Goal: Information Seeking & Learning: Learn about a topic

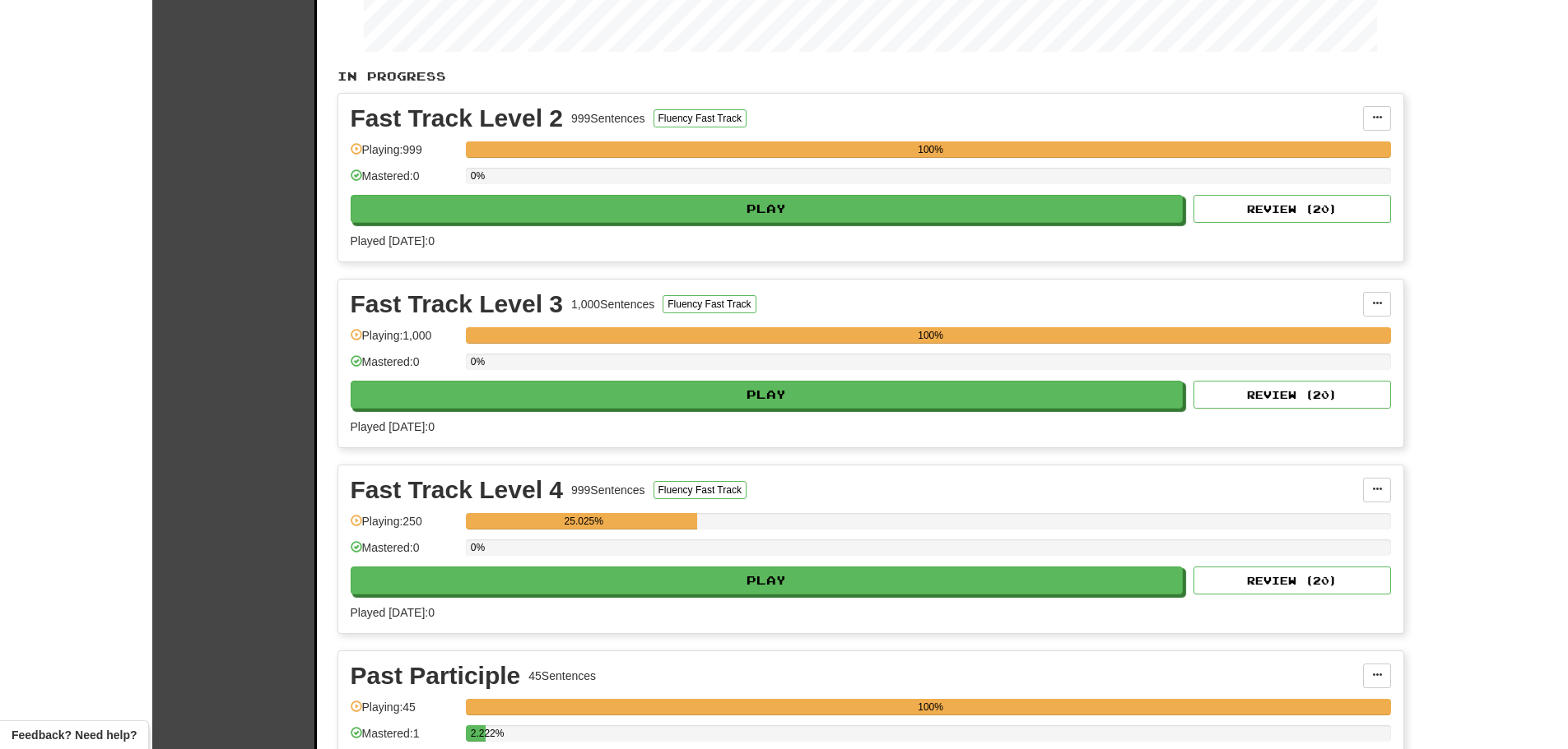
scroll to position [247, 0]
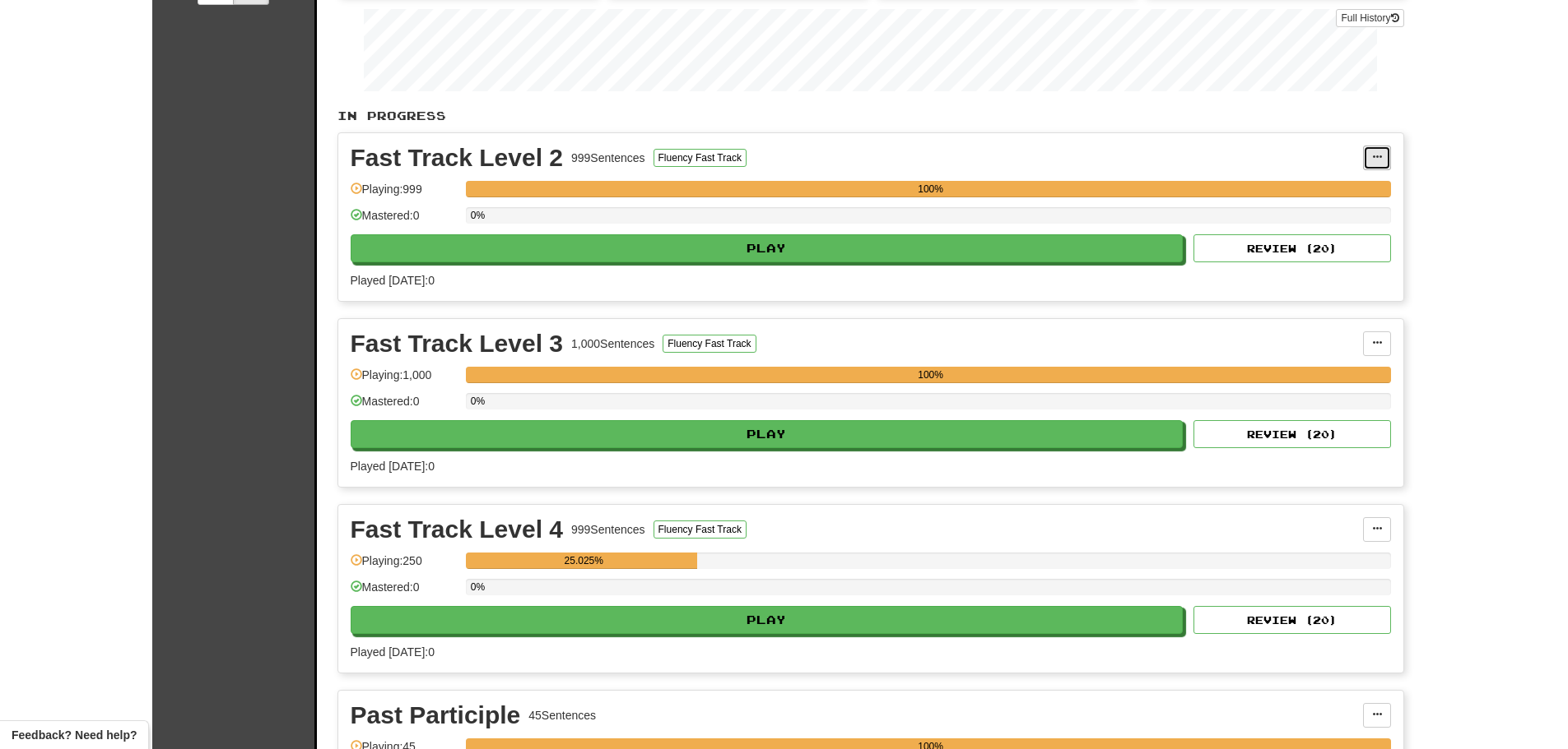
click at [1371, 158] on button at bounding box center [1376, 158] width 28 height 25
click at [1278, 228] on span "Unpin from Dashboard" at bounding box center [1315, 225] width 116 height 13
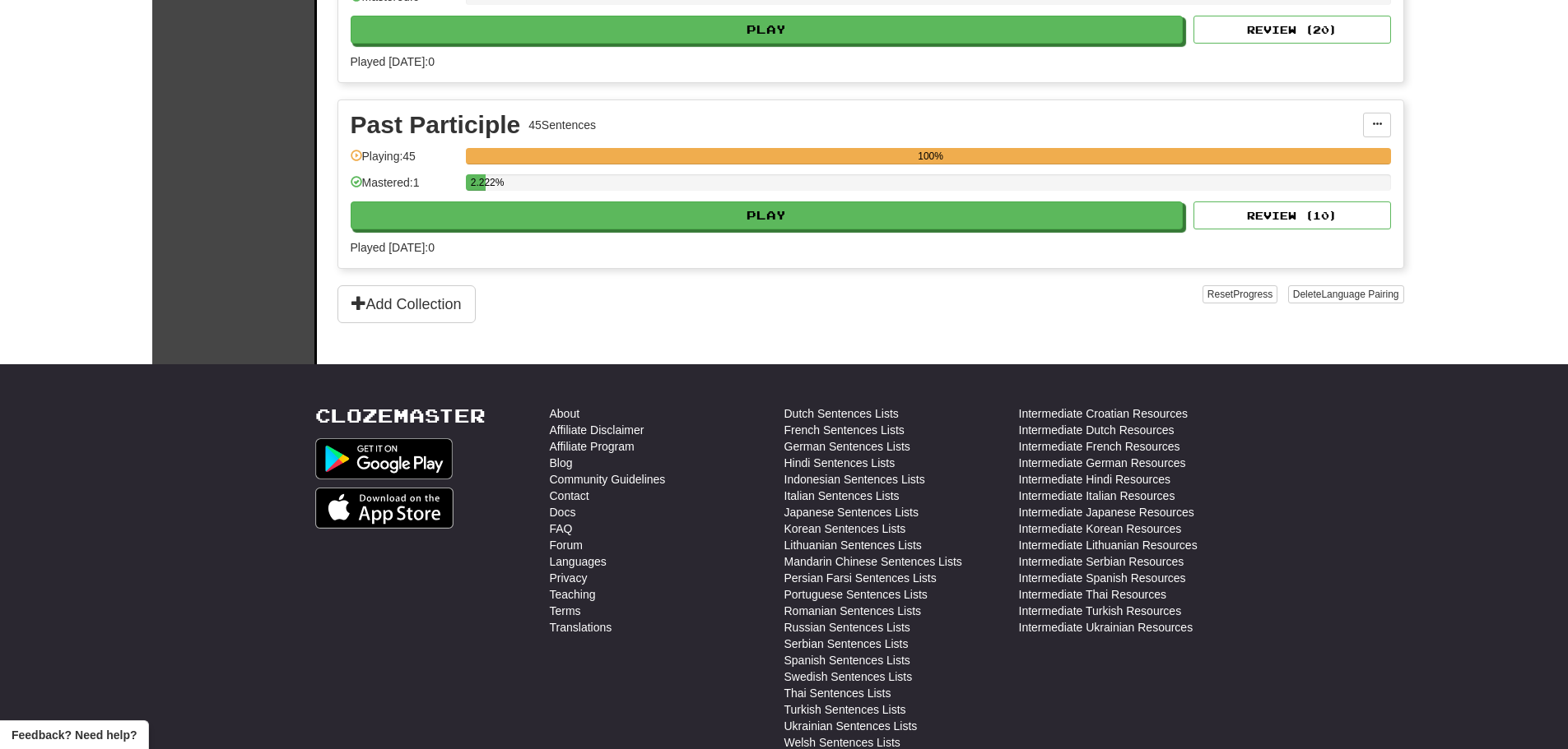
scroll to position [658, 0]
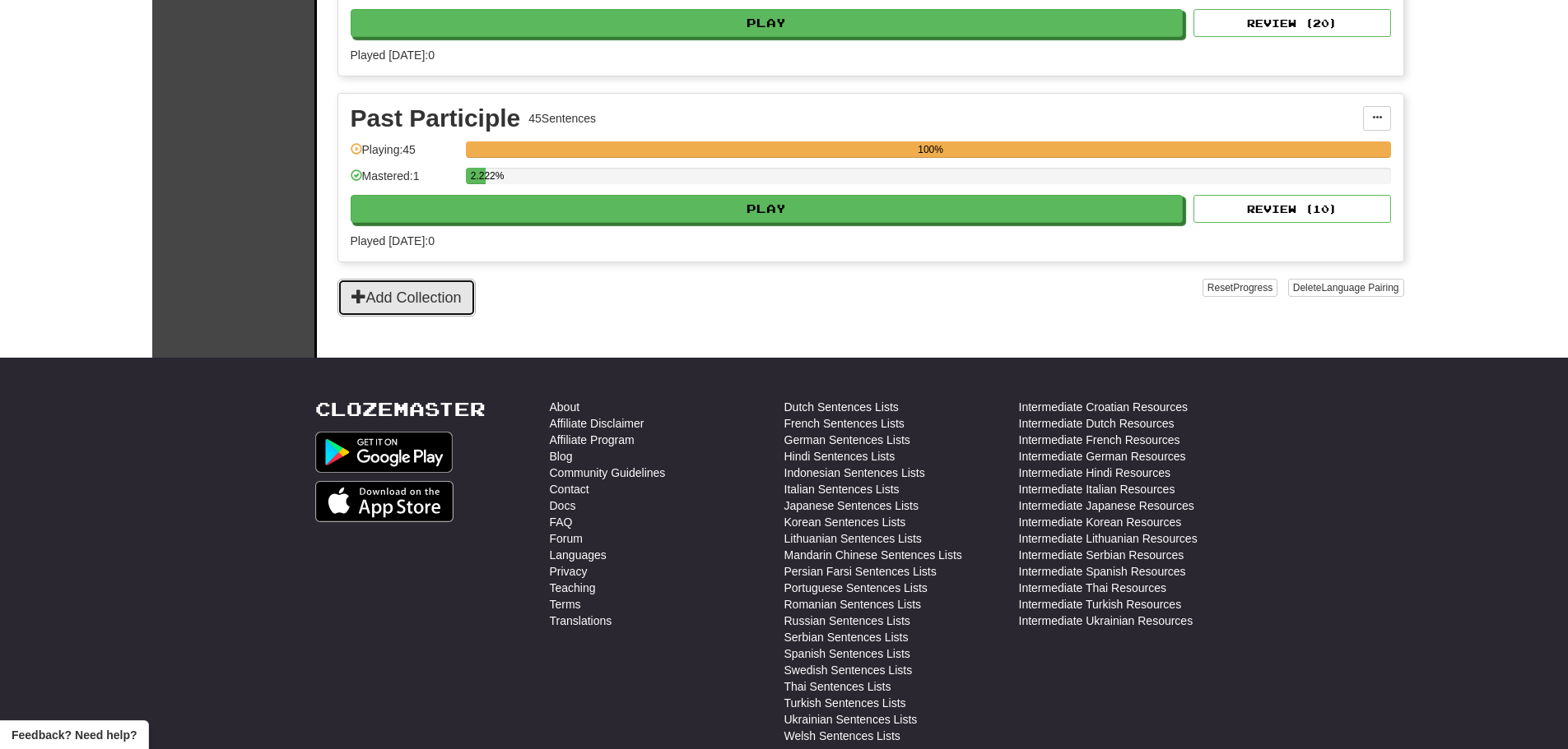
click at [423, 299] on button "Add Collection" at bounding box center [406, 297] width 138 height 37
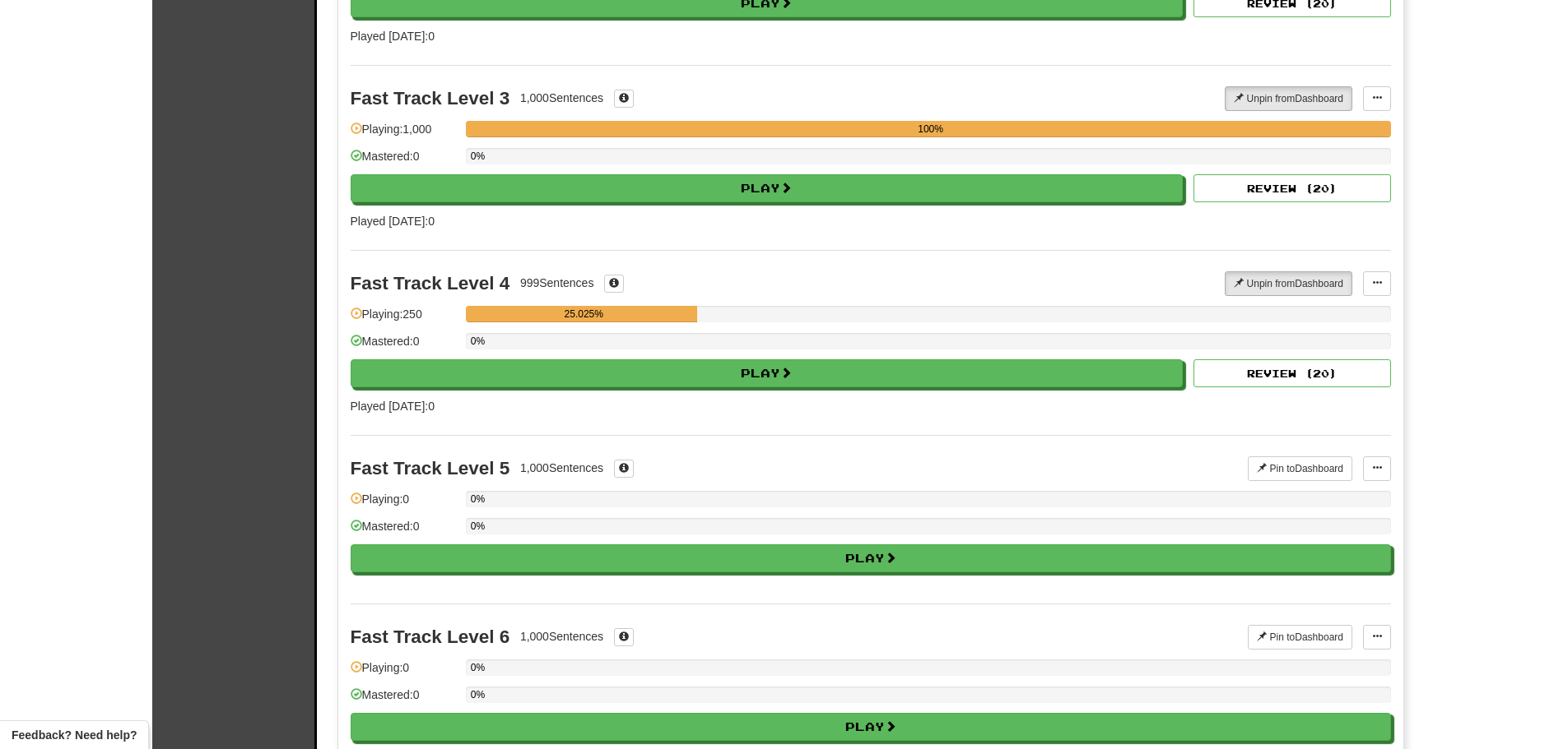
scroll to position [493, 0]
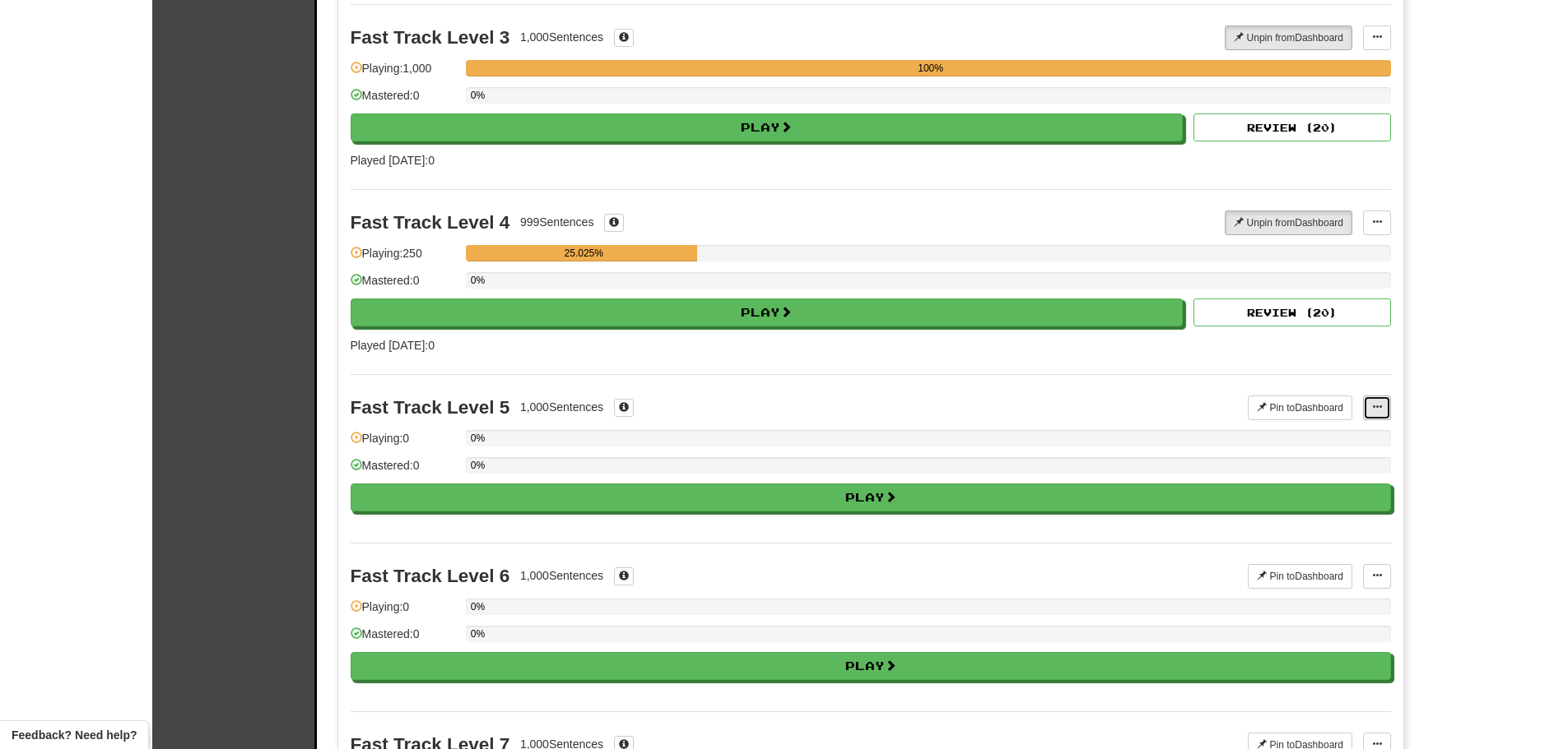
click at [1385, 407] on button at bounding box center [1376, 408] width 28 height 25
click at [1126, 397] on div "Fast Track Level 5 1,000 Sentences" at bounding box center [799, 408] width 898 height 25
click at [1324, 407] on button "Pin to Dashboard" at bounding box center [1300, 408] width 104 height 25
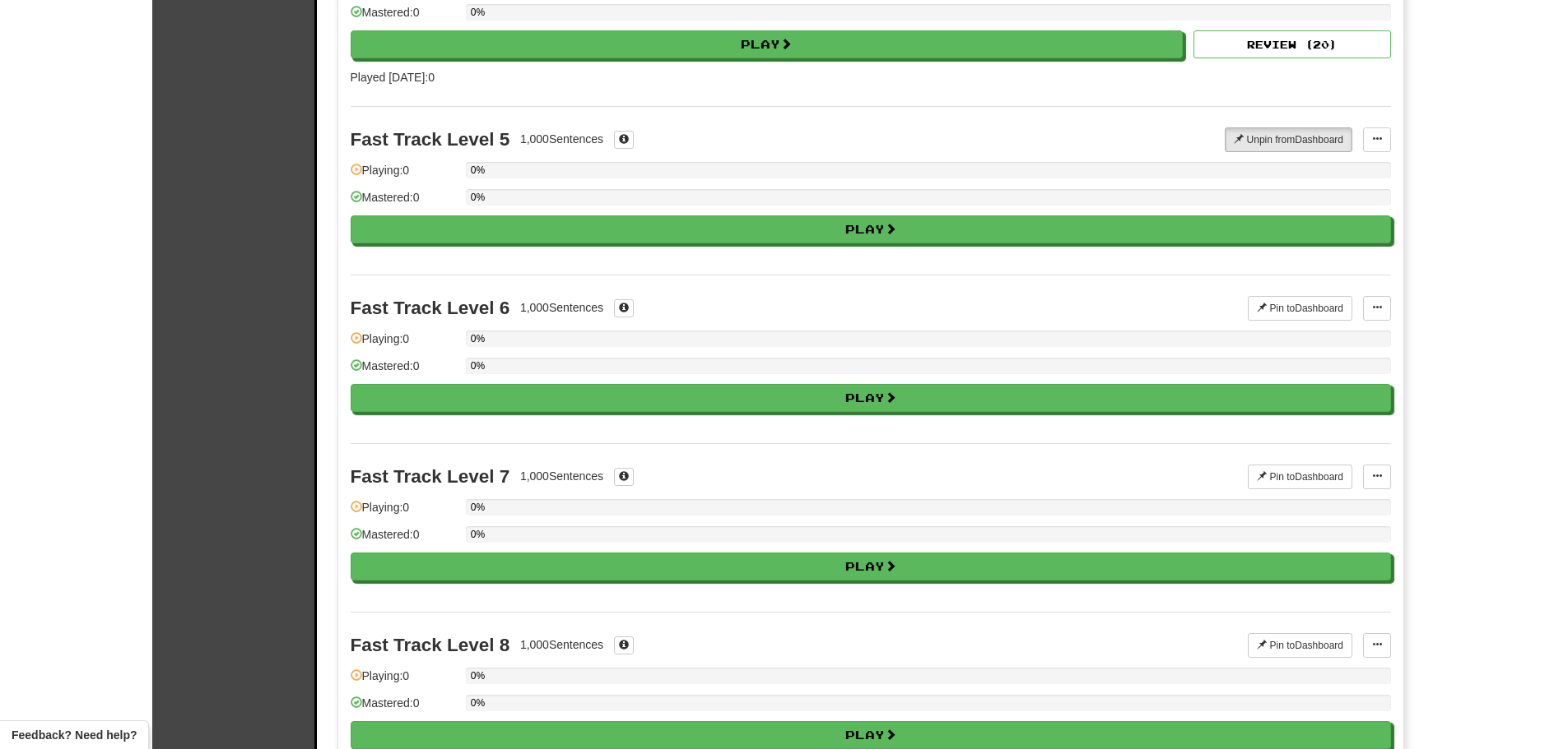
scroll to position [740, 0]
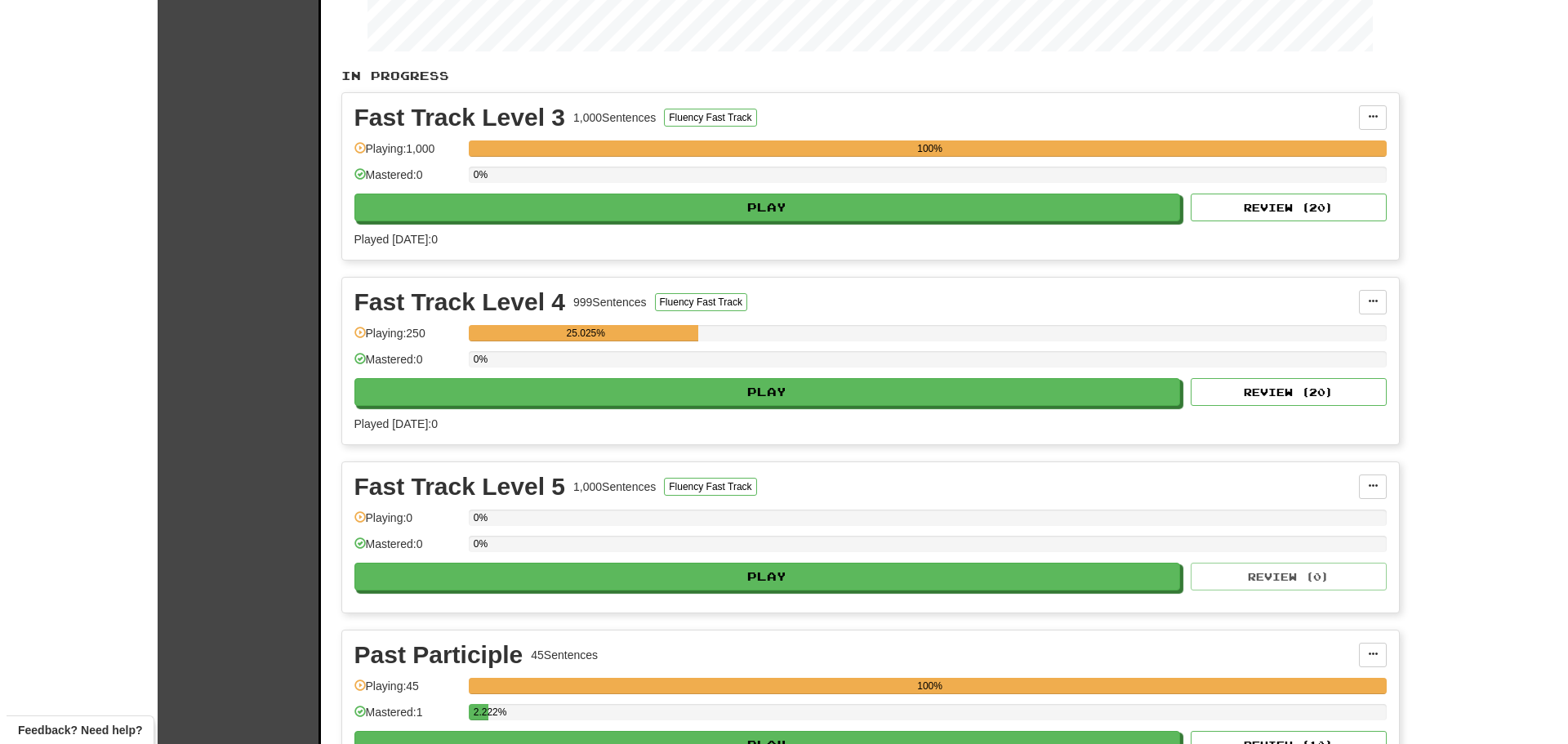
scroll to position [245, 0]
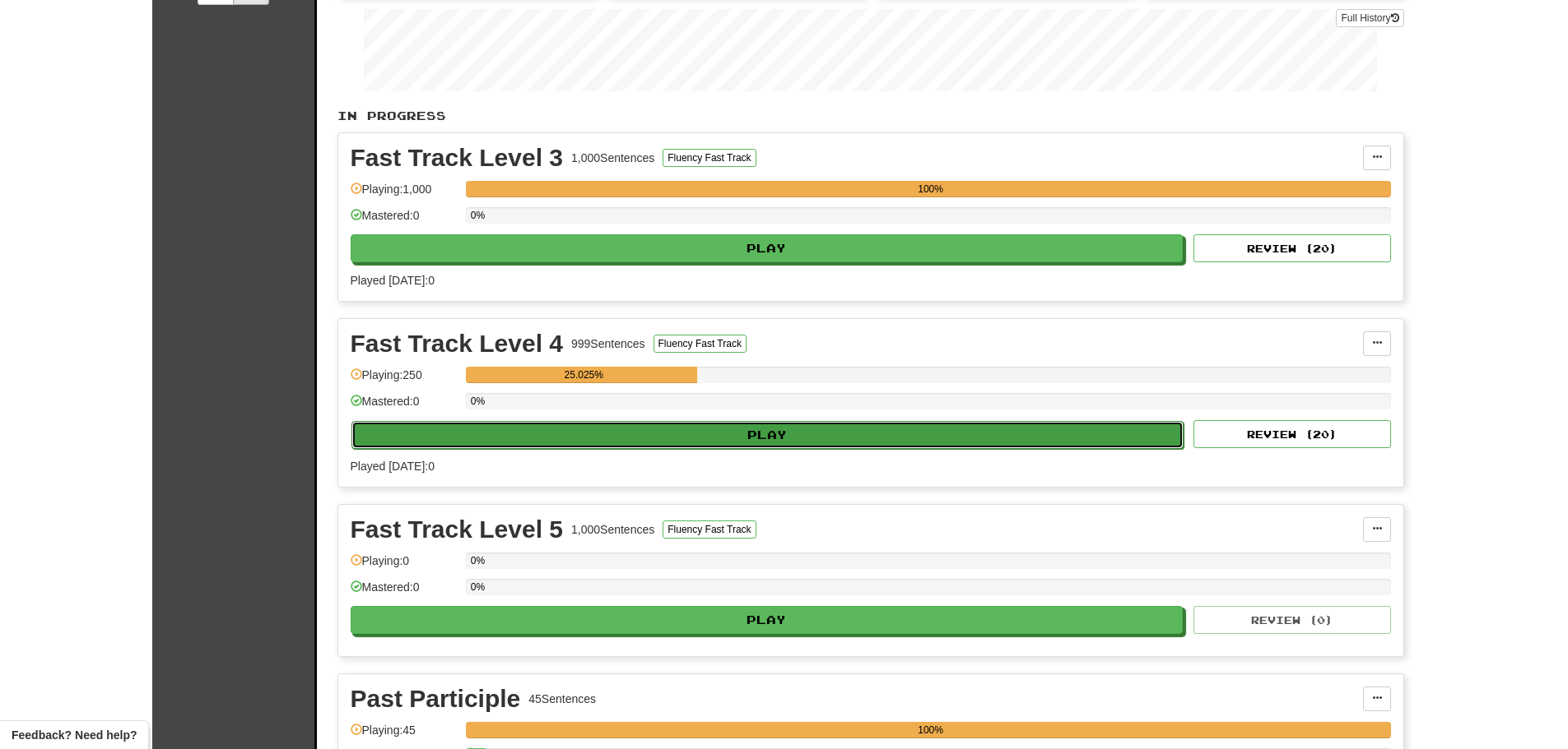
click at [503, 441] on button "Play" at bounding box center [768, 435] width 833 height 28
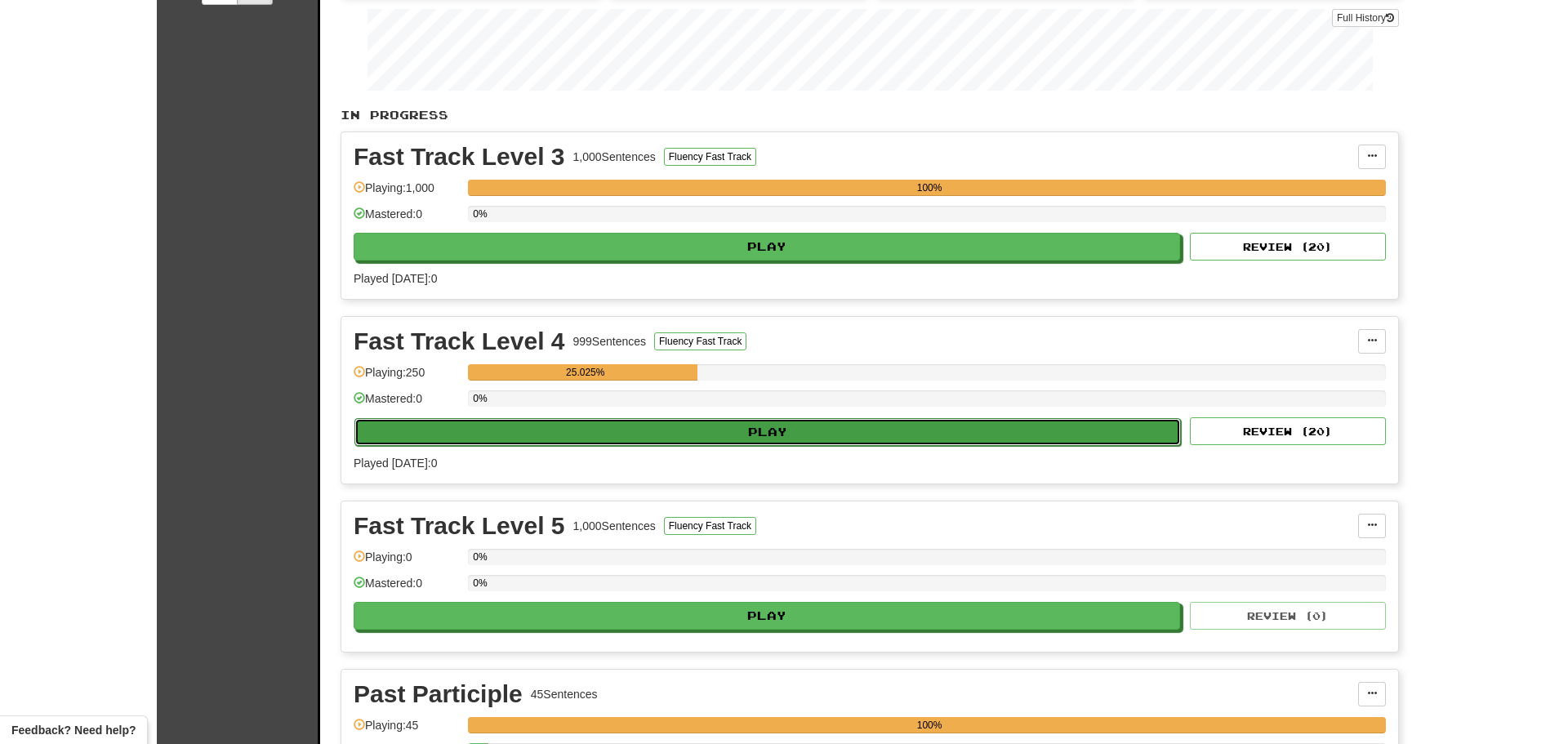
select select "**"
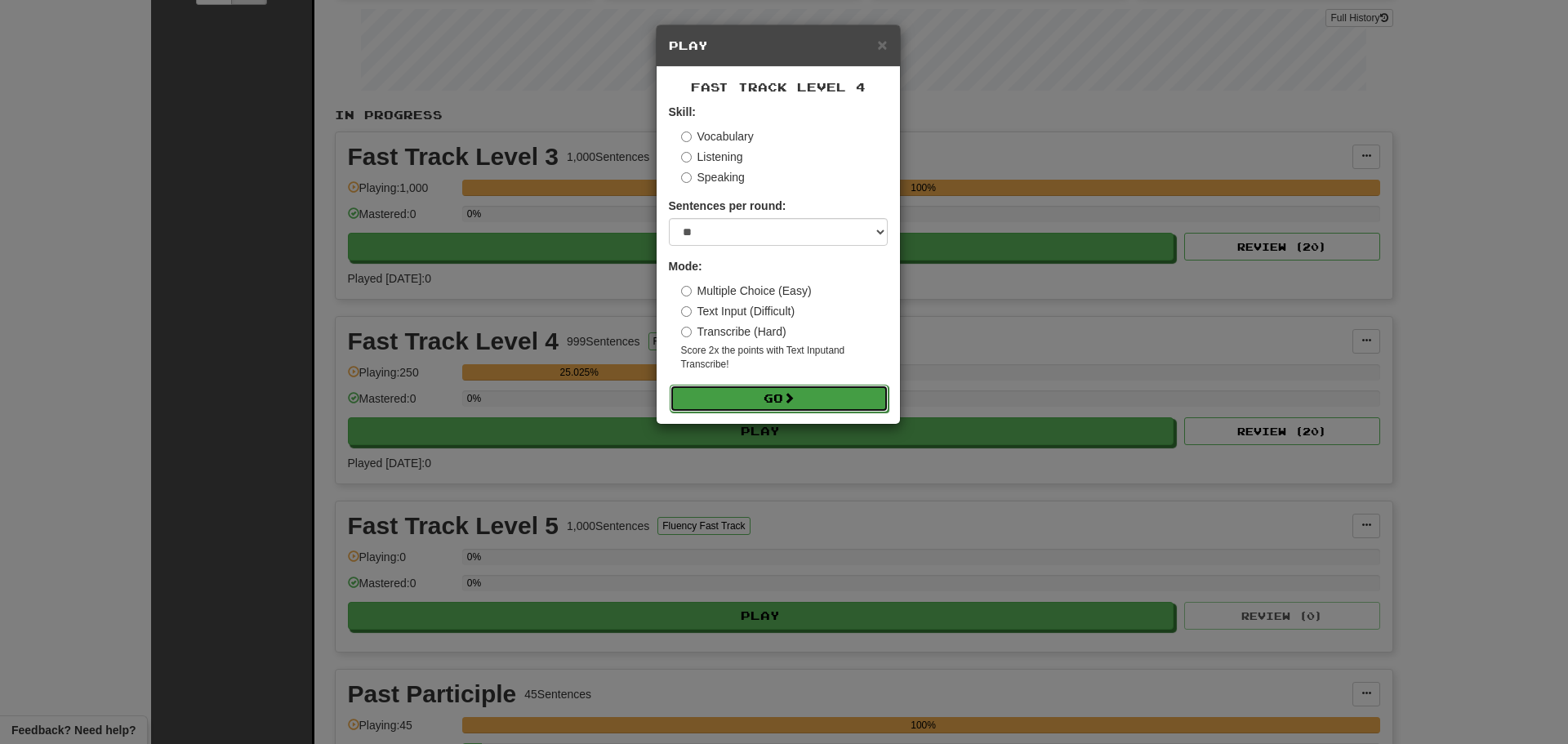
click at [733, 391] on button "Go" at bounding box center [779, 398] width 219 height 28
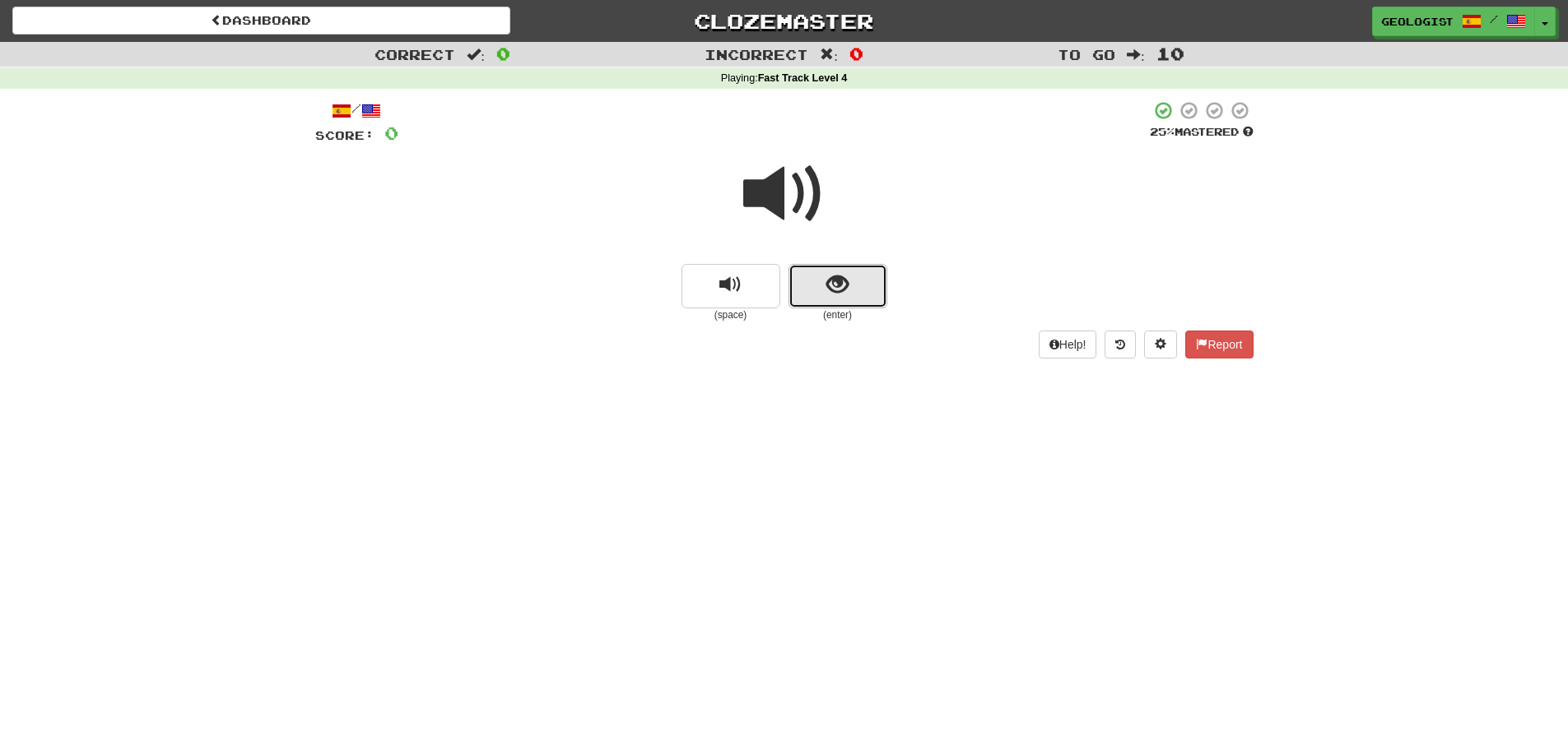
click at [828, 294] on span "show sentence" at bounding box center [837, 284] width 22 height 22
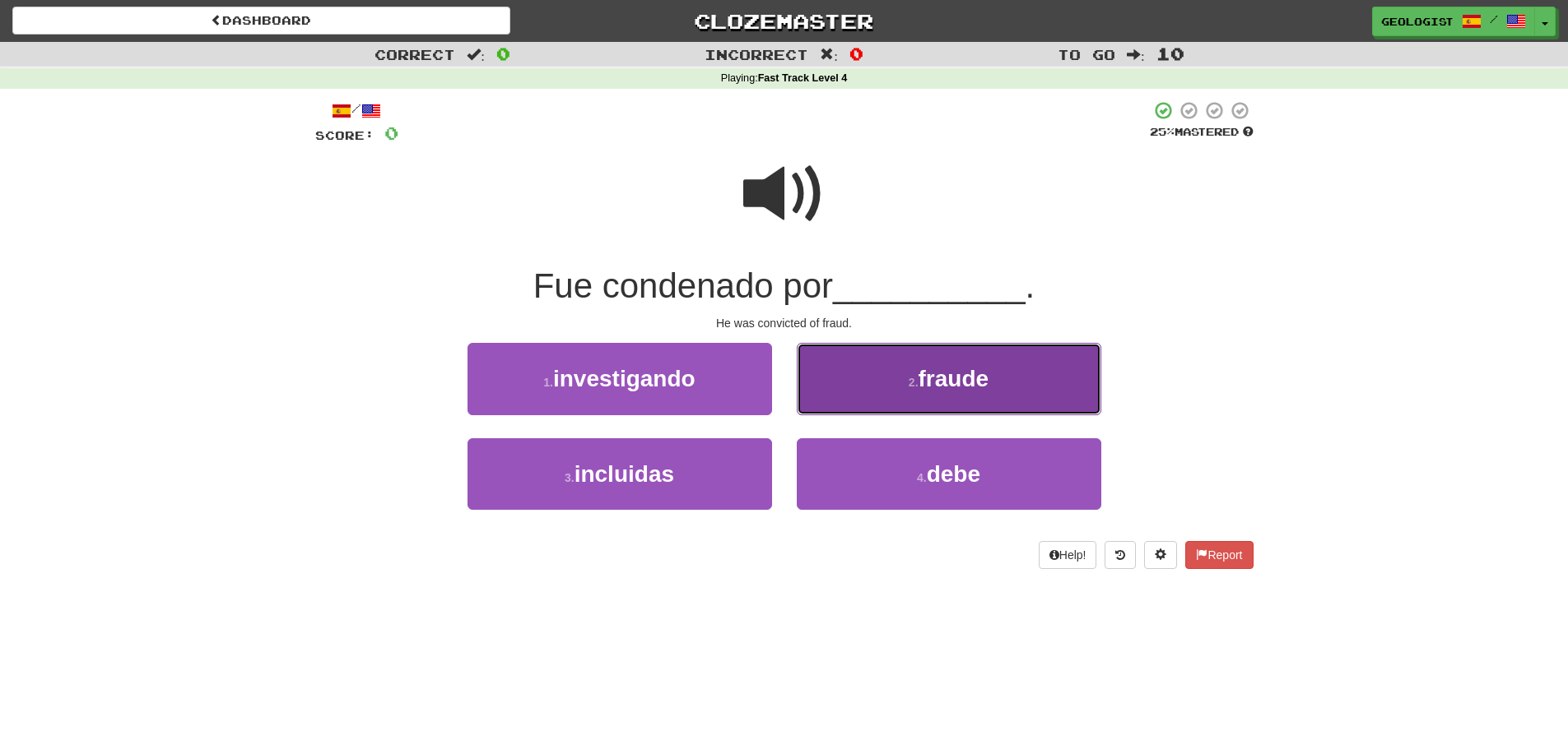
click at [908, 368] on button "2 . fraude" at bounding box center [949, 378] width 305 height 72
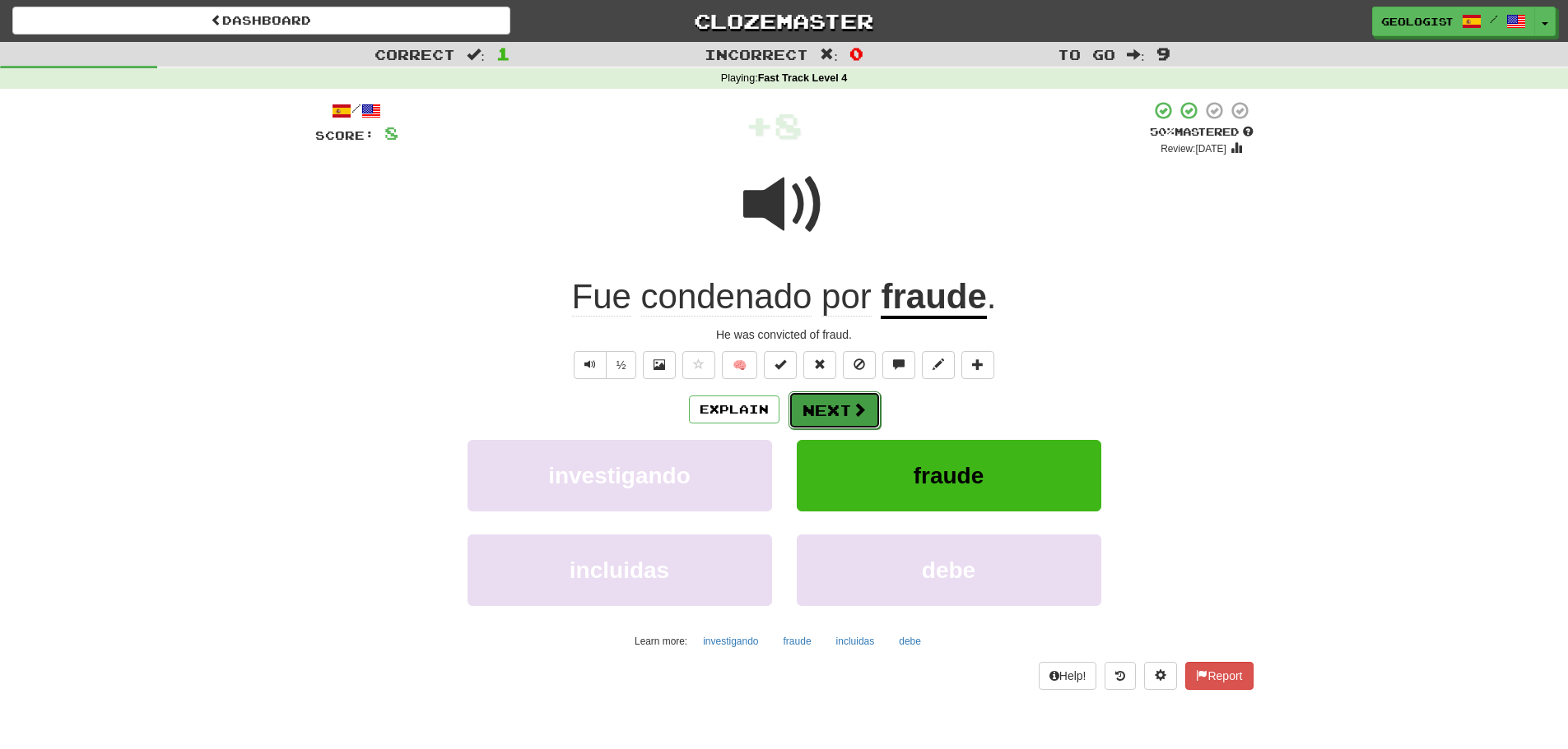
click at [813, 402] on button "Next" at bounding box center [835, 410] width 92 height 37
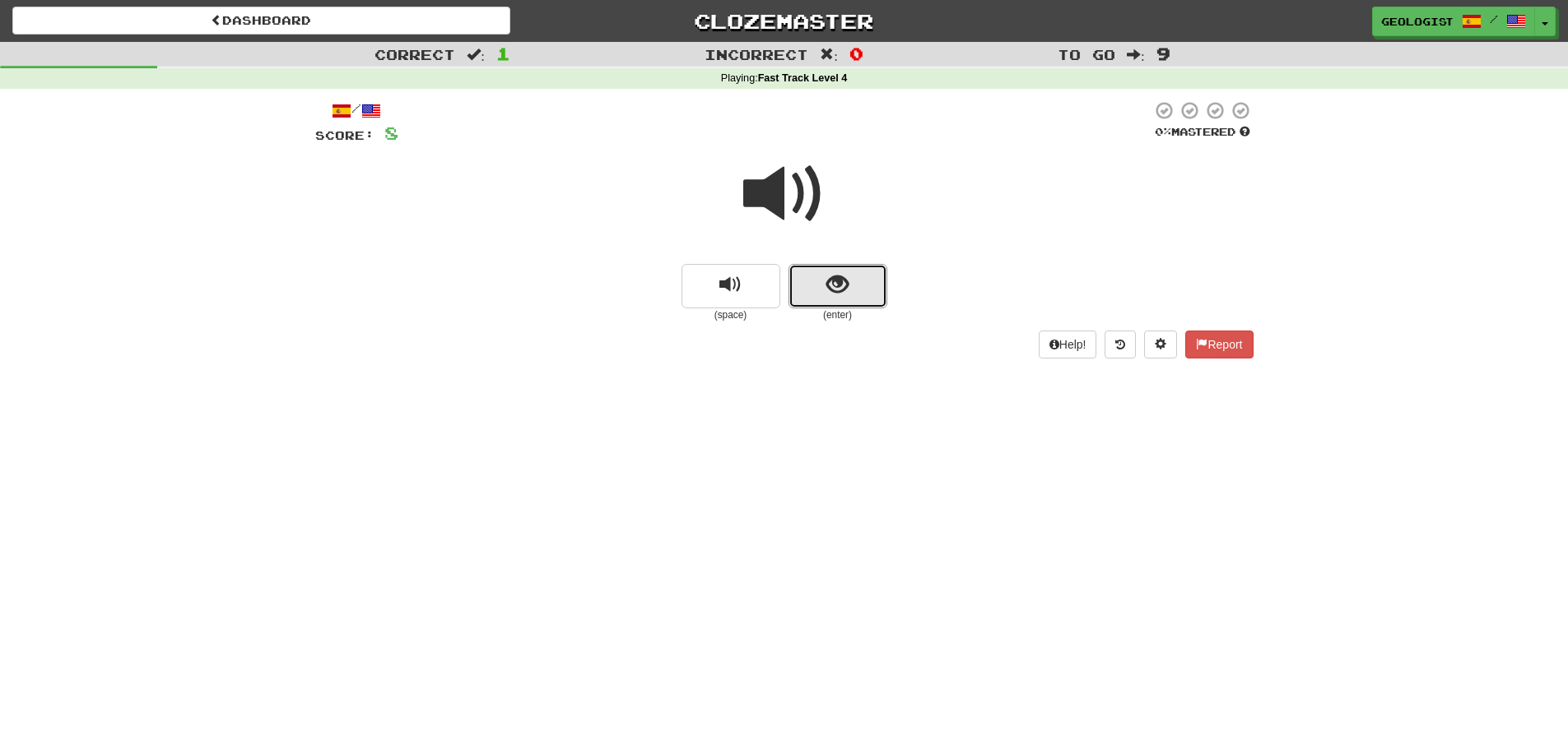
drag, startPoint x: 831, startPoint y: 283, endPoint x: 663, endPoint y: 335, distance: 175.9
click at [830, 283] on span "show sentence" at bounding box center [837, 284] width 22 height 22
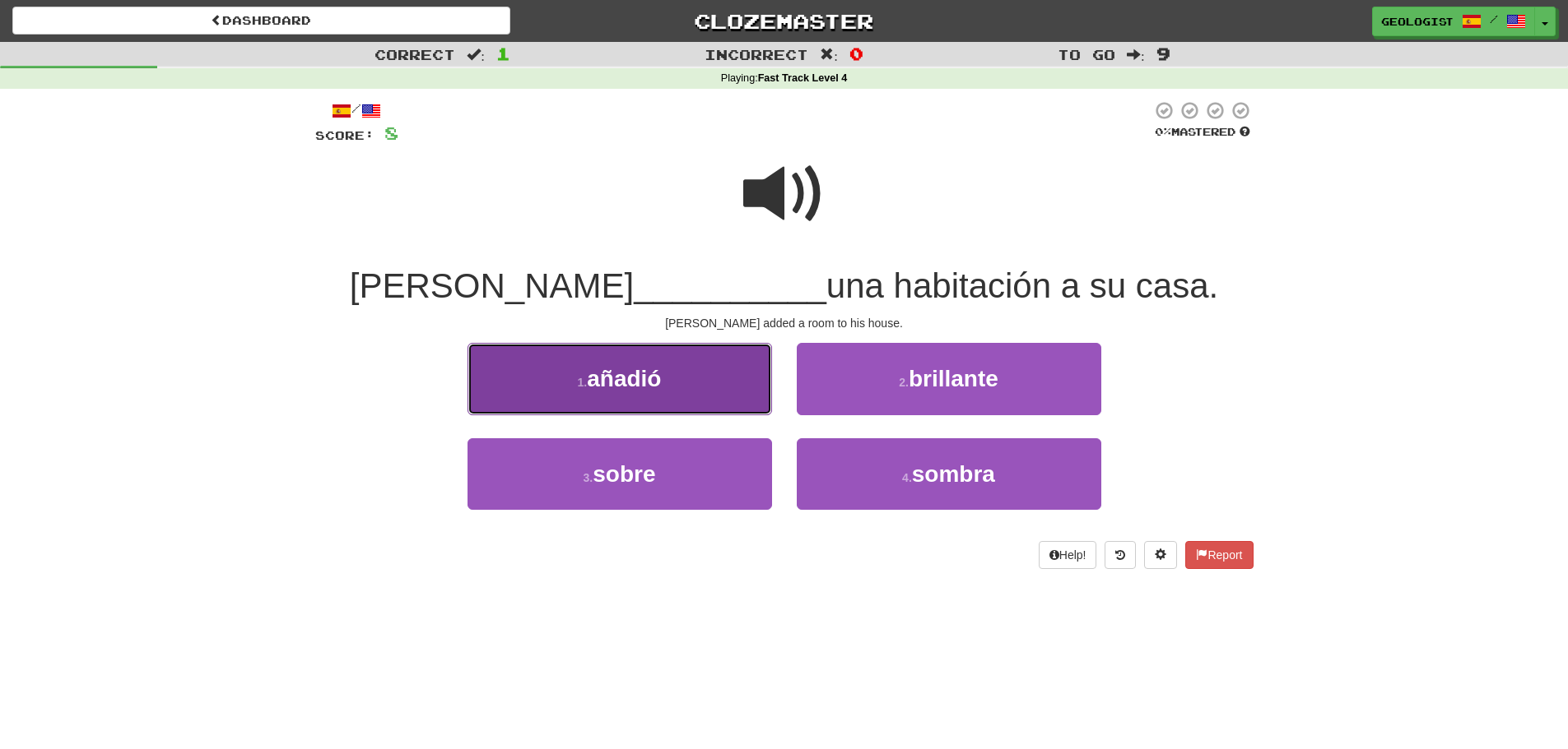
click at [502, 374] on button "1 . añadió" at bounding box center [620, 378] width 305 height 72
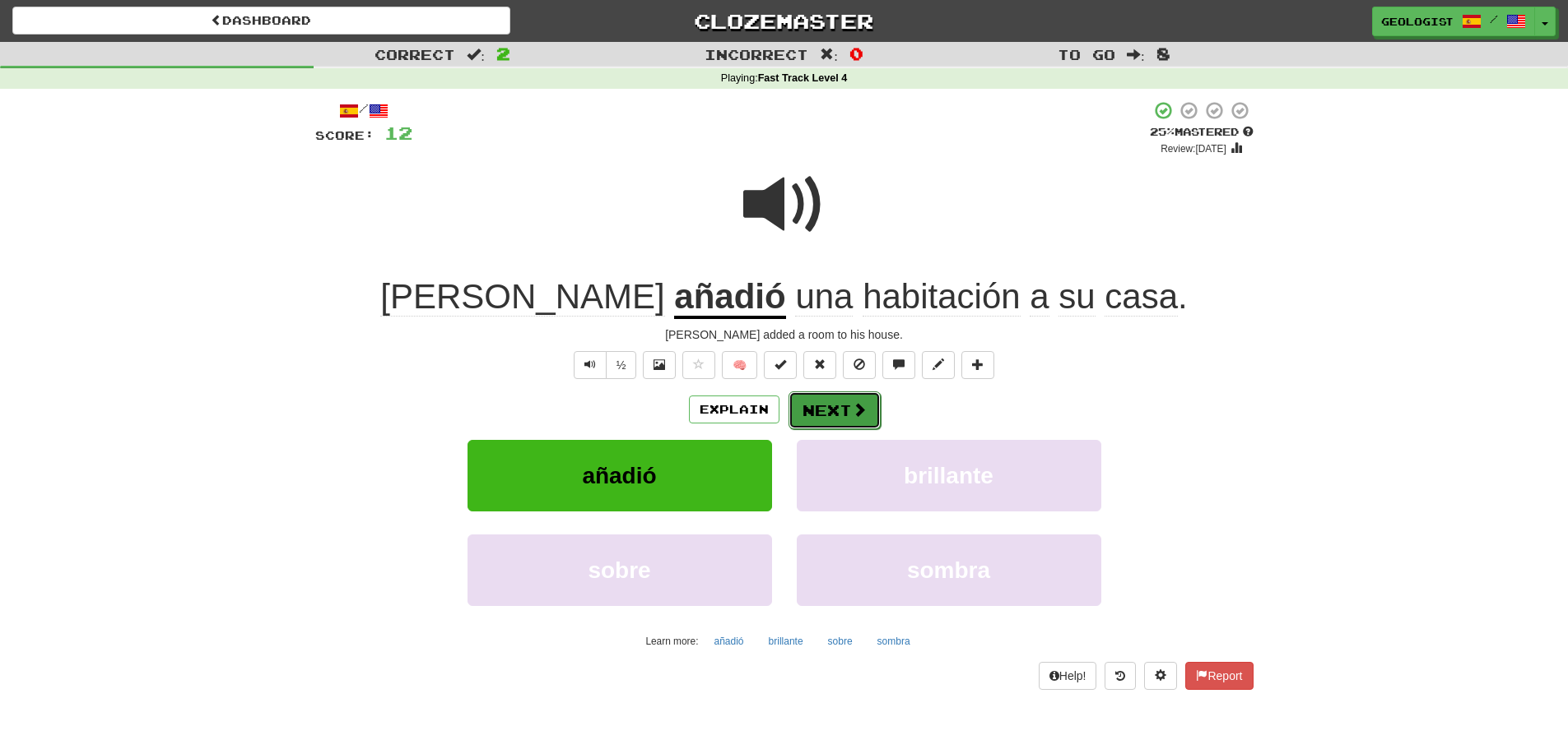
click at [847, 409] on button "Next" at bounding box center [835, 410] width 92 height 37
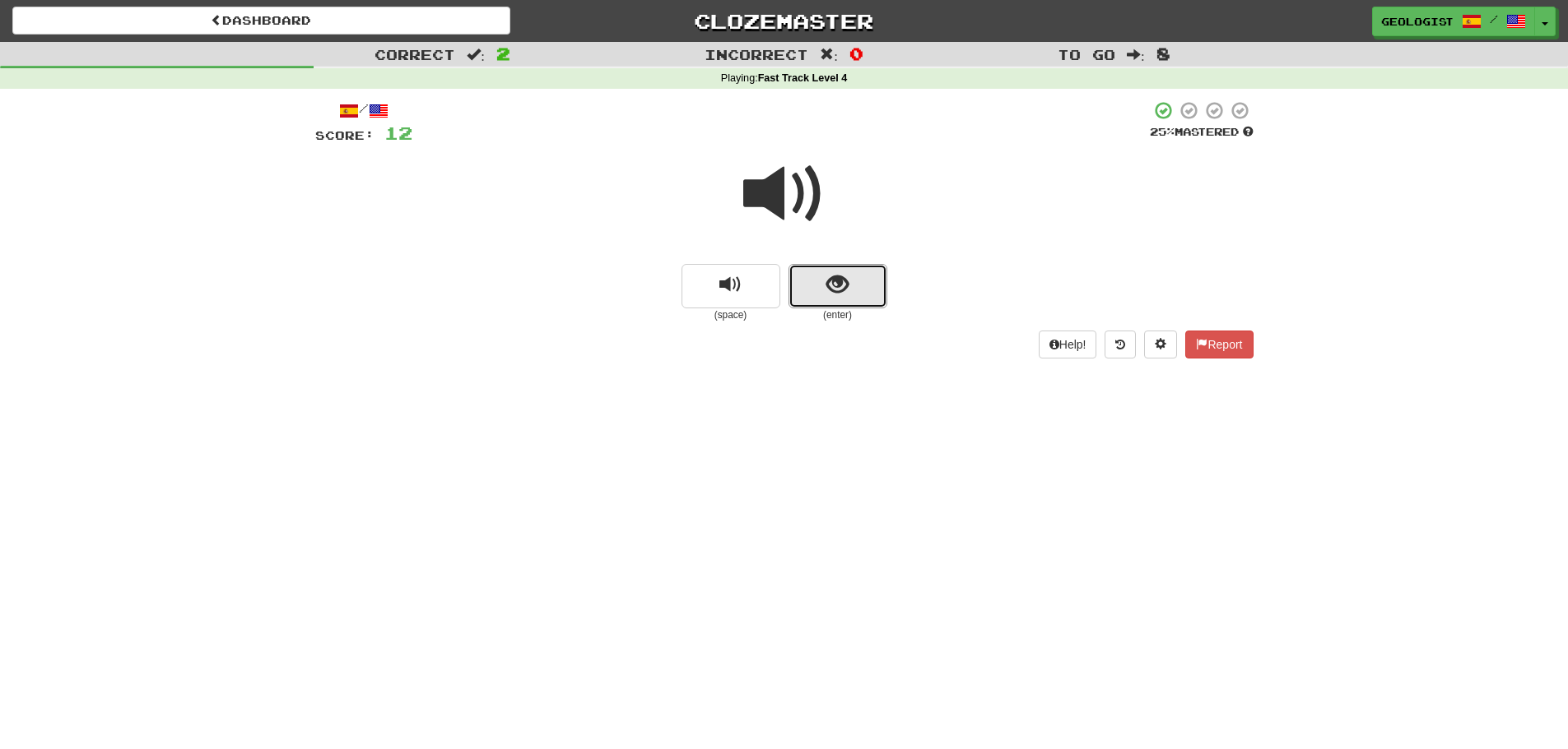
drag, startPoint x: 829, startPoint y: 280, endPoint x: 225, endPoint y: 343, distance: 607.3
click at [818, 279] on button "show sentence" at bounding box center [838, 286] width 99 height 44
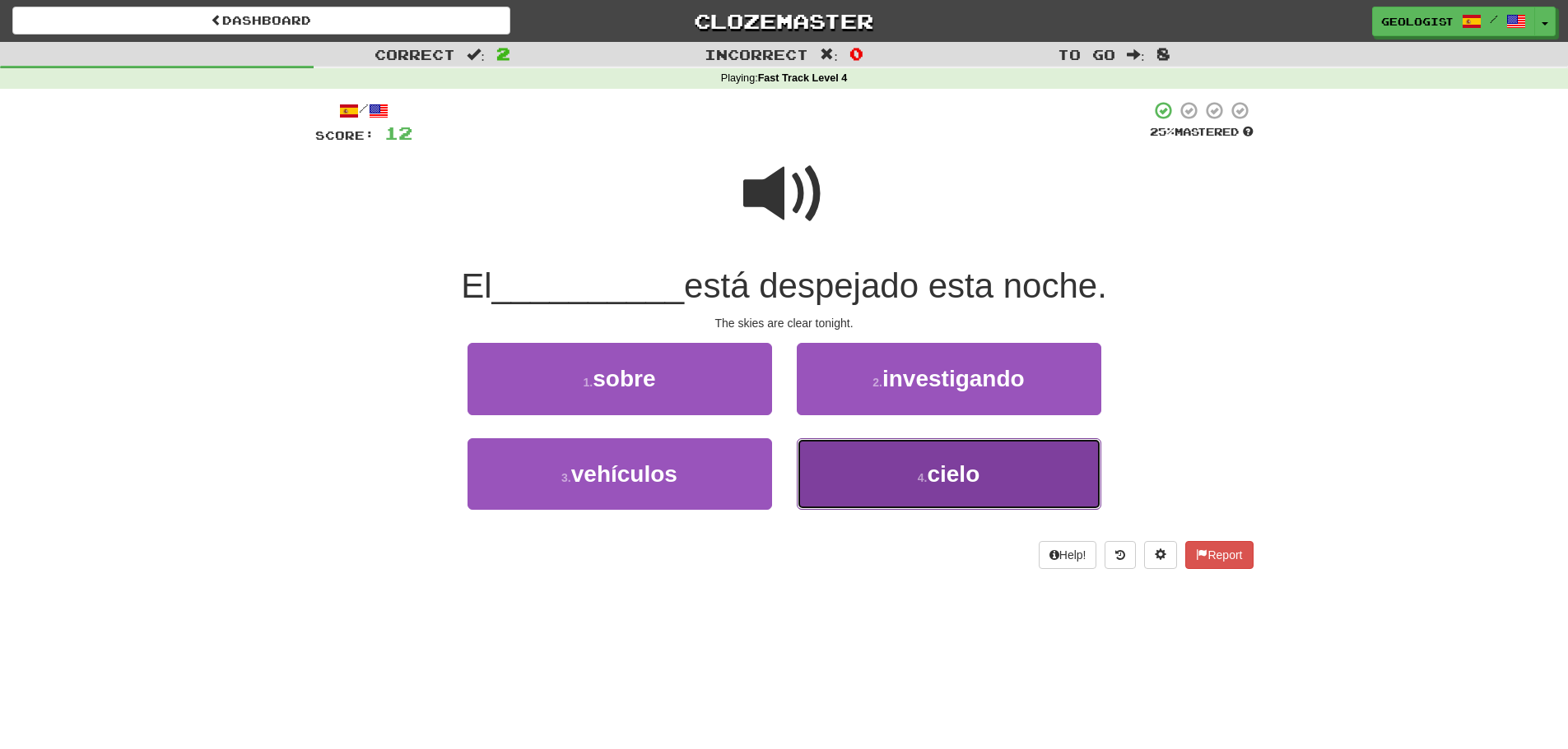
click at [924, 463] on button "4 . cielo" at bounding box center [949, 474] width 305 height 72
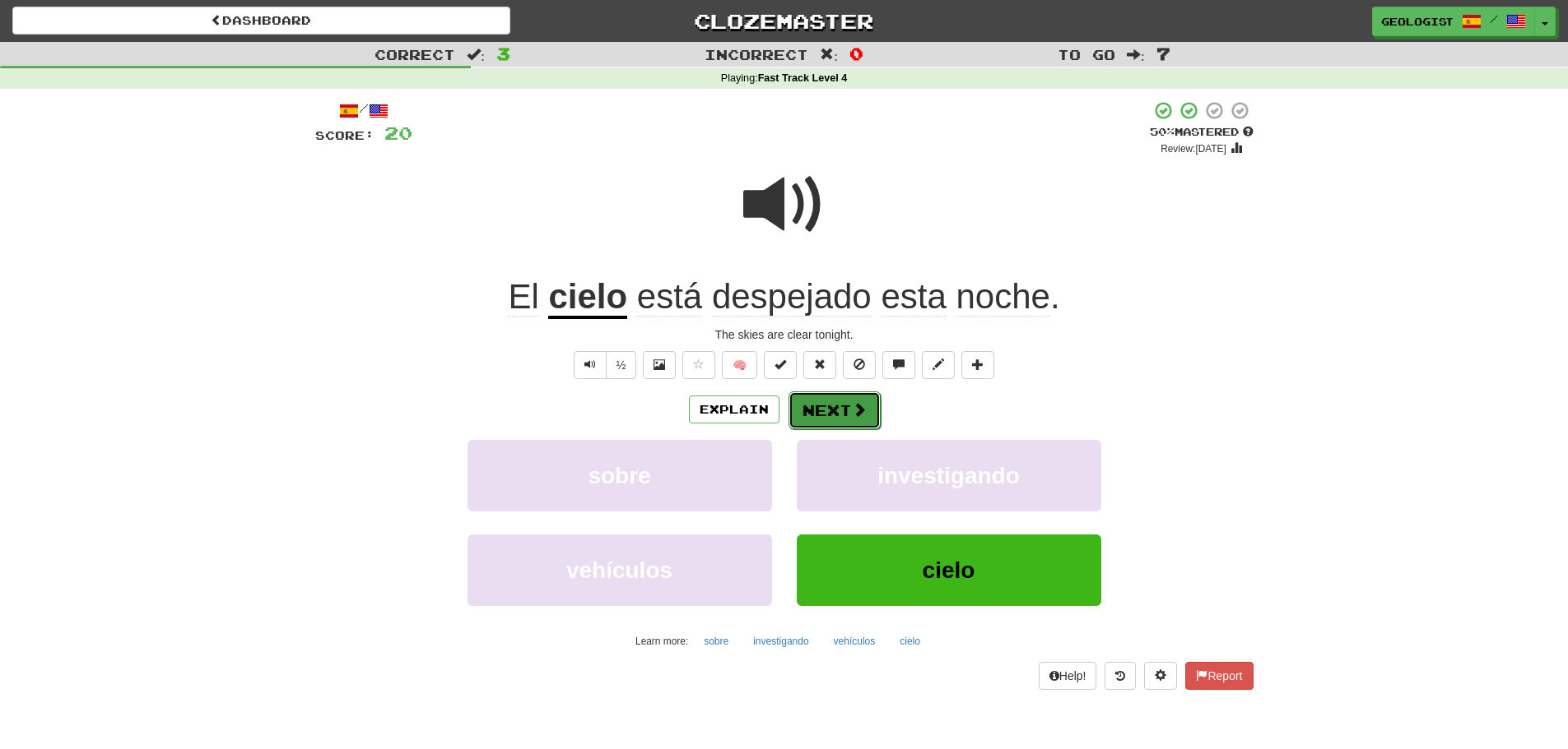
click at [826, 404] on button "Next" at bounding box center [835, 410] width 92 height 37
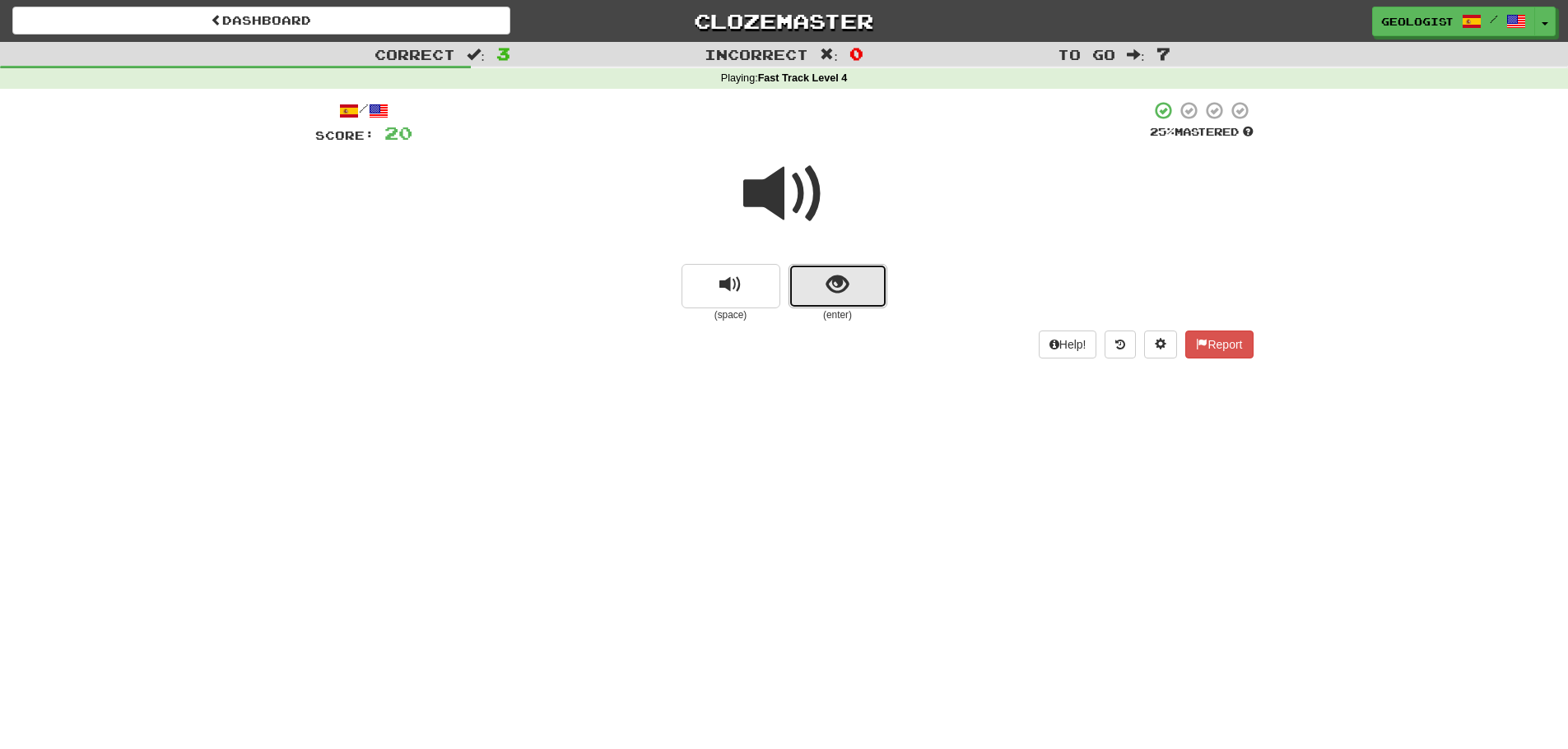
click at [873, 286] on button "show sentence" at bounding box center [838, 286] width 99 height 44
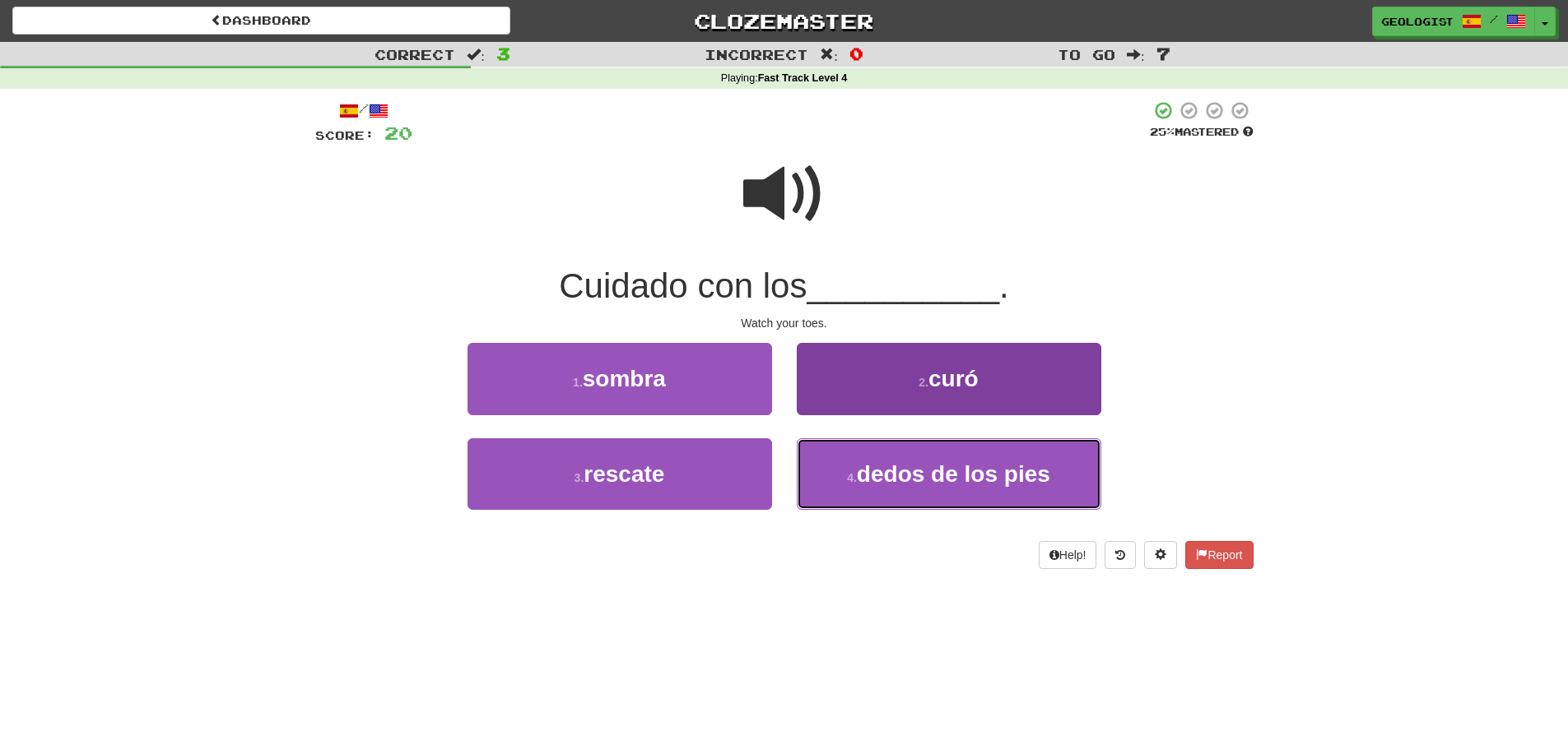
click at [893, 490] on button "4 . dedos de los pies" at bounding box center [949, 474] width 305 height 72
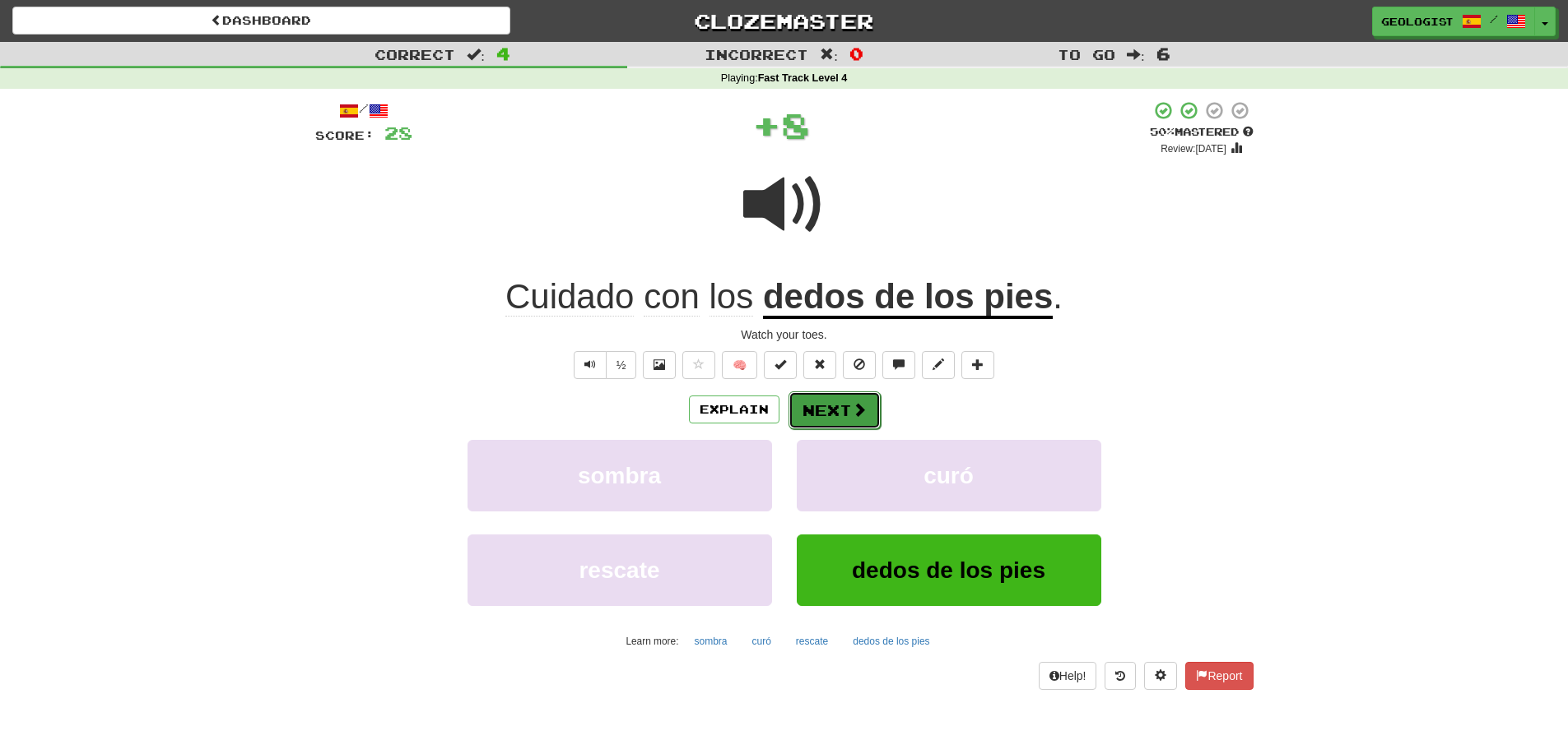
click at [818, 409] on button "Next" at bounding box center [835, 410] width 92 height 37
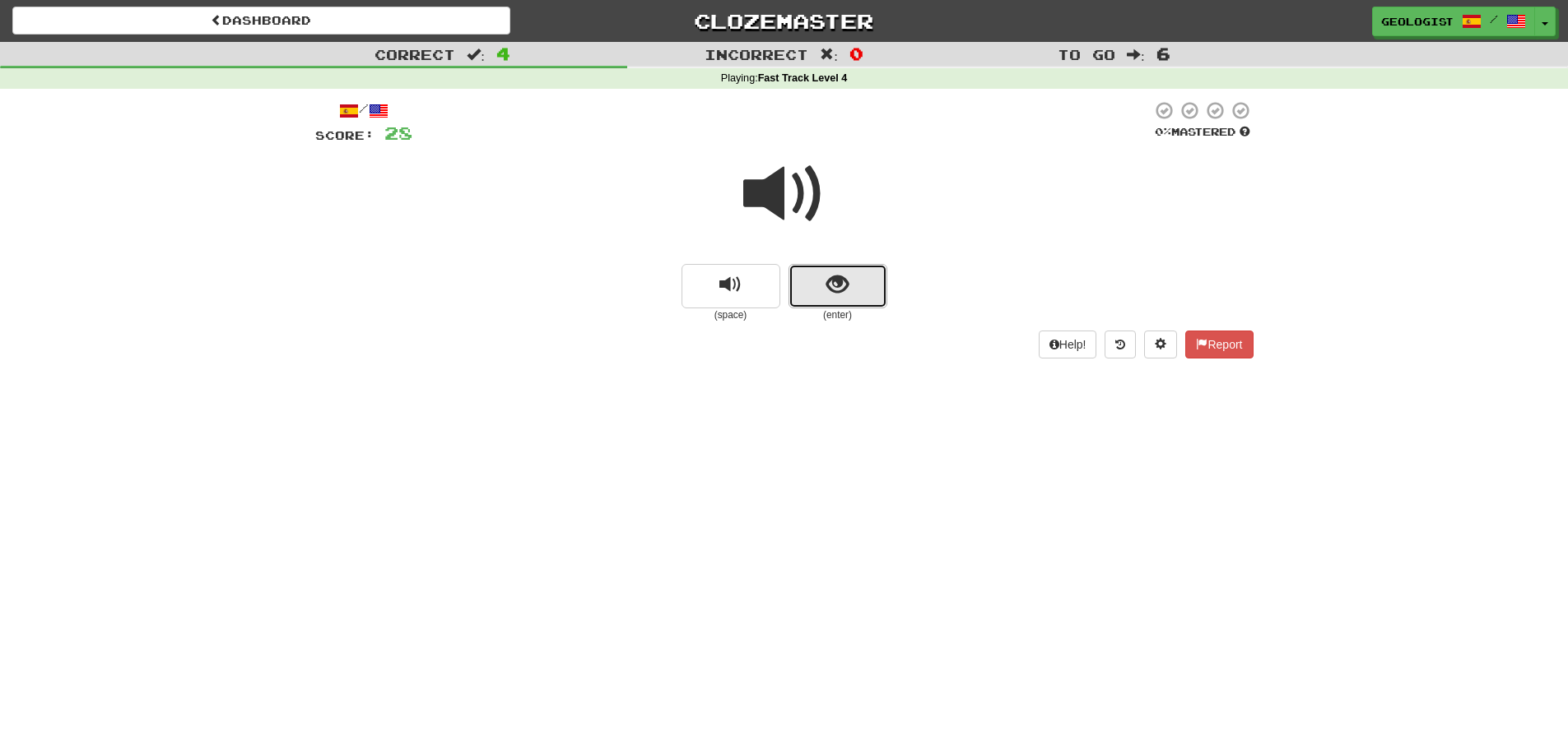
click at [843, 280] on span "show sentence" at bounding box center [837, 284] width 22 height 22
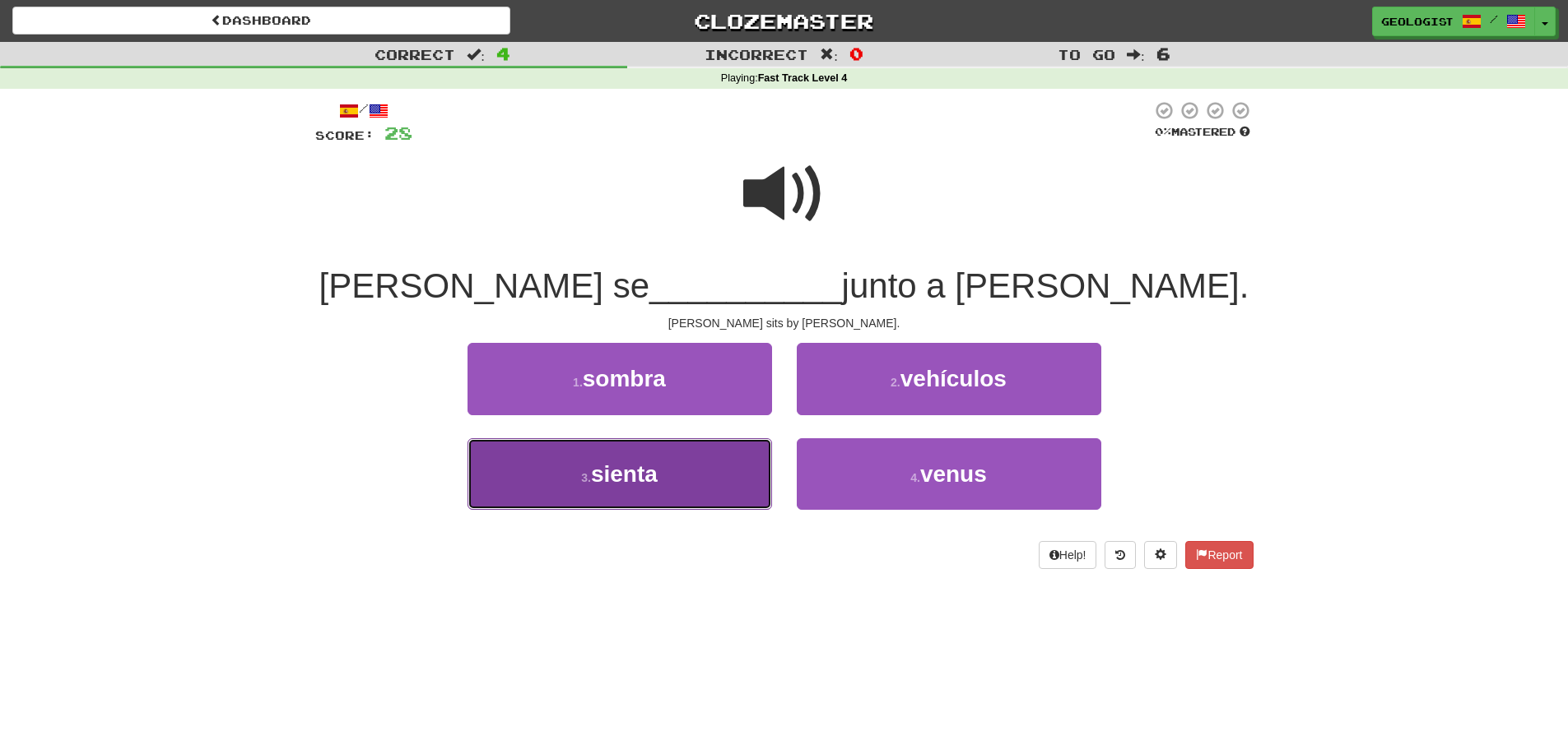
click at [565, 483] on button "3 . [GEOGRAPHIC_DATA]" at bounding box center [620, 474] width 305 height 72
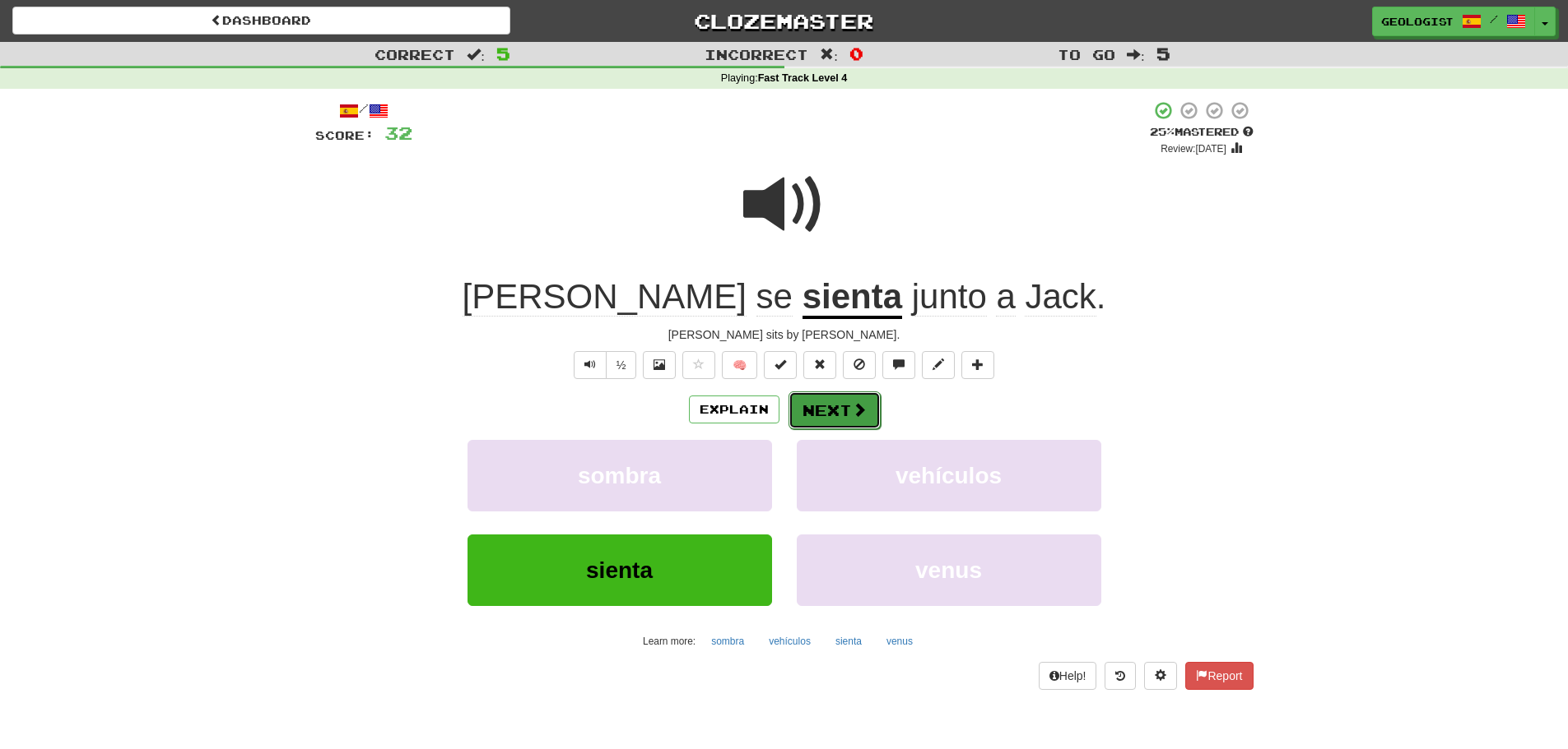
click at [838, 409] on button "Next" at bounding box center [835, 410] width 92 height 37
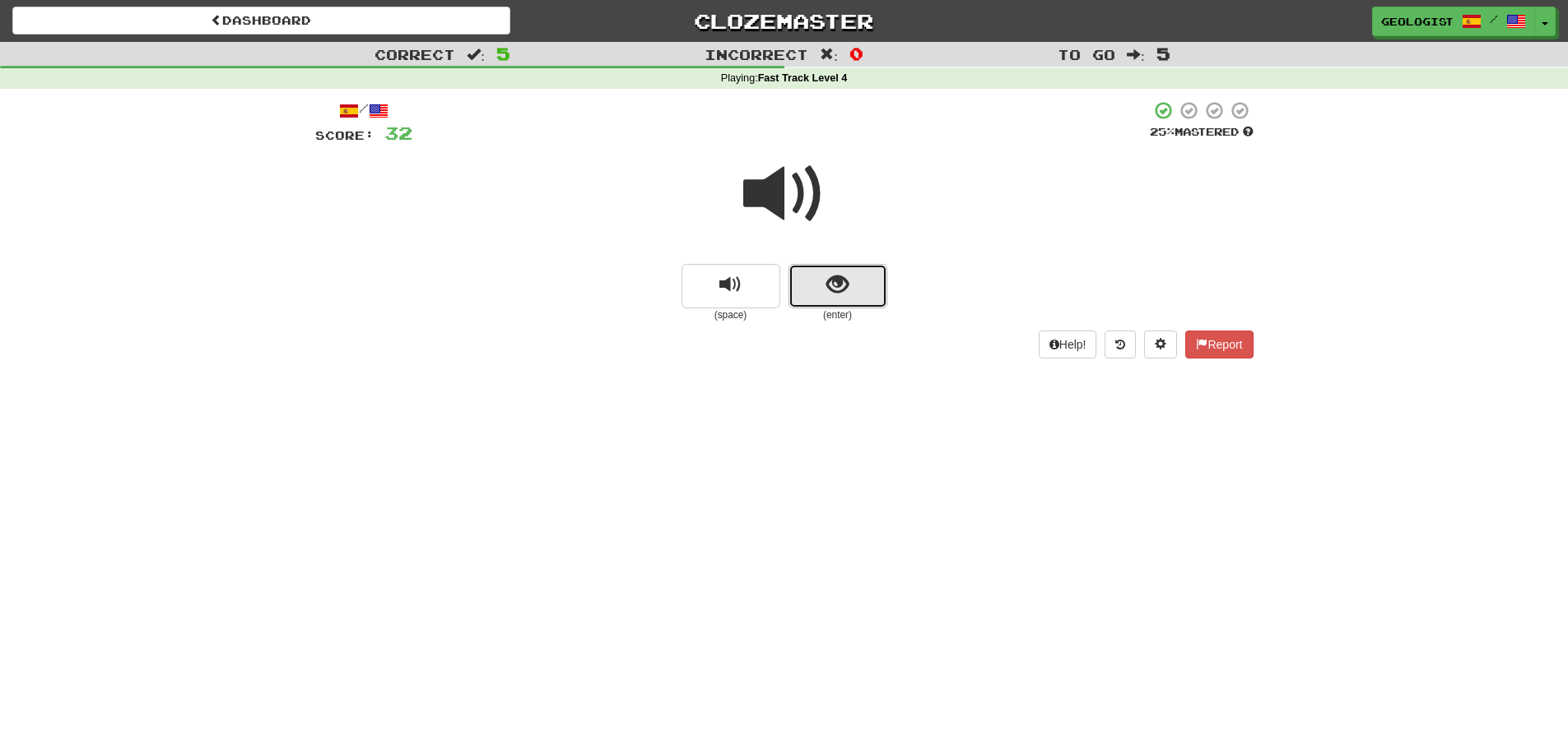
click at [818, 294] on button "show sentence" at bounding box center [838, 286] width 99 height 44
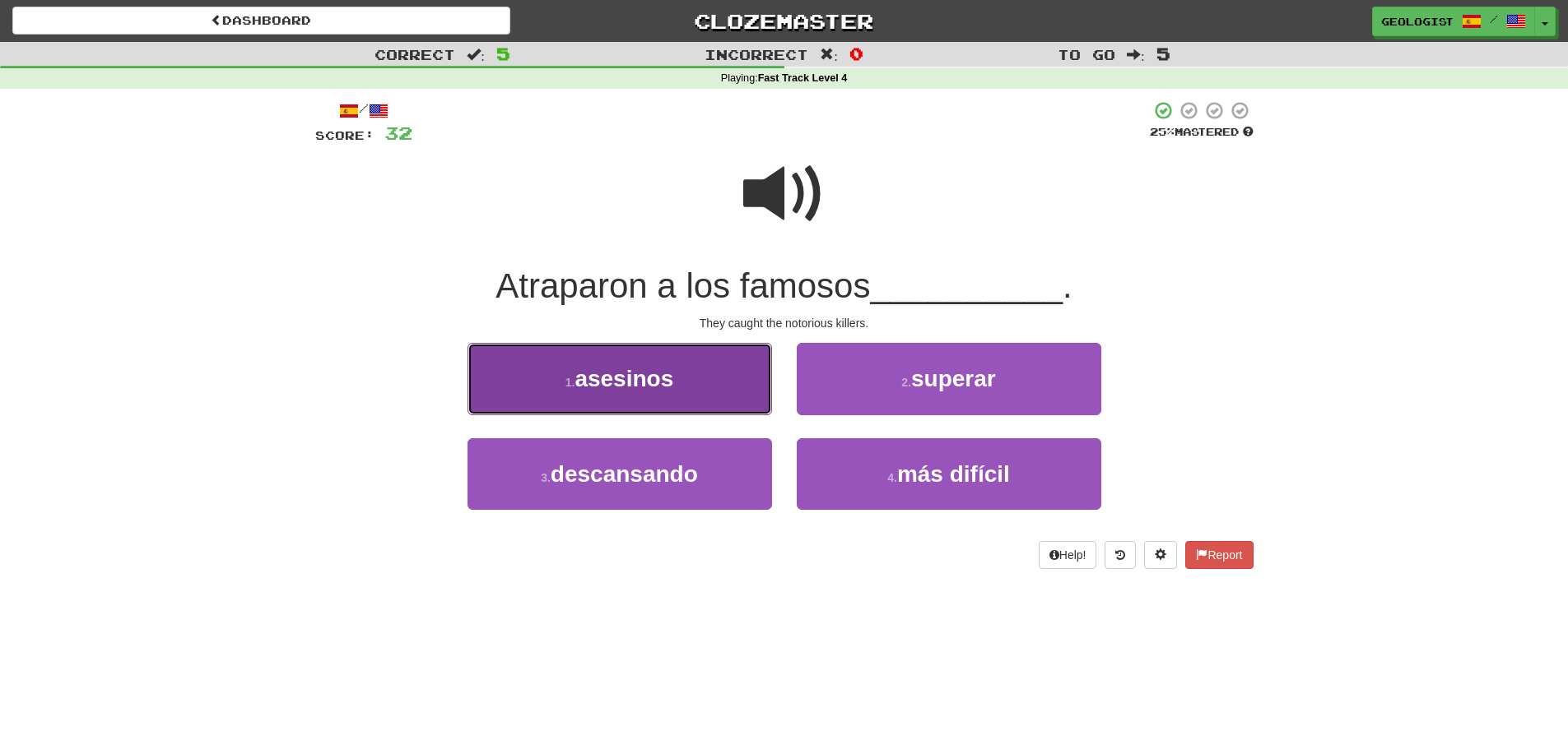
click at [635, 374] on span "asesinos" at bounding box center [623, 378] width 99 height 26
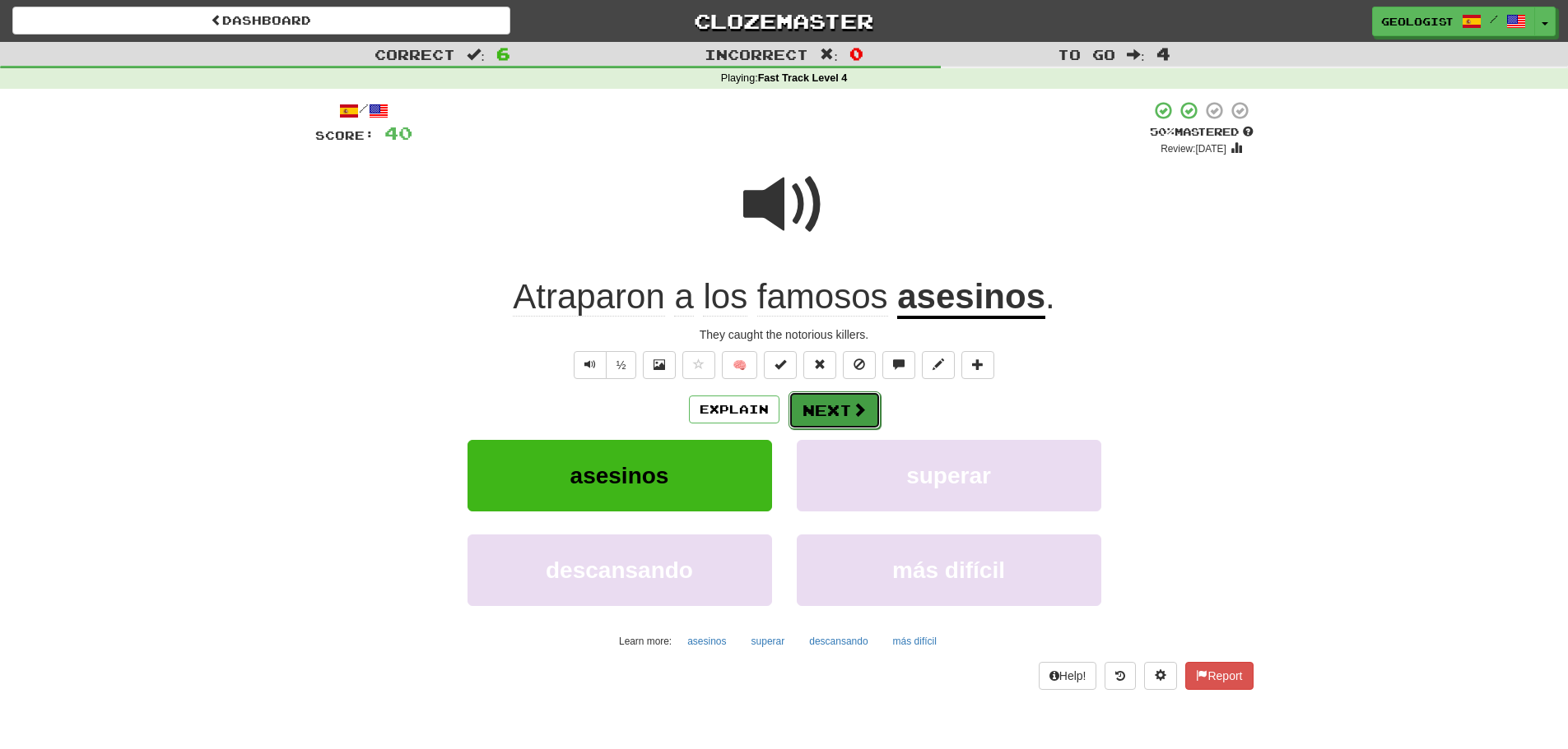
click at [833, 400] on button "Next" at bounding box center [835, 410] width 92 height 37
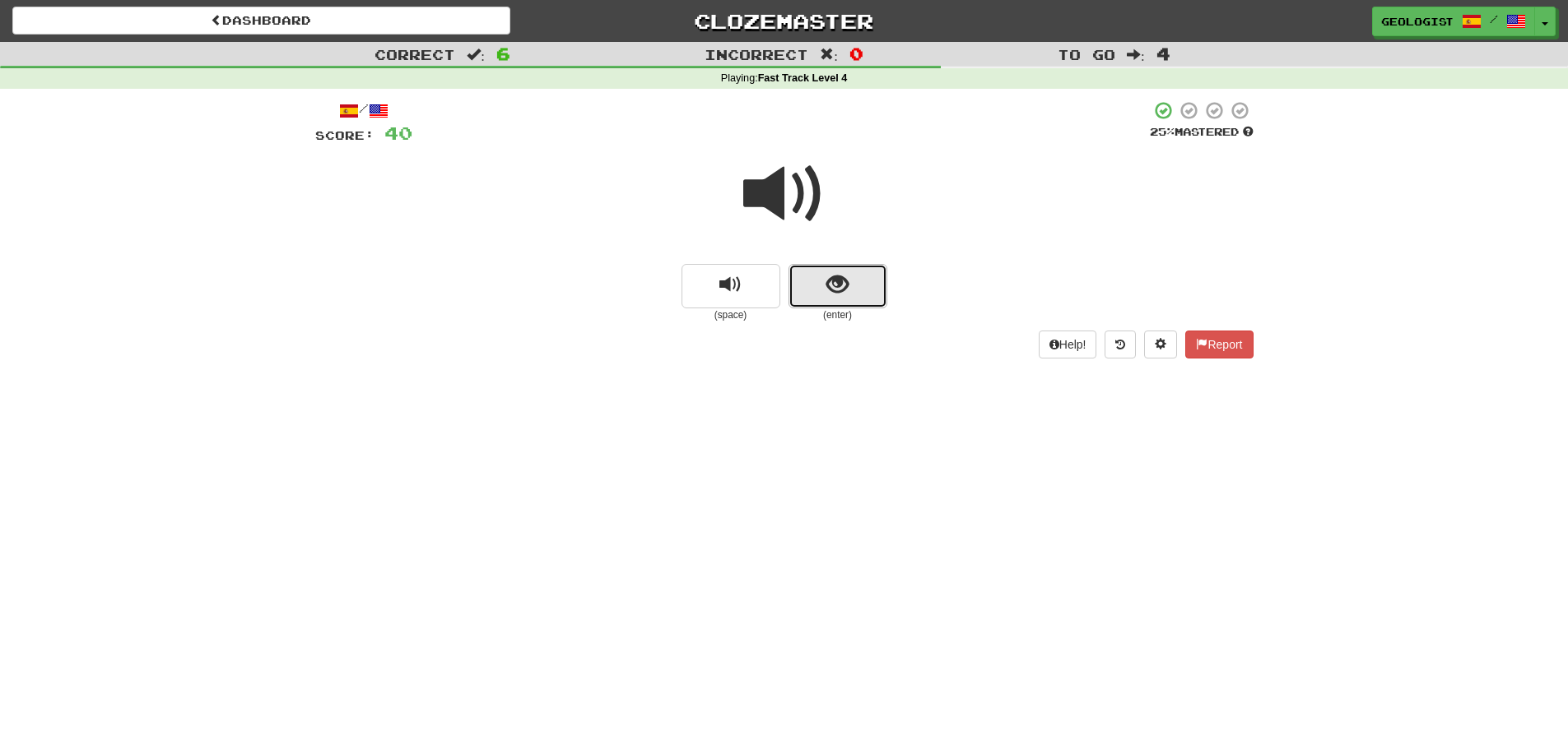
click at [854, 283] on button "show sentence" at bounding box center [838, 286] width 99 height 44
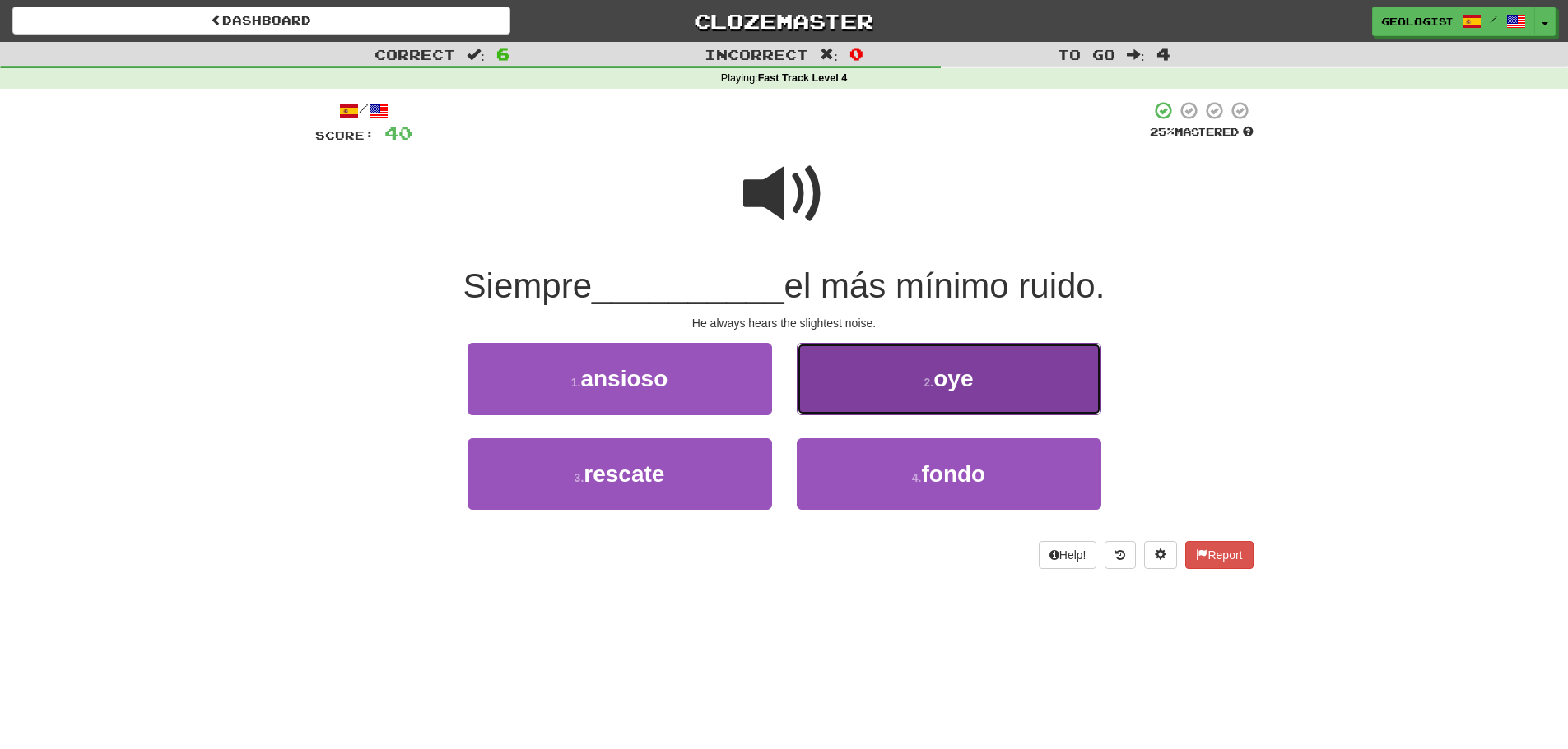
click at [967, 393] on button "2 . oye" at bounding box center [949, 378] width 305 height 72
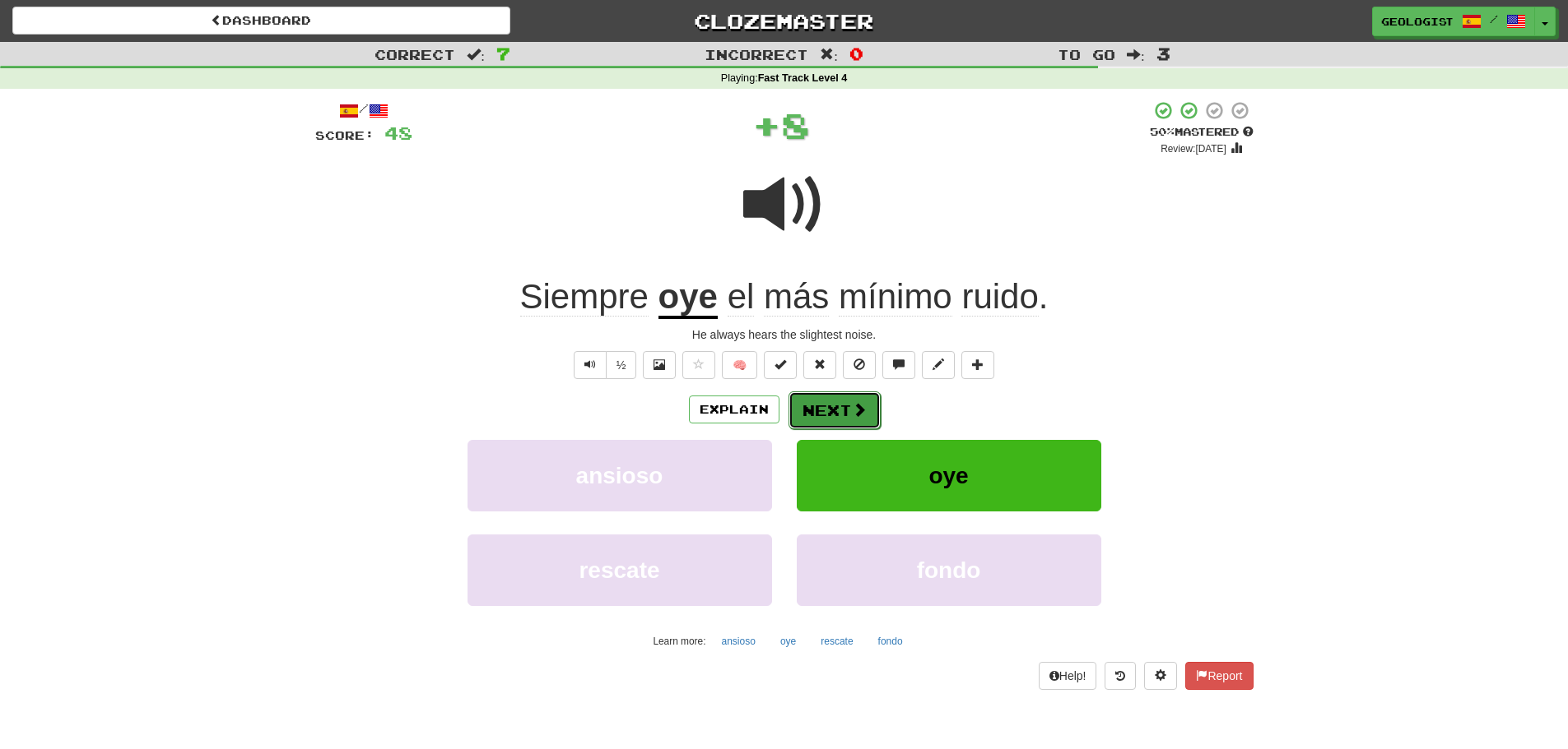
click at [828, 415] on button "Next" at bounding box center [835, 410] width 92 height 37
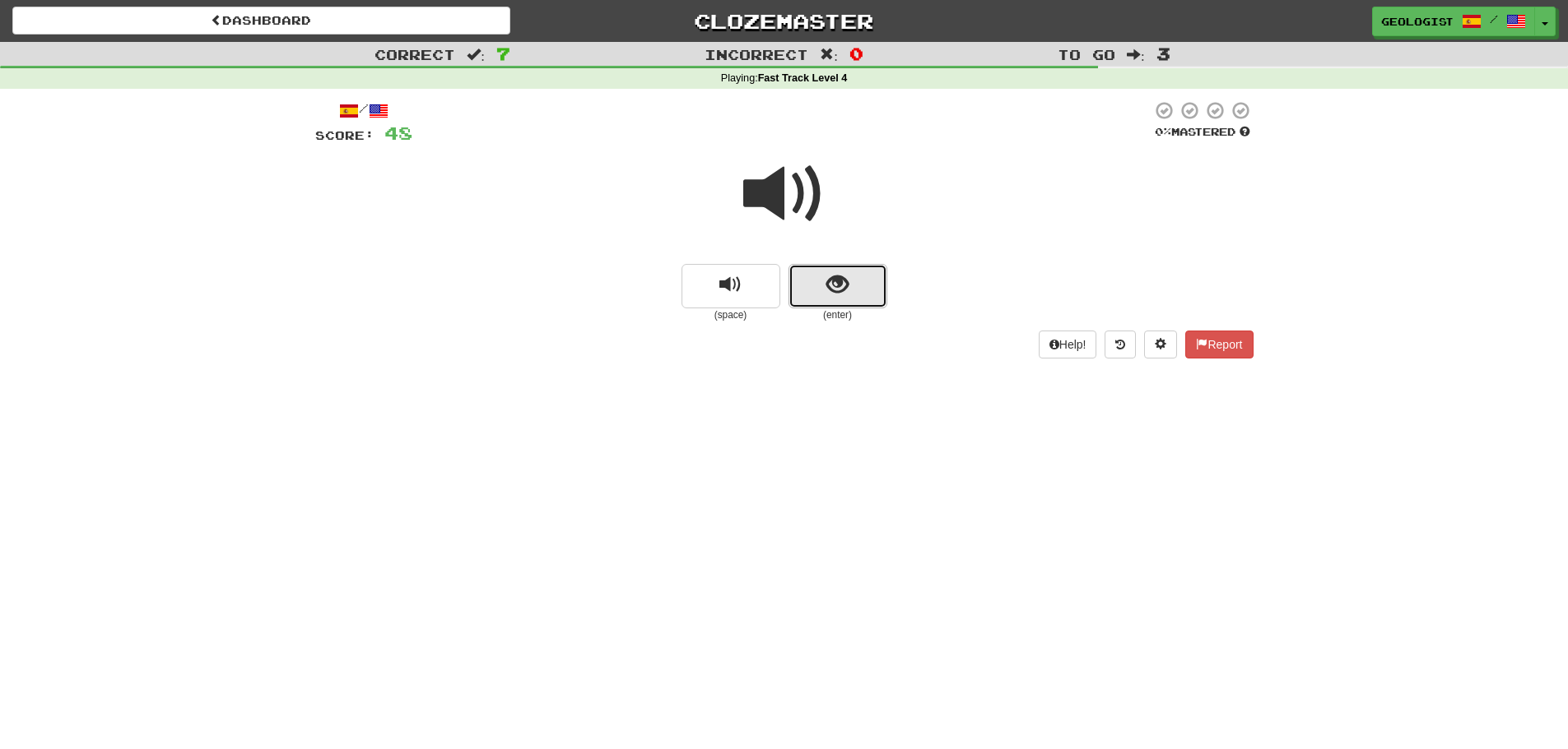
click at [869, 300] on button "show sentence" at bounding box center [838, 286] width 99 height 44
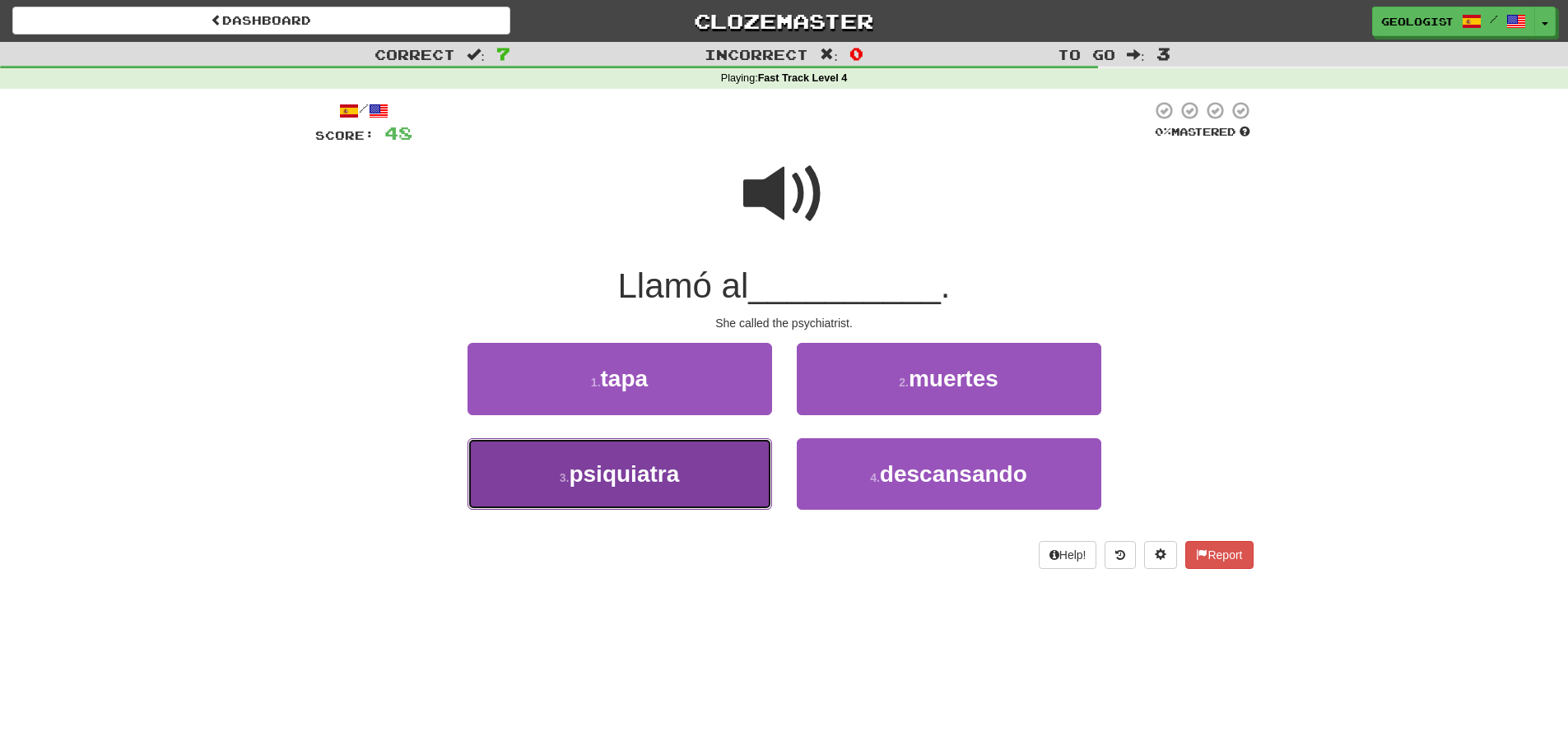
click at [702, 478] on button "3 . psiquiatra" at bounding box center [620, 474] width 305 height 72
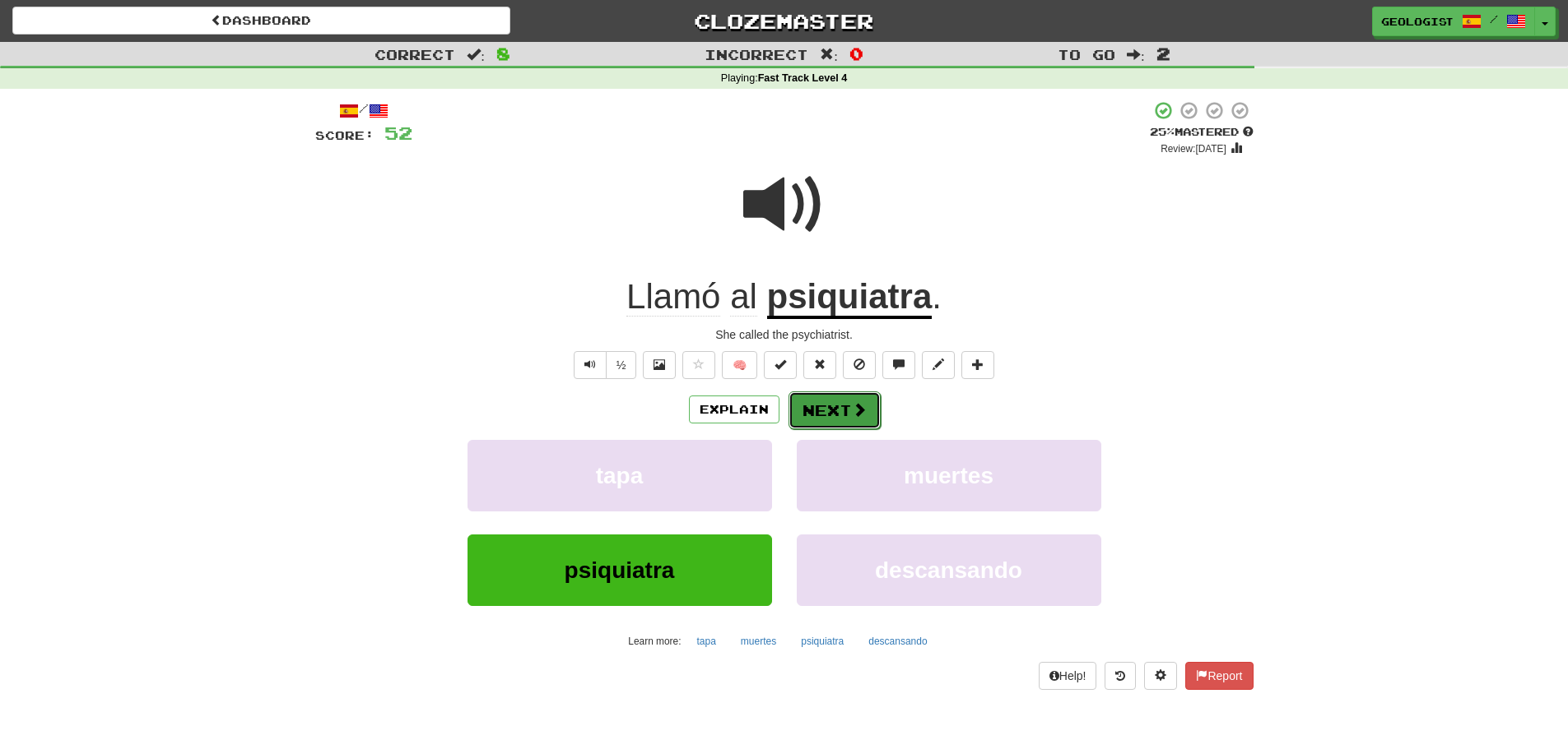
click at [852, 402] on span at bounding box center [859, 409] width 14 height 14
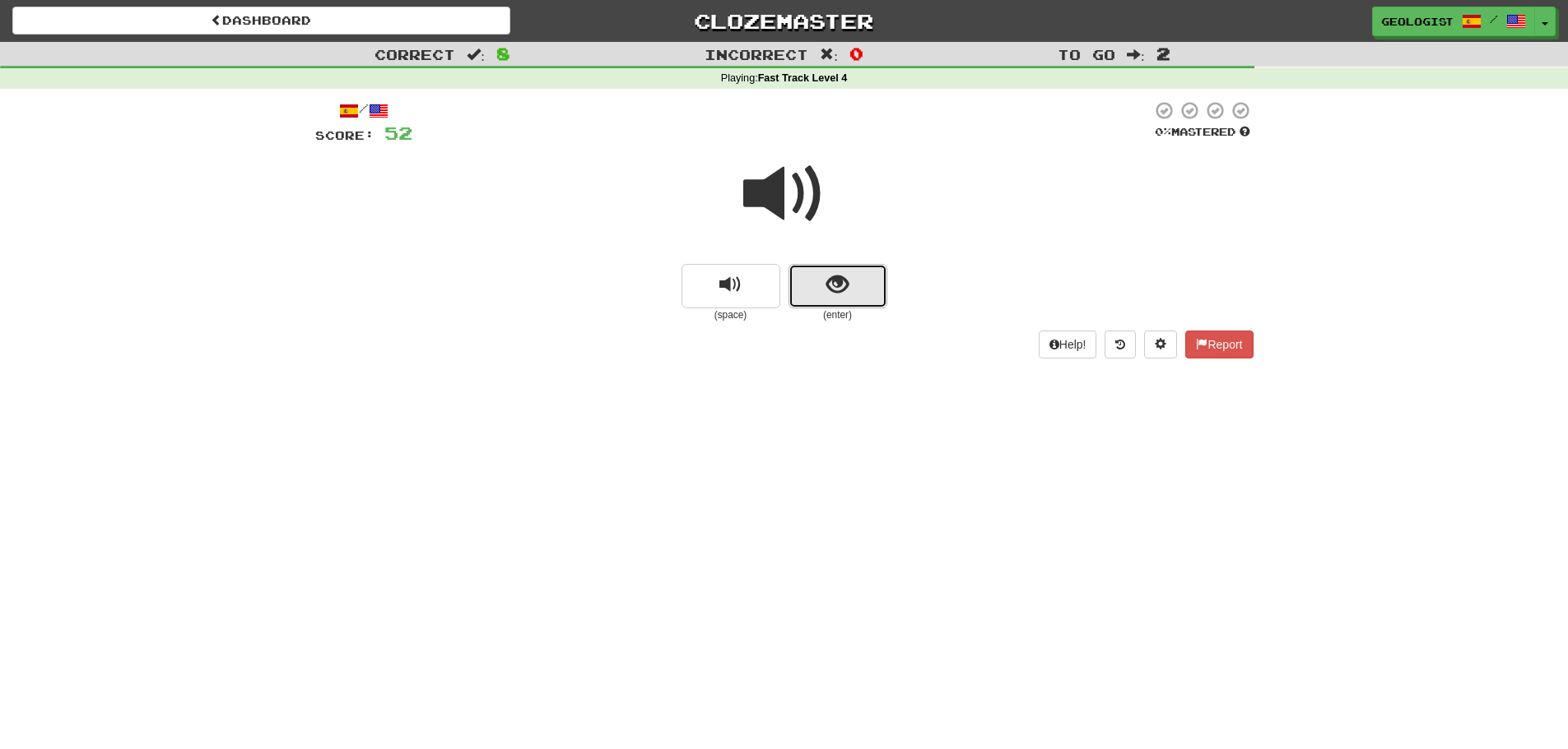
click at [835, 292] on span "show sentence" at bounding box center [837, 284] width 22 height 22
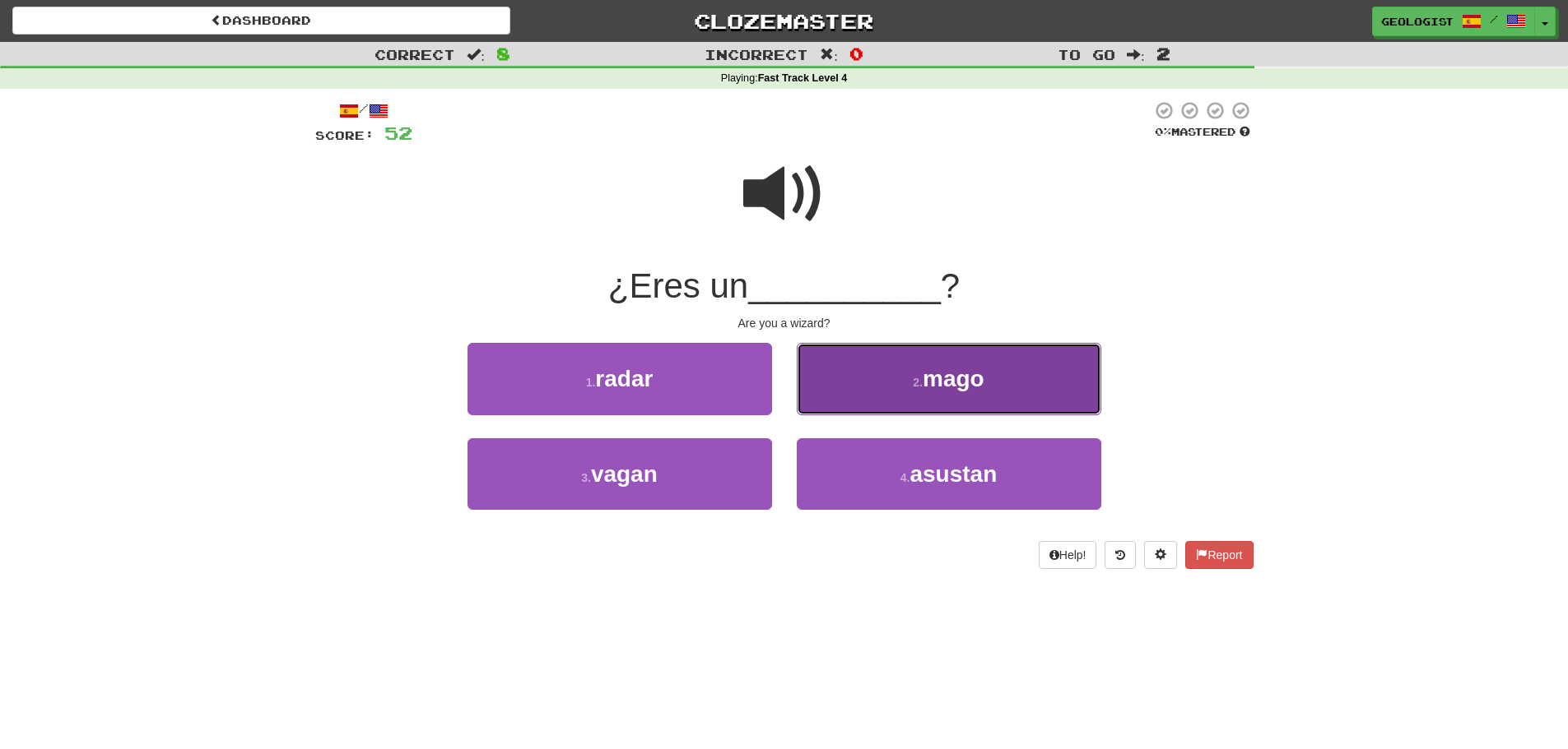
click at [980, 361] on button "2 . mago" at bounding box center [949, 378] width 305 height 72
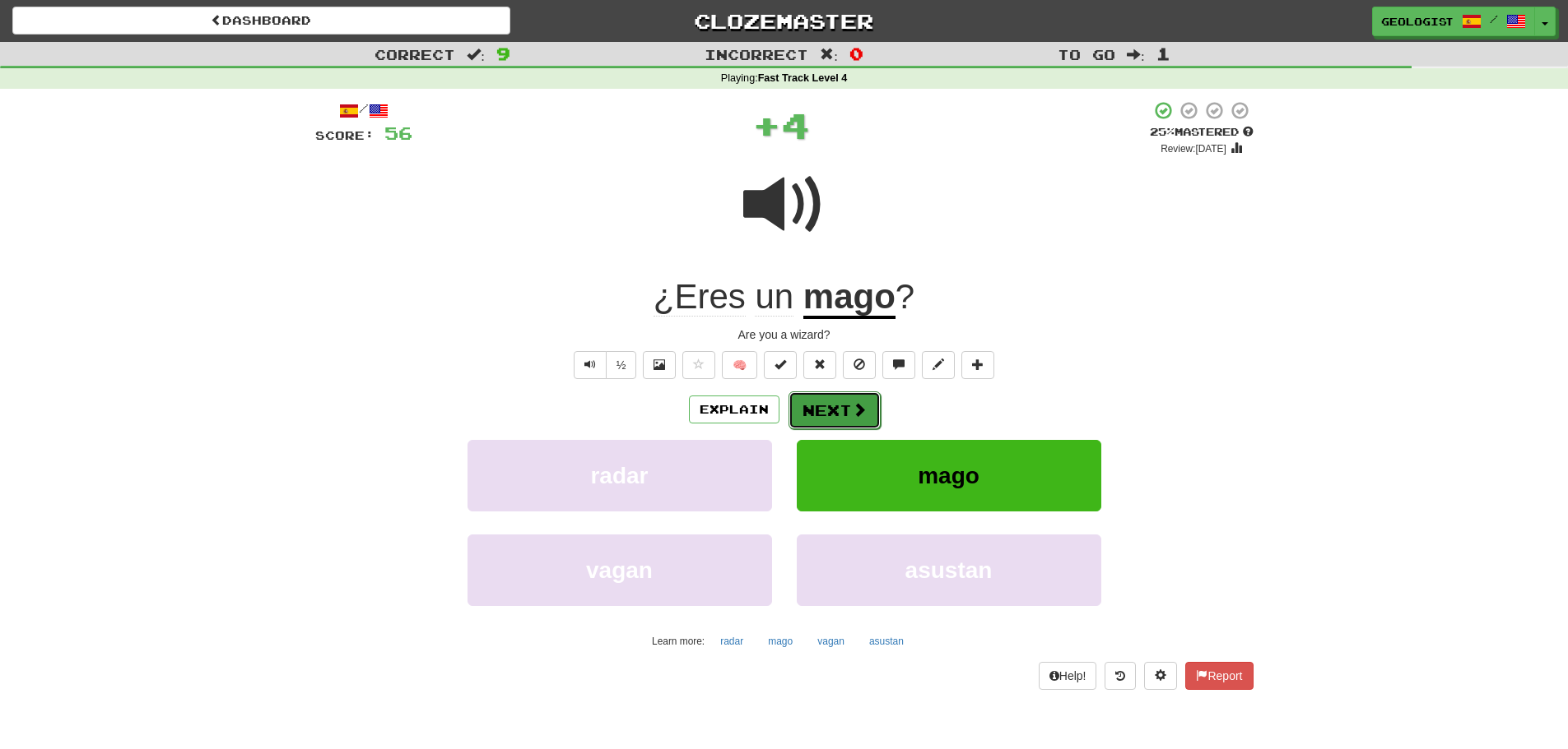
click at [823, 405] on button "Next" at bounding box center [835, 410] width 92 height 37
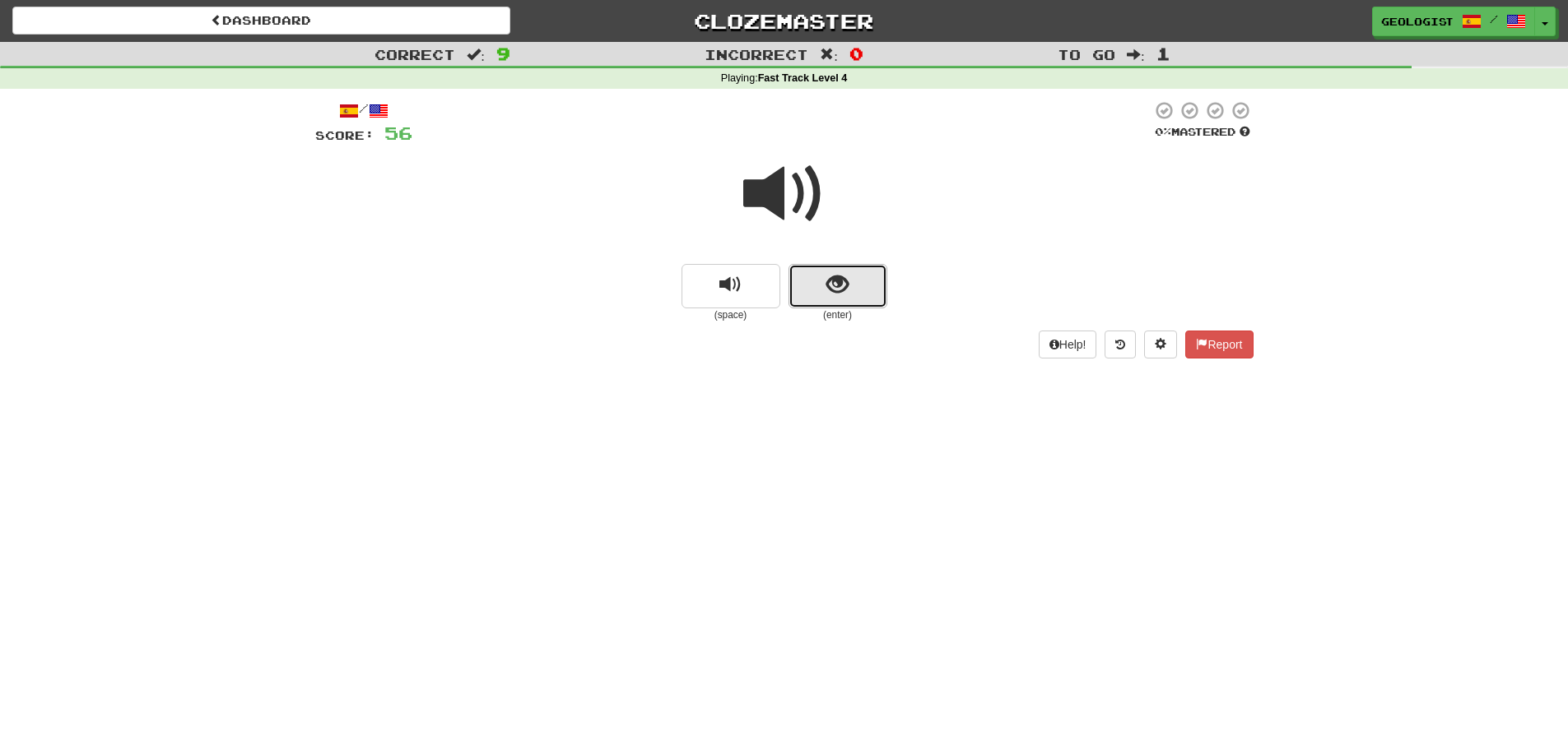
click at [842, 274] on span "show sentence" at bounding box center [837, 284] width 22 height 22
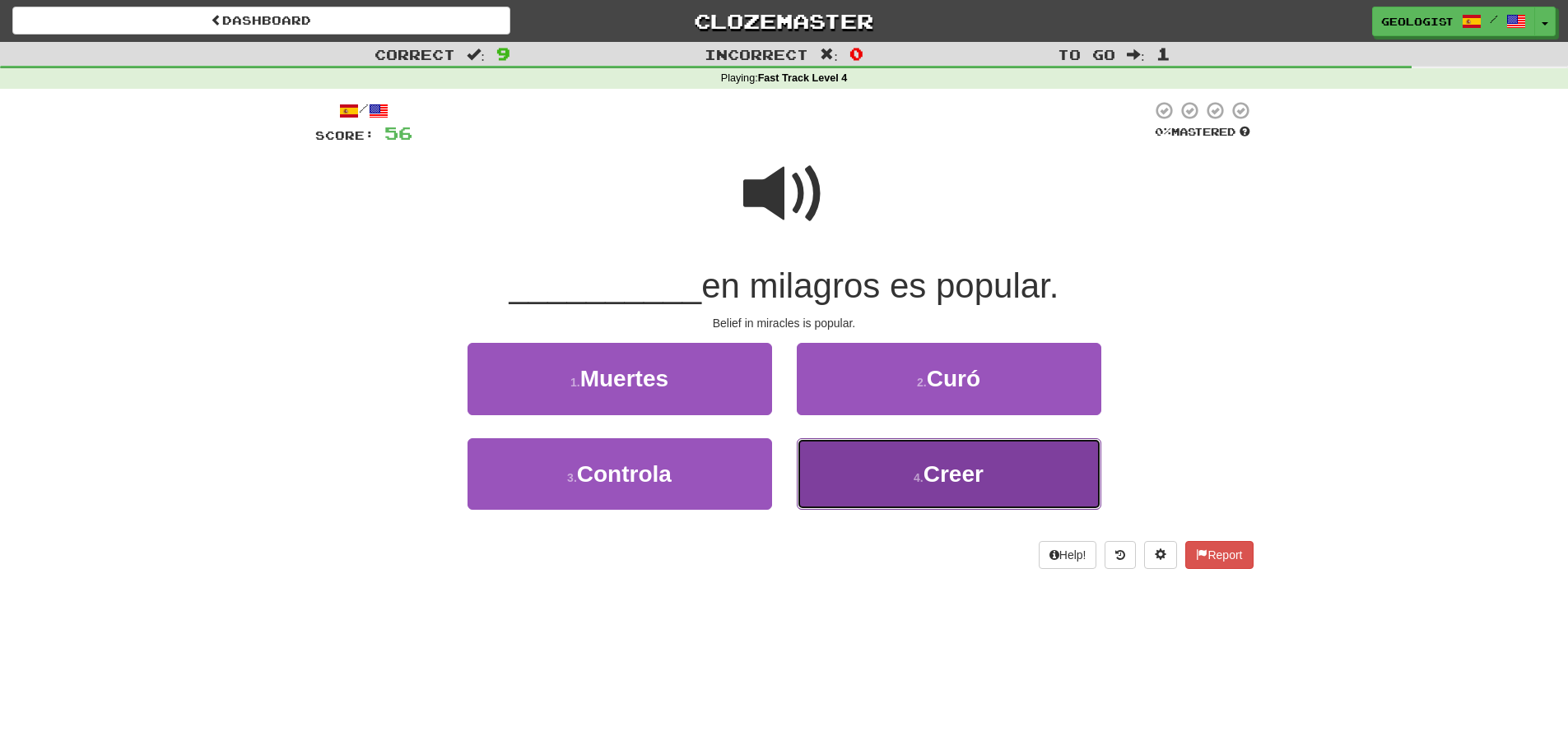
click at [859, 462] on button "4 . Creer" at bounding box center [949, 474] width 305 height 72
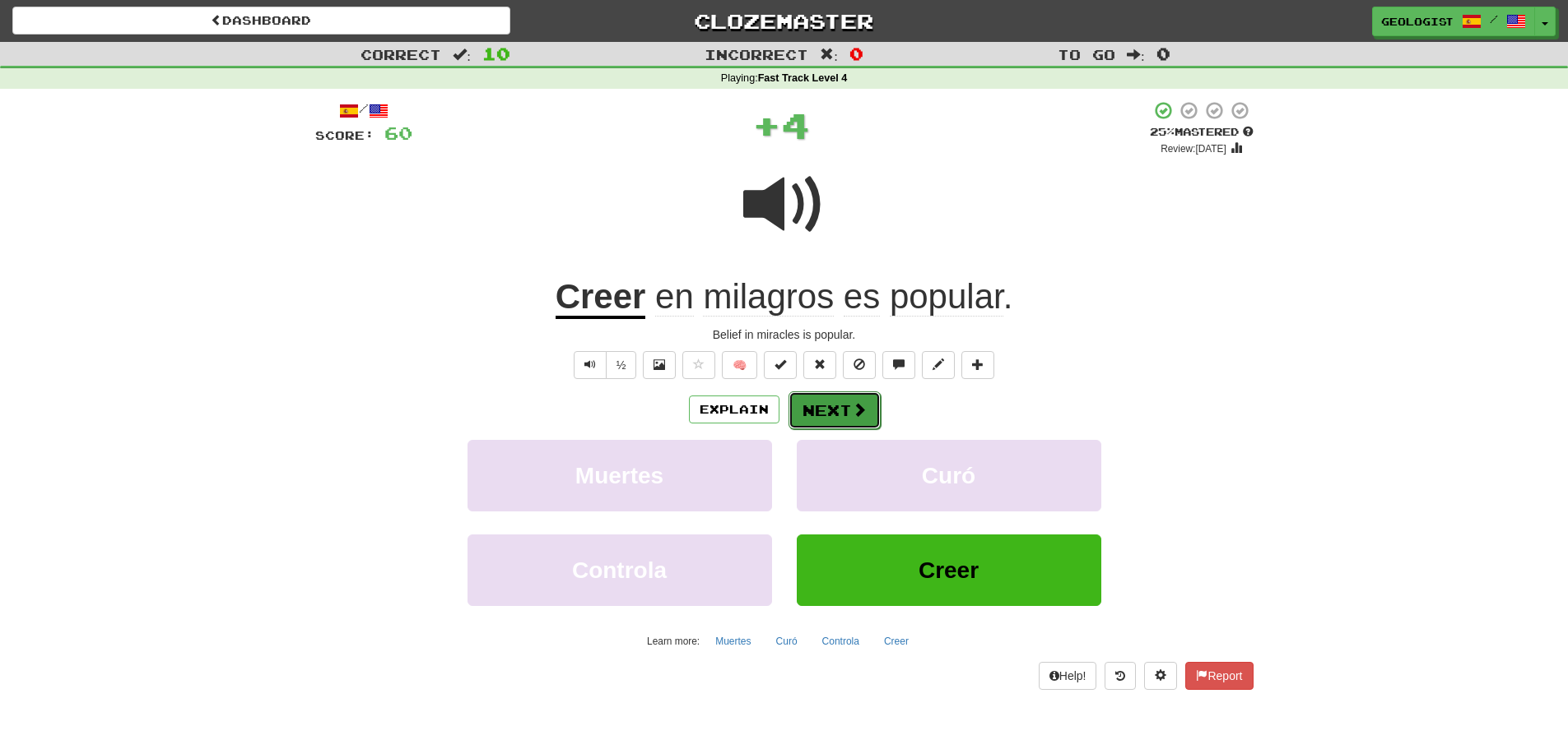
click at [841, 421] on button "Next" at bounding box center [835, 410] width 92 height 37
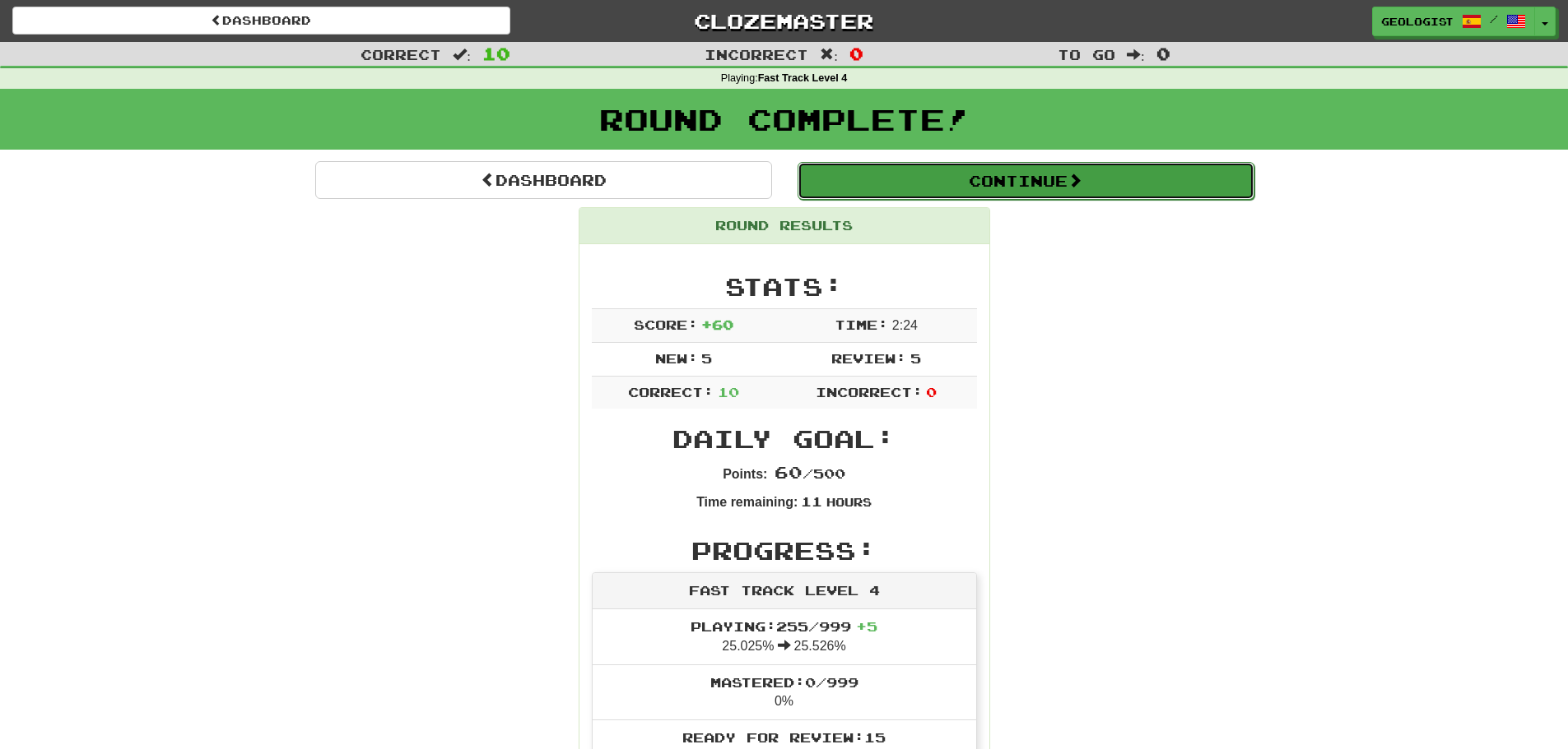
click at [1096, 183] on button "Continue" at bounding box center [1026, 180] width 457 height 37
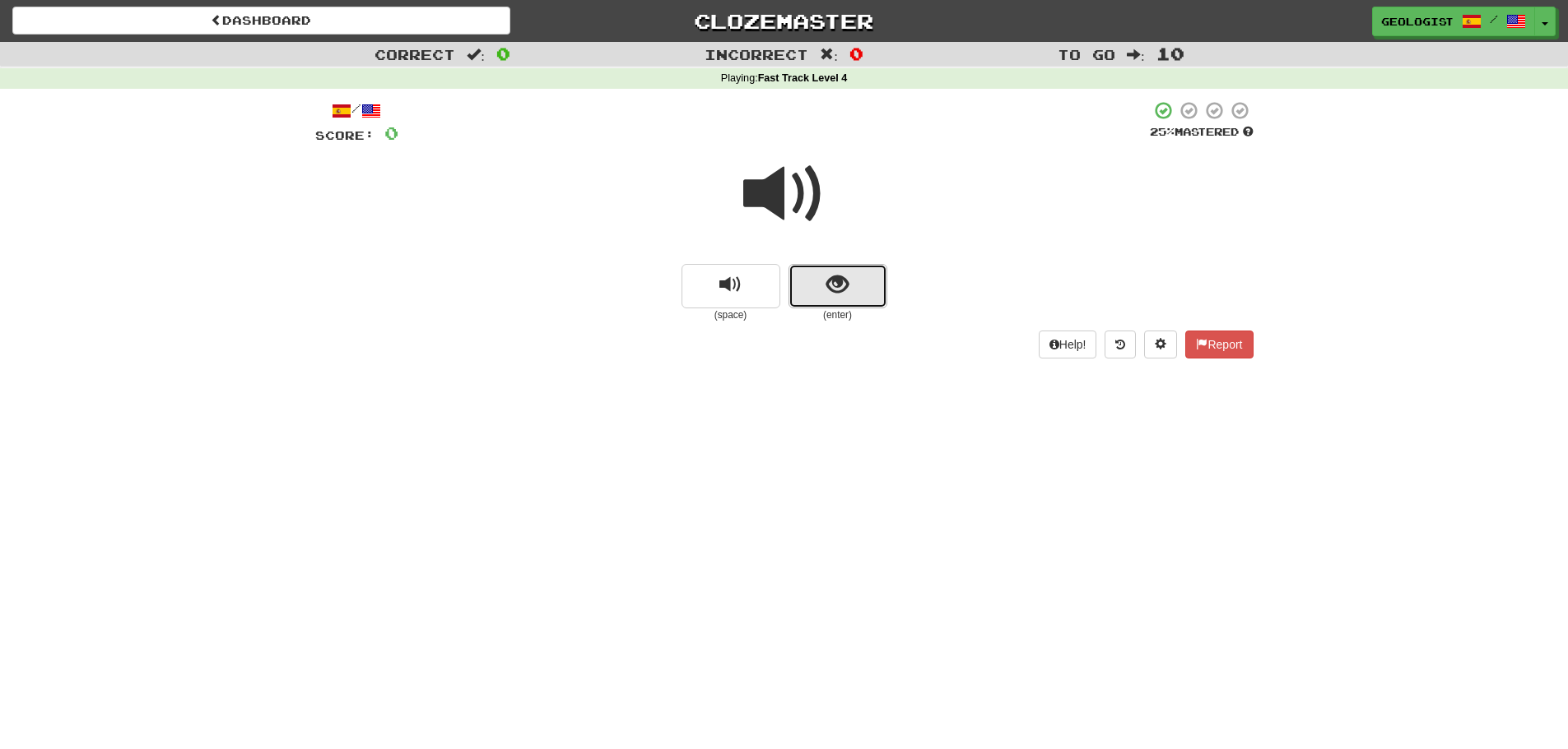
click at [863, 291] on button "show sentence" at bounding box center [838, 286] width 99 height 44
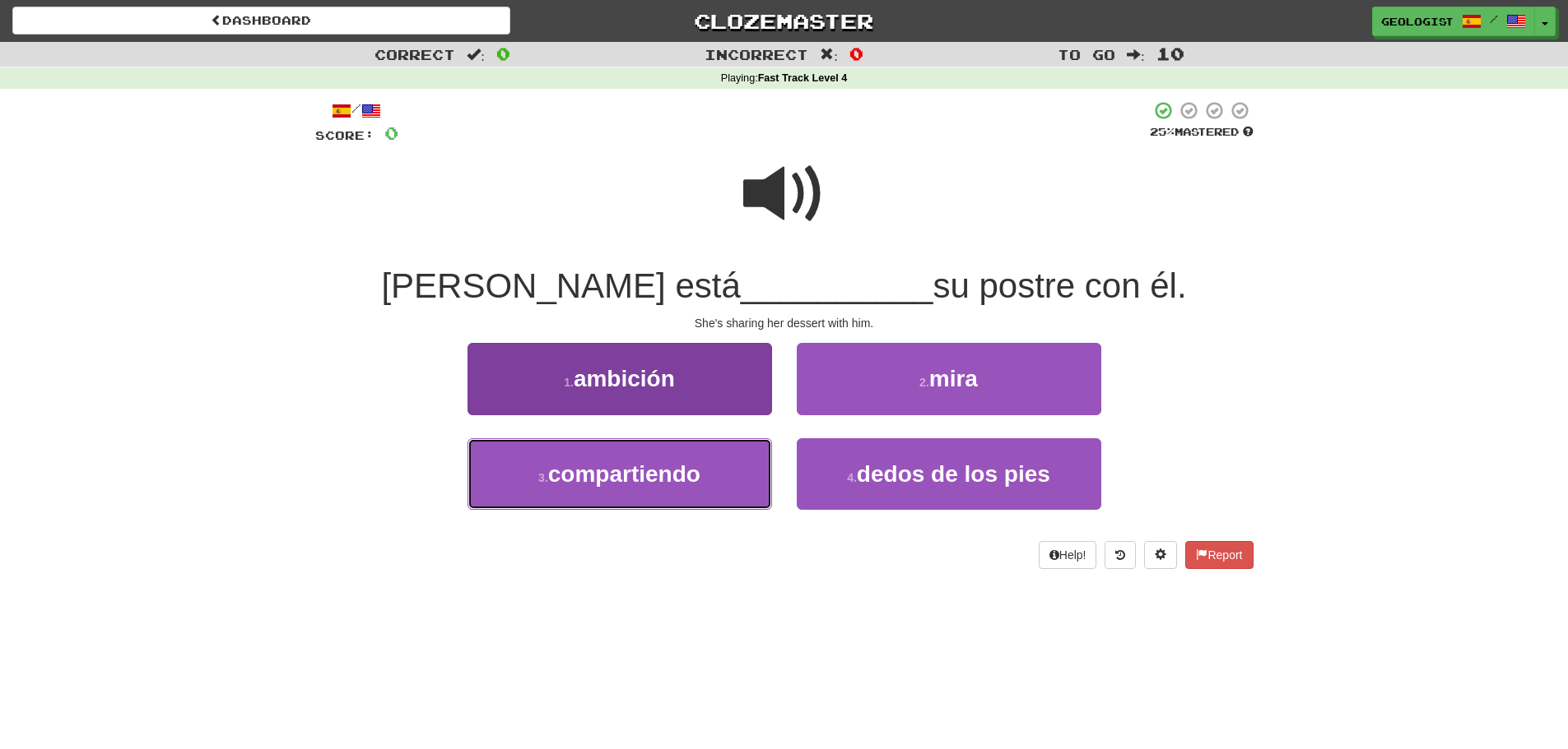
click at [580, 472] on span "compartiendo" at bounding box center [624, 474] width 152 height 26
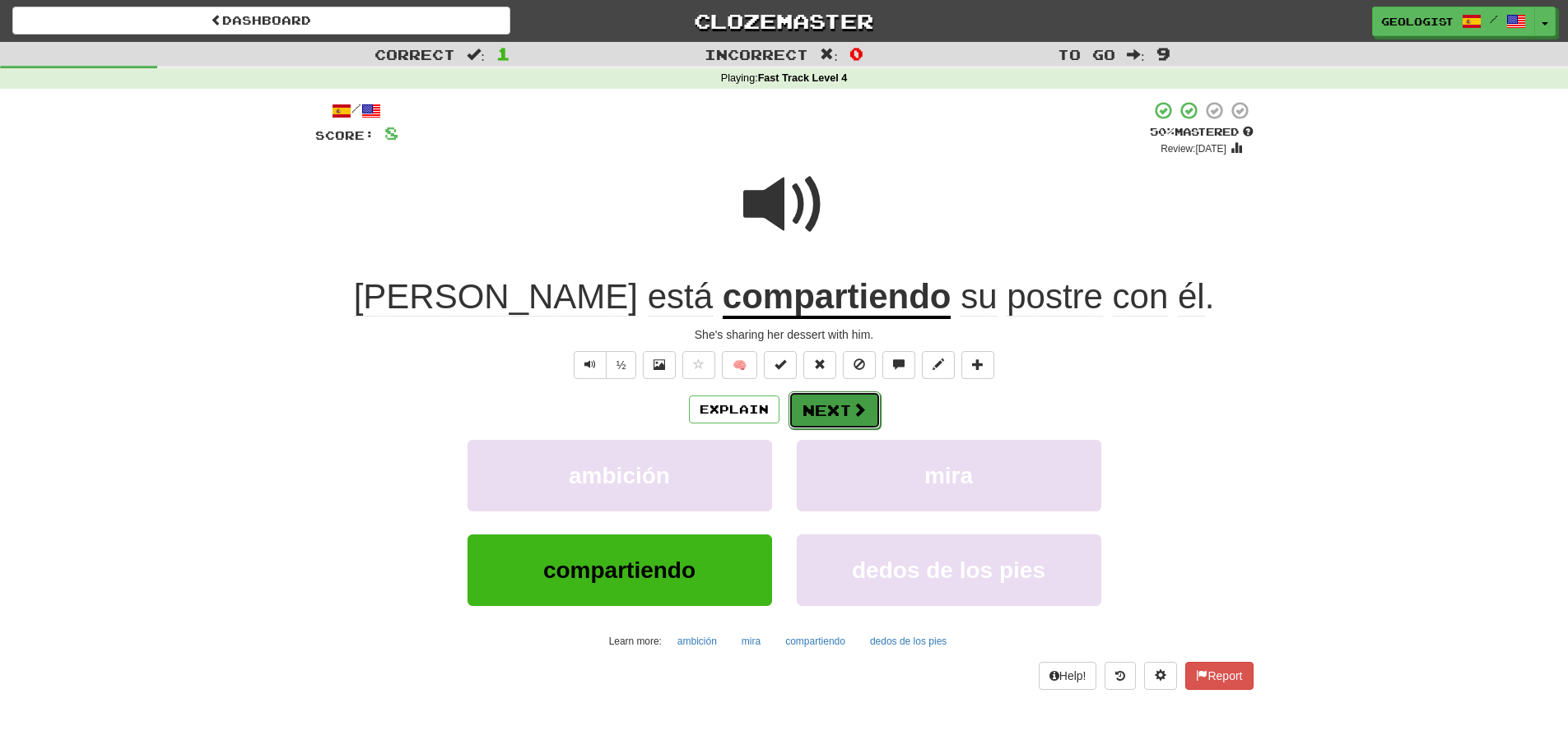
click at [854, 411] on span at bounding box center [859, 409] width 14 height 14
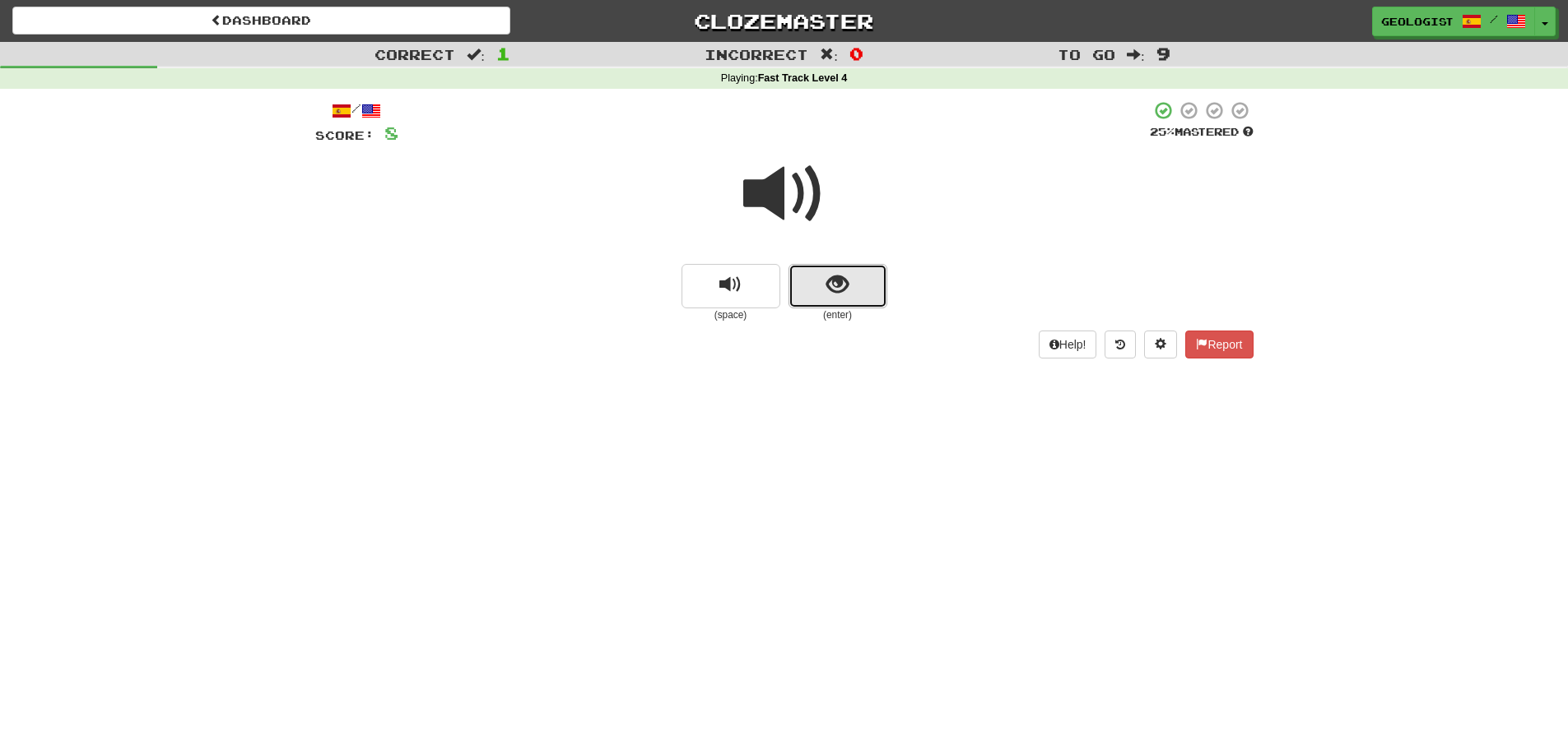
click at [840, 288] on span "show sentence" at bounding box center [837, 284] width 22 height 22
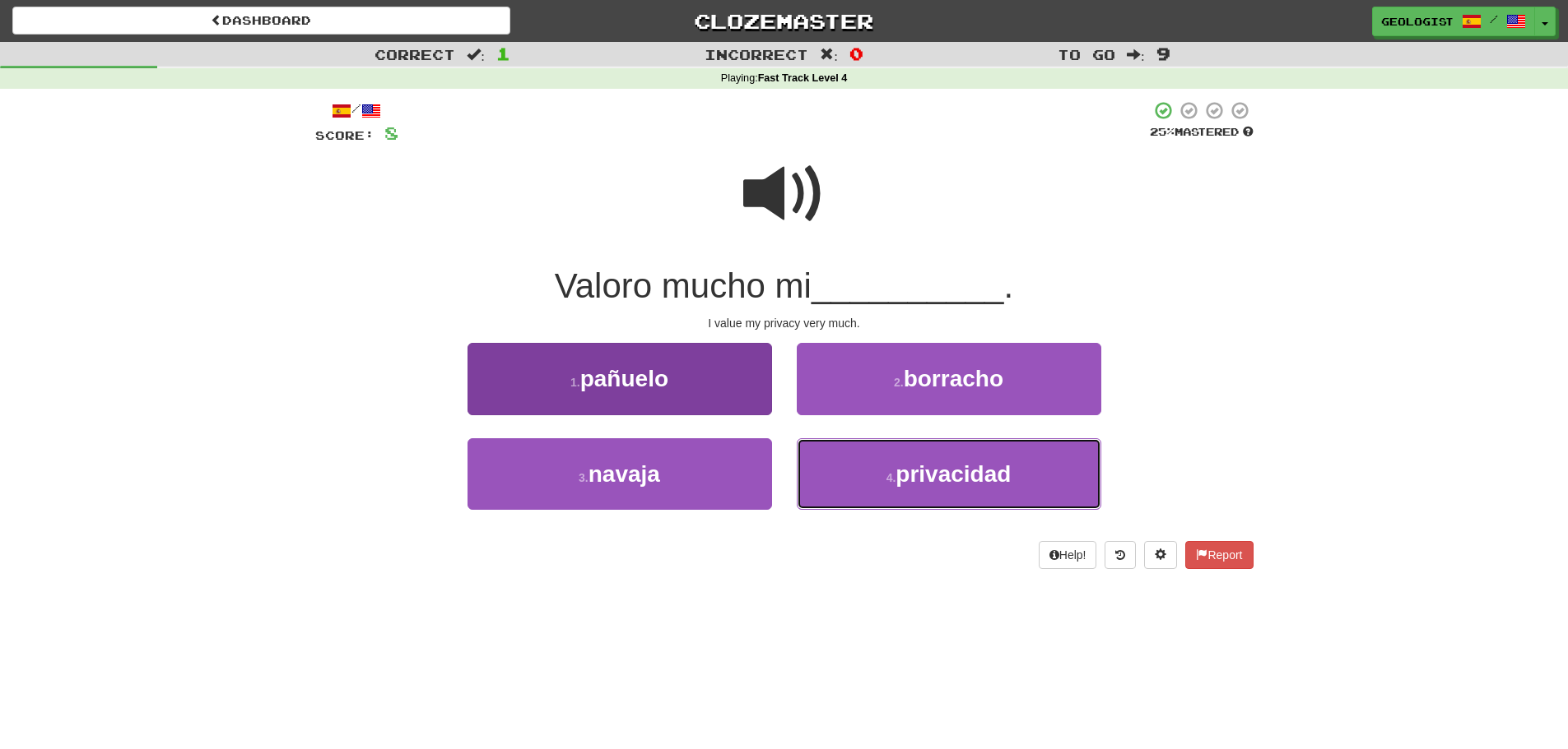
drag, startPoint x: 1002, startPoint y: 476, endPoint x: 526, endPoint y: 442, distance: 477.2
click at [1001, 476] on span "privacidad" at bounding box center [953, 474] width 115 height 26
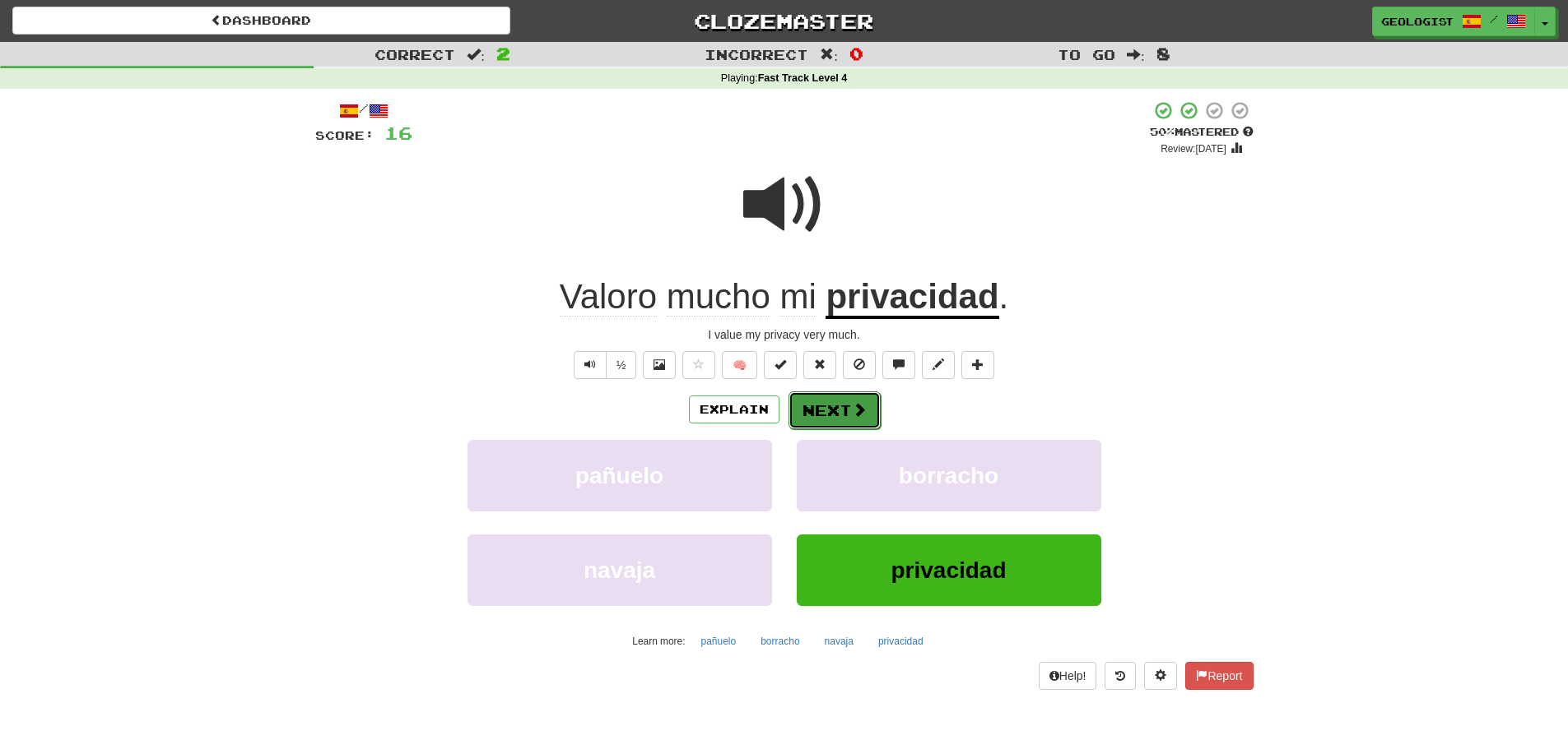
click at [842, 410] on button "Next" at bounding box center [835, 410] width 92 height 37
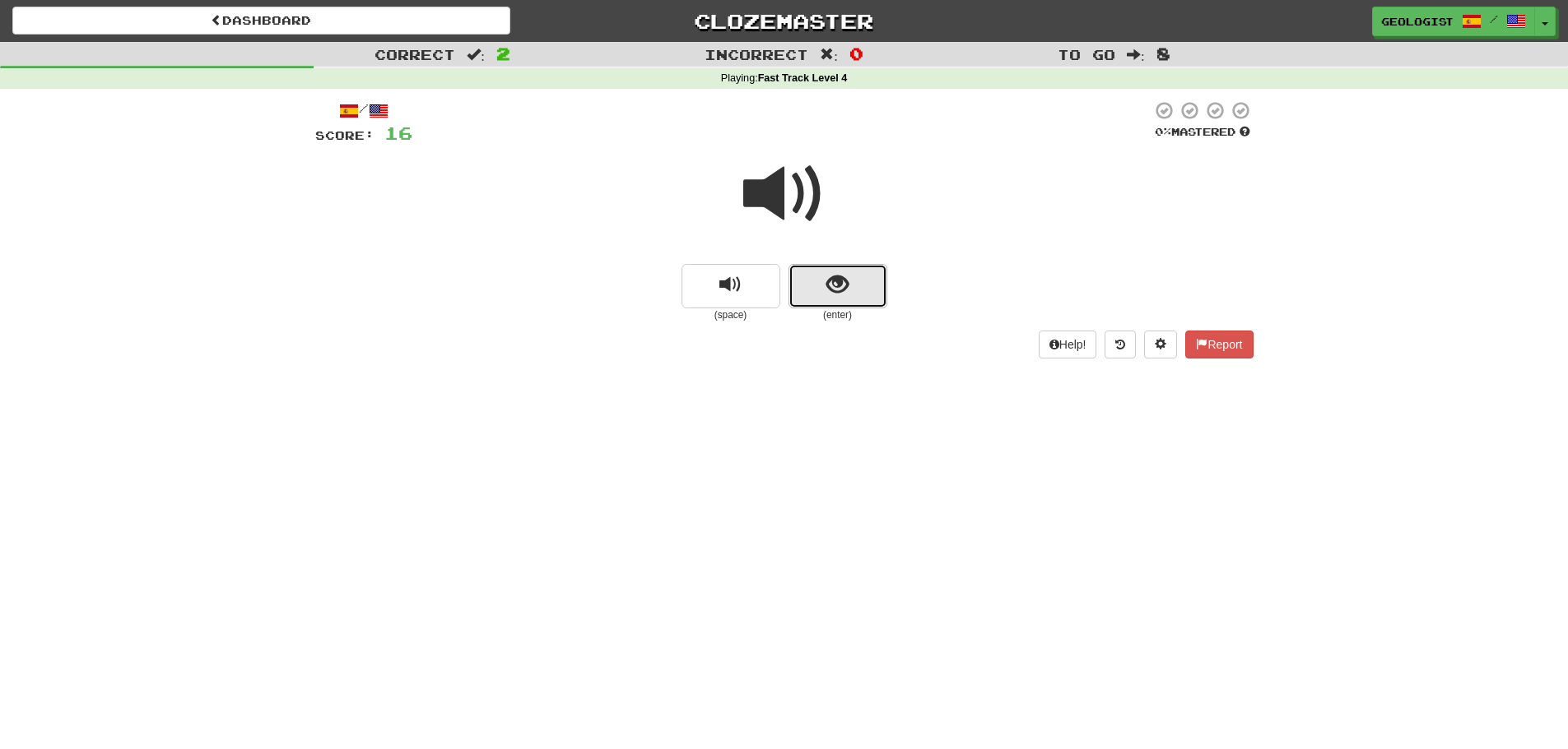
click at [845, 294] on span "show sentence" at bounding box center [837, 284] width 22 height 22
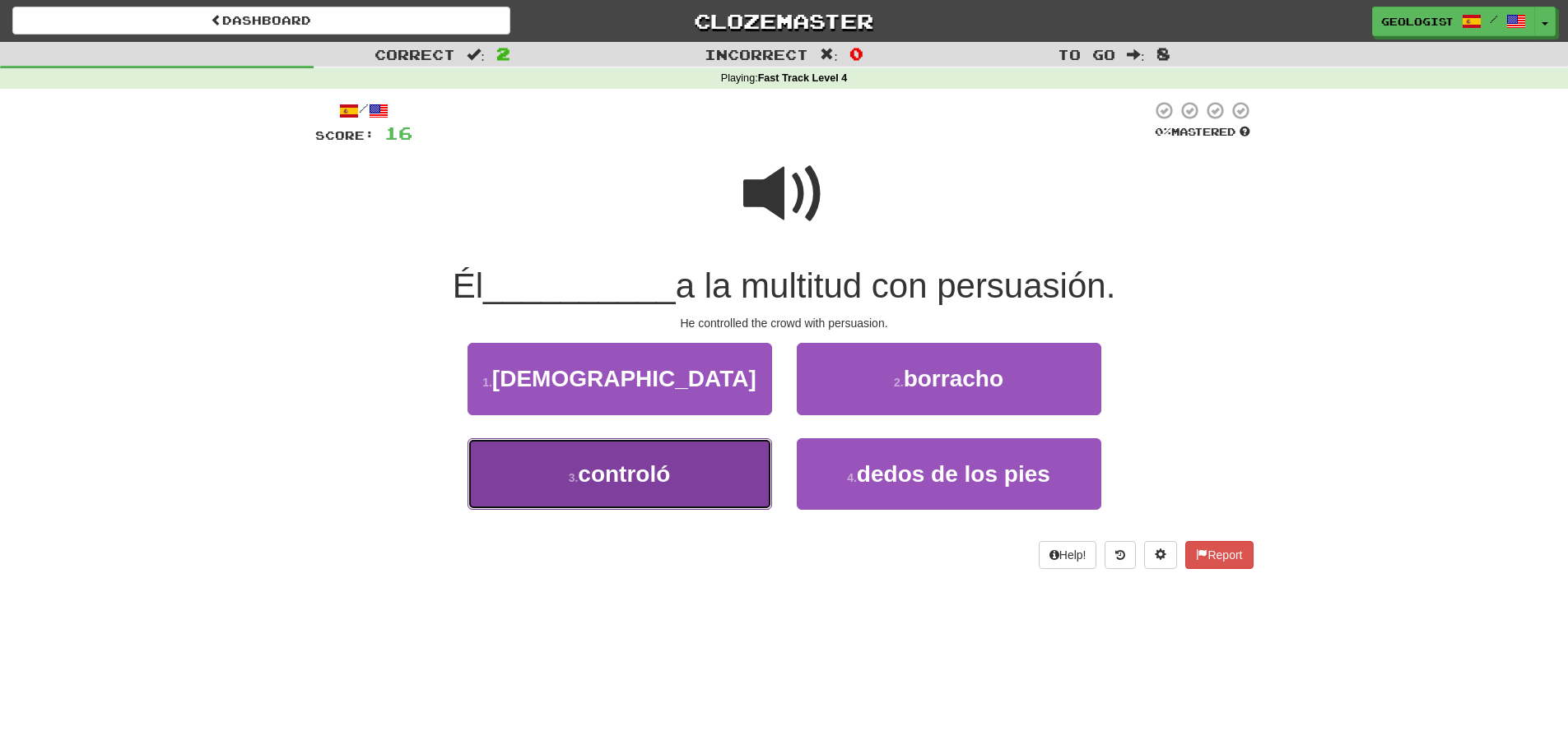
click at [676, 463] on button "3 . controló" at bounding box center [620, 474] width 305 height 72
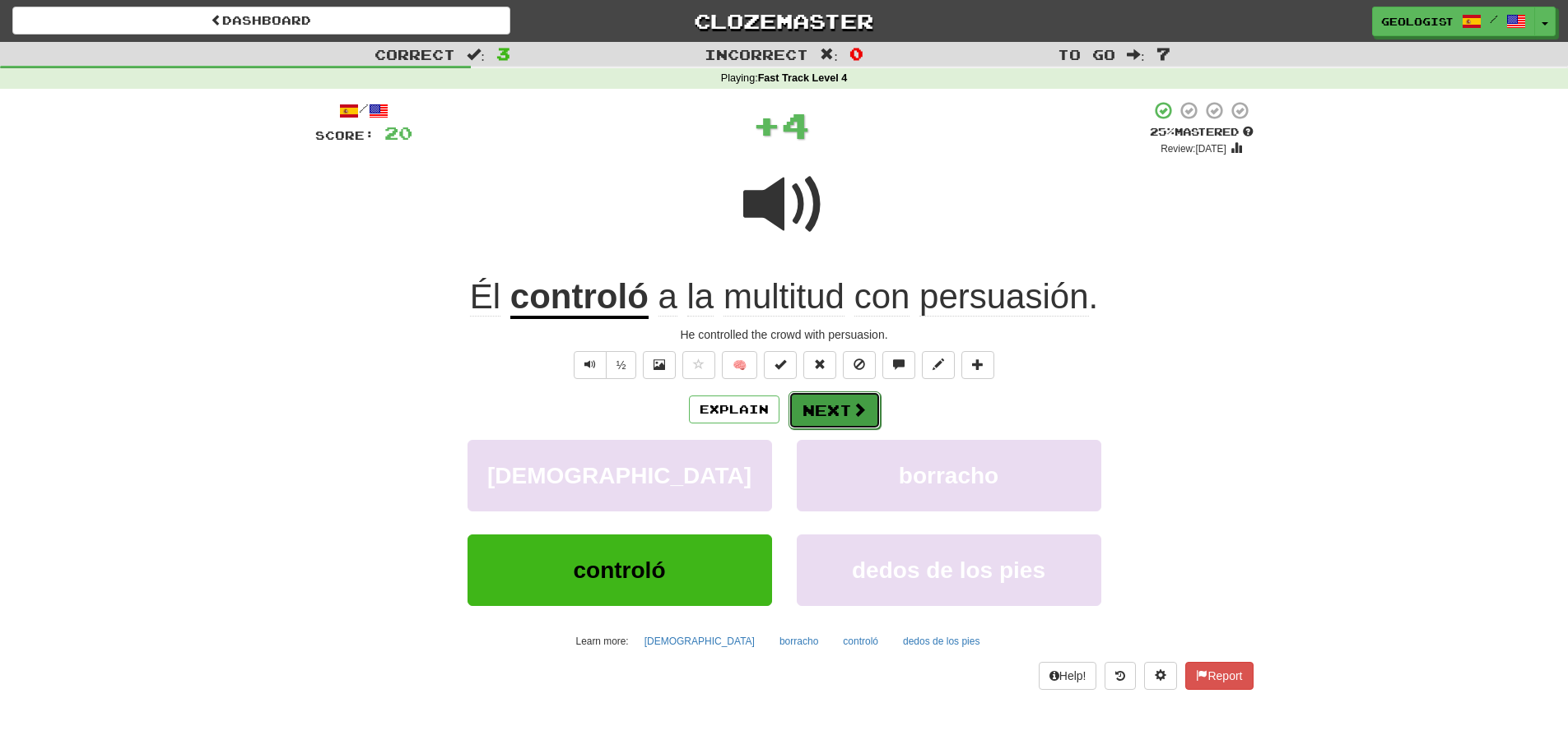
click at [847, 409] on button "Next" at bounding box center [835, 410] width 92 height 37
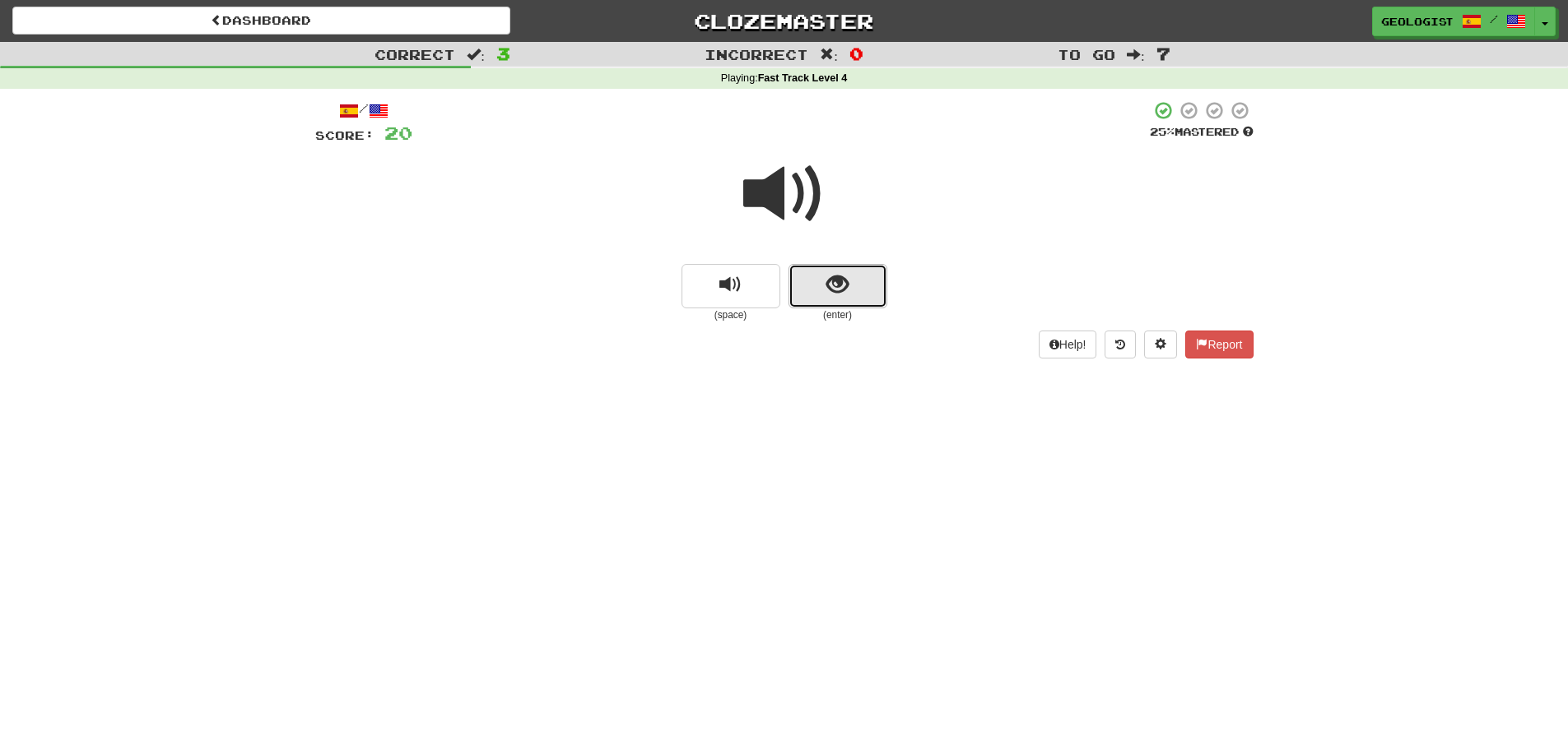
click at [838, 285] on span "show sentence" at bounding box center [837, 284] width 22 height 22
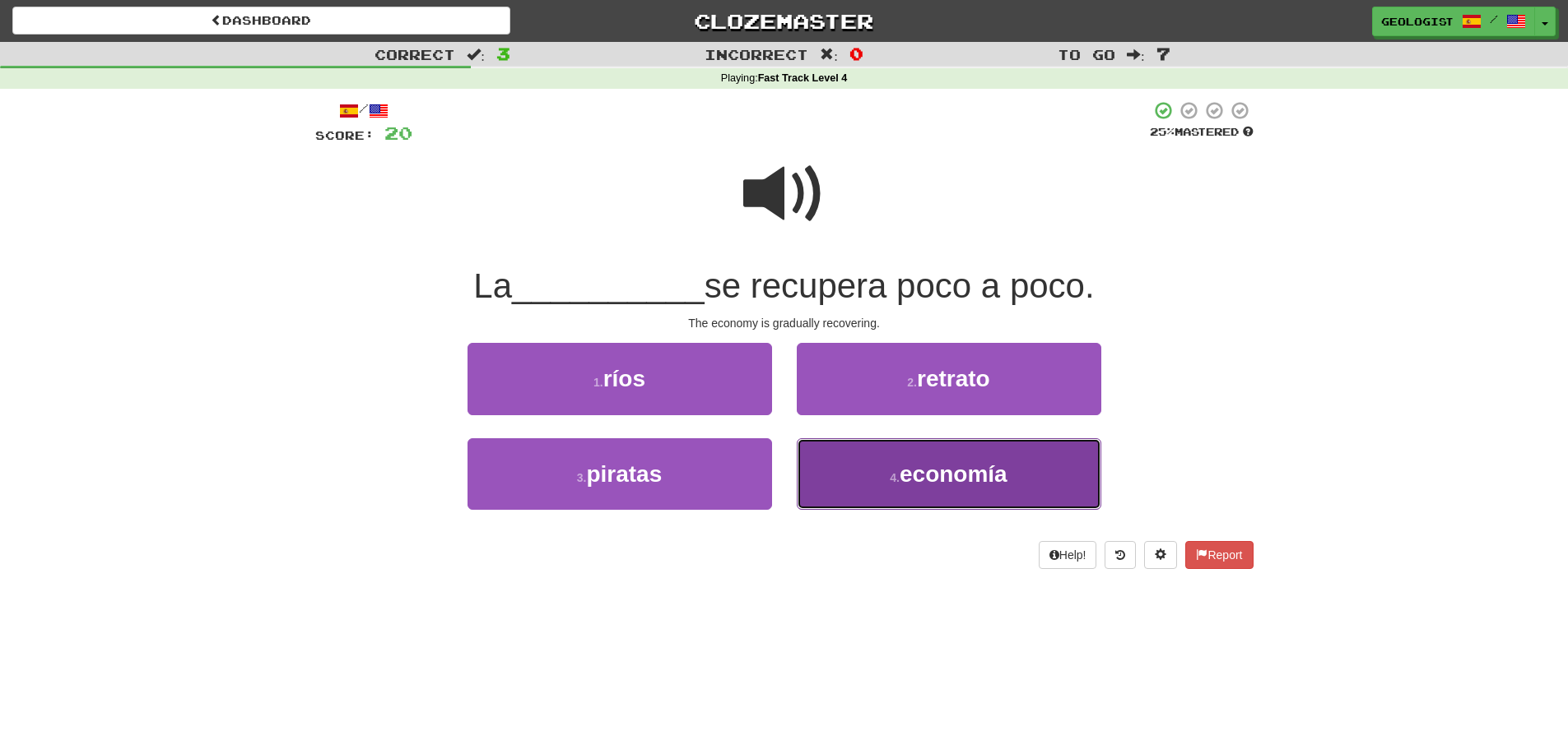
click at [925, 476] on span "economía" at bounding box center [953, 474] width 107 height 26
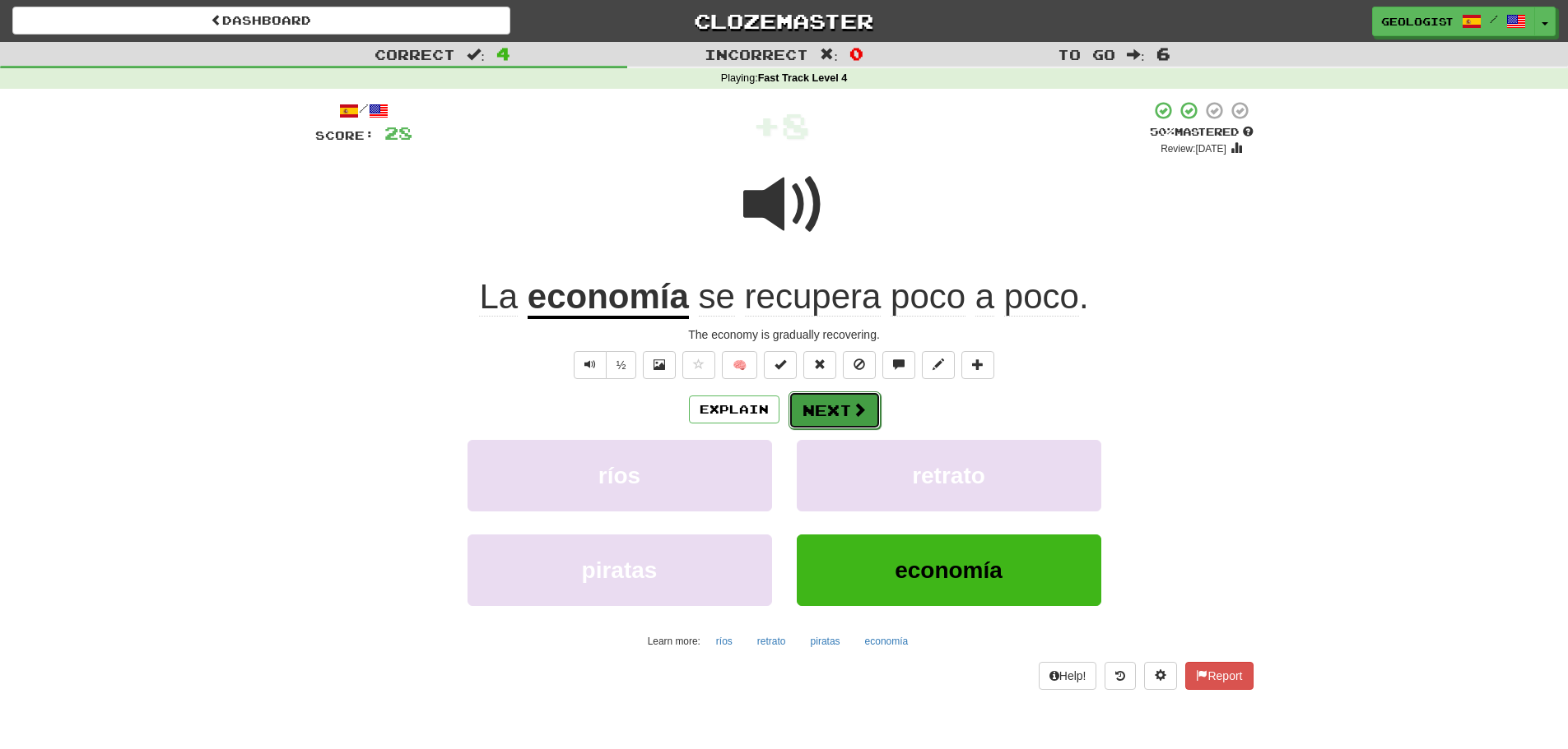
click at [832, 396] on button "Next" at bounding box center [835, 410] width 92 height 37
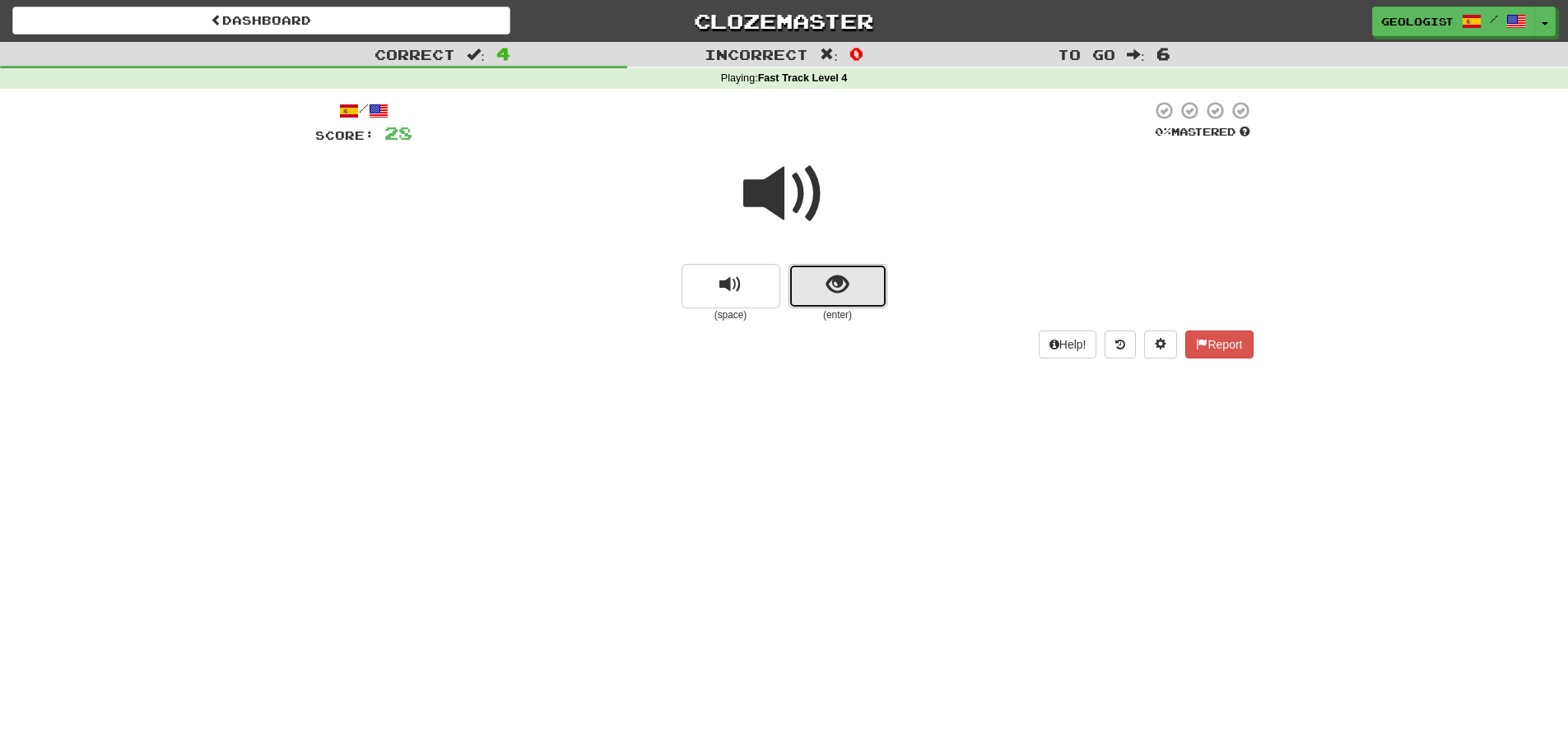
click at [828, 306] on button "show sentence" at bounding box center [838, 286] width 99 height 44
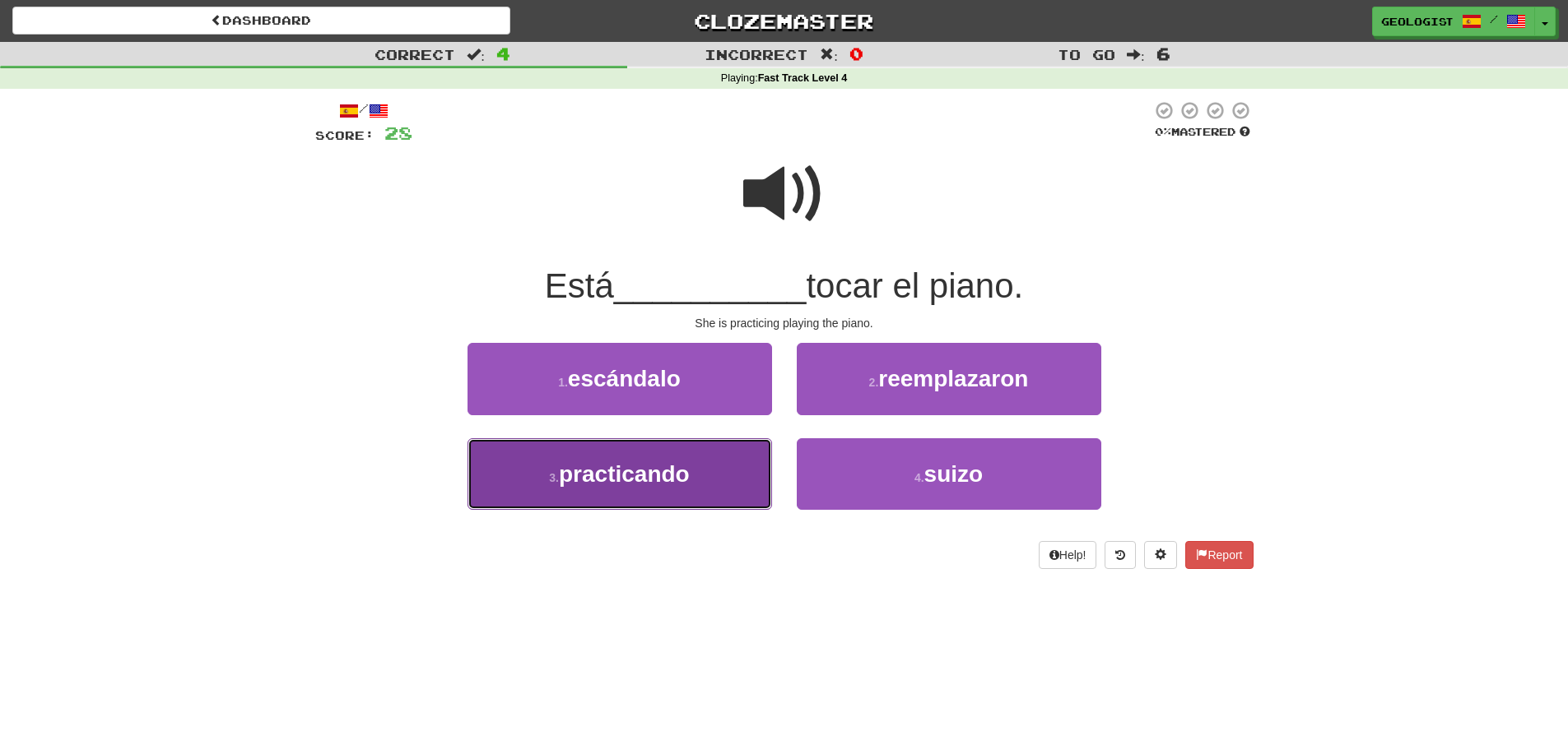
click at [532, 491] on button "3 . practicando" at bounding box center [620, 474] width 305 height 72
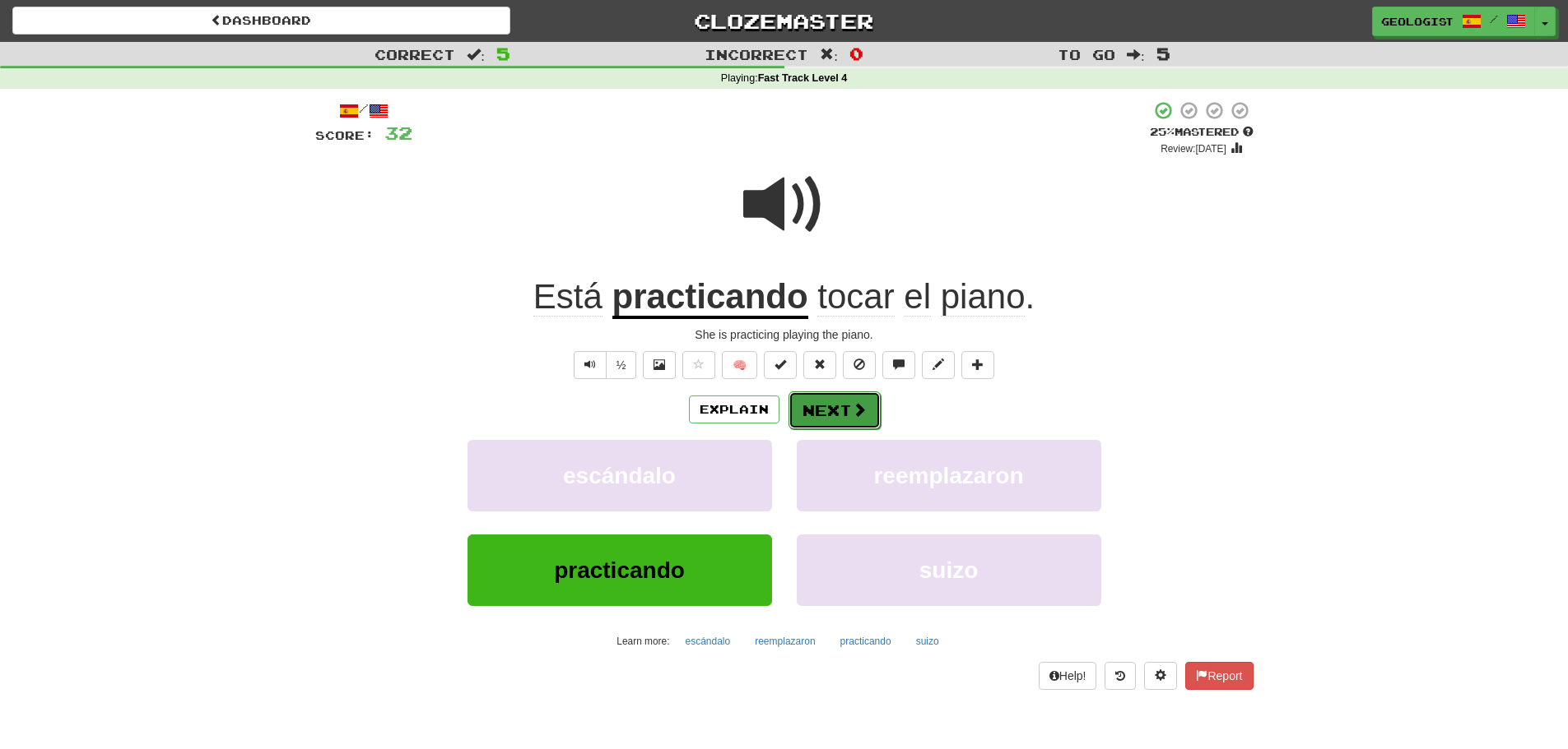
click at [846, 405] on button "Next" at bounding box center [835, 410] width 92 height 37
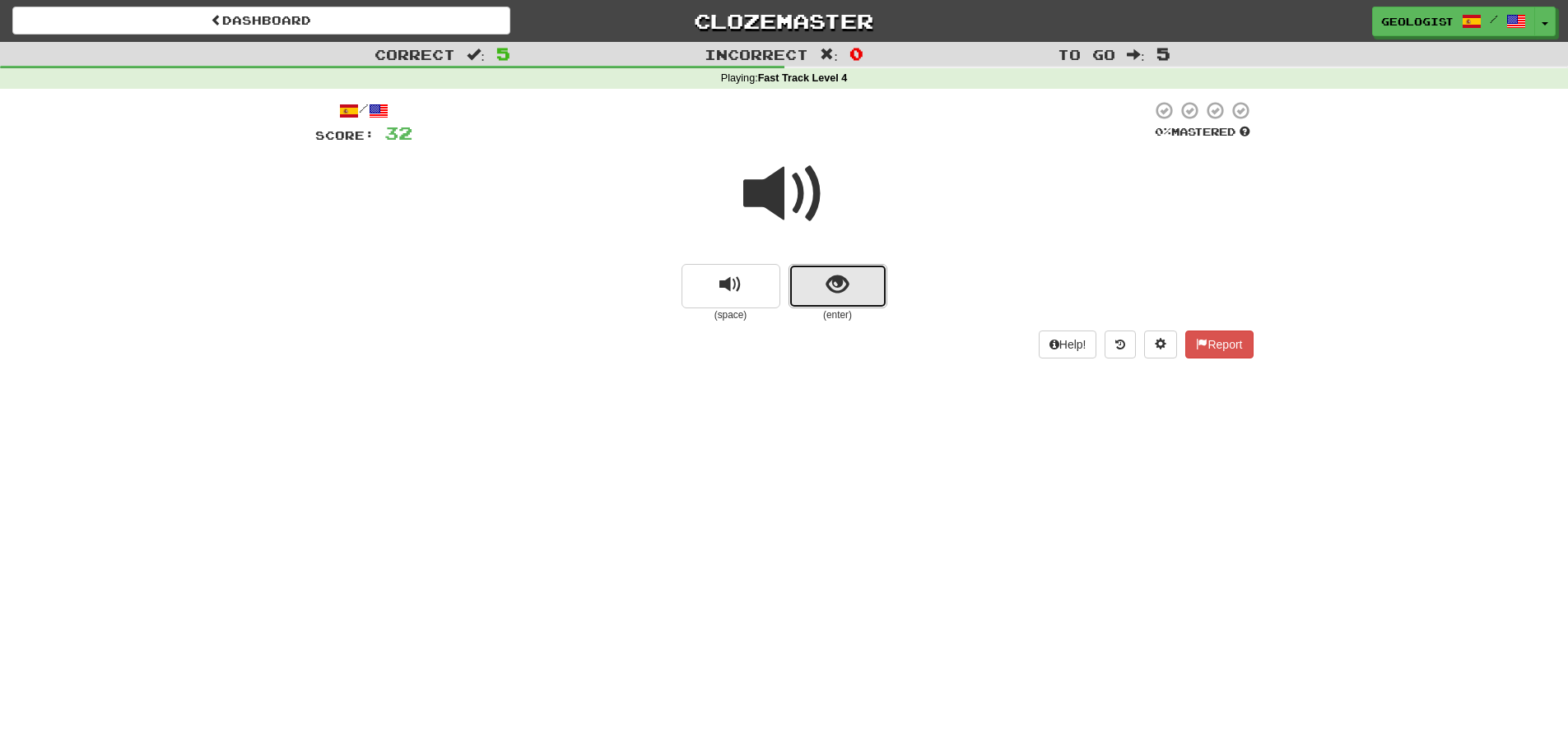
click at [841, 293] on span "show sentence" at bounding box center [837, 284] width 22 height 22
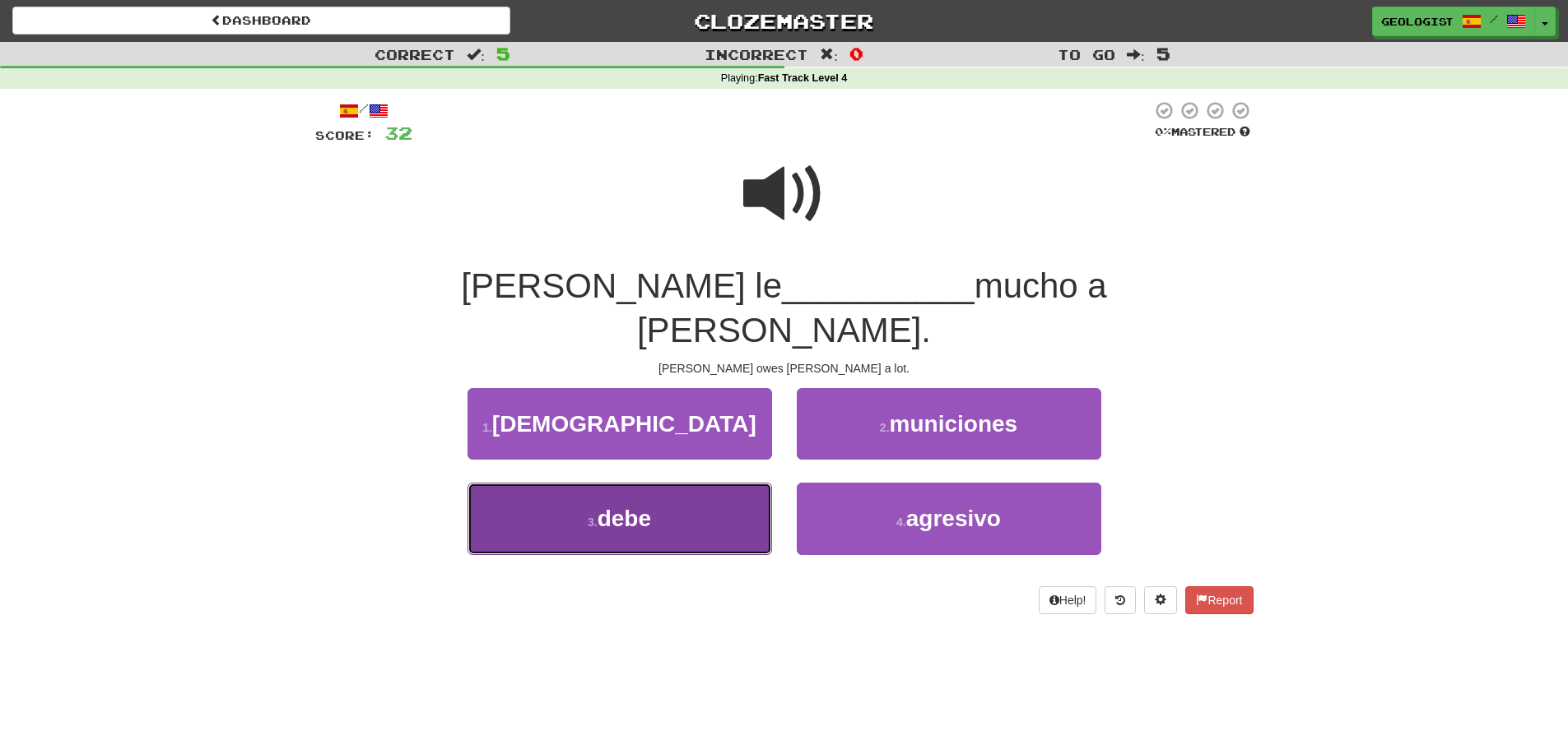
click at [674, 483] on button "3 . debe" at bounding box center [620, 518] width 305 height 72
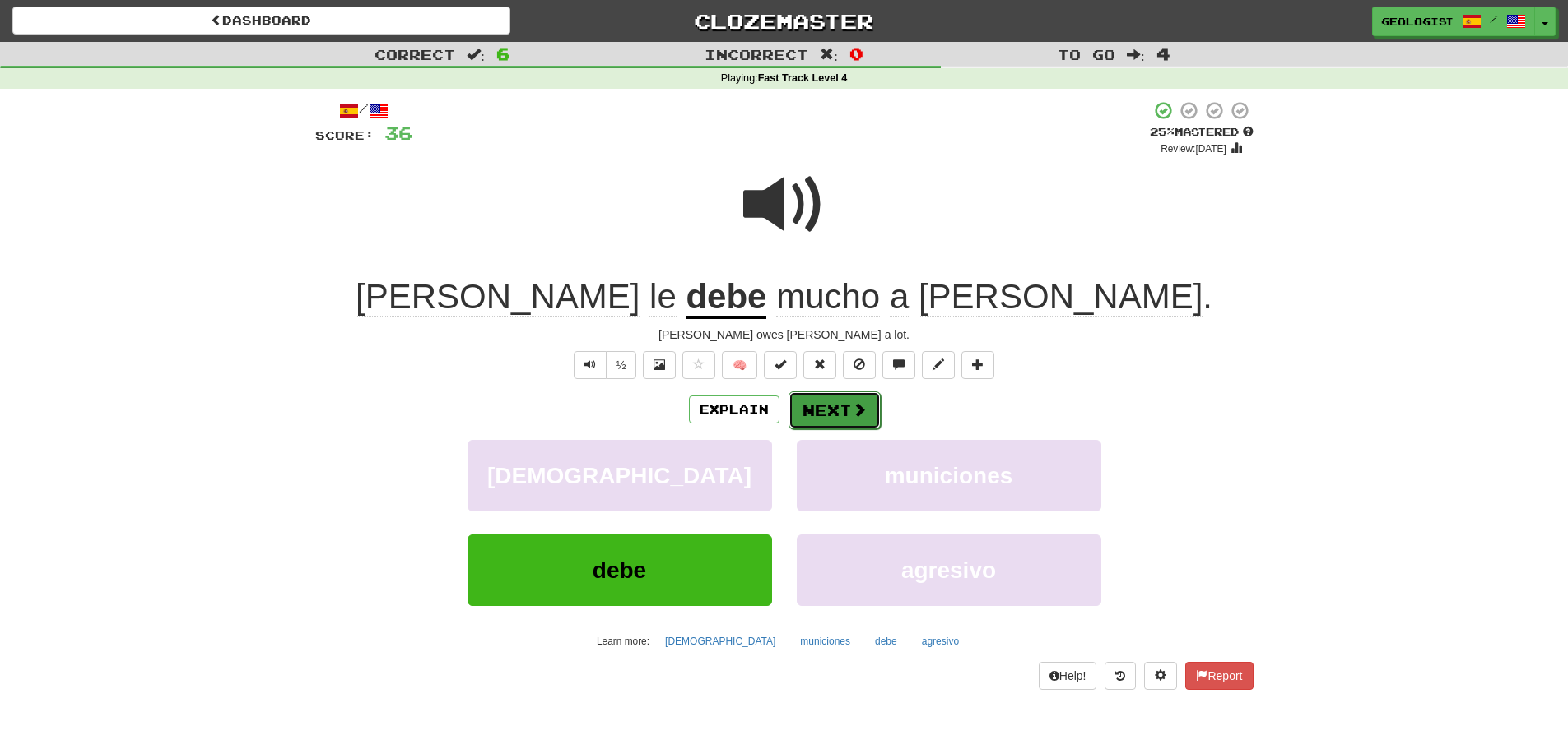
click at [834, 411] on button "Next" at bounding box center [835, 410] width 92 height 37
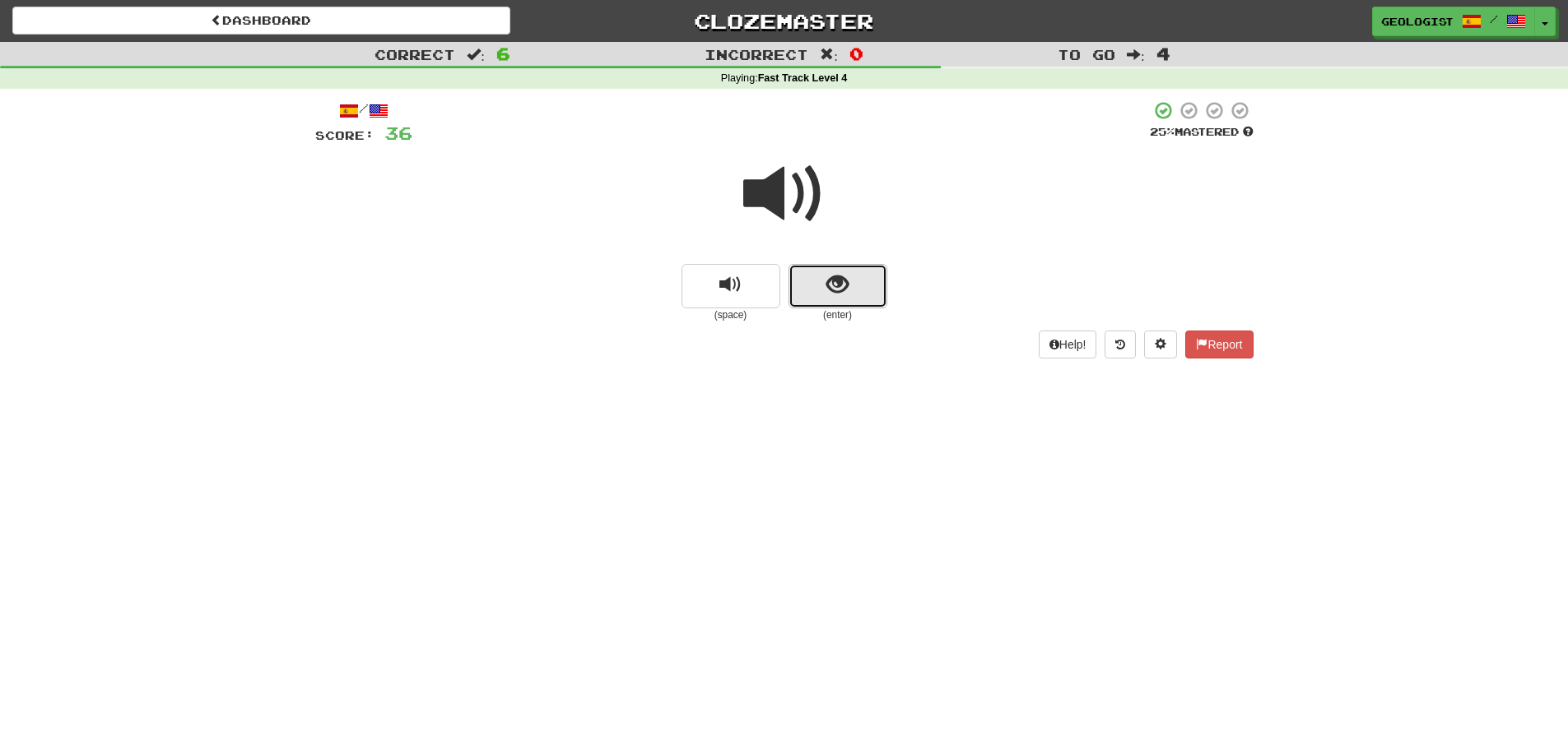
click at [843, 298] on button "show sentence" at bounding box center [838, 286] width 99 height 44
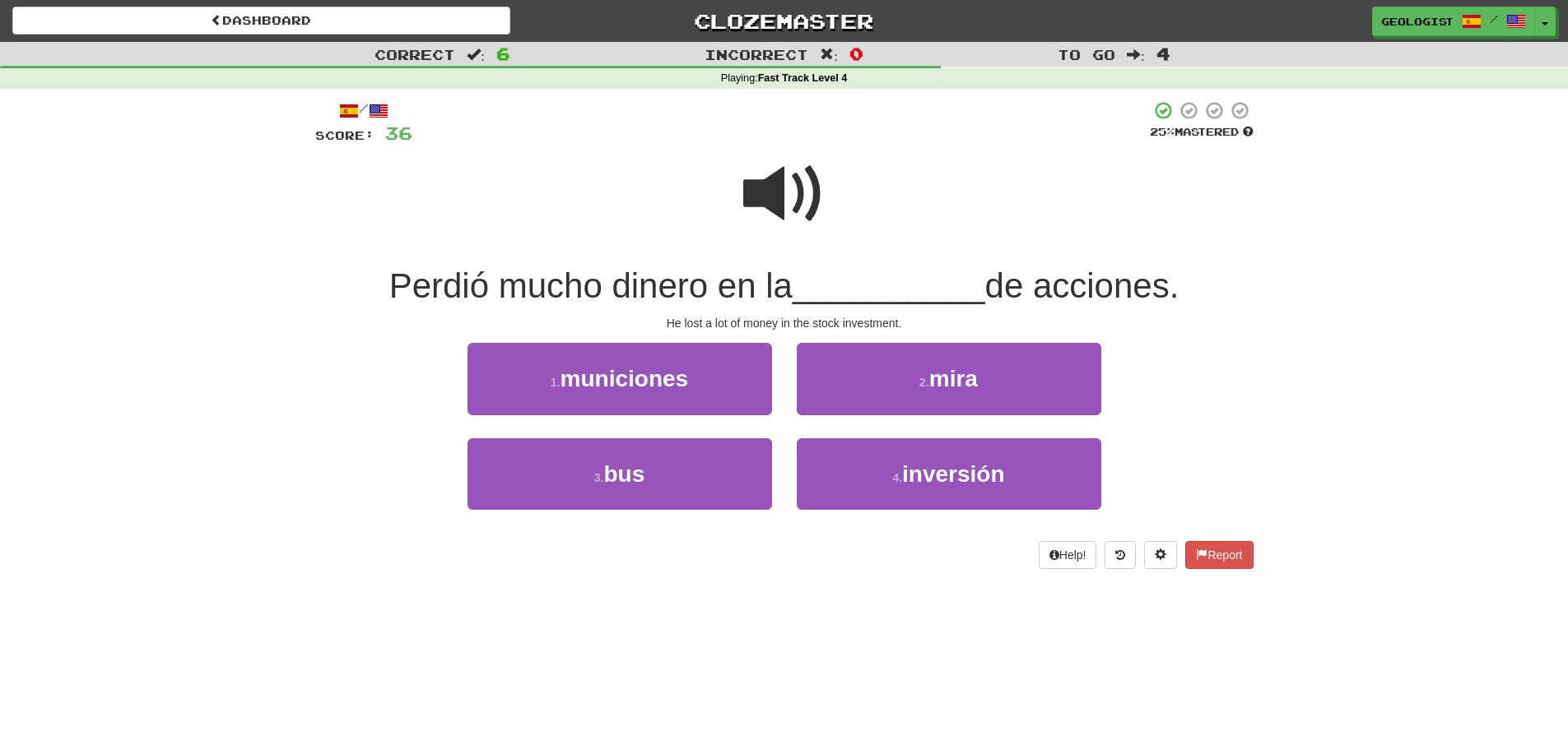
click at [796, 183] on span at bounding box center [784, 194] width 82 height 82
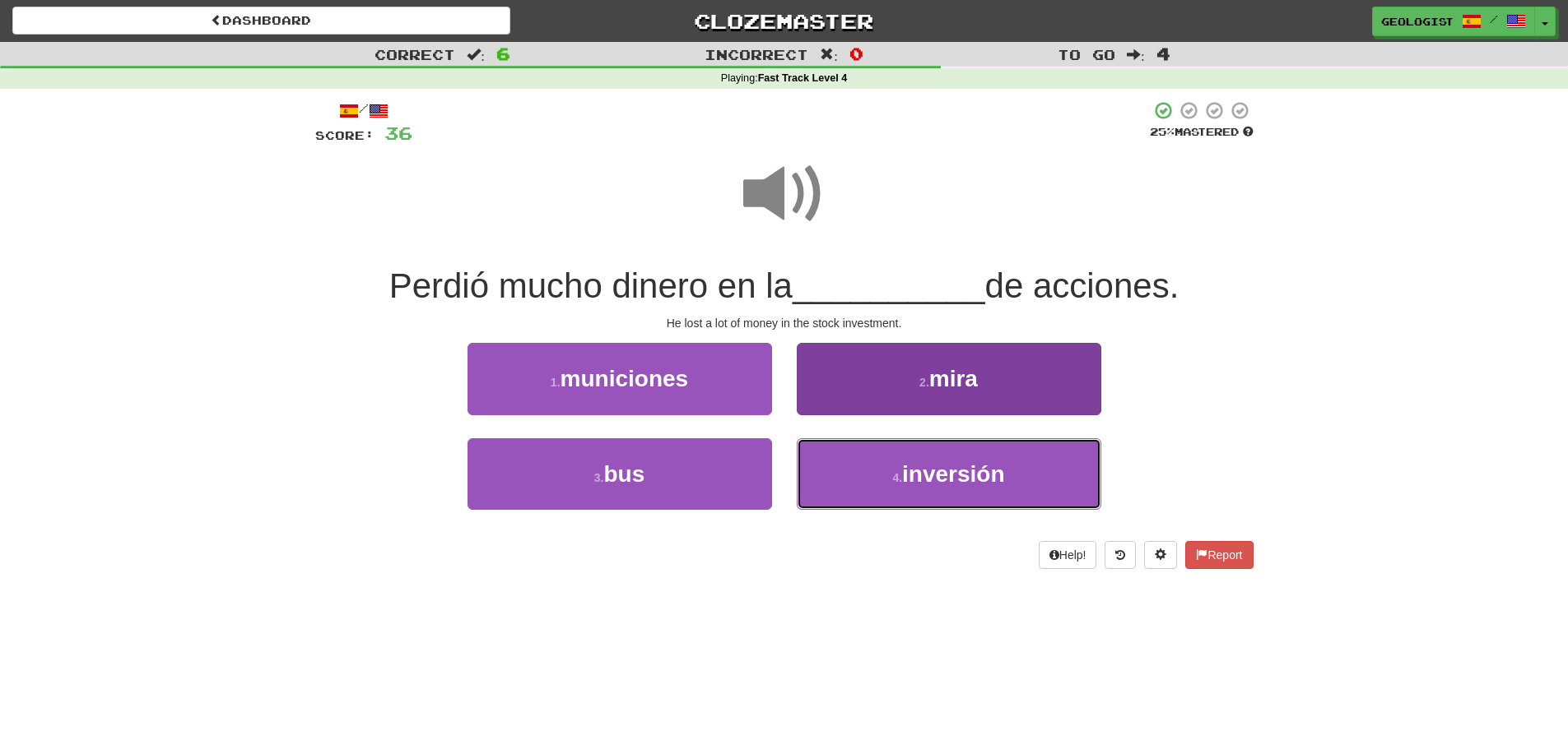
click at [870, 491] on button "4 . inversión" at bounding box center [949, 474] width 305 height 72
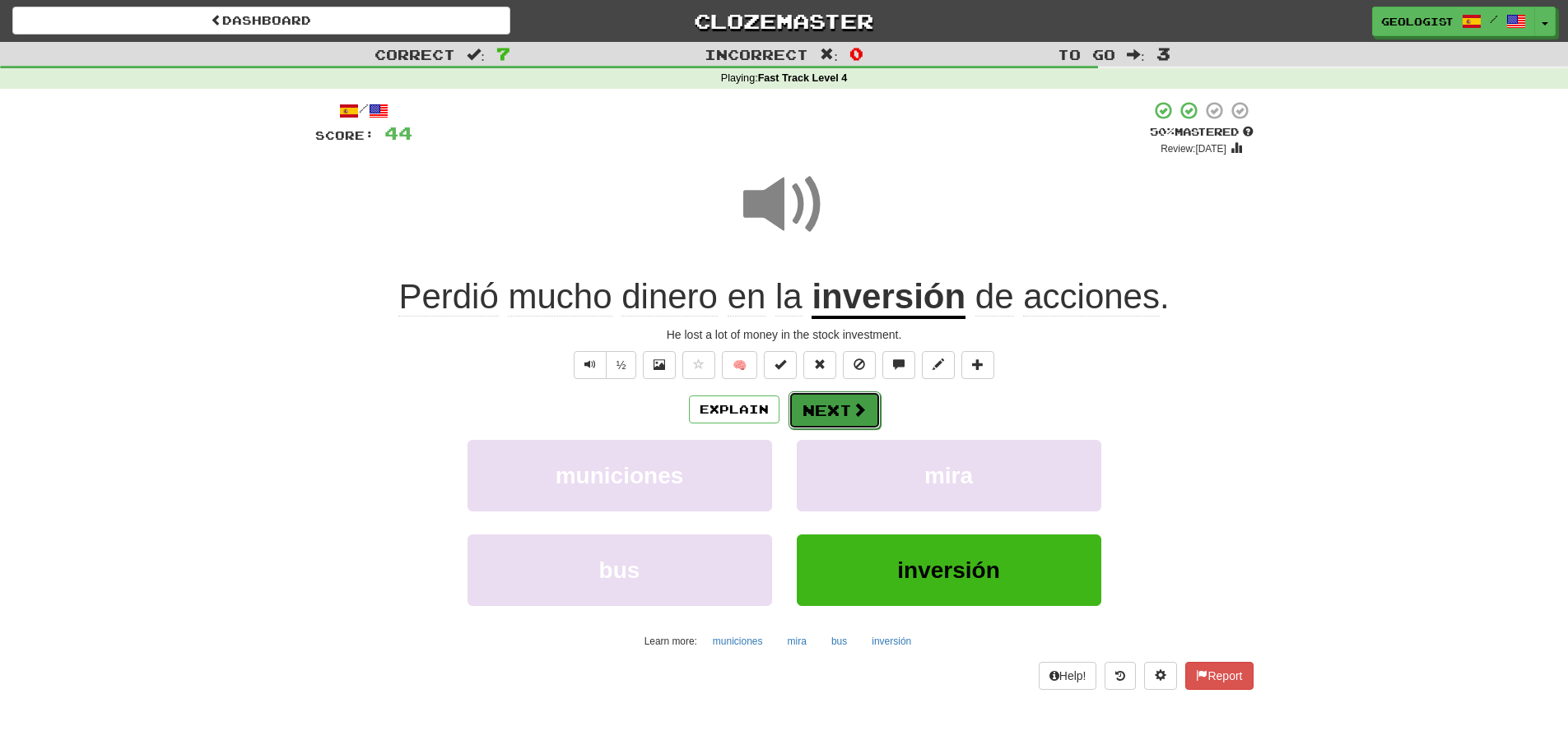
click at [825, 398] on button "Next" at bounding box center [835, 410] width 92 height 37
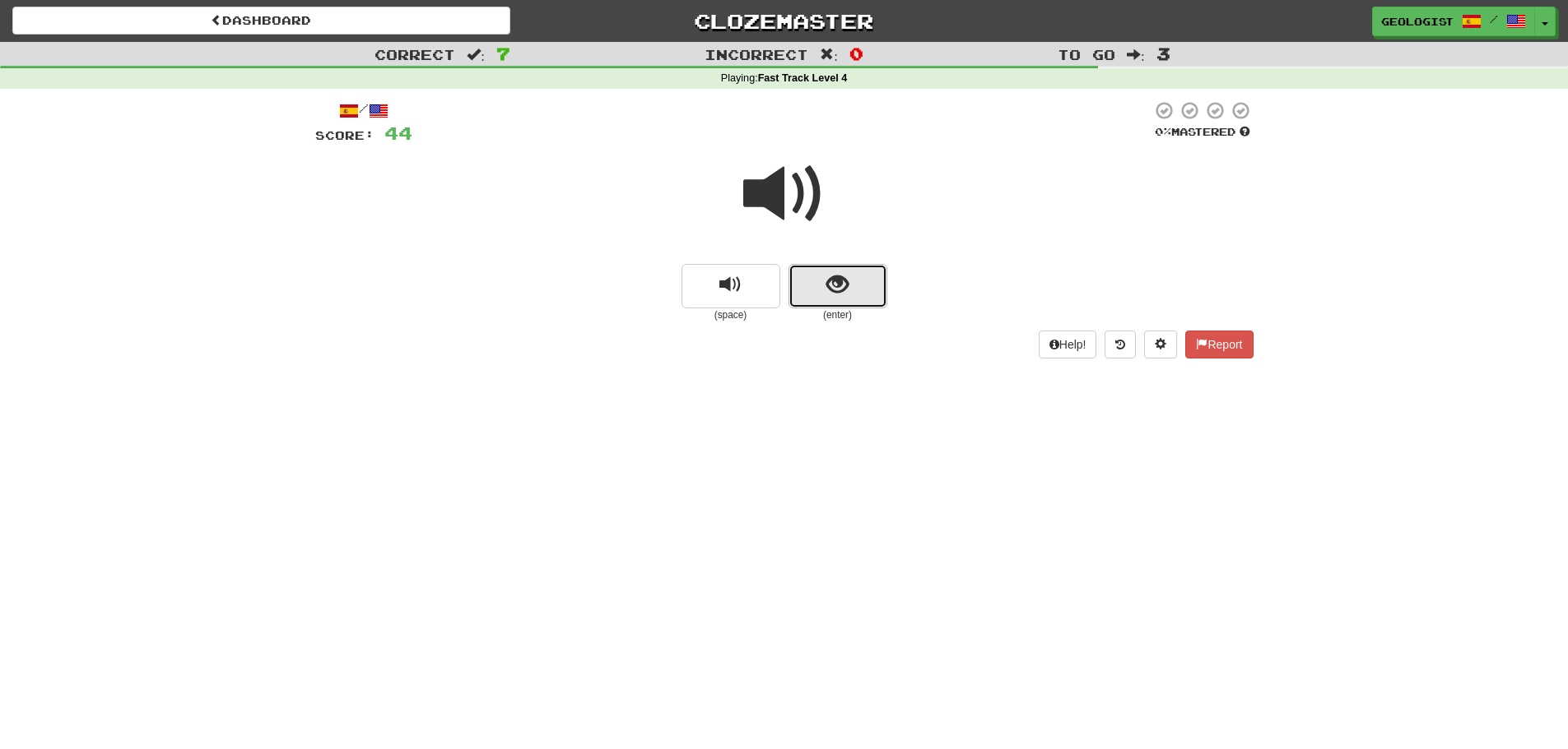
click at [842, 294] on span "show sentence" at bounding box center [837, 284] width 22 height 22
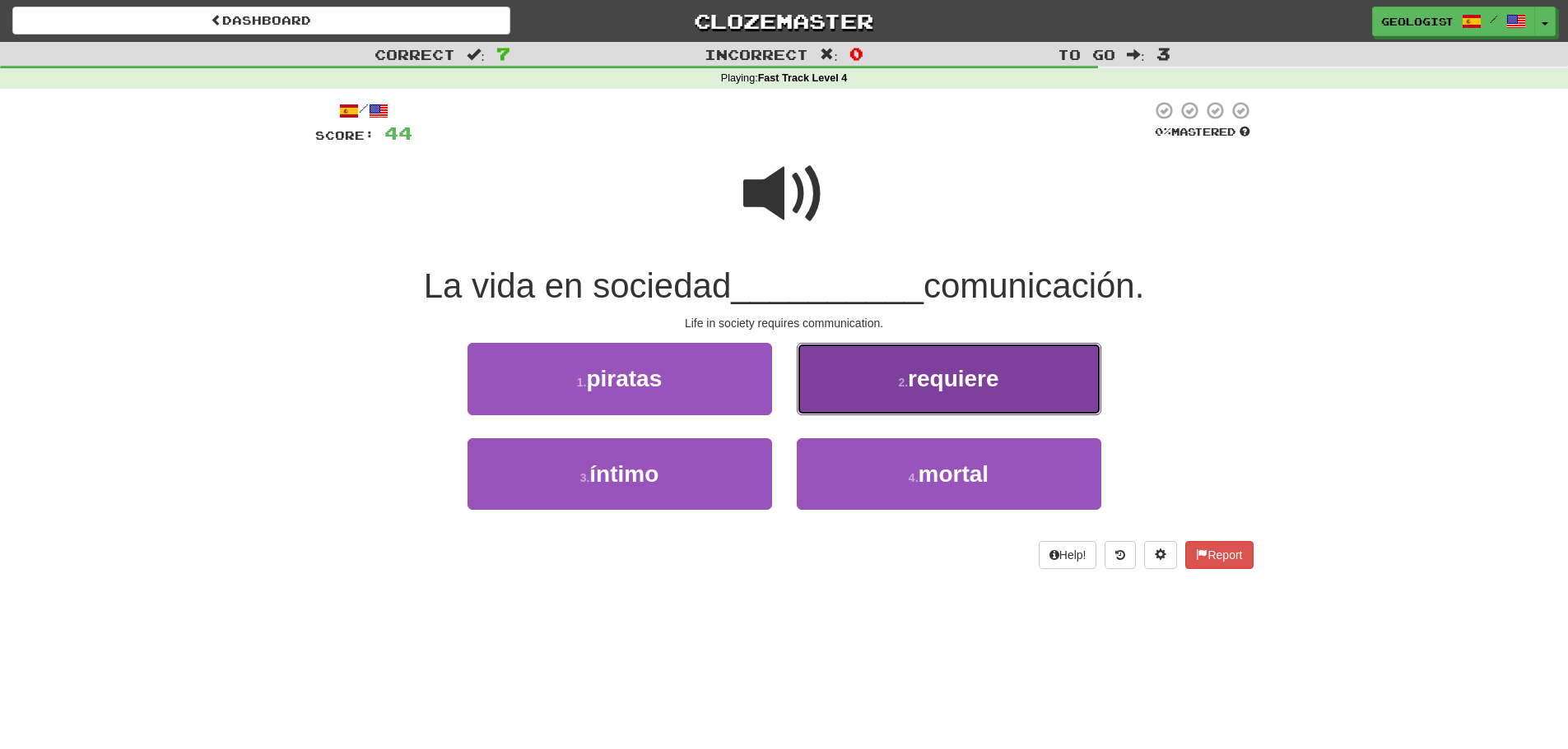
click at [882, 385] on button "2 . requiere" at bounding box center [949, 378] width 305 height 72
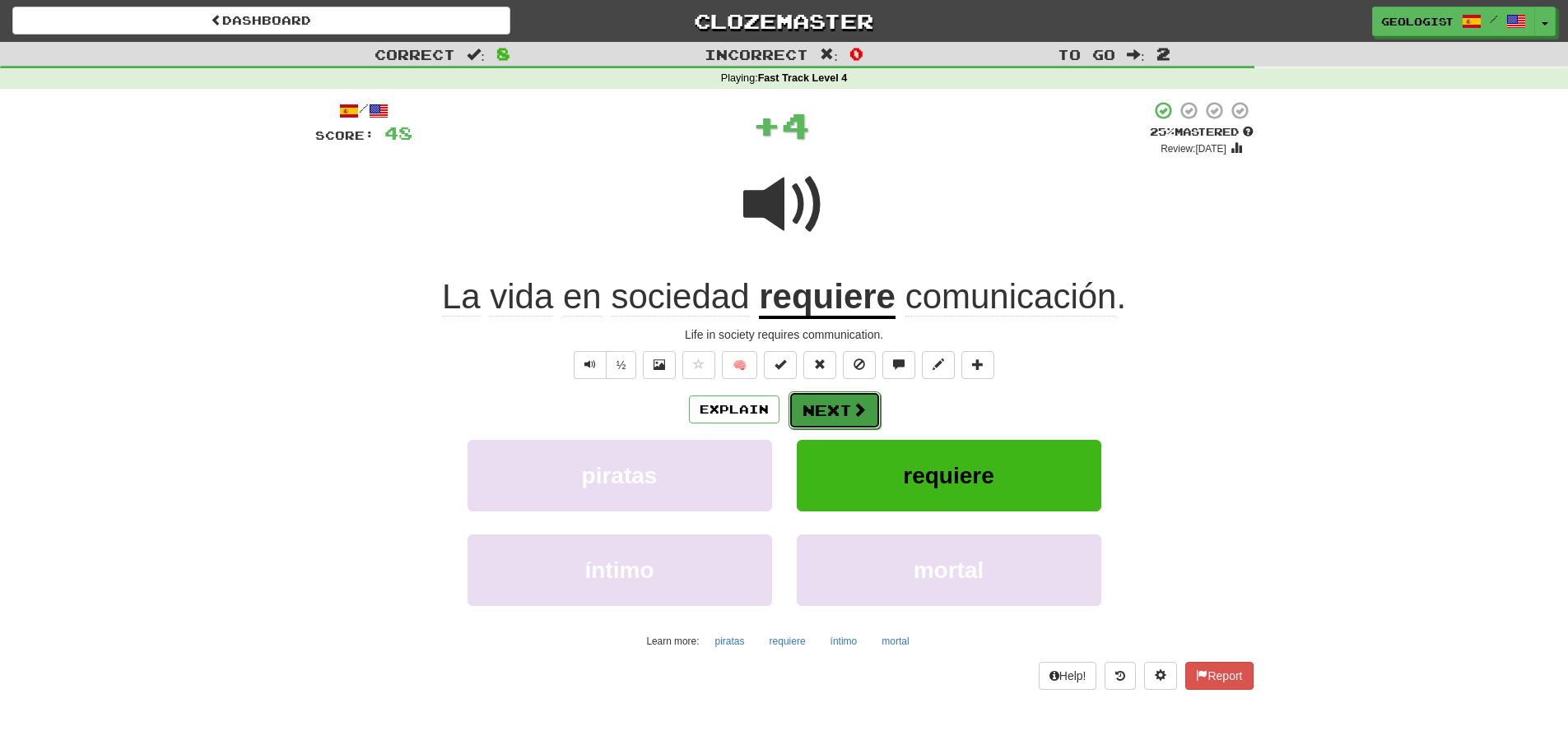
click at [829, 404] on button "Next" at bounding box center [835, 410] width 92 height 37
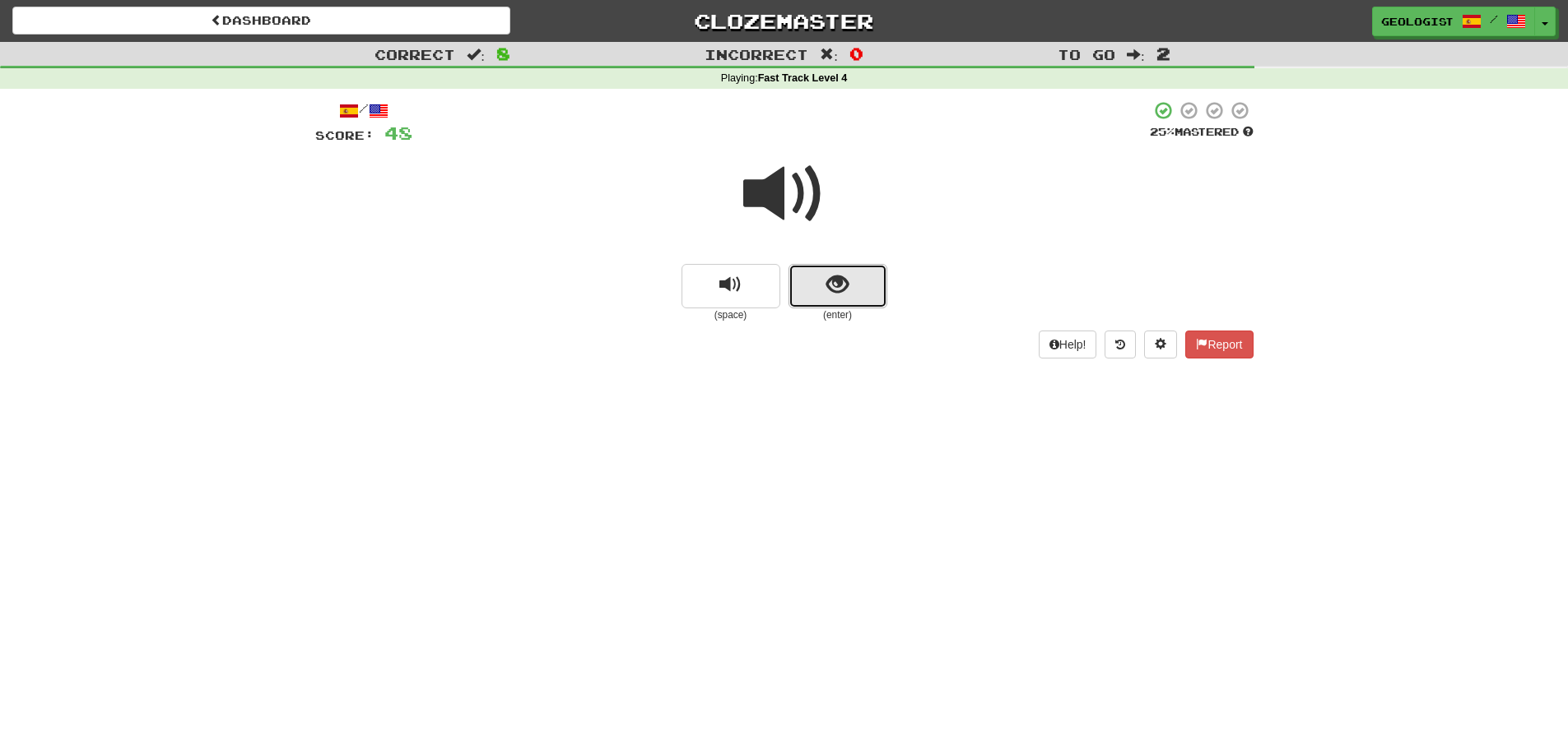
click at [840, 287] on span "show sentence" at bounding box center [837, 284] width 22 height 22
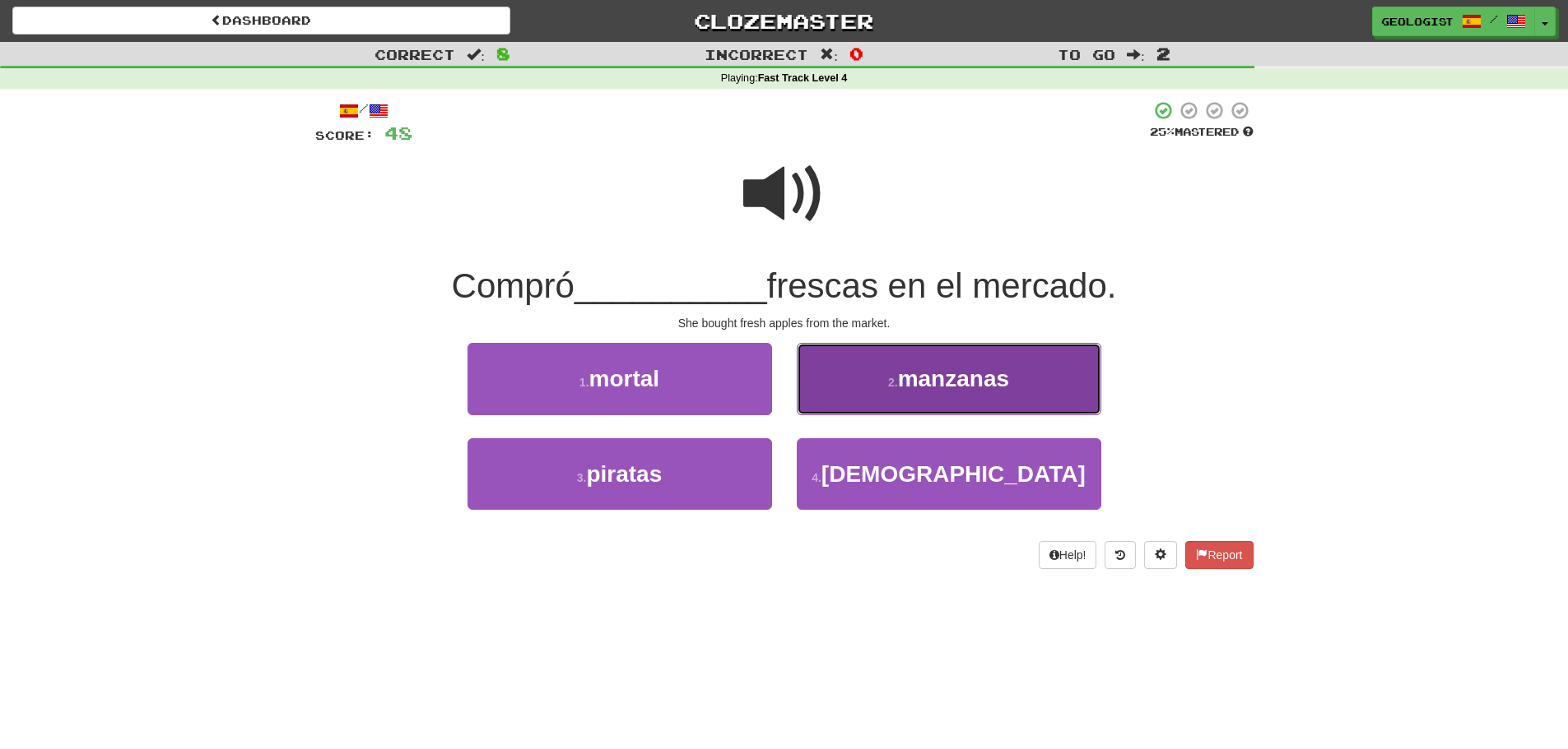
click at [930, 377] on span "manzanas" at bounding box center [954, 378] width 111 height 26
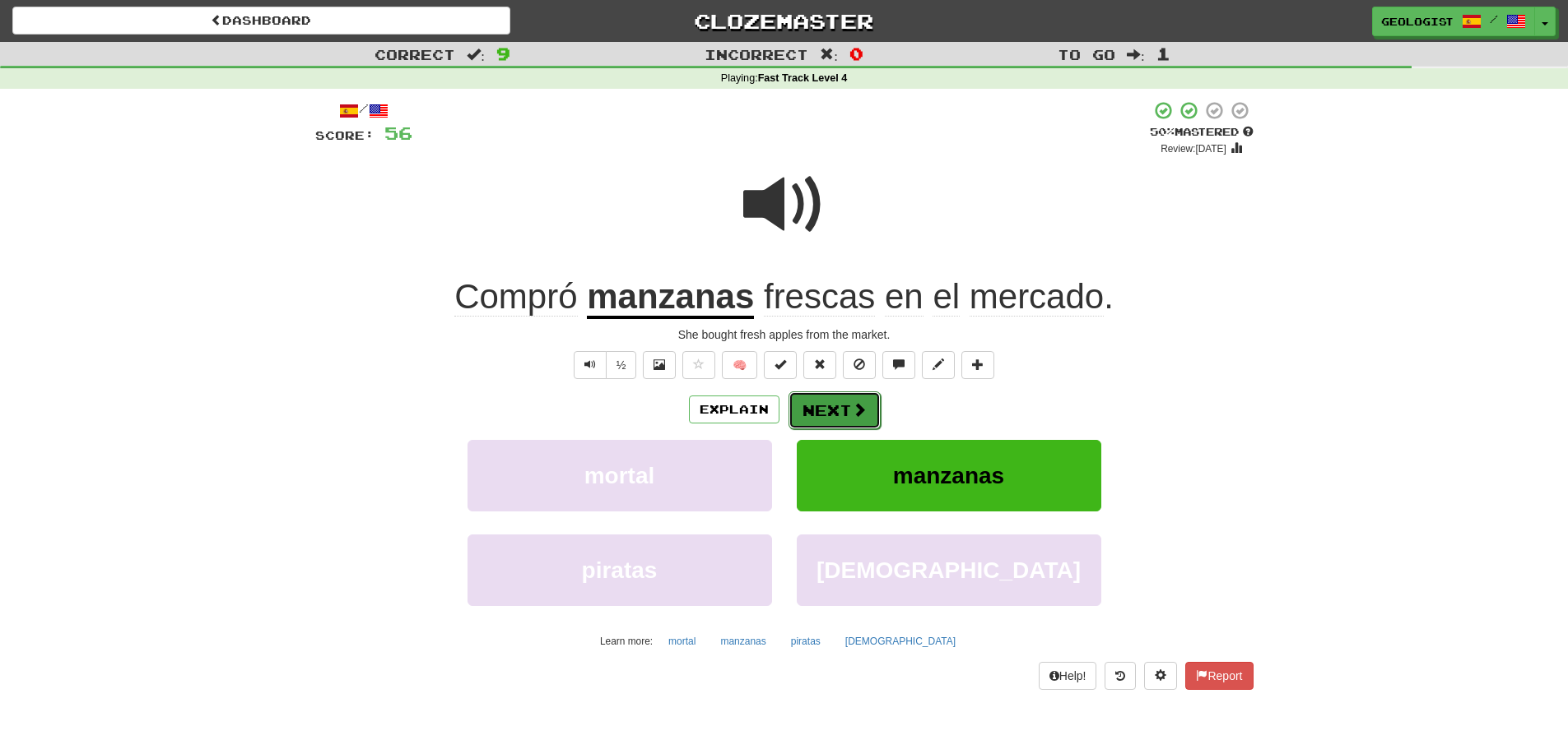
click at [847, 416] on button "Next" at bounding box center [835, 410] width 92 height 37
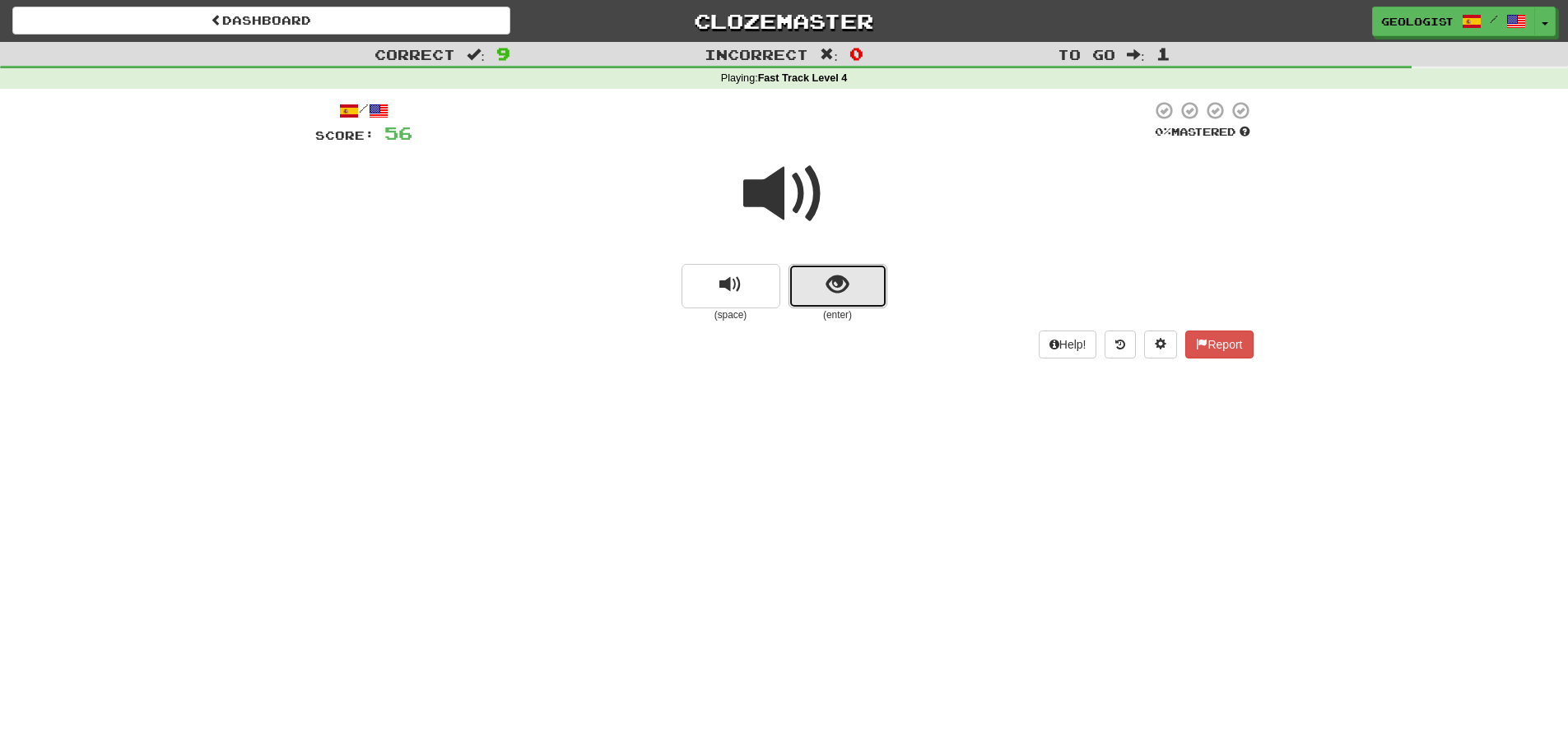
click at [864, 278] on button "show sentence" at bounding box center [838, 286] width 99 height 44
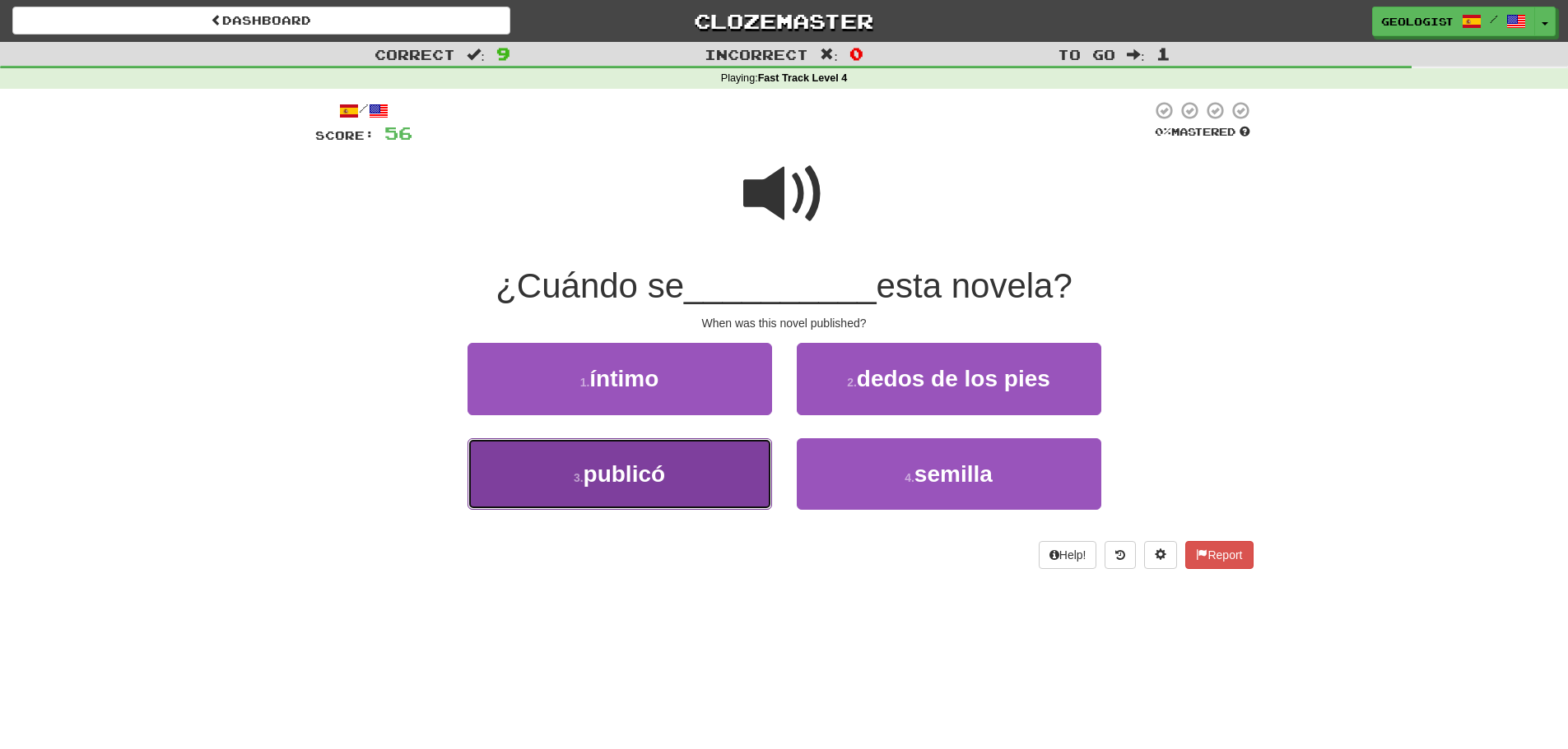
drag, startPoint x: 551, startPoint y: 486, endPoint x: 172, endPoint y: 455, distance: 380.3
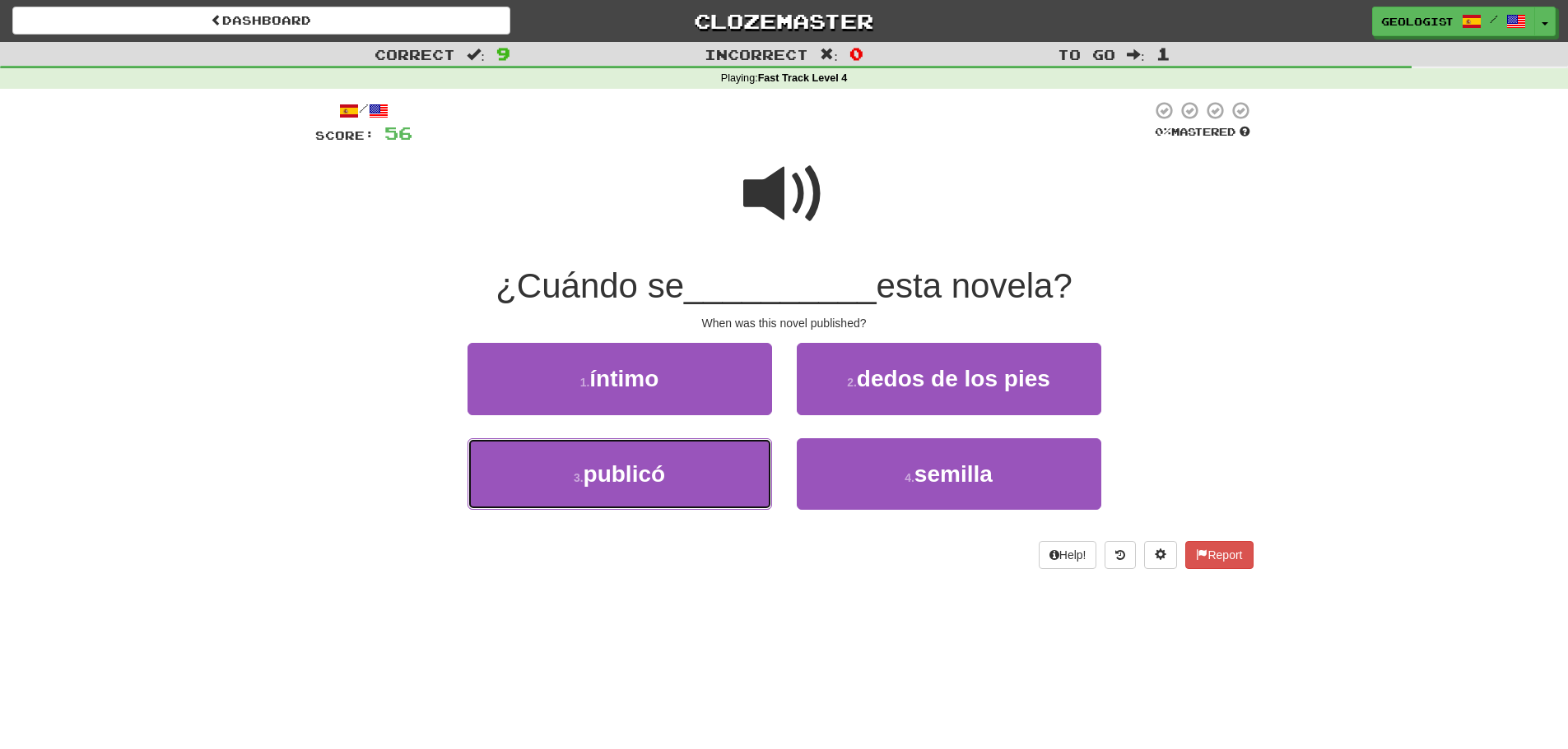
click at [550, 484] on button "3 . publicó" at bounding box center [620, 474] width 305 height 72
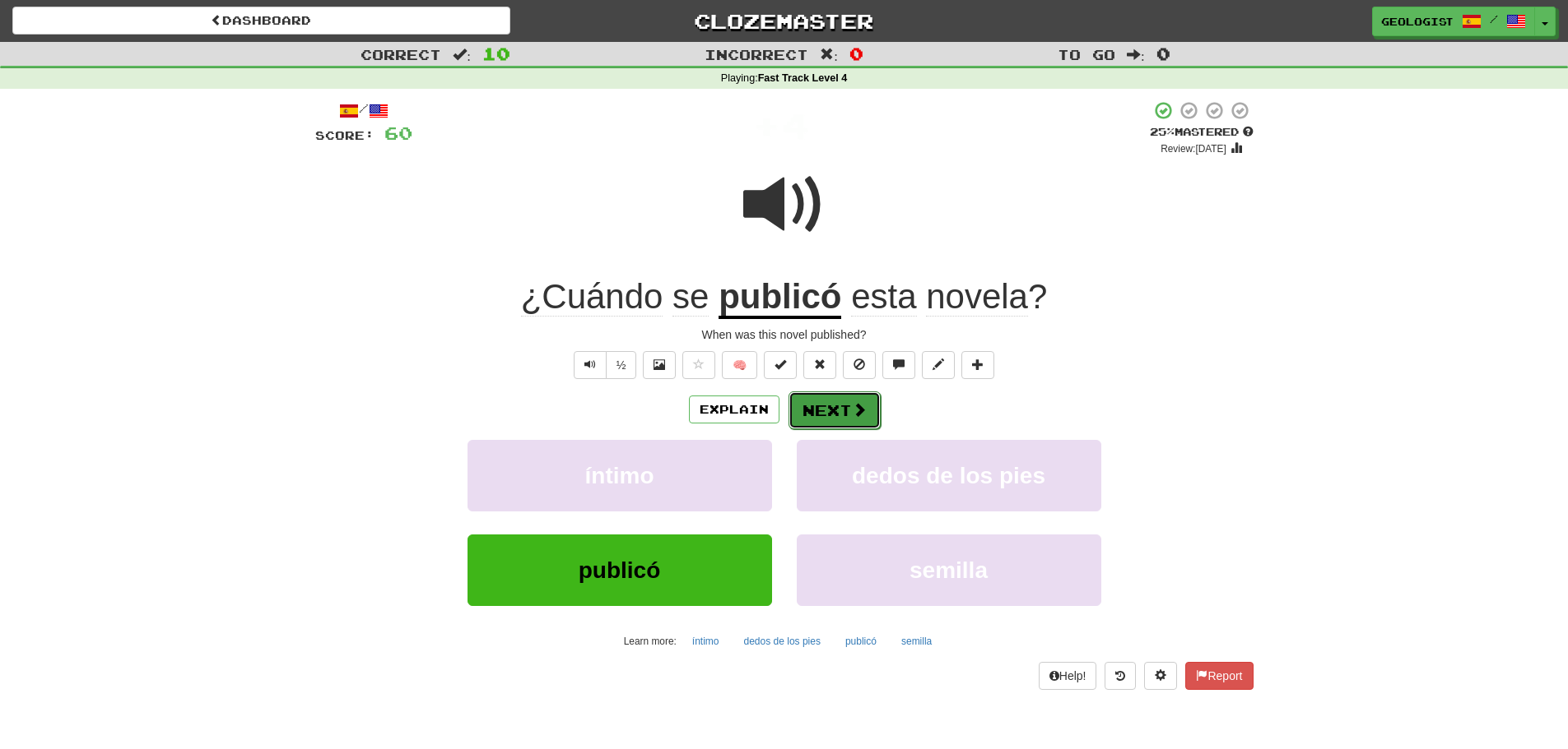
click at [853, 408] on span at bounding box center [859, 409] width 14 height 14
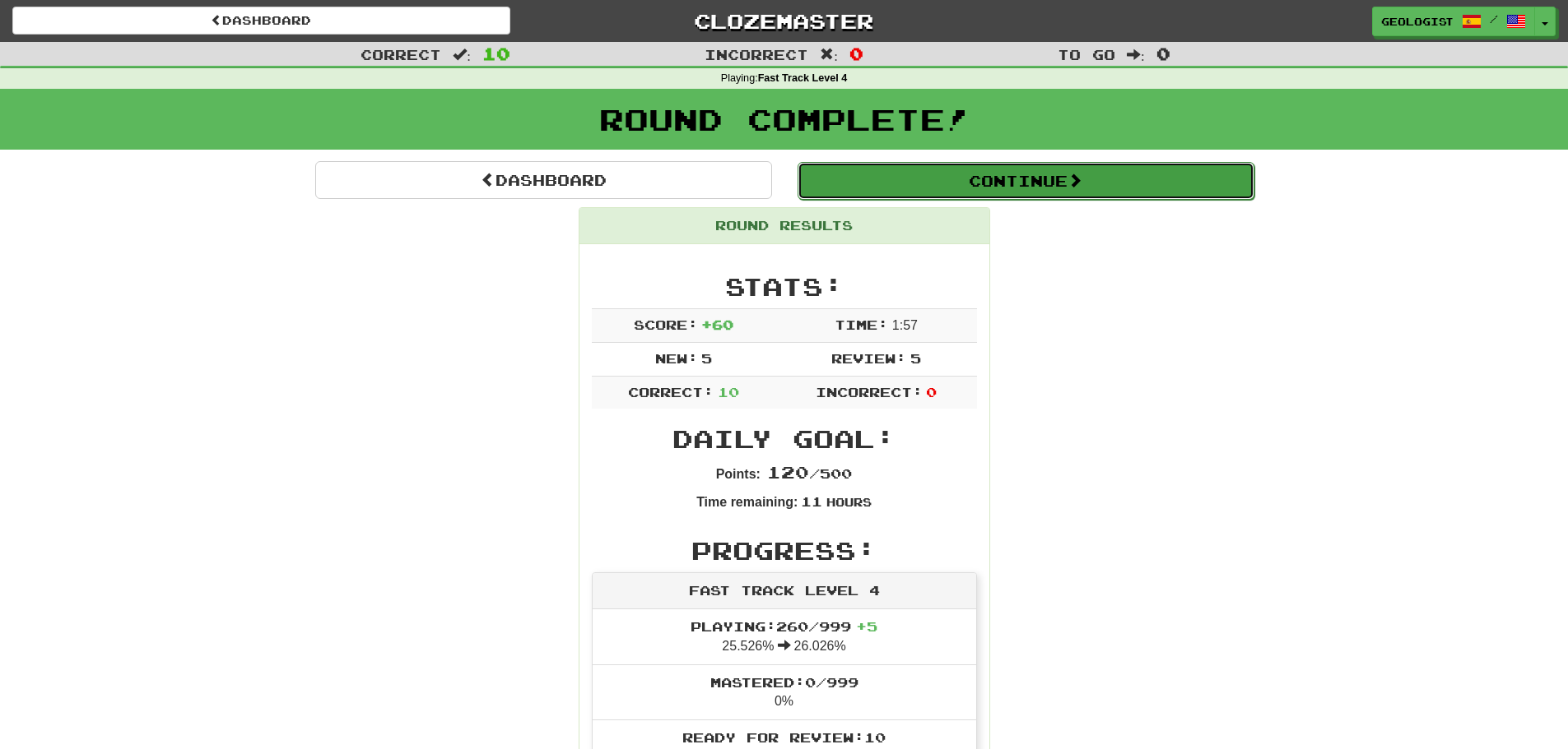
click at [1079, 169] on button "Continue" at bounding box center [1026, 180] width 457 height 37
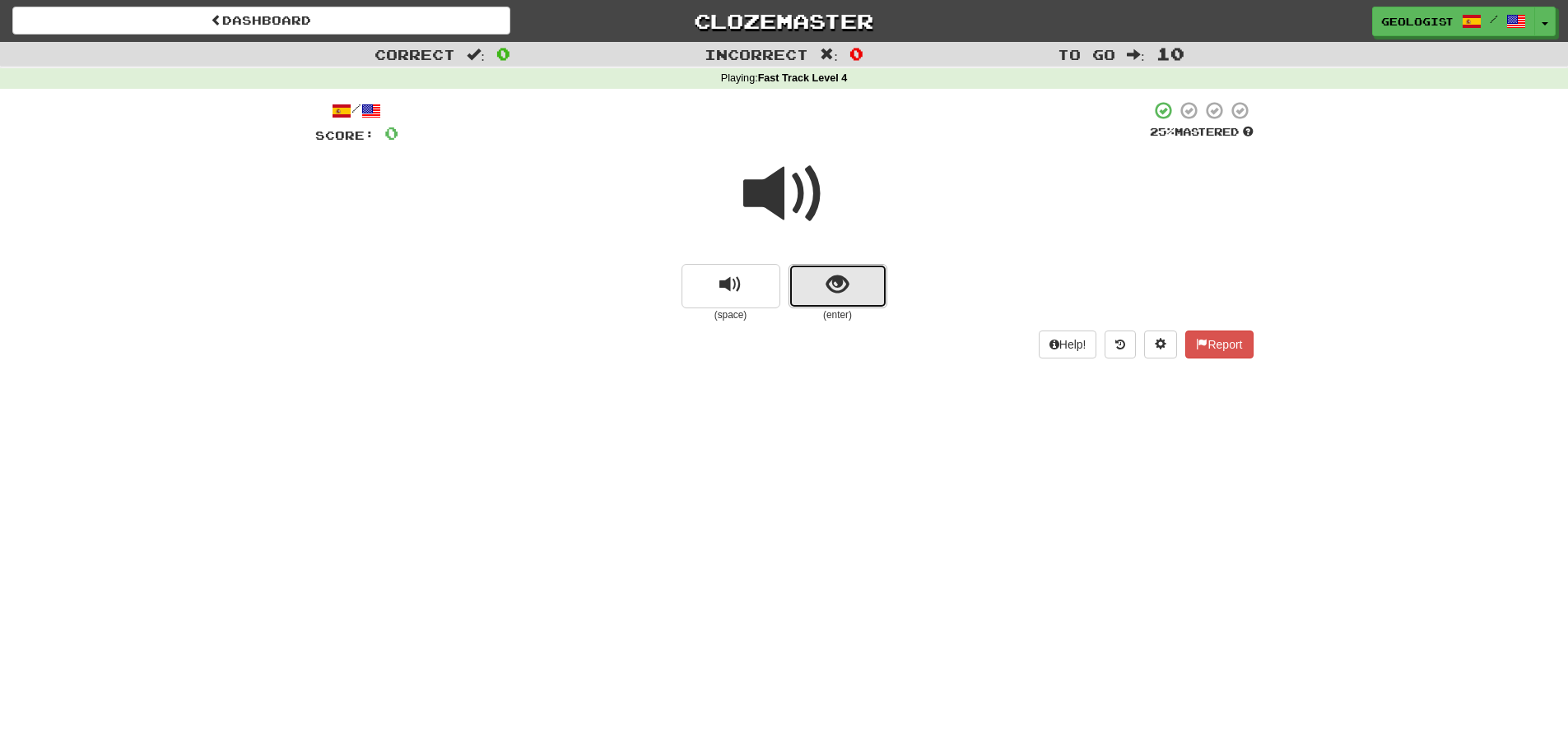
click at [849, 286] on button "show sentence" at bounding box center [838, 286] width 99 height 44
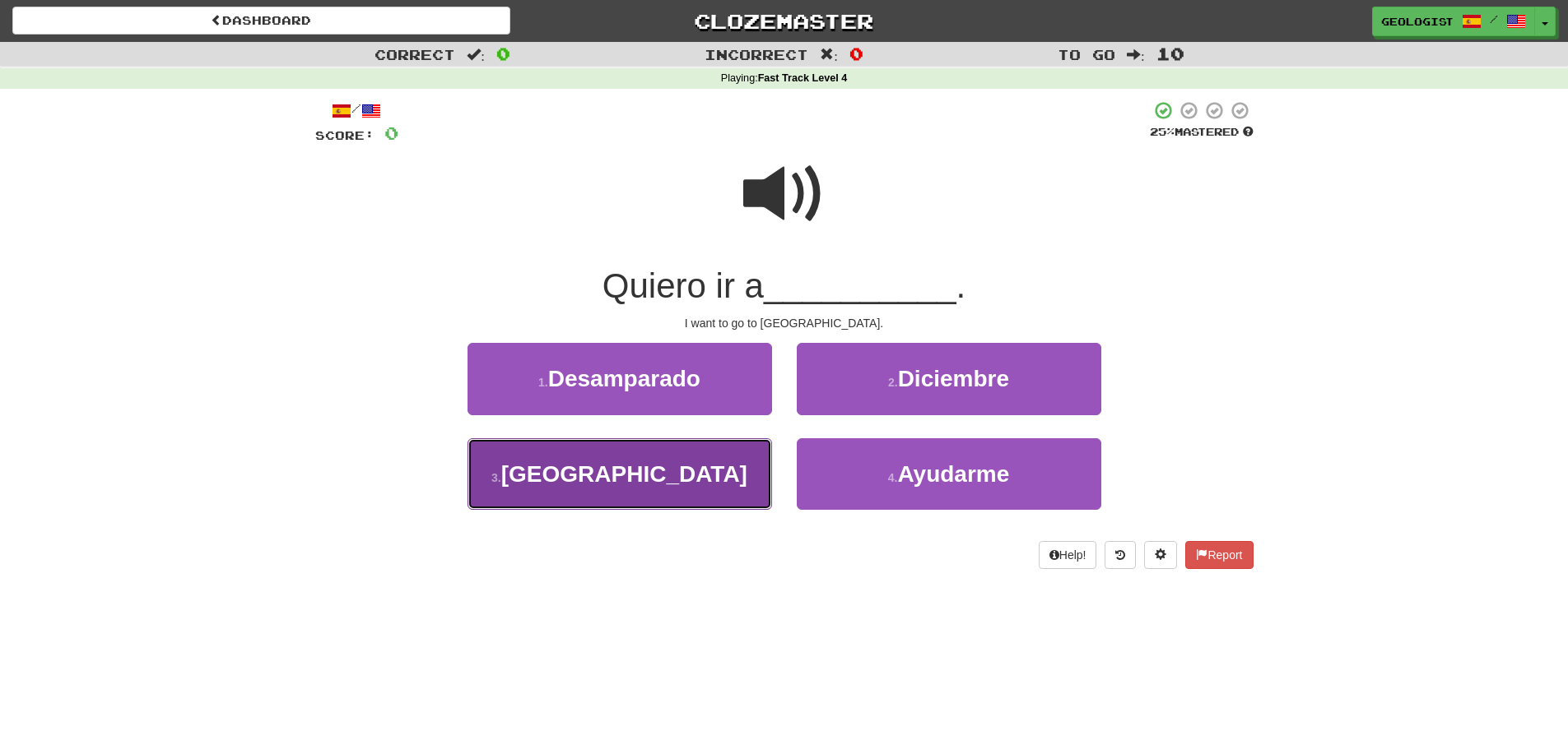
click at [636, 486] on span "[GEOGRAPHIC_DATA]" at bounding box center [624, 474] width 246 height 26
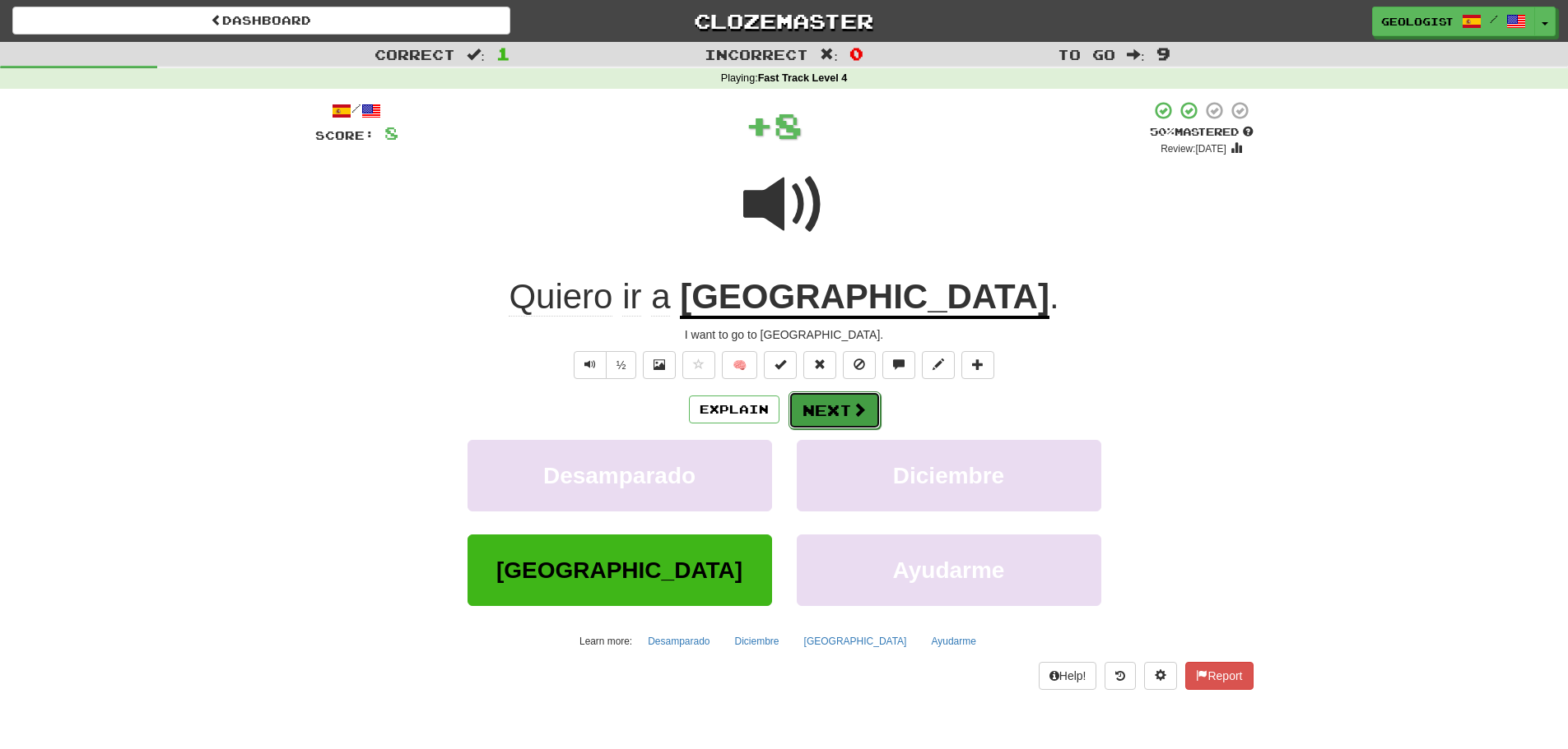
click at [824, 414] on button "Next" at bounding box center [835, 410] width 92 height 37
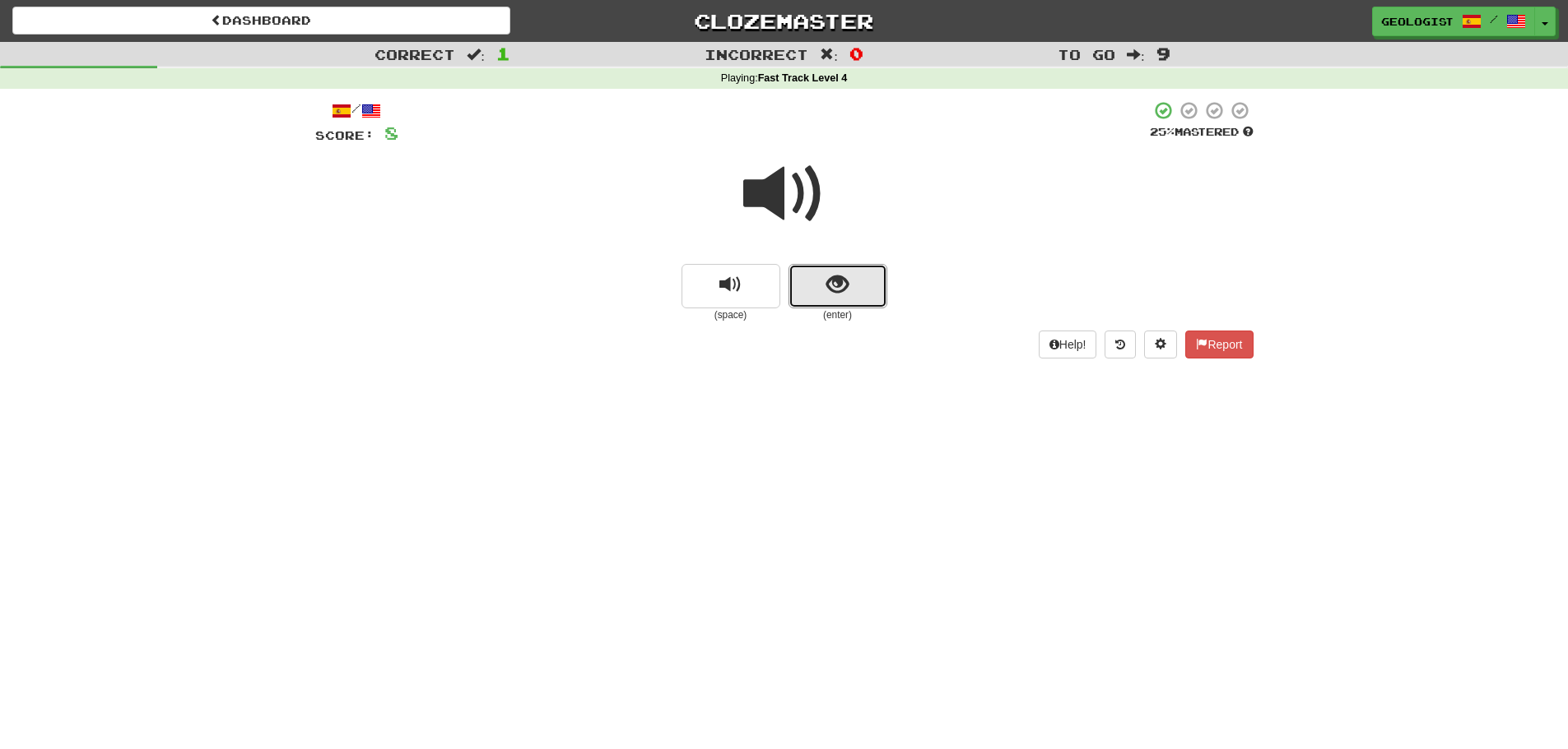
drag, startPoint x: 828, startPoint y: 292, endPoint x: 777, endPoint y: 311, distance: 54.4
click at [829, 292] on span "show sentence" at bounding box center [837, 284] width 22 height 22
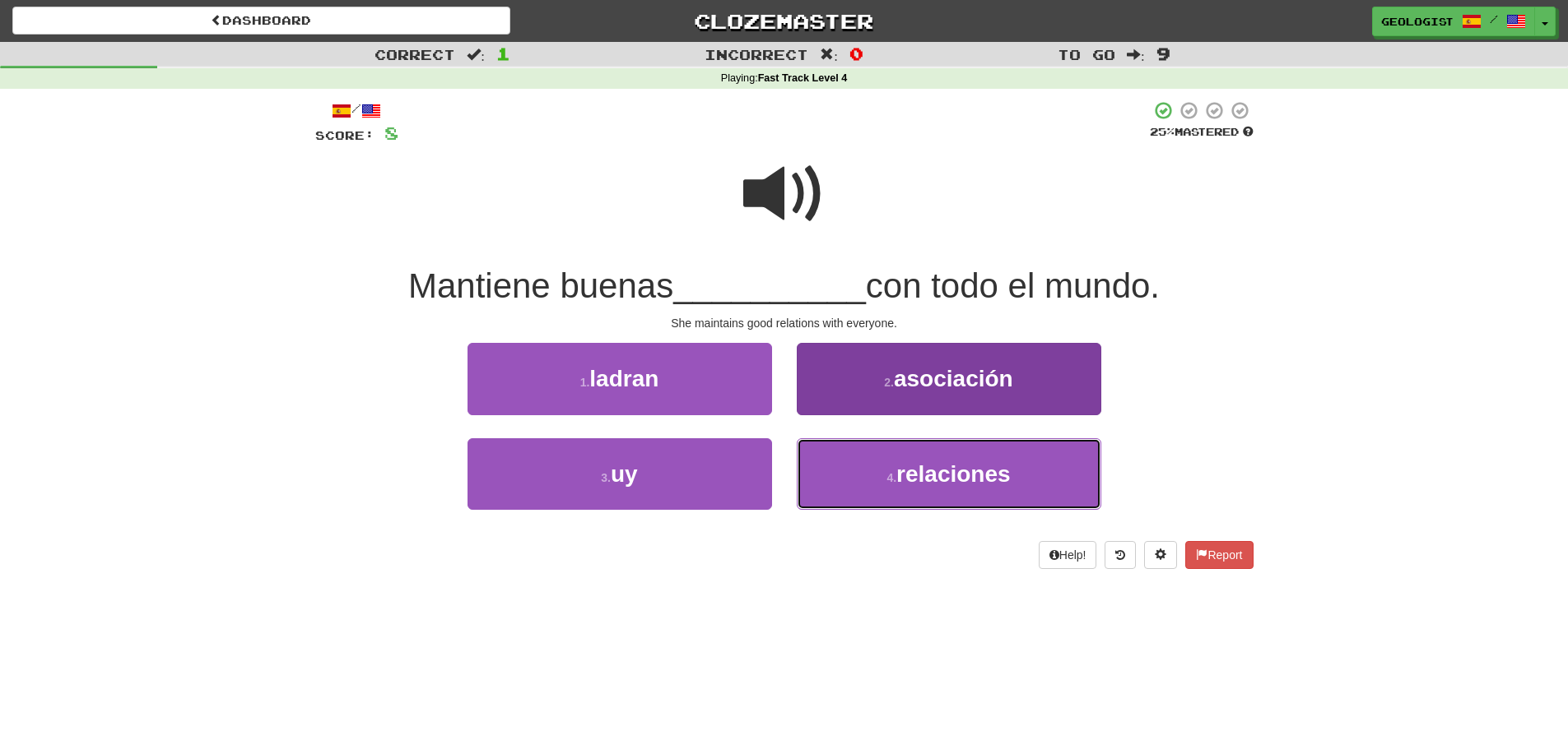
drag, startPoint x: 933, startPoint y: 486, endPoint x: 909, endPoint y: 487, distance: 24.0
click at [934, 487] on button "4 . relaciones" at bounding box center [949, 474] width 305 height 72
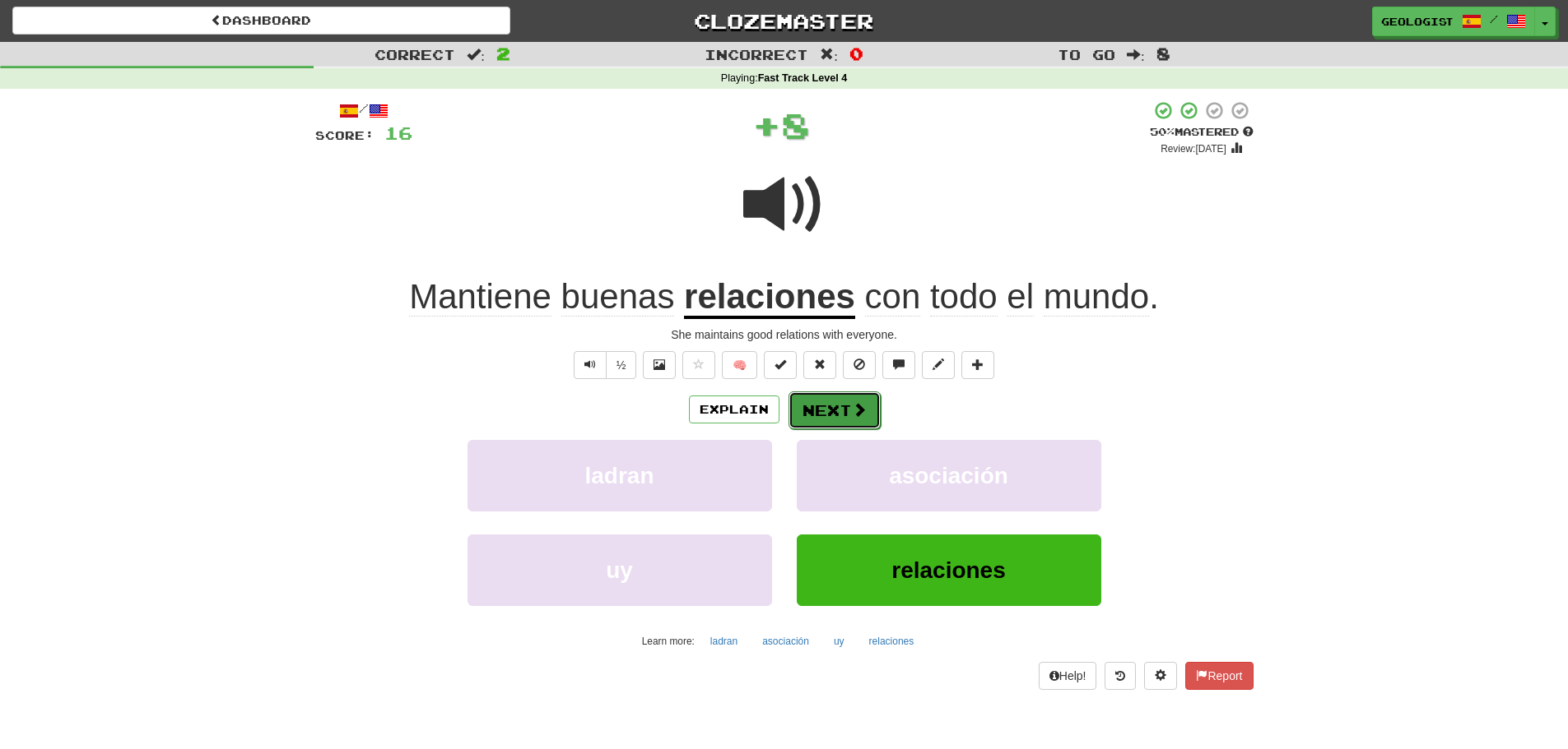
click at [842, 408] on button "Next" at bounding box center [835, 410] width 92 height 37
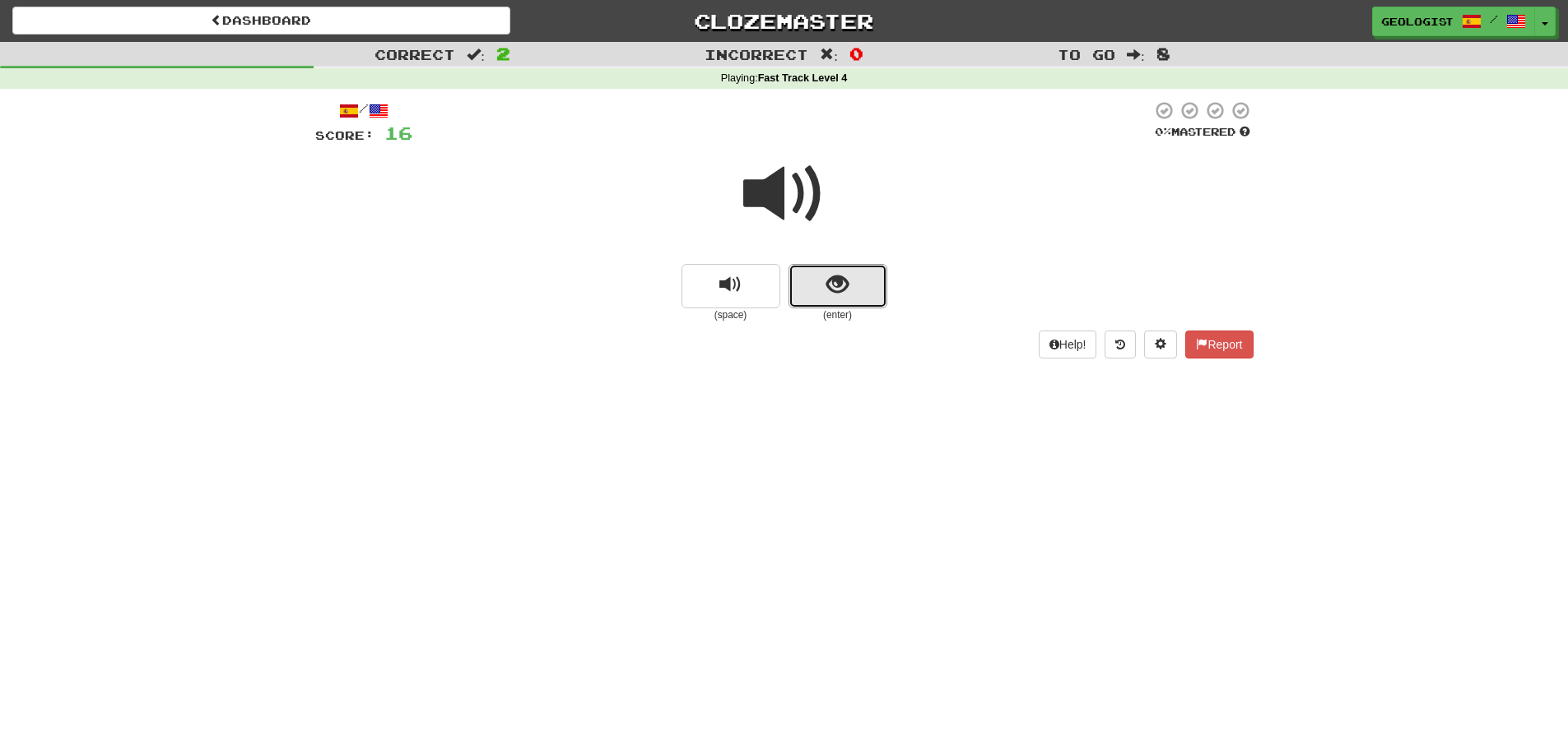
click at [839, 277] on span "show sentence" at bounding box center [837, 284] width 22 height 22
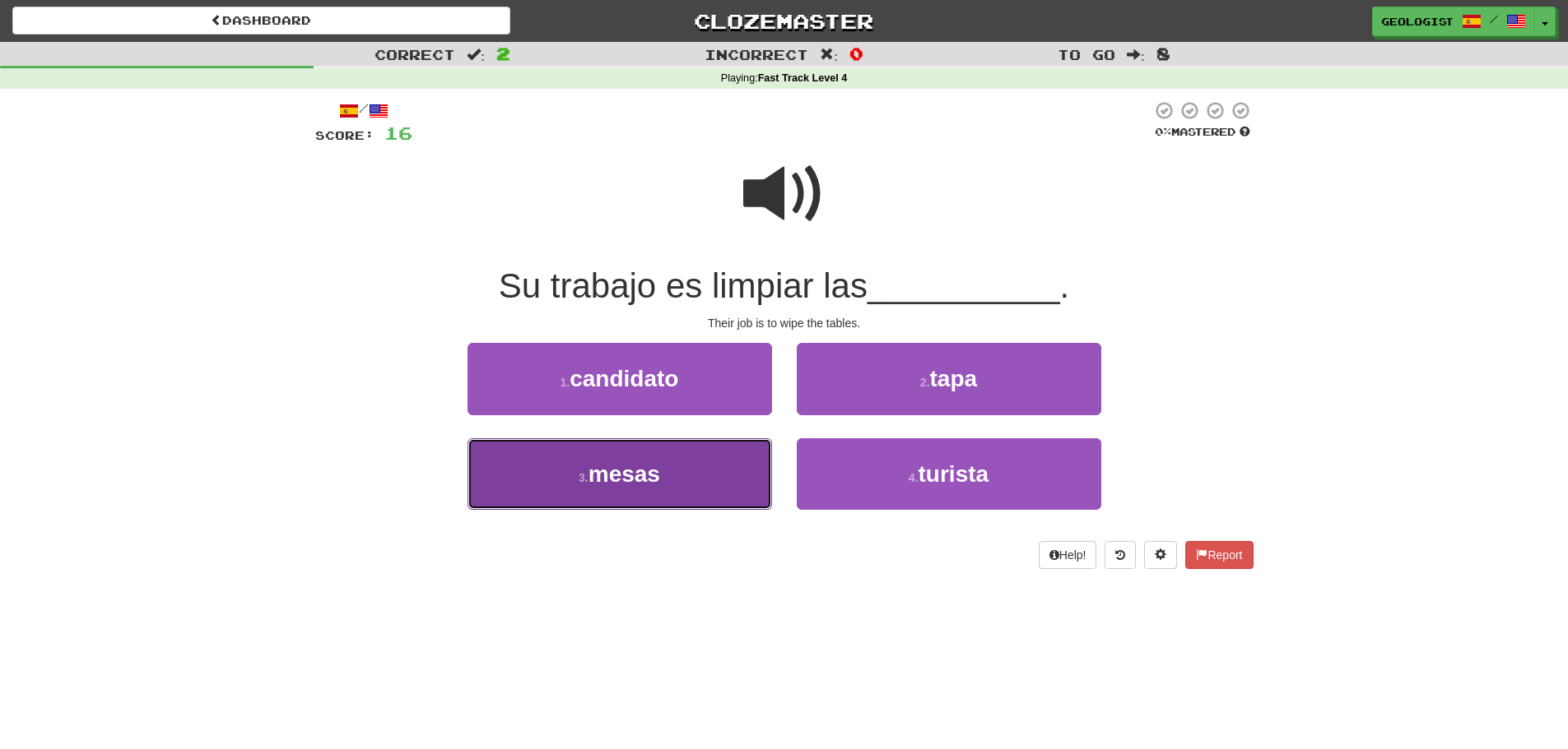
click at [632, 486] on span "mesas" at bounding box center [624, 474] width 72 height 26
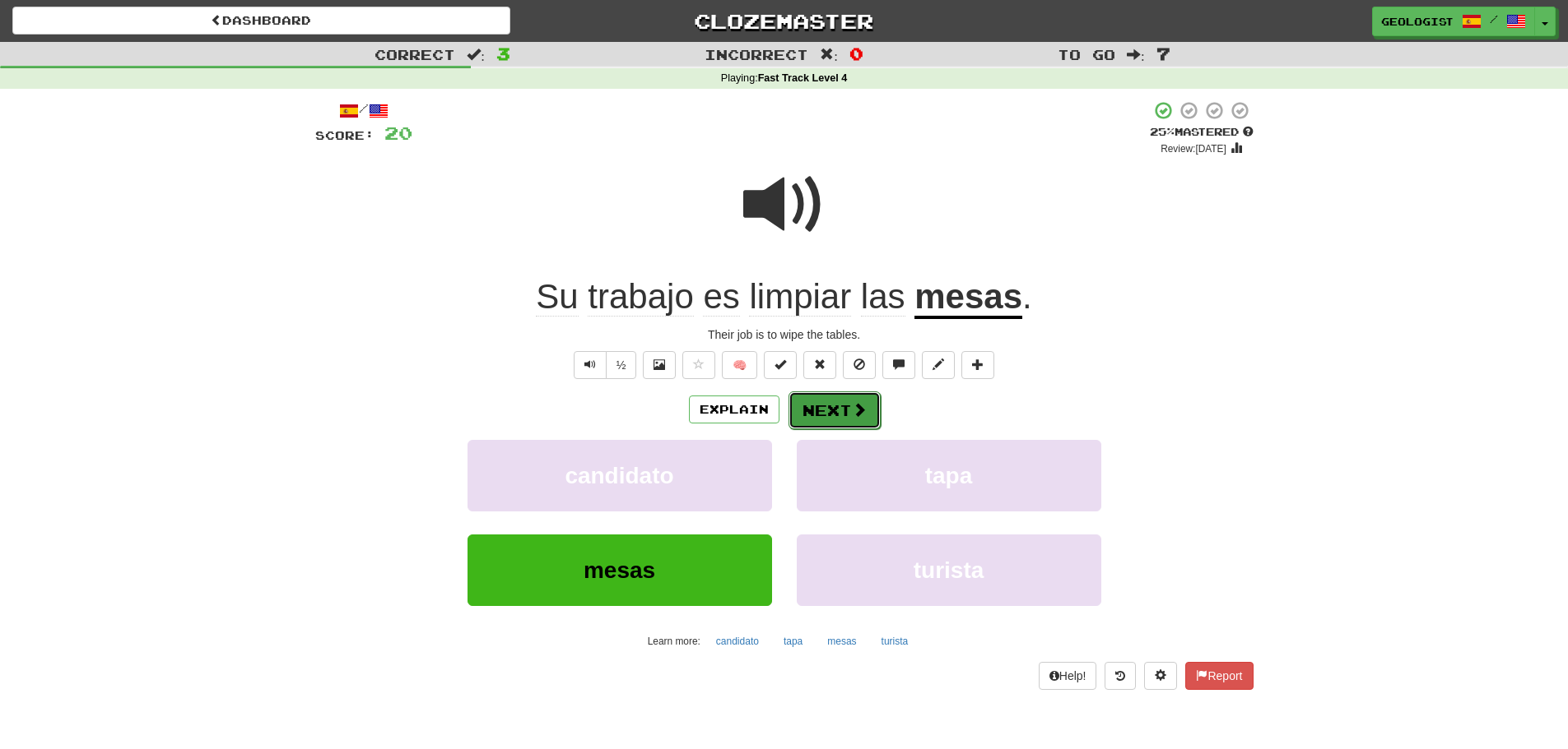
click at [853, 409] on span at bounding box center [859, 409] width 14 height 14
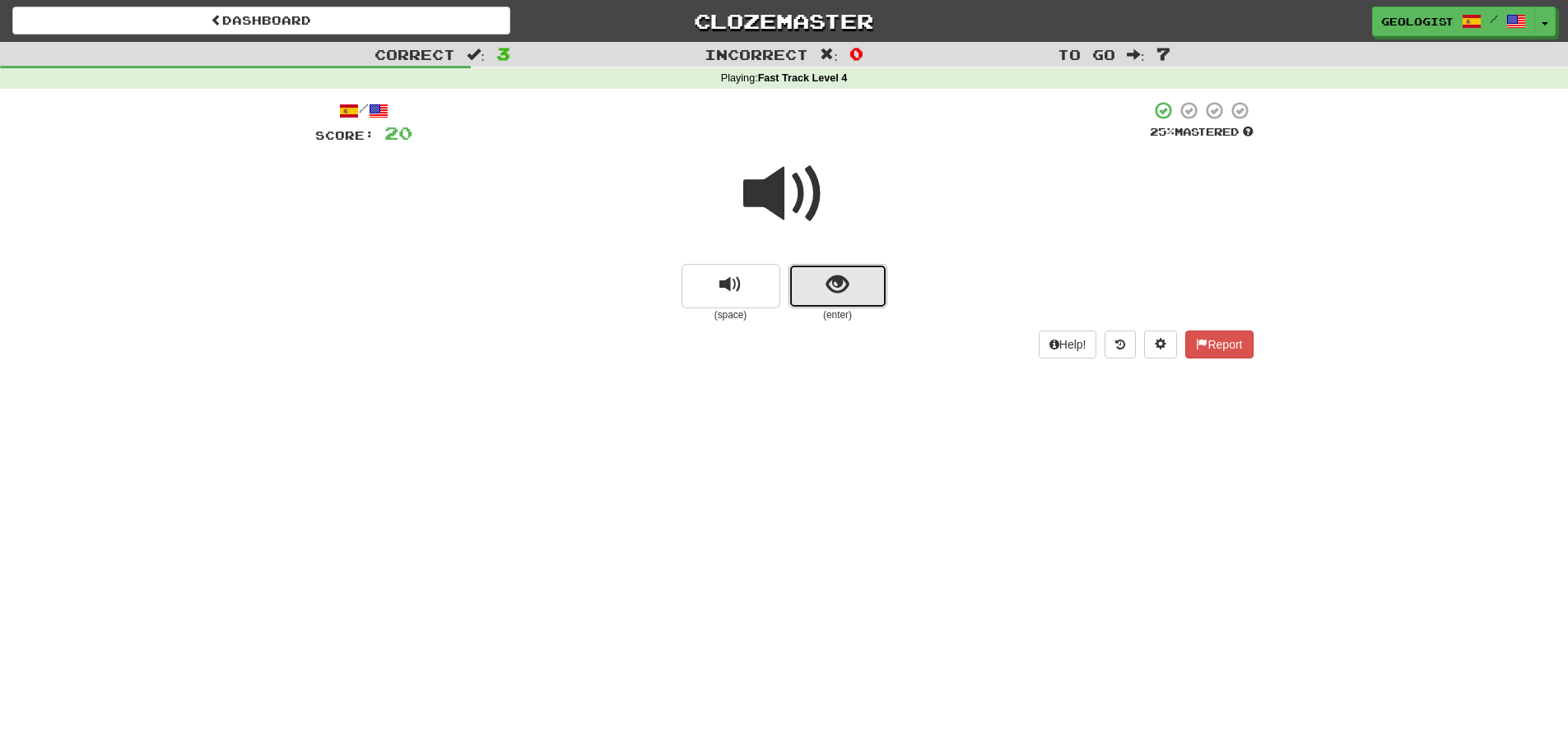
click at [858, 300] on button "show sentence" at bounding box center [838, 286] width 99 height 44
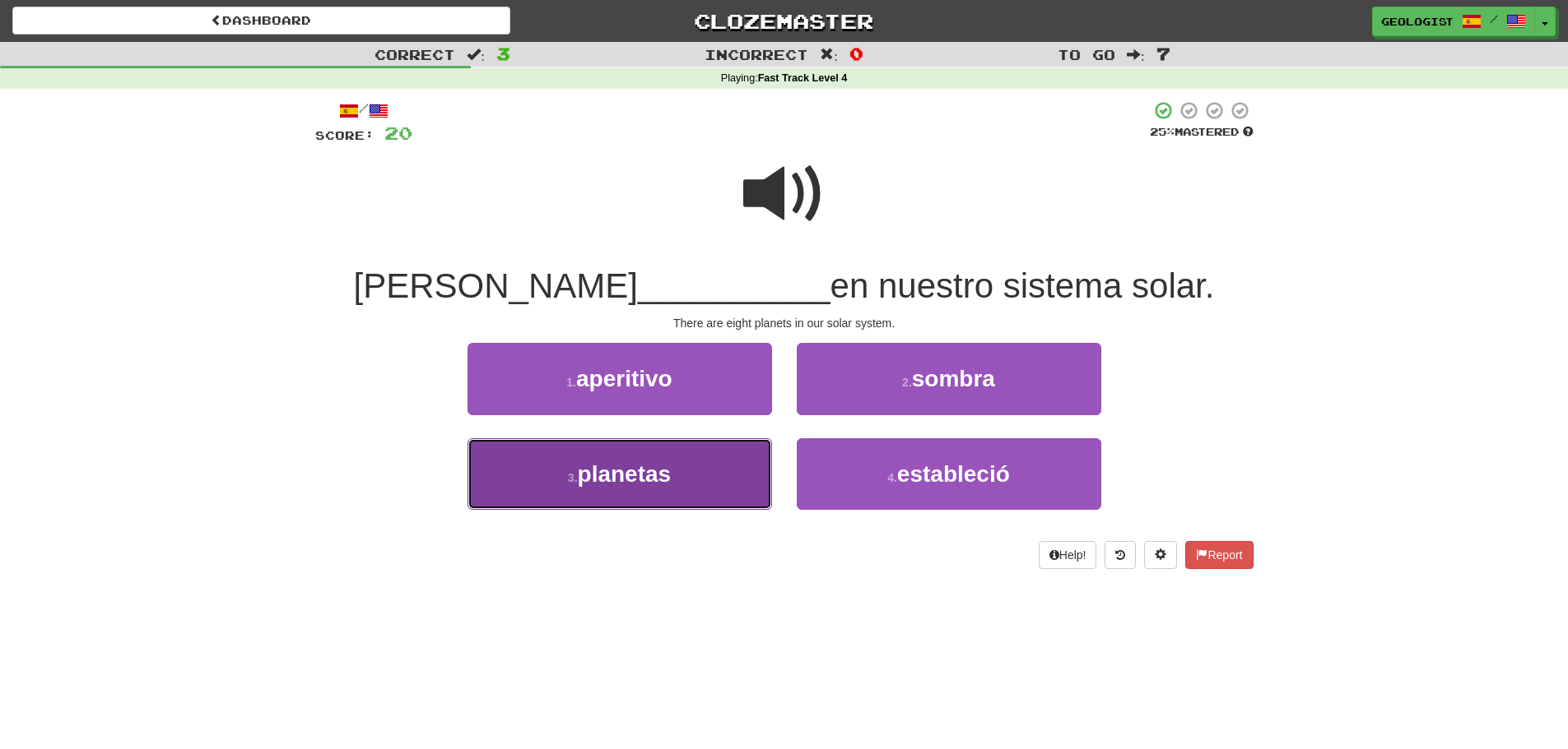
click at [724, 478] on button "3 . planetas" at bounding box center [620, 474] width 305 height 72
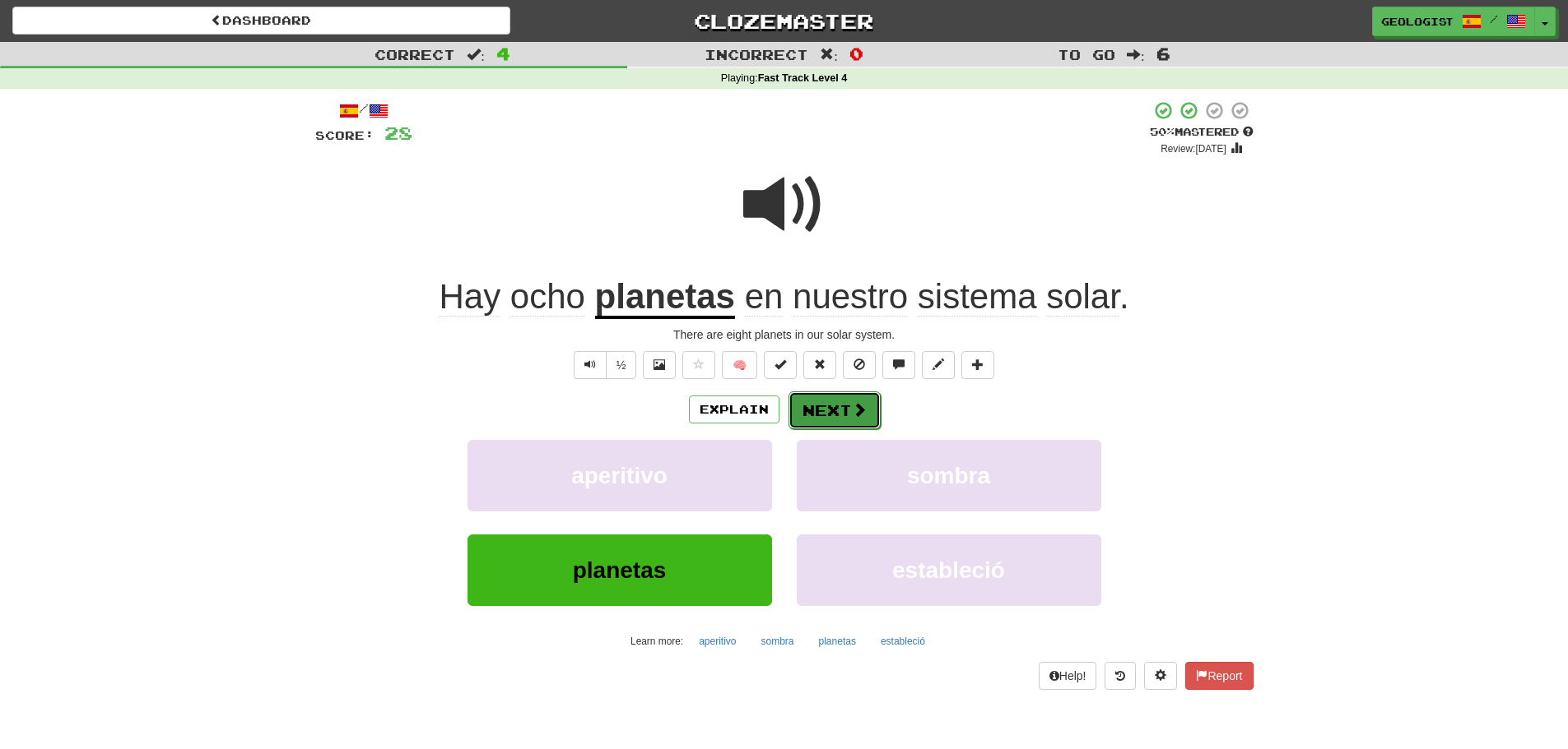
click at [852, 414] on span at bounding box center [859, 409] width 14 height 14
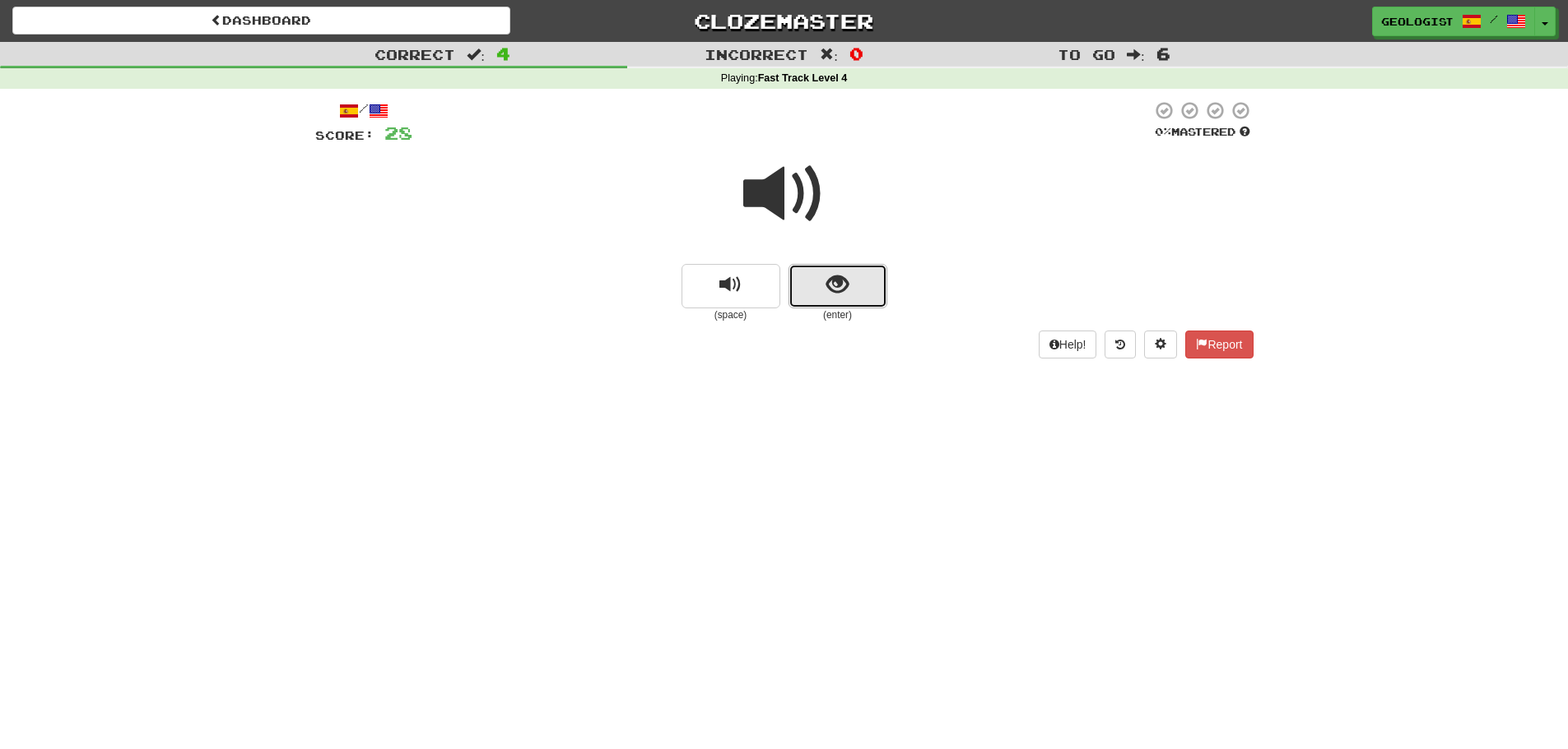
click at [853, 280] on button "show sentence" at bounding box center [838, 286] width 99 height 44
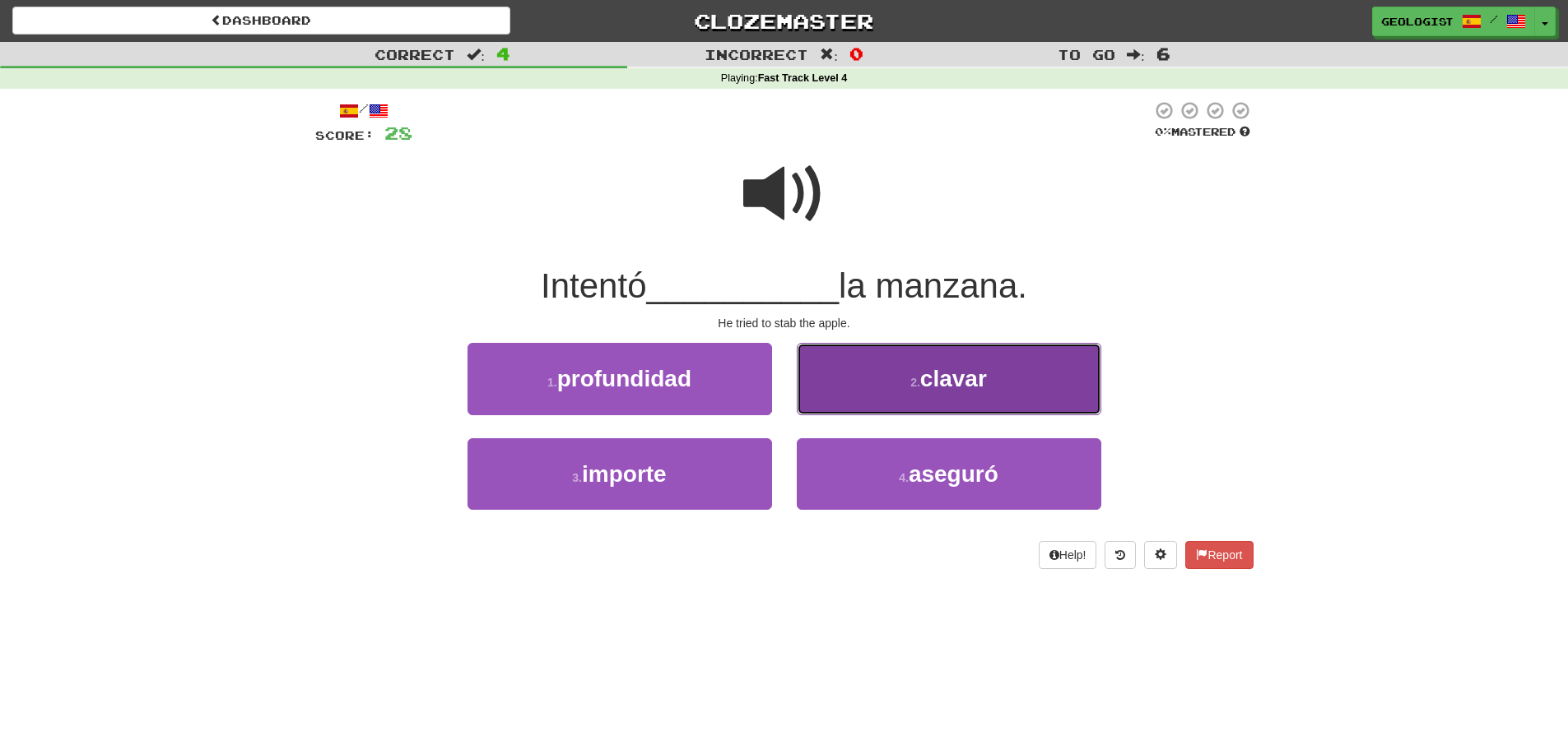
click at [898, 381] on button "2 . clavar" at bounding box center [949, 378] width 305 height 72
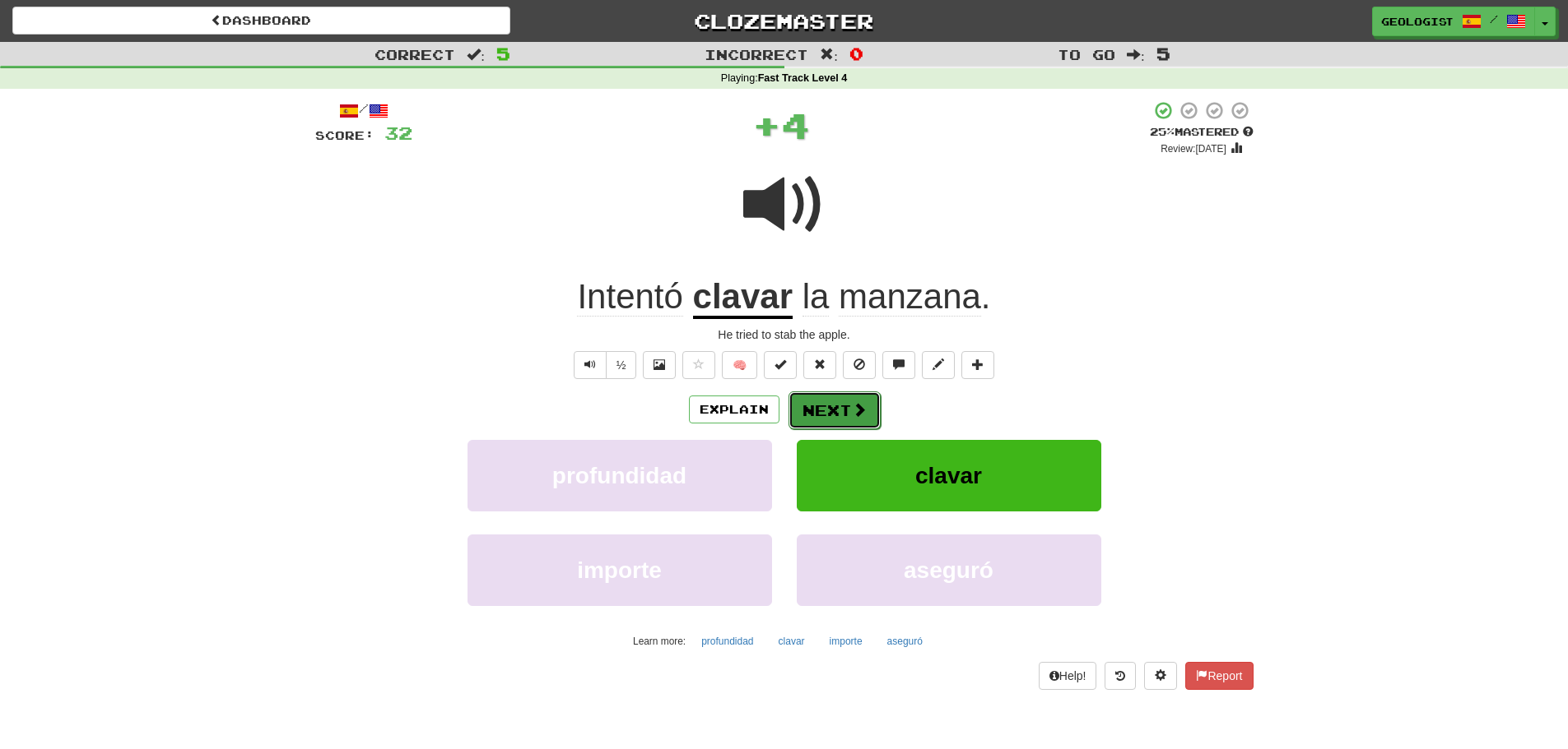
click at [841, 408] on button "Next" at bounding box center [835, 410] width 92 height 37
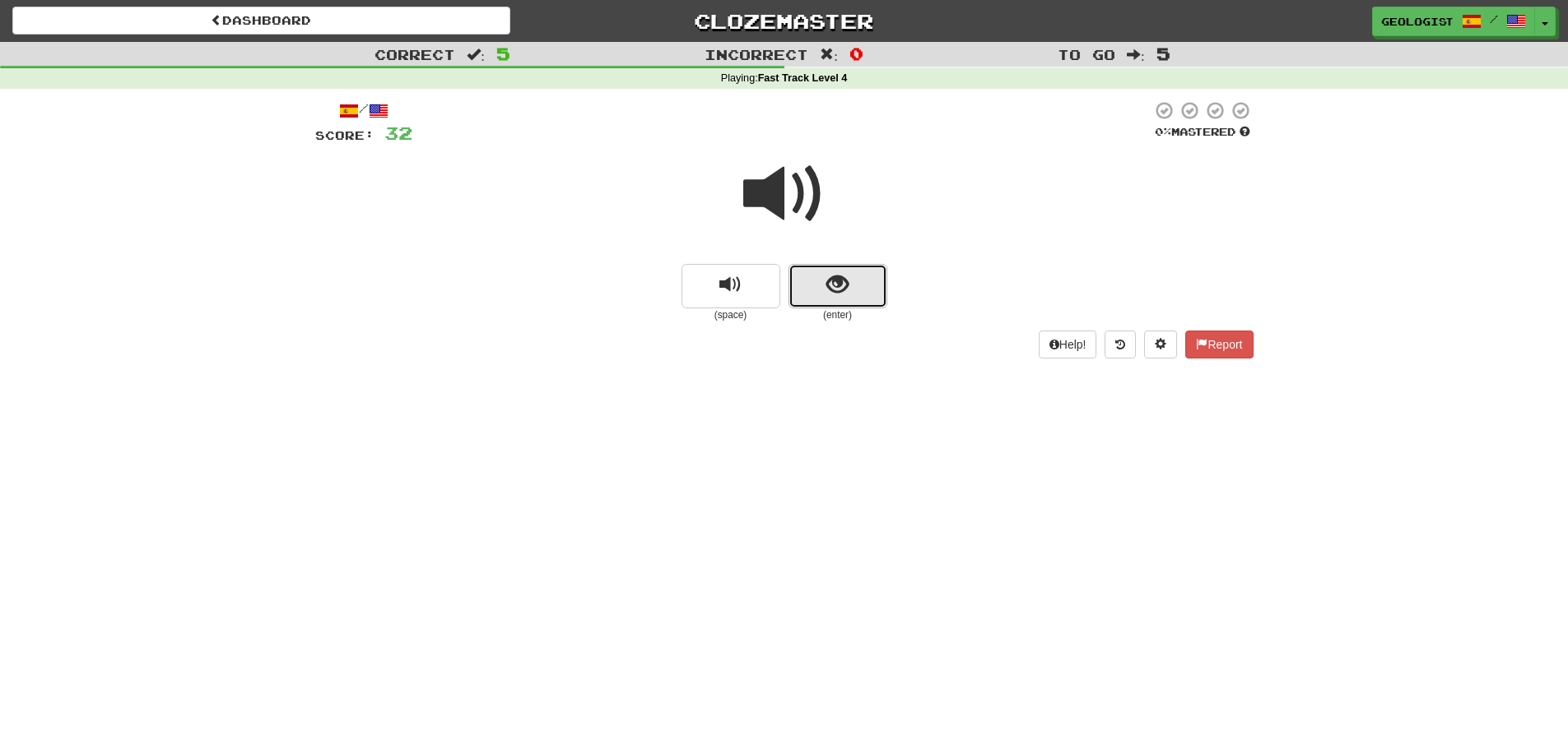
drag, startPoint x: 812, startPoint y: 297, endPoint x: 818, endPoint y: 306, distance: 10.8
click at [818, 306] on button "show sentence" at bounding box center [838, 286] width 99 height 44
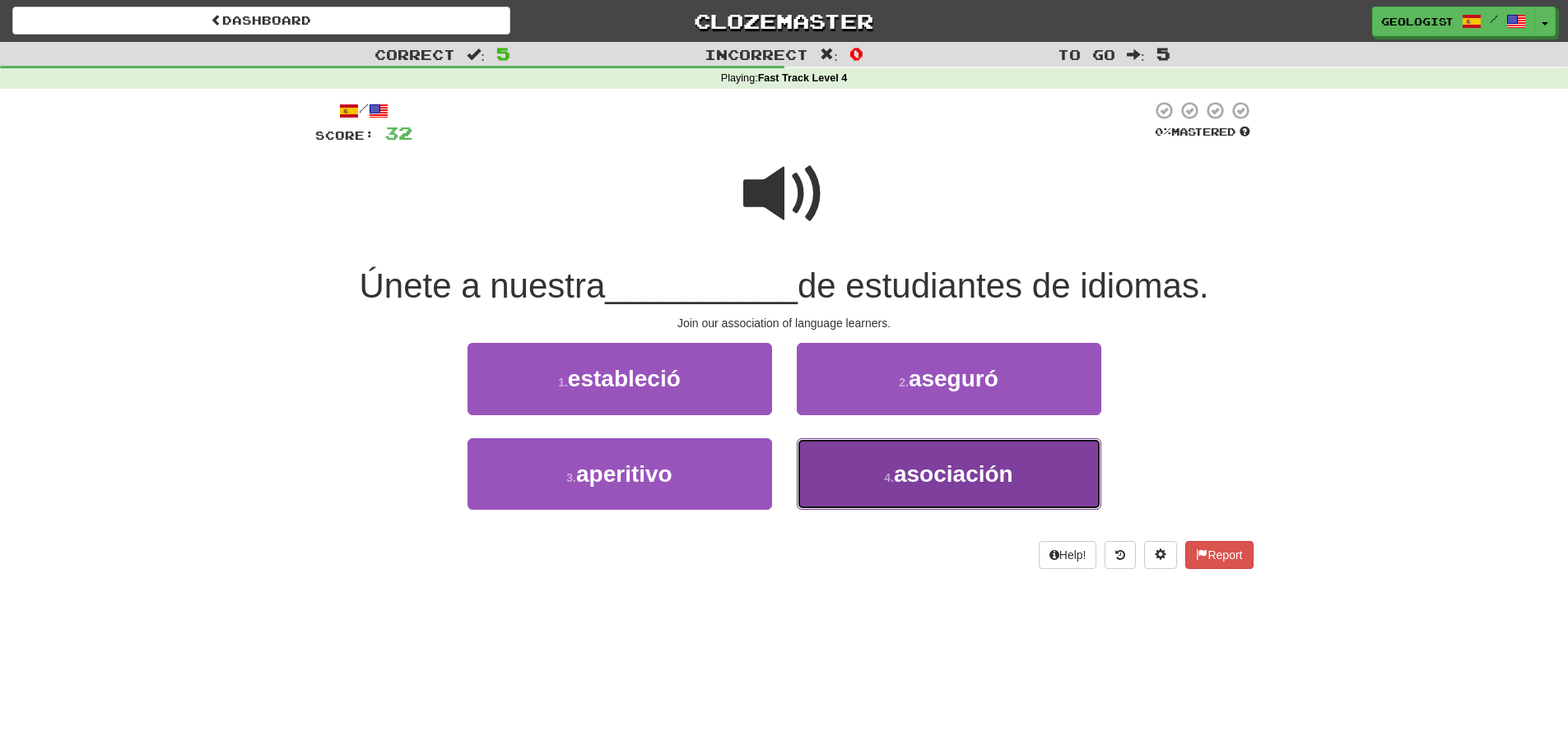
click at [936, 481] on span "asociación" at bounding box center [953, 474] width 119 height 26
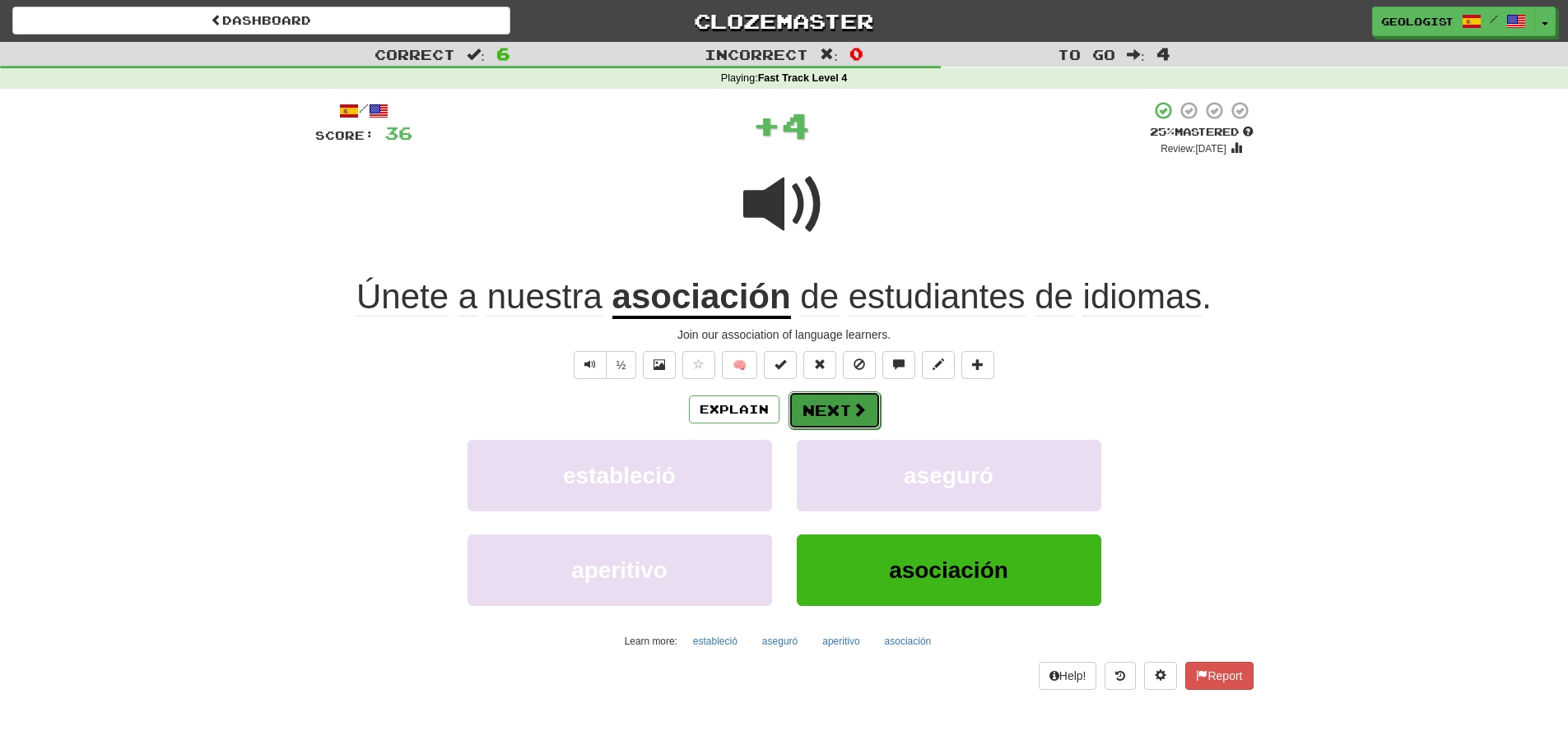
click at [831, 406] on button "Next" at bounding box center [835, 410] width 92 height 37
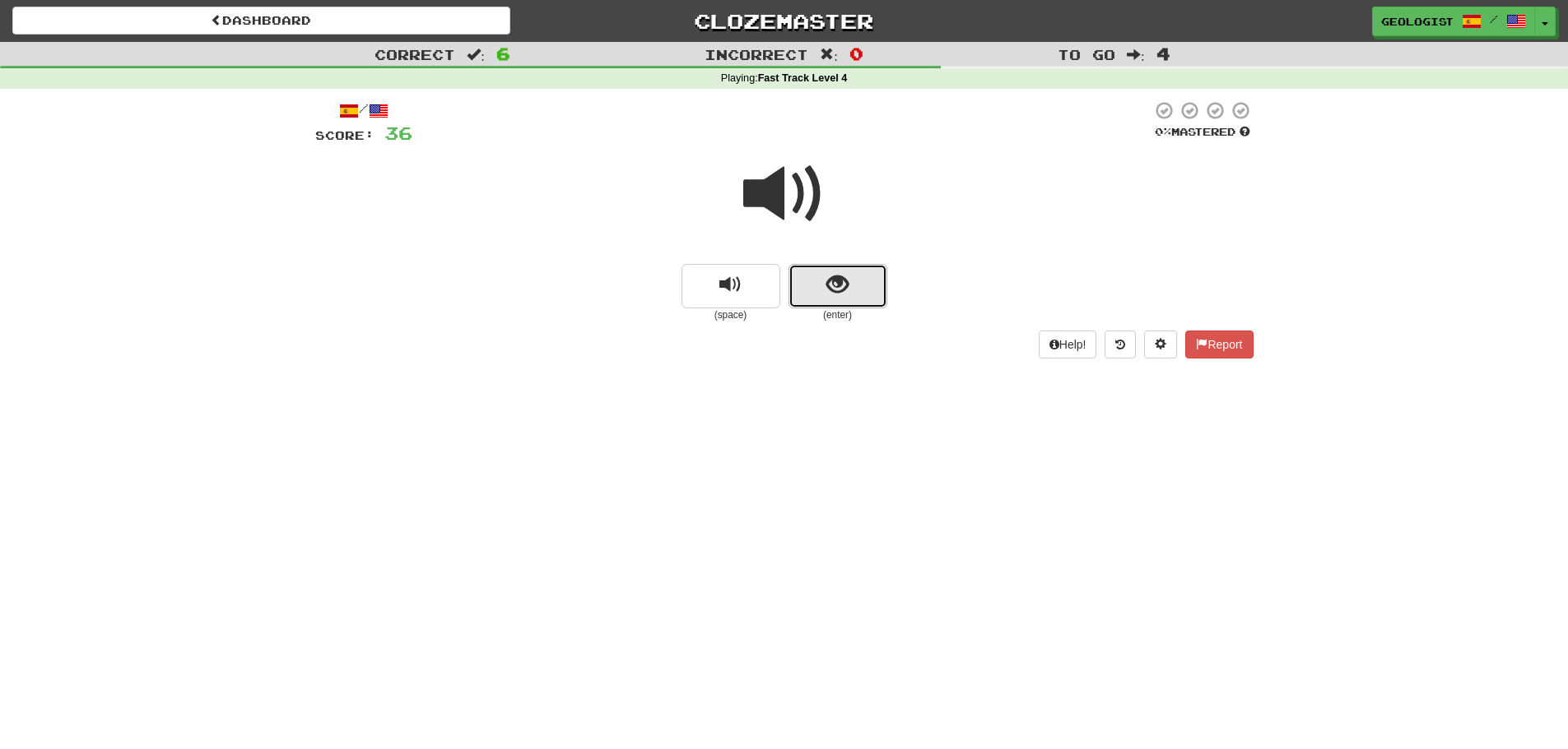
click at [862, 277] on button "show sentence" at bounding box center [838, 286] width 99 height 44
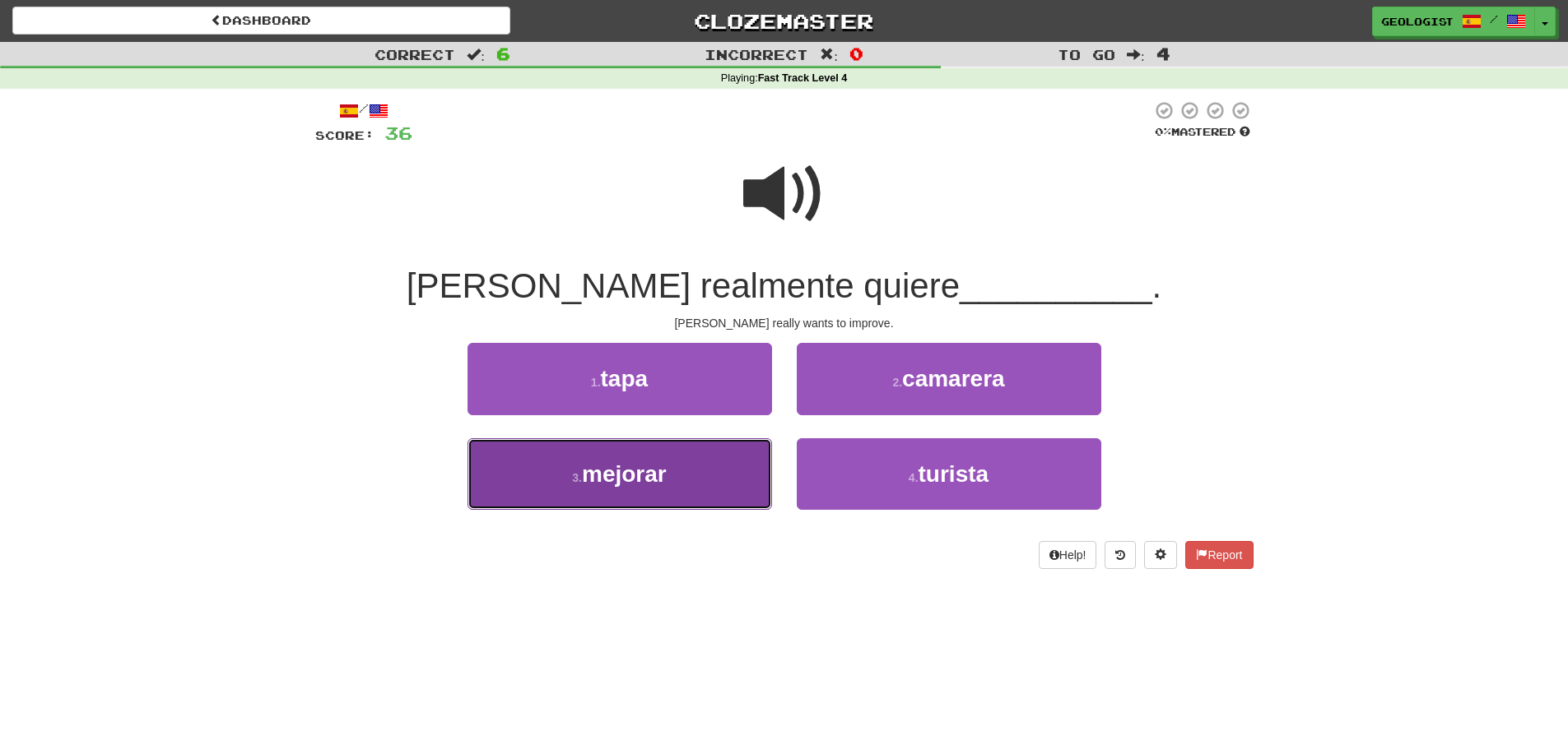
click at [605, 472] on span "mejorar" at bounding box center [624, 474] width 84 height 26
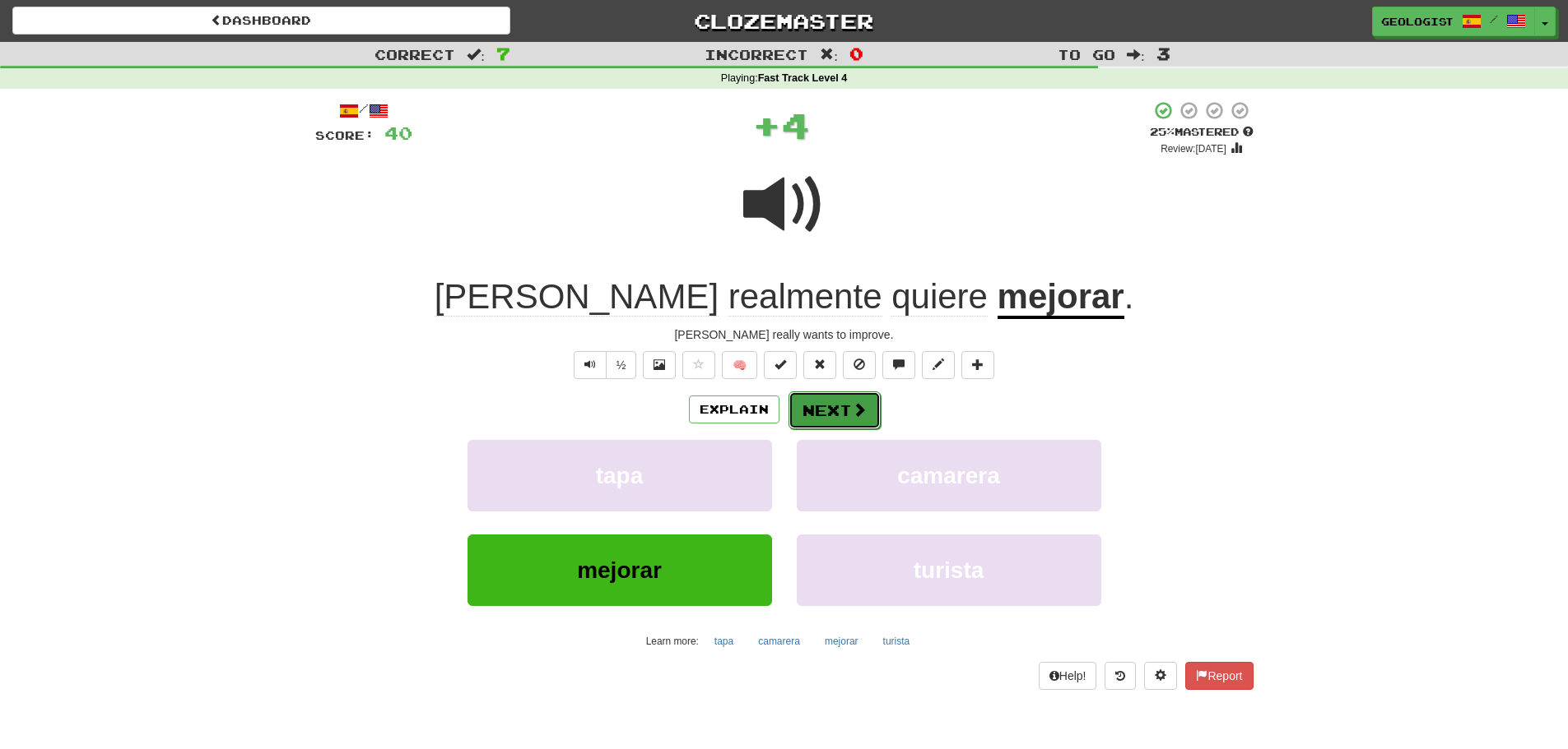
click at [845, 406] on button "Next" at bounding box center [835, 410] width 92 height 37
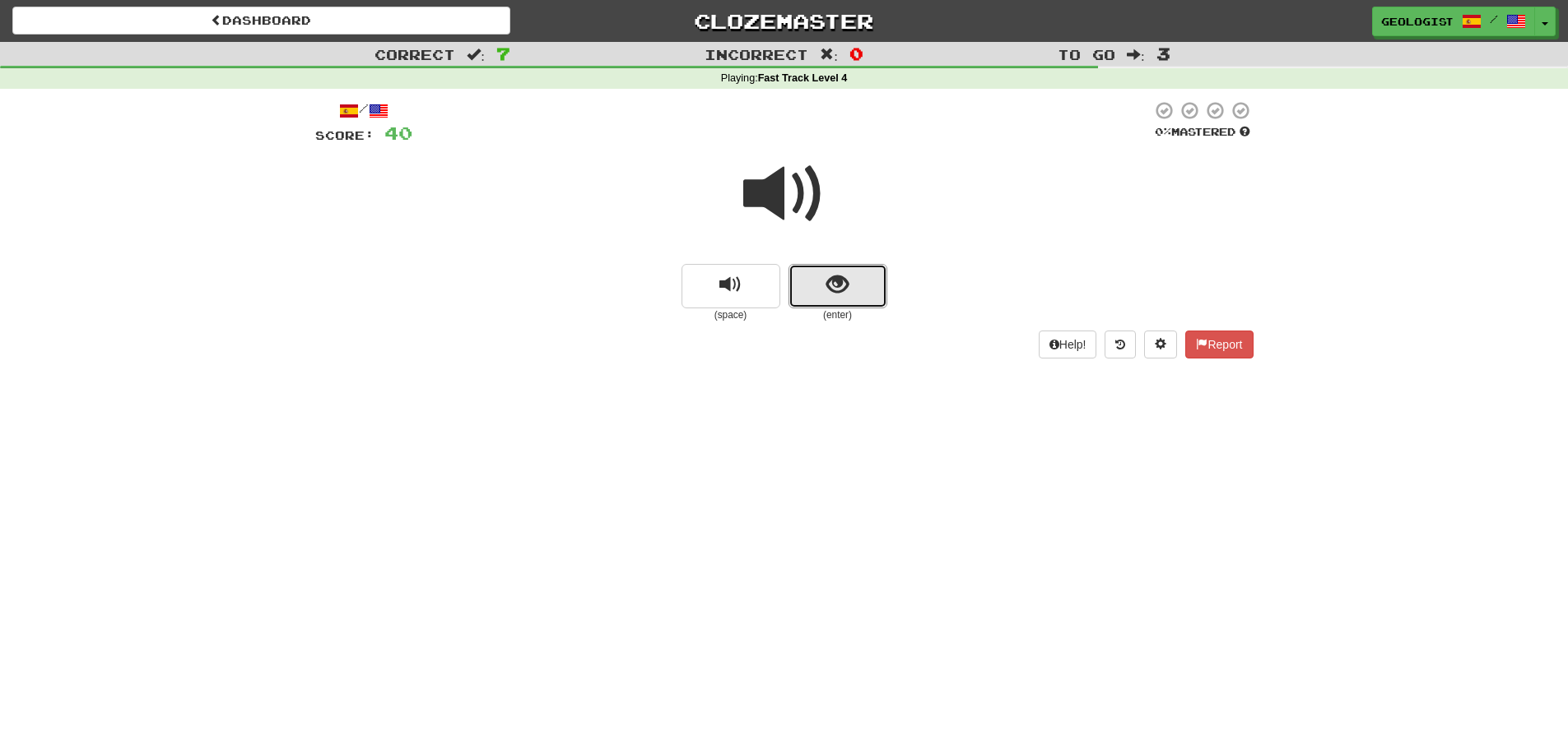
drag, startPoint x: 865, startPoint y: 298, endPoint x: 881, endPoint y: 317, distance: 24.8
click at [881, 317] on div "(enter)" at bounding box center [838, 293] width 99 height 58
click at [853, 276] on button "show sentence" at bounding box center [838, 286] width 99 height 44
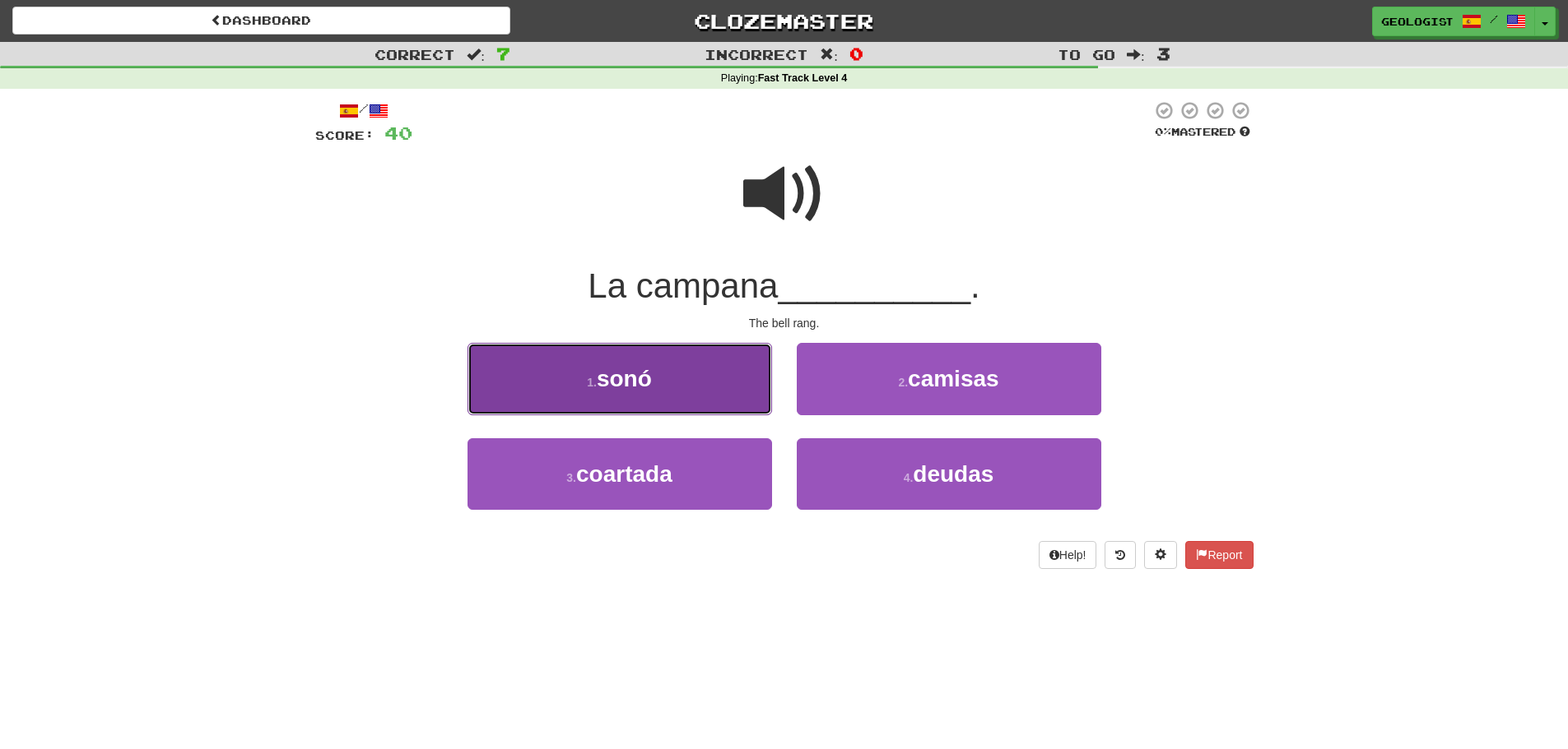
click at [579, 400] on button "1 . sonó" at bounding box center [620, 378] width 305 height 72
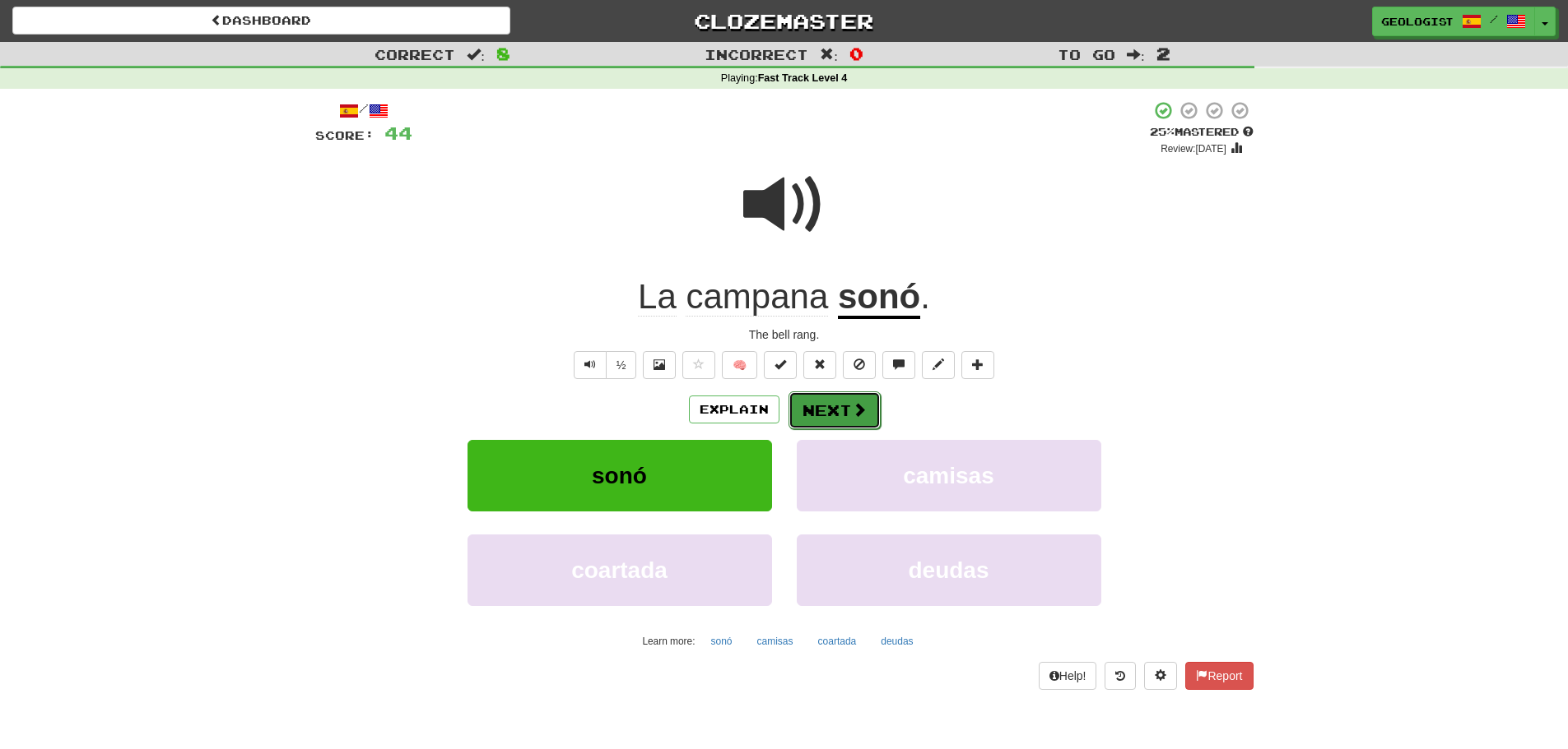
click at [852, 402] on span at bounding box center [859, 409] width 14 height 14
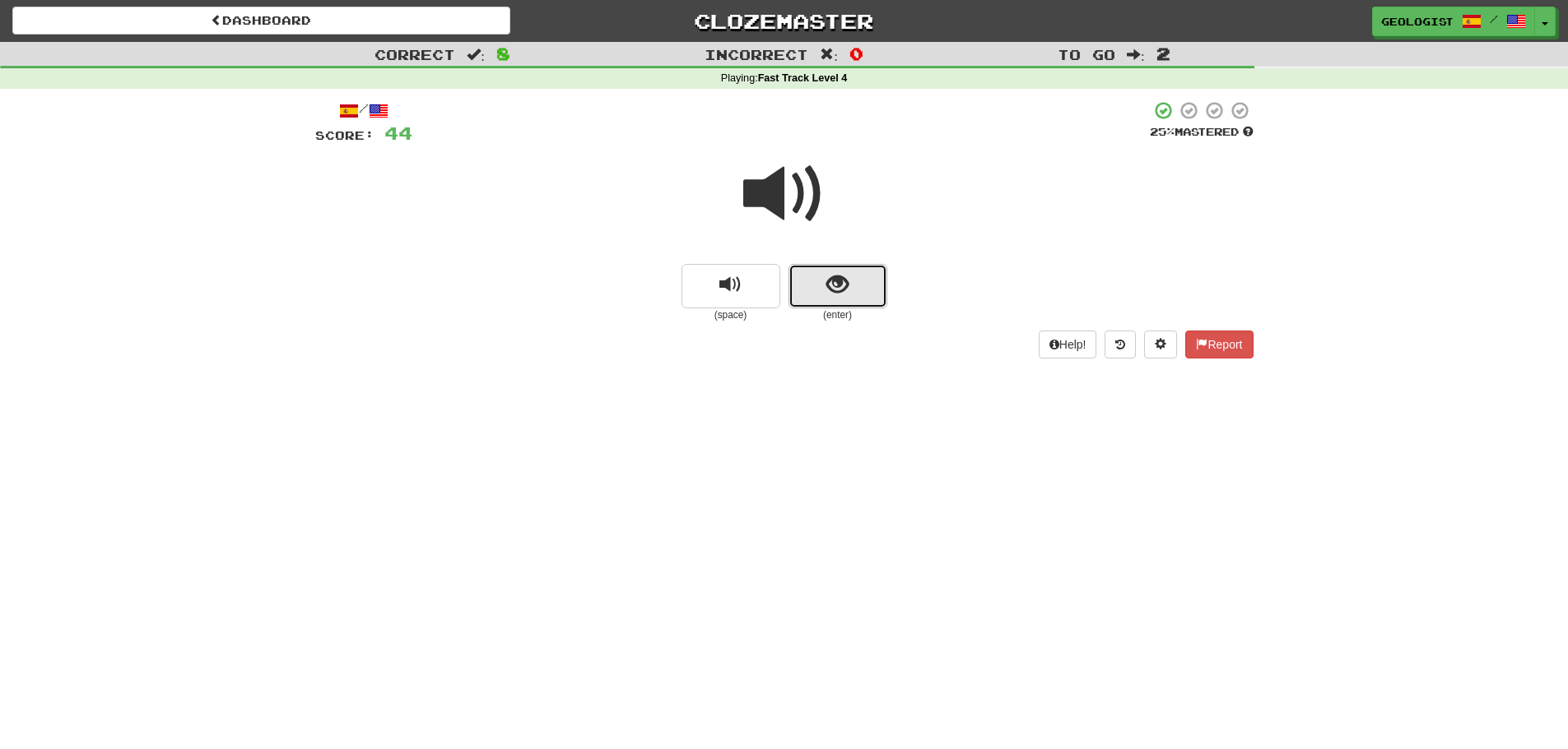
click at [836, 295] on span "show sentence" at bounding box center [837, 284] width 22 height 22
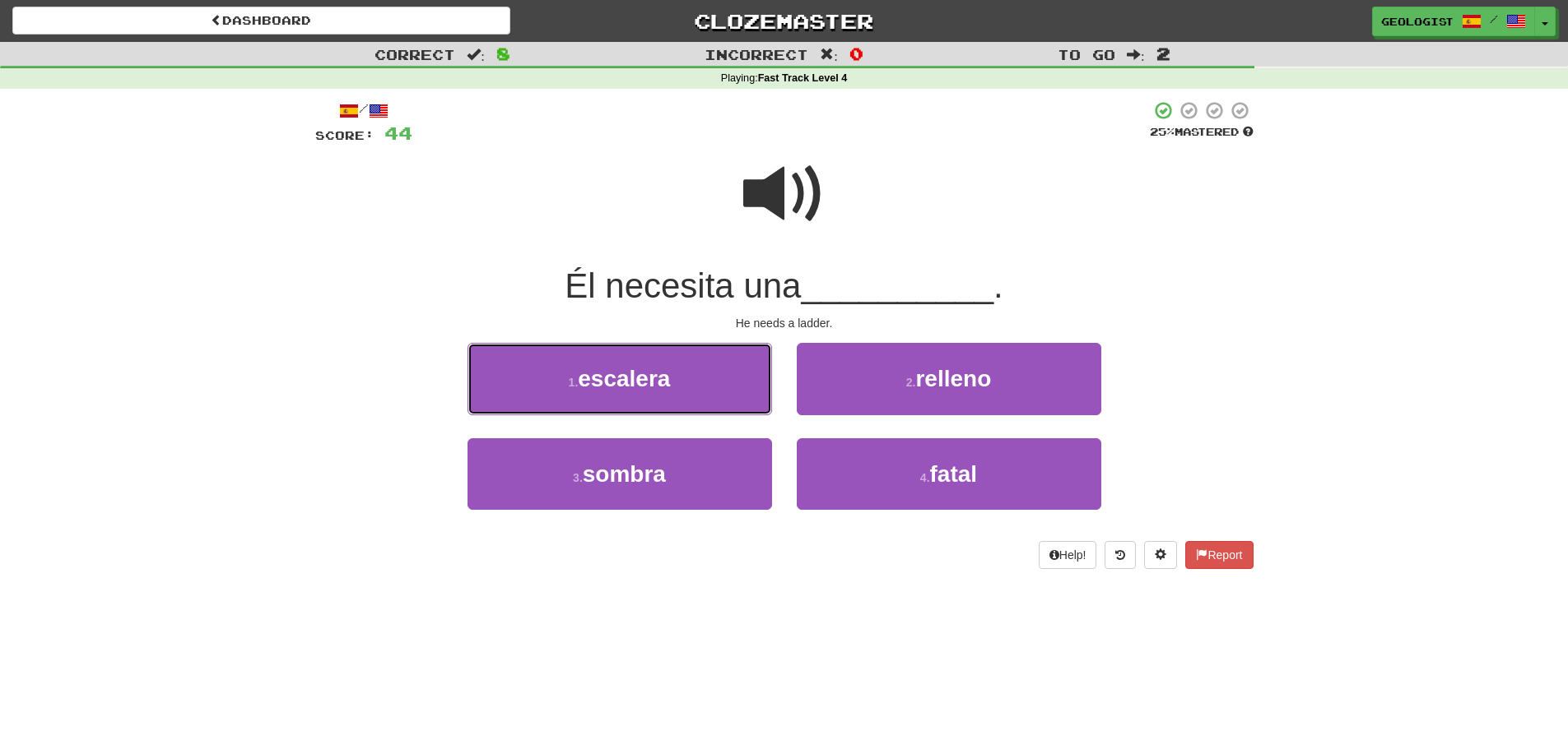
drag, startPoint x: 579, startPoint y: 374, endPoint x: 558, endPoint y: 375, distance: 21.0
click at [579, 374] on button "1 . escalera" at bounding box center [620, 378] width 305 height 72
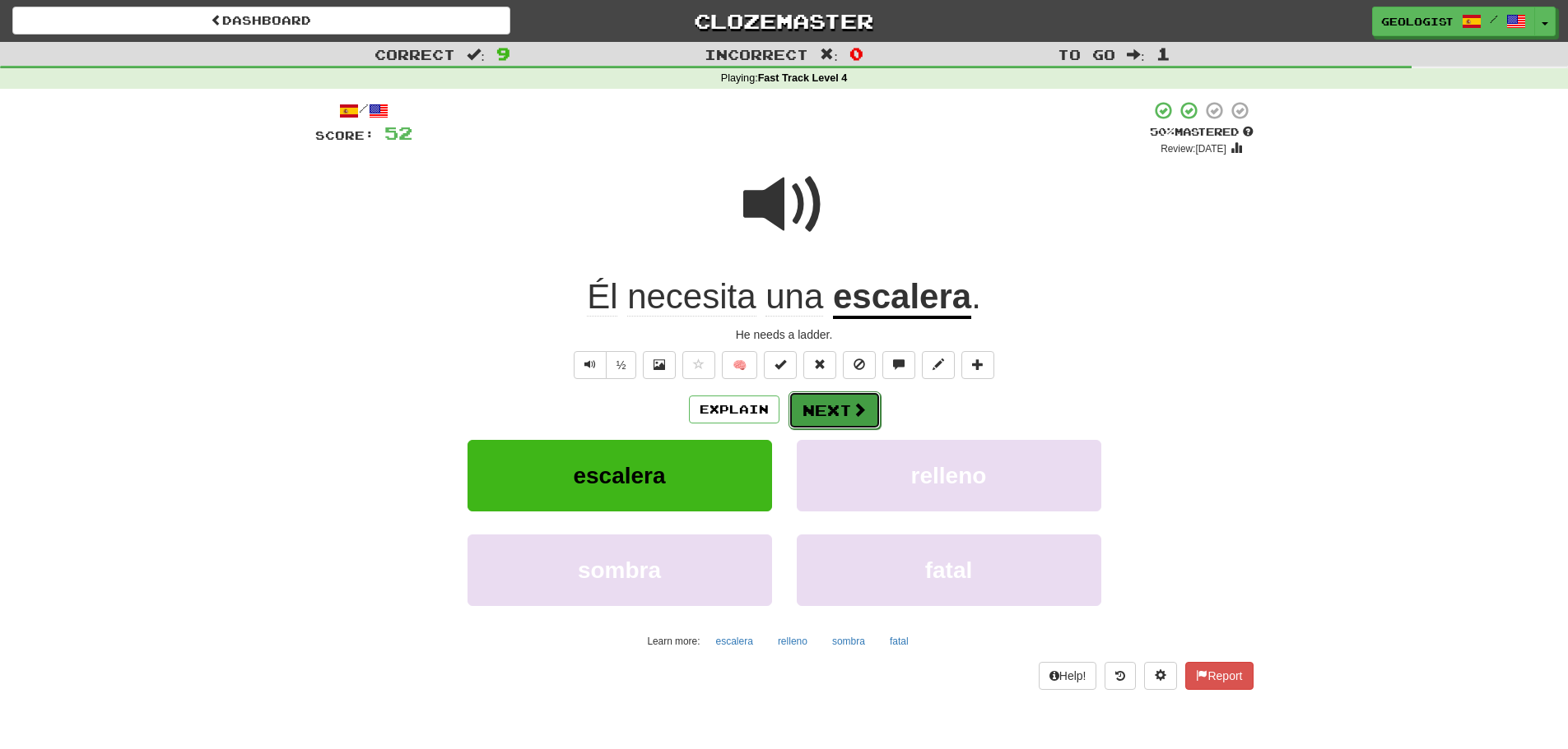
click at [852, 405] on span at bounding box center [859, 409] width 14 height 14
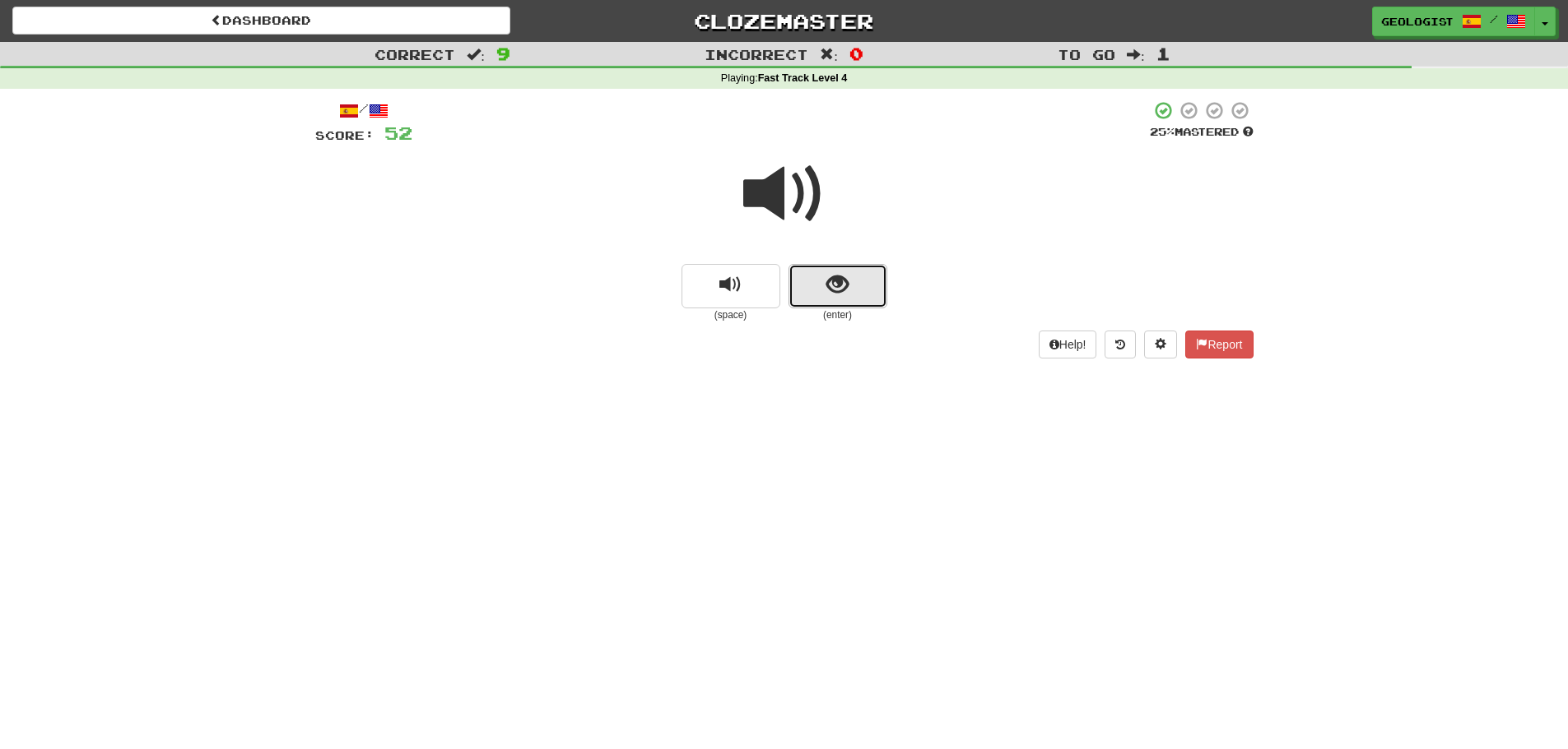
click at [805, 300] on button "show sentence" at bounding box center [838, 286] width 99 height 44
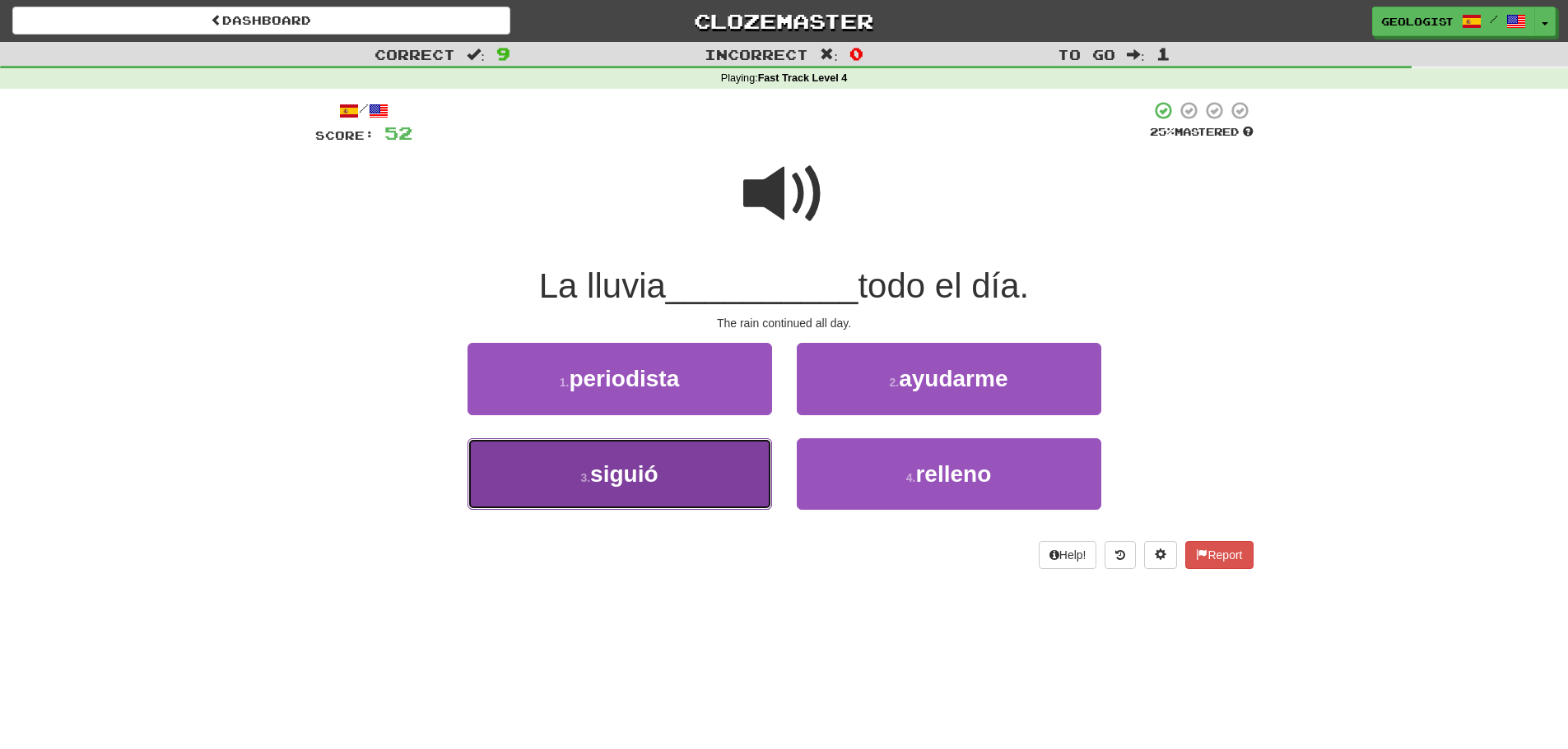
click at [544, 488] on button "3 . siguió" at bounding box center [620, 474] width 305 height 72
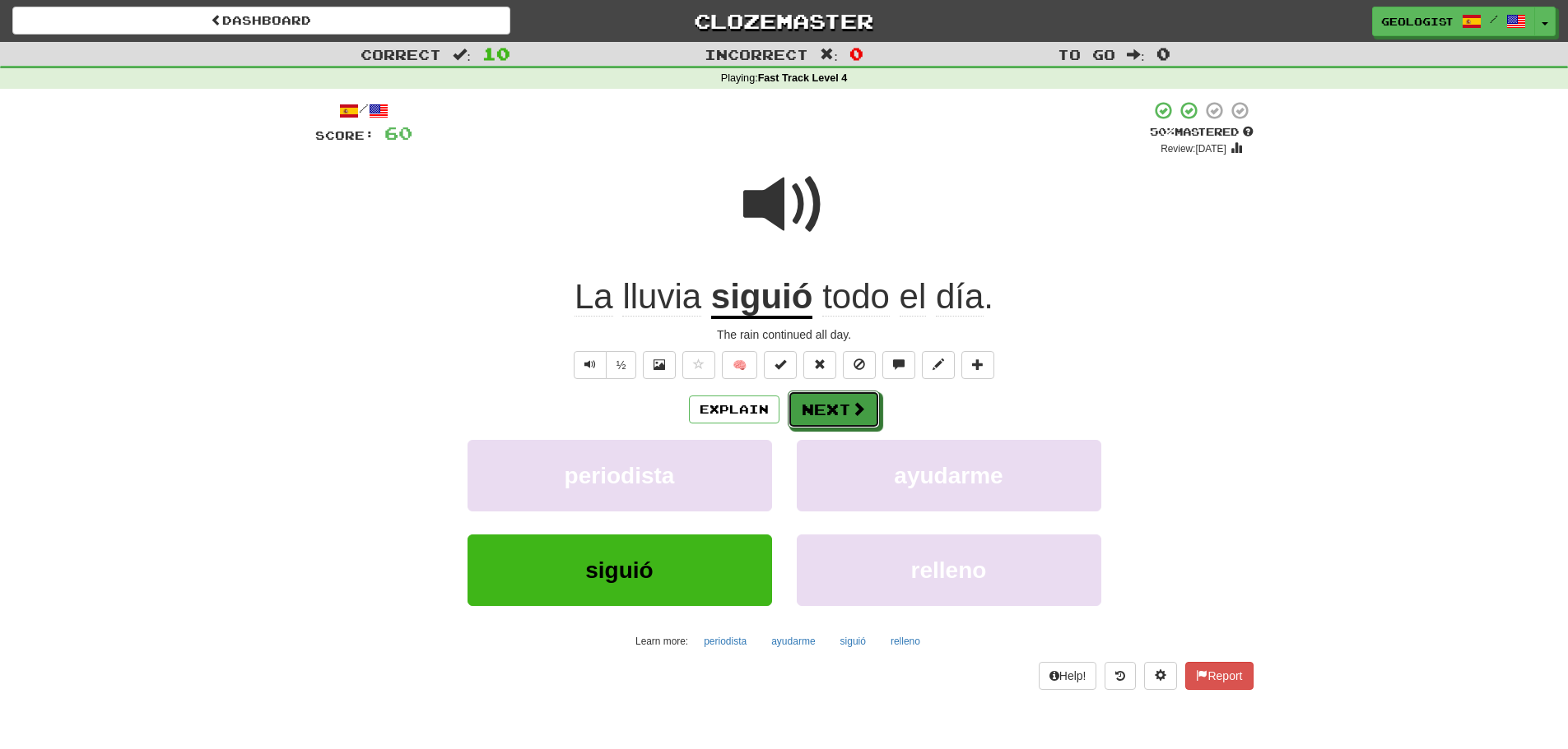
drag, startPoint x: 843, startPoint y: 404, endPoint x: 843, endPoint y: 413, distance: 9.0
click at [843, 404] on button "Next" at bounding box center [834, 409] width 92 height 37
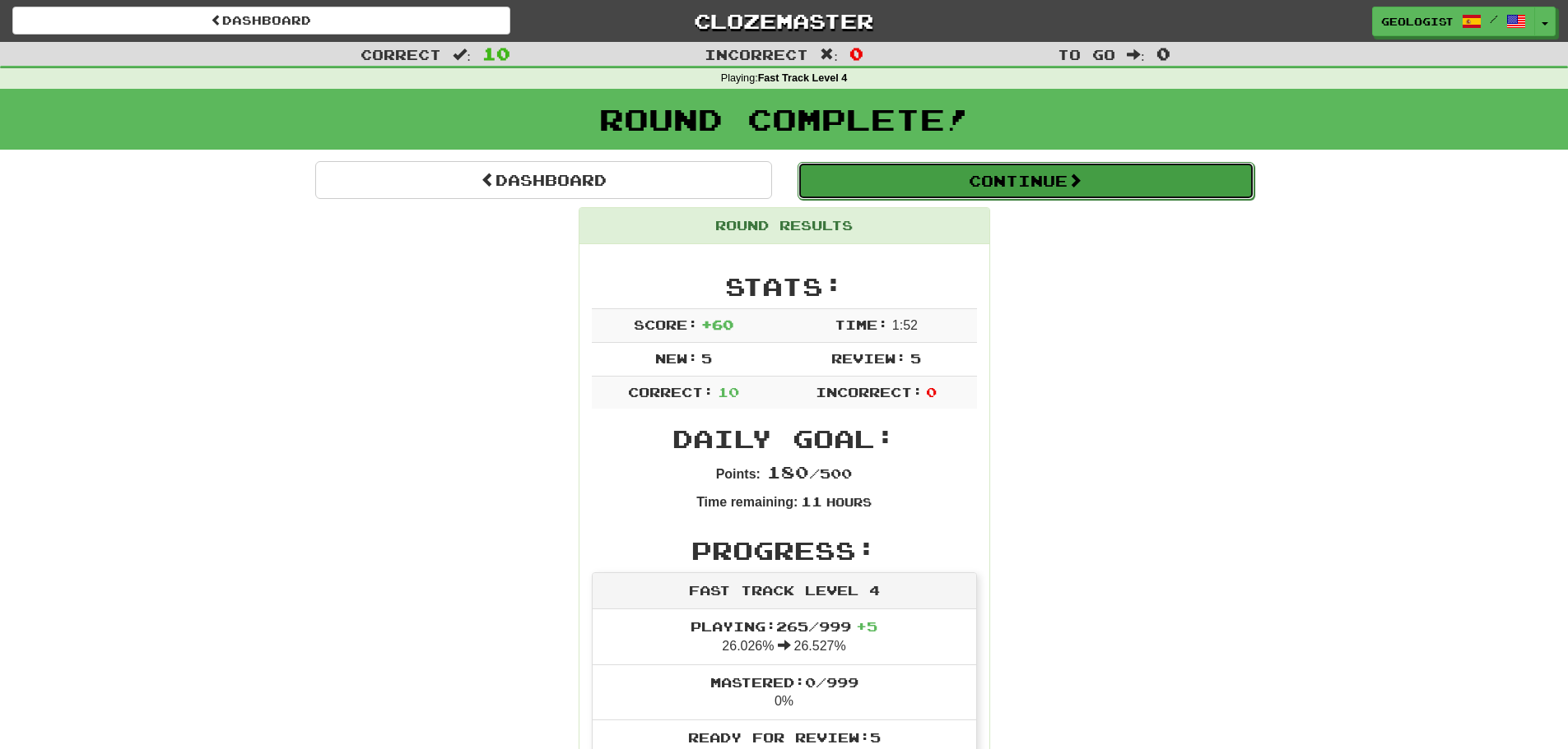
click at [1142, 189] on button "Continue" at bounding box center [1026, 180] width 457 height 37
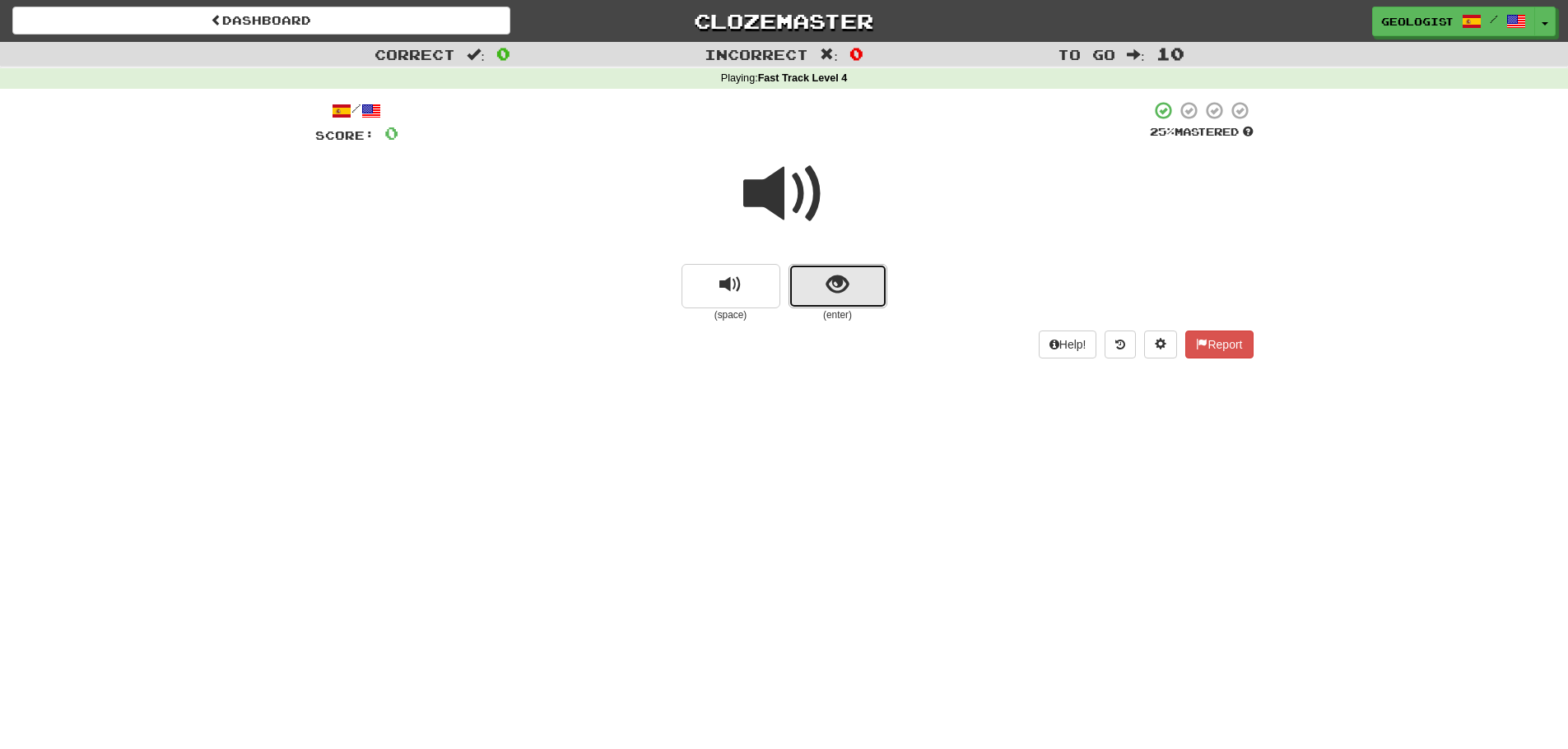
click at [843, 295] on span "show sentence" at bounding box center [837, 284] width 22 height 22
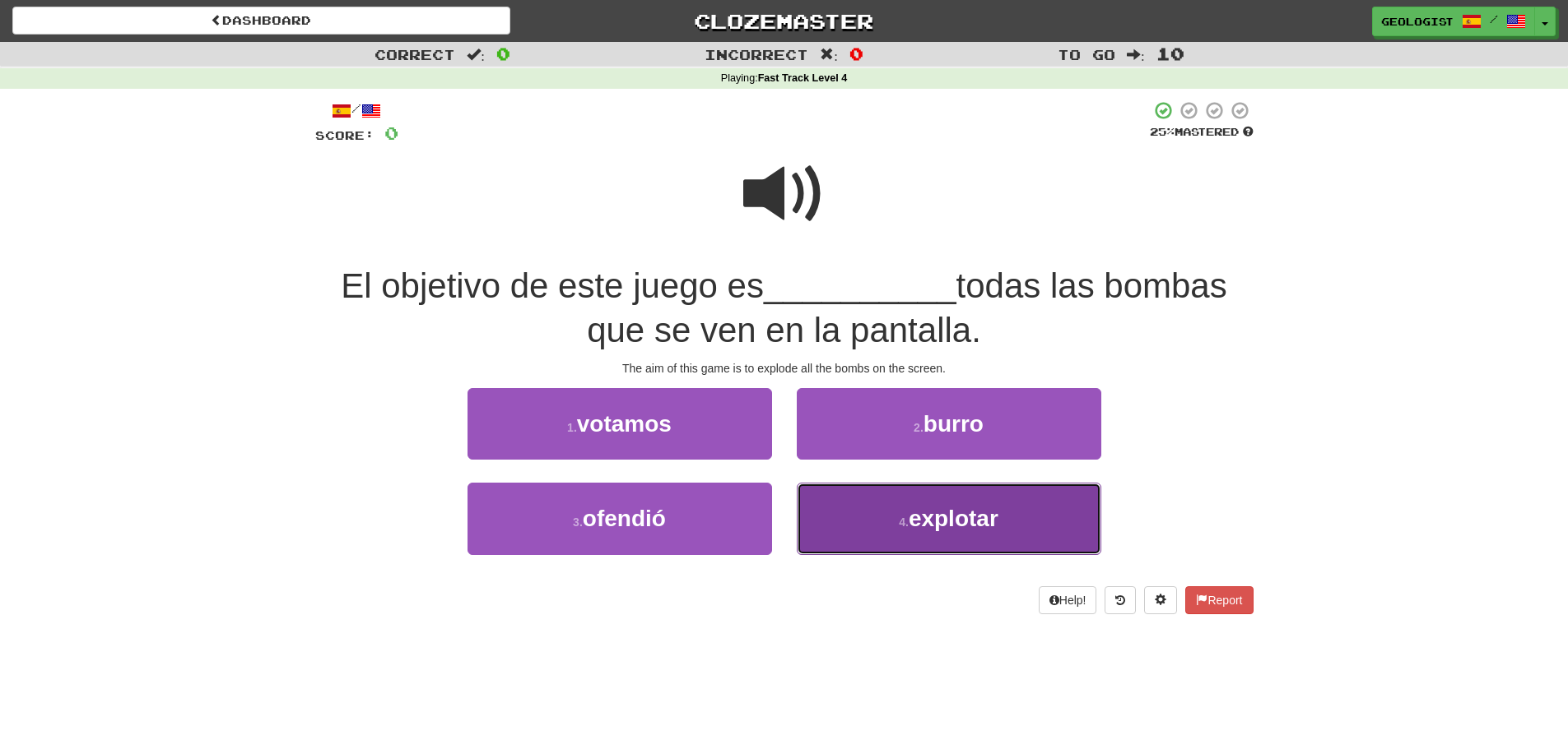
click at [924, 532] on span "explotar" at bounding box center [954, 518] width 90 height 26
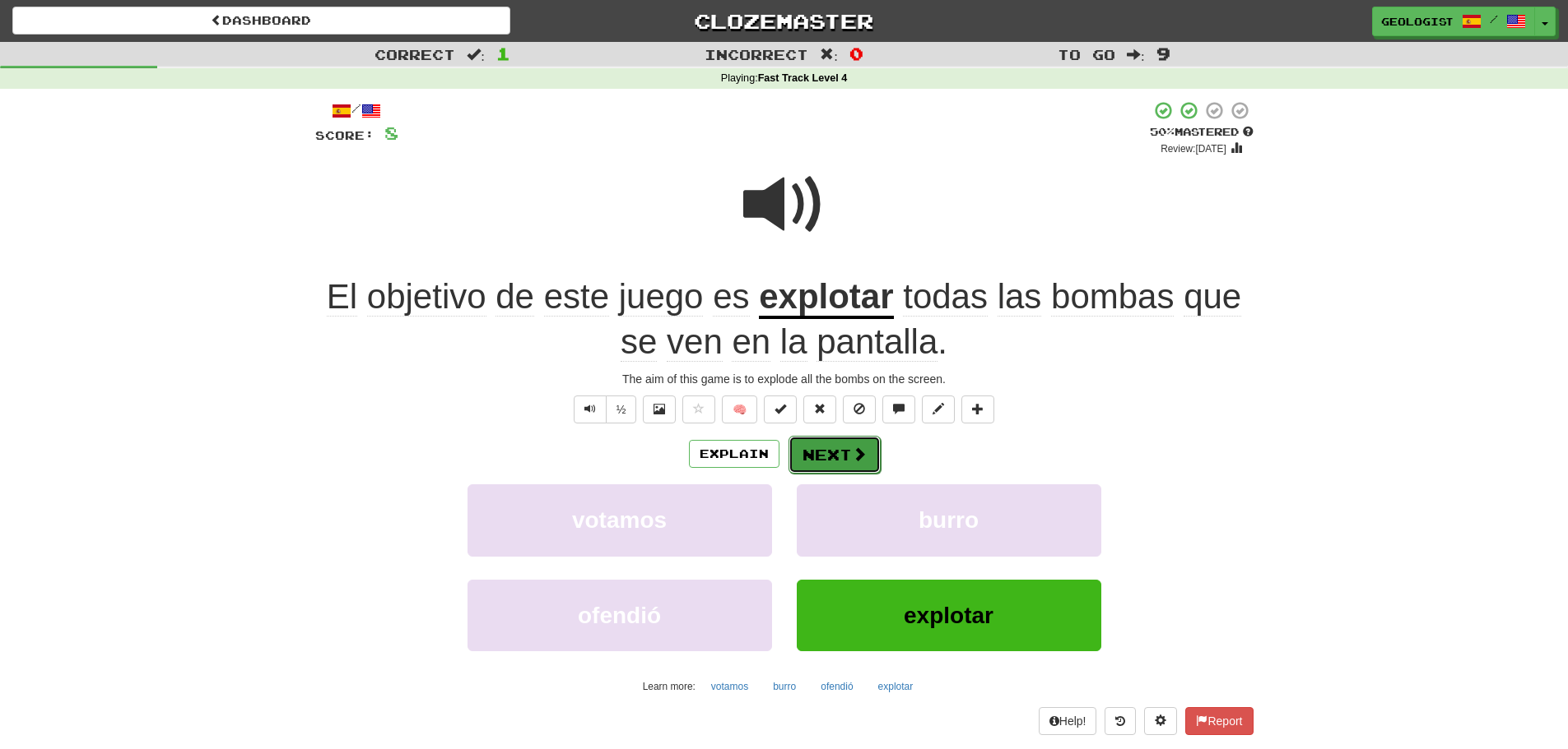
click at [829, 448] on button "Next" at bounding box center [835, 454] width 92 height 37
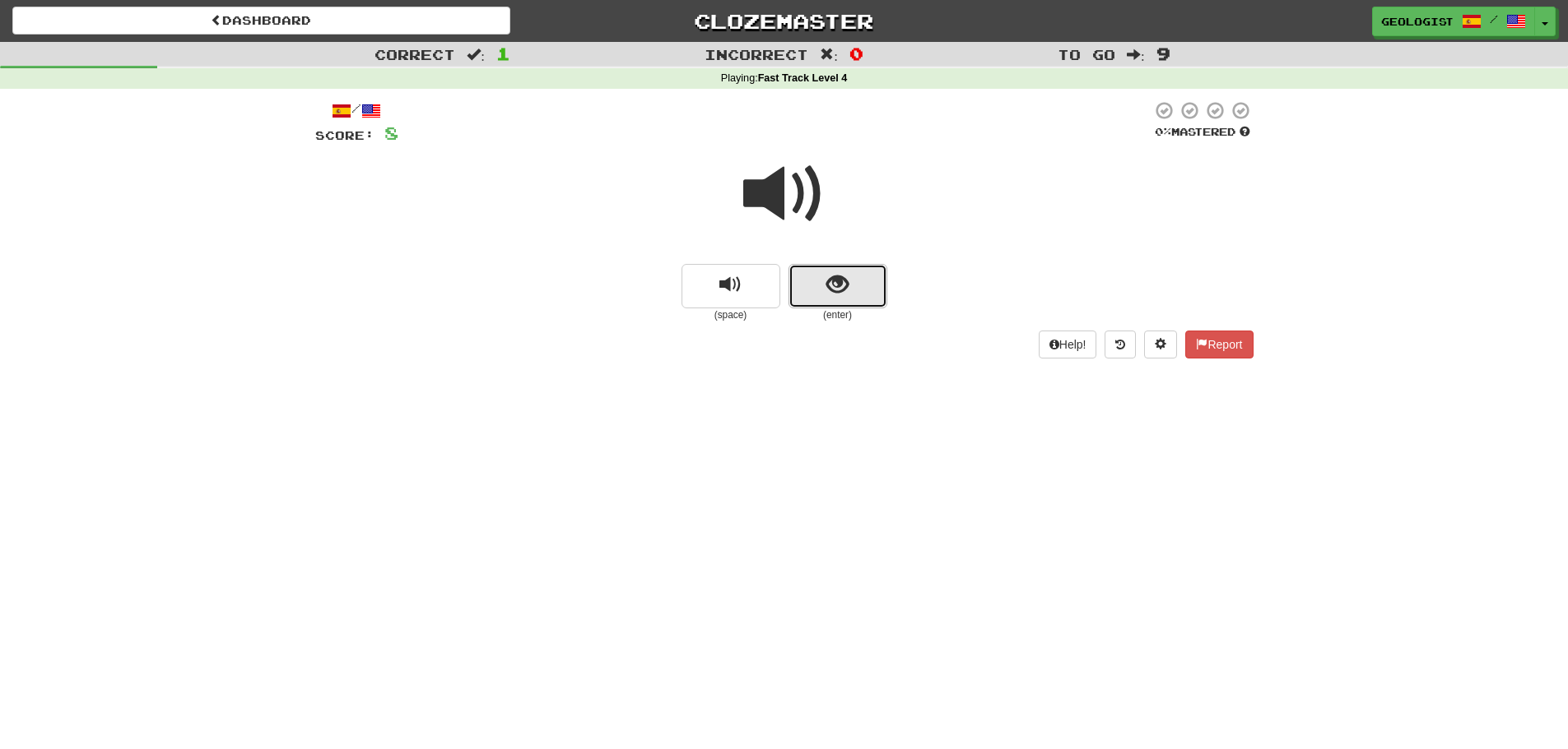
click at [861, 277] on button "show sentence" at bounding box center [838, 286] width 99 height 44
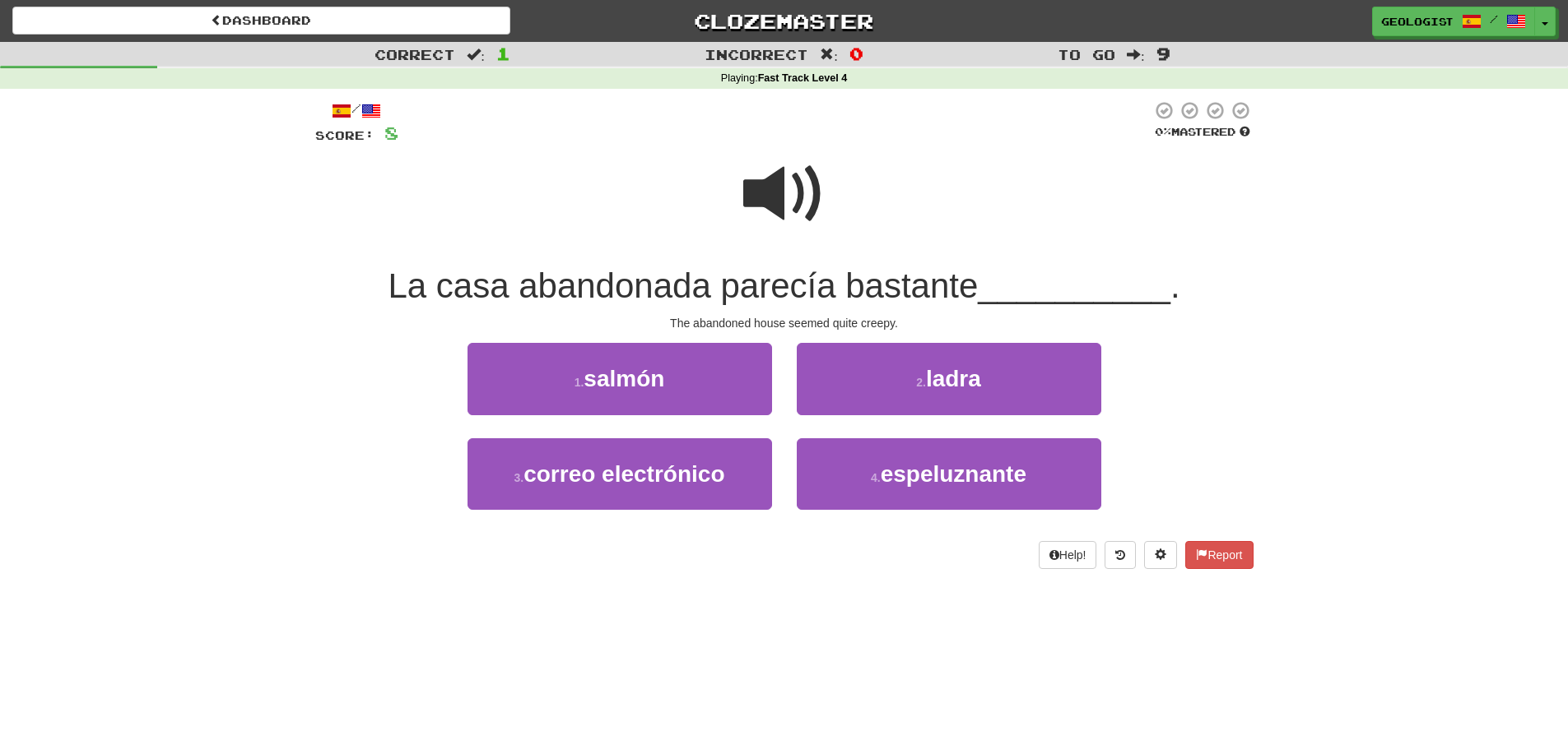
click at [756, 187] on span at bounding box center [784, 194] width 82 height 82
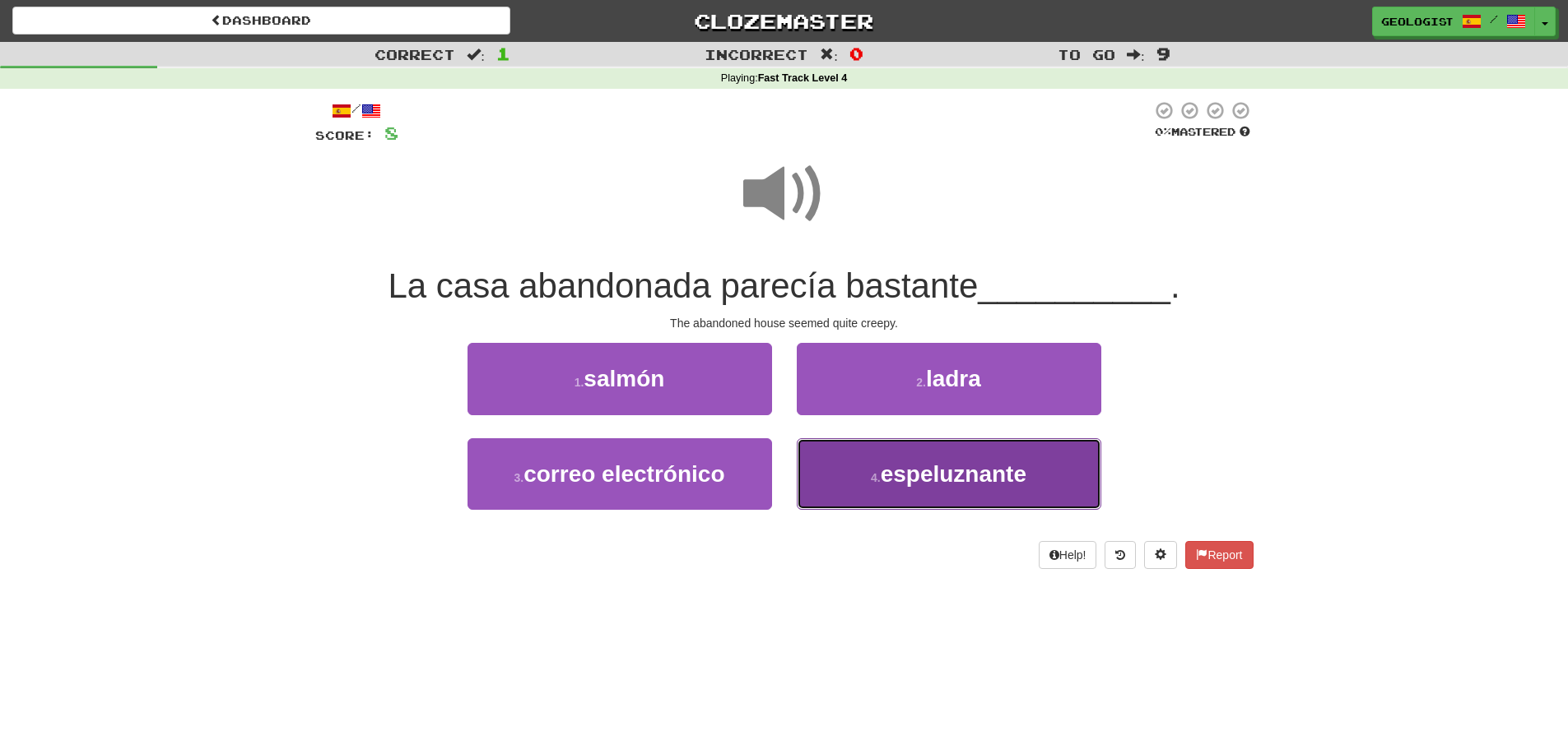
click at [992, 483] on span "espeluznante" at bounding box center [954, 474] width 146 height 26
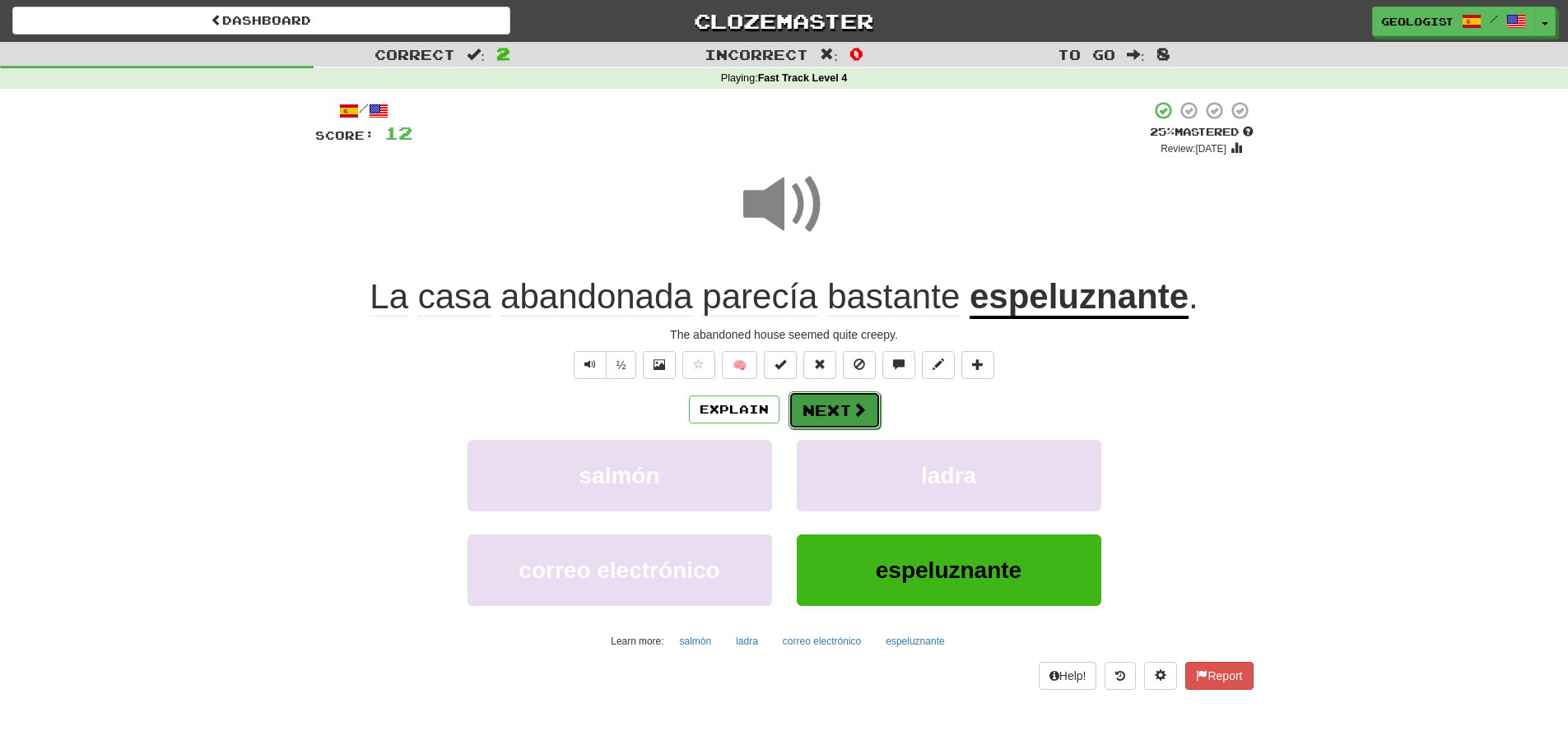
click at [856, 410] on span at bounding box center [859, 409] width 14 height 14
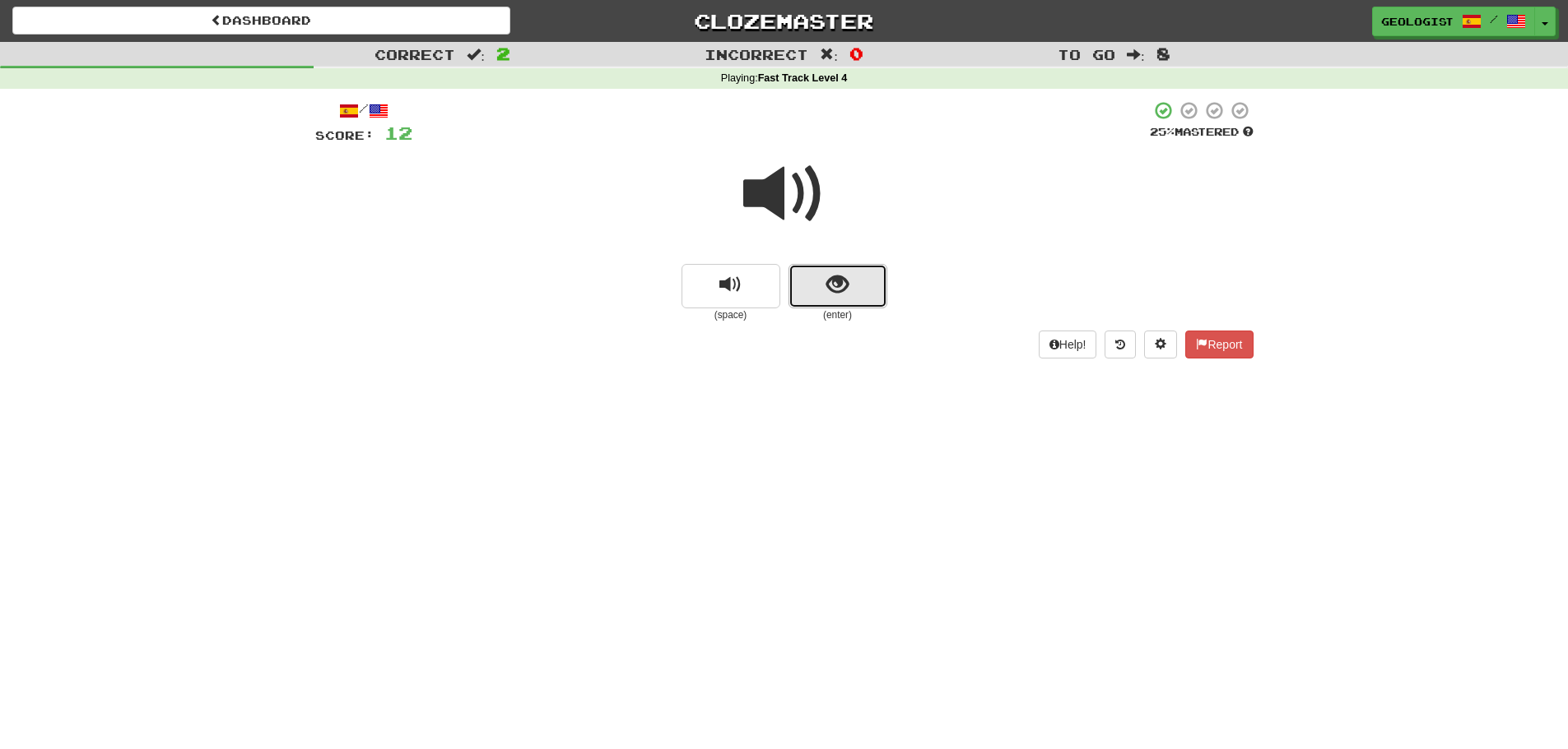
click at [844, 294] on span "show sentence" at bounding box center [837, 284] width 22 height 22
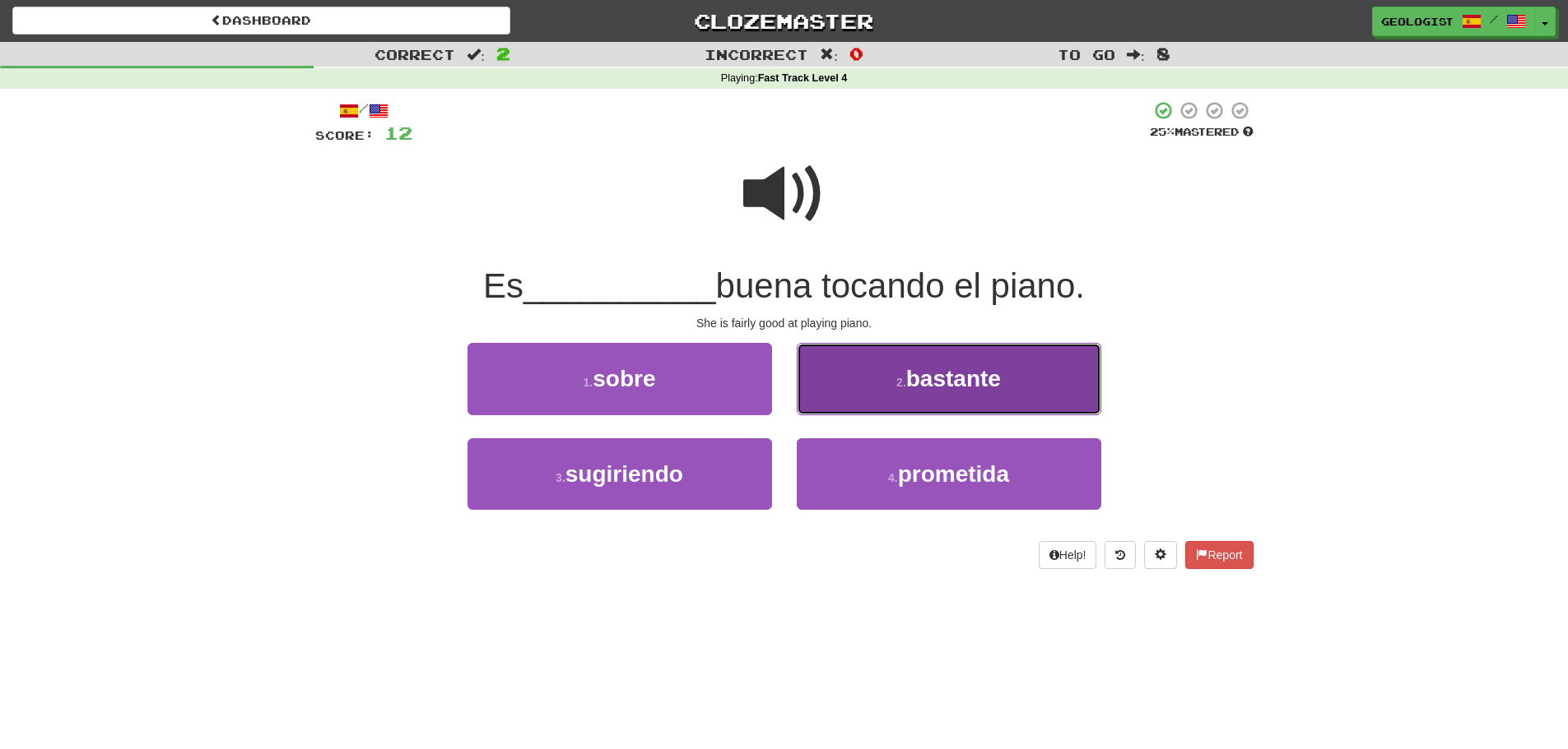
click at [924, 399] on button "2 . bastante" at bounding box center [949, 378] width 305 height 72
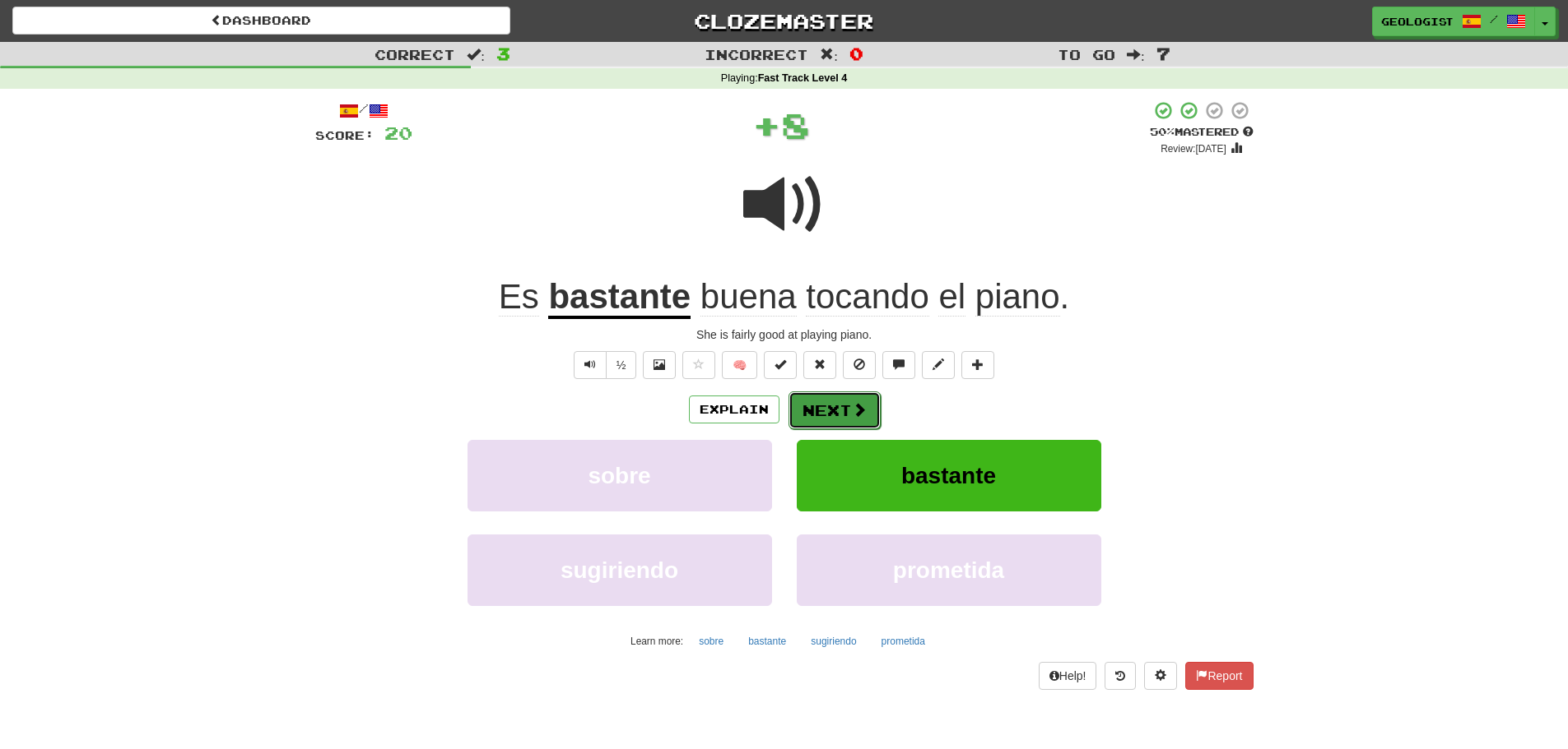
click at [838, 406] on button "Next" at bounding box center [835, 410] width 92 height 37
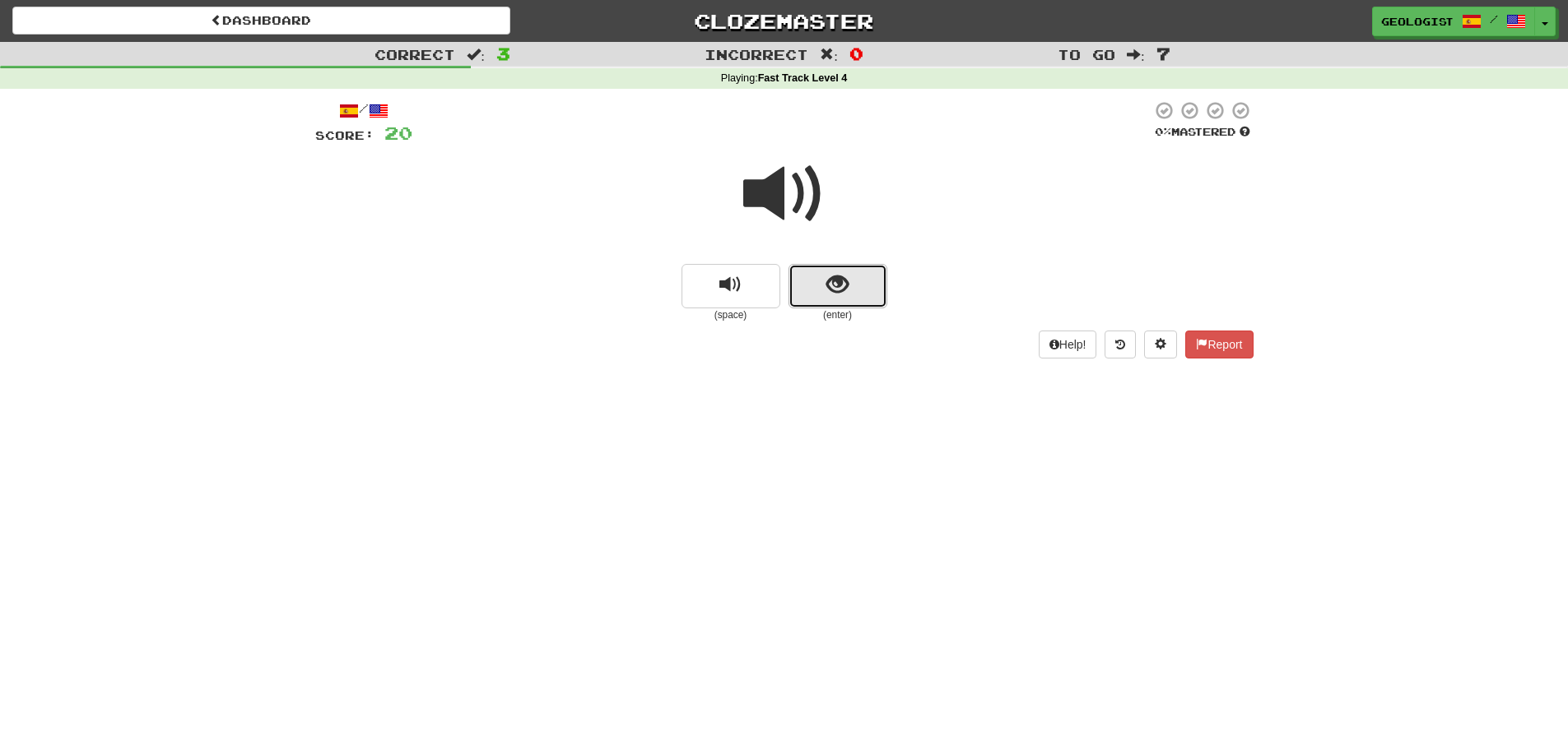
click at [860, 279] on button "show sentence" at bounding box center [838, 286] width 99 height 44
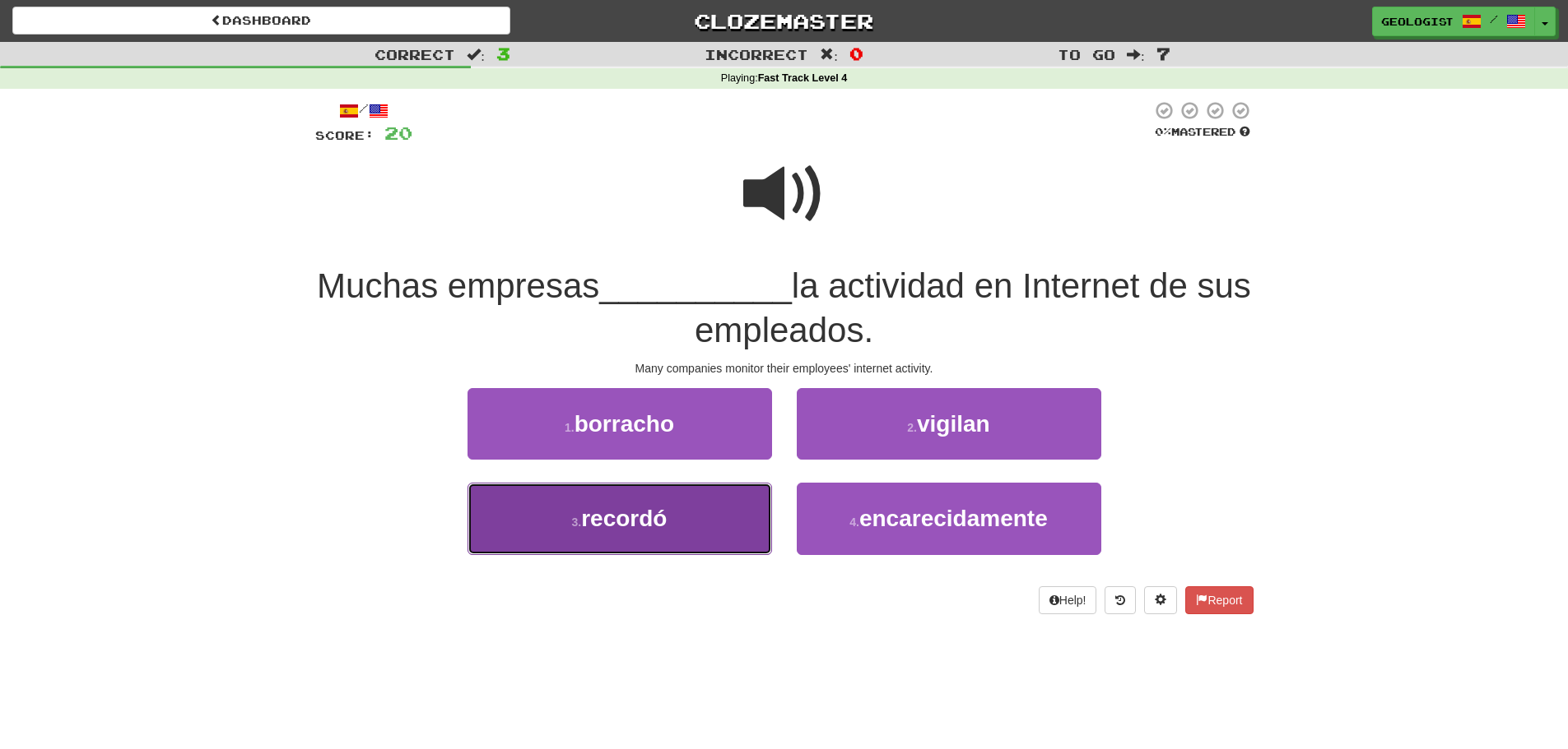
click at [616, 533] on button "3 . recordó" at bounding box center [620, 518] width 305 height 72
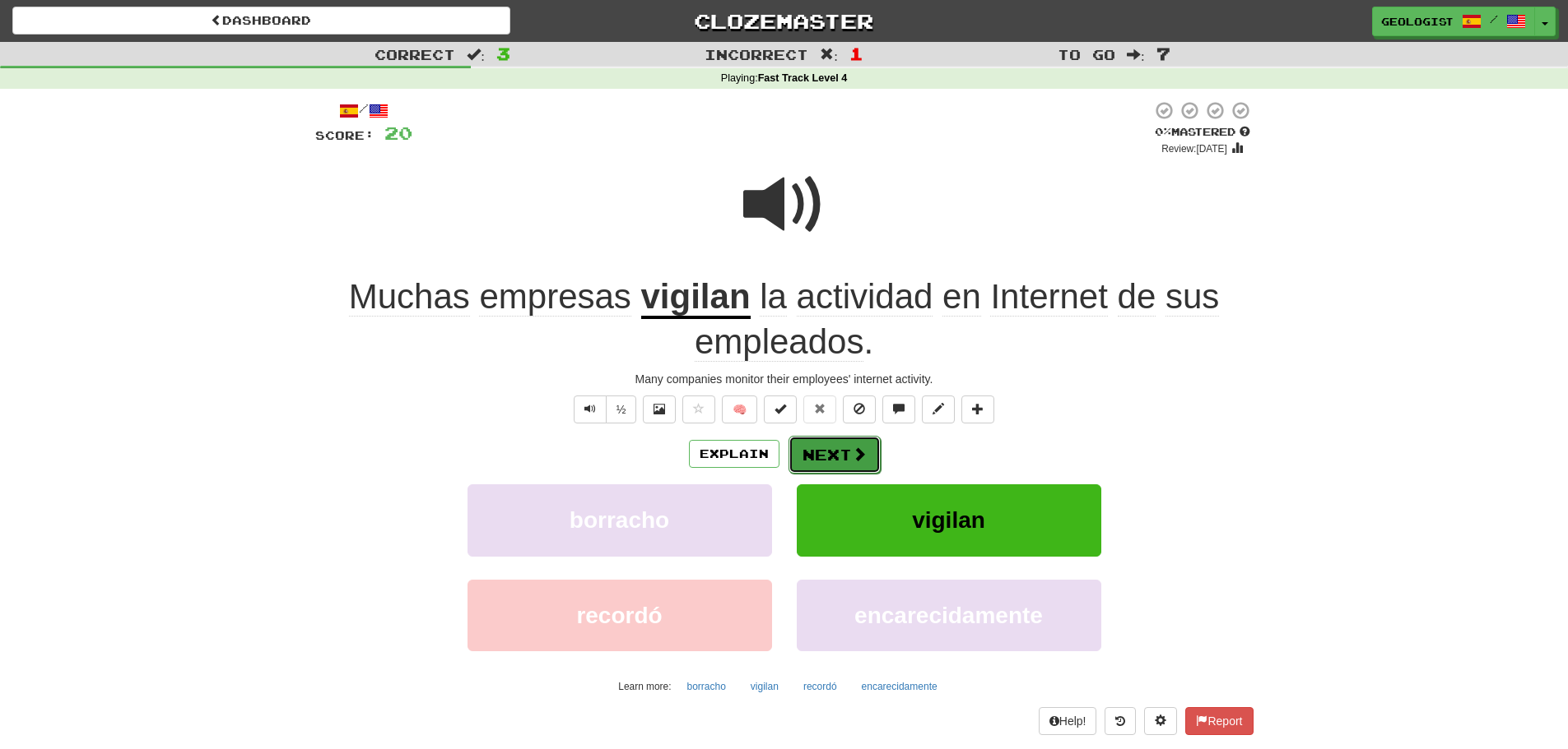
click at [827, 451] on button "Next" at bounding box center [835, 454] width 92 height 37
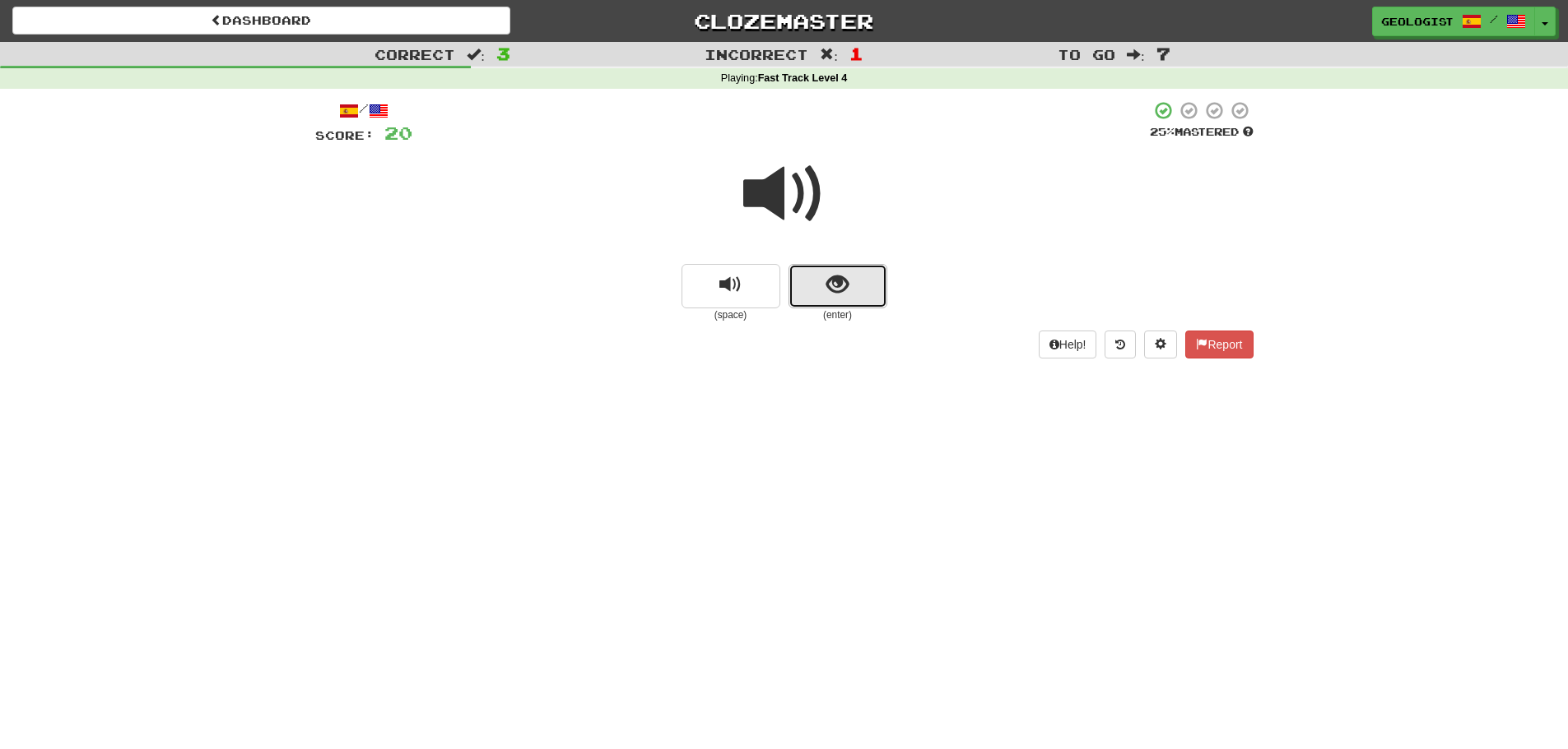
click at [852, 288] on button "show sentence" at bounding box center [838, 286] width 99 height 44
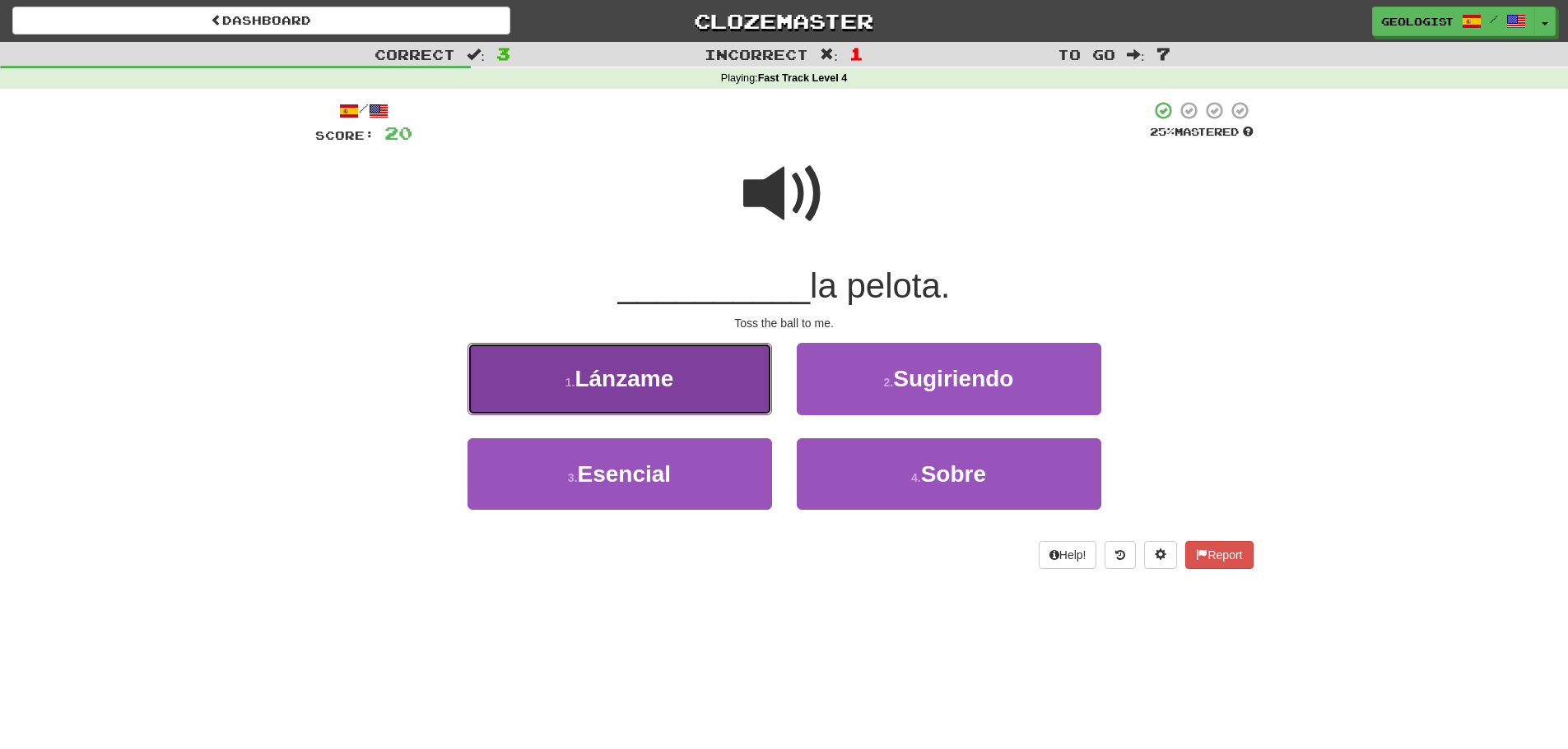
click at [540, 393] on button "1 . [GEOGRAPHIC_DATA]" at bounding box center [620, 378] width 305 height 72
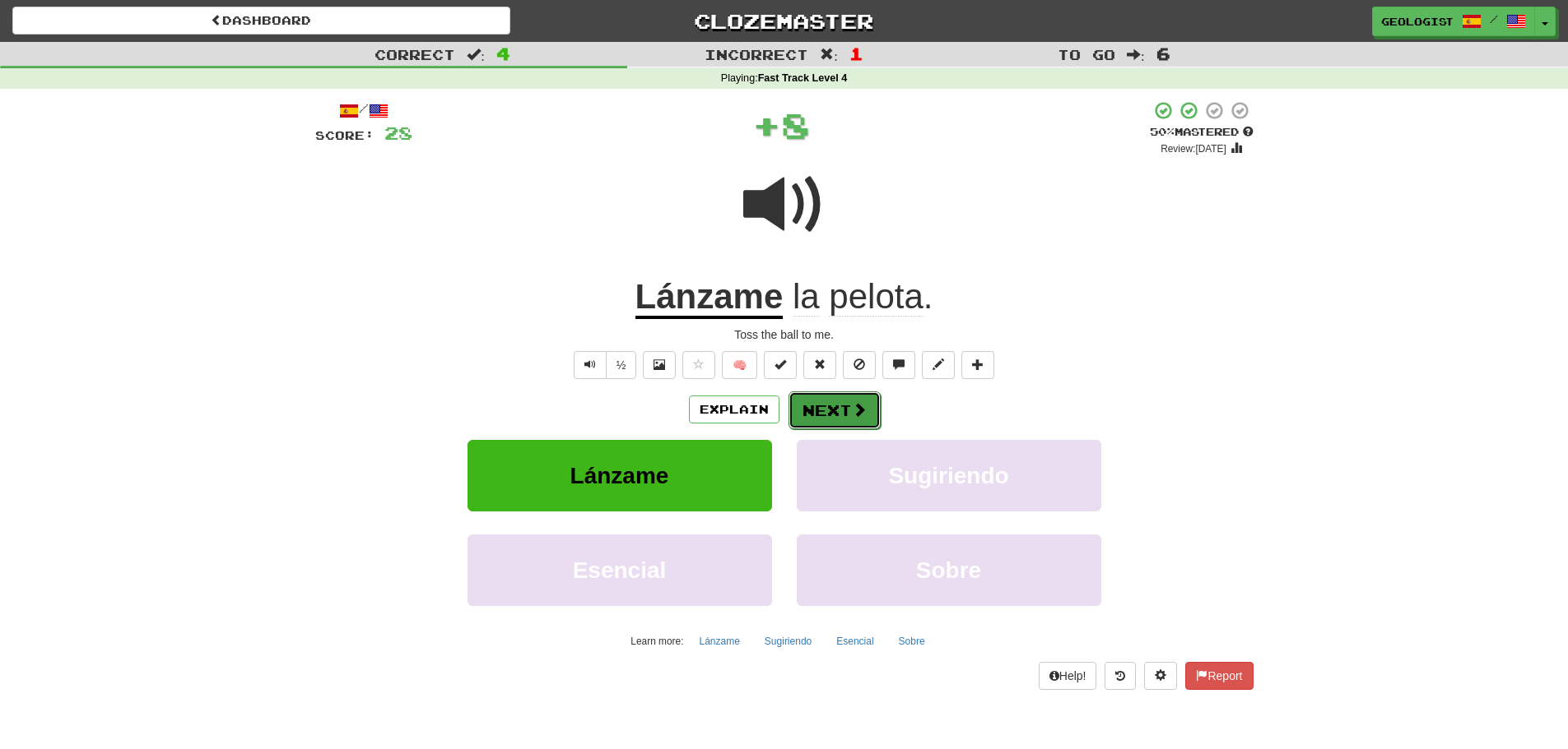
click at [859, 398] on button "Next" at bounding box center [835, 410] width 92 height 37
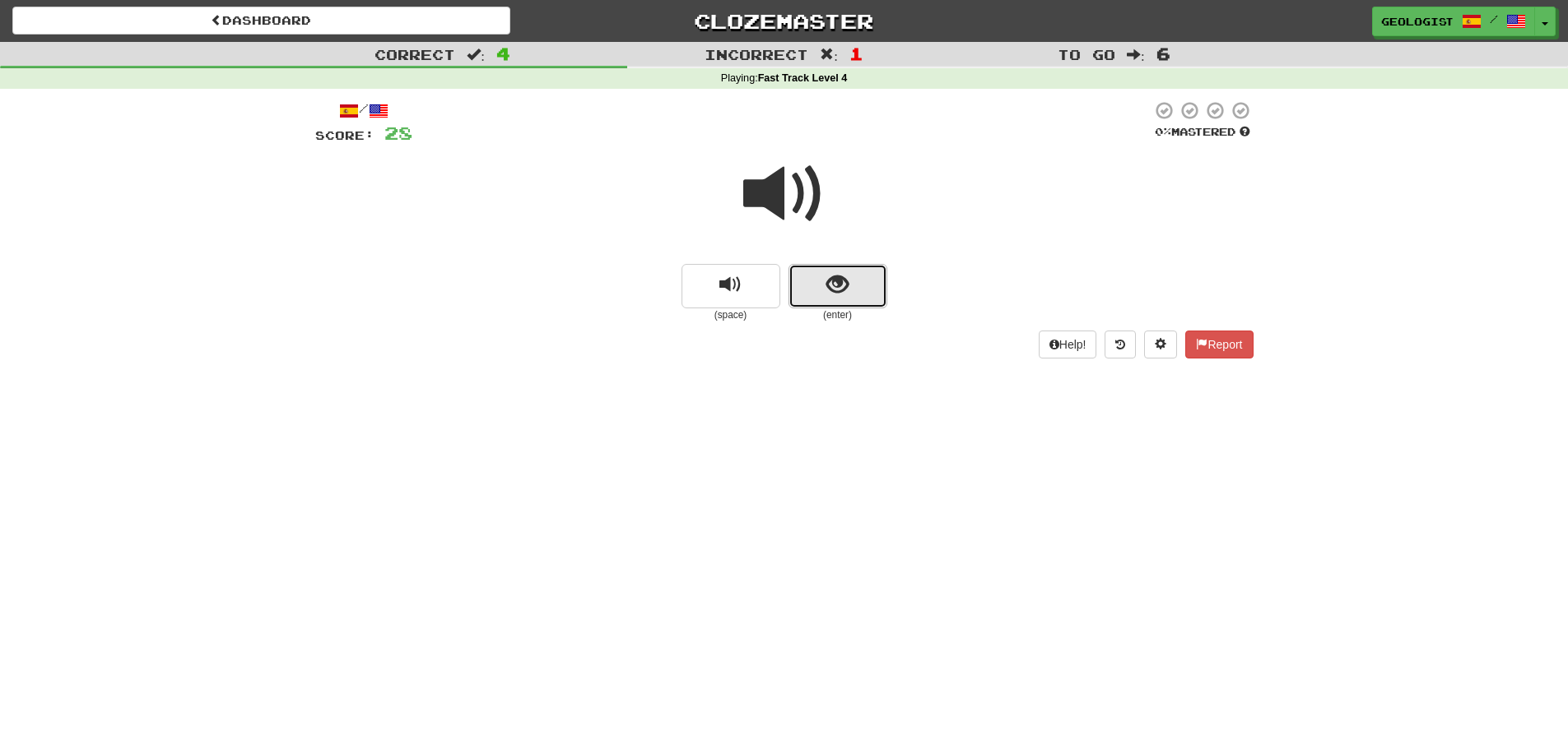
drag, startPoint x: 865, startPoint y: 292, endPoint x: 0, endPoint y: 425, distance: 875.2
click at [864, 293] on button "show sentence" at bounding box center [838, 286] width 99 height 44
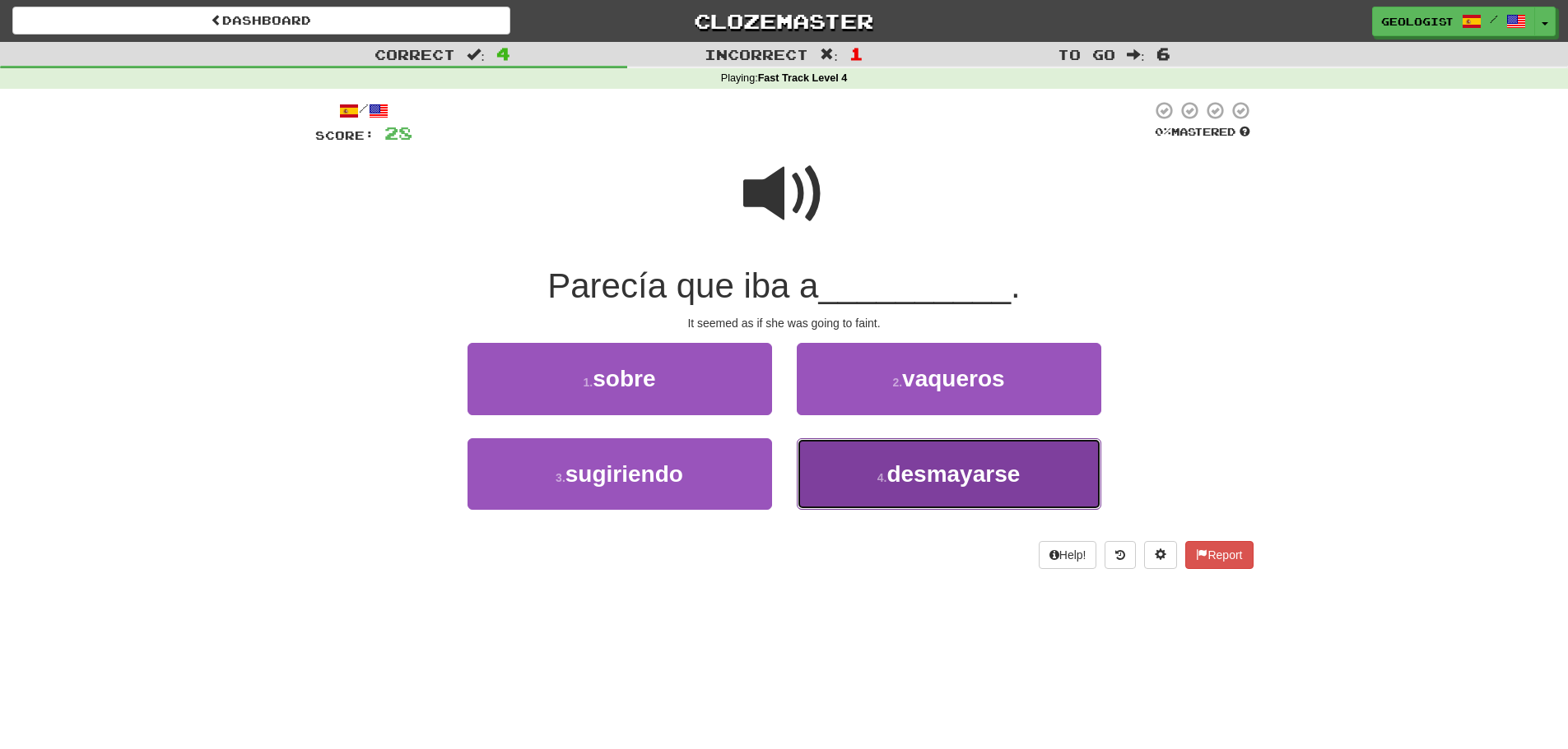
click at [924, 485] on span "desmayarse" at bounding box center [953, 474] width 133 height 26
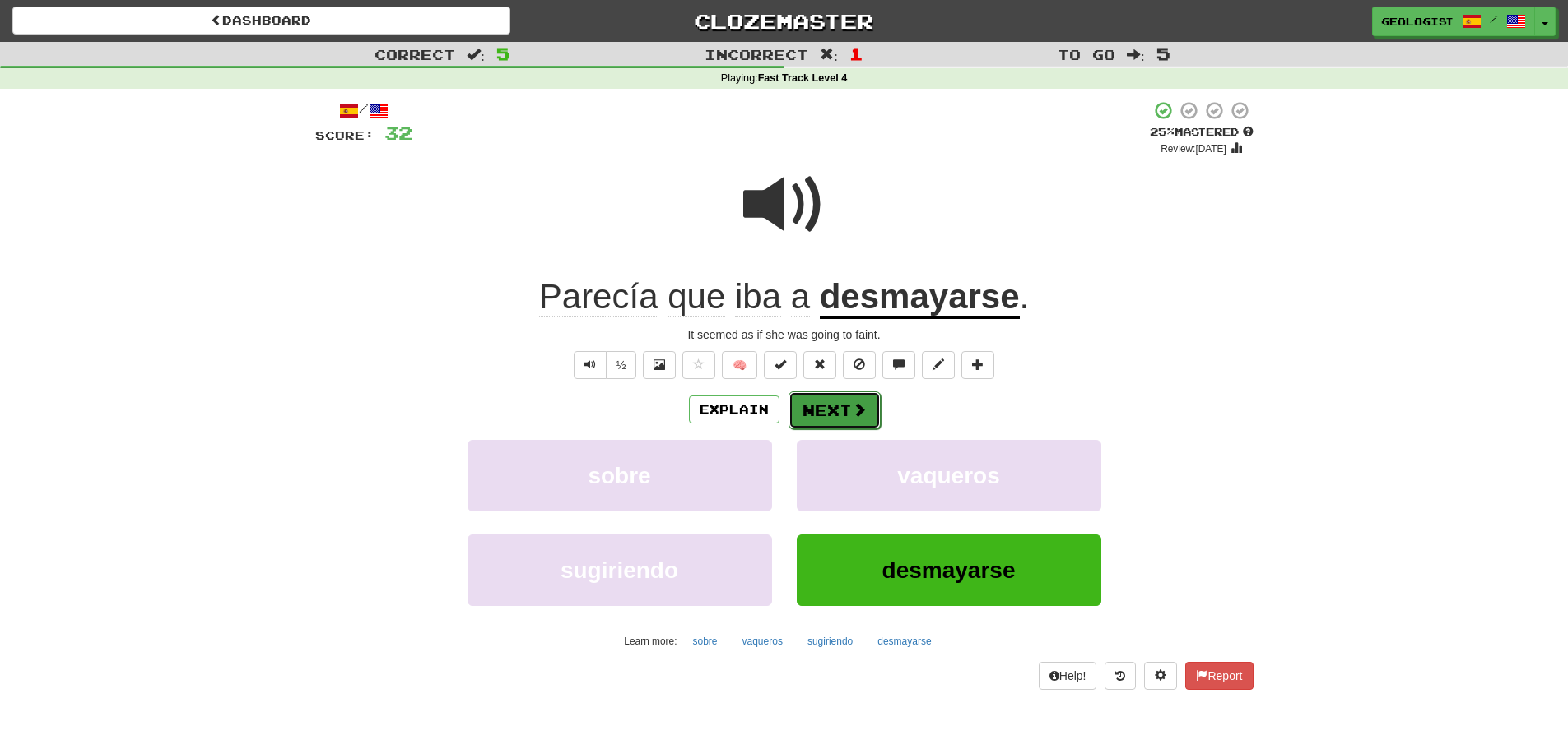
click at [834, 420] on button "Next" at bounding box center [835, 410] width 92 height 37
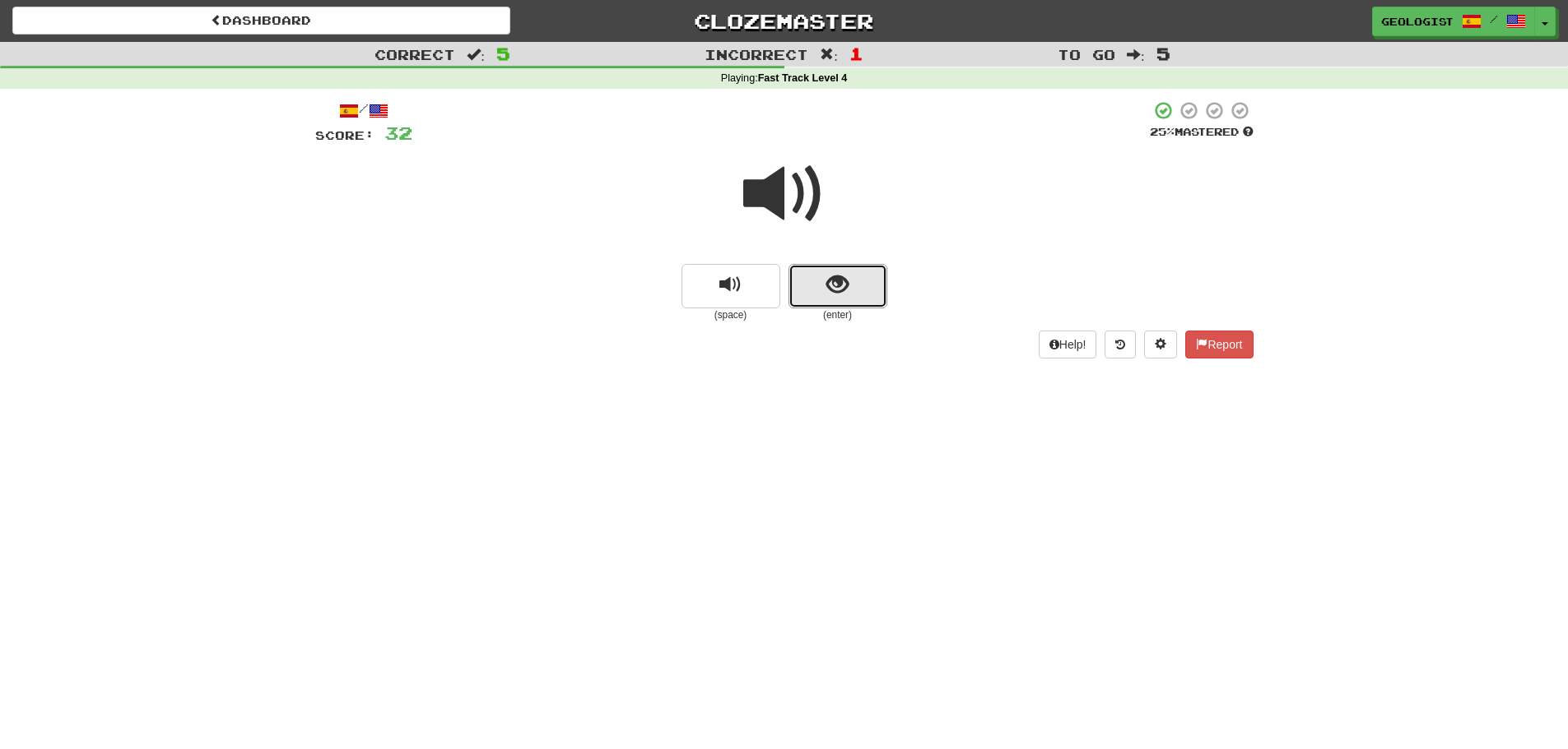
drag, startPoint x: 955, startPoint y: 270, endPoint x: 63, endPoint y: 440, distance: 908.1
click at [841, 294] on button "show sentence" at bounding box center [838, 286] width 99 height 44
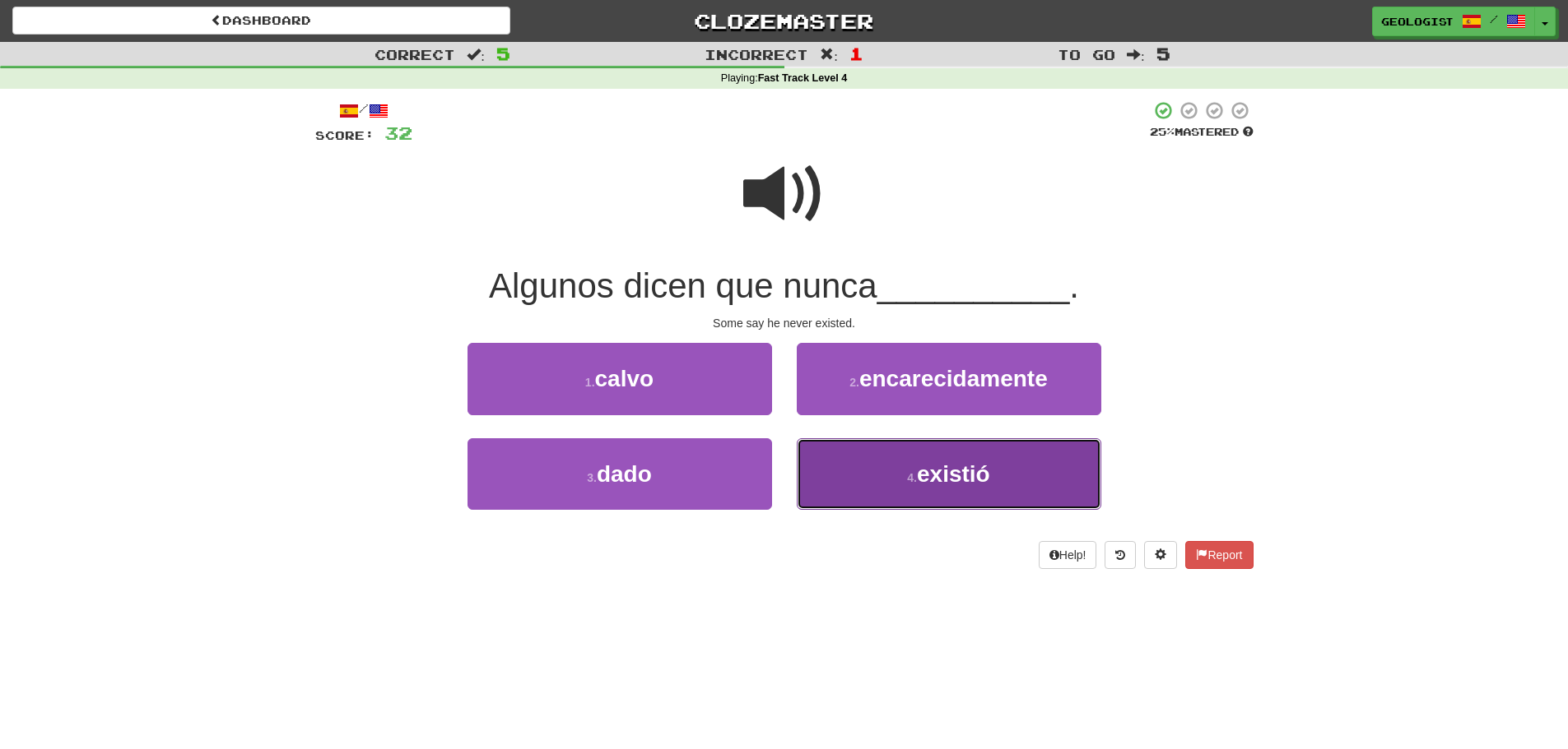
click at [878, 473] on button "4 . existió" at bounding box center [949, 474] width 305 height 72
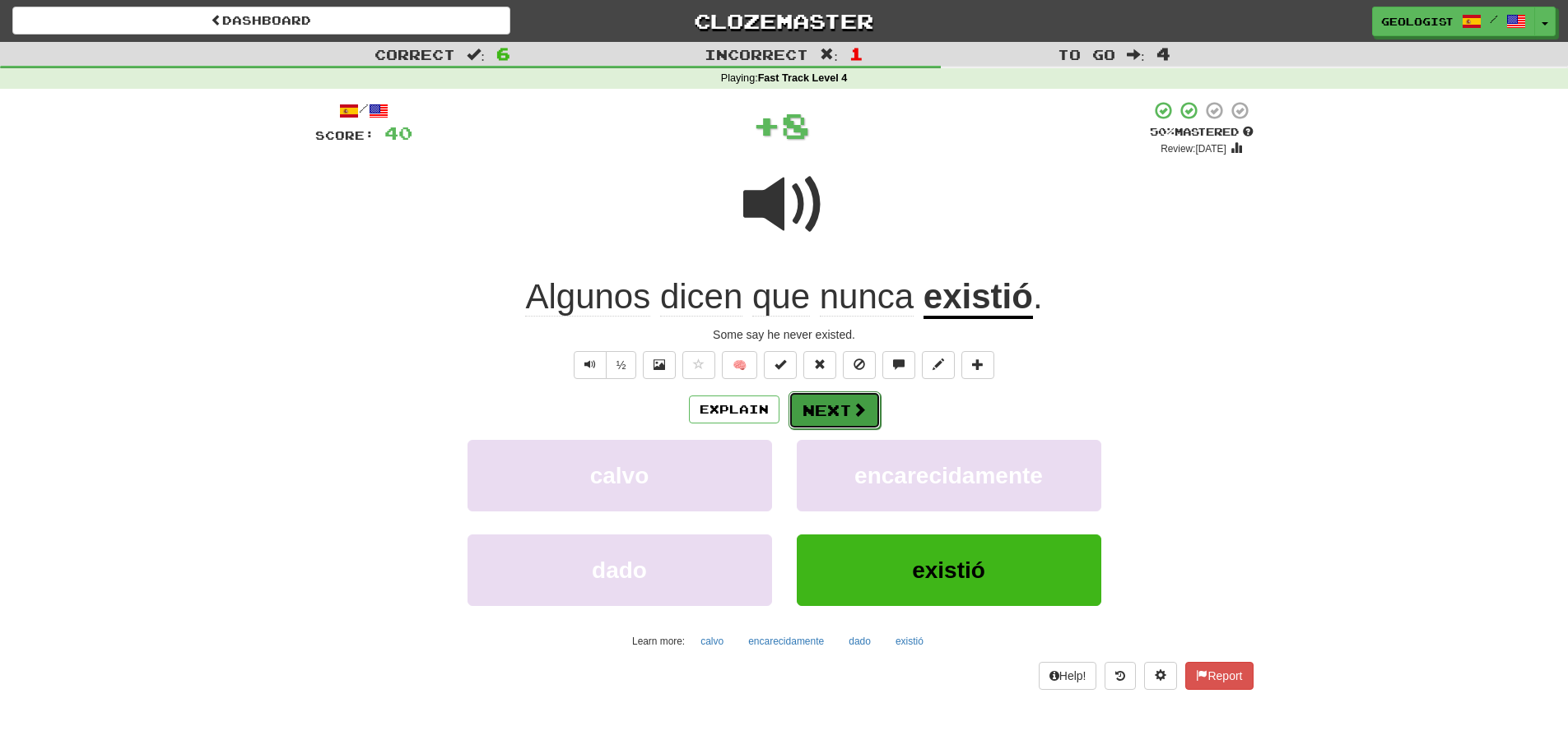
click at [839, 398] on button "Next" at bounding box center [835, 410] width 92 height 37
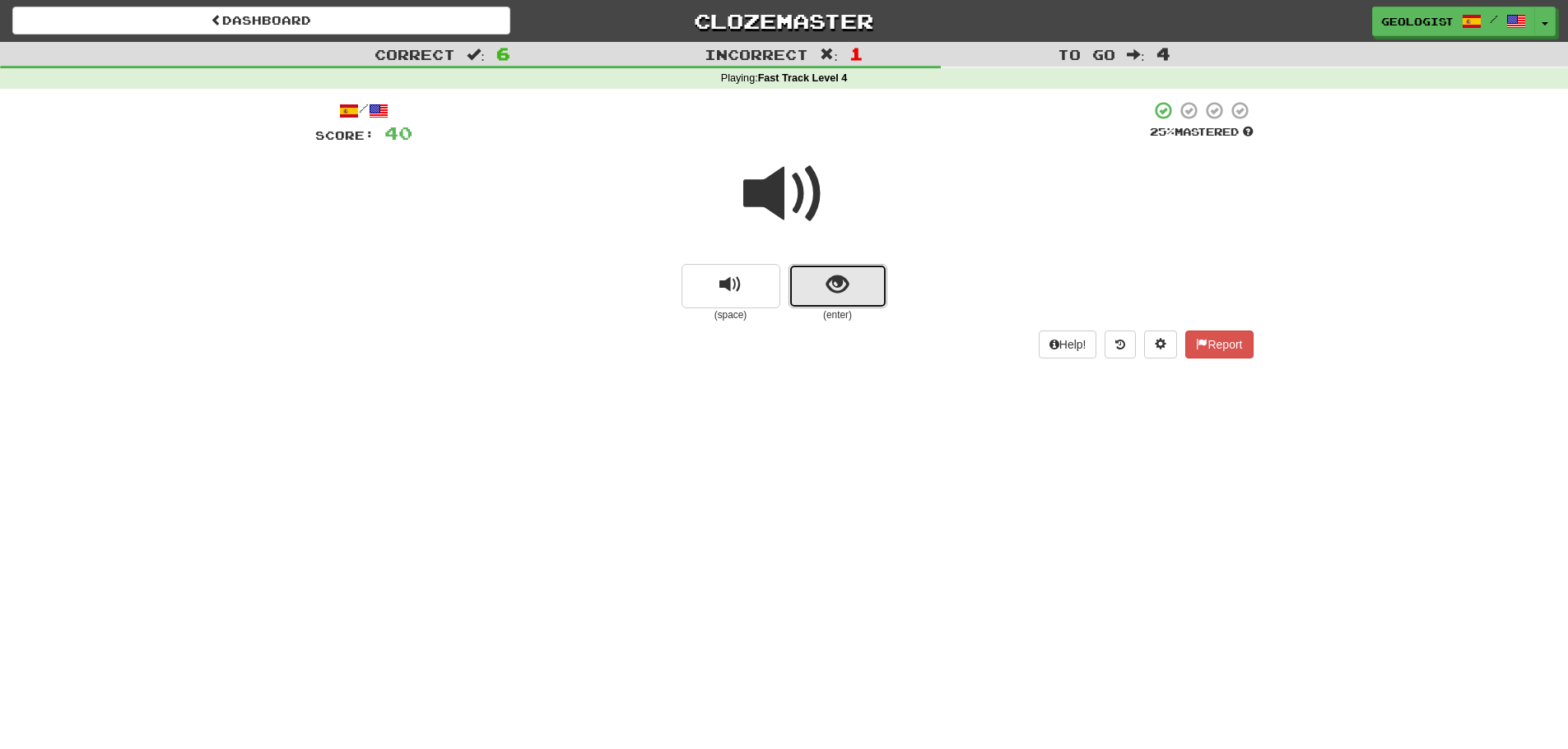
click at [831, 289] on span "show sentence" at bounding box center [837, 284] width 22 height 22
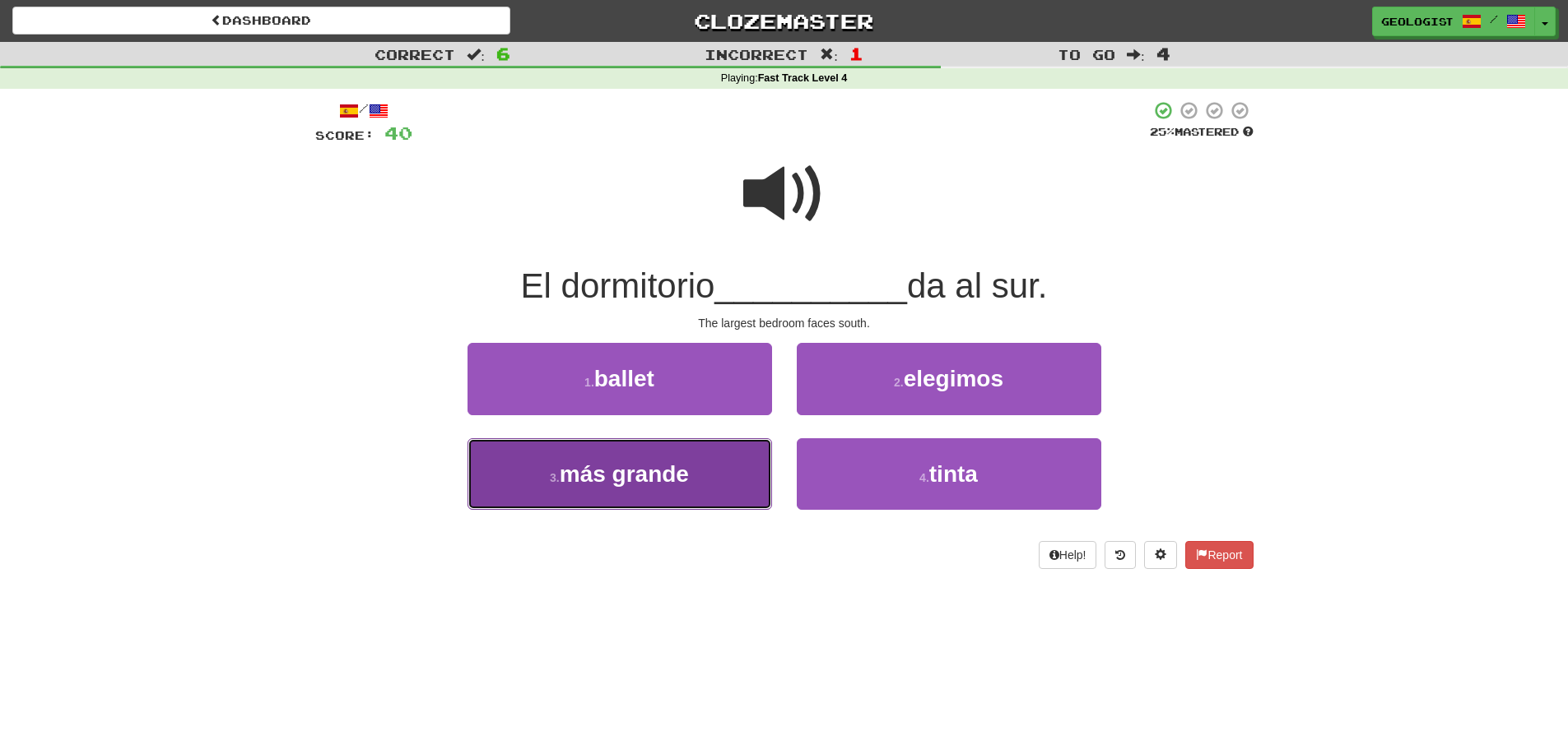
click at [593, 503] on button "3 . más grande" at bounding box center [620, 474] width 305 height 72
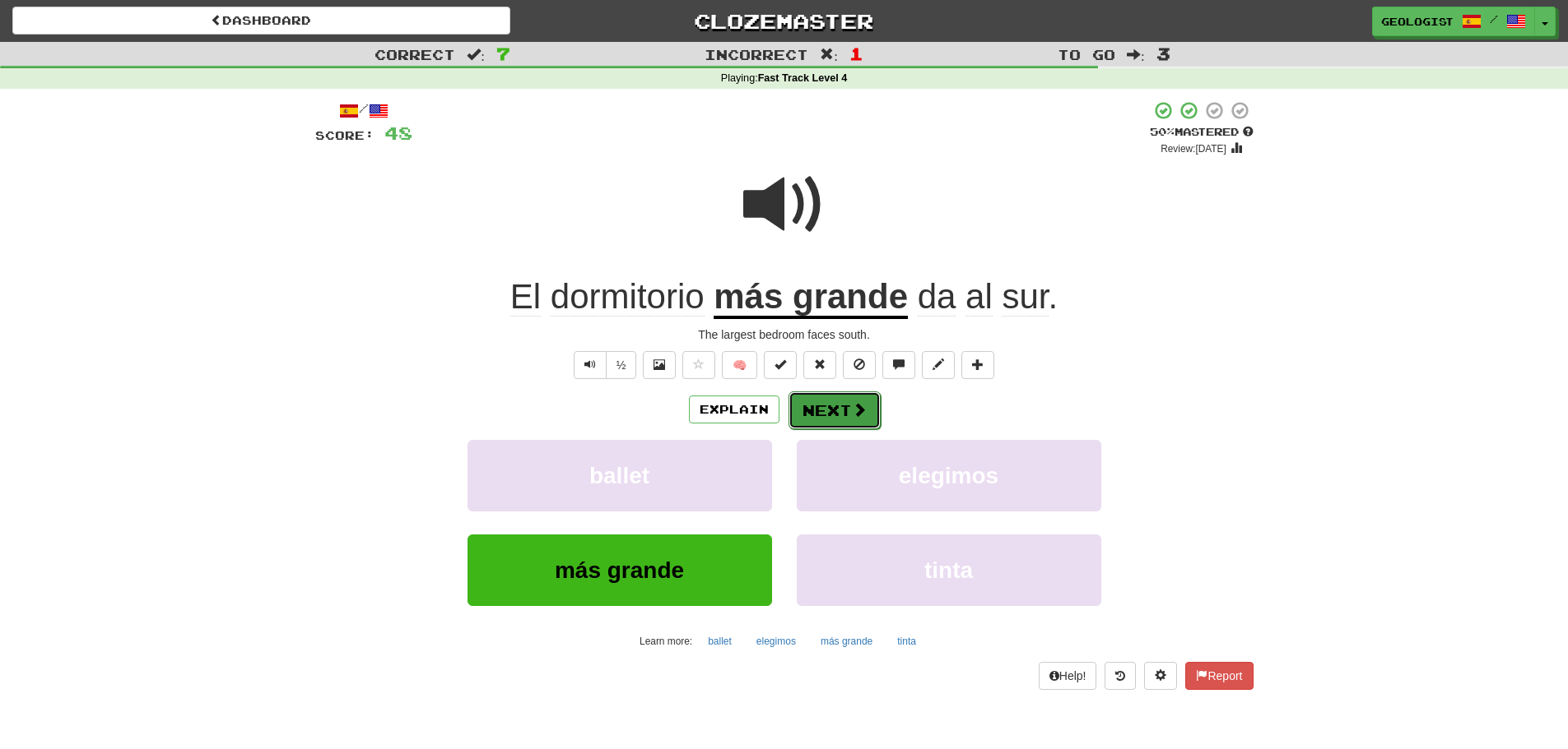
click at [859, 417] on span at bounding box center [859, 409] width 14 height 14
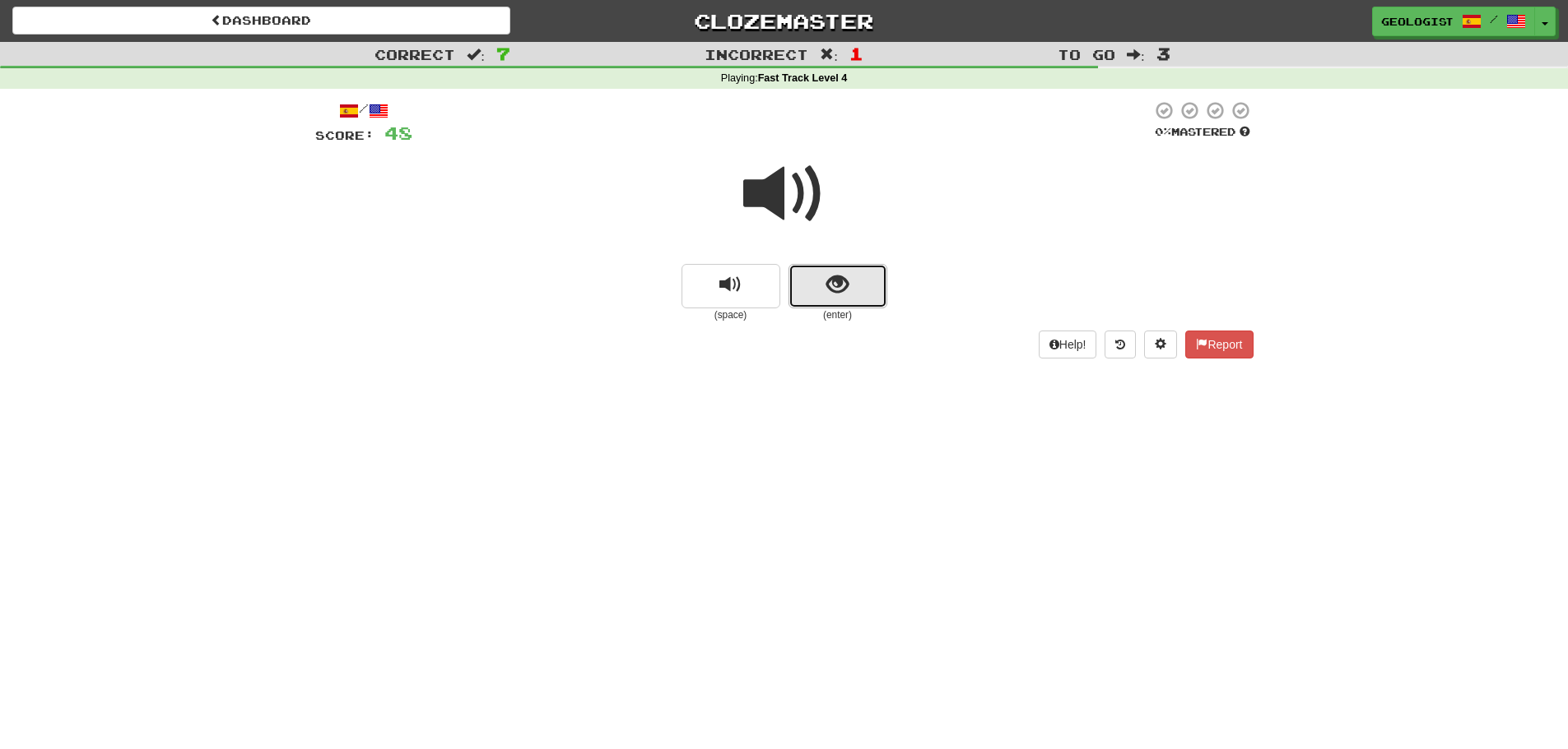
click at [834, 290] on span "show sentence" at bounding box center [837, 284] width 22 height 22
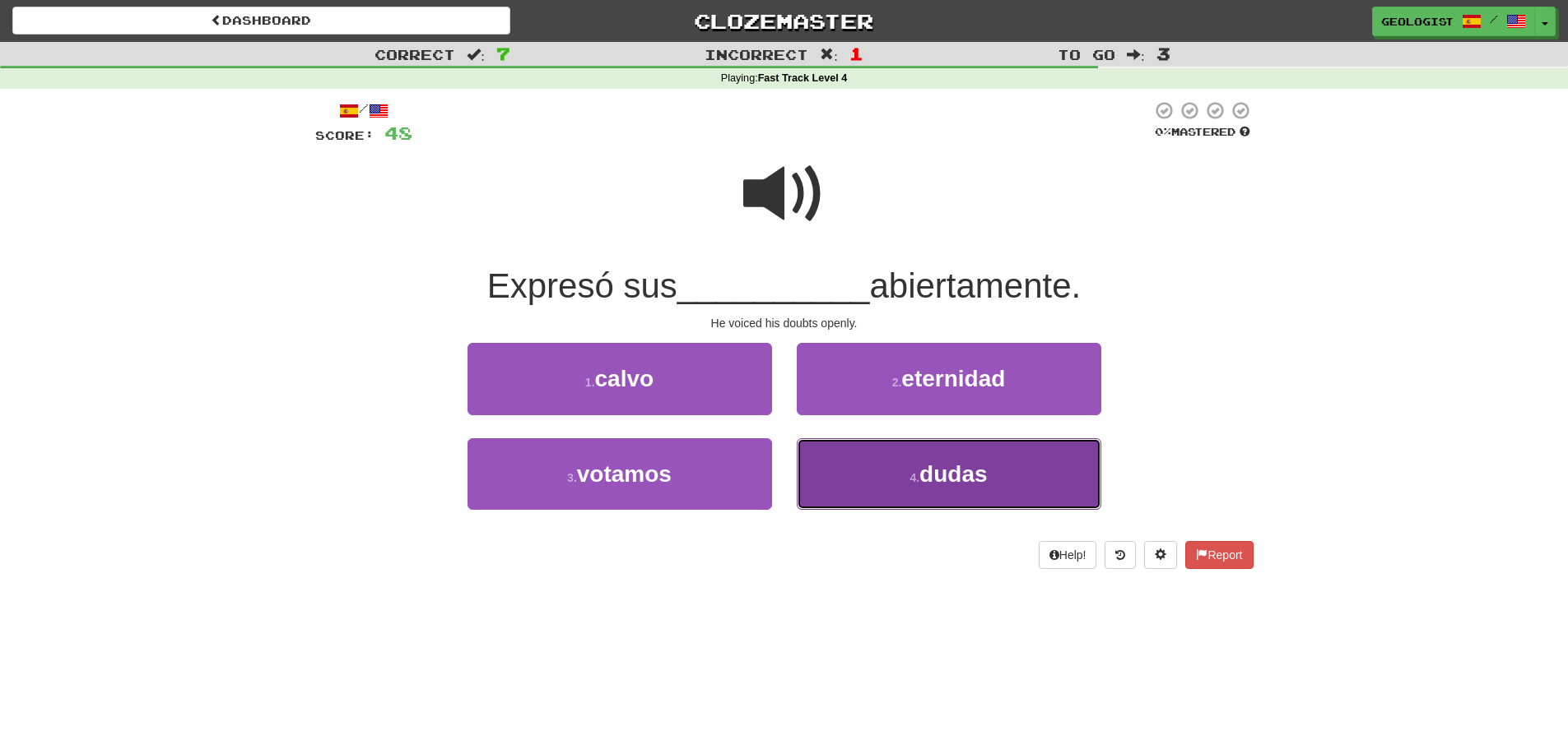
click at [877, 481] on button "4 . dudas" at bounding box center [949, 474] width 305 height 72
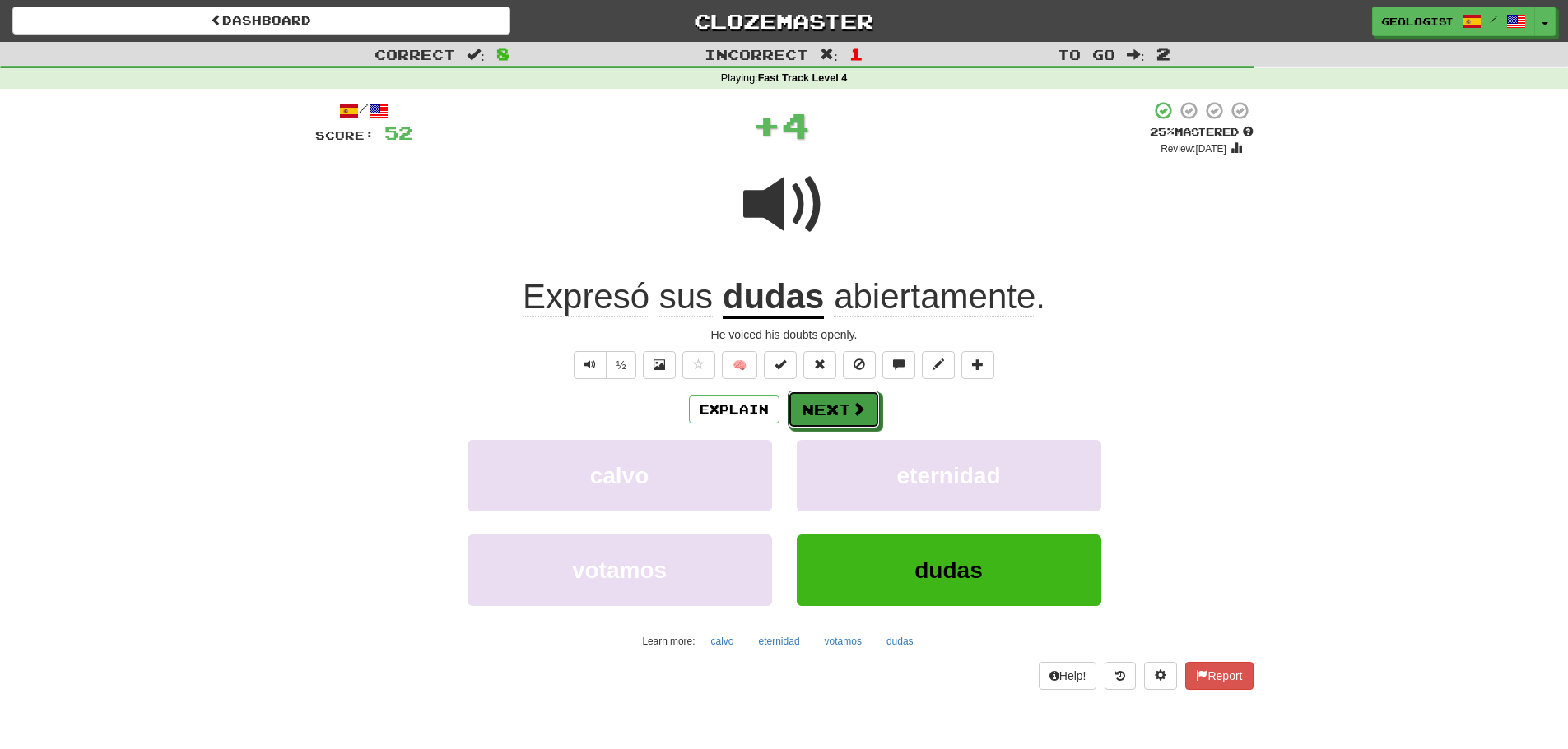
click at [861, 407] on span at bounding box center [858, 408] width 14 height 14
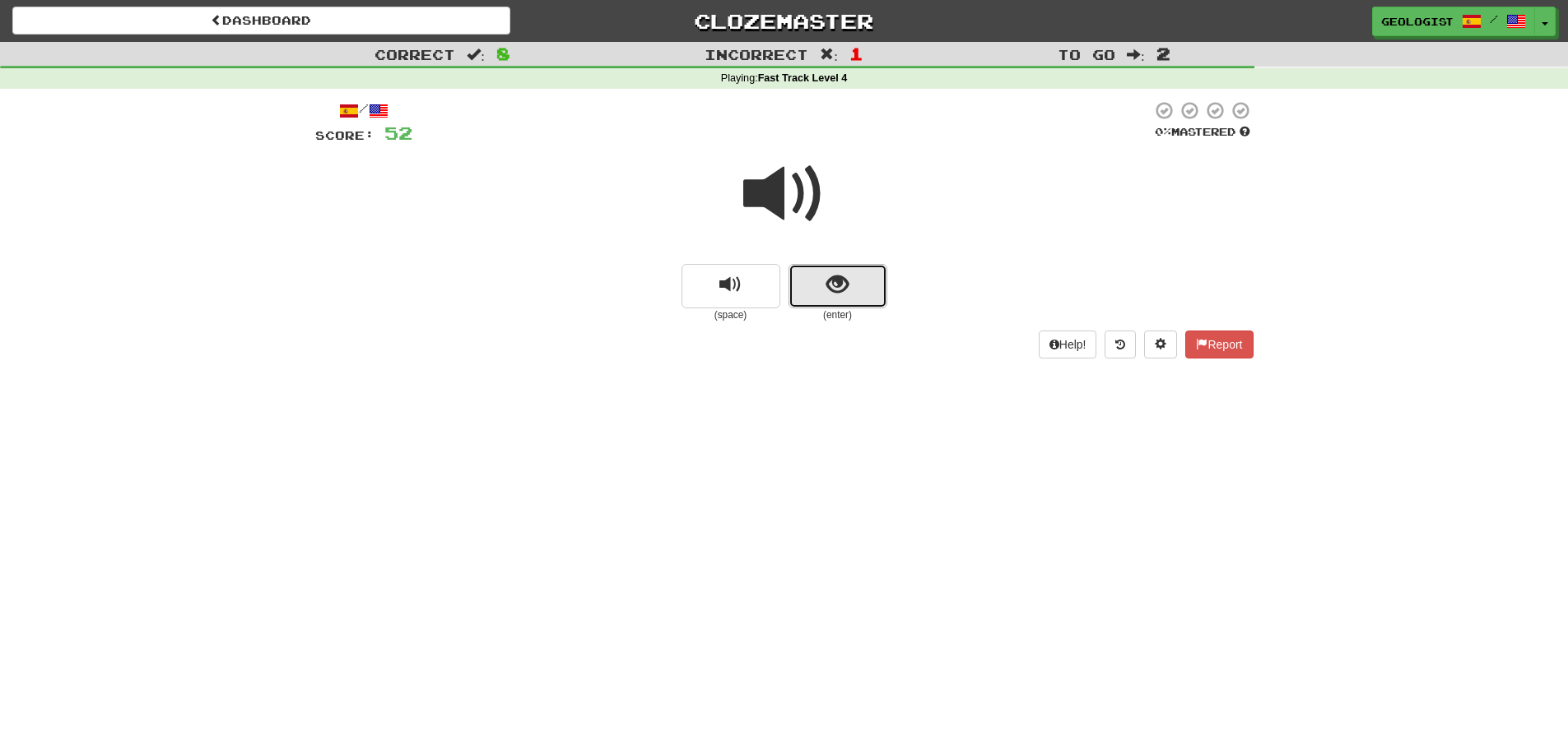
click at [855, 278] on button "show sentence" at bounding box center [838, 286] width 99 height 44
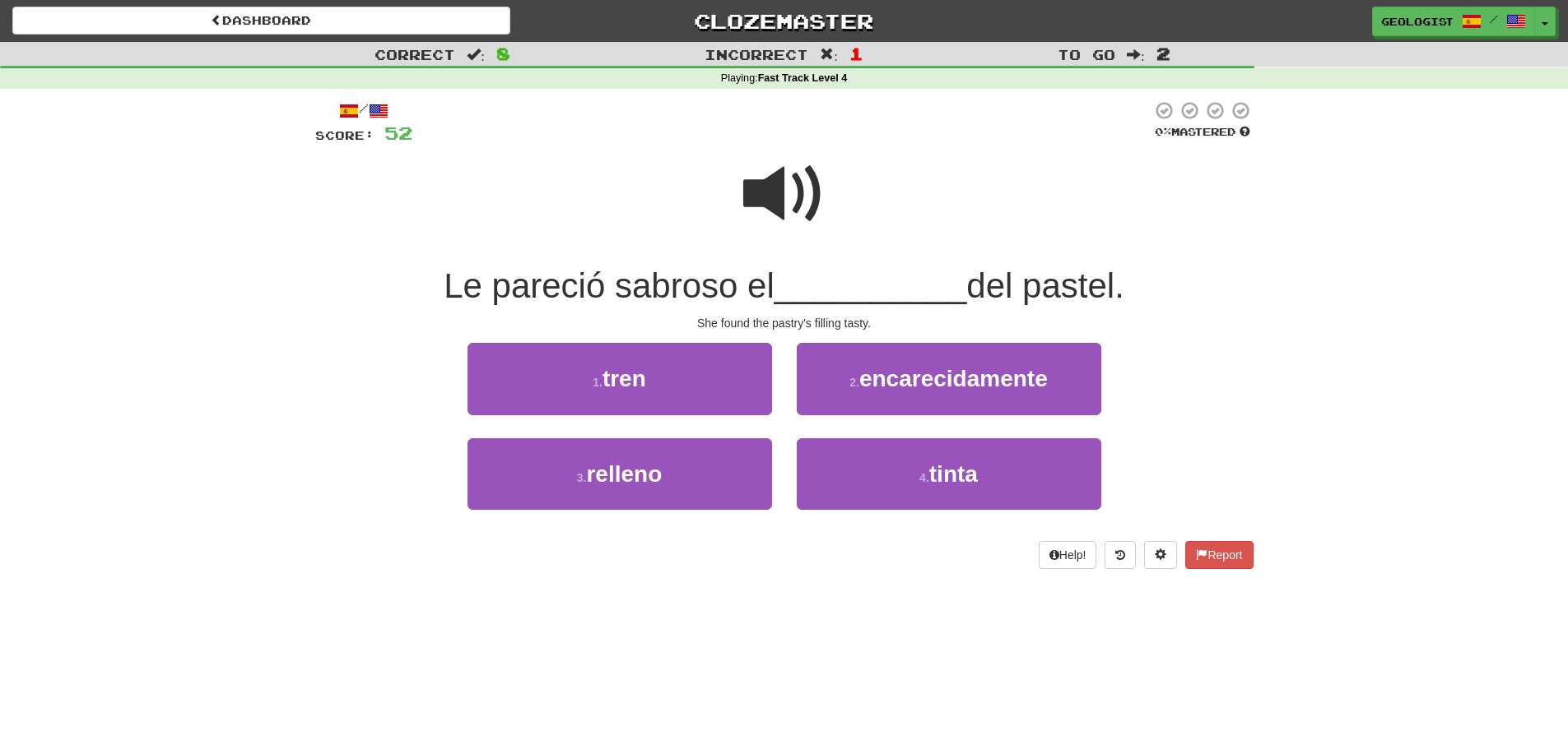
click at [776, 194] on span at bounding box center [784, 194] width 82 height 82
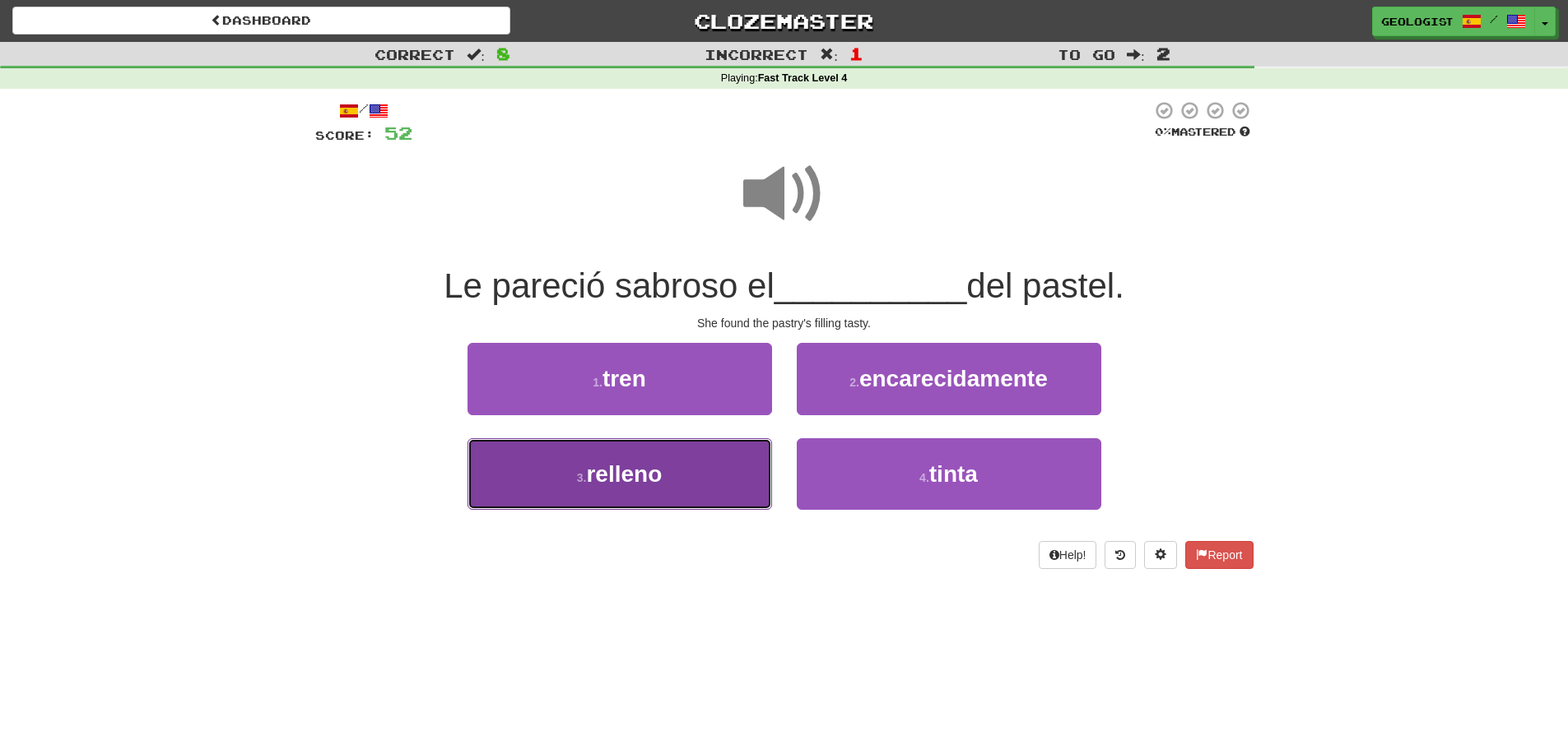
click at [554, 503] on button "3 . relleno" at bounding box center [620, 474] width 305 height 72
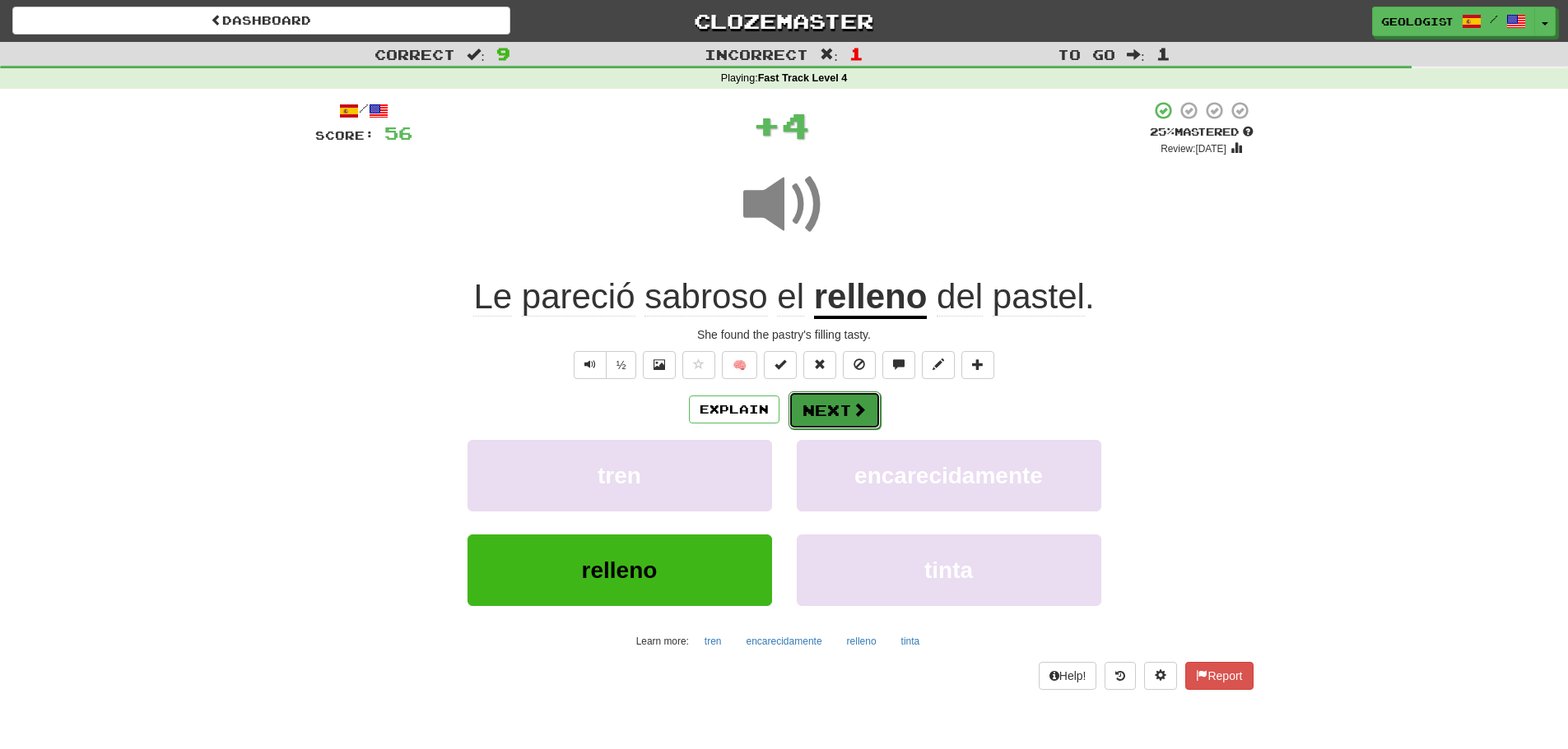
click at [823, 408] on button "Next" at bounding box center [835, 410] width 92 height 37
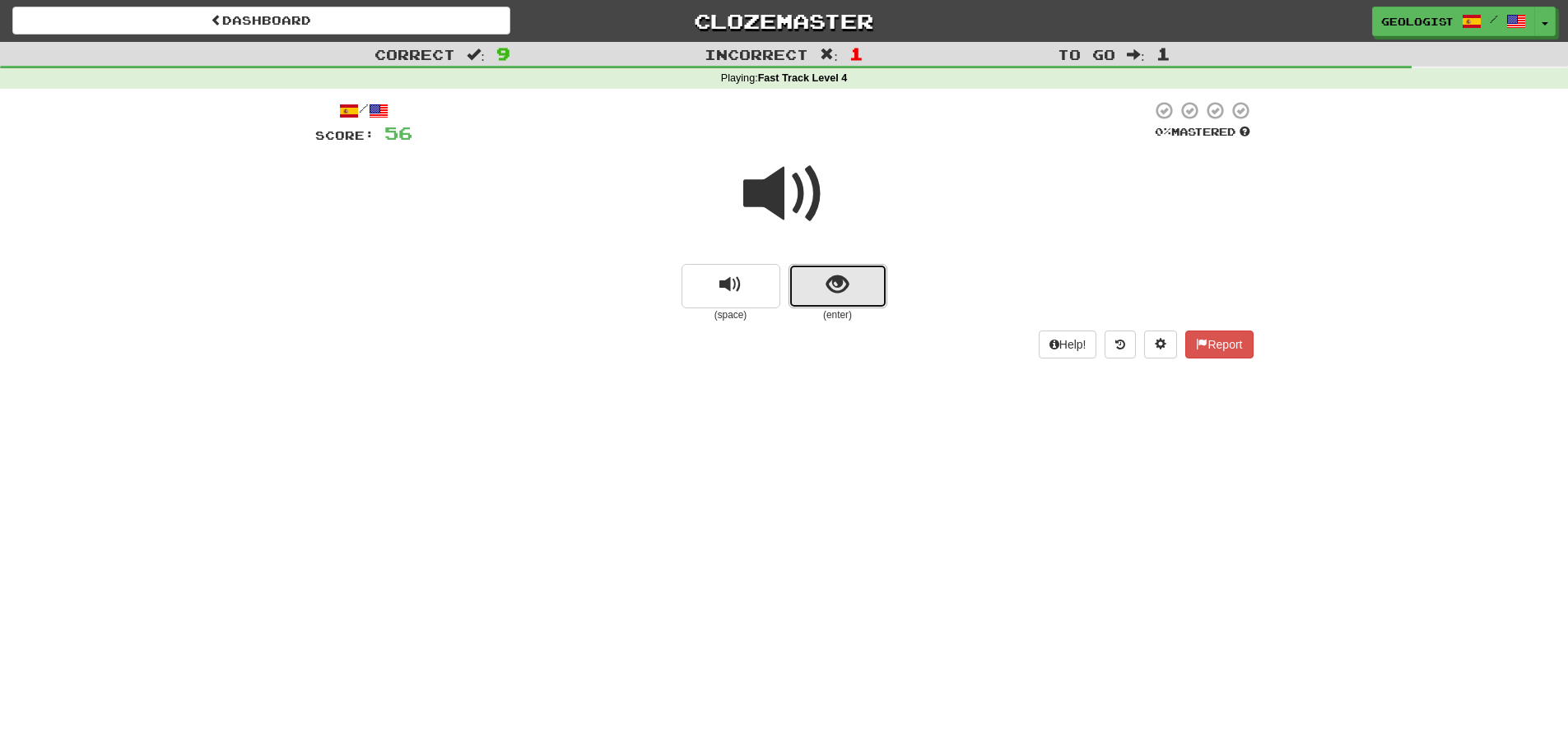
click at [853, 281] on button "show sentence" at bounding box center [838, 286] width 99 height 44
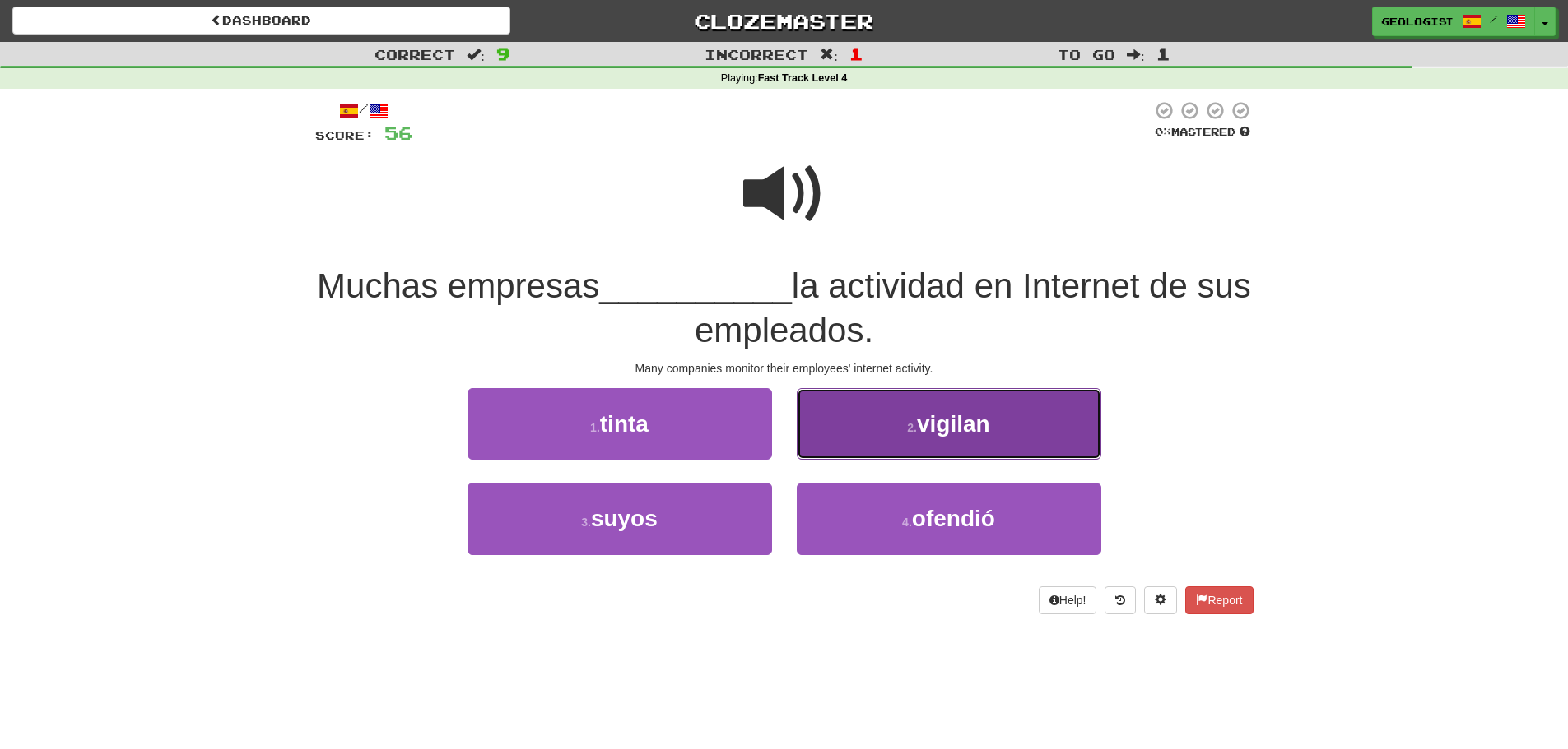
click at [946, 435] on span "vigilan" at bounding box center [953, 423] width 73 height 26
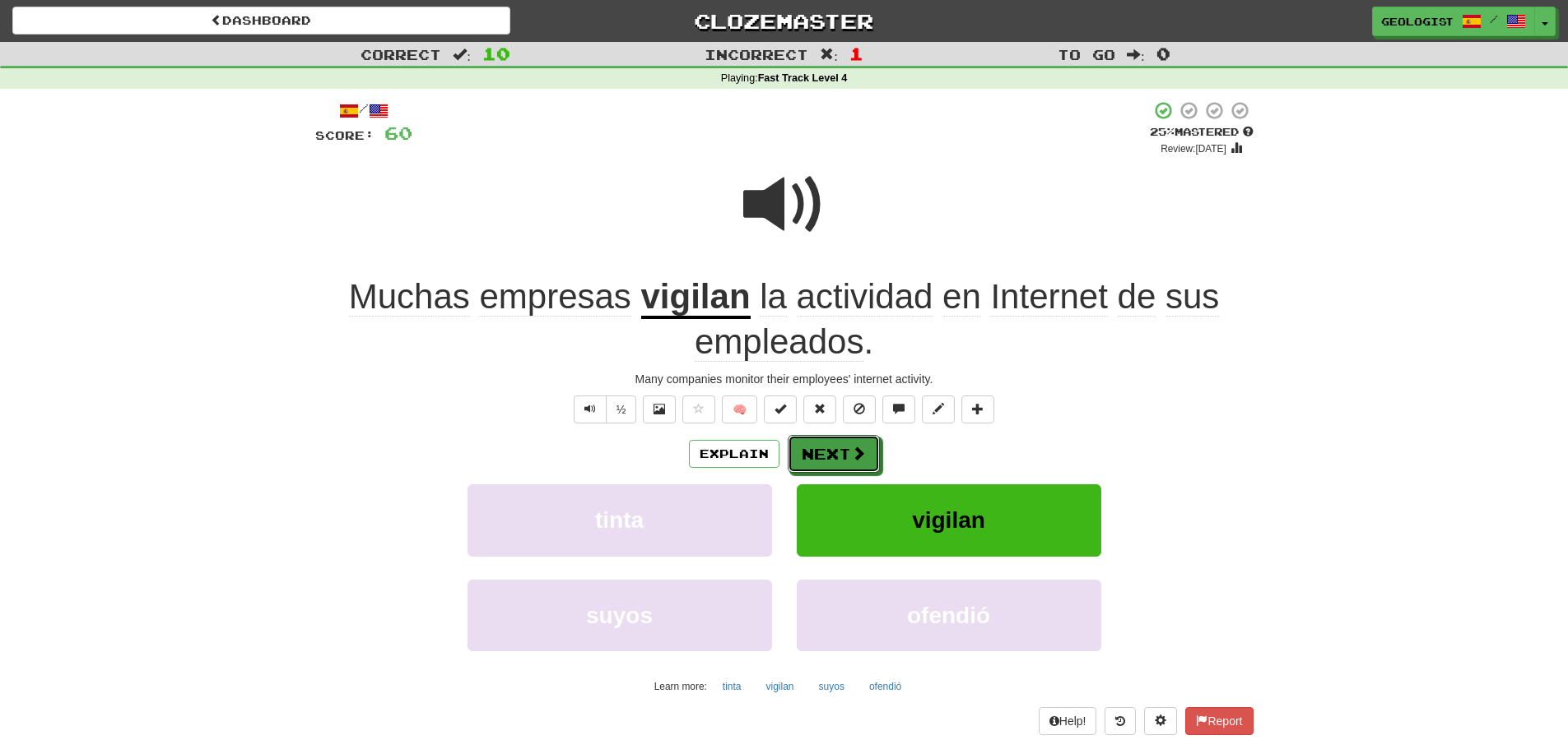
click at [865, 449] on button "Next" at bounding box center [834, 453] width 92 height 37
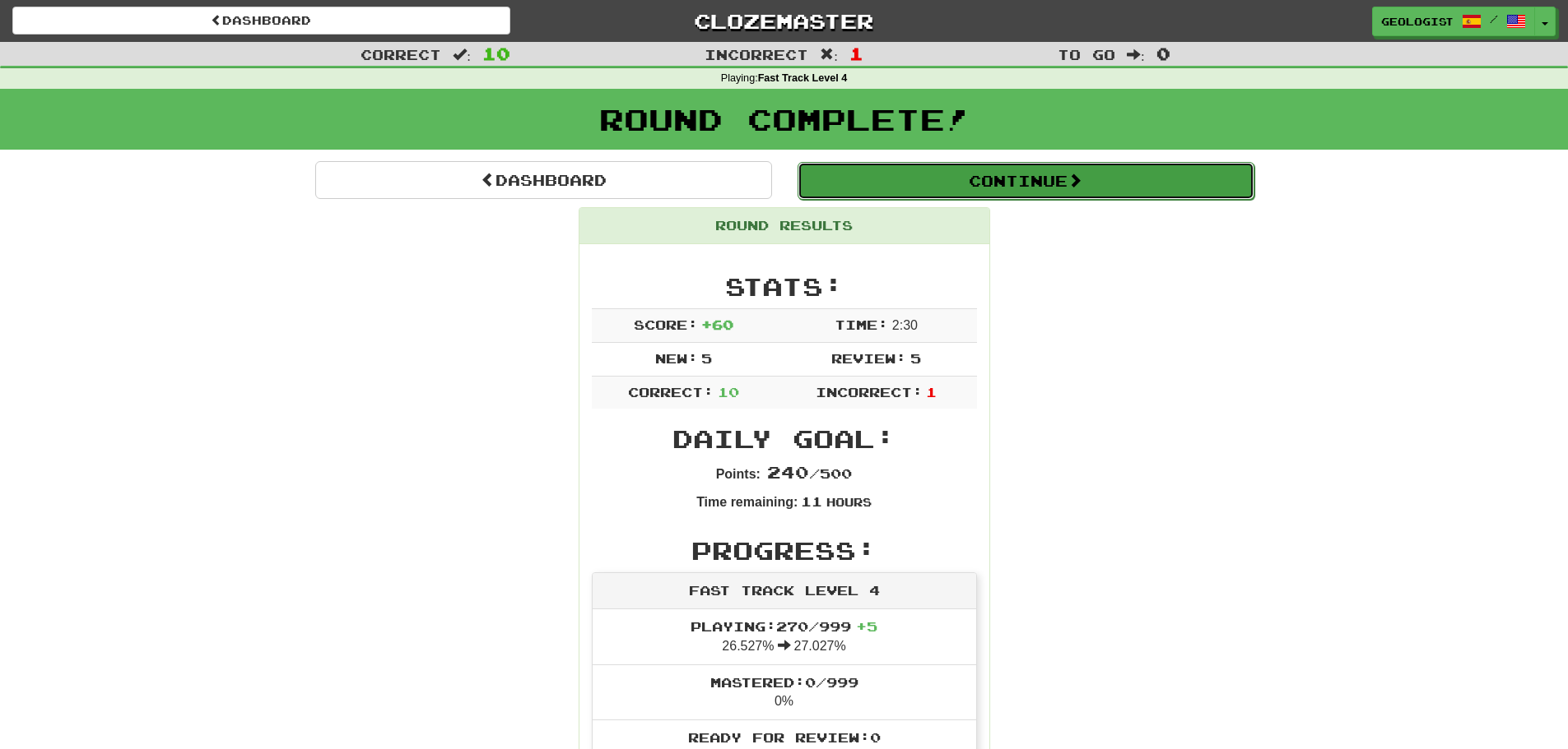
click at [1085, 166] on button "Continue" at bounding box center [1026, 180] width 457 height 37
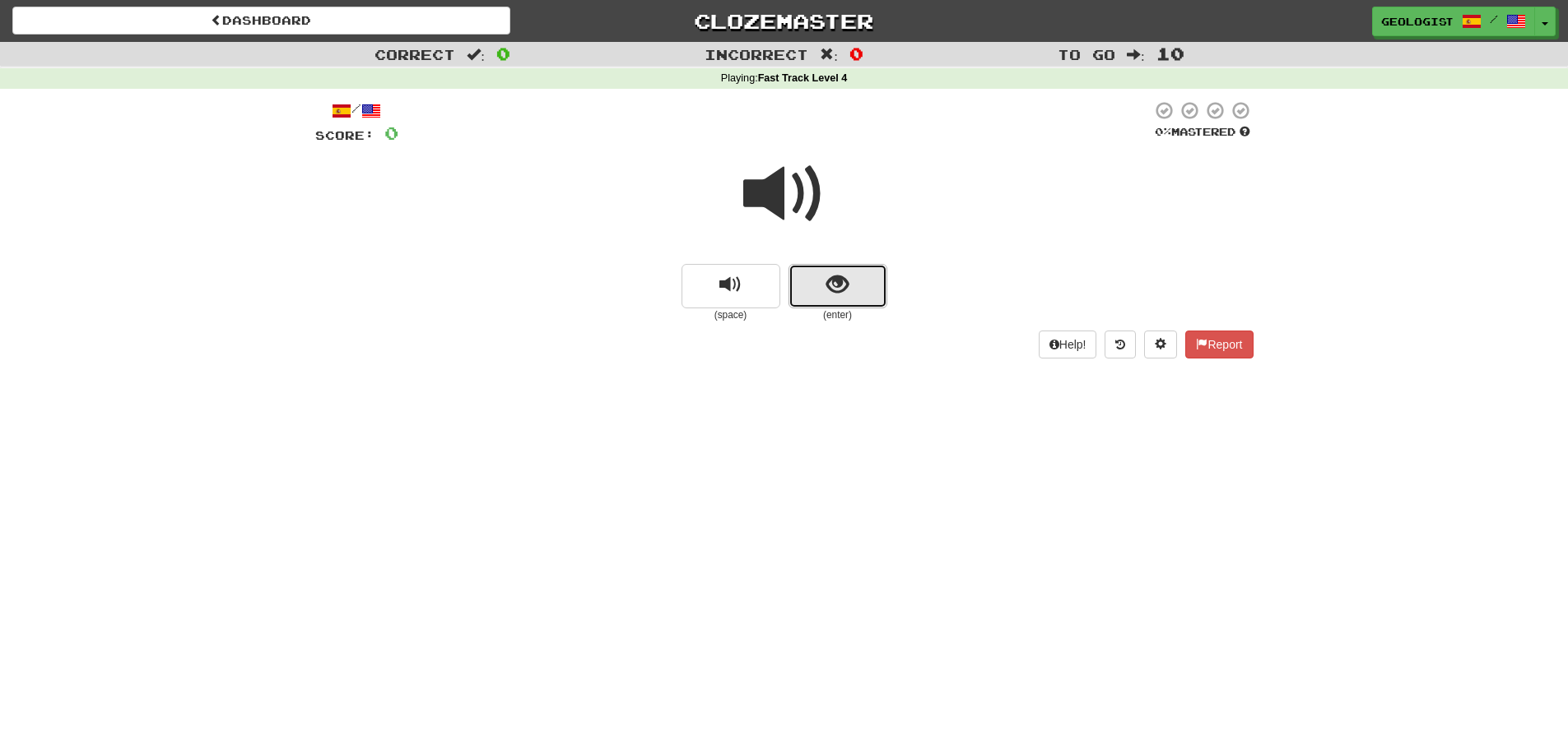
click at [823, 293] on button "show sentence" at bounding box center [838, 286] width 99 height 44
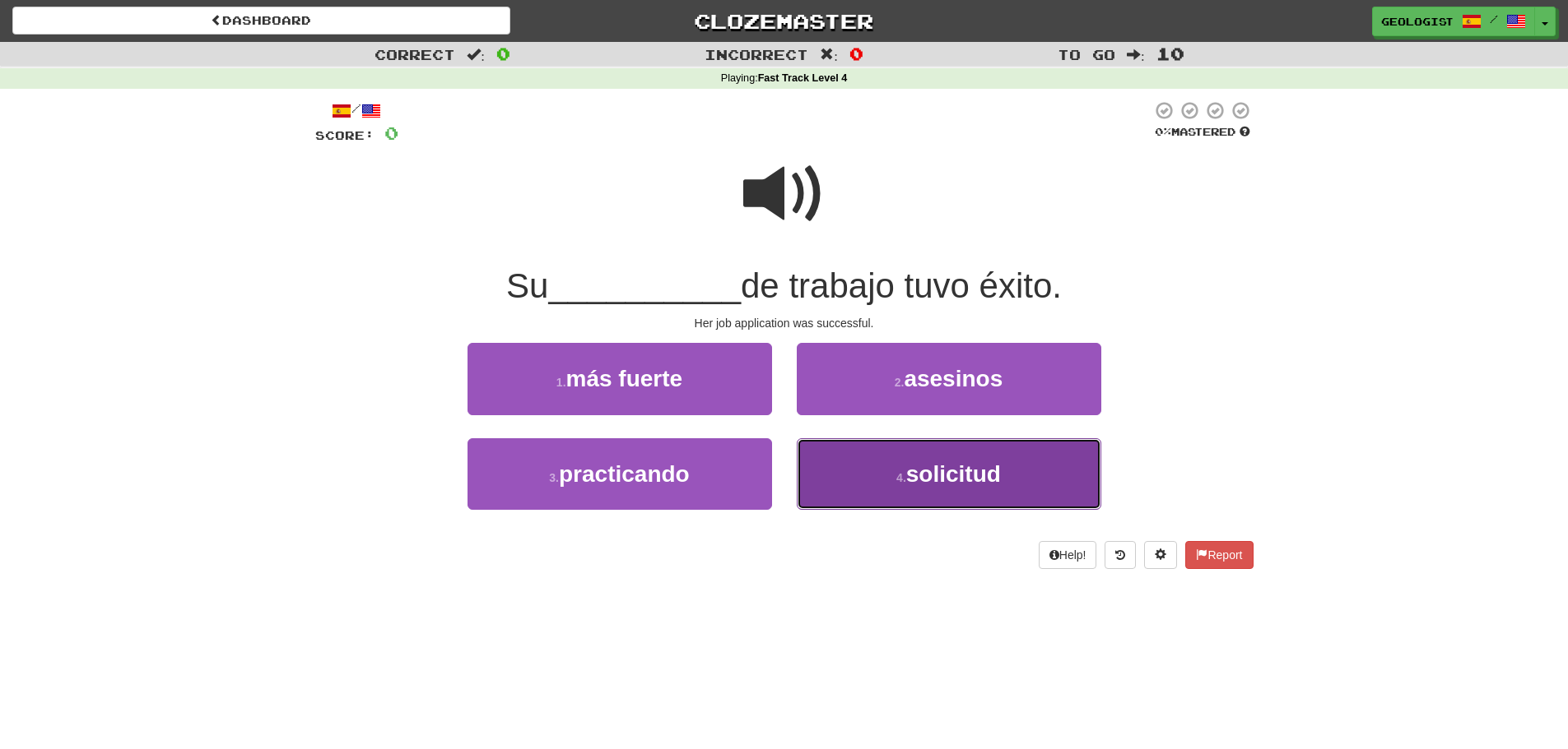
click at [943, 474] on span "solicitud" at bounding box center [953, 474] width 95 height 26
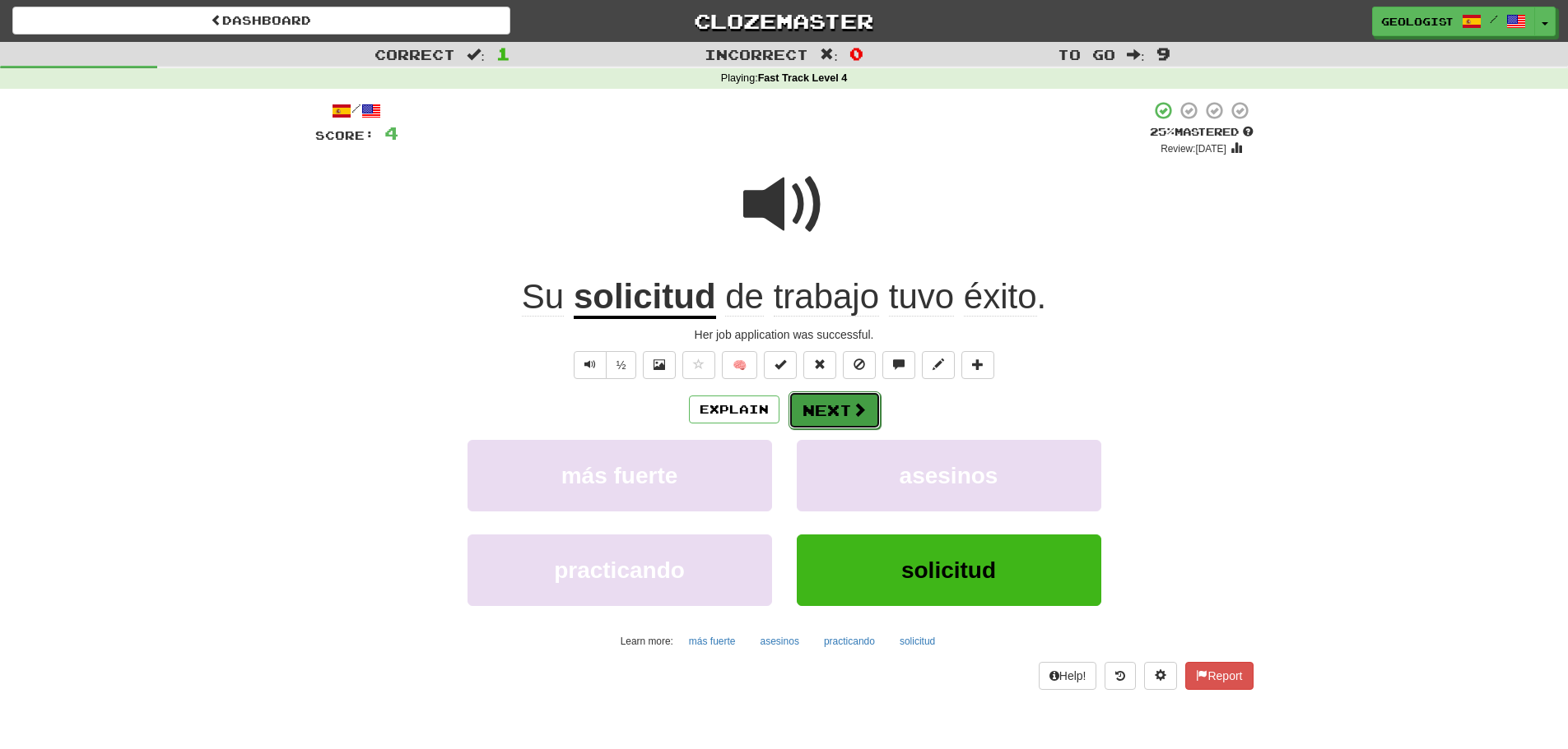
click at [831, 406] on button "Next" at bounding box center [835, 410] width 92 height 37
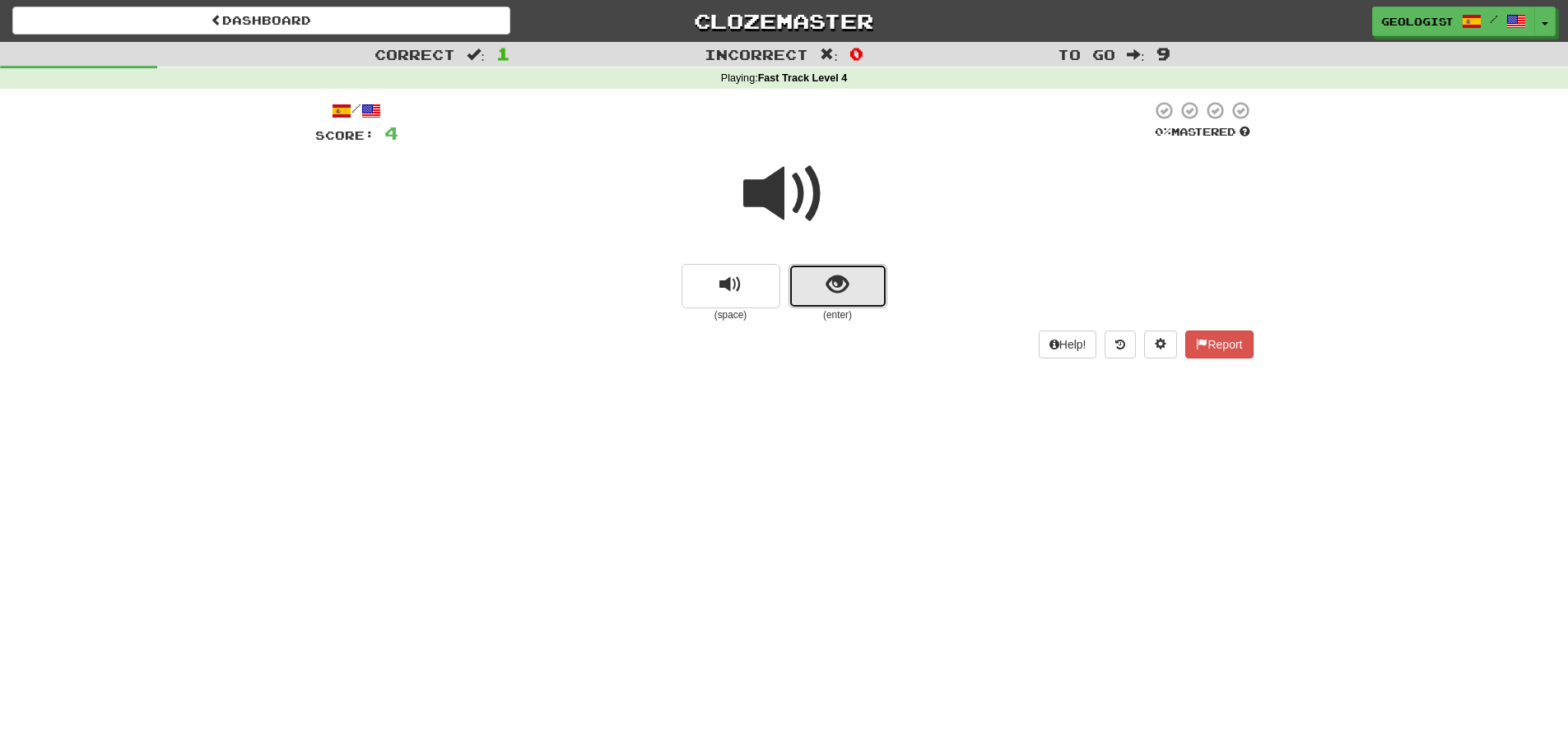
click at [837, 299] on button "show sentence" at bounding box center [838, 286] width 99 height 44
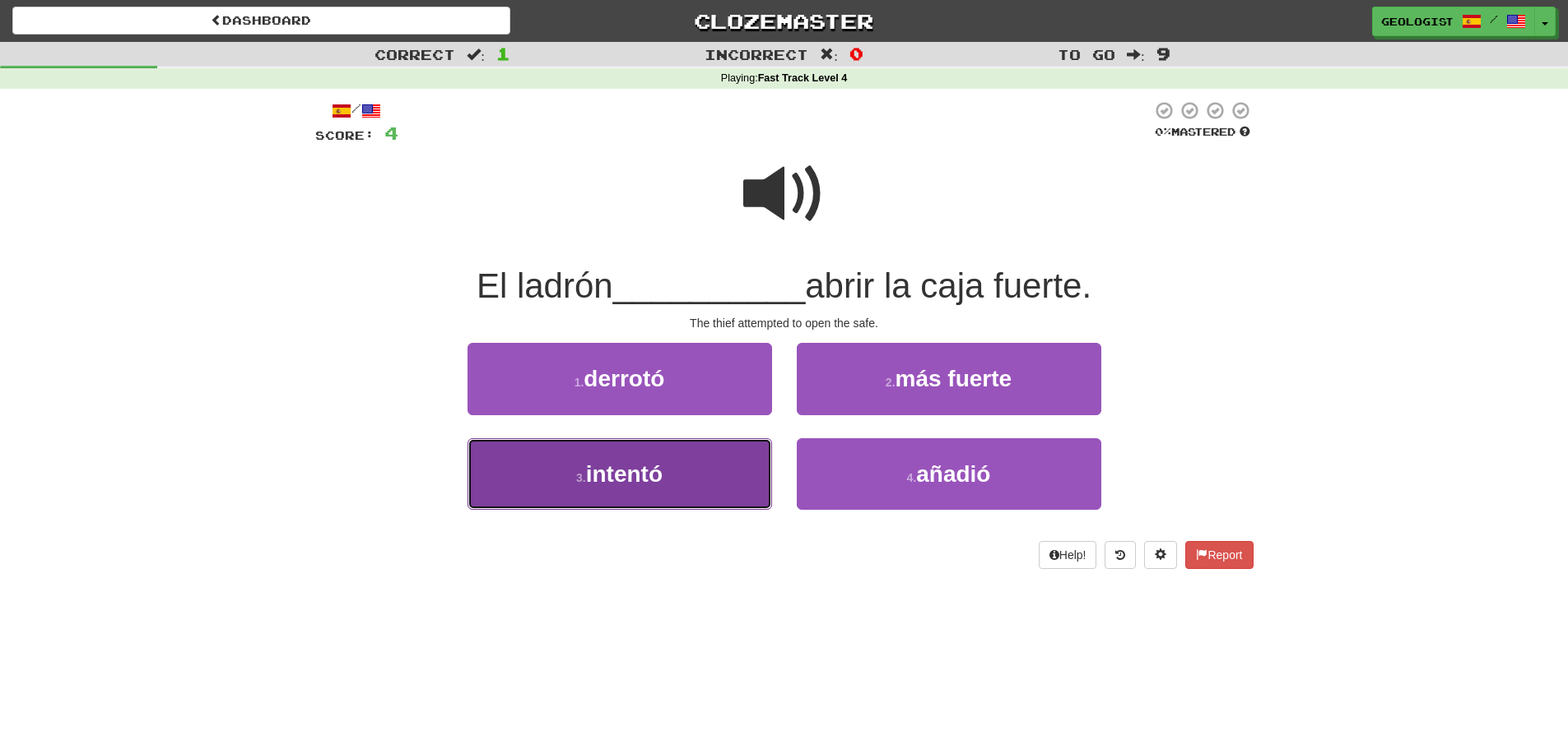
click at [580, 498] on button "3 . intentó" at bounding box center [620, 474] width 305 height 72
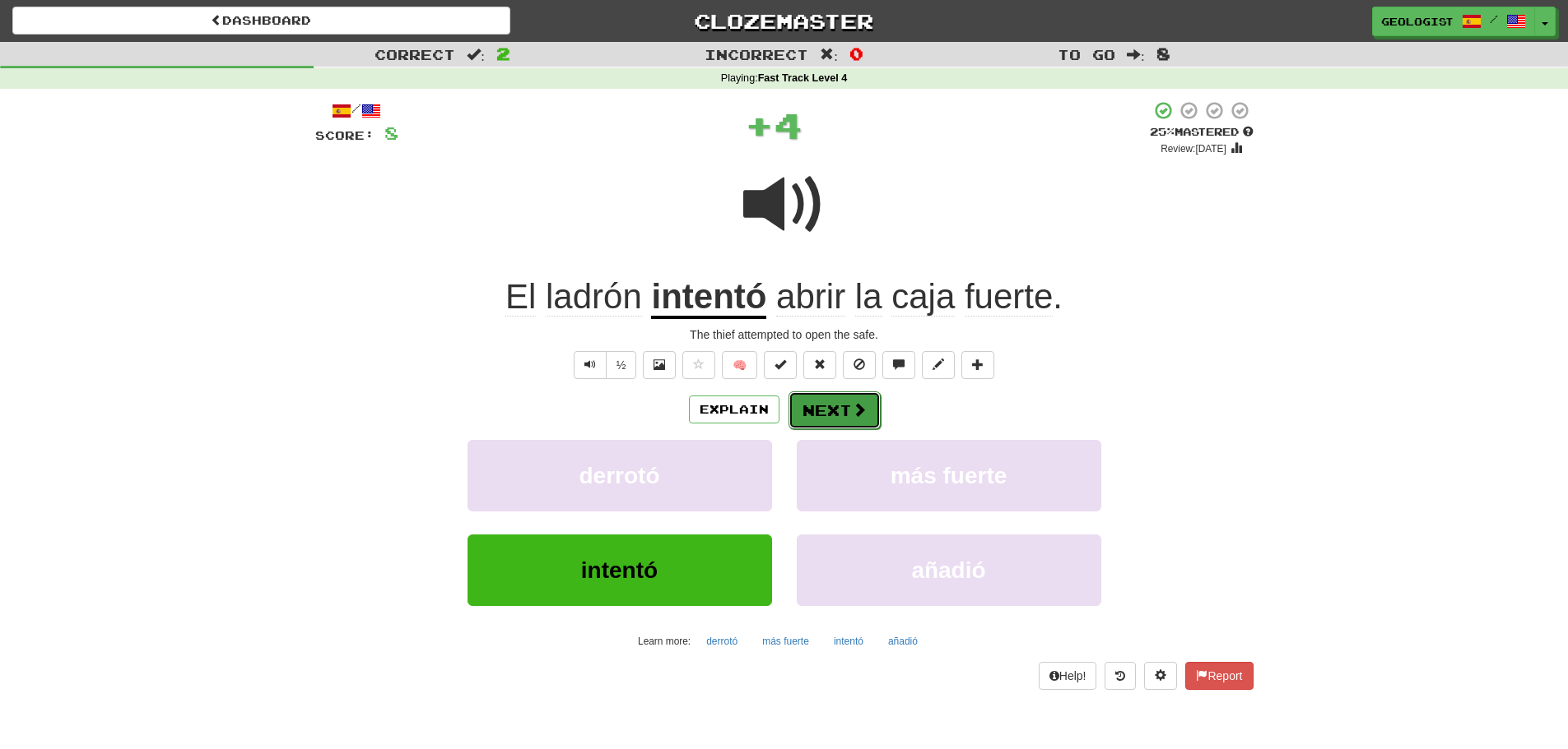
click at [853, 406] on span at bounding box center [859, 409] width 14 height 14
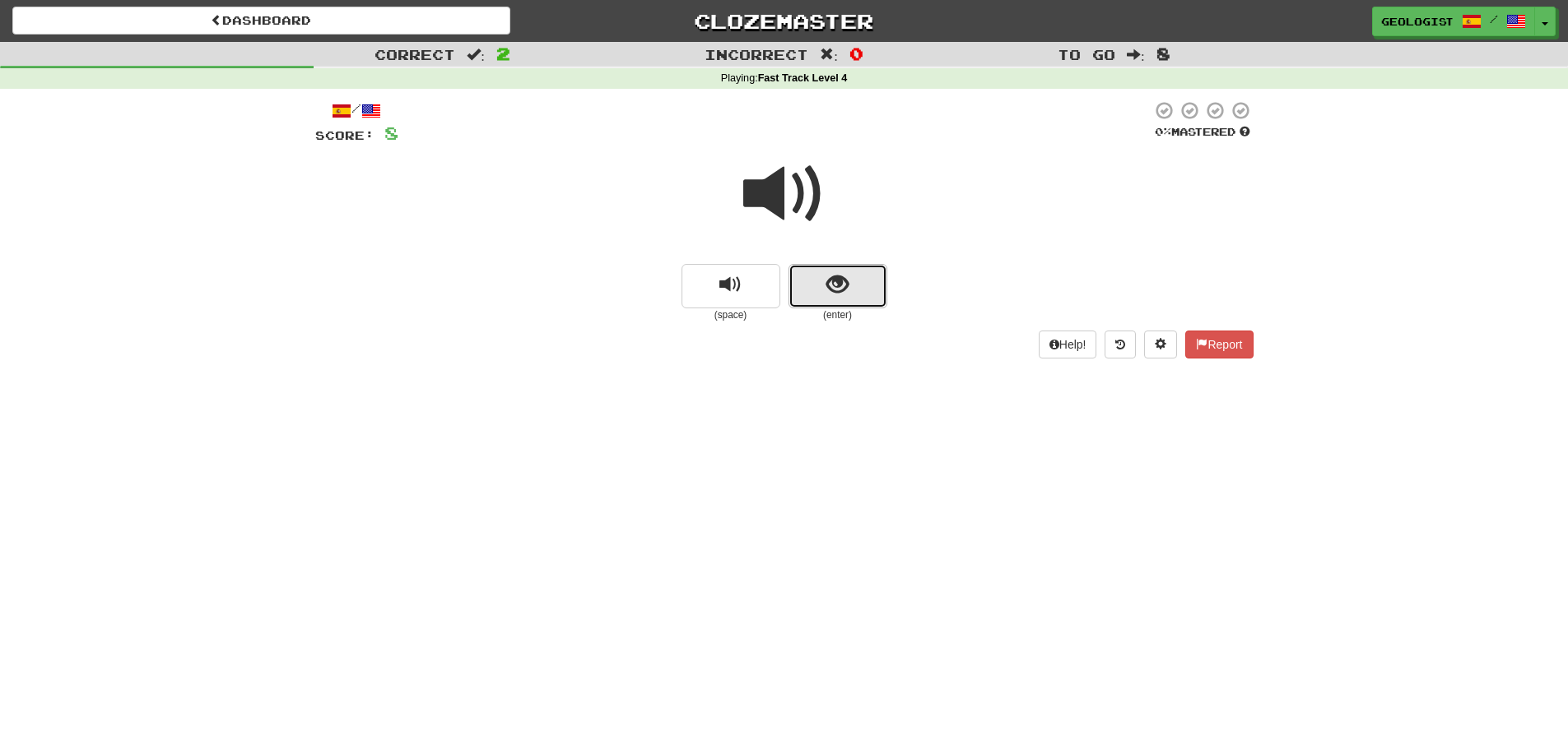
click at [809, 285] on button "show sentence" at bounding box center [838, 286] width 99 height 44
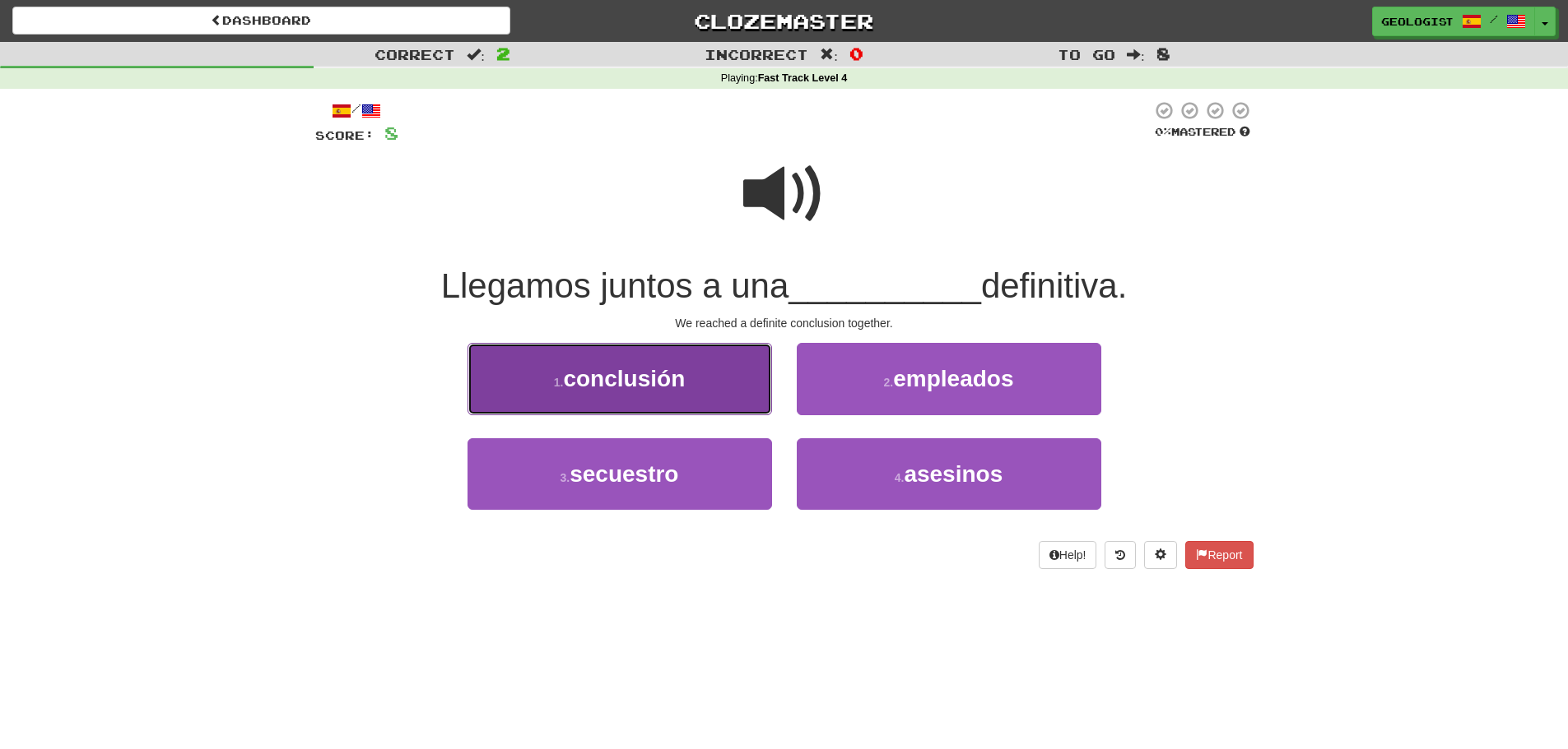
click at [549, 379] on button "1 . conclusión" at bounding box center [620, 378] width 305 height 72
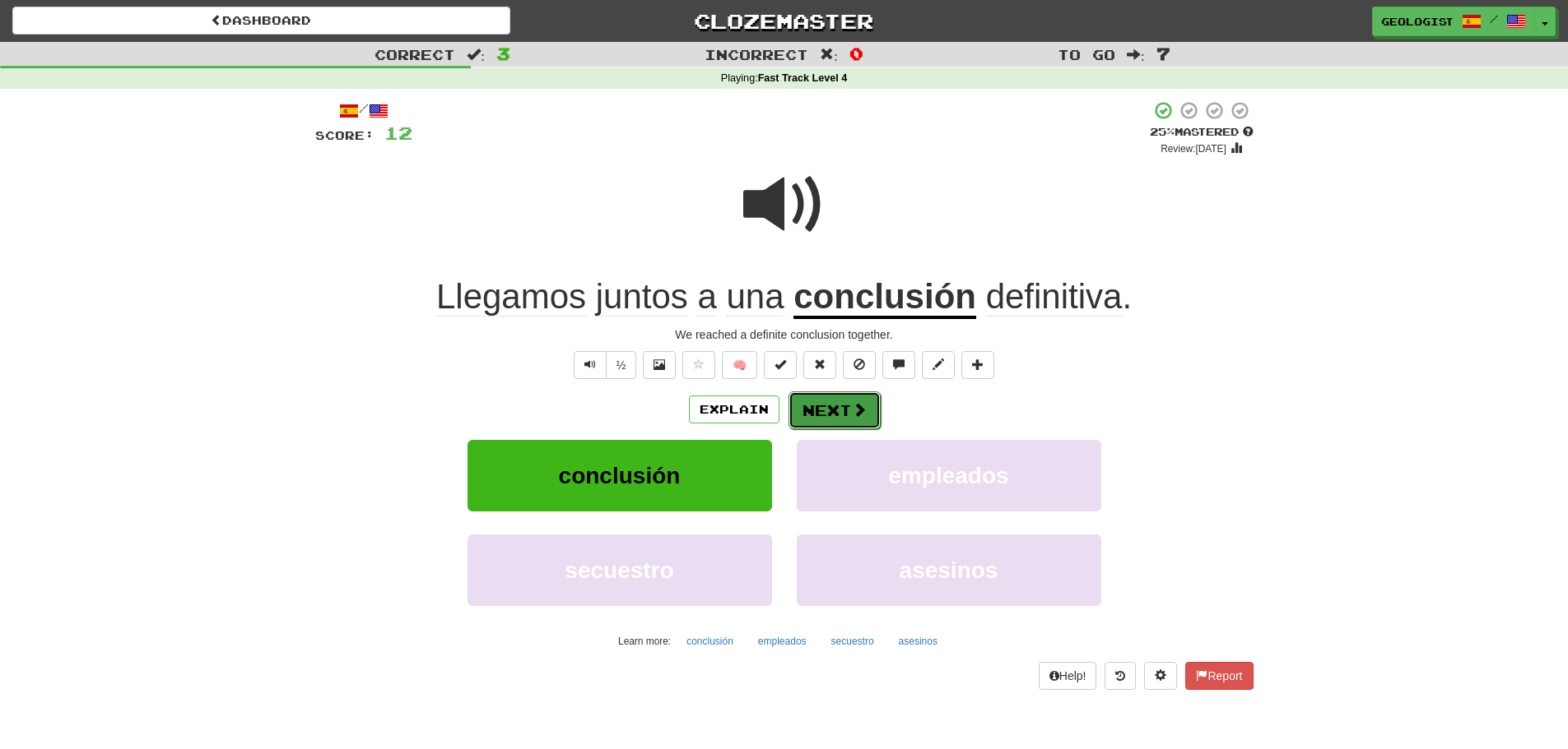
click at [810, 415] on button "Next" at bounding box center [835, 410] width 92 height 37
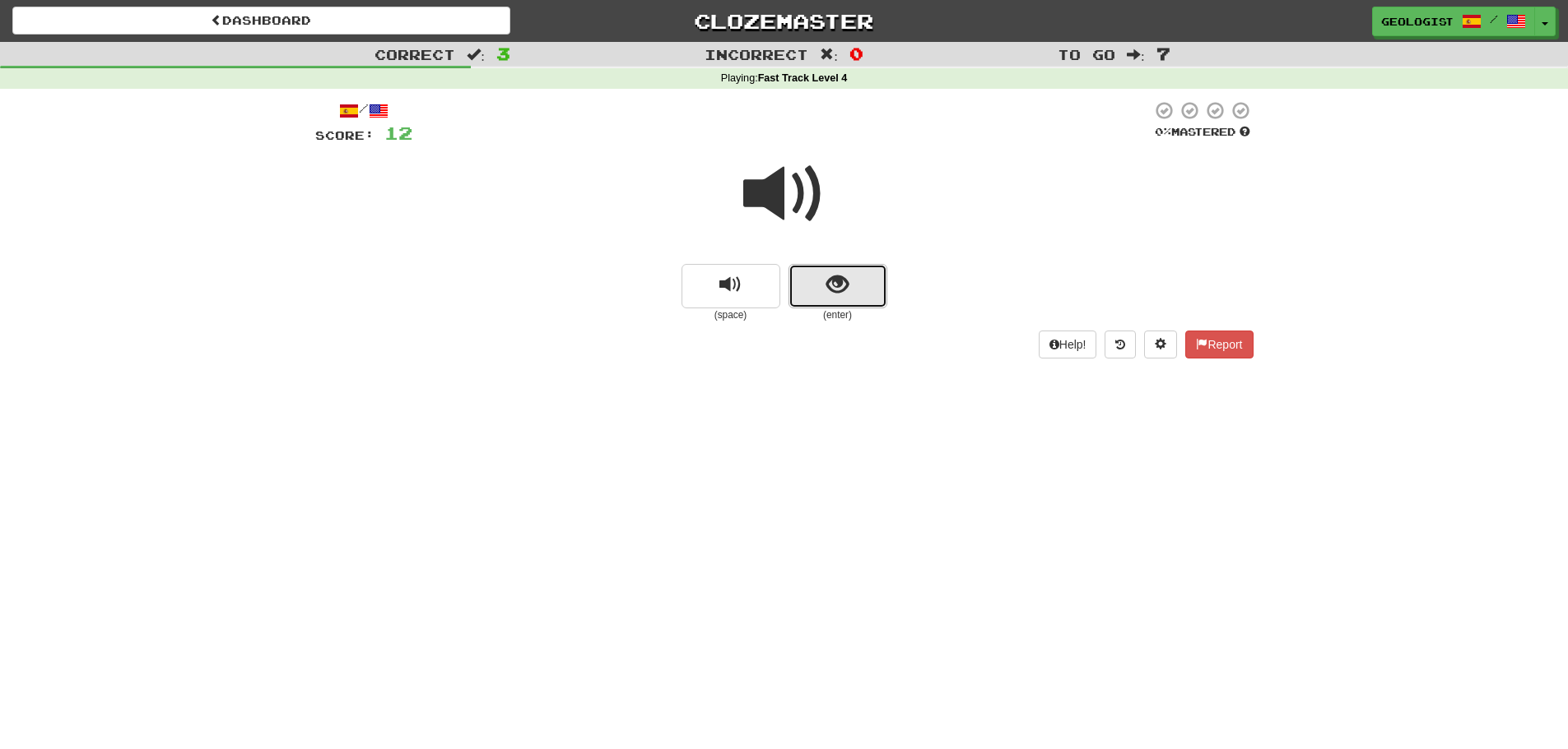
click at [829, 280] on span "show sentence" at bounding box center [837, 284] width 22 height 22
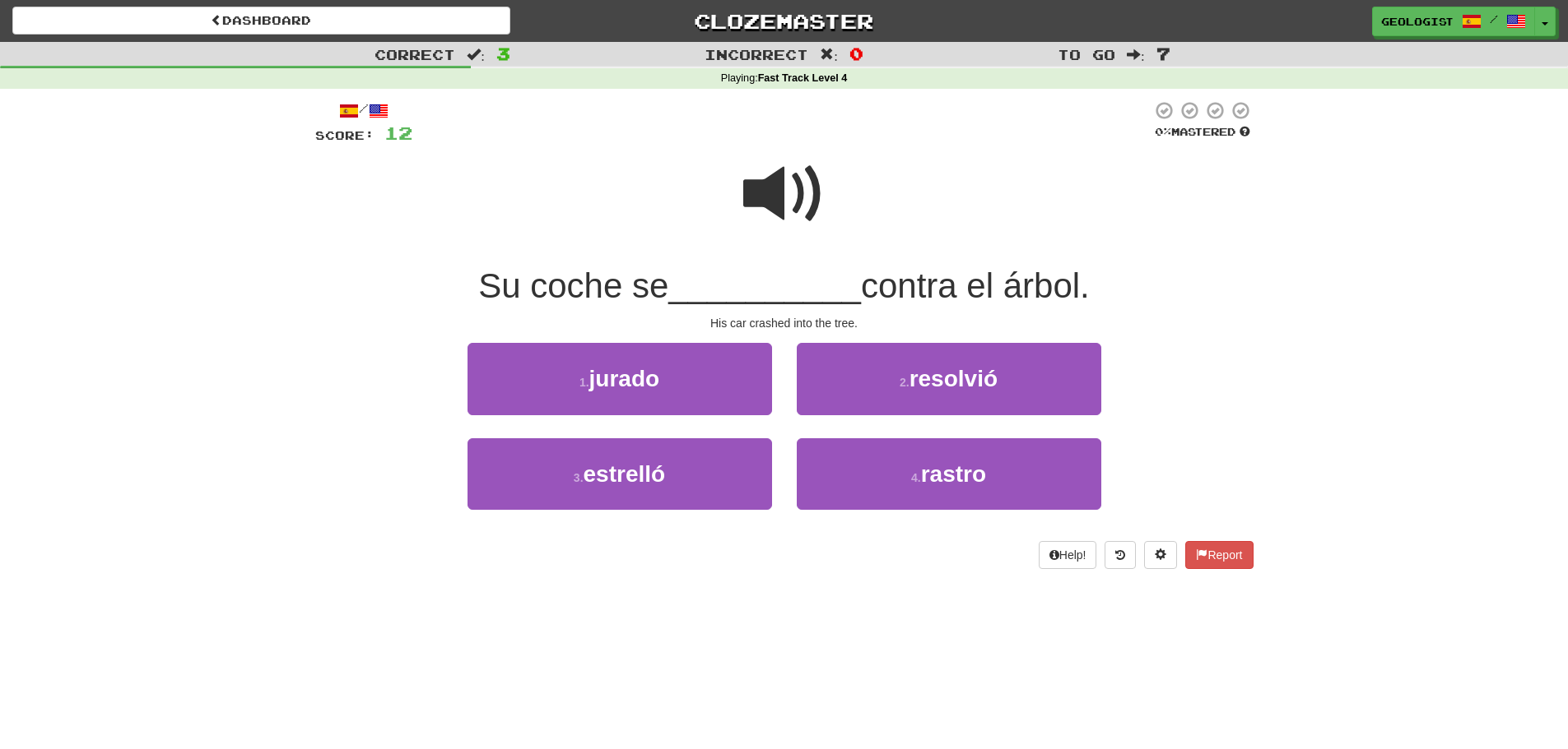
click at [808, 157] on span at bounding box center [784, 194] width 82 height 82
click at [795, 187] on span at bounding box center [784, 194] width 82 height 82
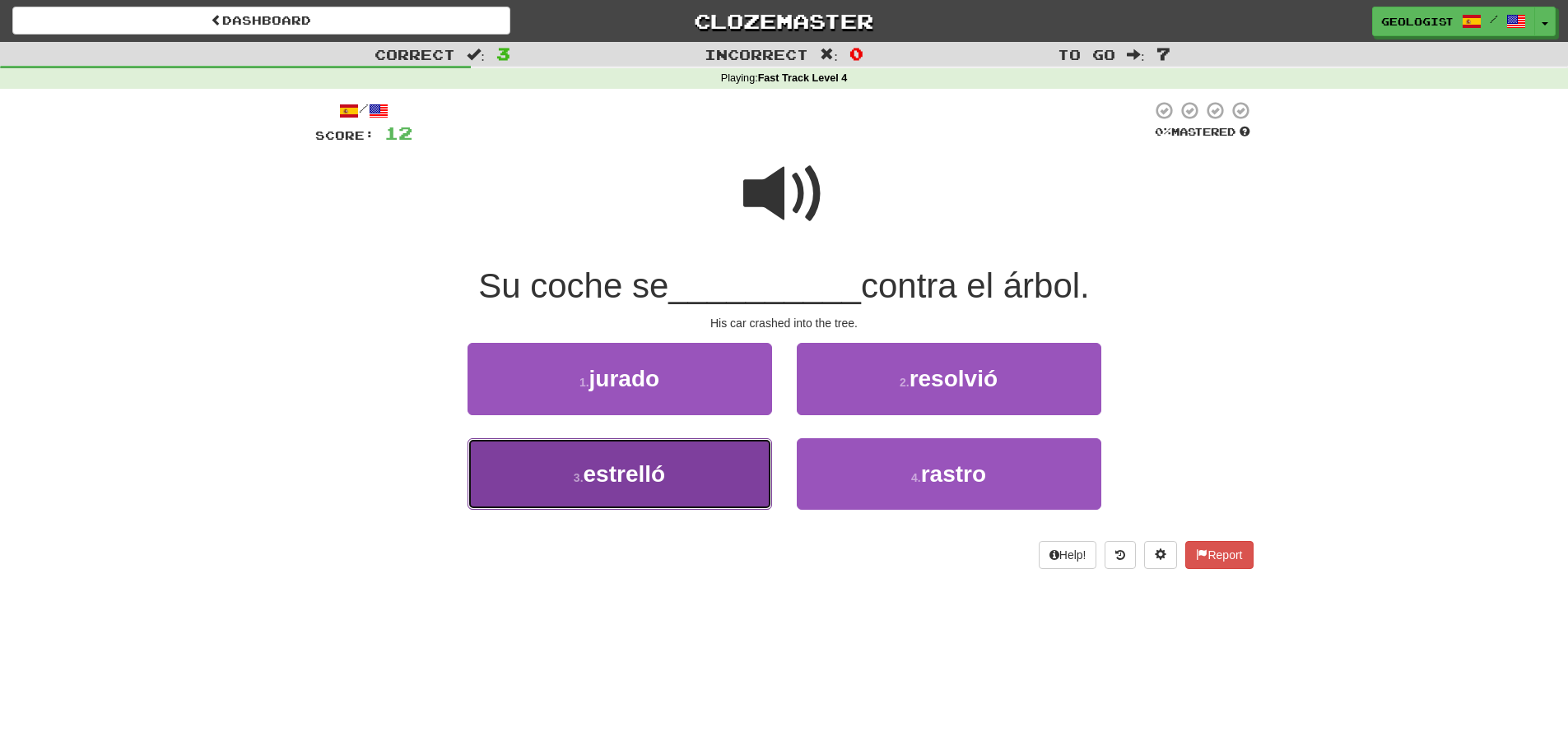
click at [545, 485] on button "3 . estrelló" at bounding box center [620, 474] width 305 height 72
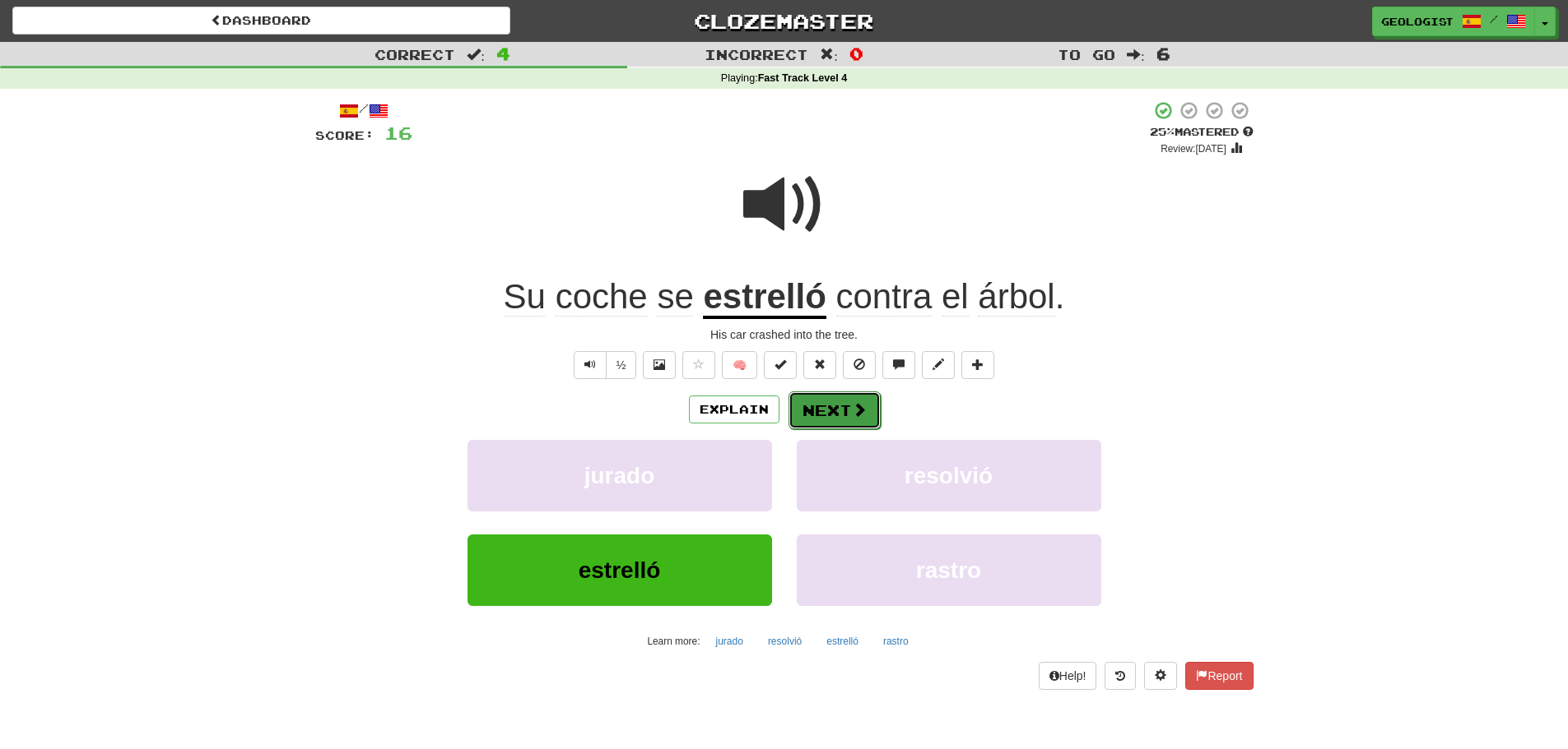
click at [827, 408] on button "Next" at bounding box center [835, 410] width 92 height 37
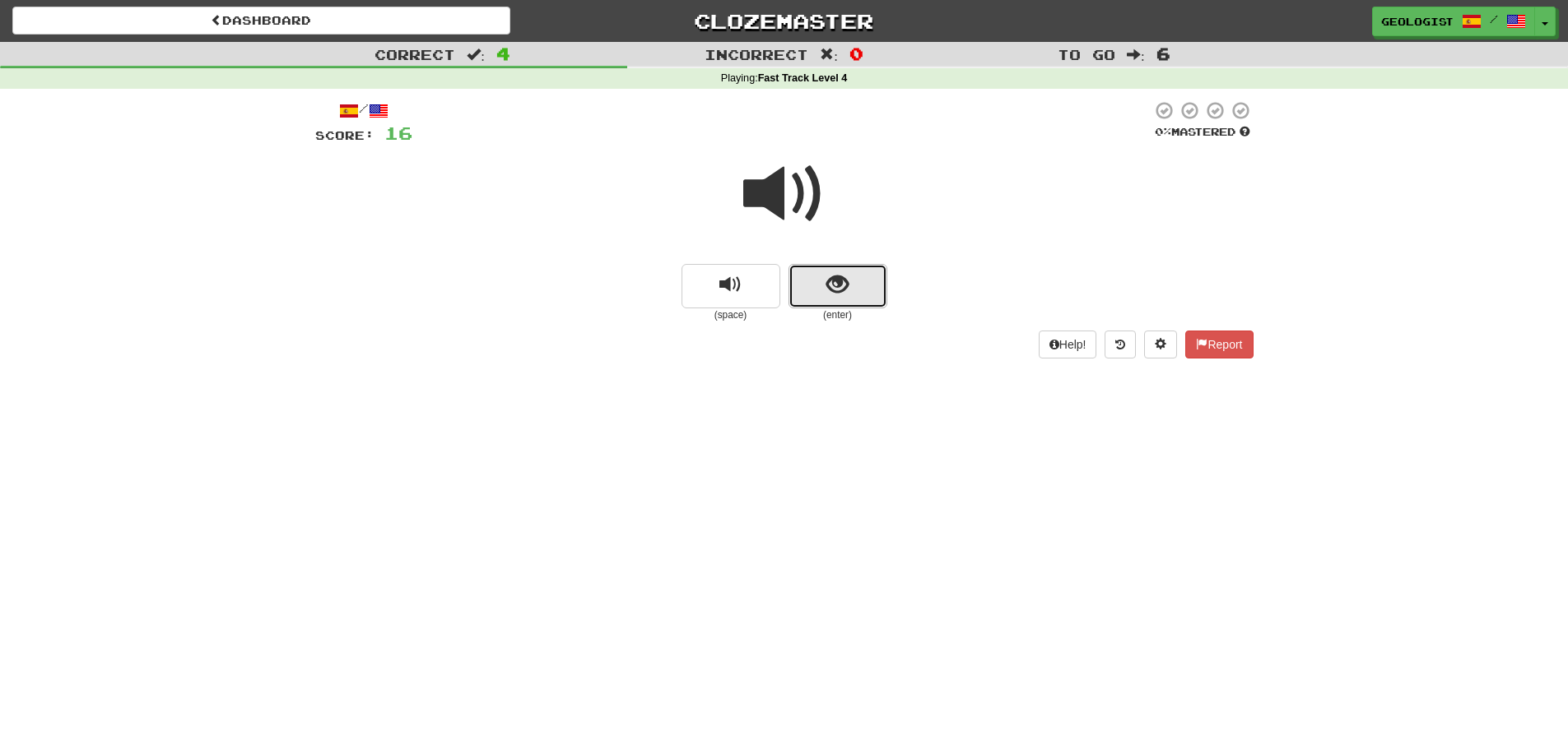
click at [868, 279] on button "show sentence" at bounding box center [838, 286] width 99 height 44
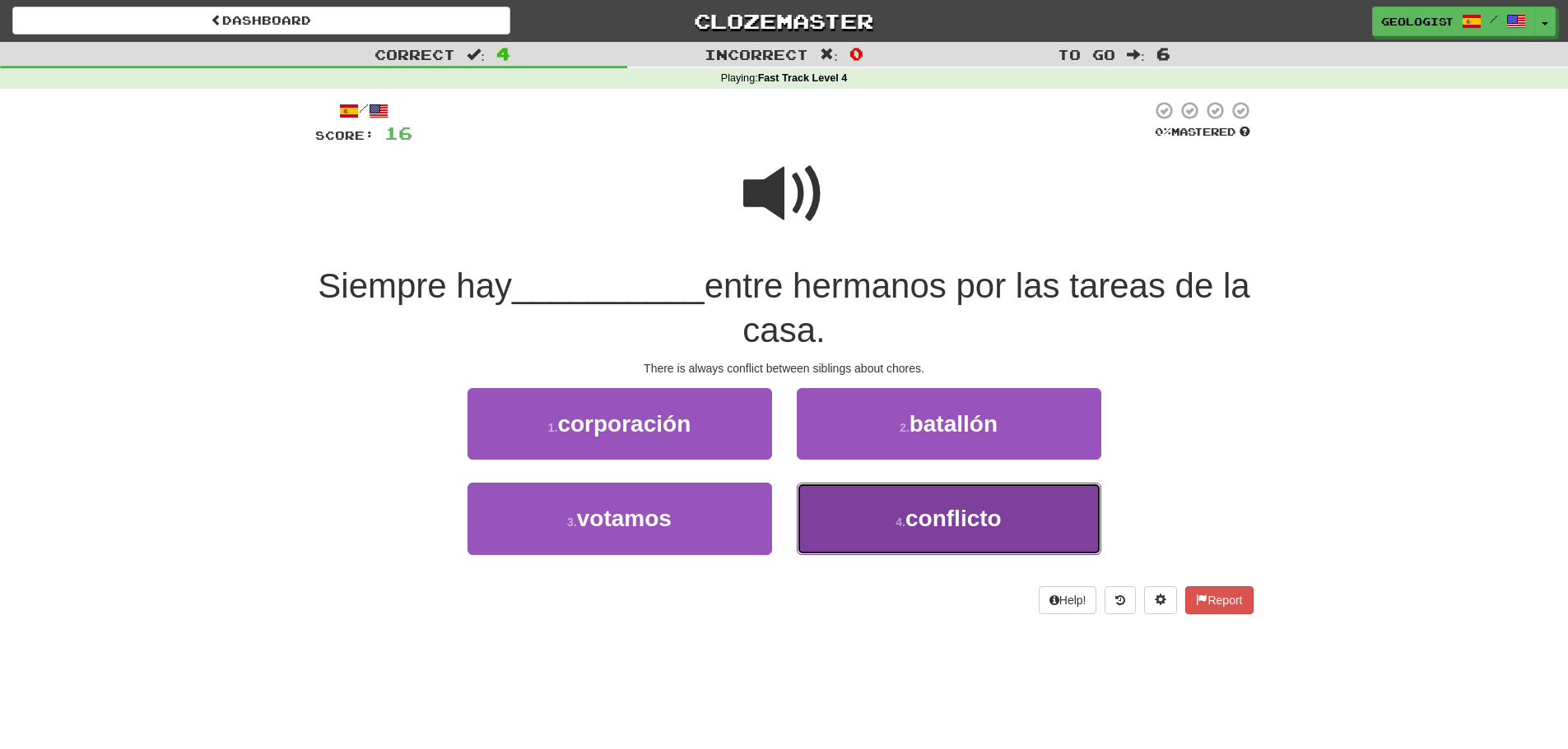
click at [942, 526] on span "conflicto" at bounding box center [953, 518] width 96 height 26
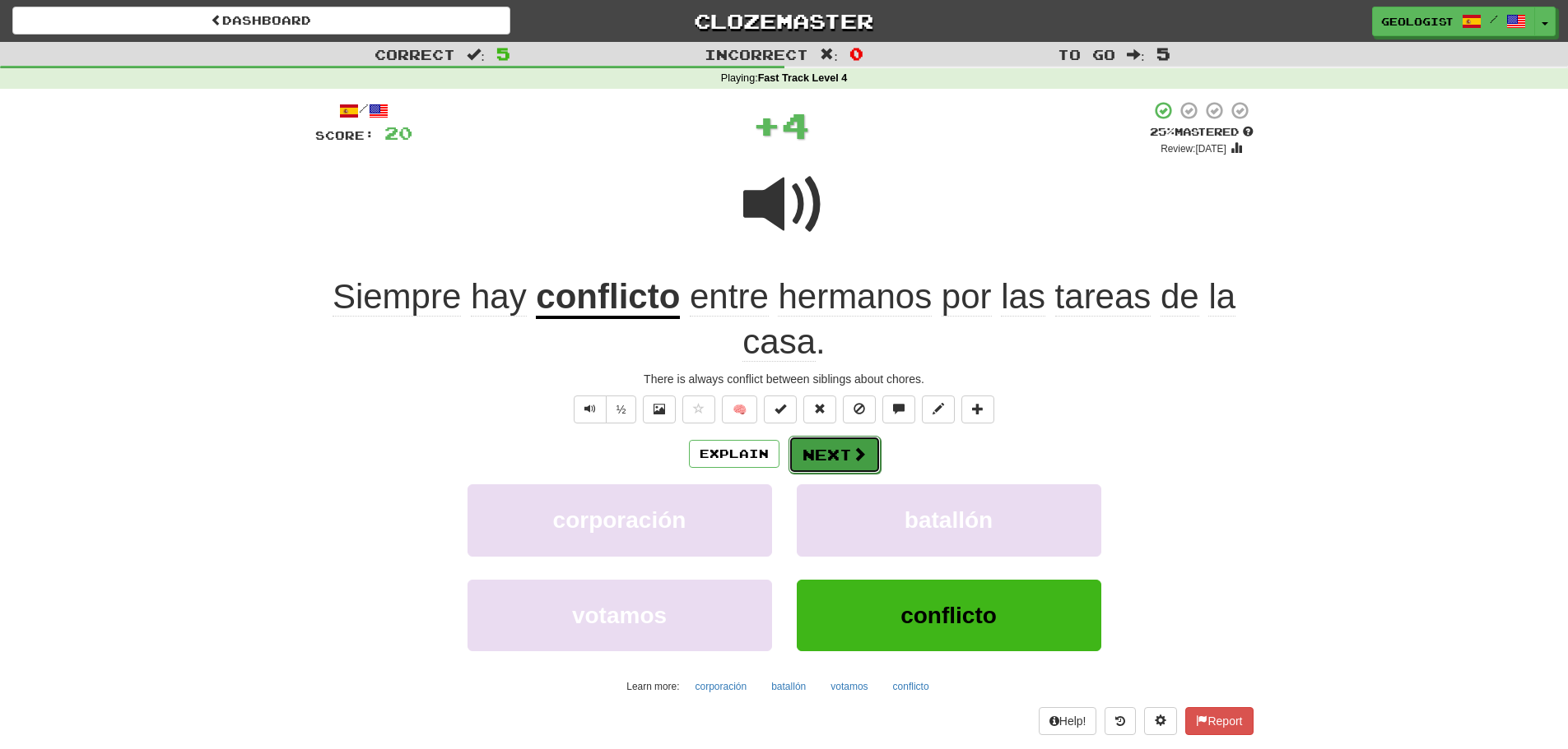
click at [833, 449] on button "Next" at bounding box center [835, 454] width 92 height 37
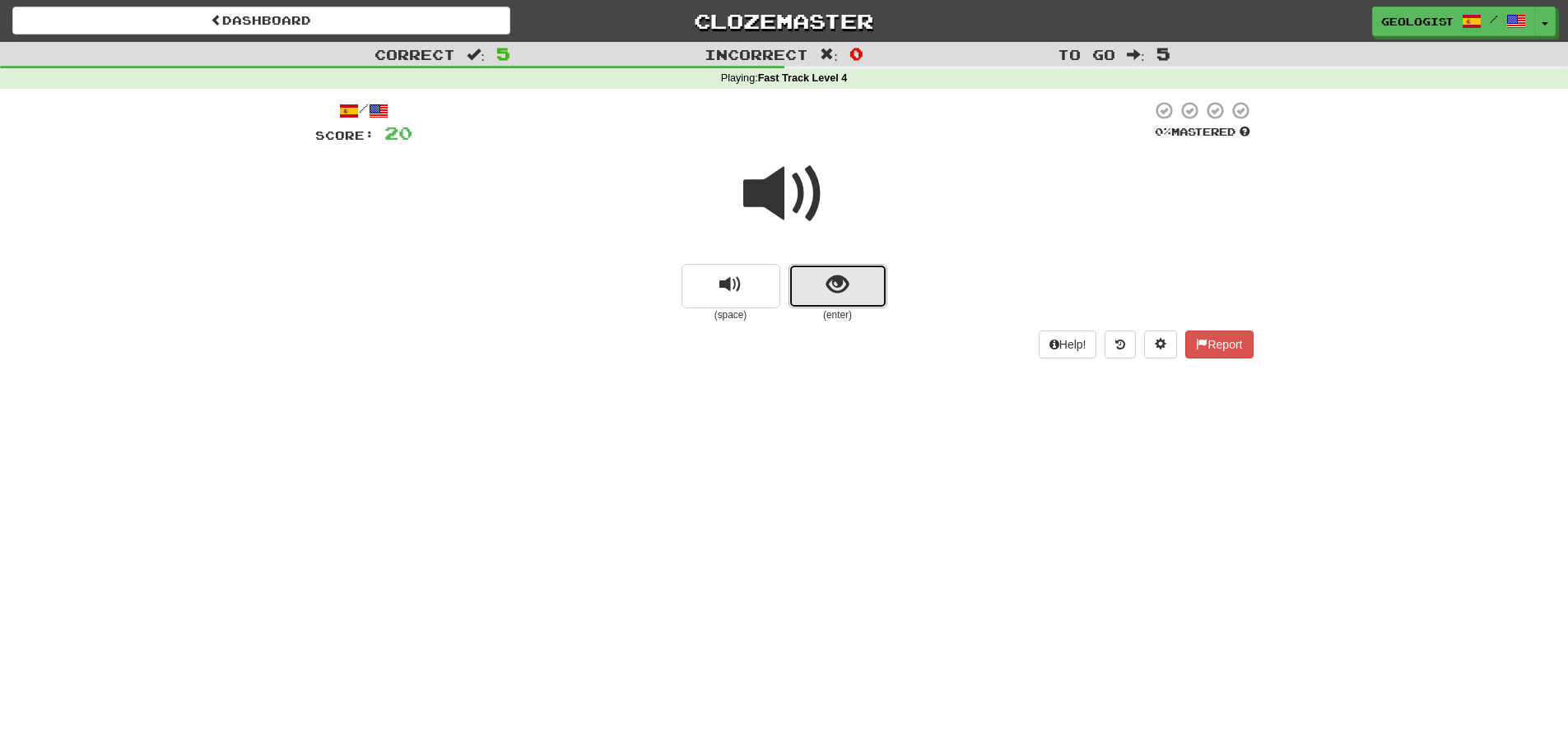
click at [852, 291] on button "show sentence" at bounding box center [838, 286] width 99 height 44
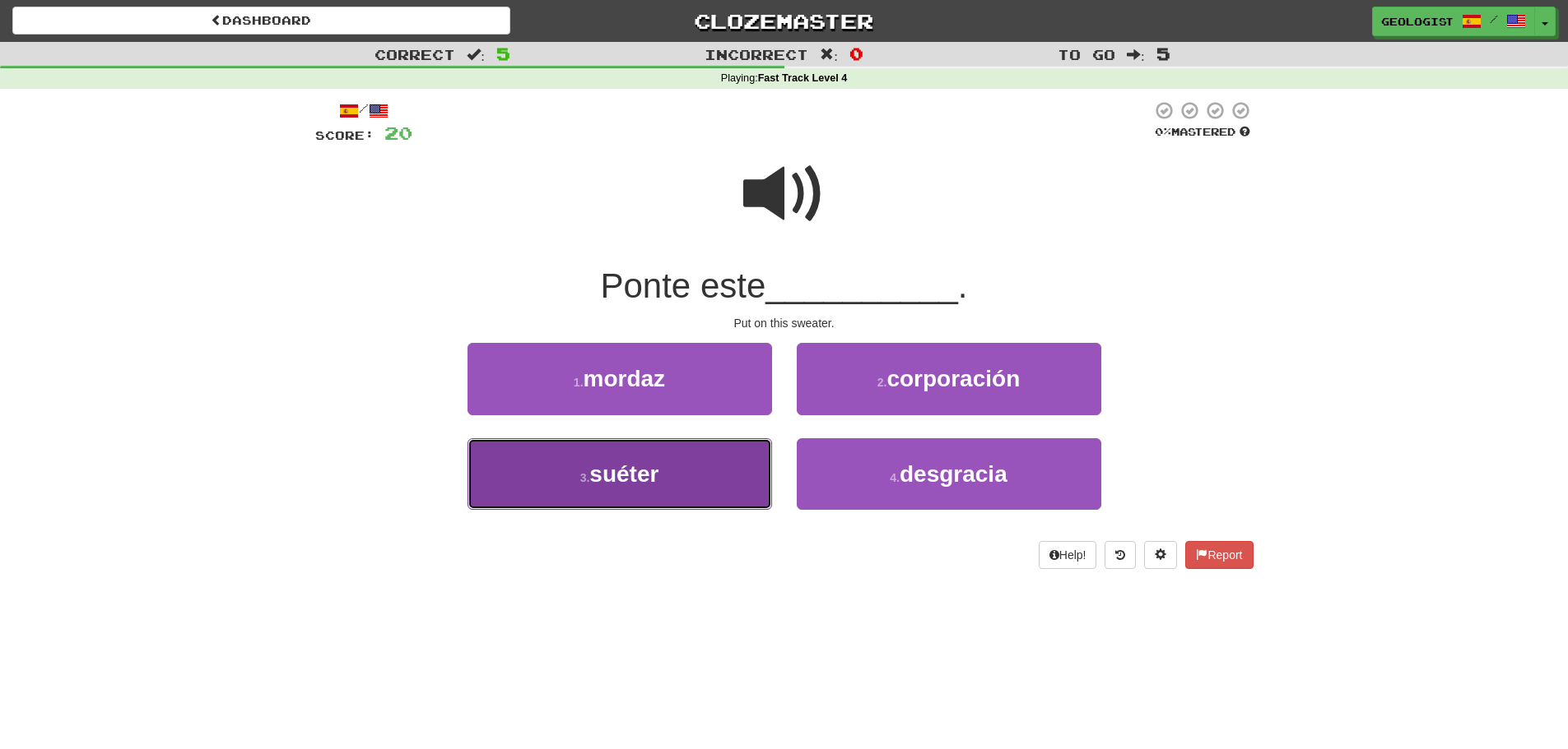
click at [512, 489] on button "3 . suéter" at bounding box center [620, 474] width 305 height 72
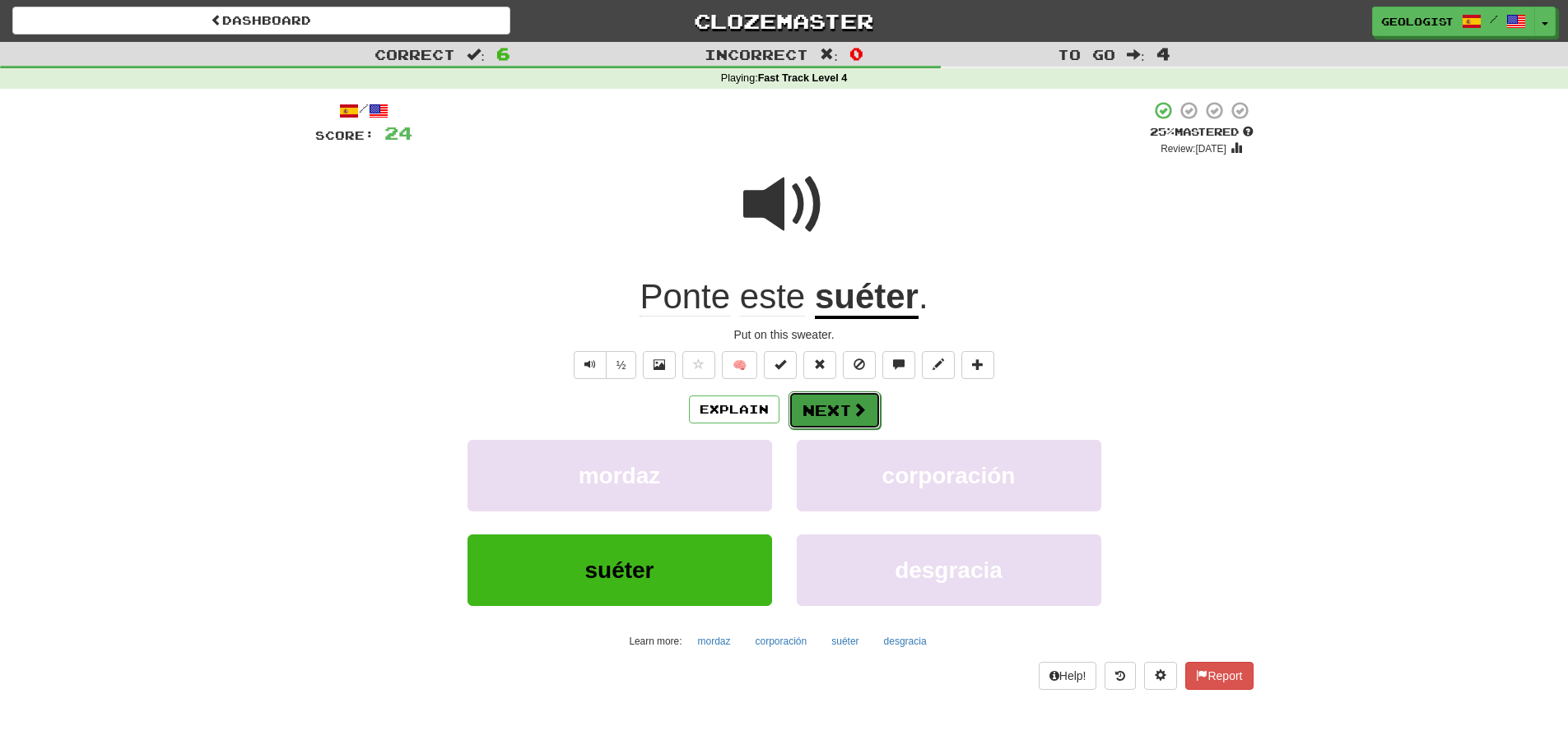
click at [845, 414] on button "Next" at bounding box center [835, 410] width 92 height 37
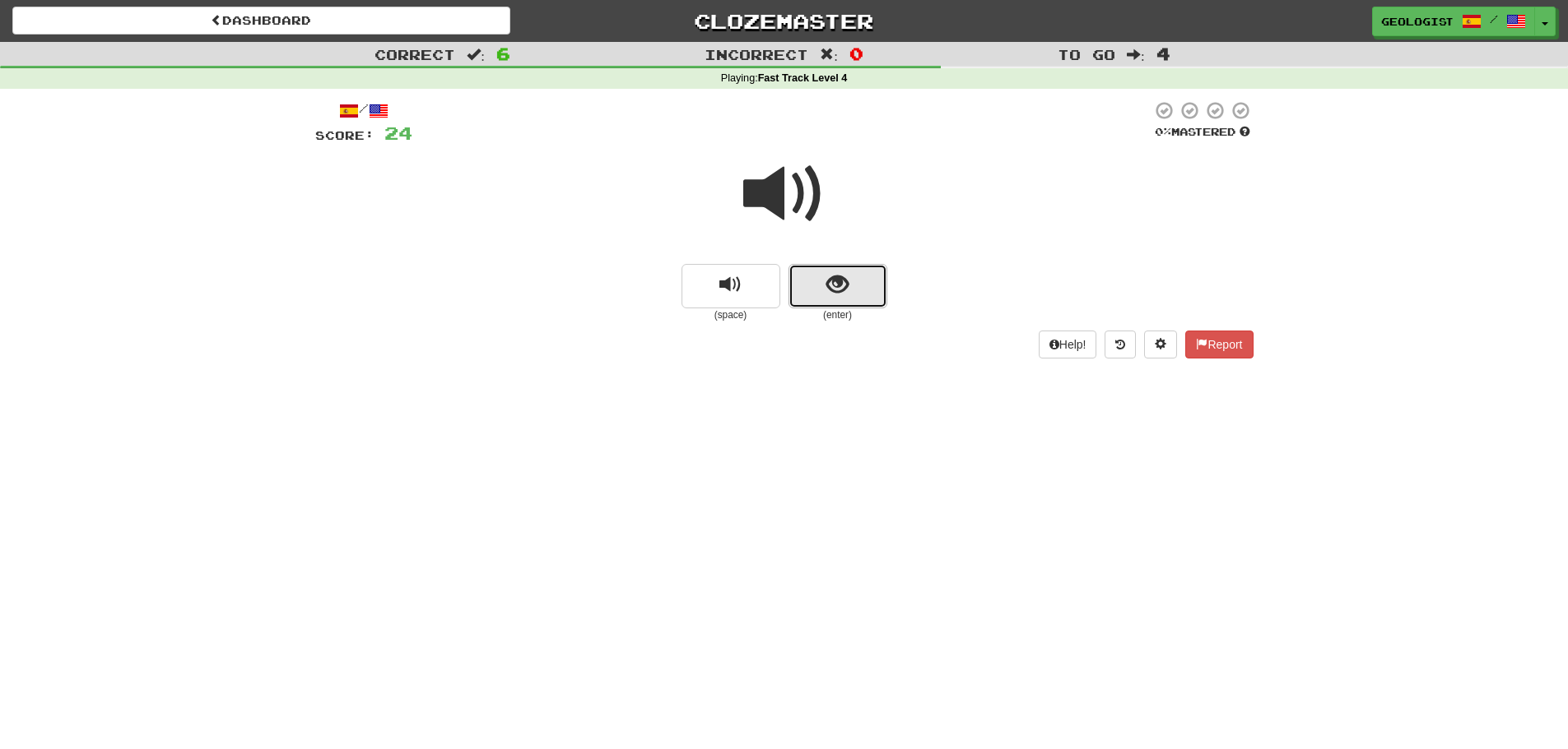
click at [842, 291] on span "show sentence" at bounding box center [837, 284] width 22 height 22
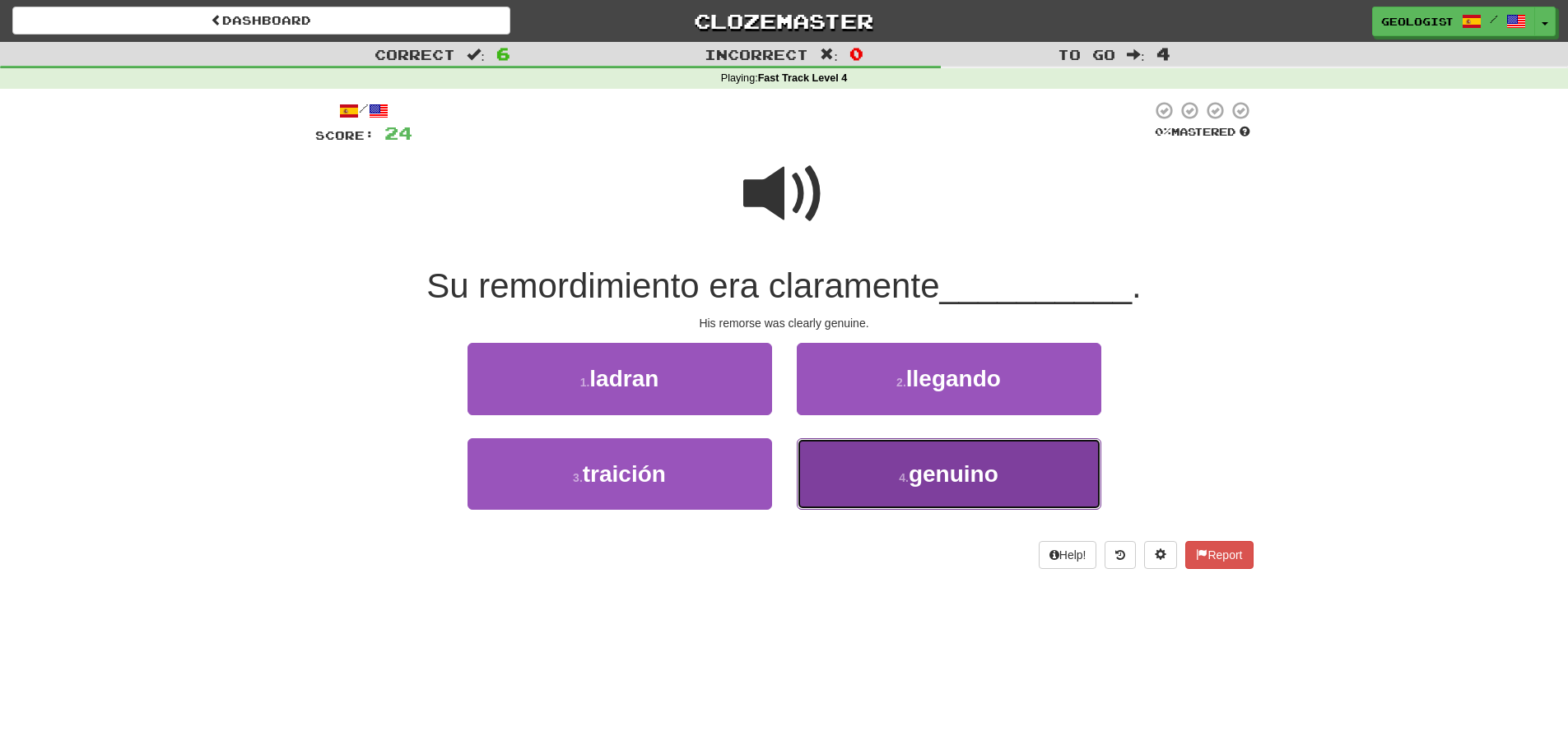
click at [926, 471] on span "genuino" at bounding box center [954, 474] width 90 height 26
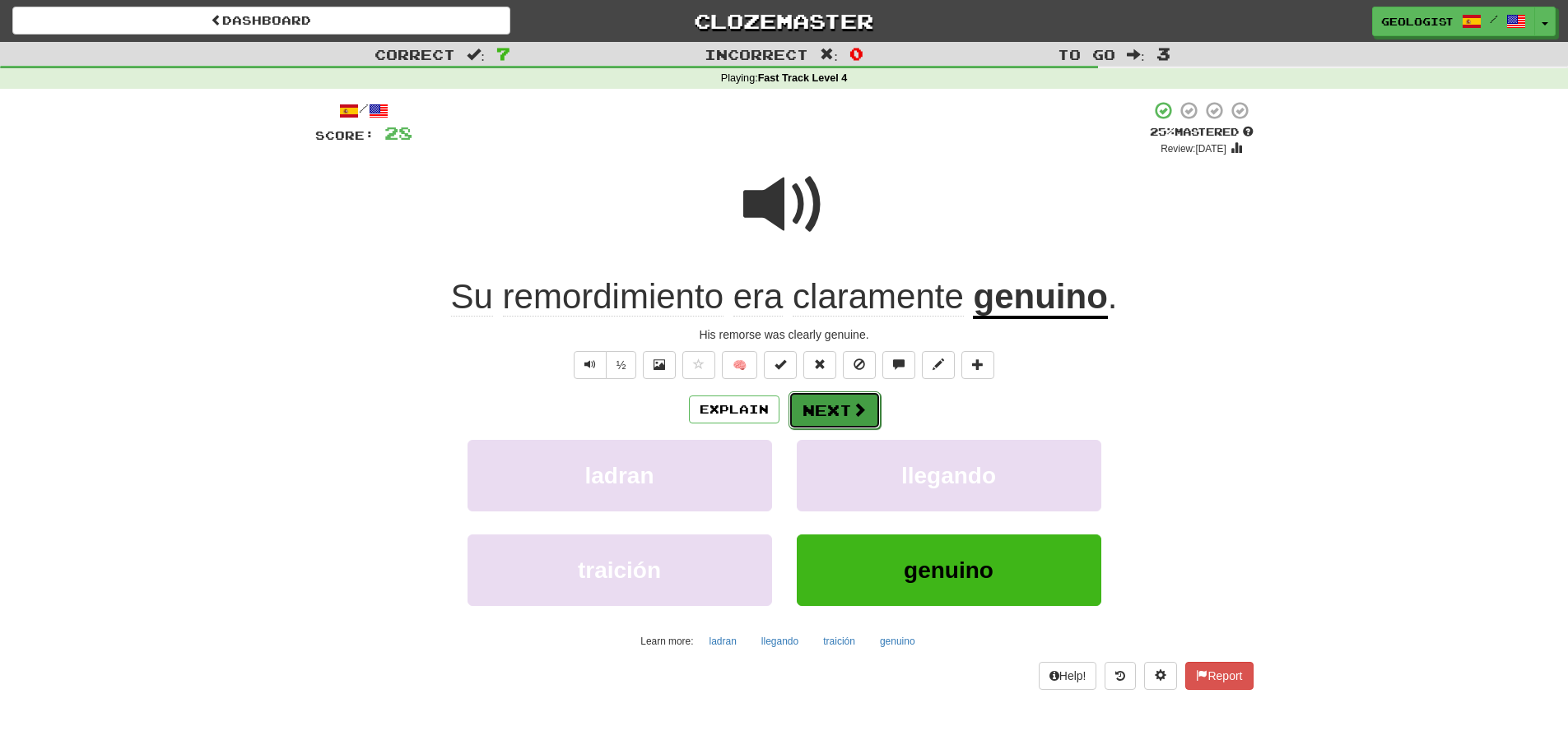
click at [829, 413] on button "Next" at bounding box center [835, 410] width 92 height 37
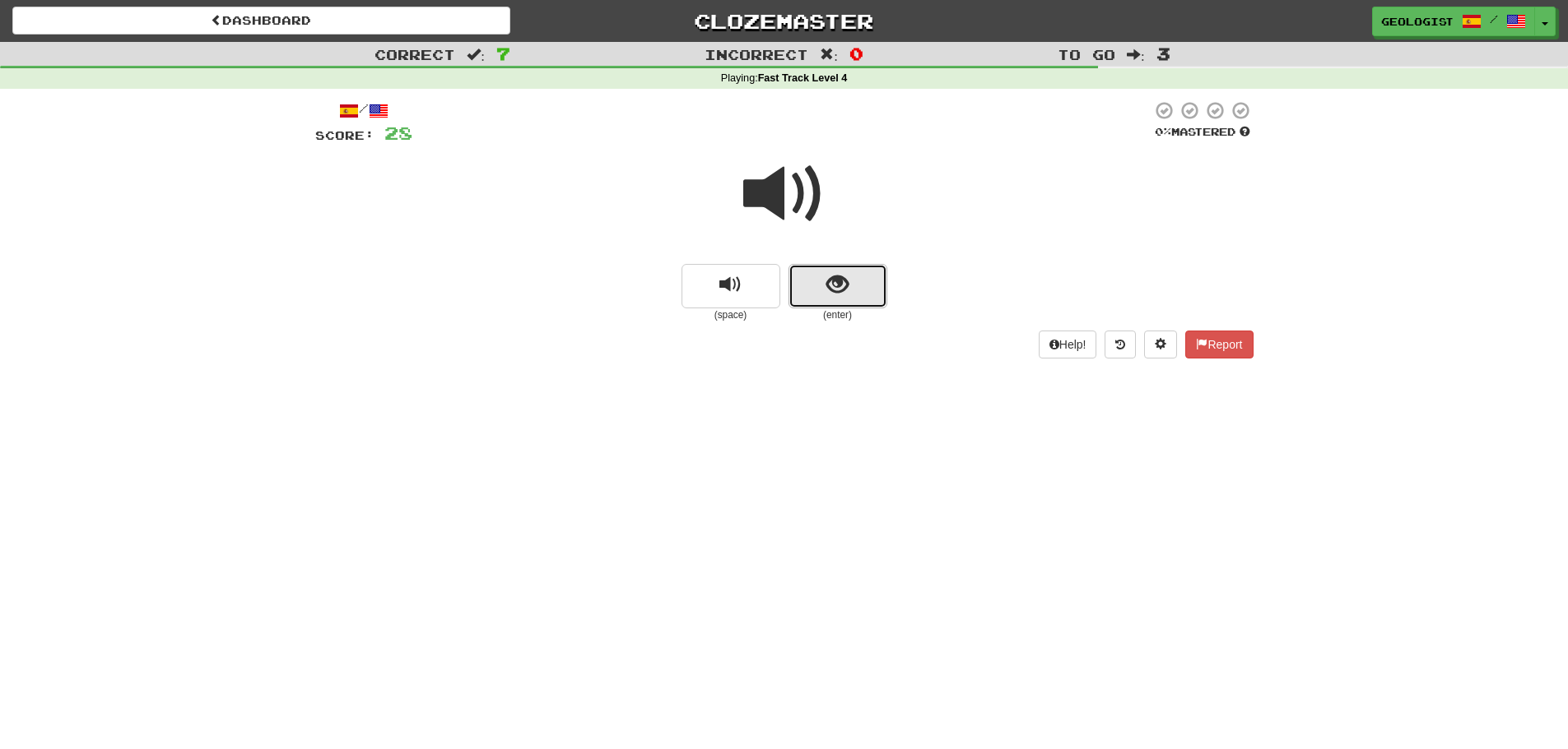
click at [831, 296] on span "show sentence" at bounding box center [837, 284] width 22 height 22
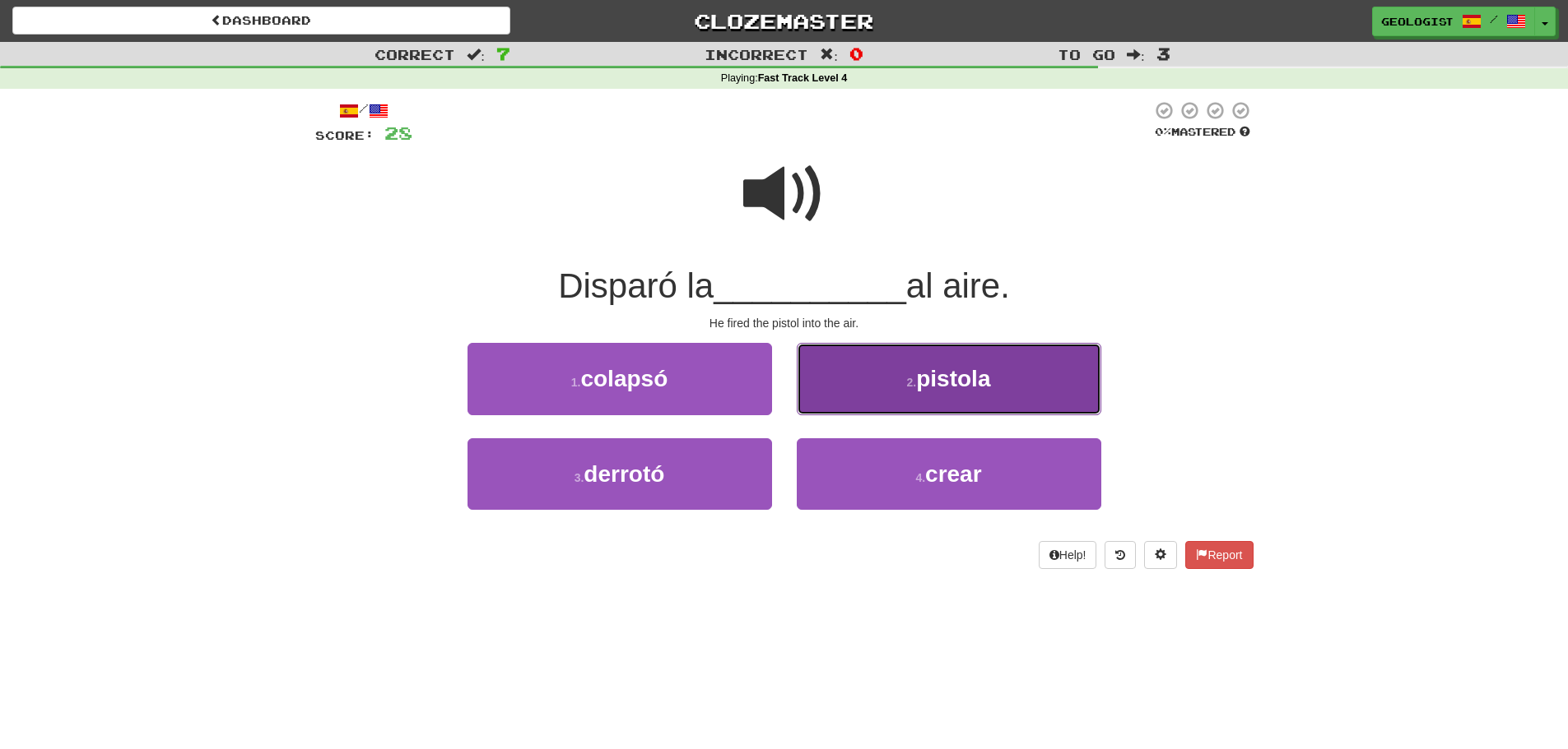
click at [869, 390] on button "2 . pistola" at bounding box center [949, 378] width 305 height 72
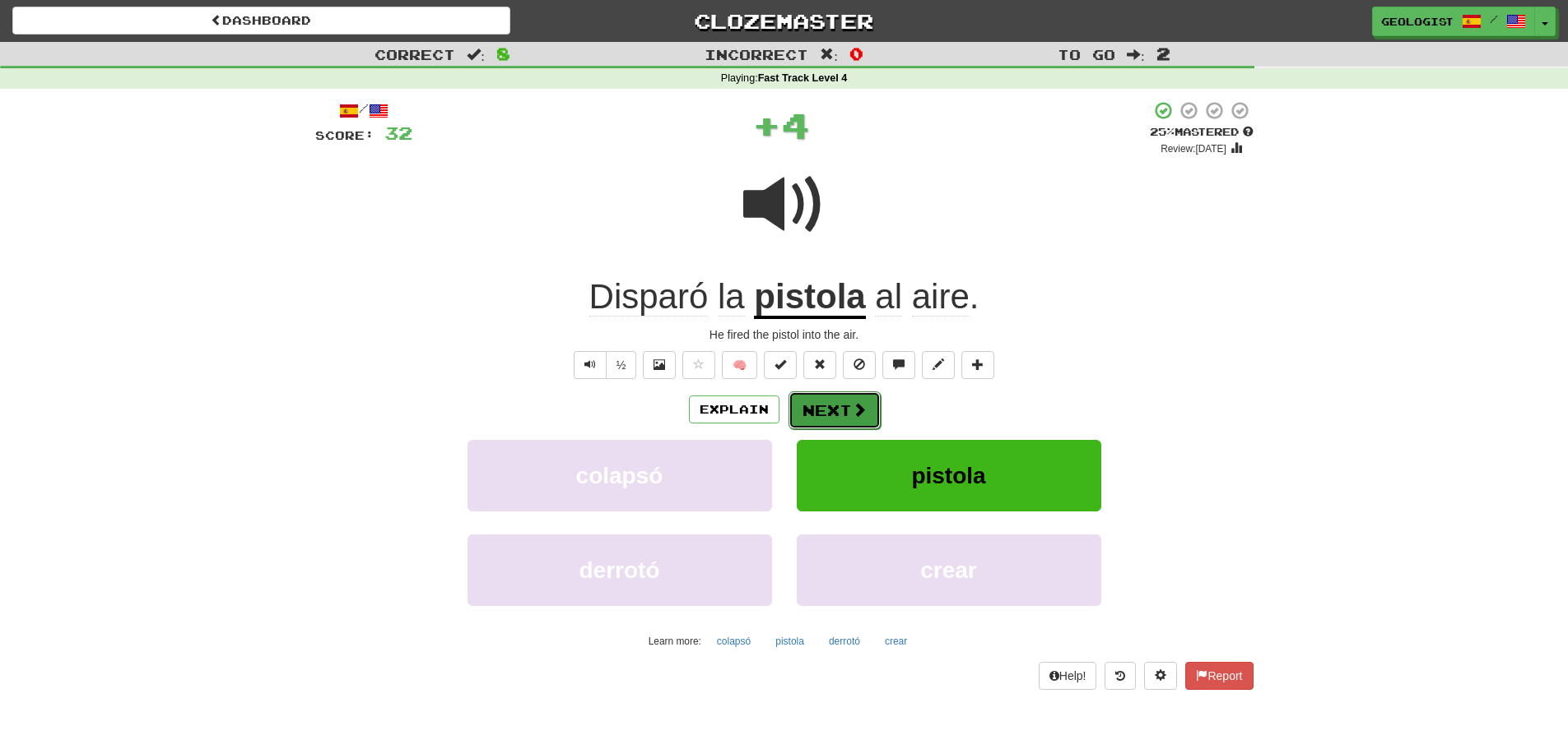
click at [832, 398] on button "Next" at bounding box center [835, 410] width 92 height 37
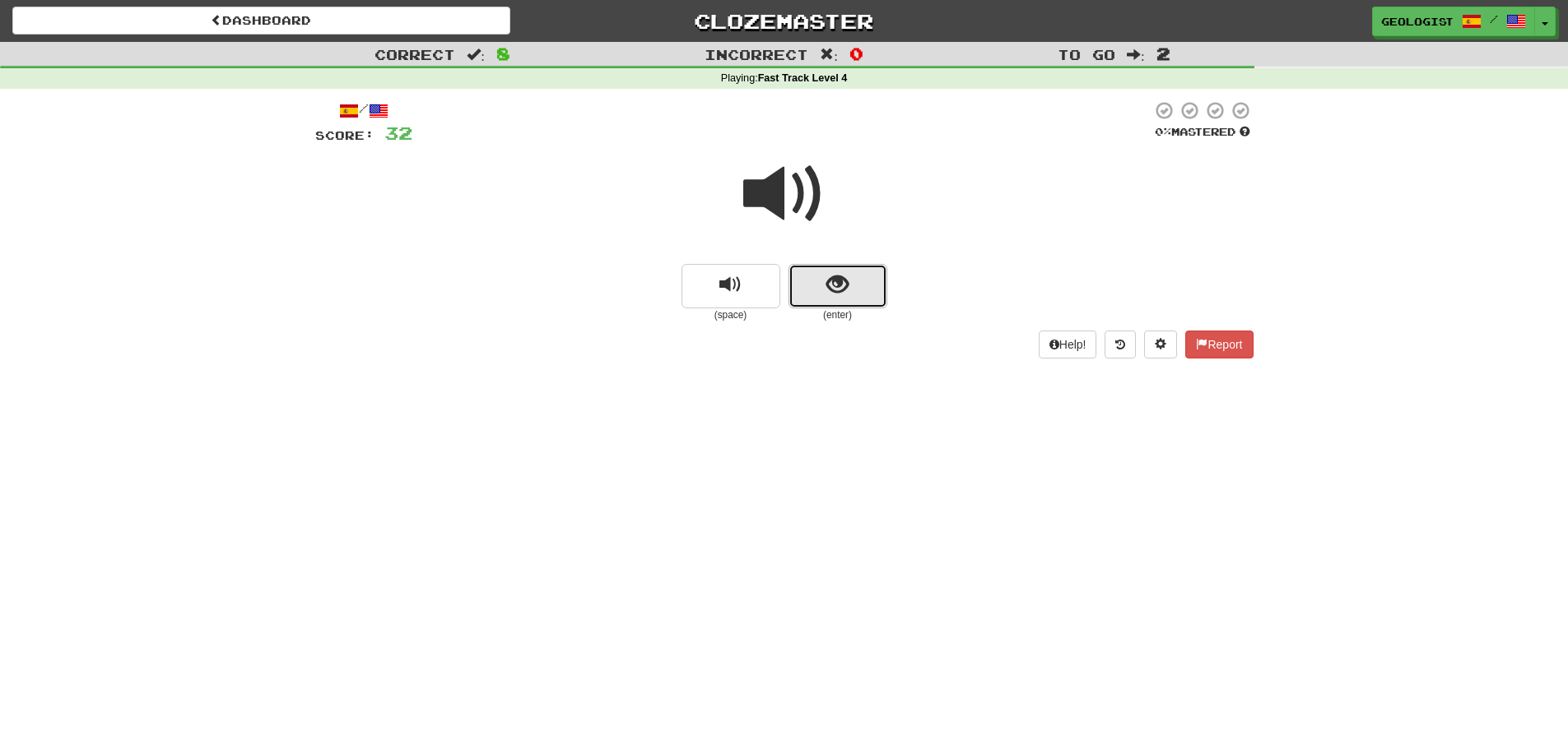
click at [853, 290] on button "show sentence" at bounding box center [838, 286] width 99 height 44
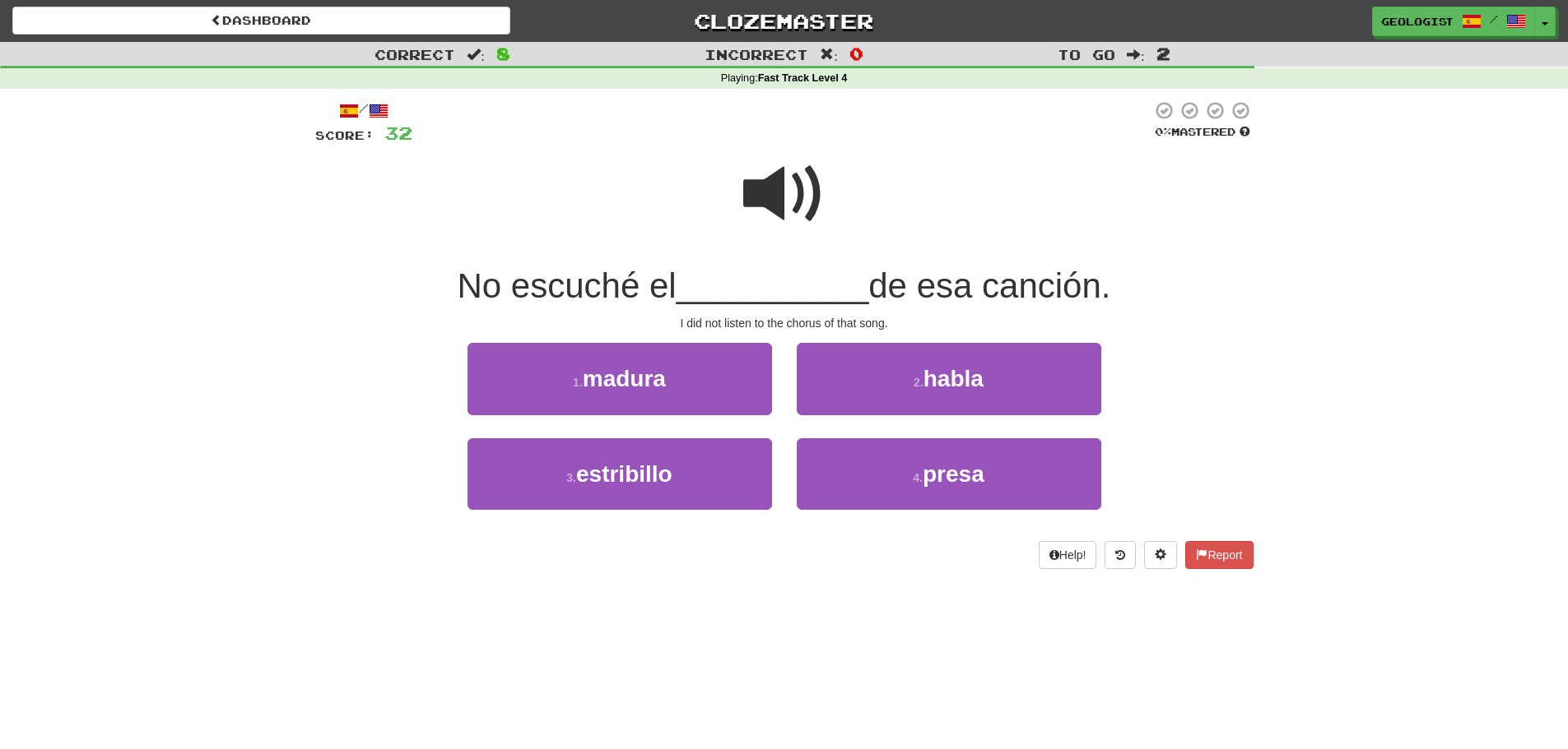
click at [762, 194] on span at bounding box center [784, 194] width 82 height 82
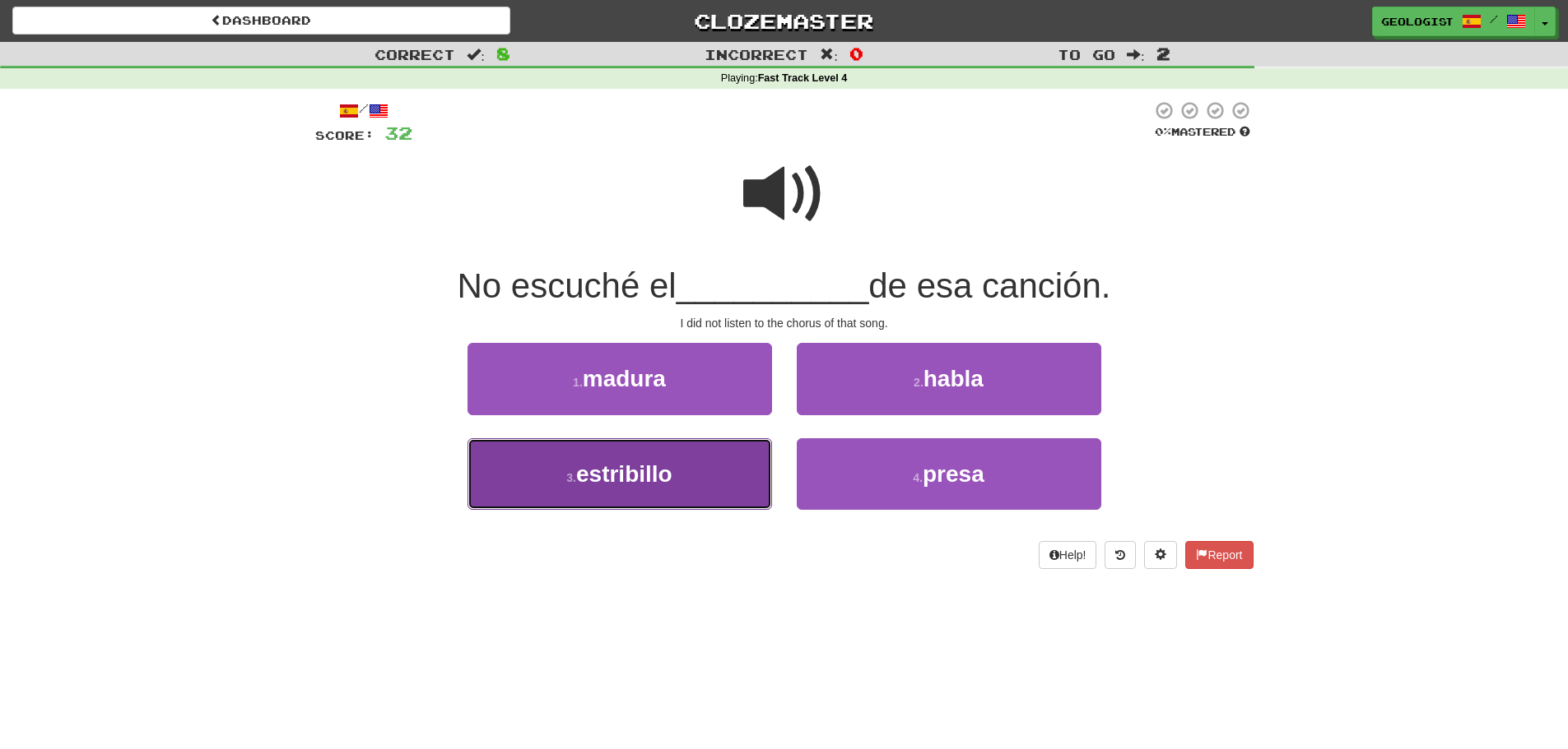
click at [542, 494] on button "3 . [GEOGRAPHIC_DATA]" at bounding box center [620, 474] width 305 height 72
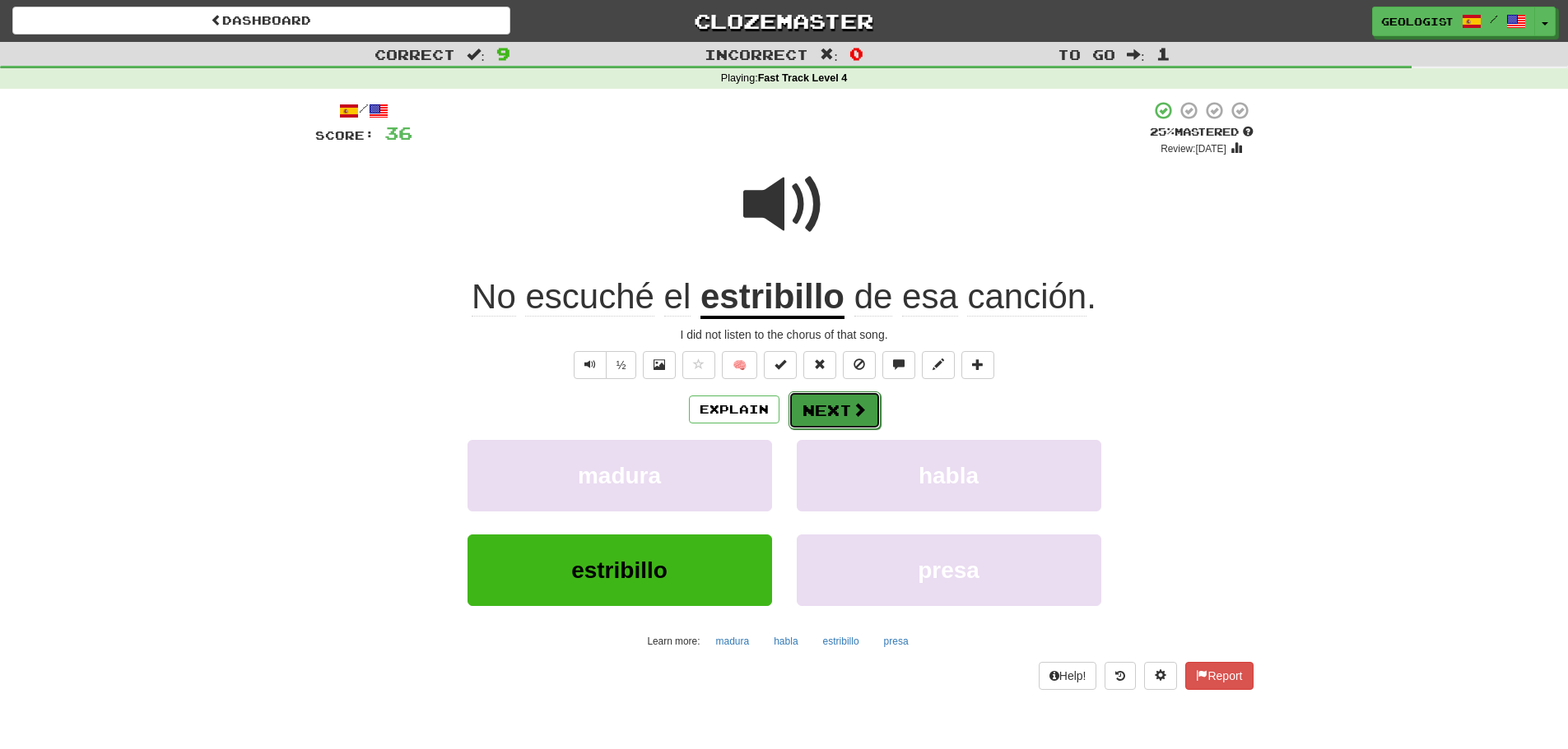
click at [859, 408] on span at bounding box center [859, 409] width 14 height 14
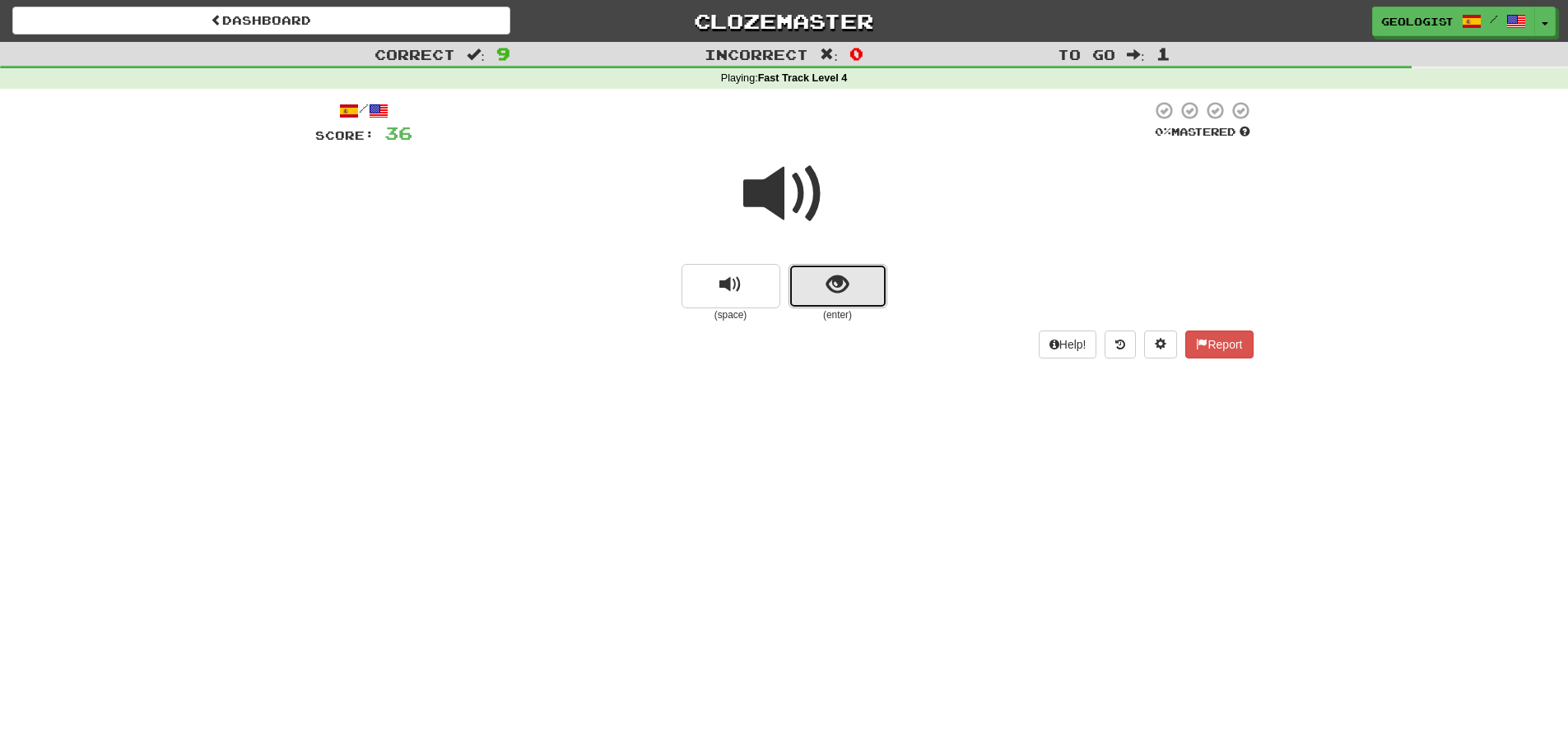
click at [848, 284] on button "show sentence" at bounding box center [838, 286] width 99 height 44
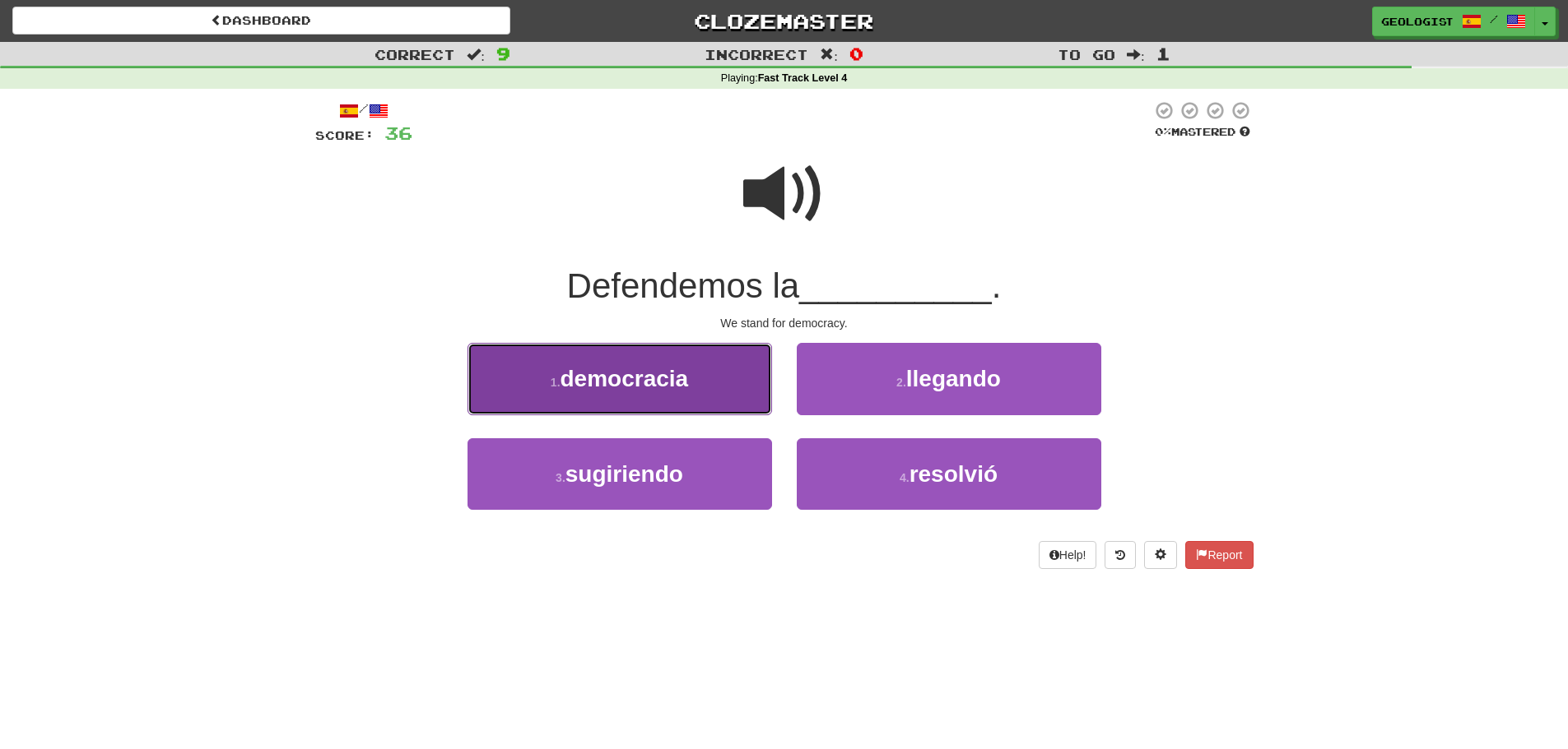
click at [520, 363] on button "1 . democracia" at bounding box center [620, 378] width 305 height 72
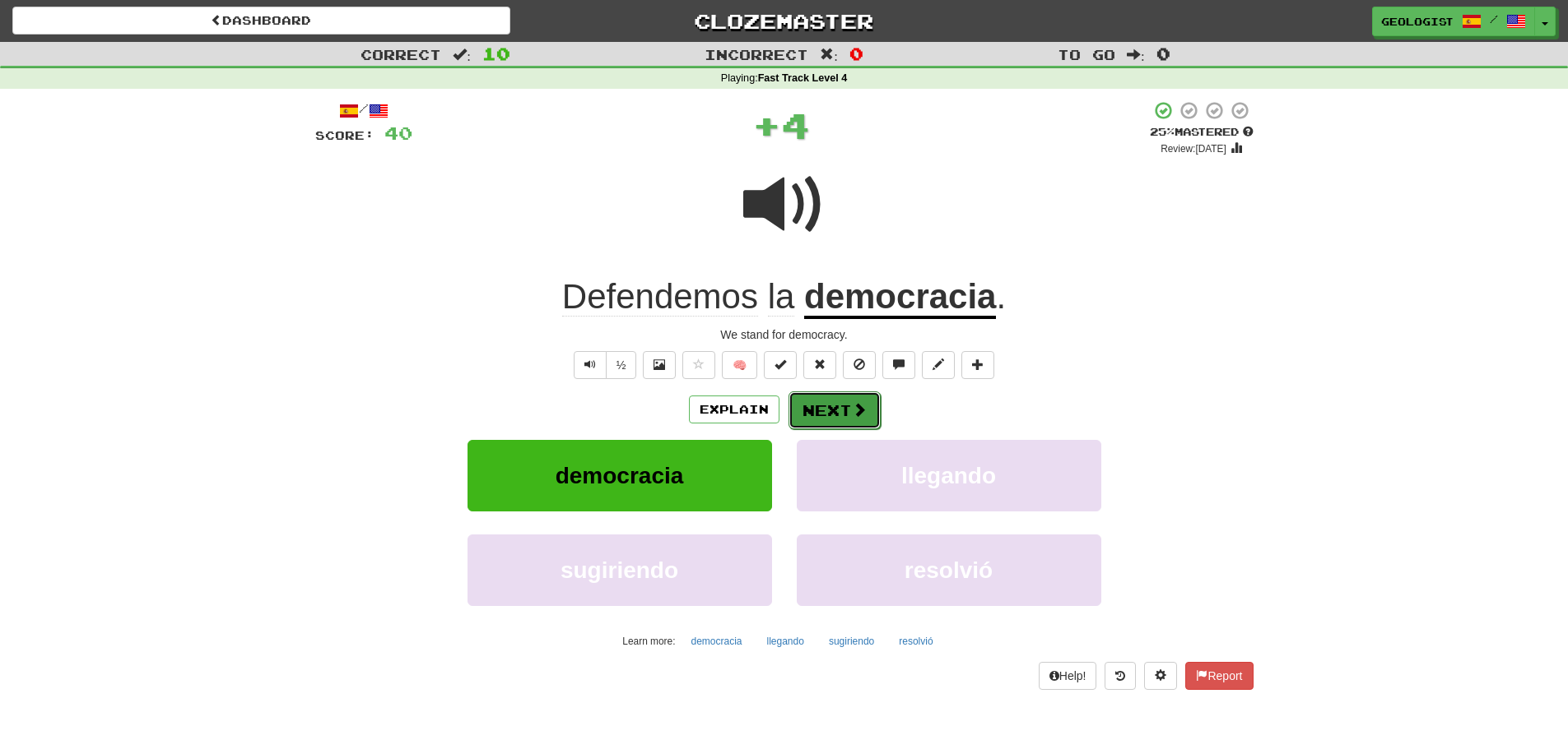
click at [826, 403] on button "Next" at bounding box center [835, 410] width 92 height 37
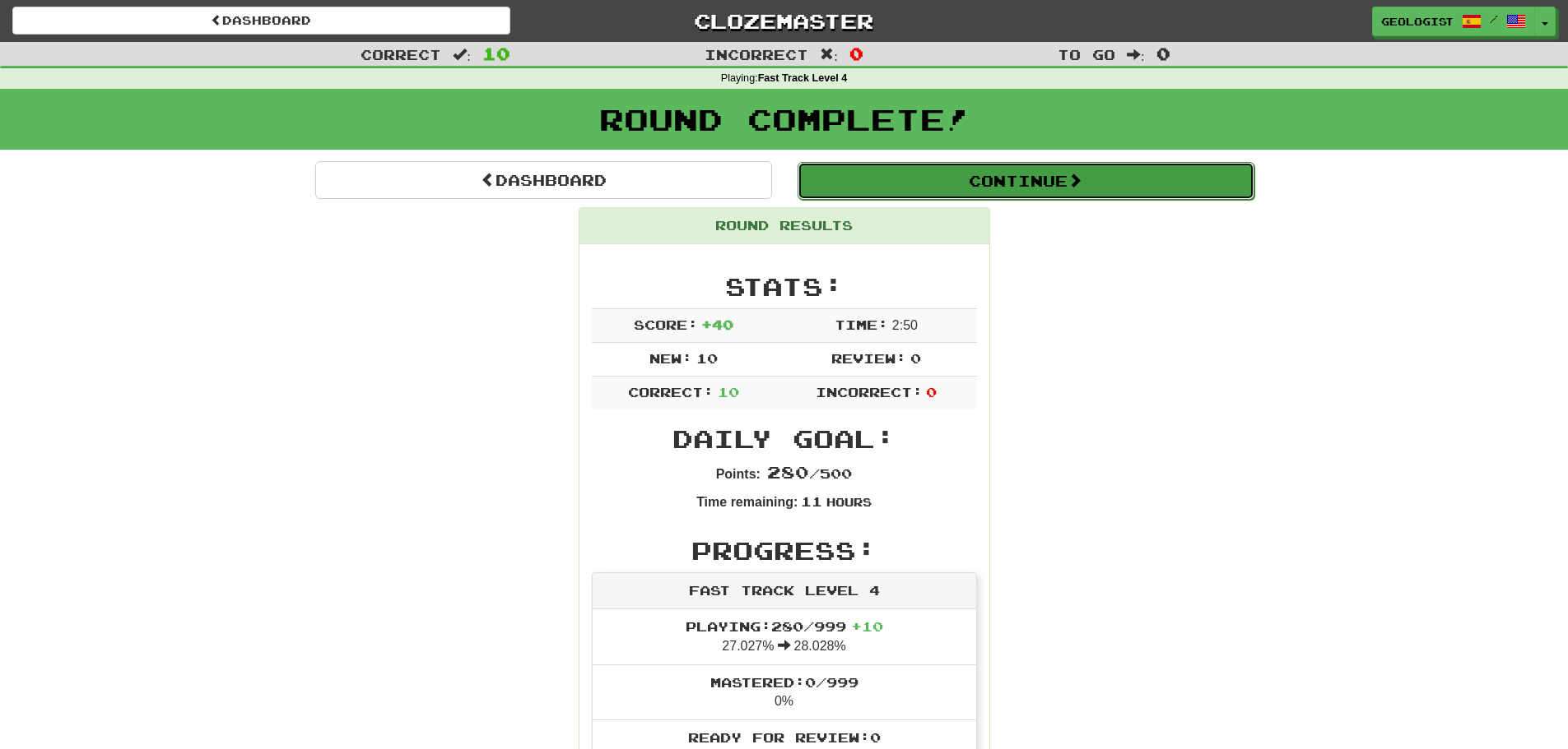
click at [960, 173] on button "Continue" at bounding box center [1026, 180] width 457 height 37
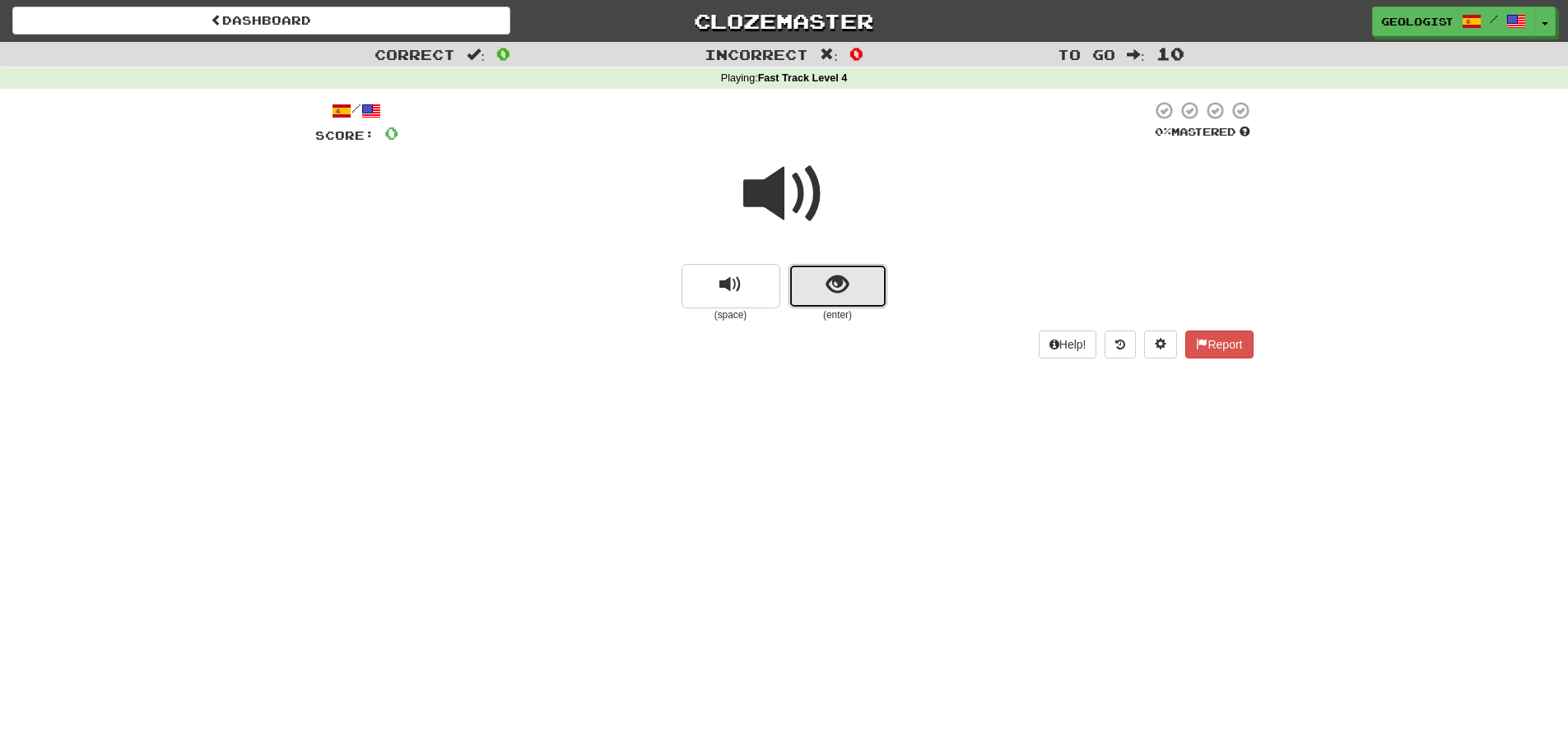
click at [862, 288] on button "show sentence" at bounding box center [838, 286] width 99 height 44
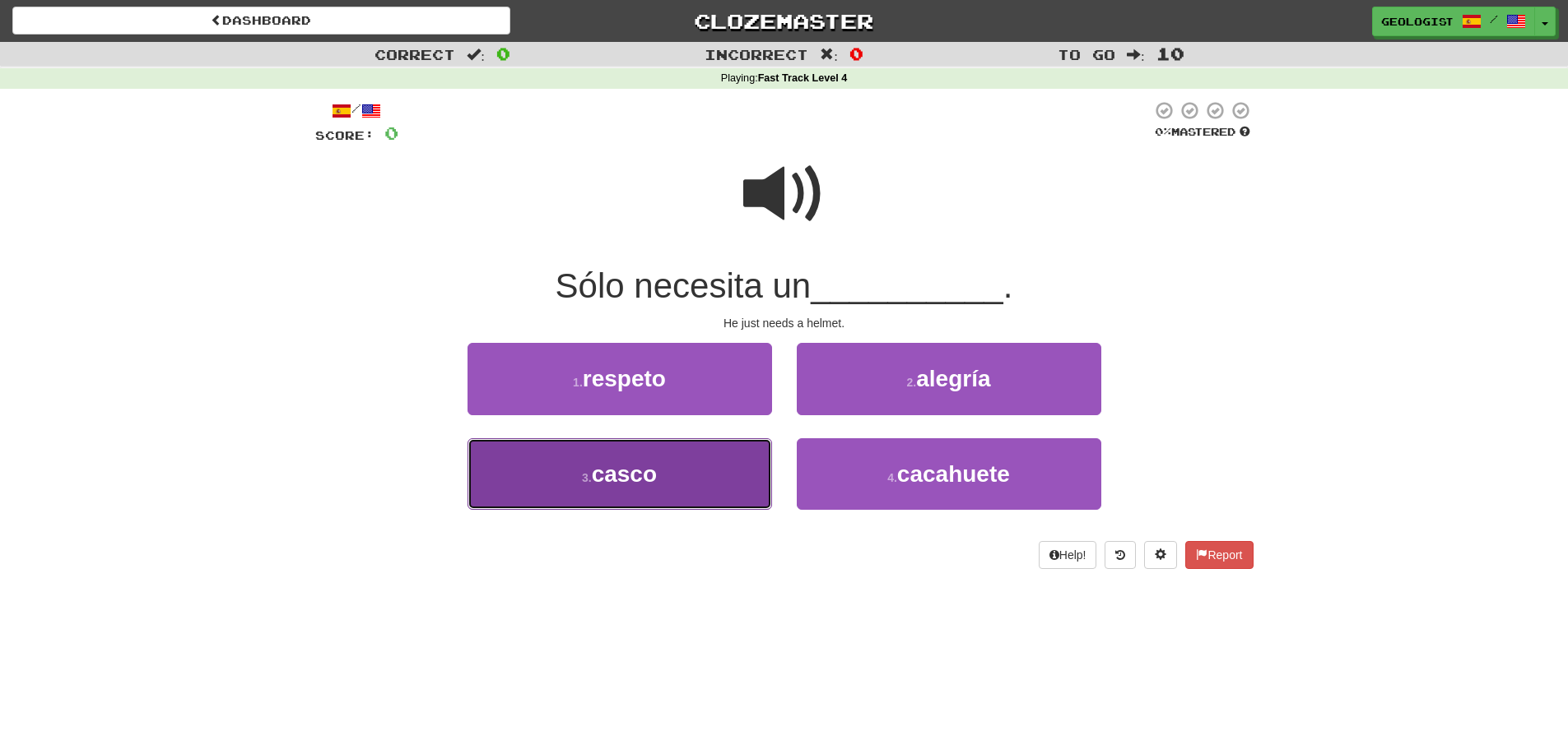
click at [655, 462] on span "casco" at bounding box center [624, 474] width 65 height 26
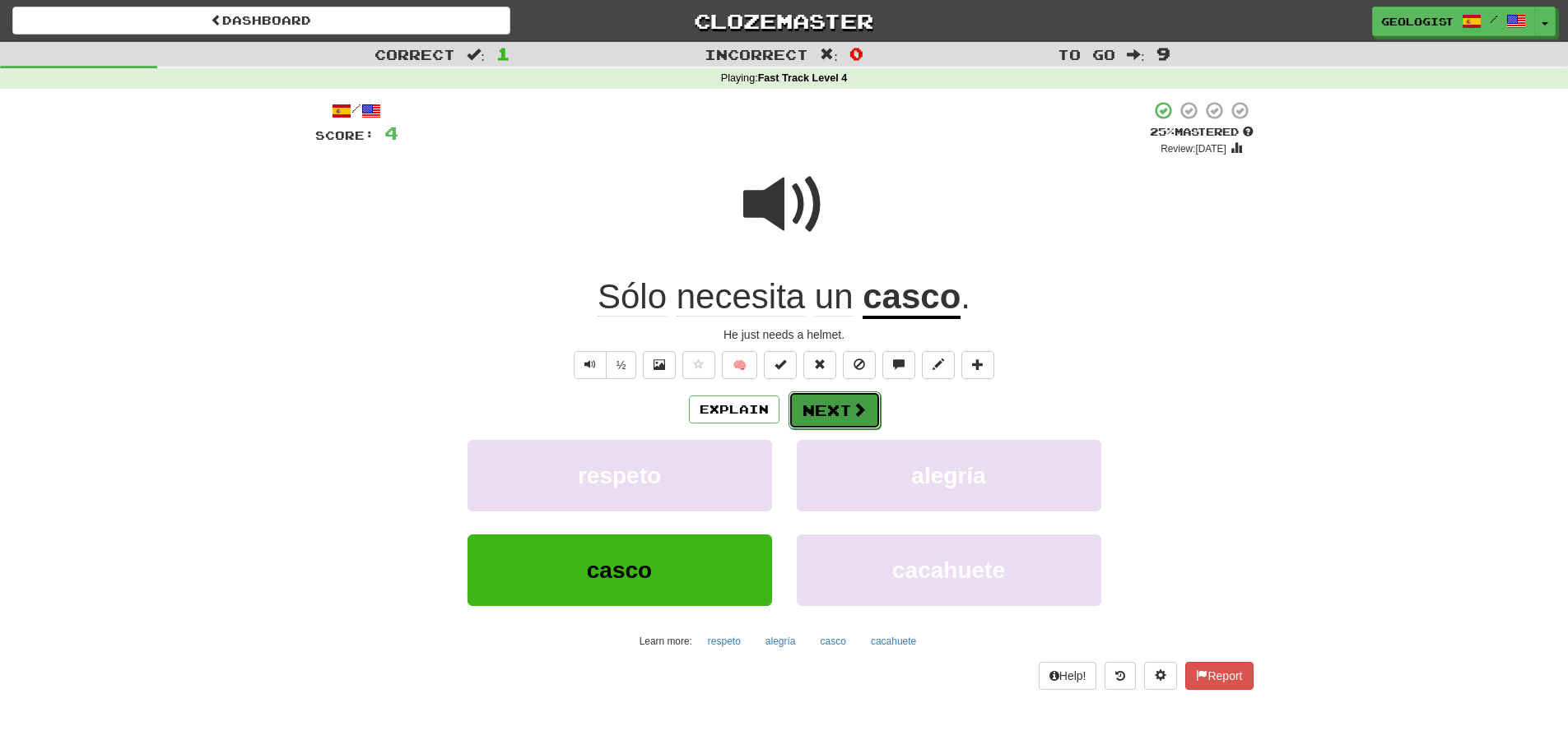
click at [842, 410] on button "Next" at bounding box center [835, 410] width 92 height 37
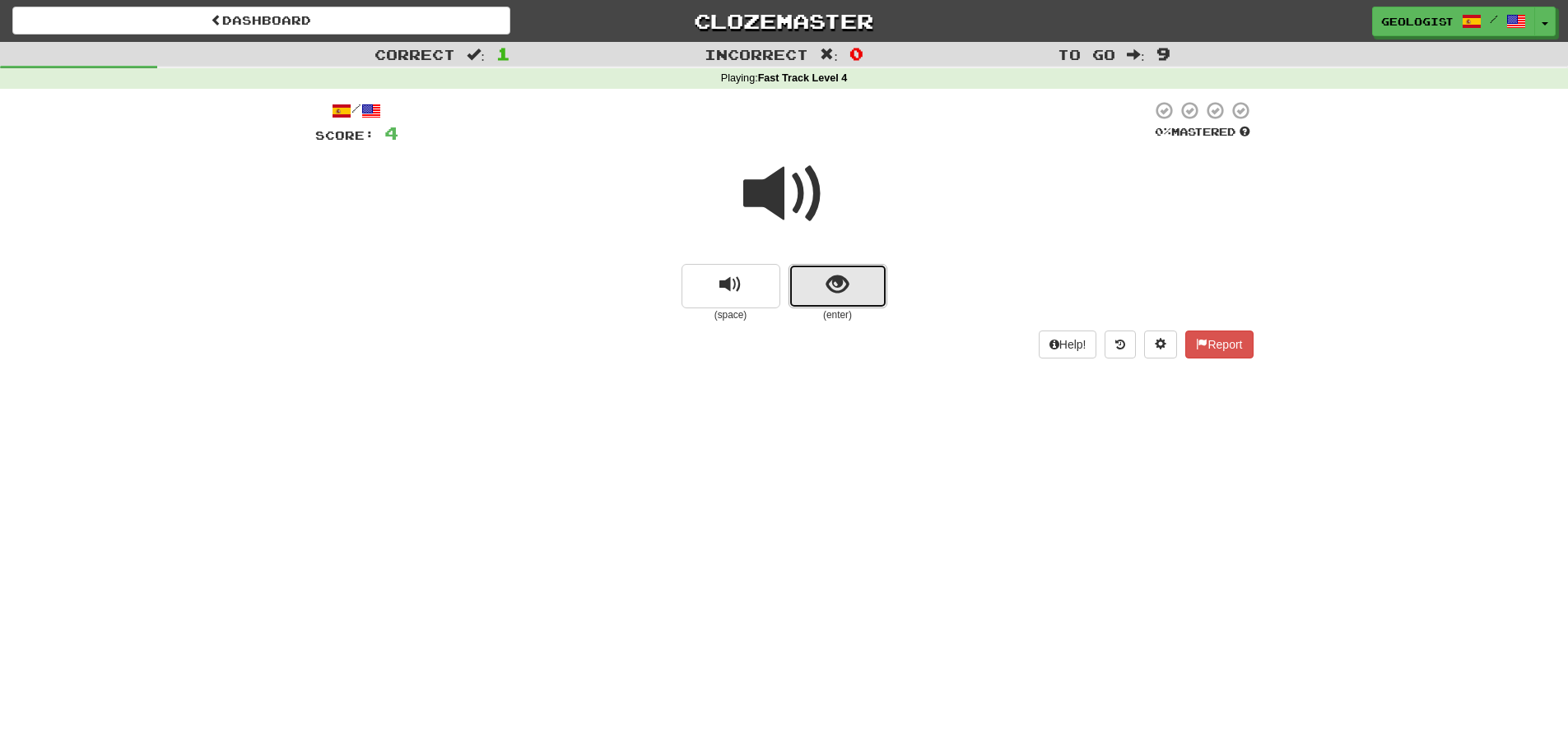
click at [860, 288] on button "show sentence" at bounding box center [838, 286] width 99 height 44
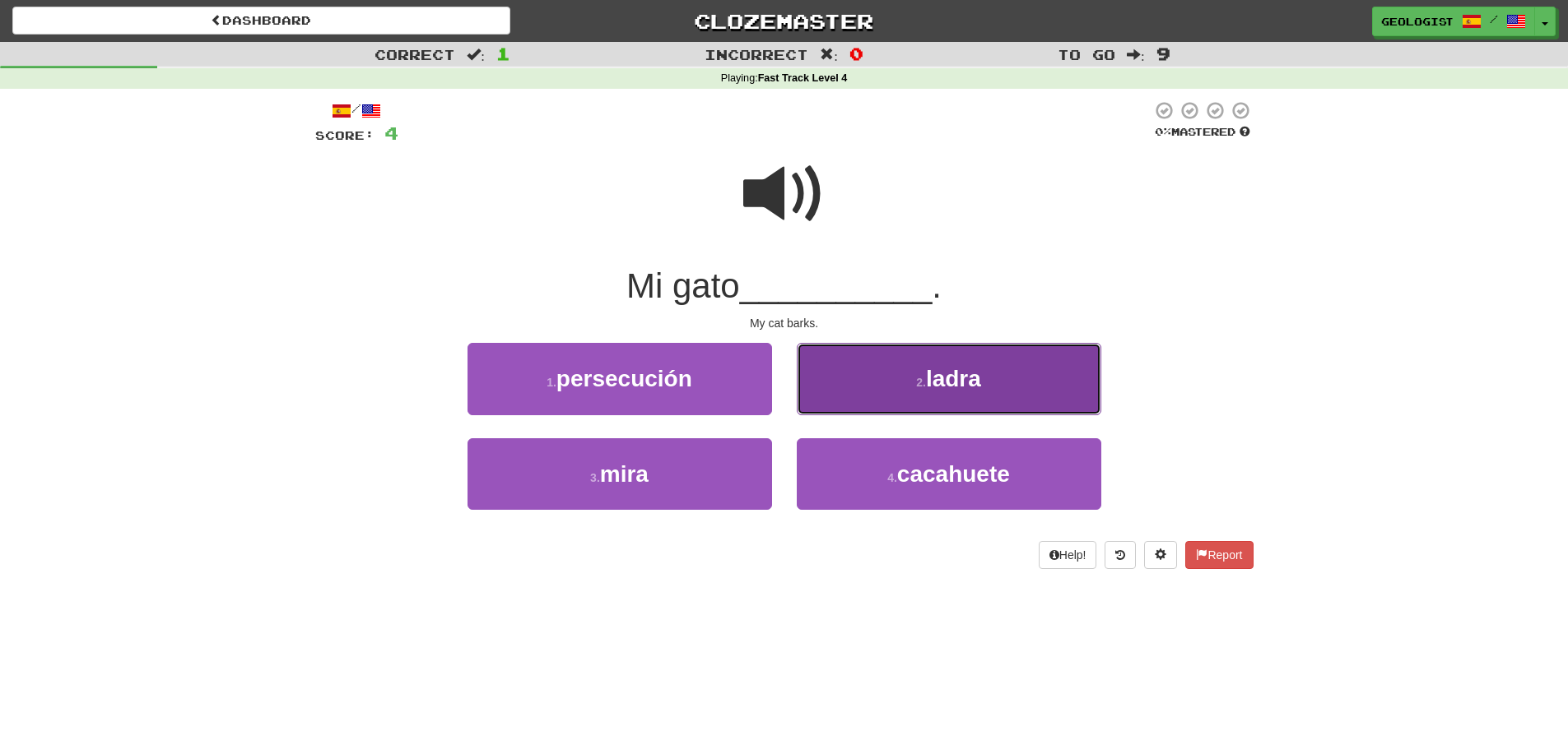
click at [895, 357] on button "2 . [GEOGRAPHIC_DATA]" at bounding box center [949, 378] width 305 height 72
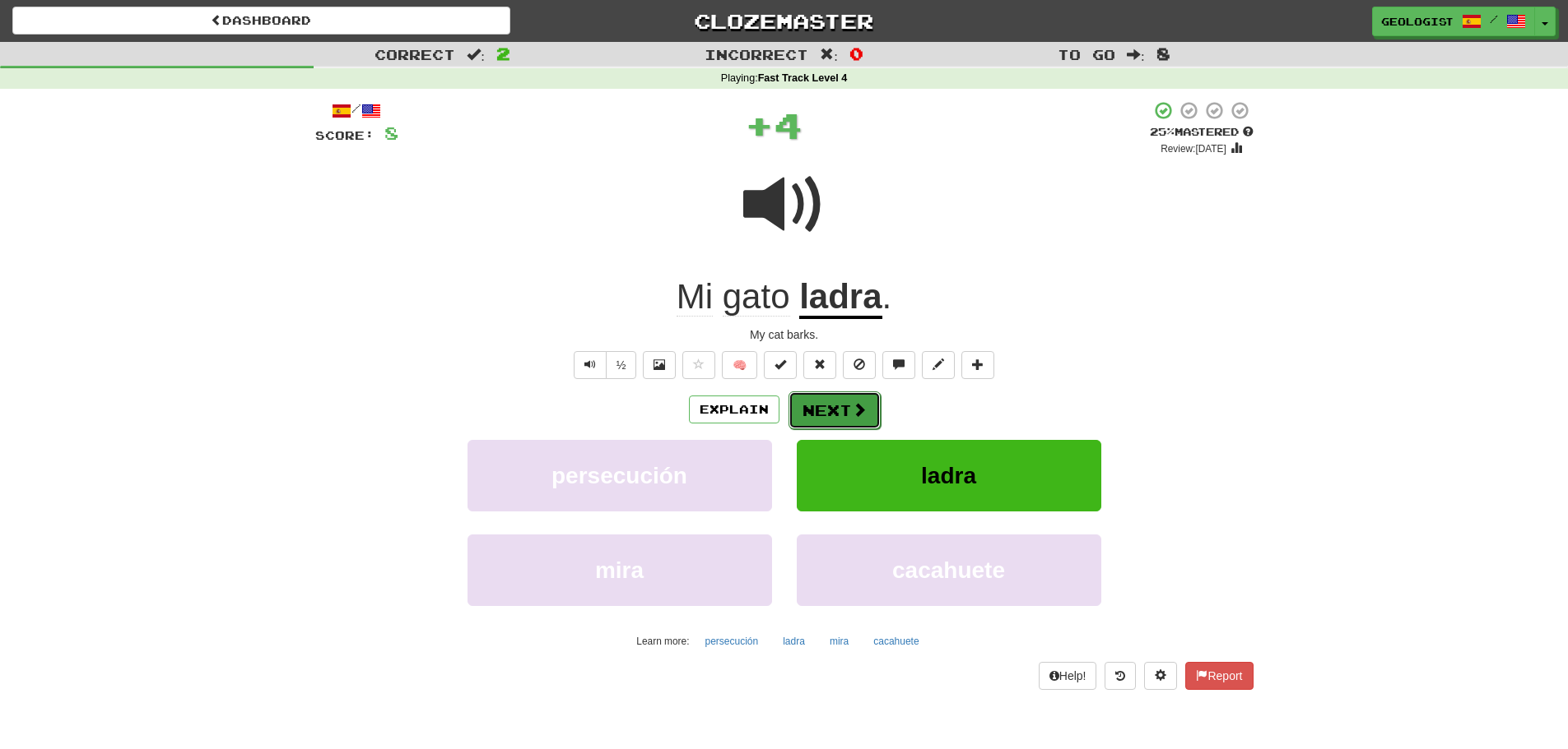
click at [818, 407] on button "Next" at bounding box center [835, 410] width 92 height 37
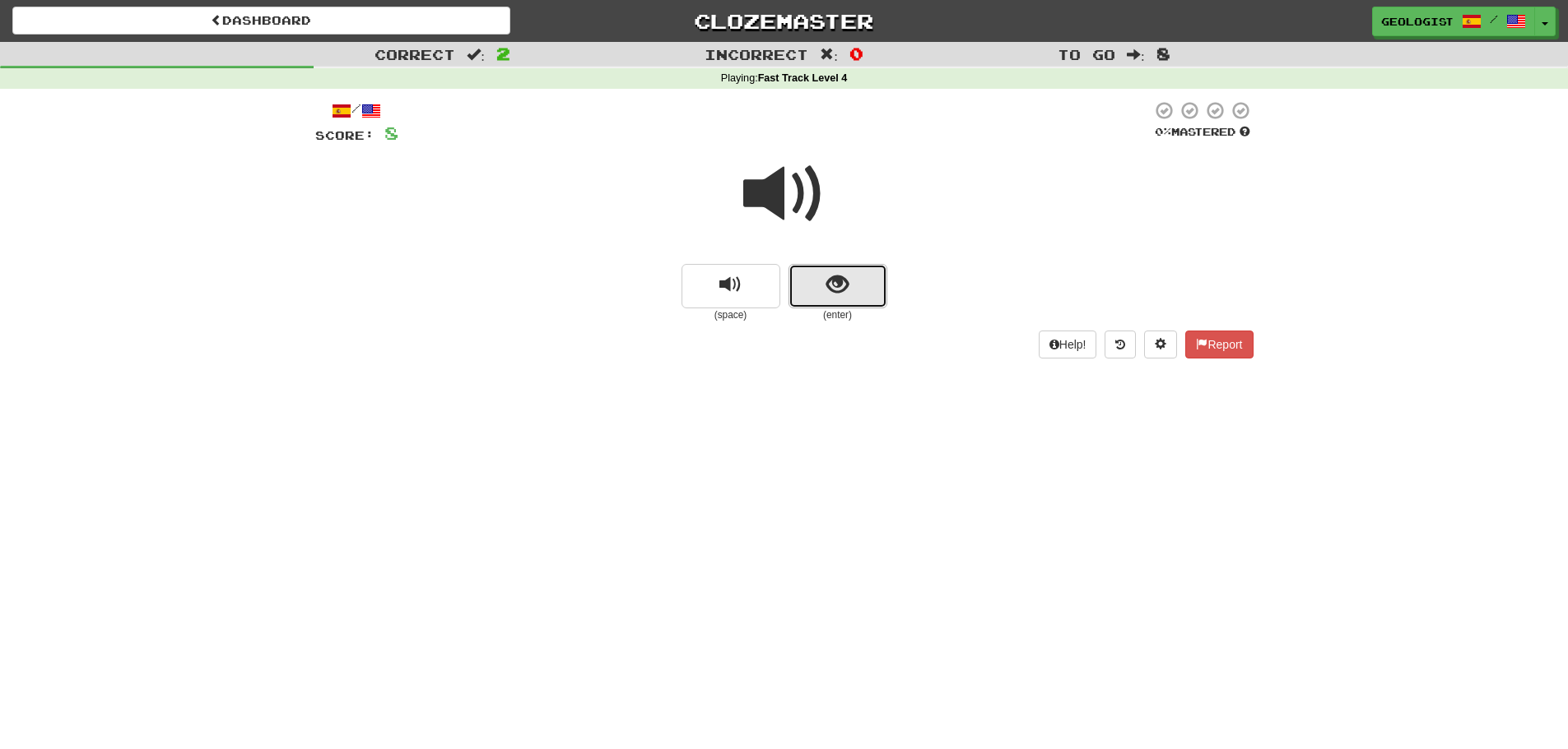
click at [848, 283] on button "show sentence" at bounding box center [838, 286] width 99 height 44
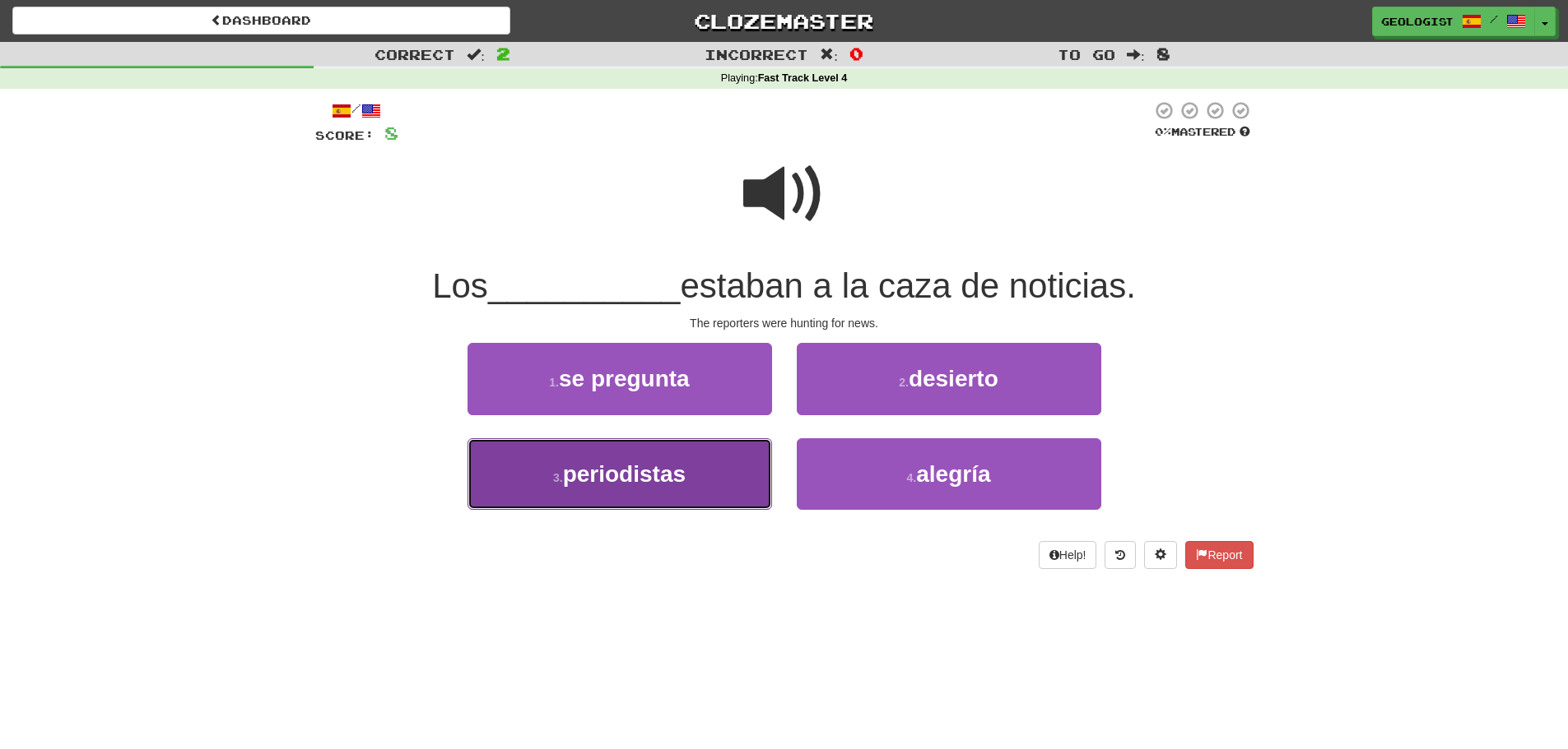
click at [640, 464] on span "periodistas" at bounding box center [624, 474] width 123 height 26
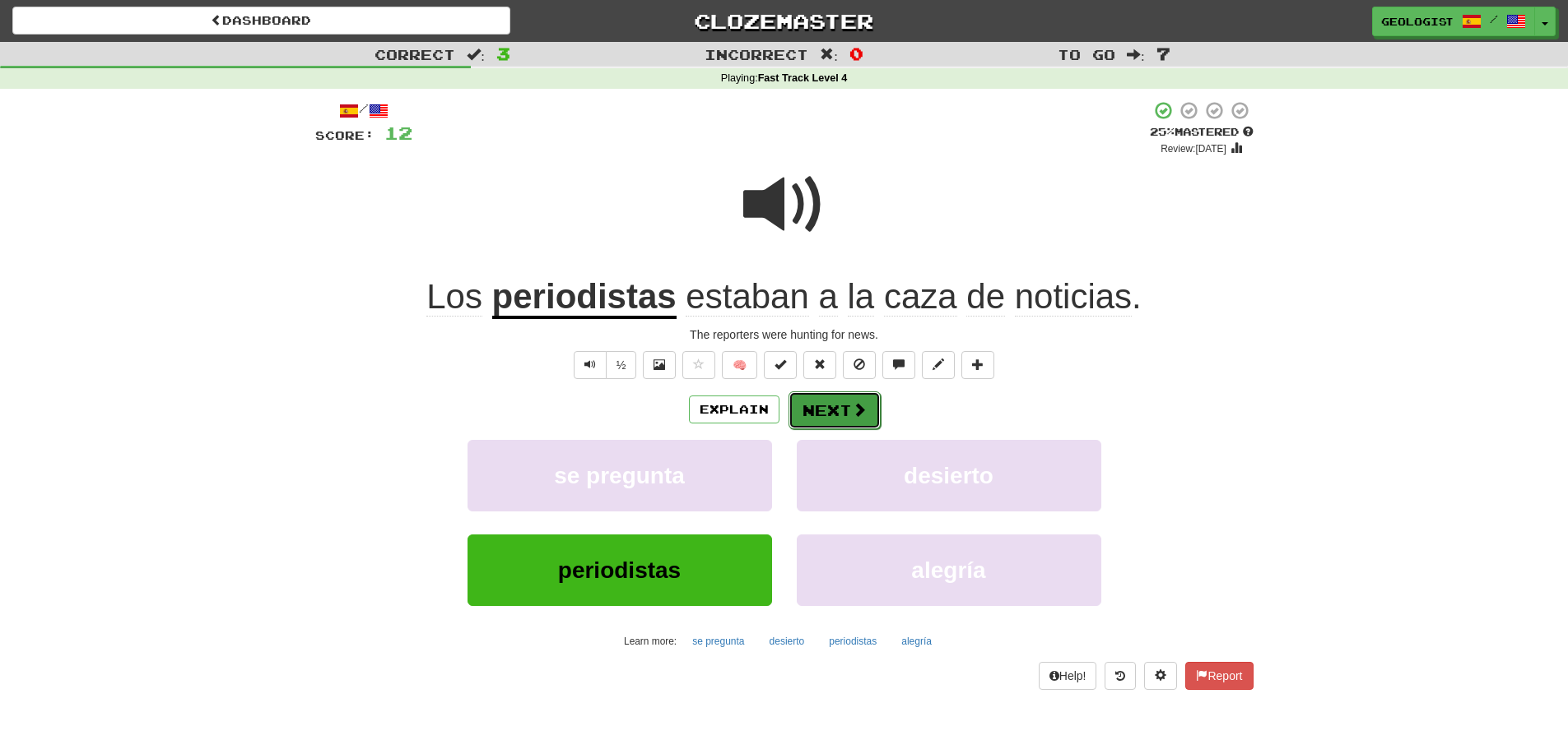
click at [821, 407] on button "Next" at bounding box center [835, 410] width 92 height 37
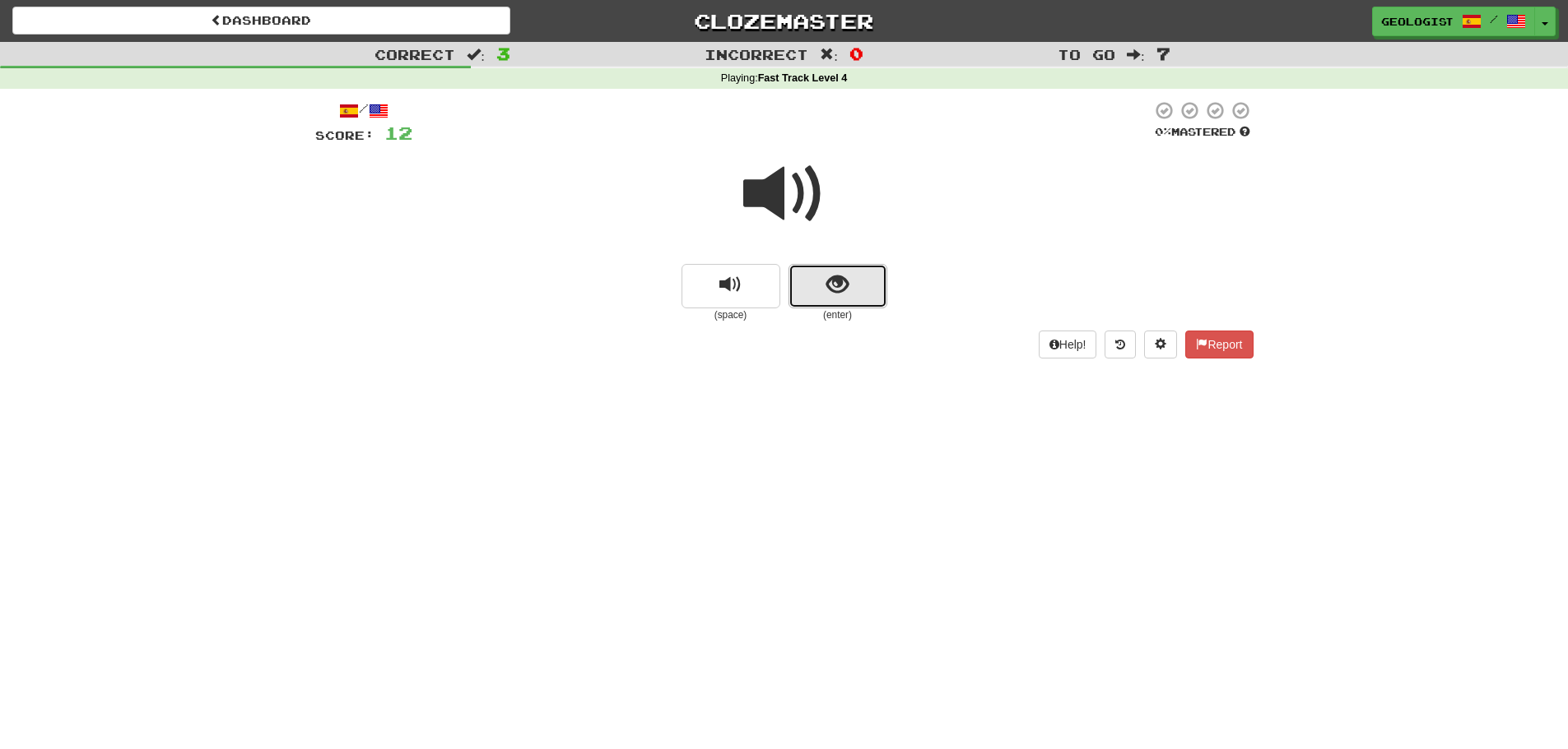
click at [839, 294] on span "show sentence" at bounding box center [837, 284] width 22 height 22
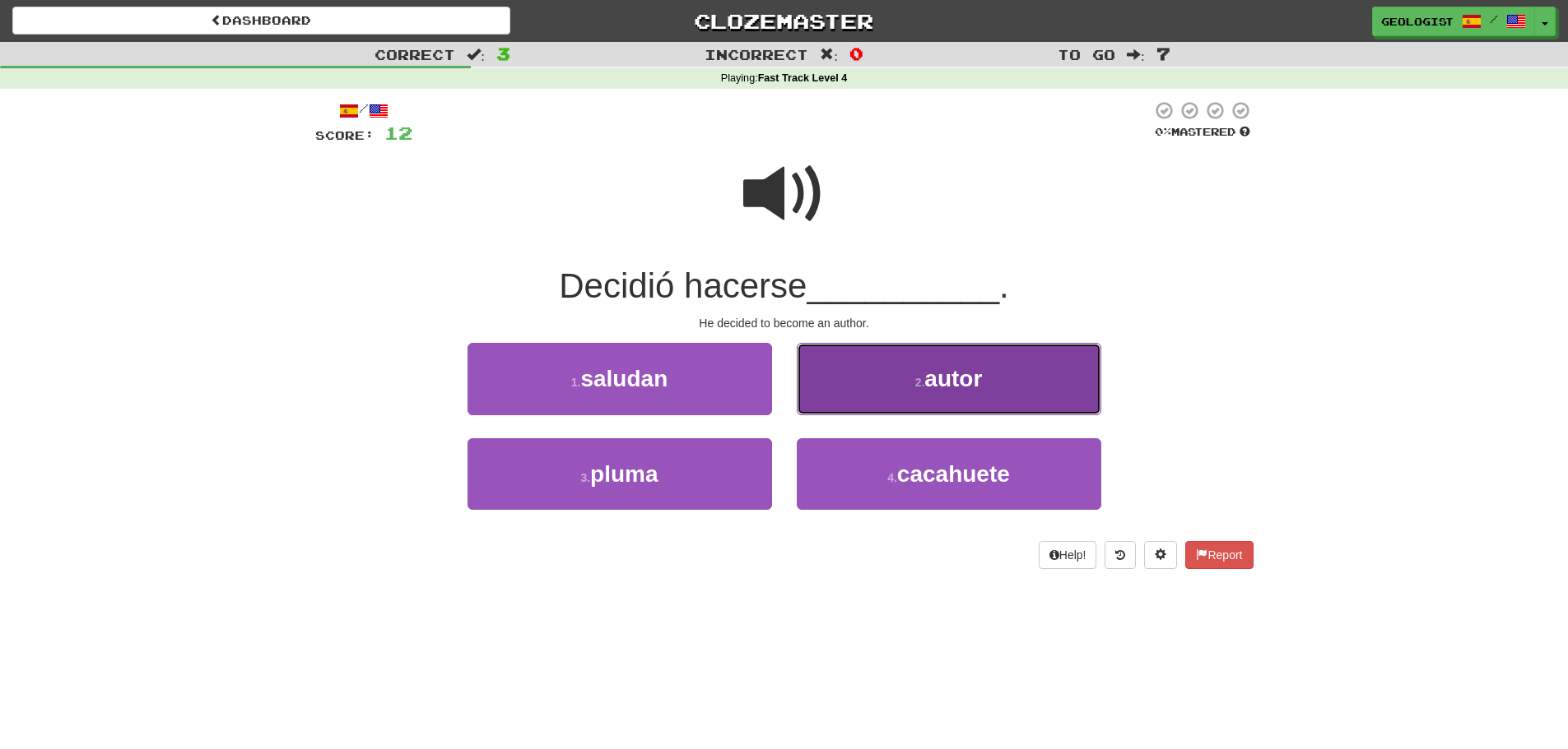
click at [871, 380] on button "2 . autor" at bounding box center [949, 378] width 305 height 72
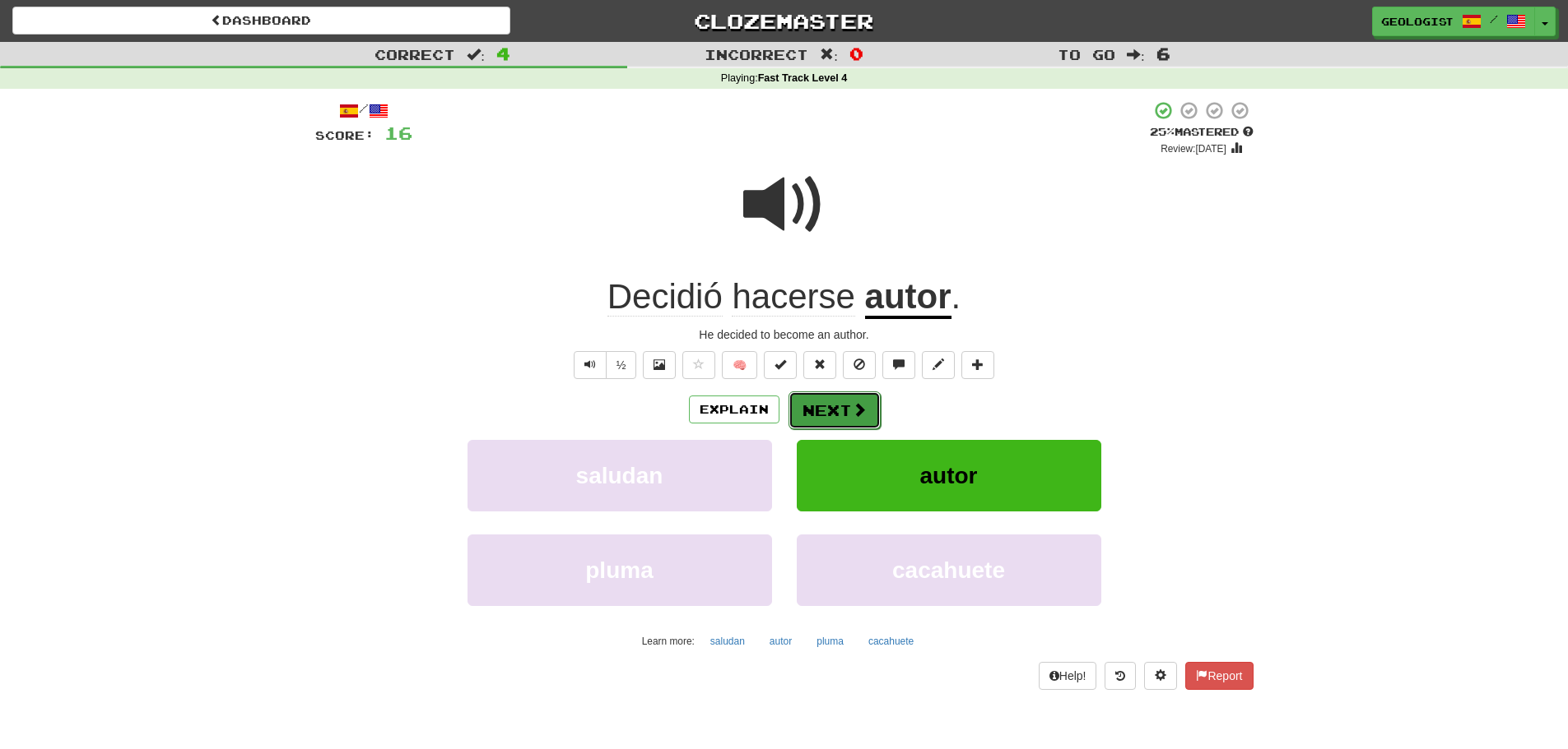
click at [823, 405] on button "Next" at bounding box center [835, 410] width 92 height 37
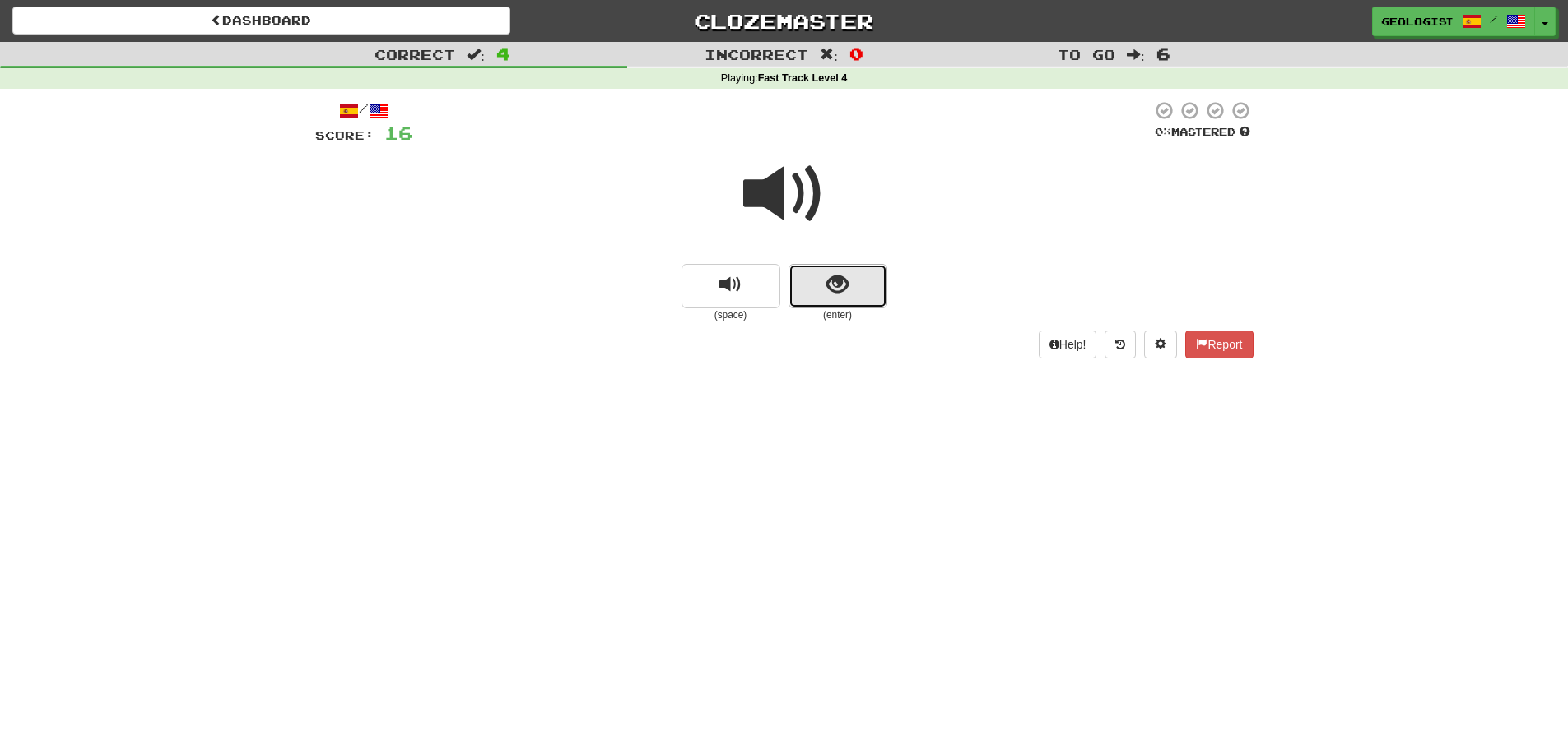
click at [846, 283] on span "show sentence" at bounding box center [837, 284] width 22 height 22
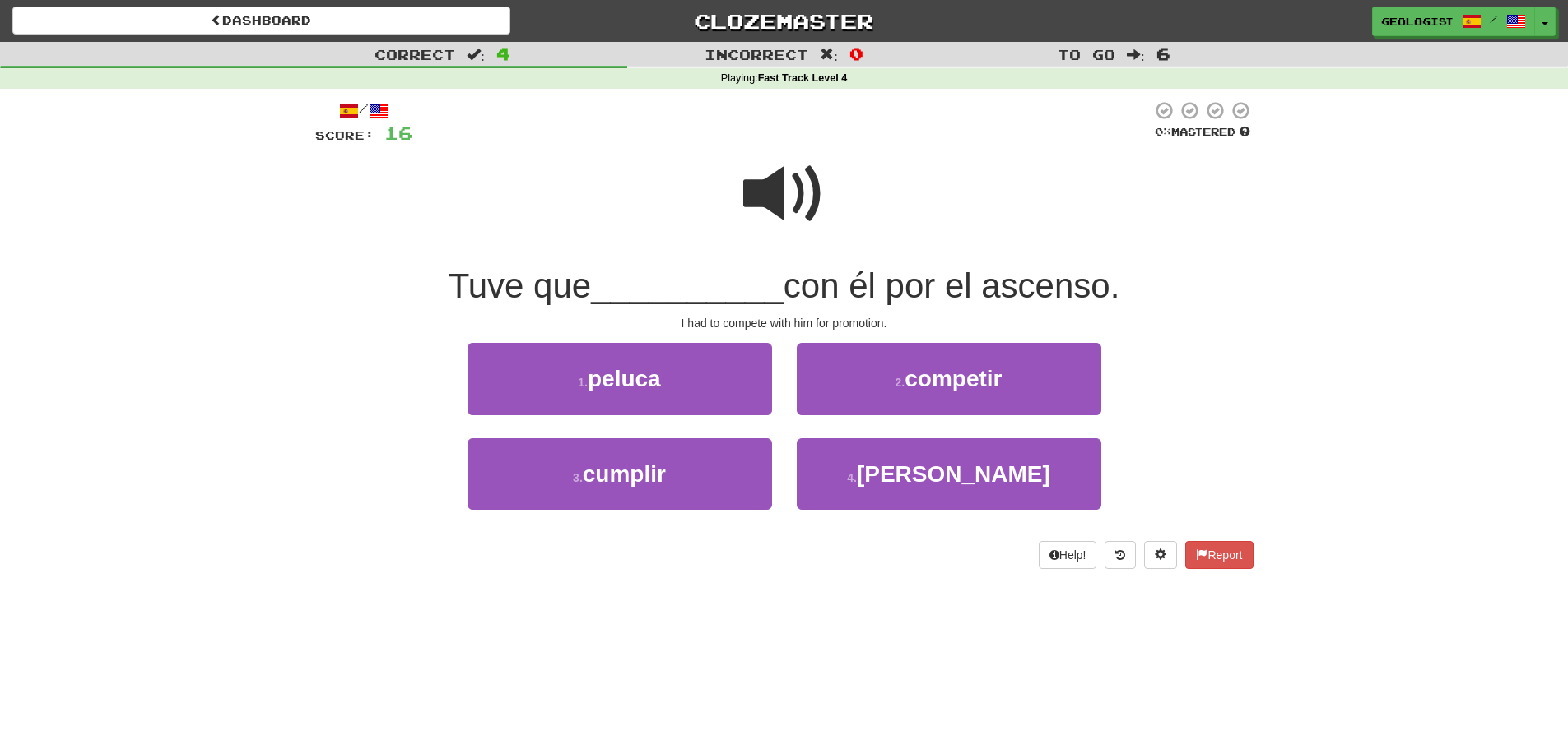
click at [753, 177] on span at bounding box center [784, 194] width 82 height 82
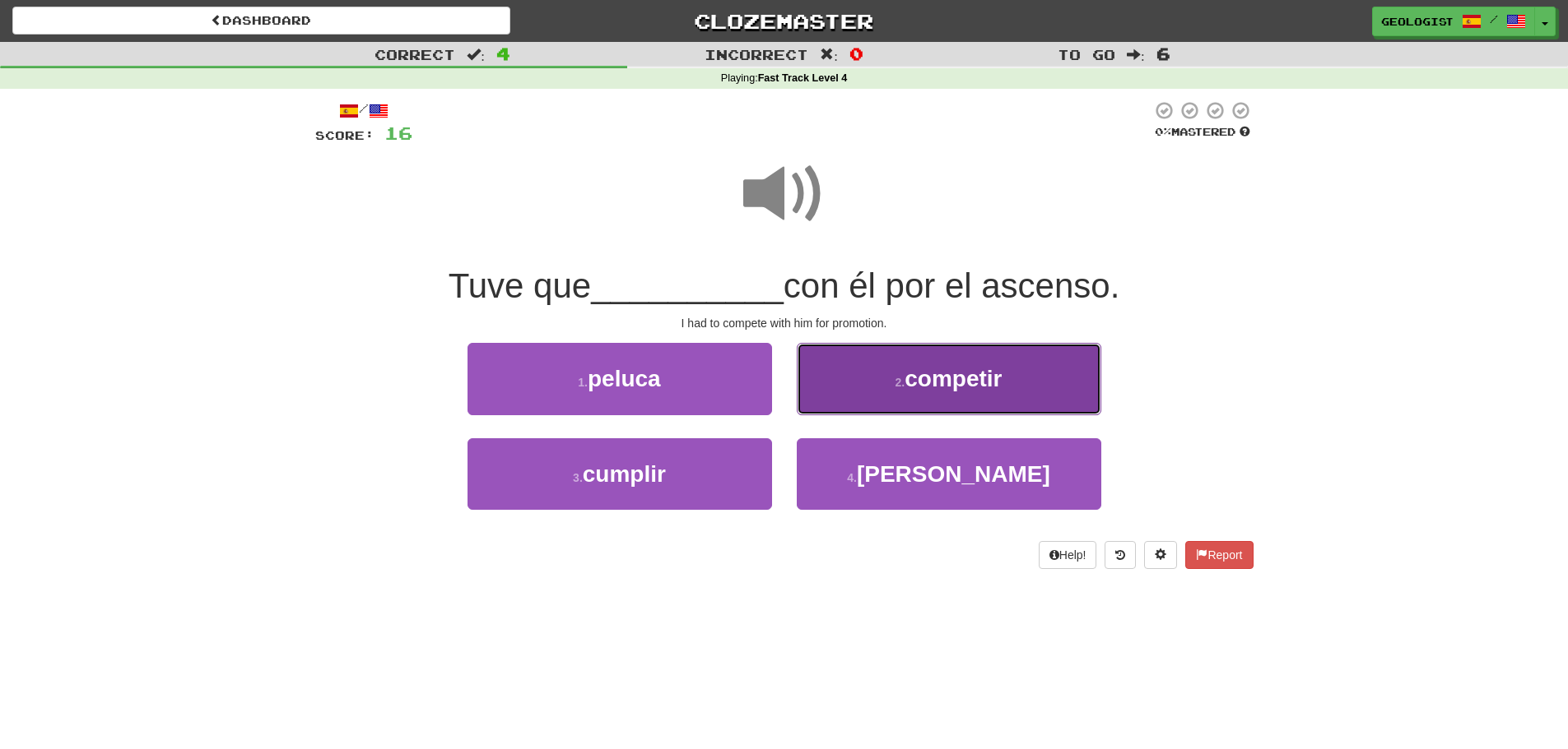
click at [918, 368] on span "competir" at bounding box center [953, 378] width 97 height 26
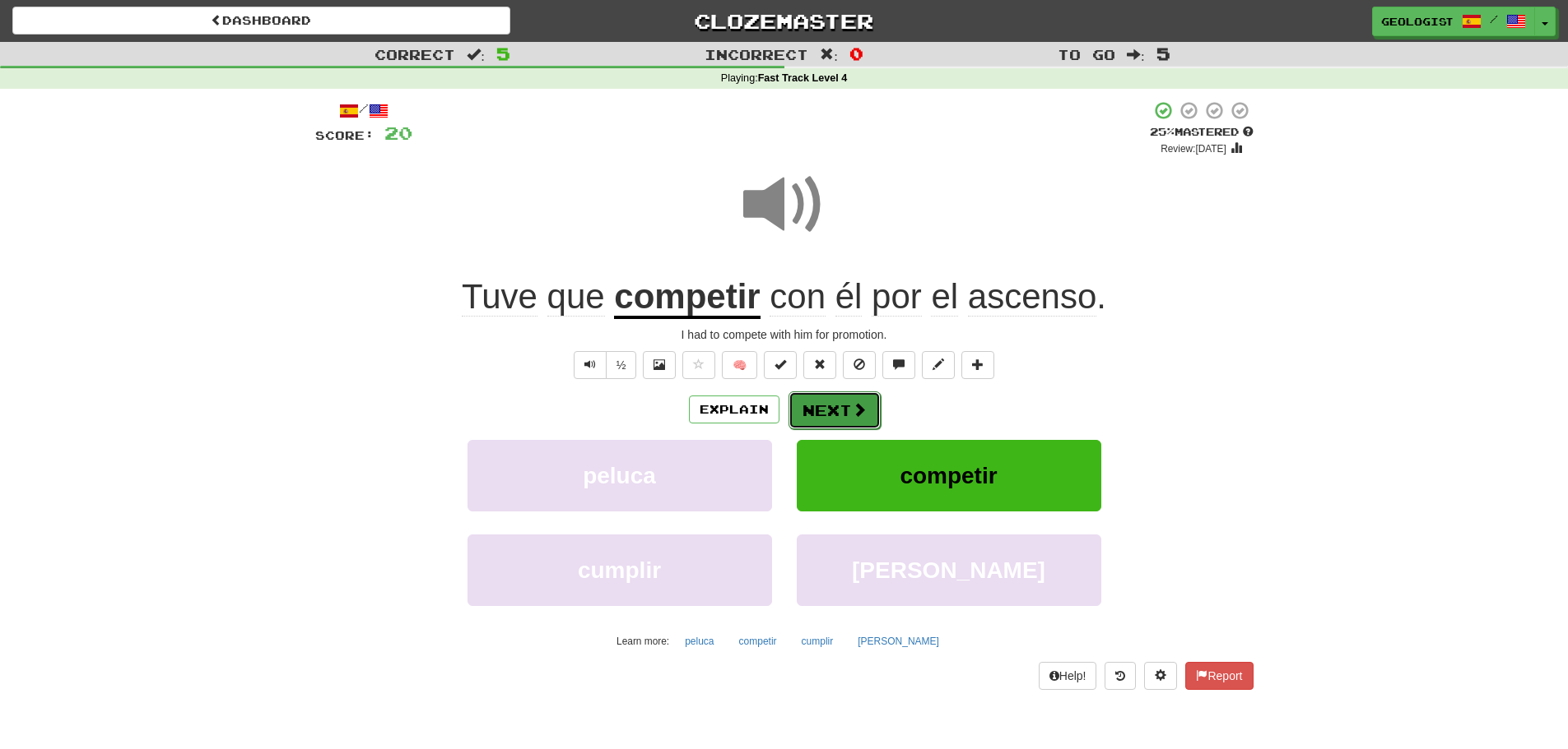
click at [855, 404] on span at bounding box center [859, 409] width 14 height 14
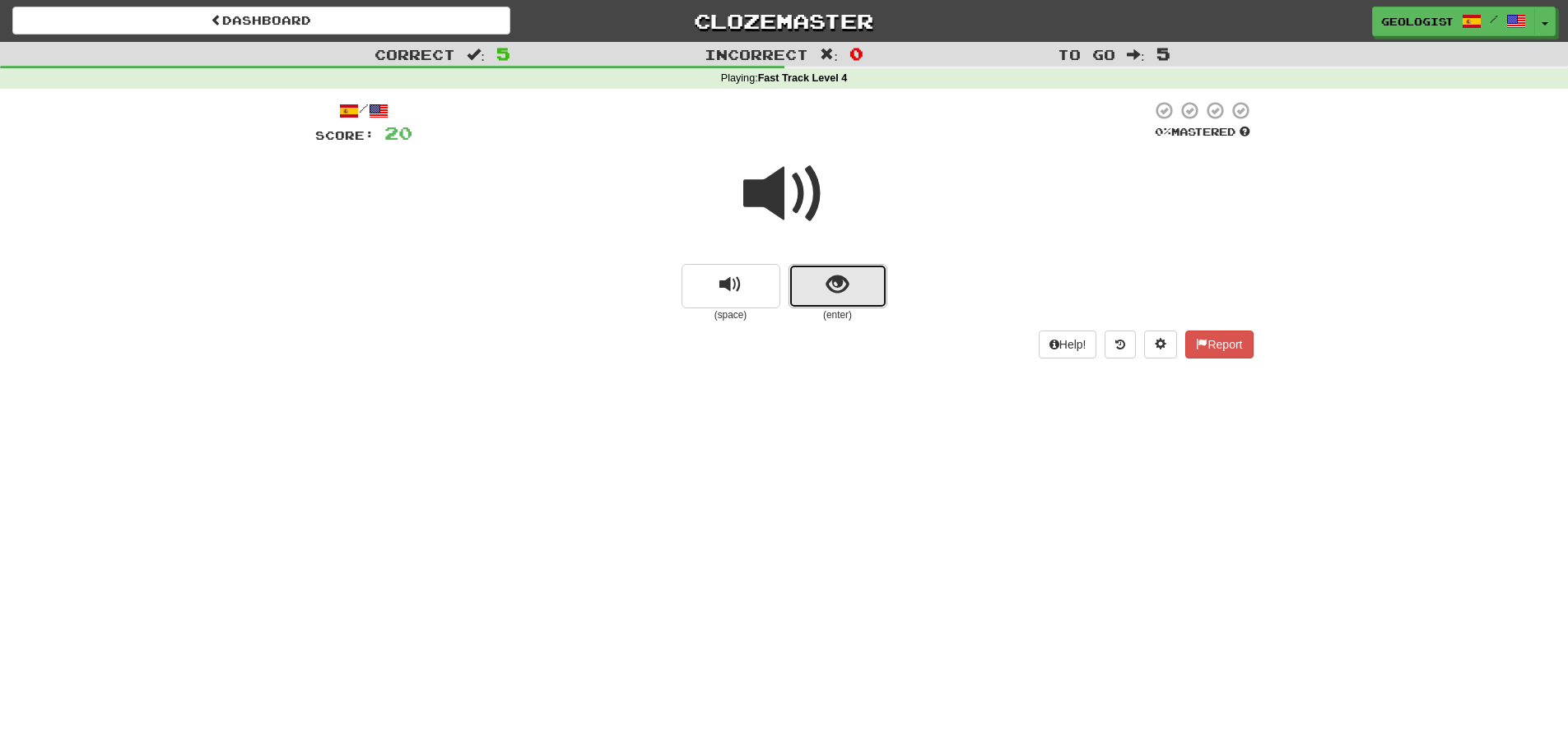
click at [830, 281] on span "show sentence" at bounding box center [837, 284] width 22 height 22
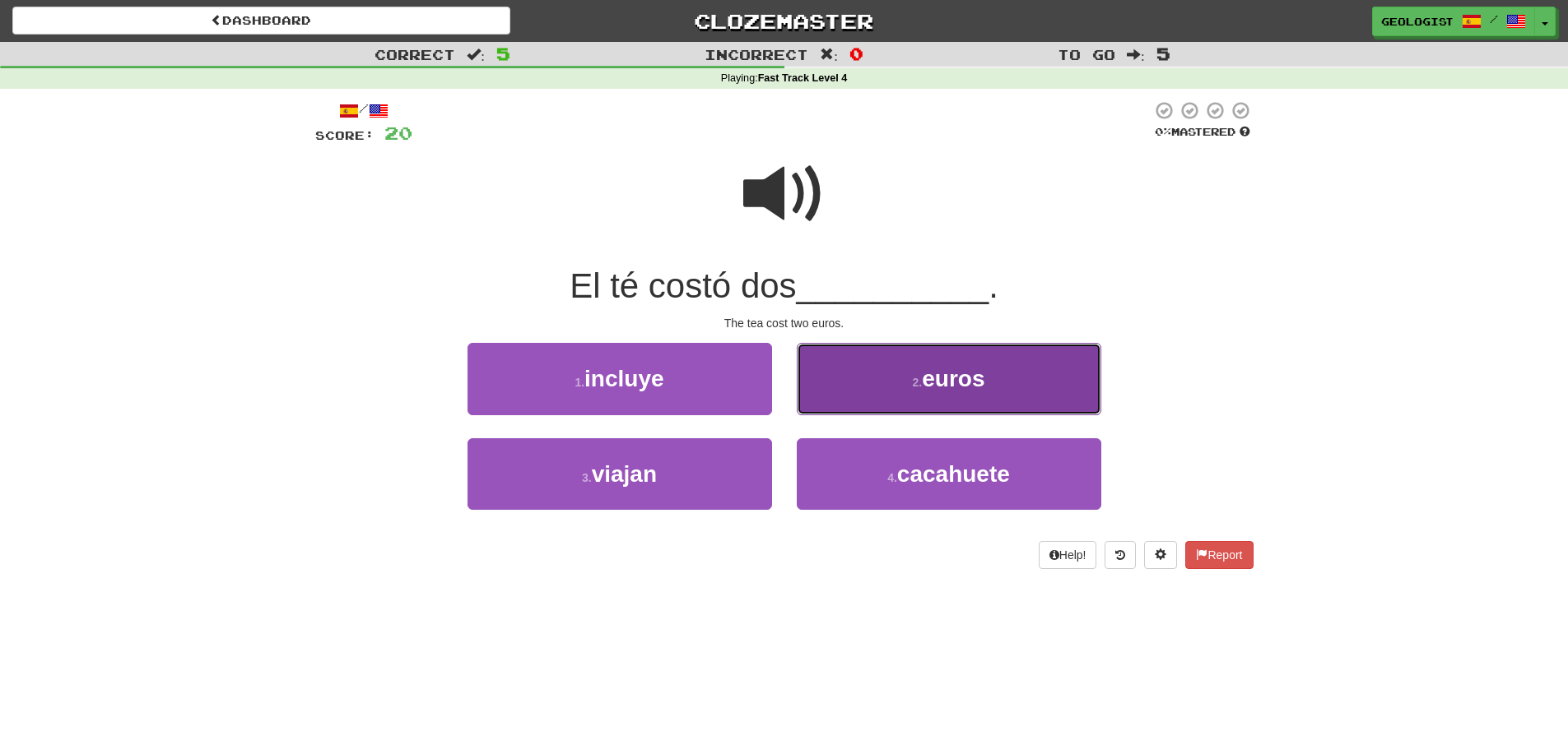
click at [847, 399] on button "2 . euros" at bounding box center [949, 378] width 305 height 72
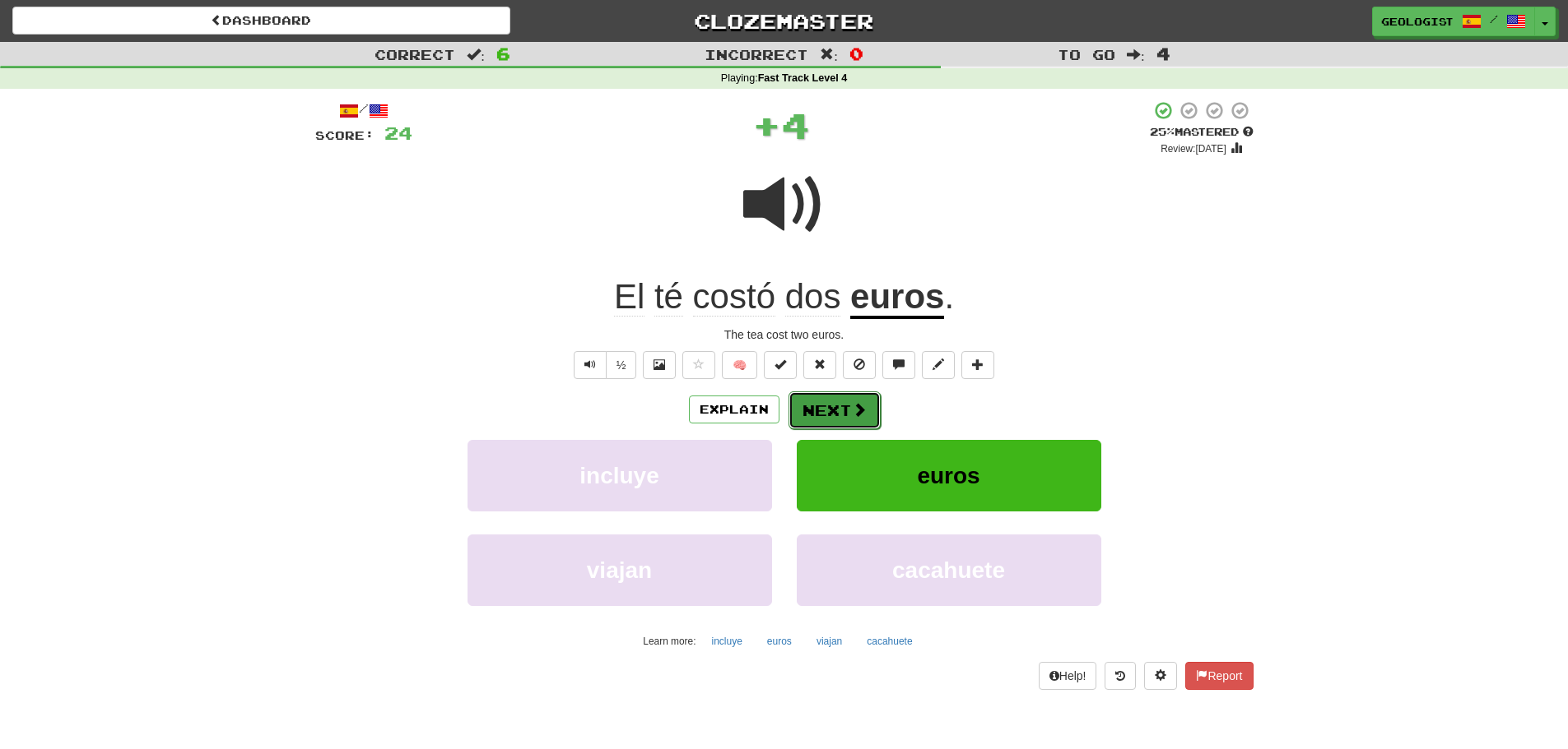
click at [838, 398] on button "Next" at bounding box center [835, 410] width 92 height 37
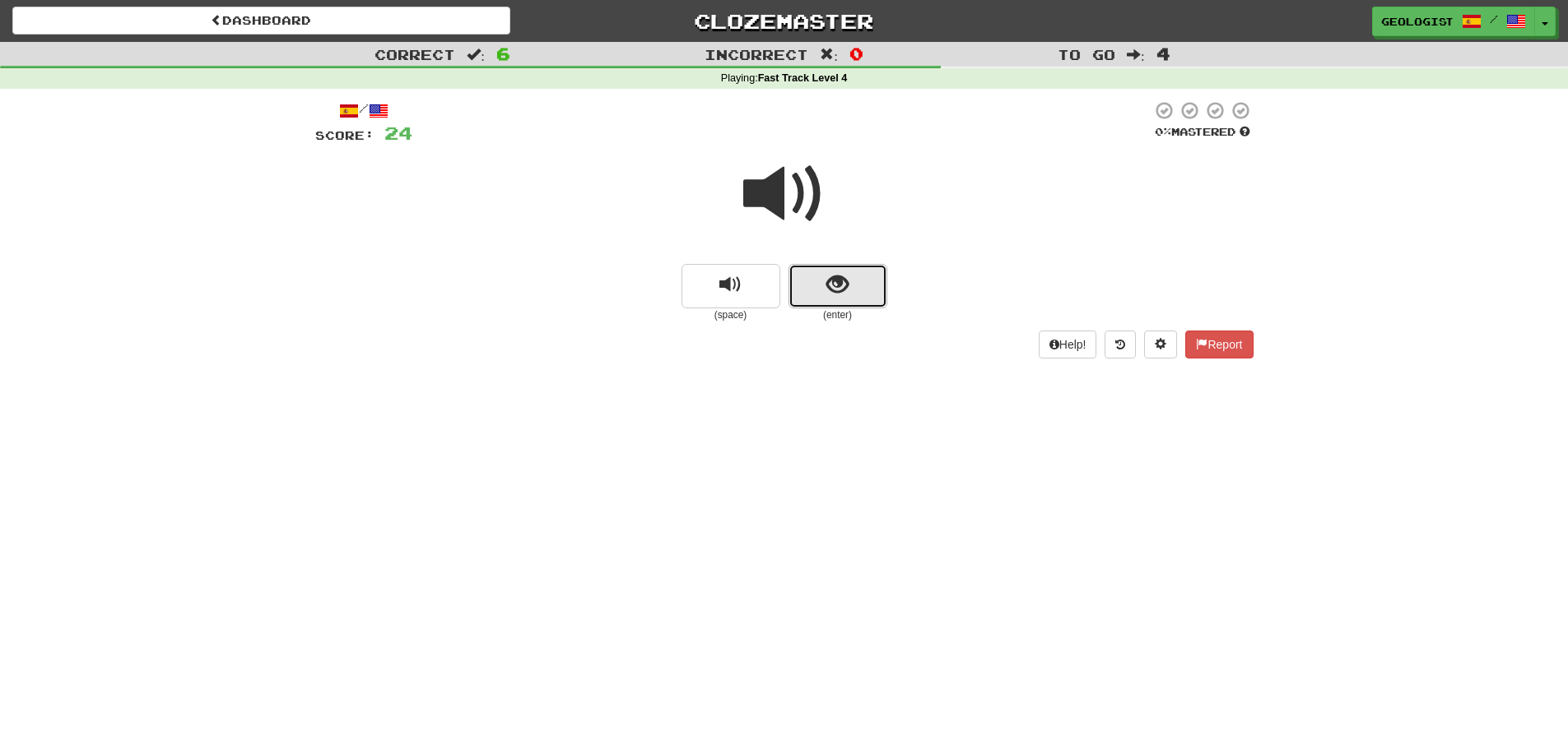
click at [848, 296] on button "show sentence" at bounding box center [838, 286] width 99 height 44
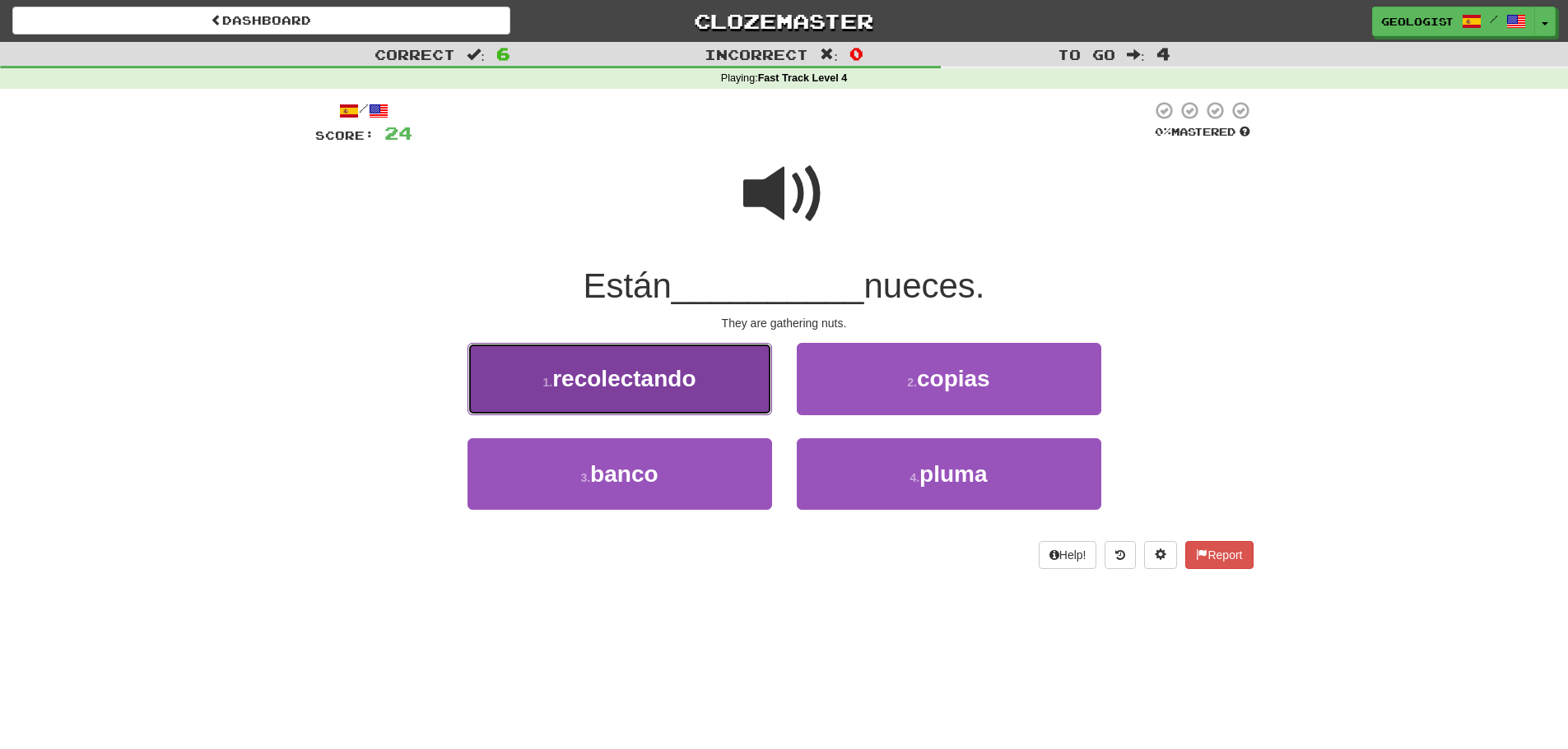
click at [533, 372] on button "1 . recolectando" at bounding box center [620, 378] width 305 height 72
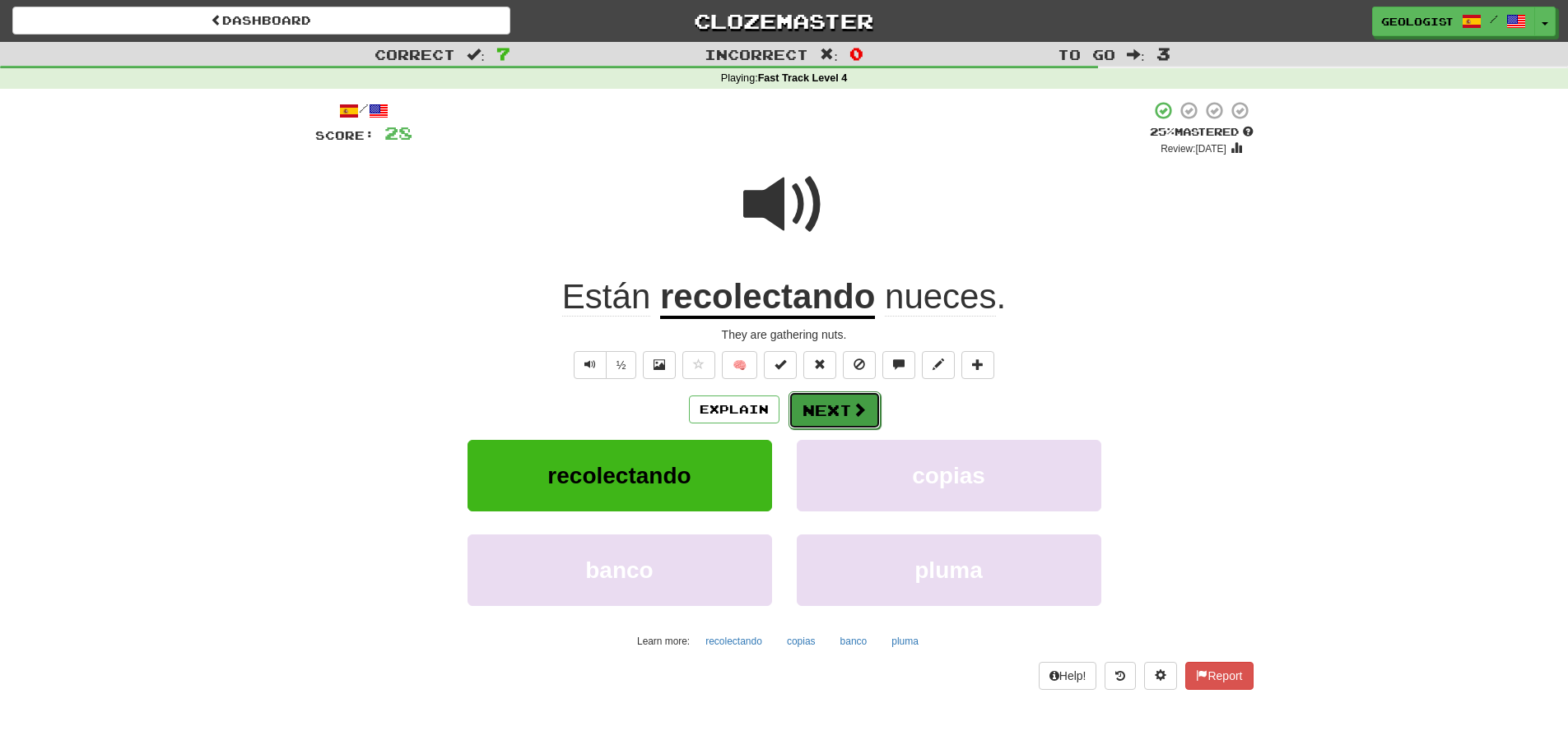
click at [816, 404] on button "Next" at bounding box center [835, 410] width 92 height 37
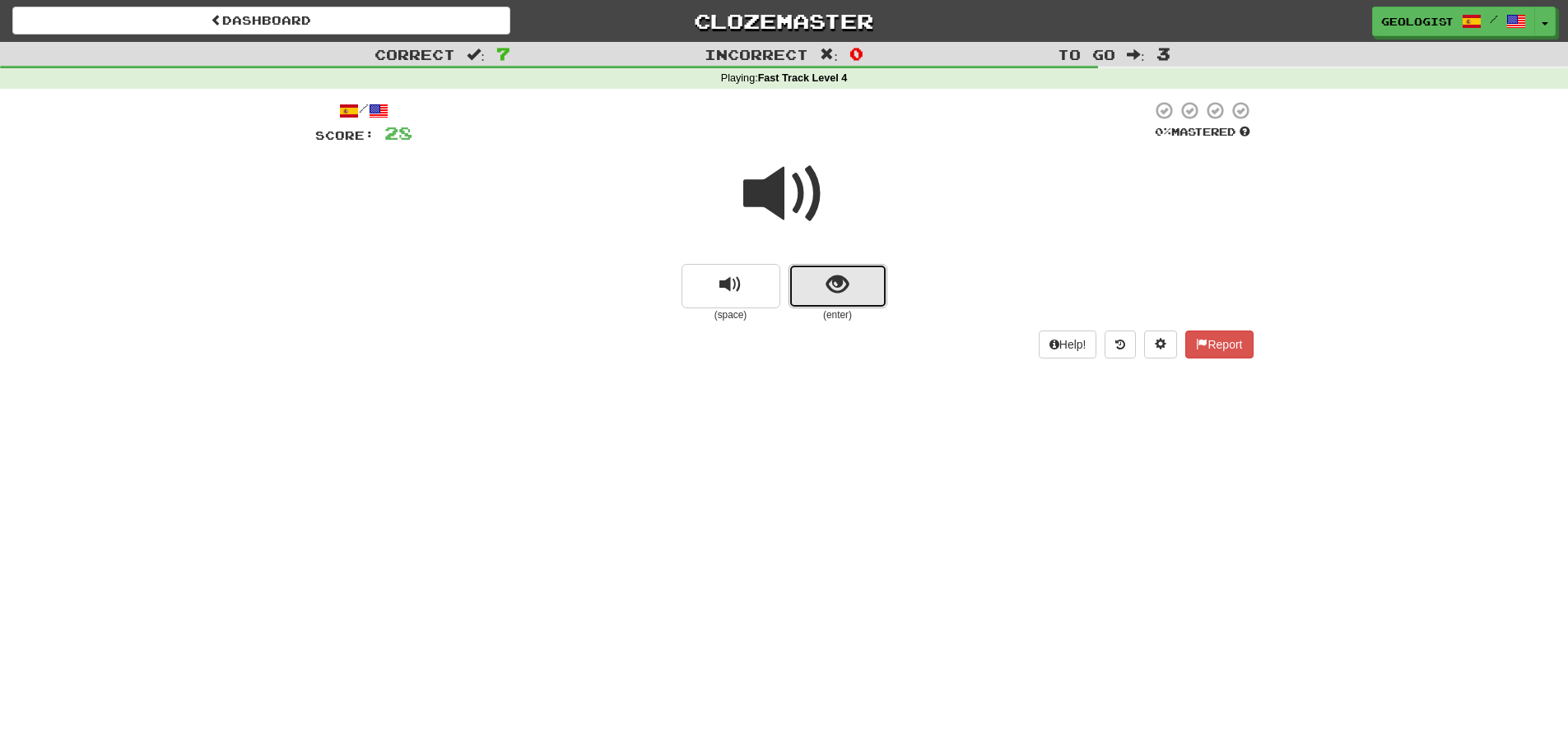
click at [858, 305] on button "show sentence" at bounding box center [838, 286] width 99 height 44
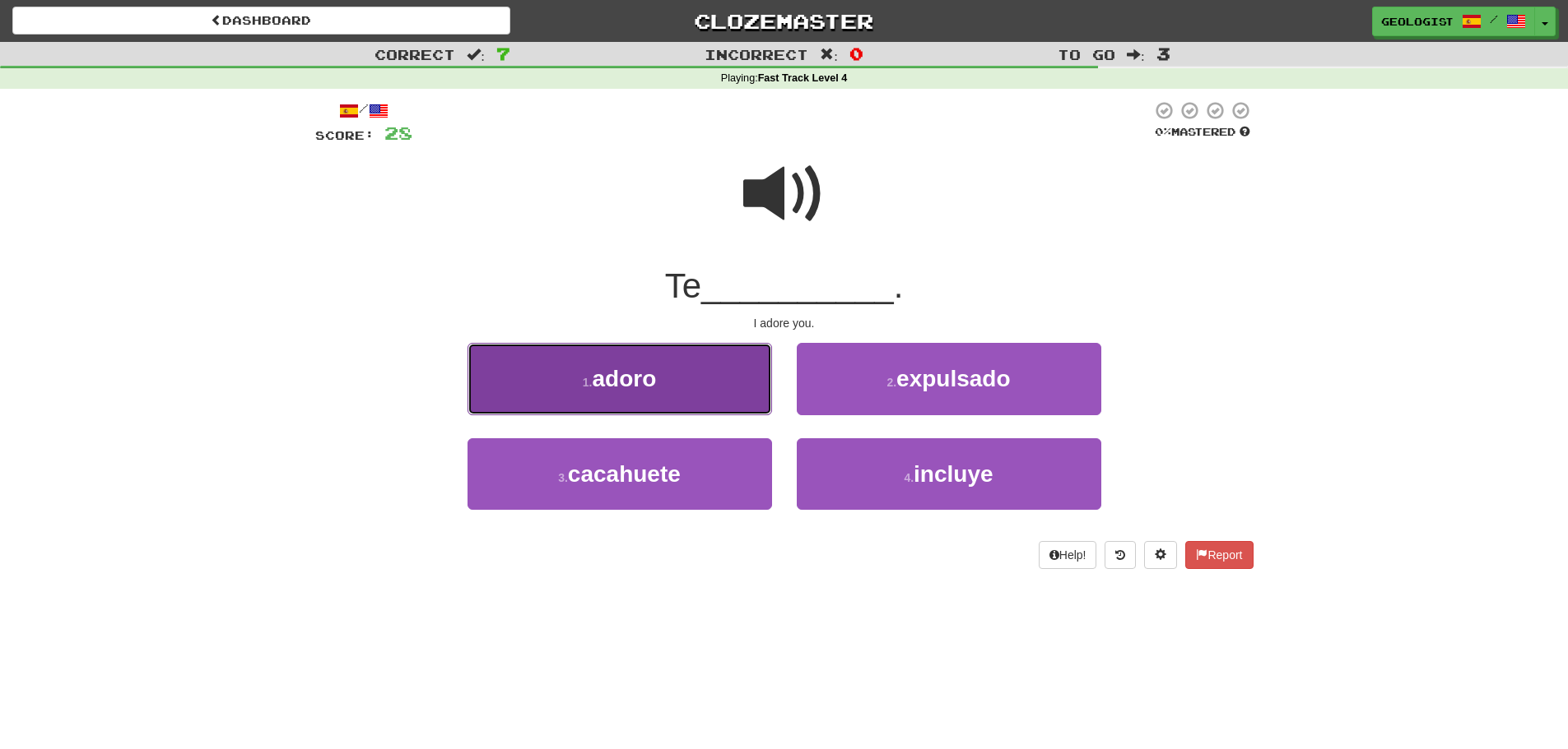
click at [623, 364] on button "1 . adoro" at bounding box center [620, 378] width 305 height 72
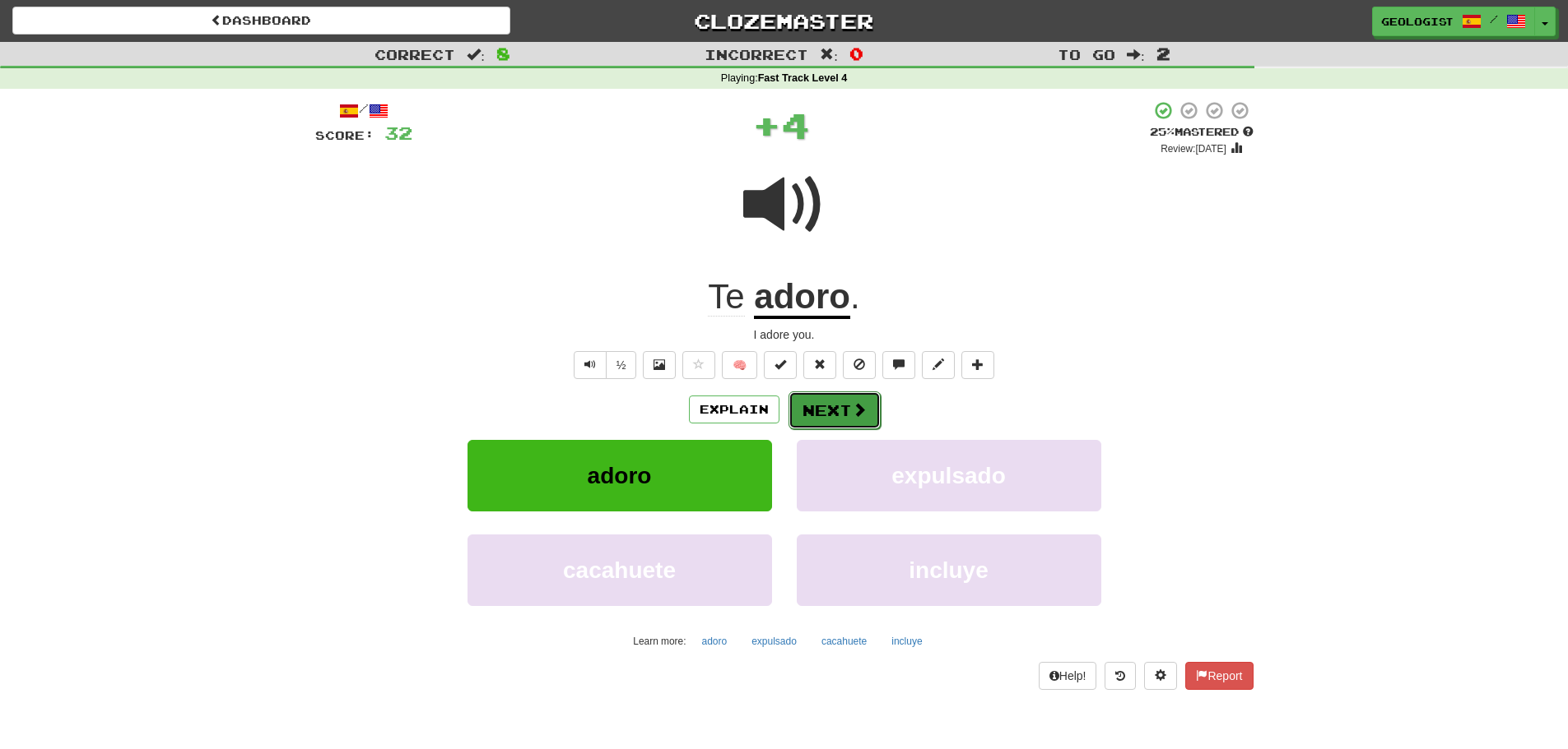
click at [812, 423] on button "Next" at bounding box center [835, 410] width 92 height 37
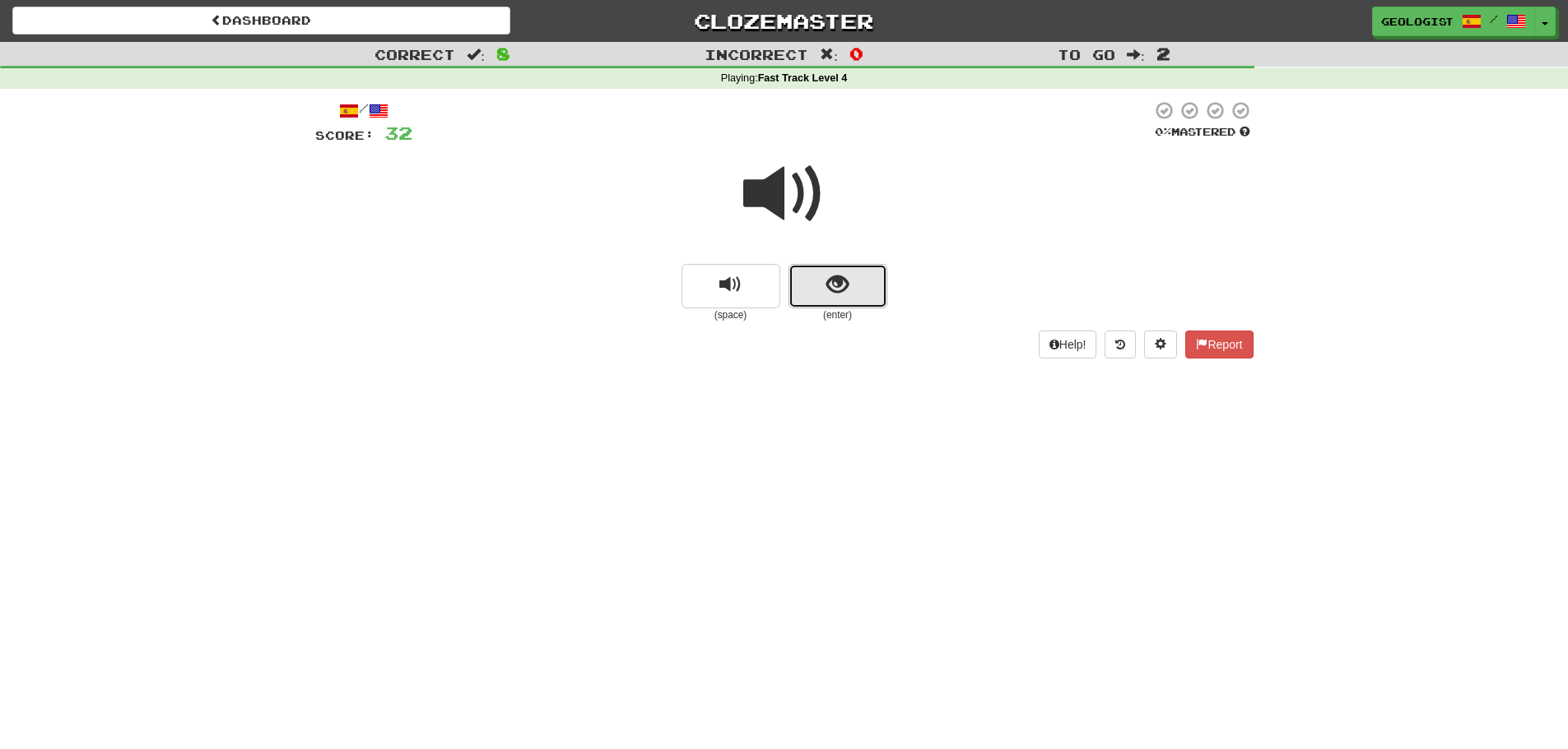
click at [837, 300] on button "show sentence" at bounding box center [838, 286] width 99 height 44
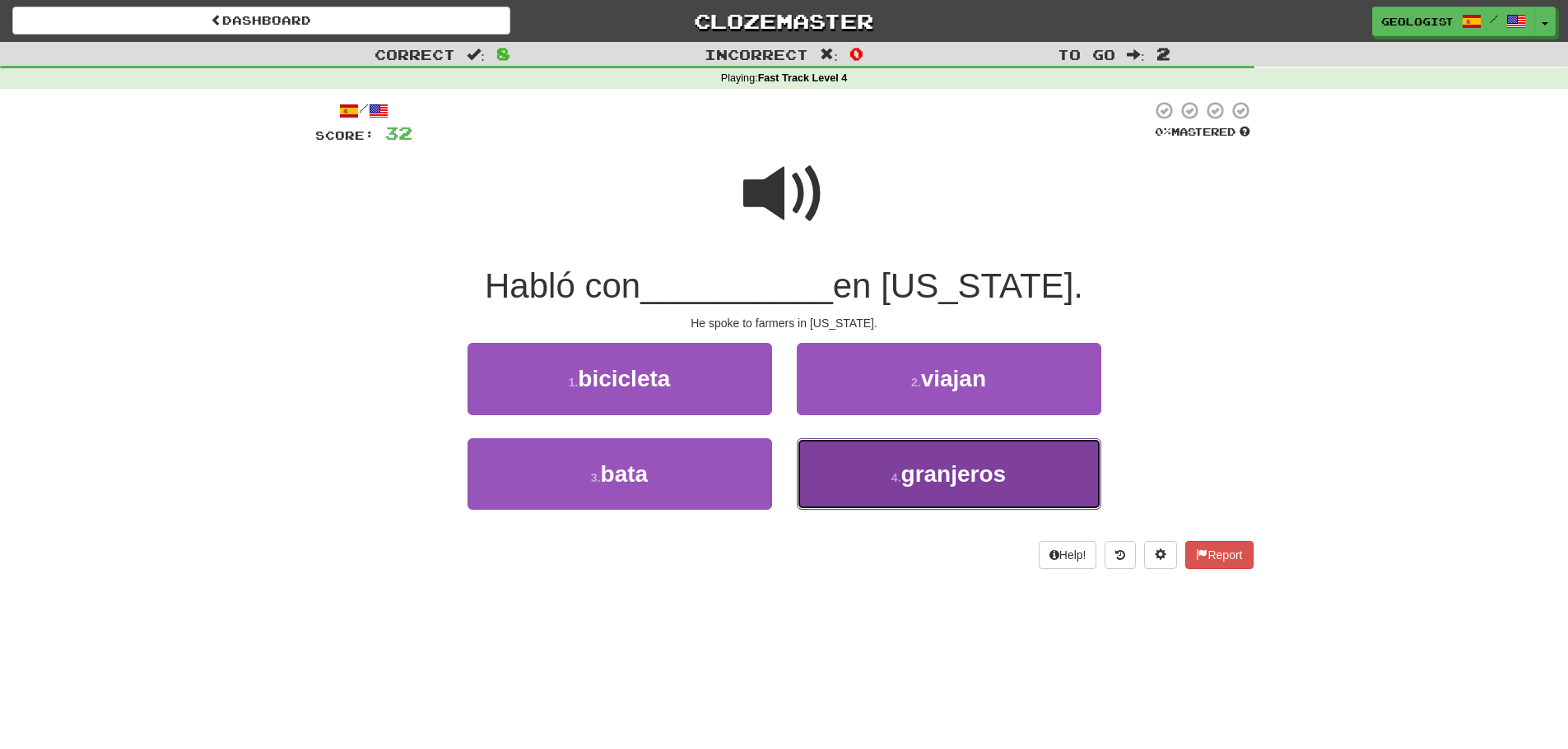
click at [960, 477] on span "granjeros" at bounding box center [954, 474] width 105 height 26
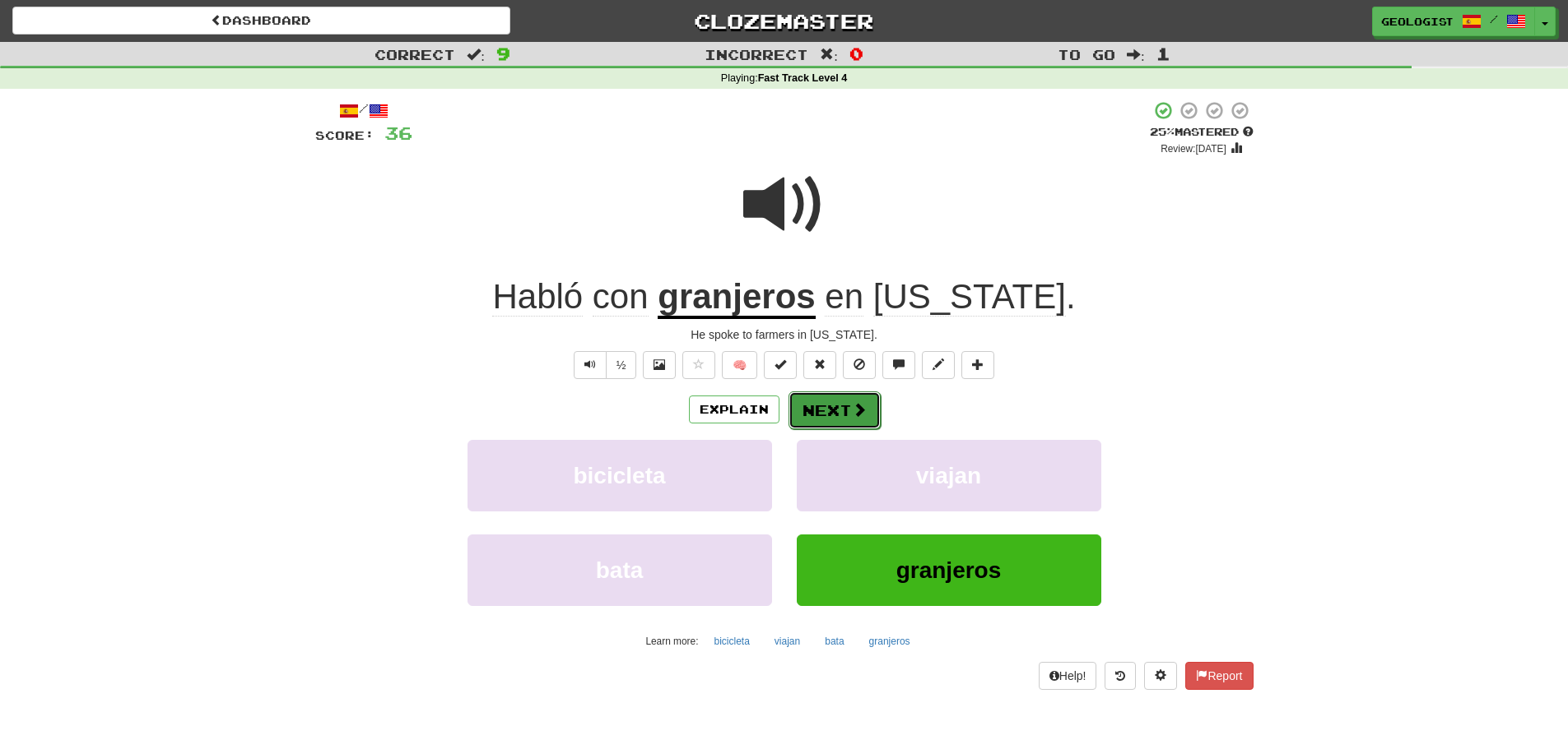
click at [823, 405] on button "Next" at bounding box center [835, 410] width 92 height 37
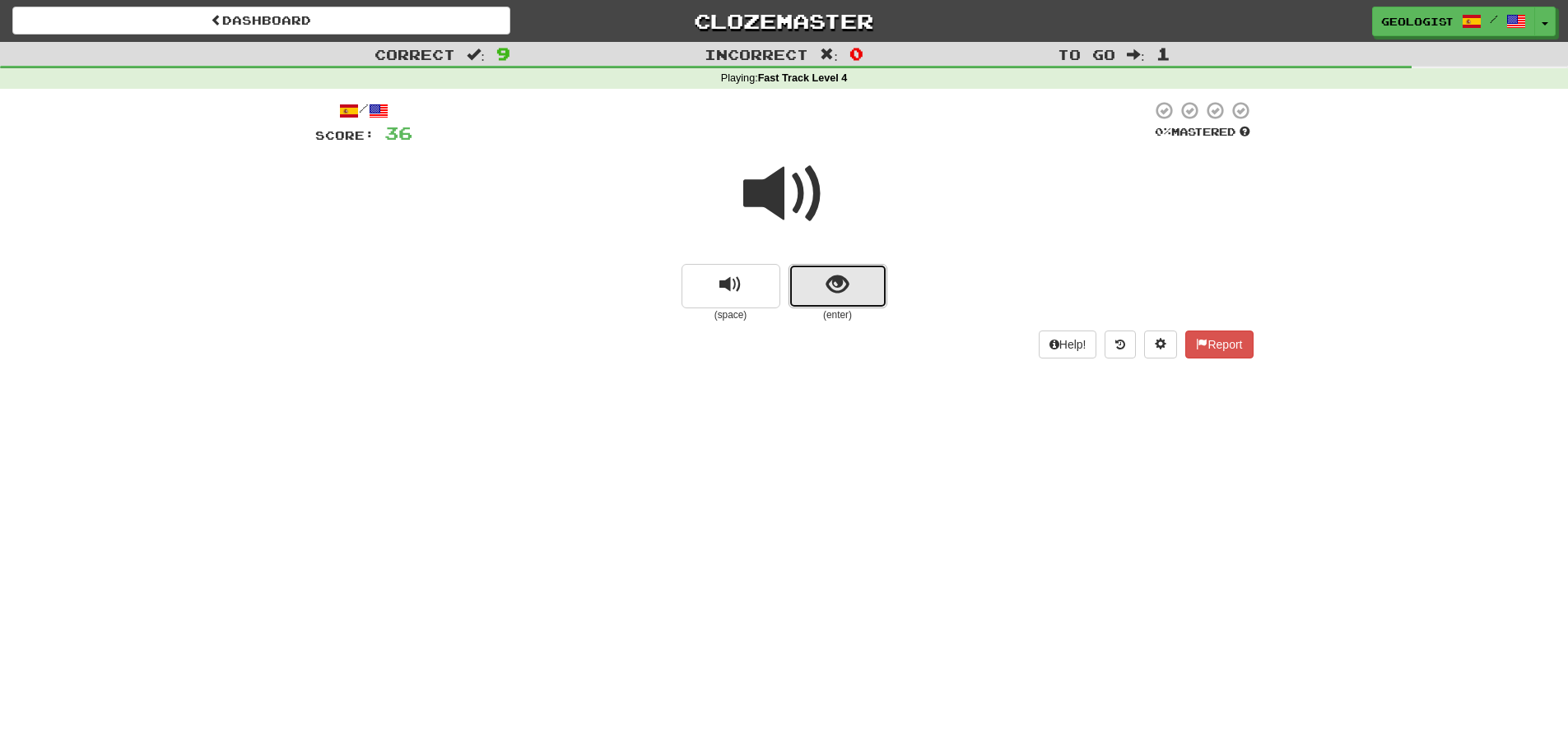
click at [851, 292] on button "show sentence" at bounding box center [838, 286] width 99 height 44
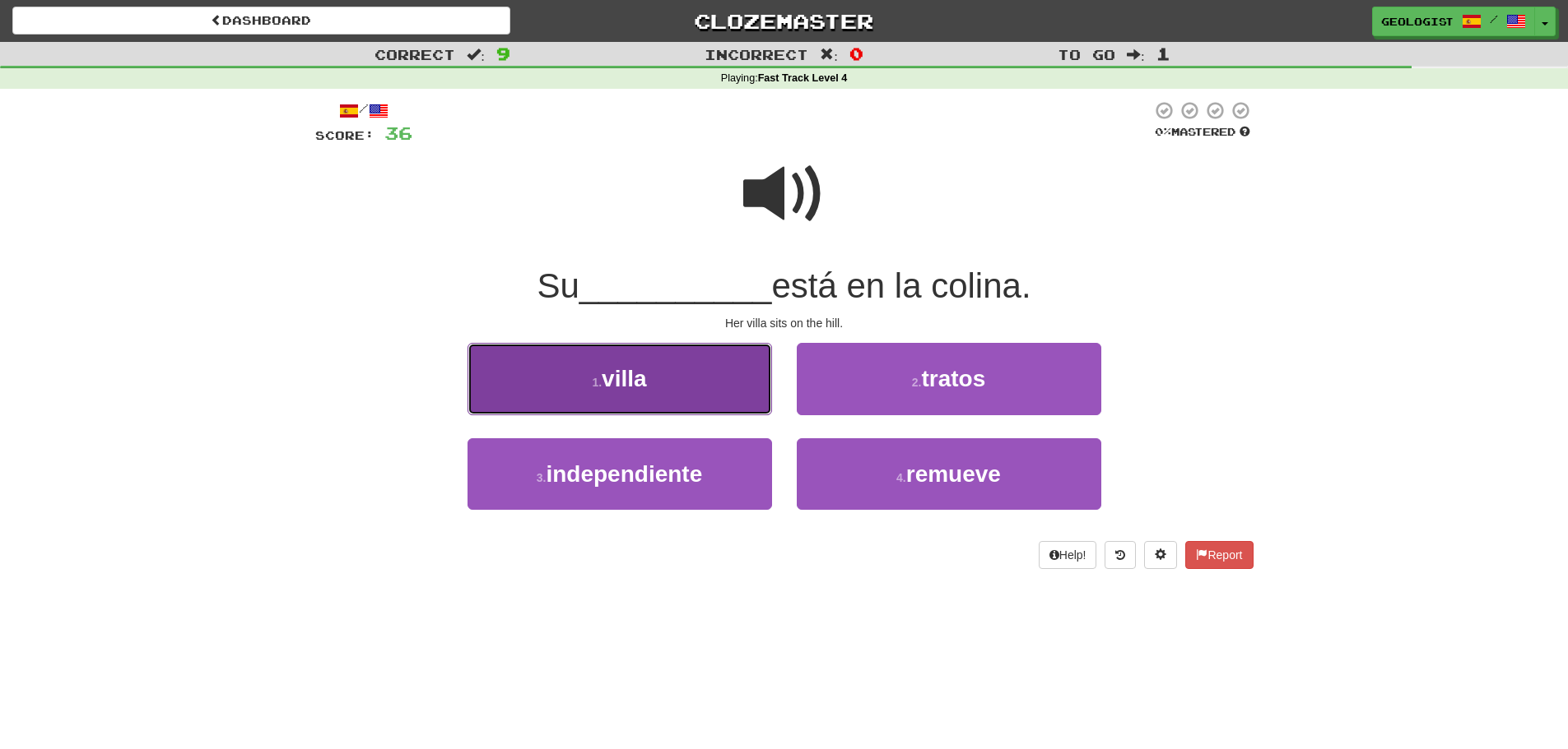
click at [596, 400] on button "1 . [GEOGRAPHIC_DATA]" at bounding box center [620, 378] width 305 height 72
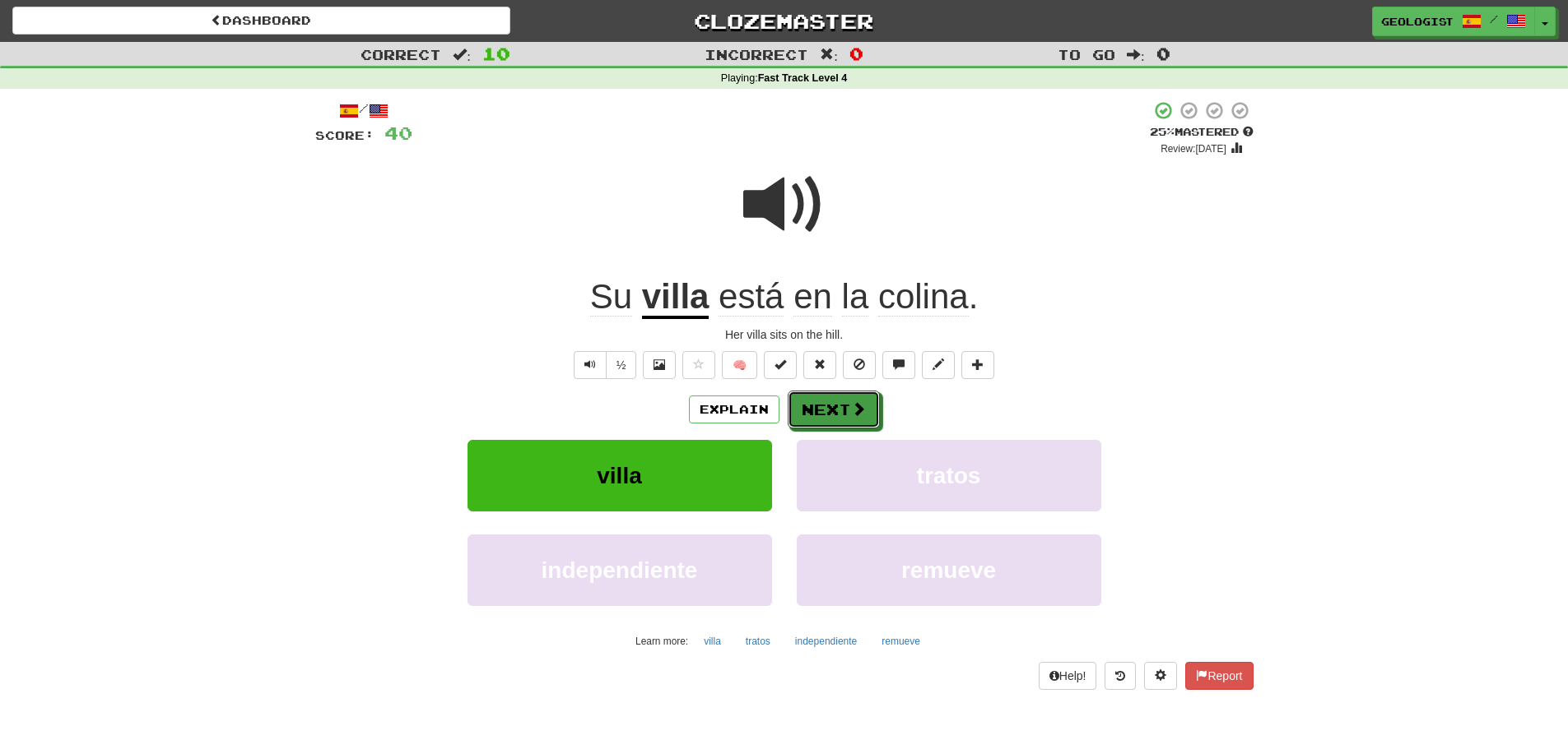
click at [841, 415] on button "Next" at bounding box center [834, 409] width 92 height 37
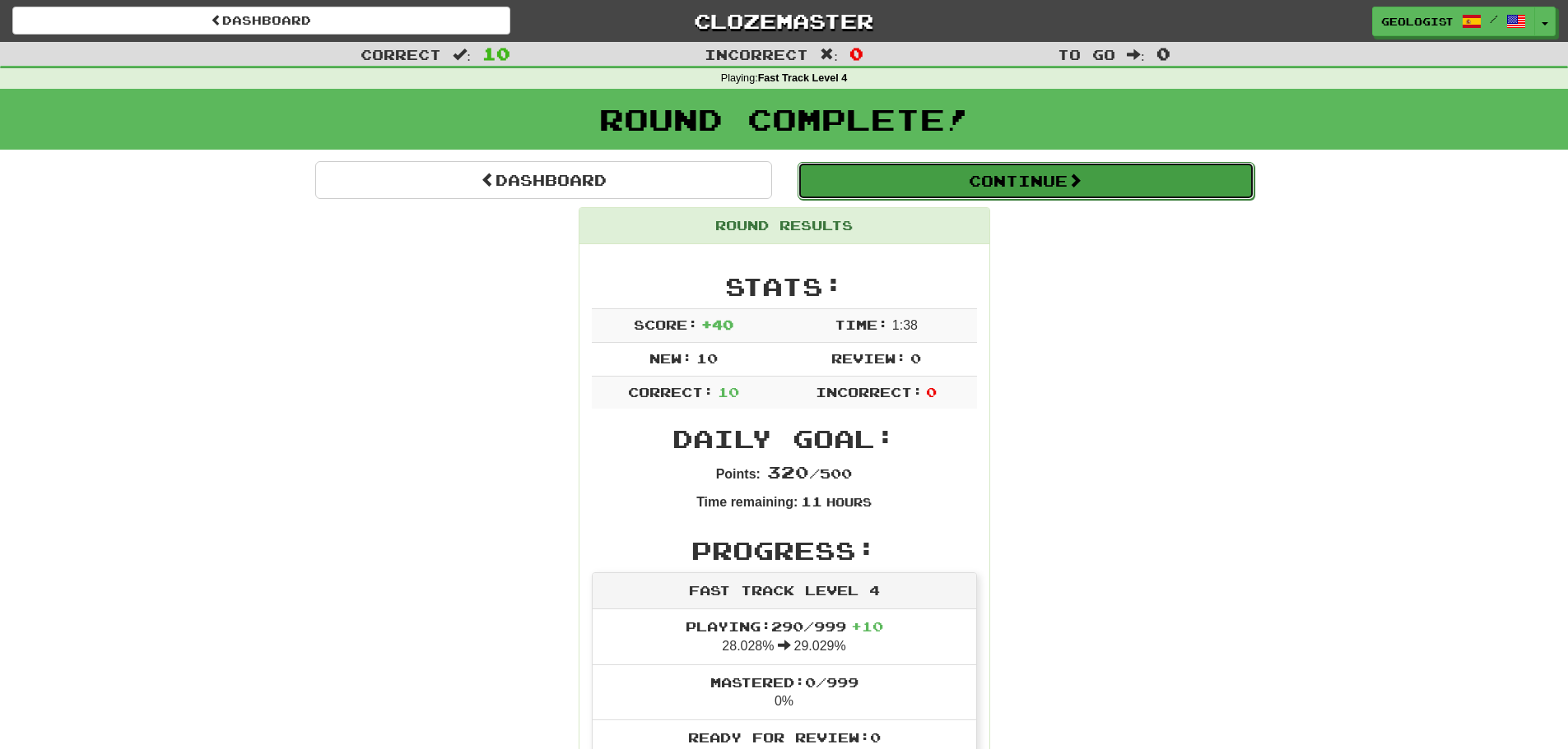
click at [954, 186] on button "Continue" at bounding box center [1026, 180] width 457 height 37
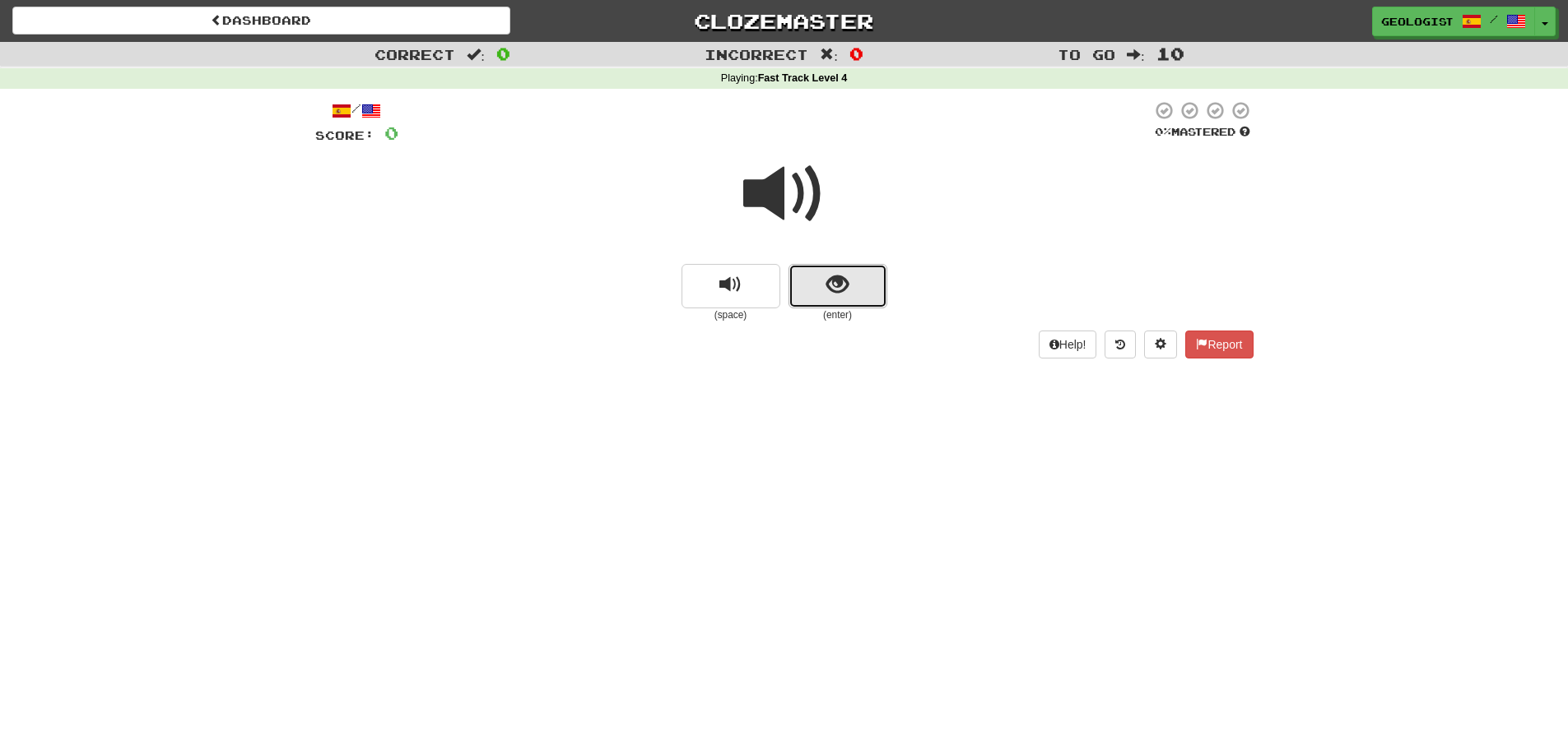
click at [885, 275] on button "show sentence" at bounding box center [838, 286] width 99 height 44
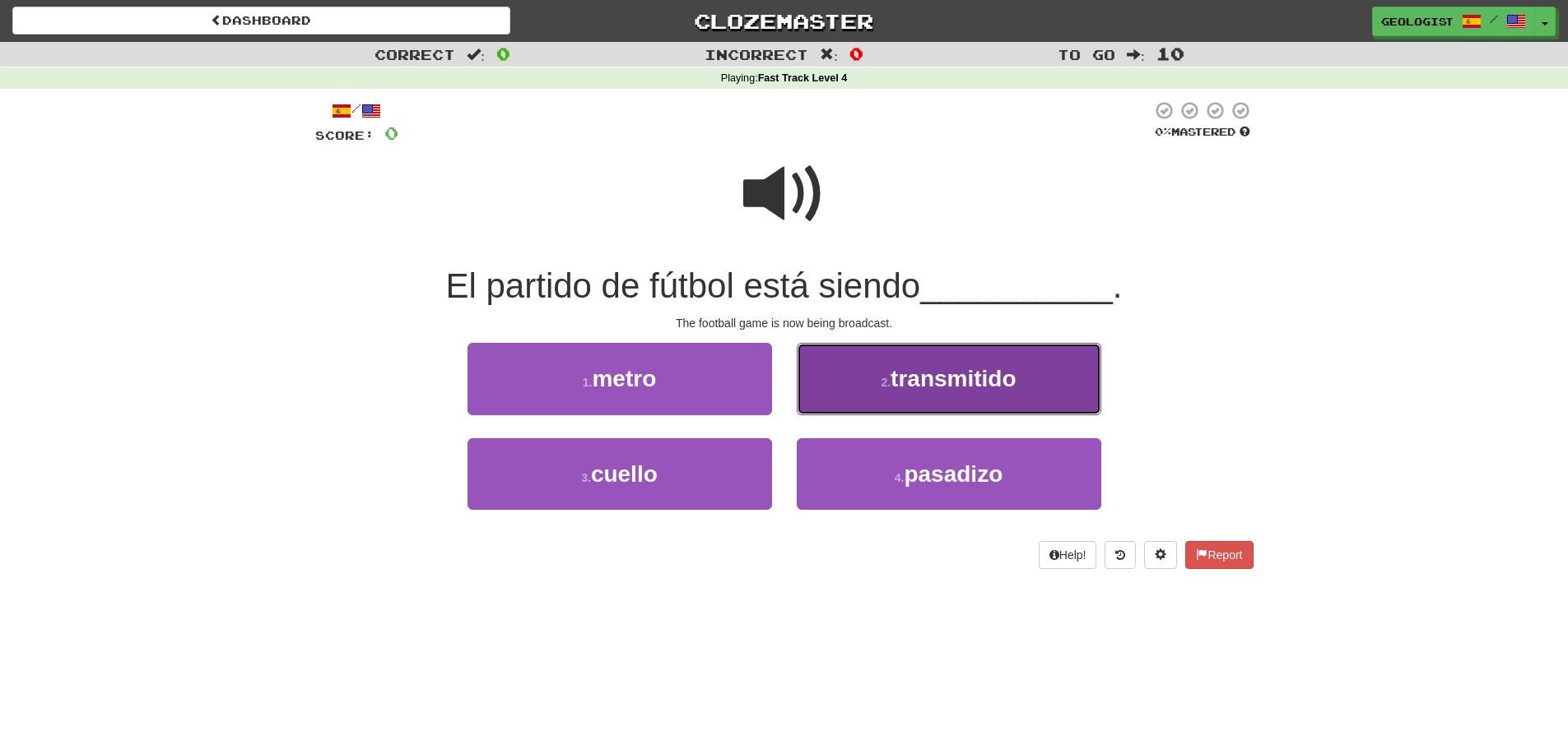
click at [971, 375] on span "transmitido" at bounding box center [953, 378] width 126 height 26
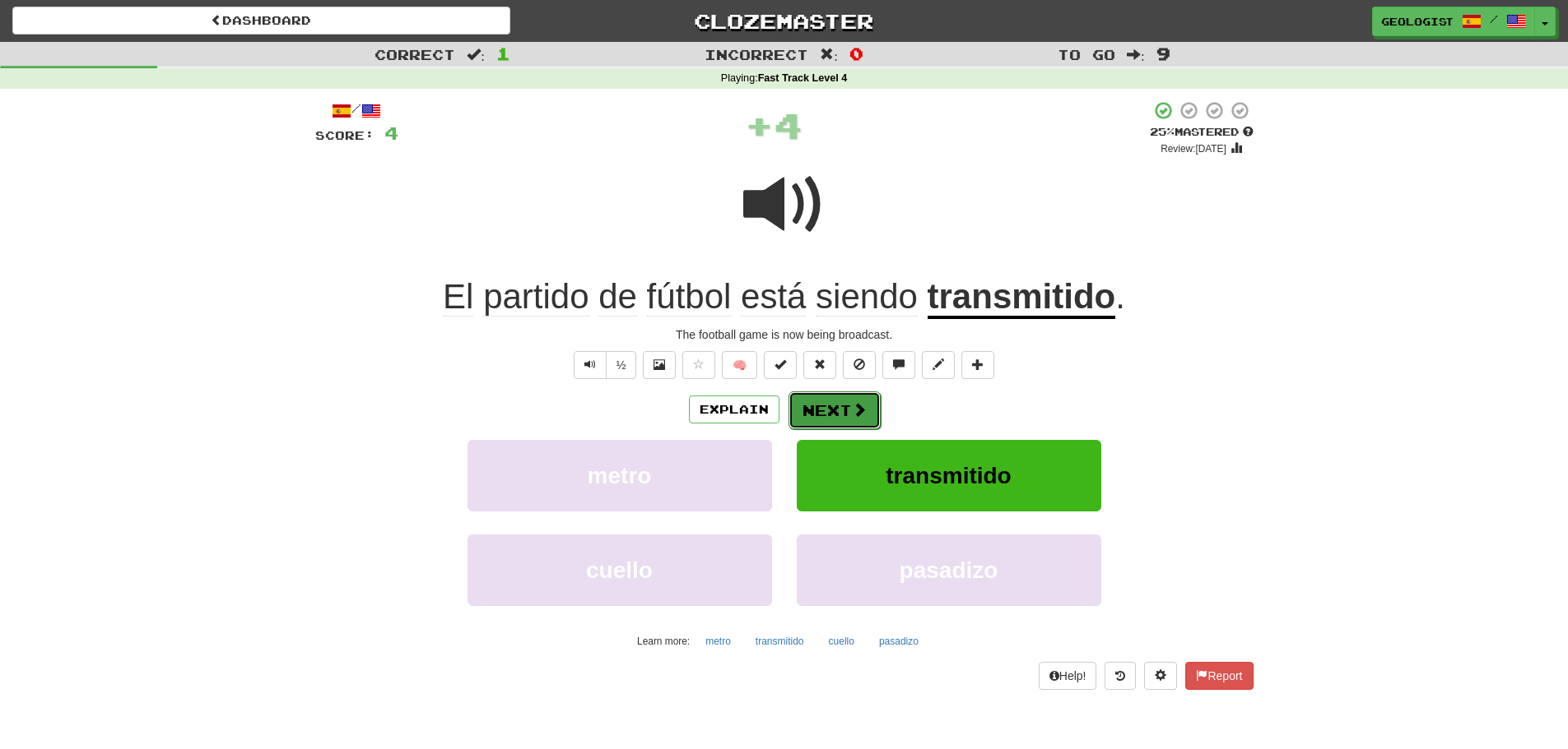
click at [829, 403] on button "Next" at bounding box center [835, 410] width 92 height 37
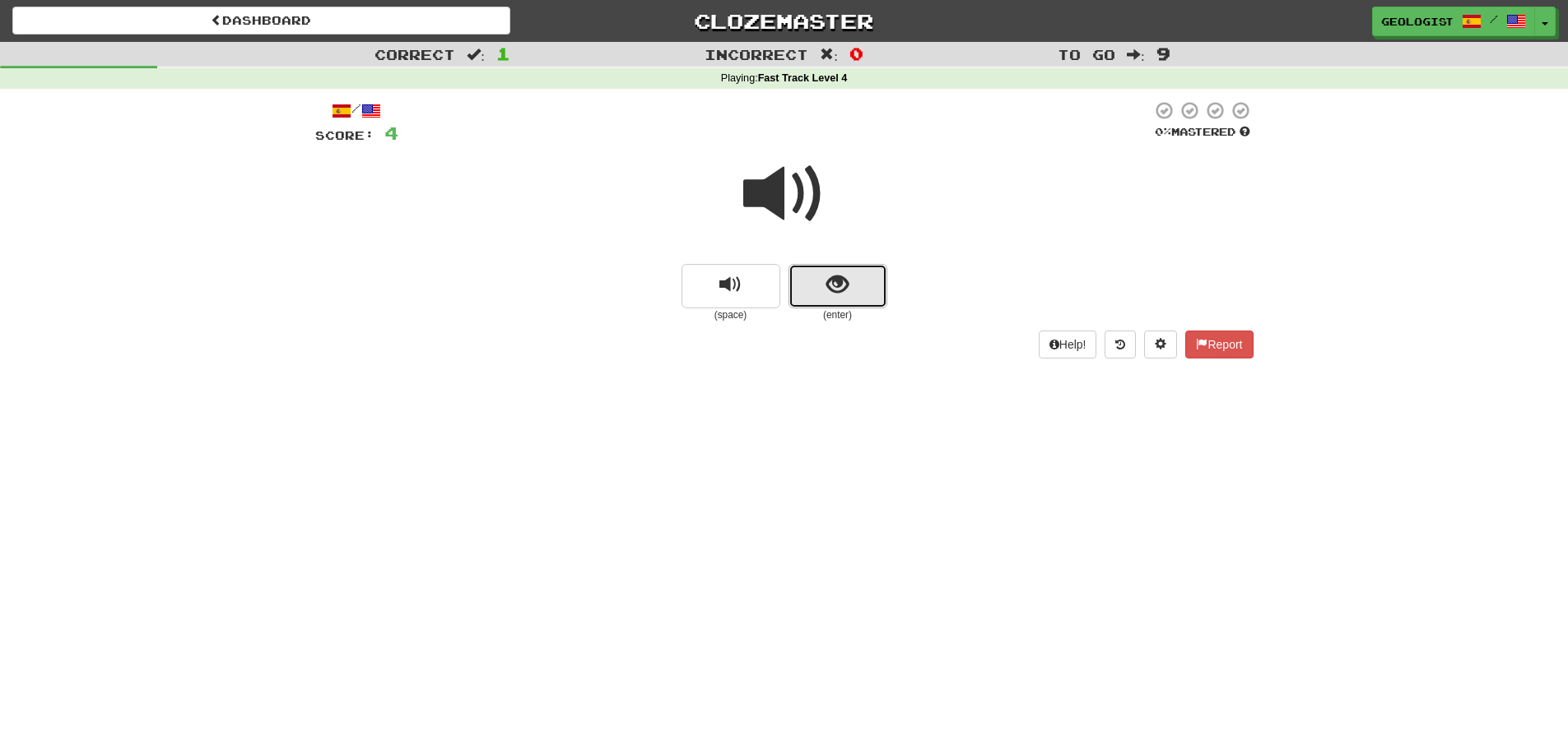
click at [871, 294] on button "show sentence" at bounding box center [838, 286] width 99 height 44
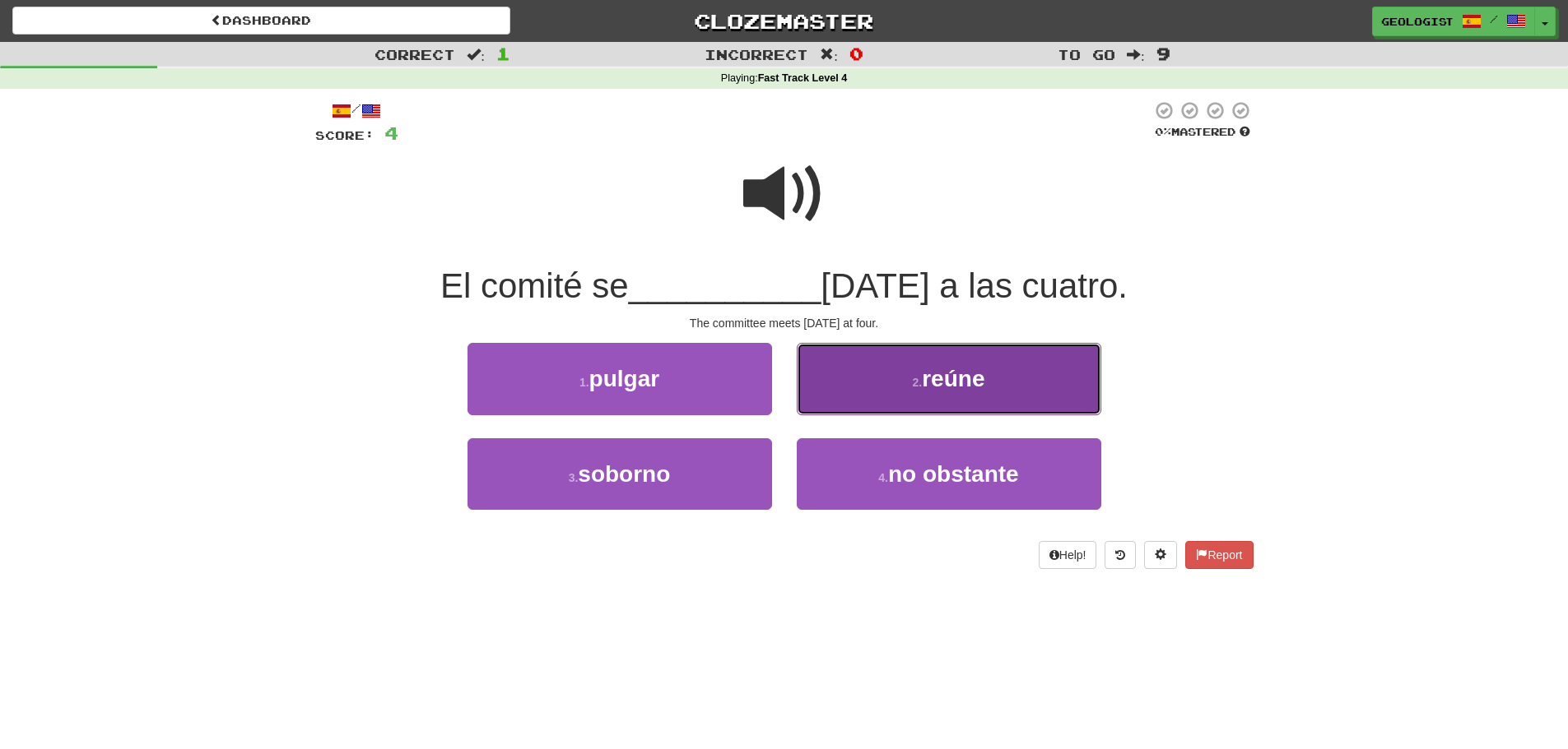
click at [870, 399] on button "2 . reúne" at bounding box center [949, 378] width 305 height 72
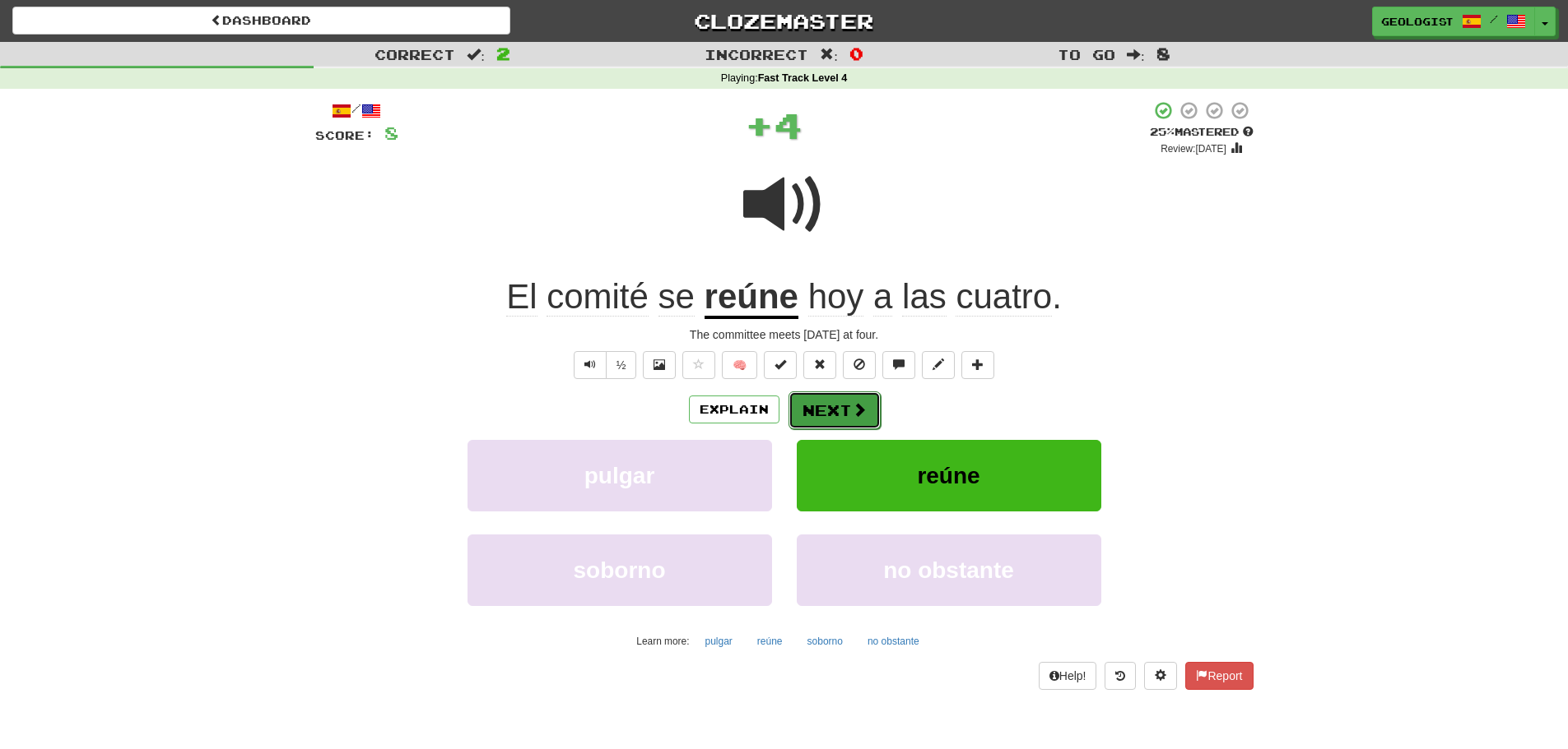
click at [827, 410] on button "Next" at bounding box center [835, 410] width 92 height 37
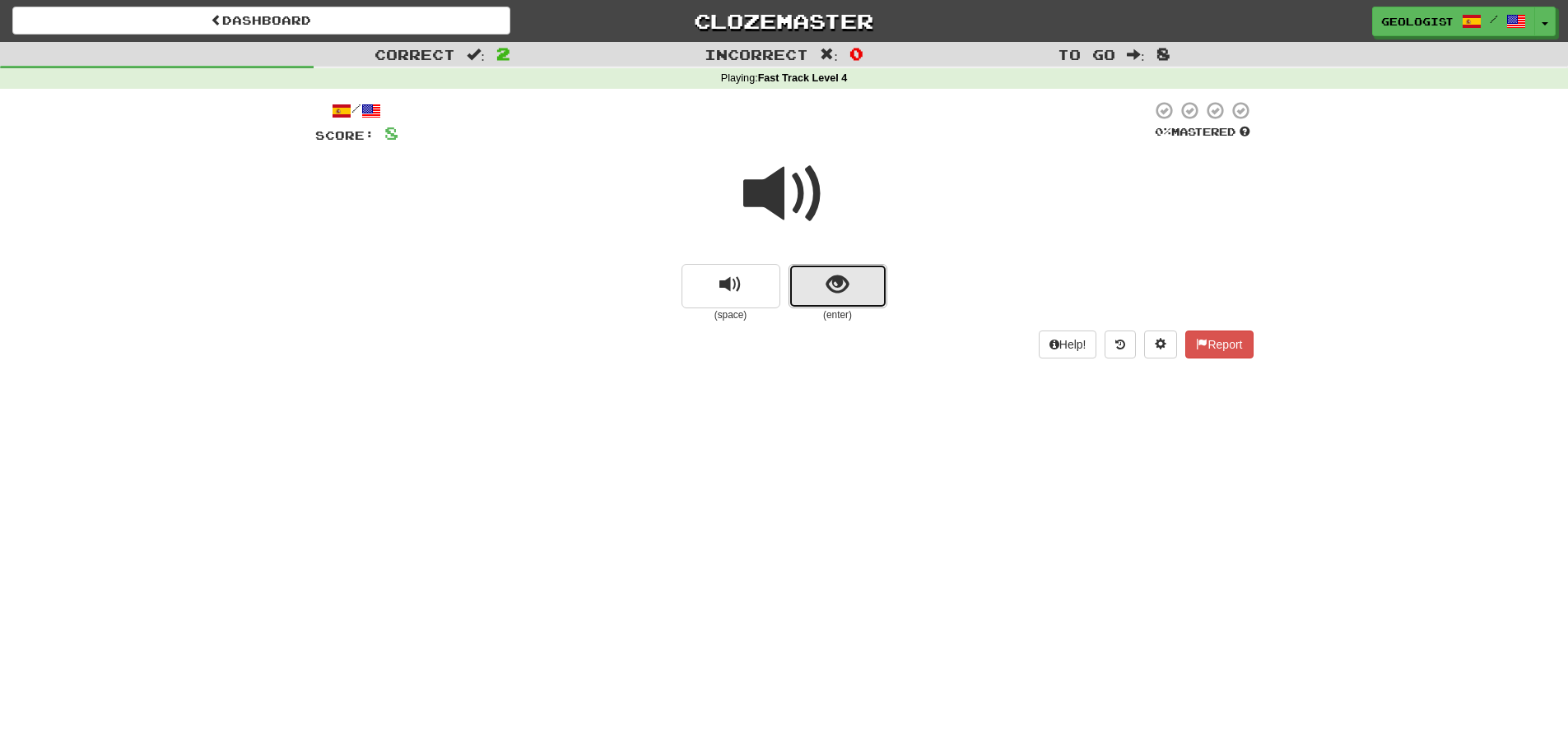
click at [834, 282] on span "show sentence" at bounding box center [837, 284] width 22 height 22
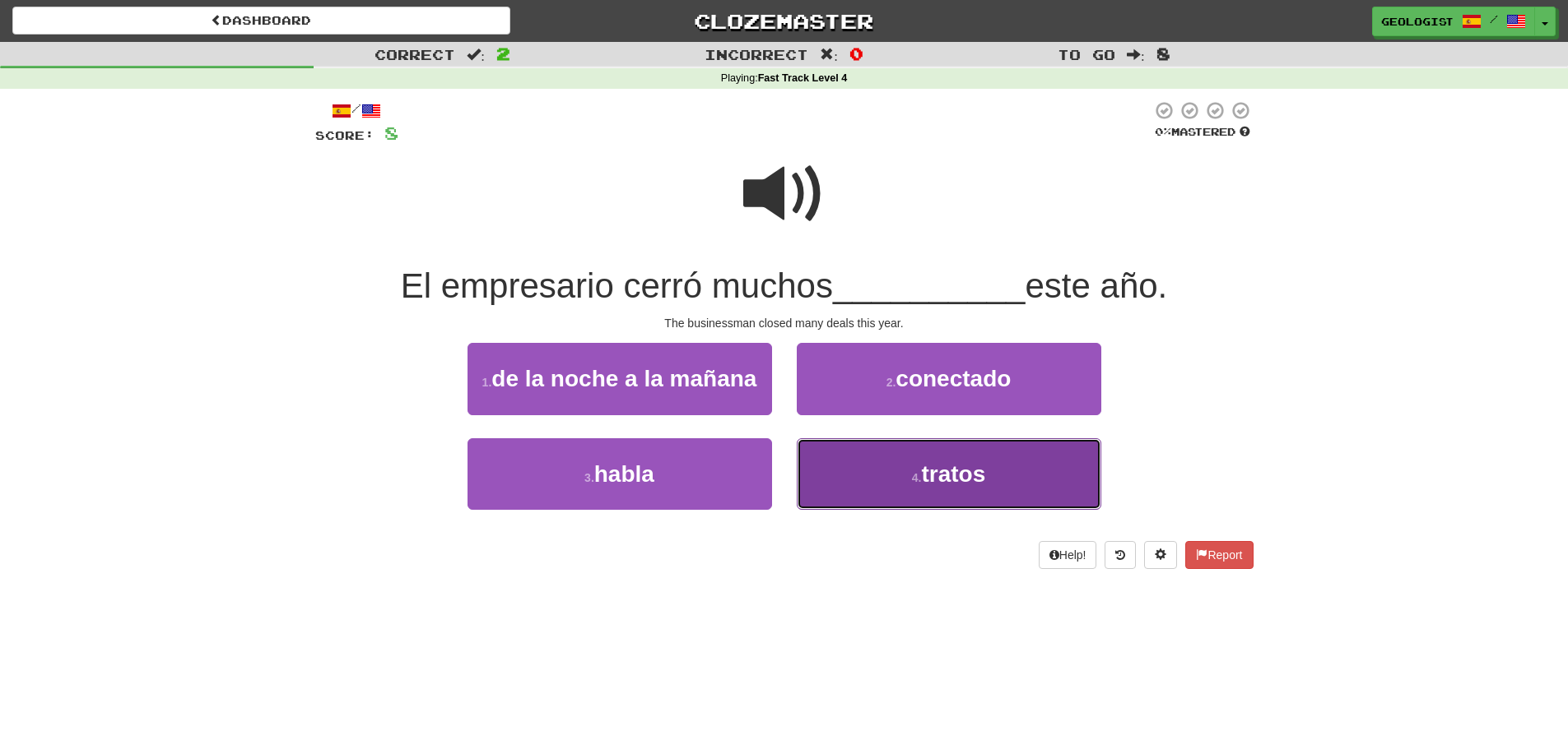
click at [881, 492] on button "4 . tratos" at bounding box center [949, 474] width 305 height 72
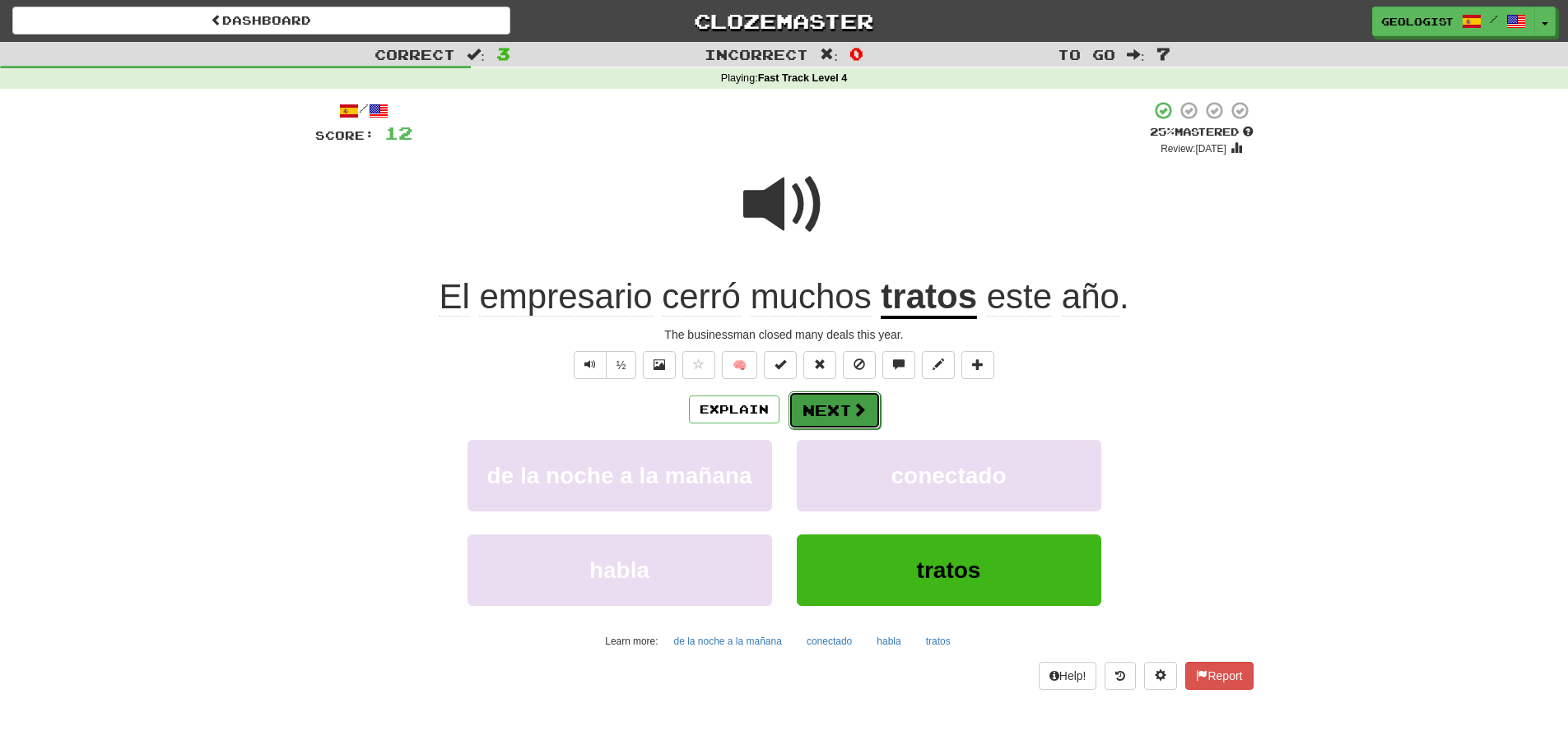
click at [834, 415] on button "Next" at bounding box center [835, 410] width 92 height 37
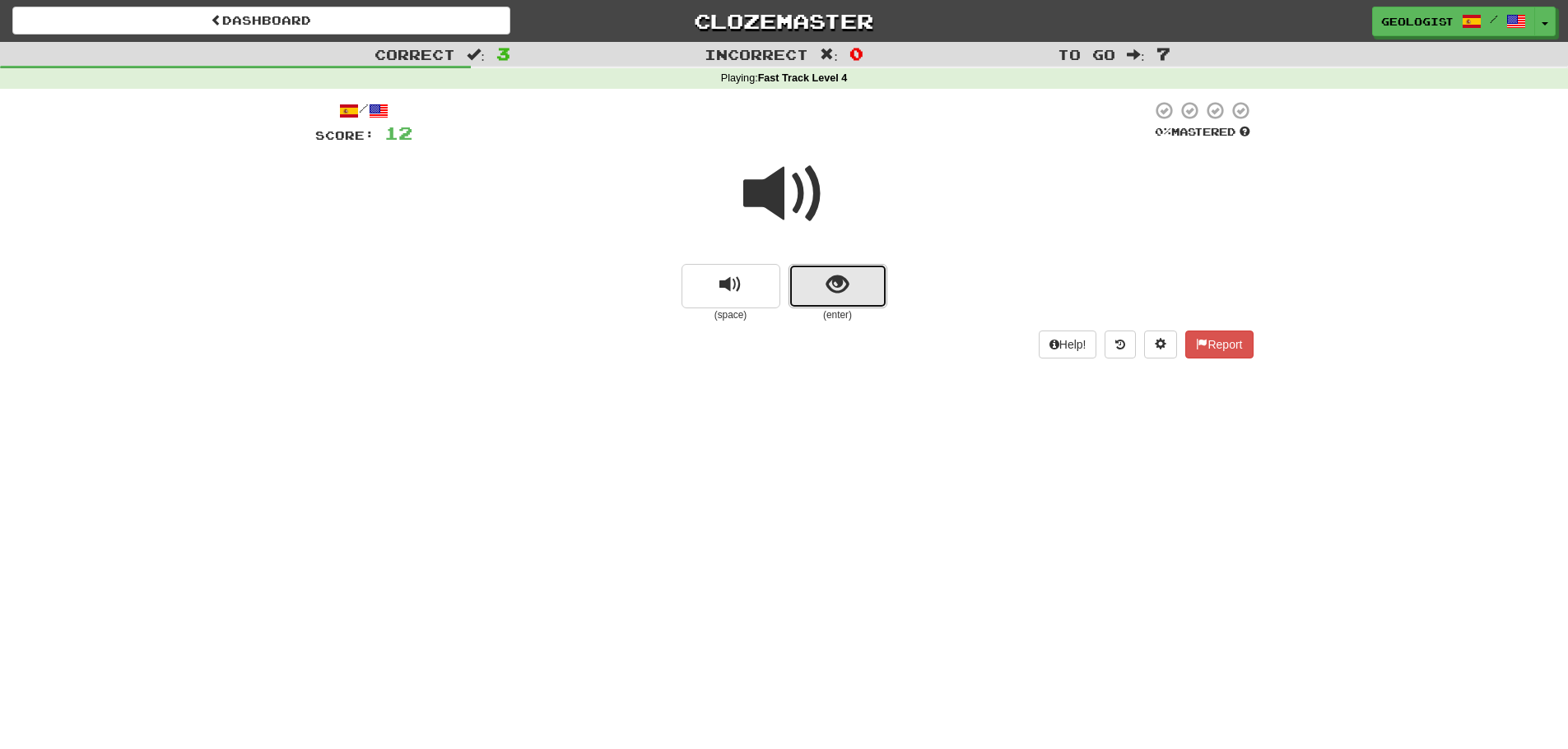
click at [837, 299] on button "show sentence" at bounding box center [838, 286] width 99 height 44
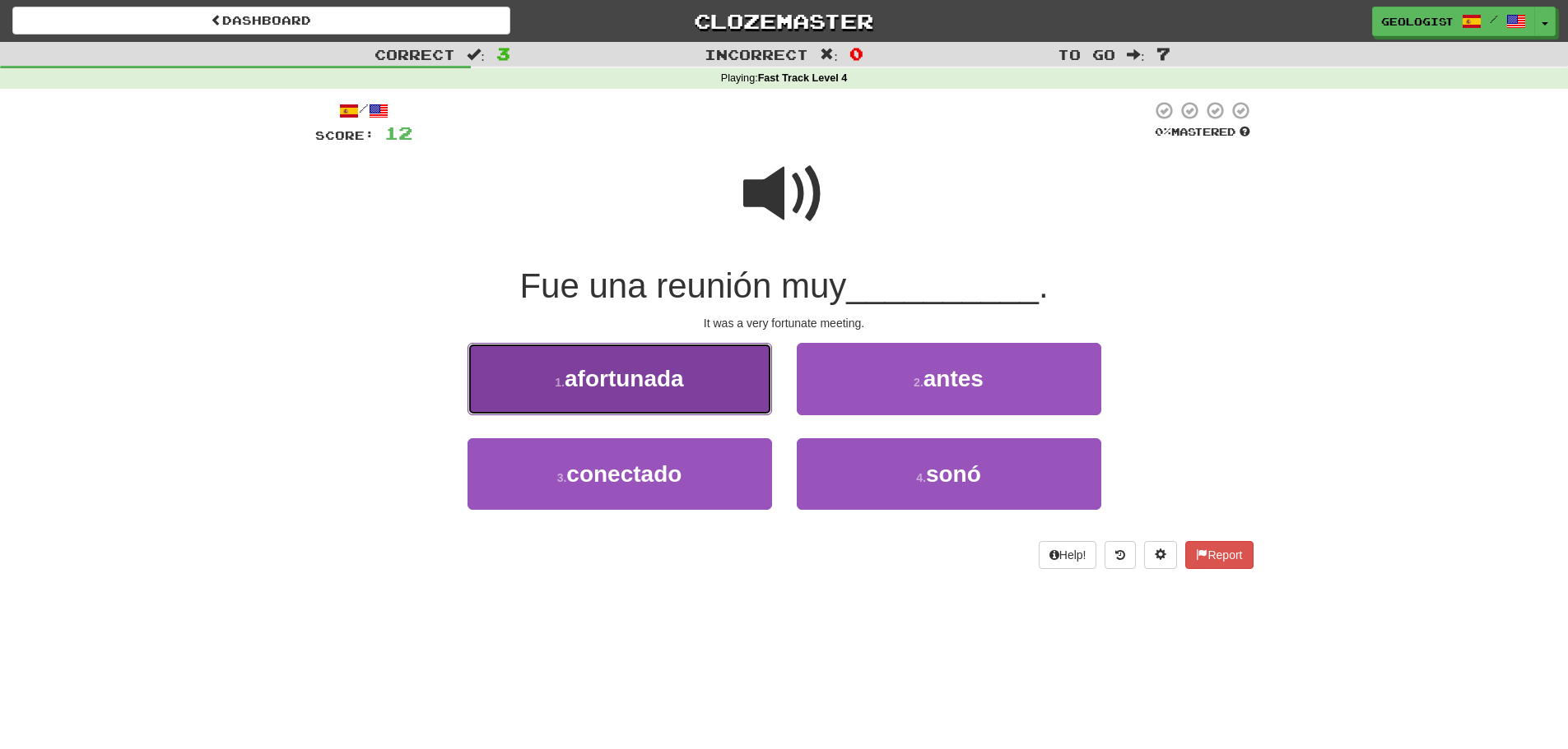
drag, startPoint x: 542, startPoint y: 375, endPoint x: 556, endPoint y: 400, distance: 28.7
click at [556, 400] on button "1 . [GEOGRAPHIC_DATA]" at bounding box center [620, 378] width 305 height 72
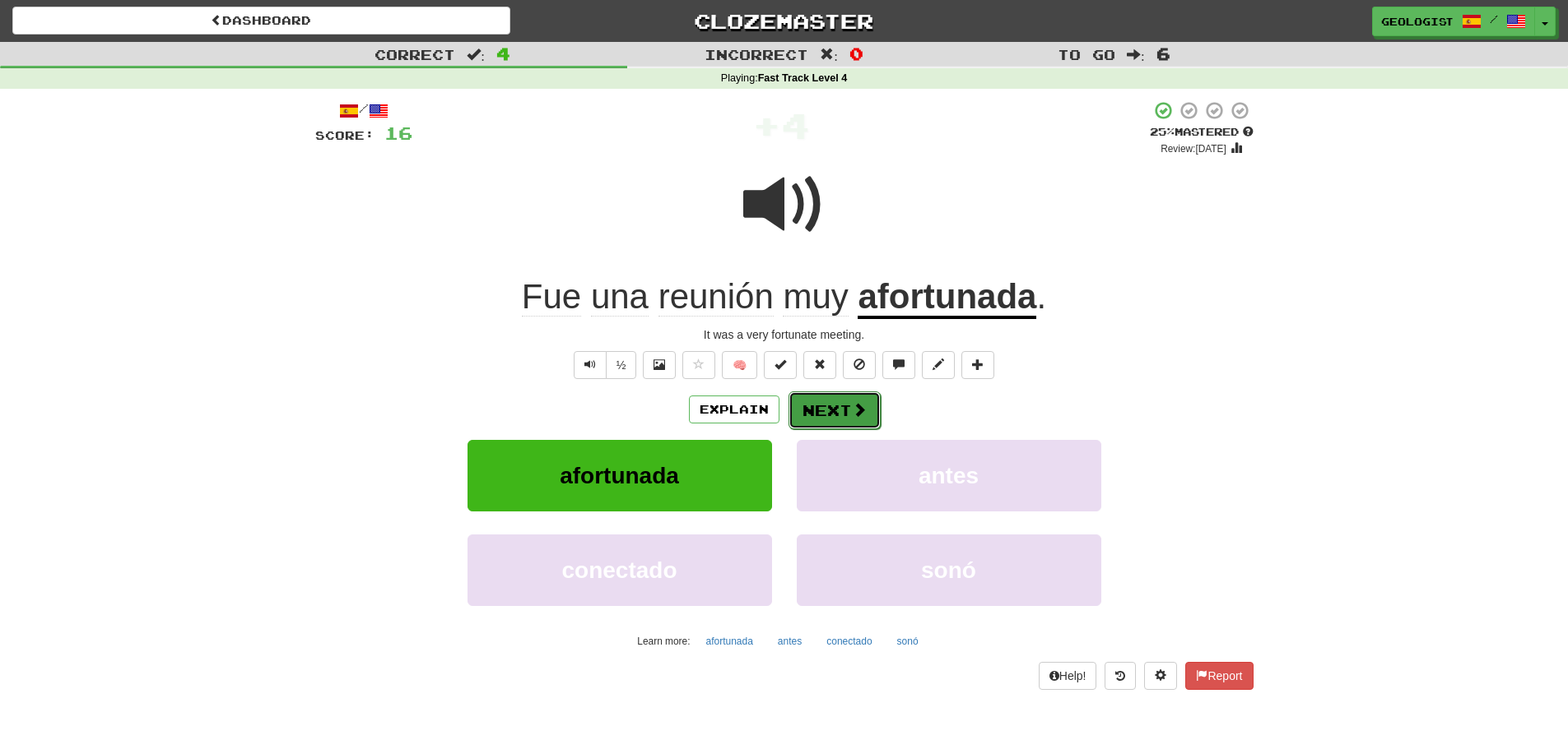
click at [831, 410] on button "Next" at bounding box center [835, 410] width 92 height 37
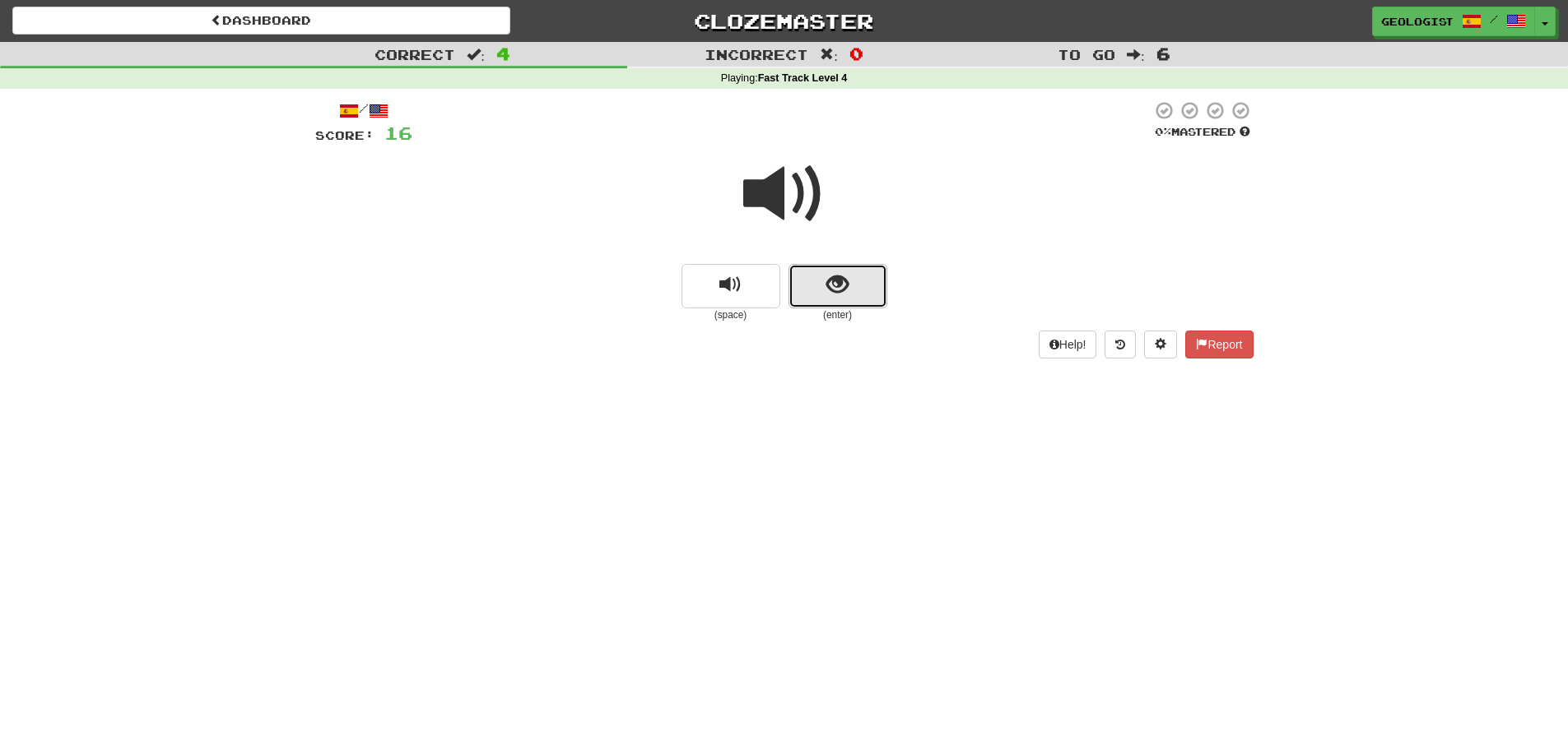
click at [845, 288] on span "show sentence" at bounding box center [837, 284] width 22 height 22
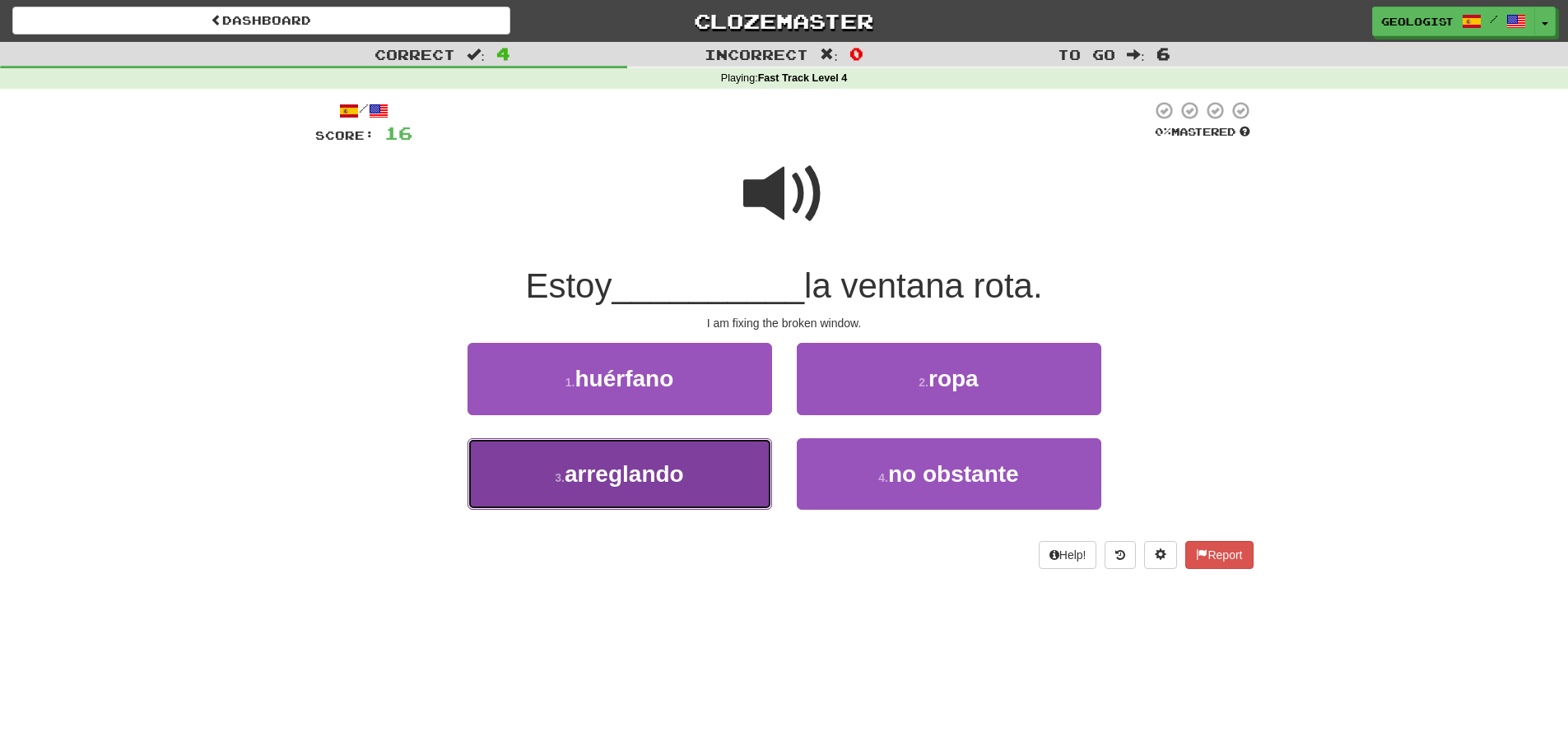
click at [524, 481] on button "3 . [GEOGRAPHIC_DATA]" at bounding box center [620, 474] width 305 height 72
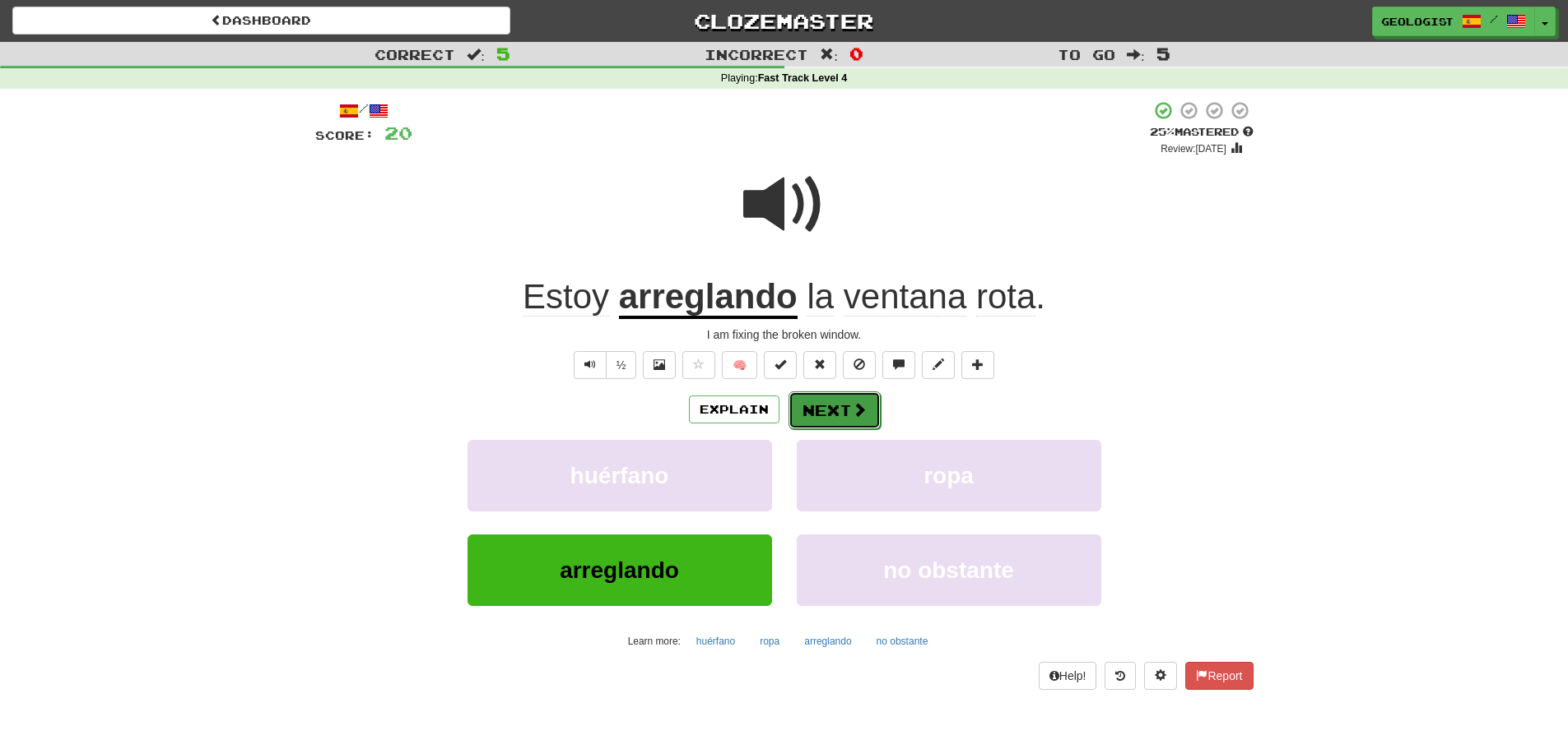
click at [835, 414] on button "Next" at bounding box center [835, 410] width 92 height 37
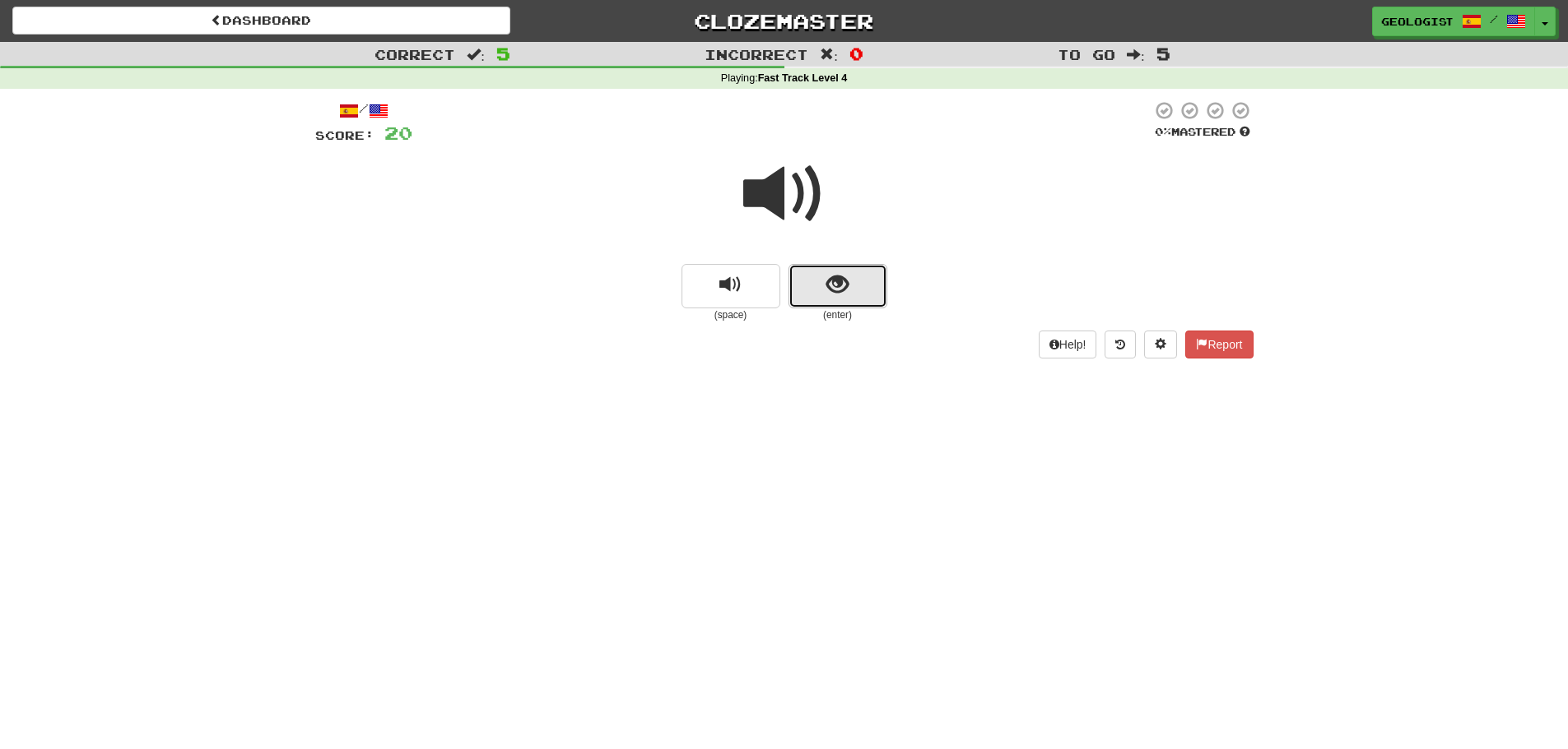
click at [855, 296] on button "show sentence" at bounding box center [838, 286] width 99 height 44
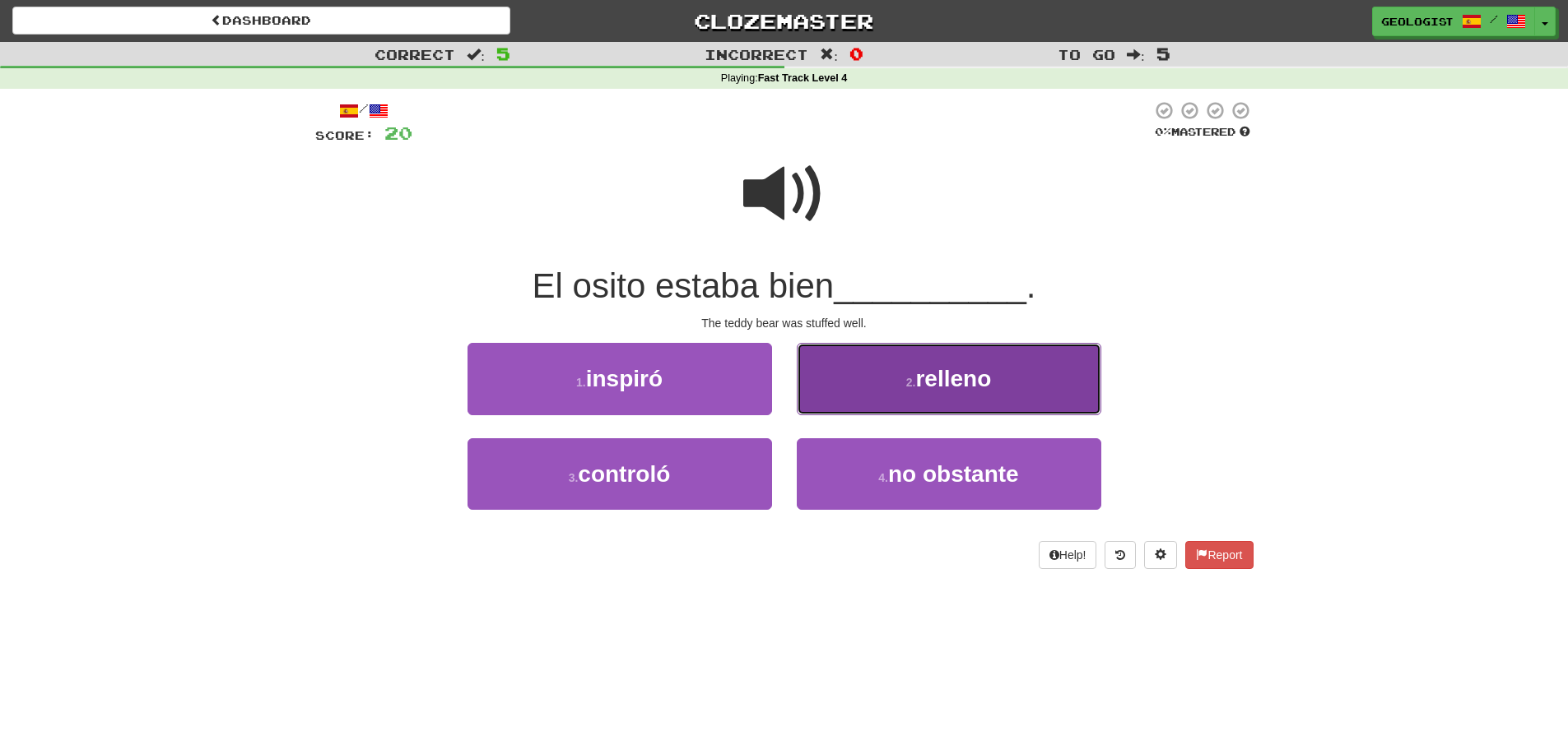
click at [828, 361] on button "2 . relleno" at bounding box center [949, 378] width 305 height 72
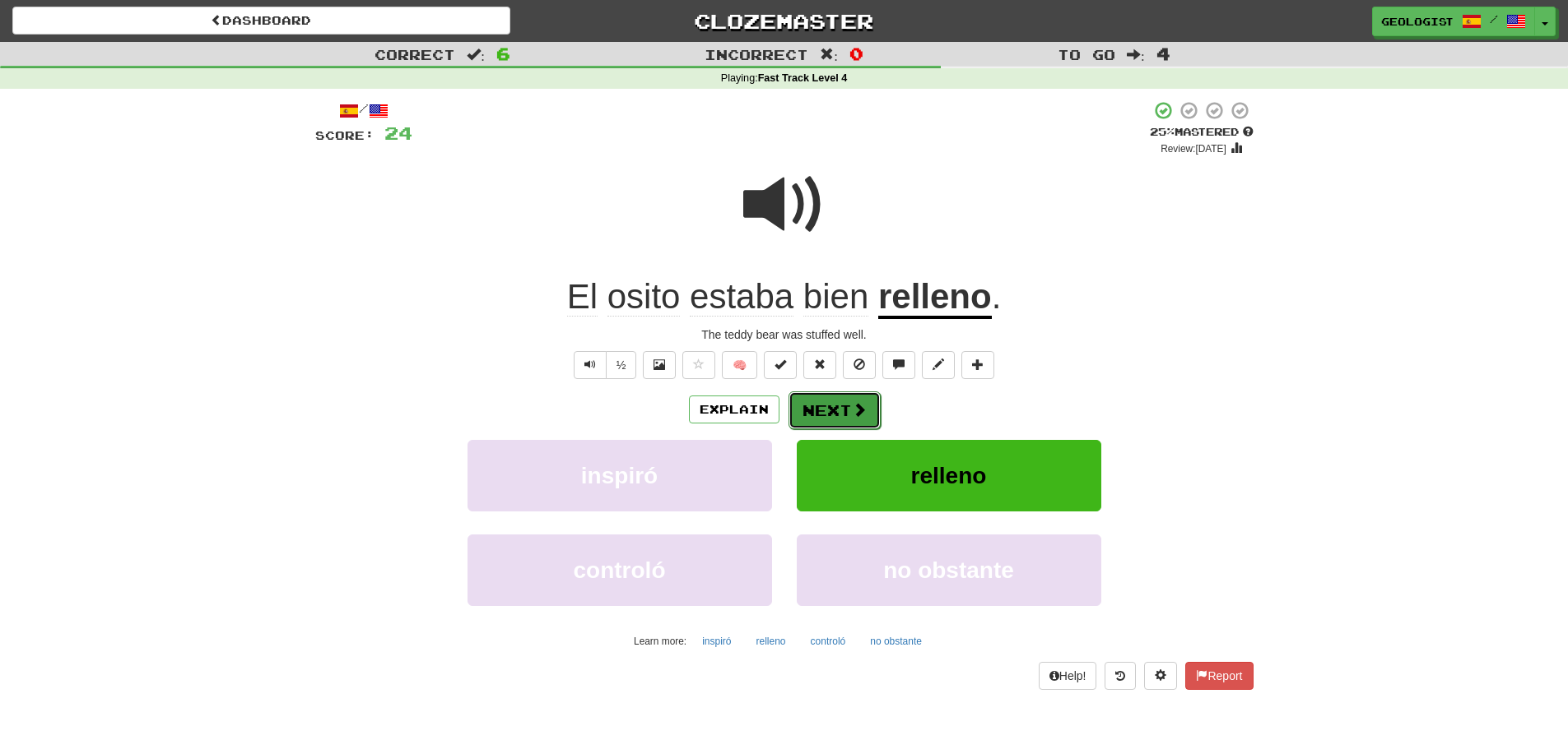
click at [825, 412] on button "Next" at bounding box center [835, 410] width 92 height 37
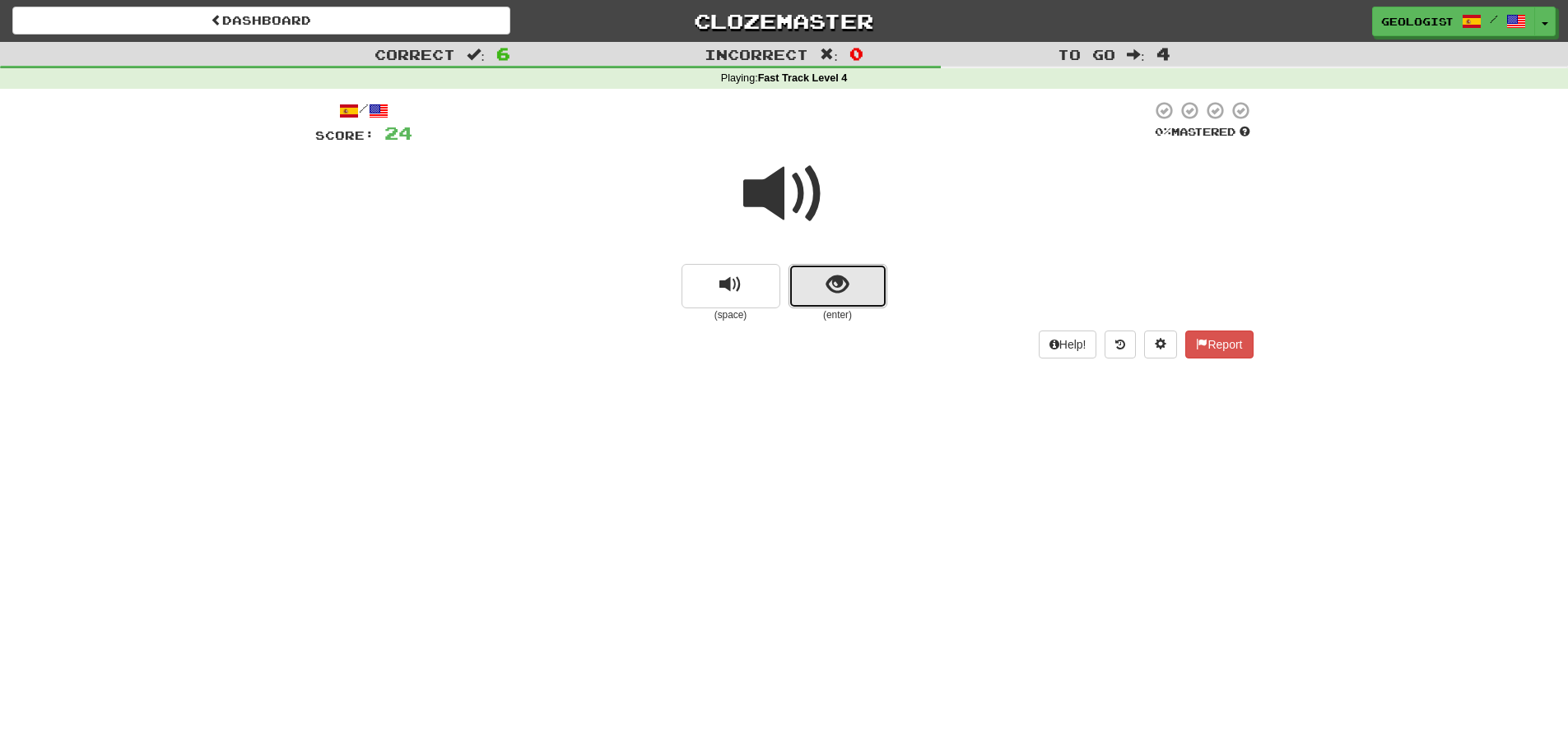
click at [818, 300] on button "show sentence" at bounding box center [838, 286] width 99 height 44
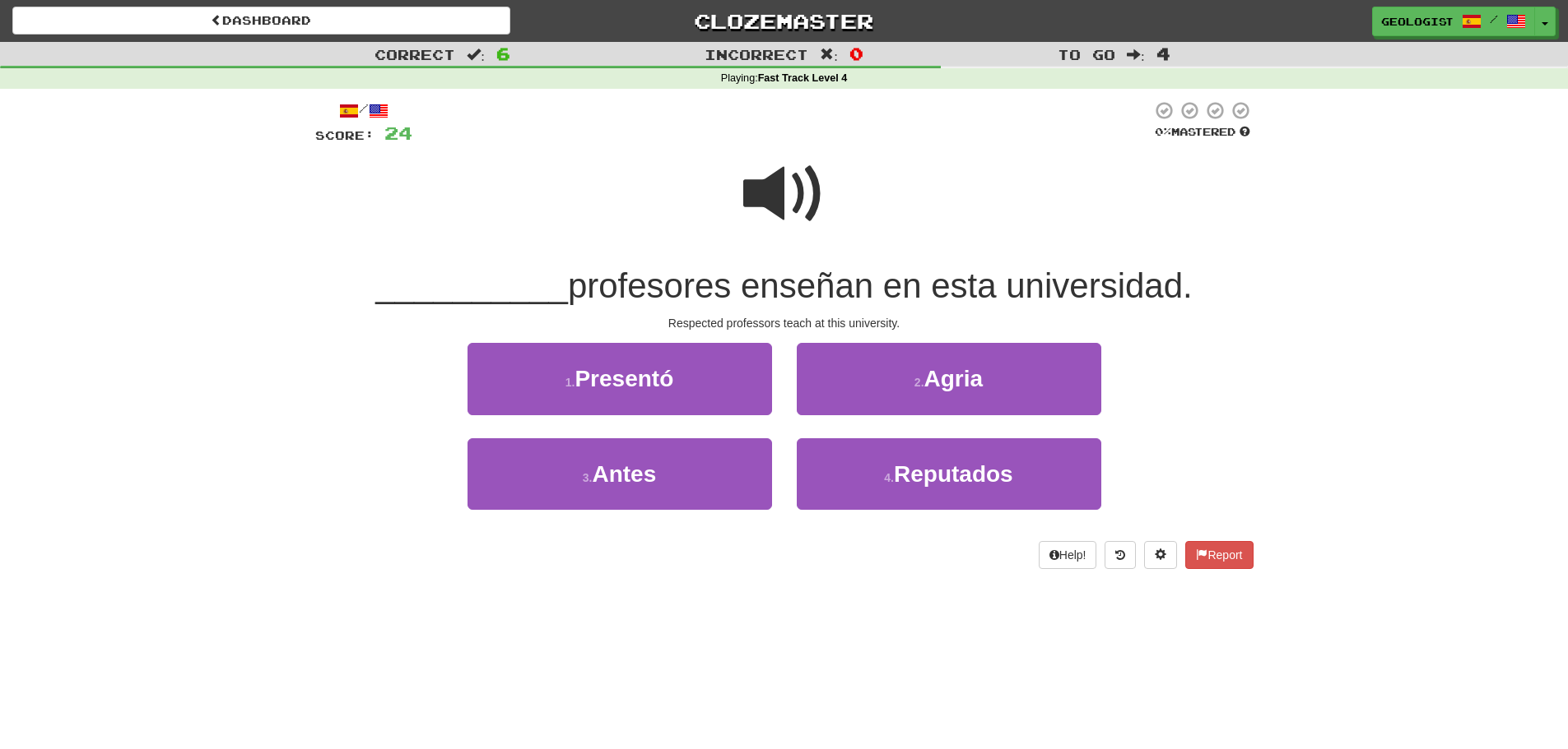
click at [763, 183] on span at bounding box center [784, 194] width 82 height 82
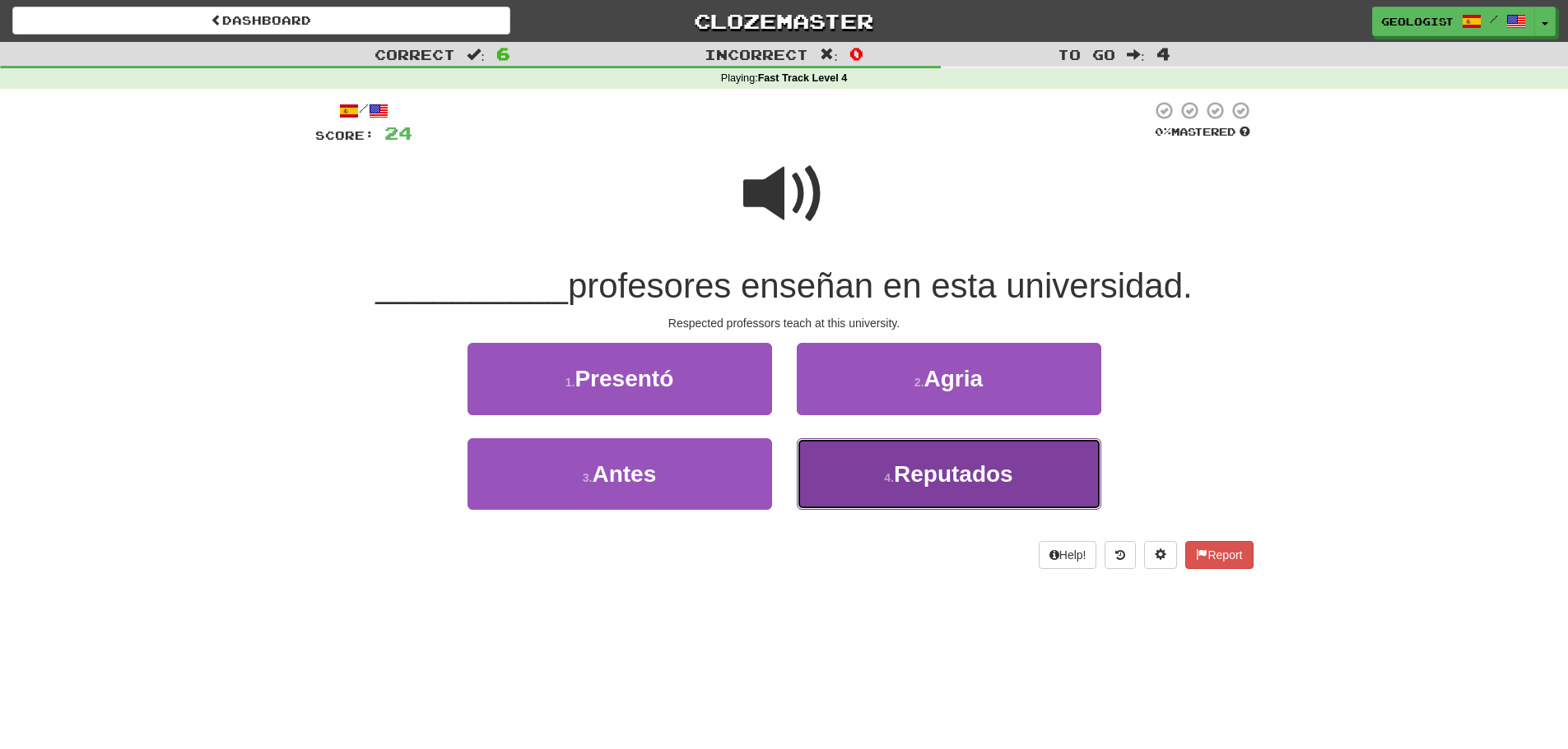
click at [907, 485] on span "Reputados" at bounding box center [953, 474] width 119 height 26
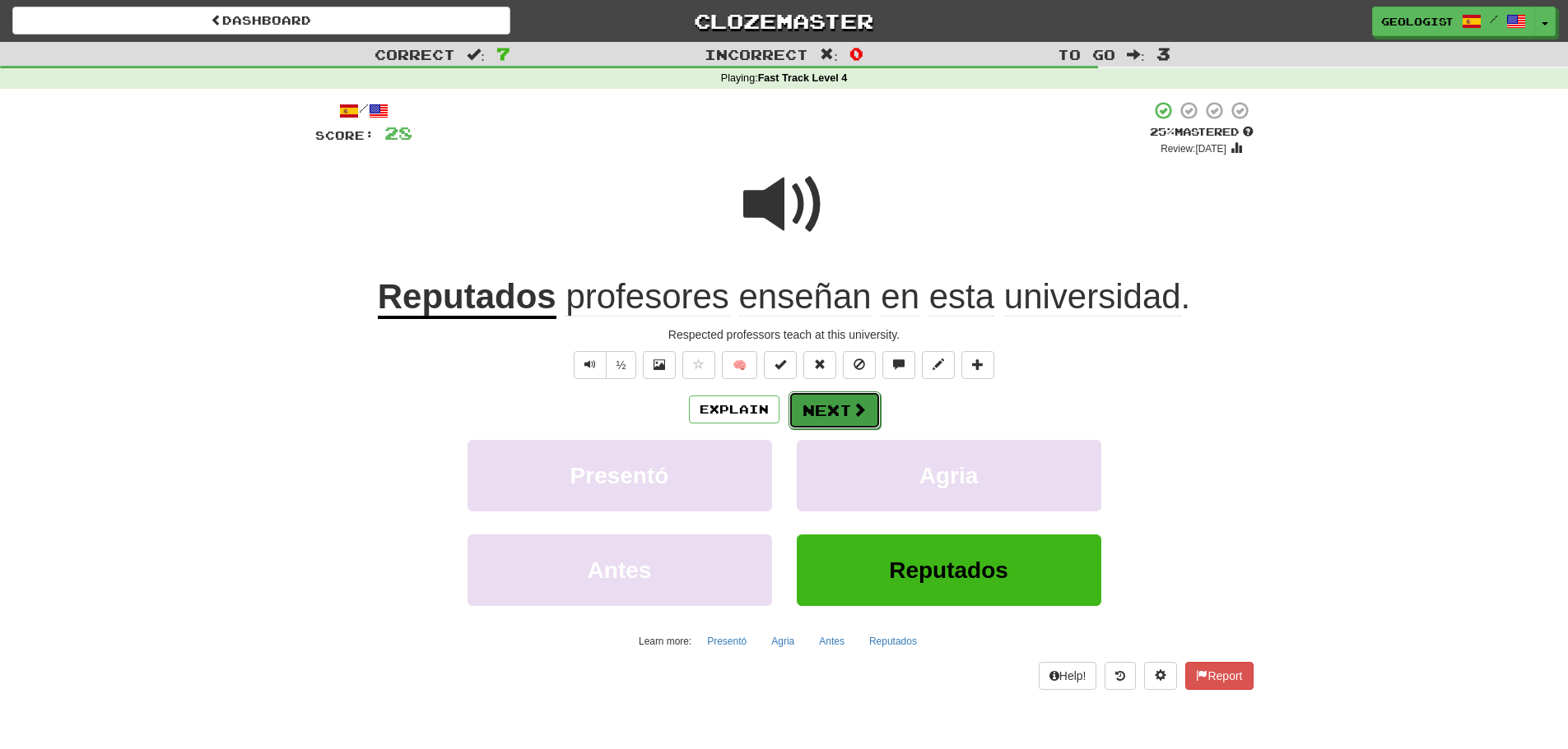
click at [826, 405] on button "Next" at bounding box center [835, 410] width 92 height 37
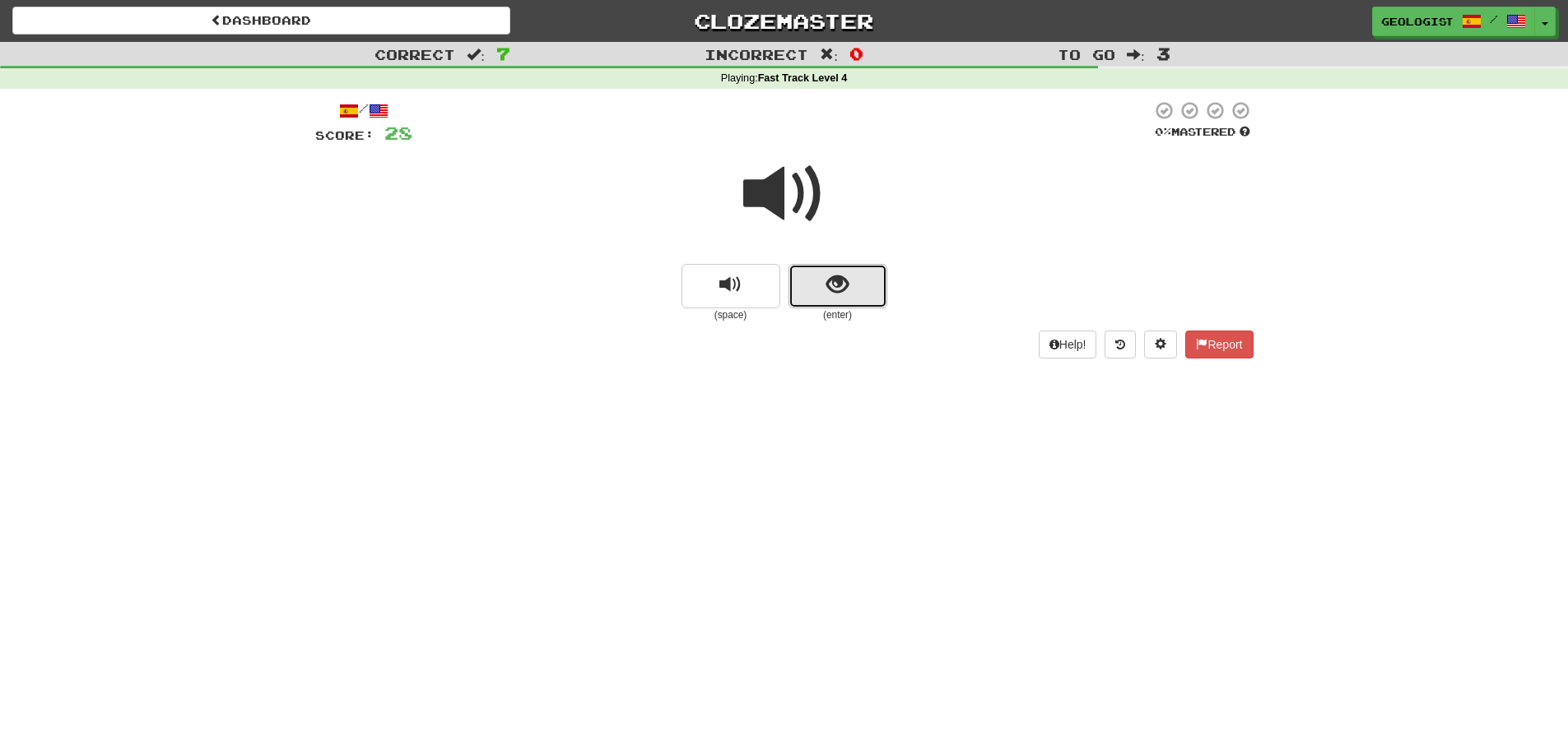
click at [841, 294] on span "show sentence" at bounding box center [837, 284] width 22 height 22
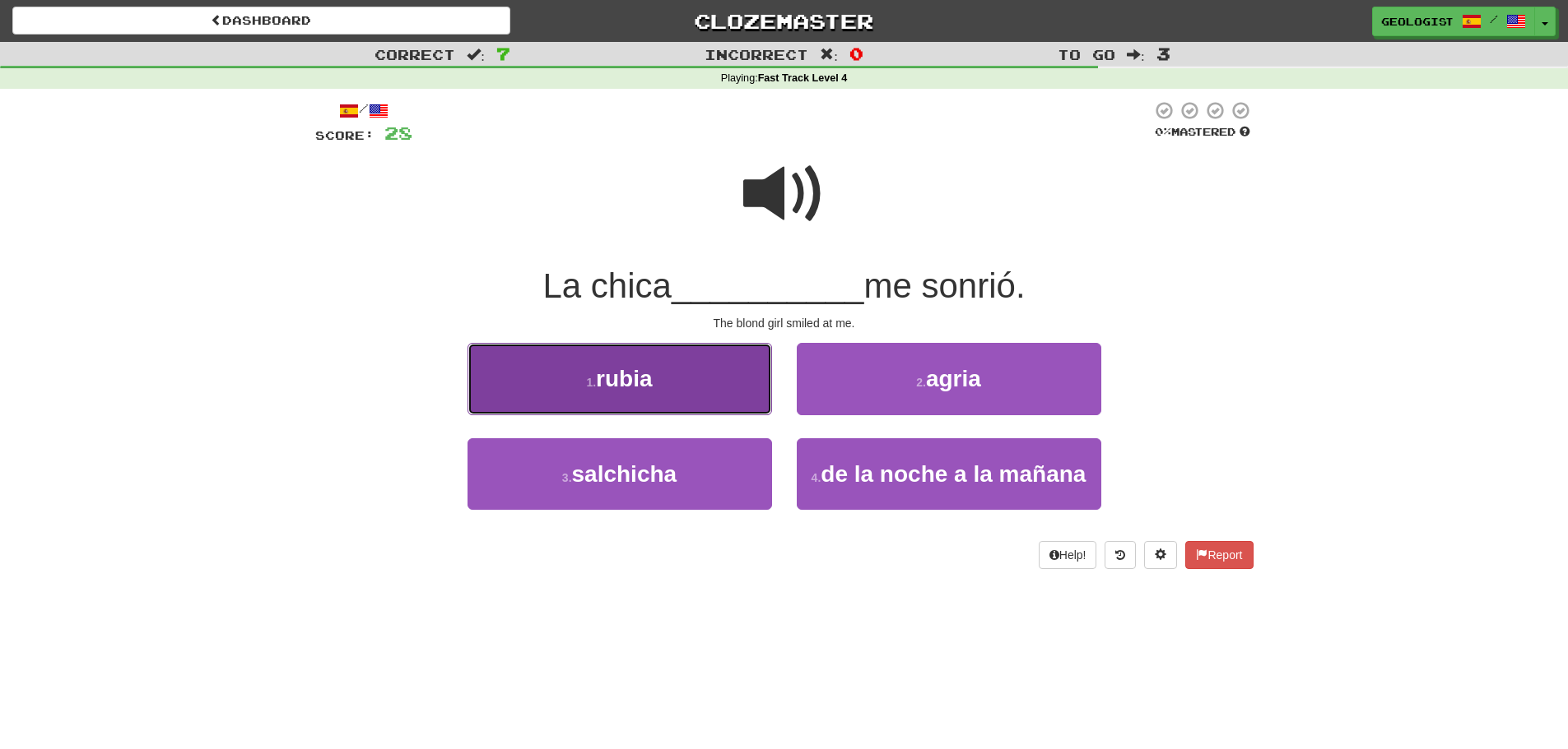
drag, startPoint x: 621, startPoint y: 367, endPoint x: 161, endPoint y: 393, distance: 460.7
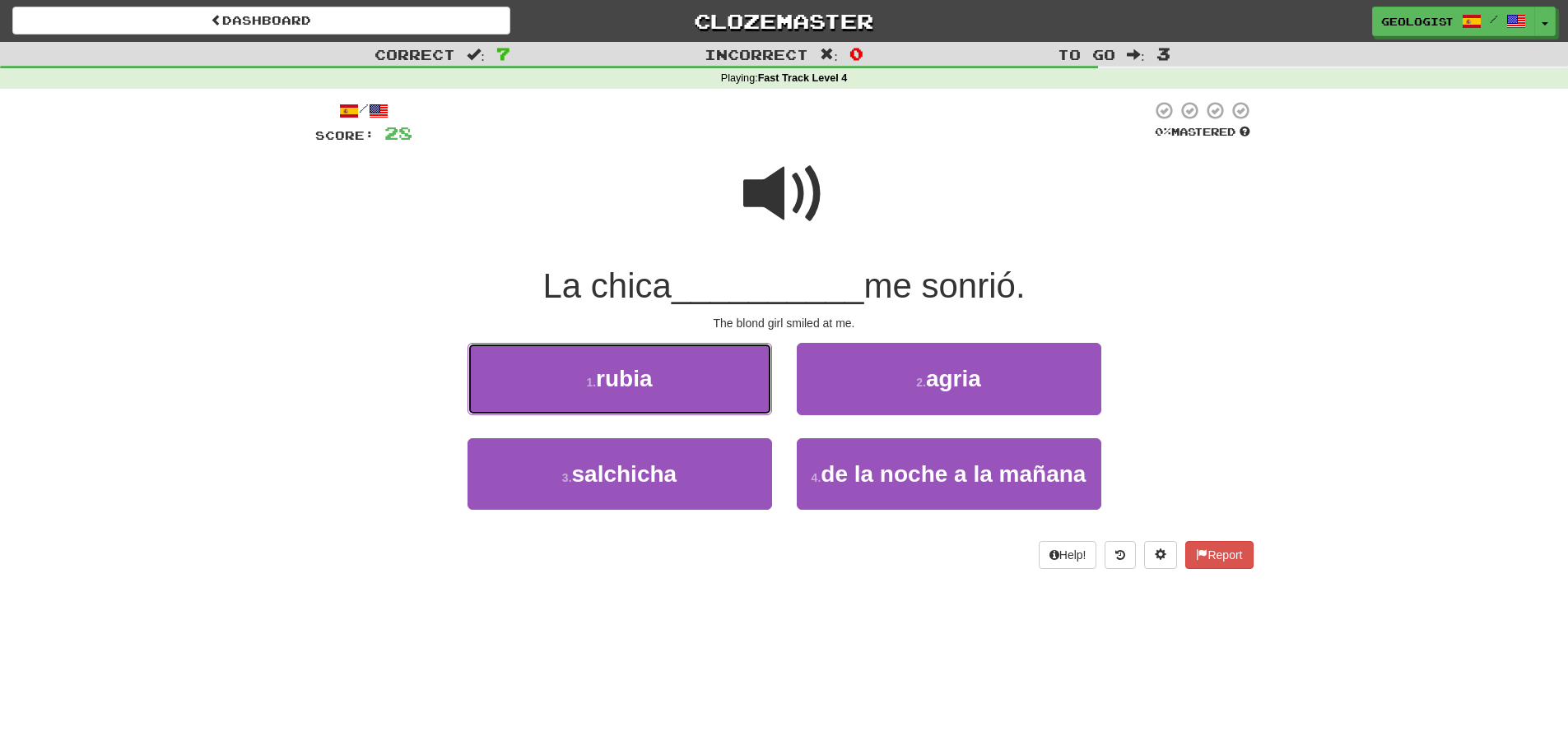
click at [620, 367] on span "rubia" at bounding box center [624, 378] width 56 height 26
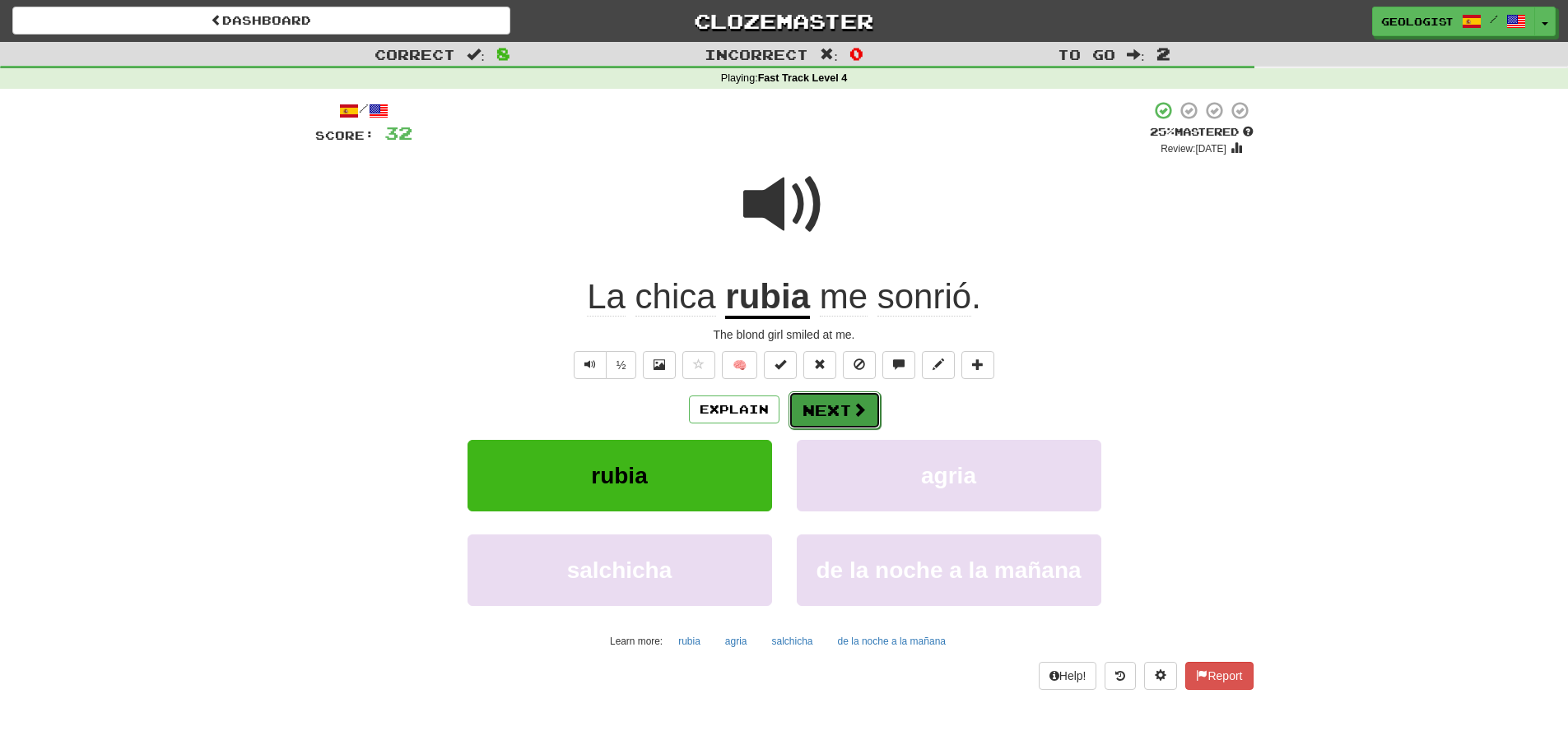
click at [824, 404] on button "Next" at bounding box center [835, 410] width 92 height 37
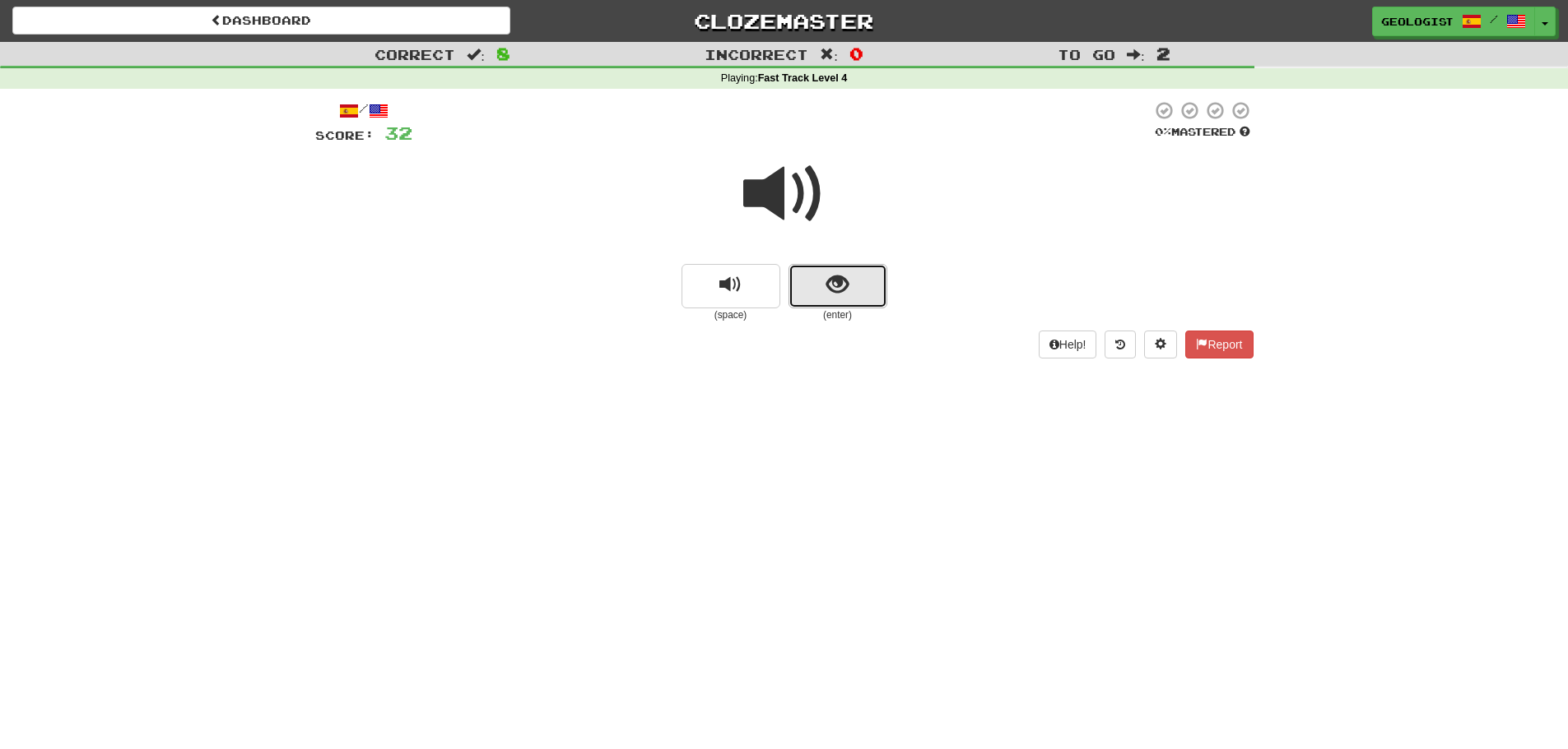
click at [826, 274] on span "show sentence" at bounding box center [837, 284] width 22 height 22
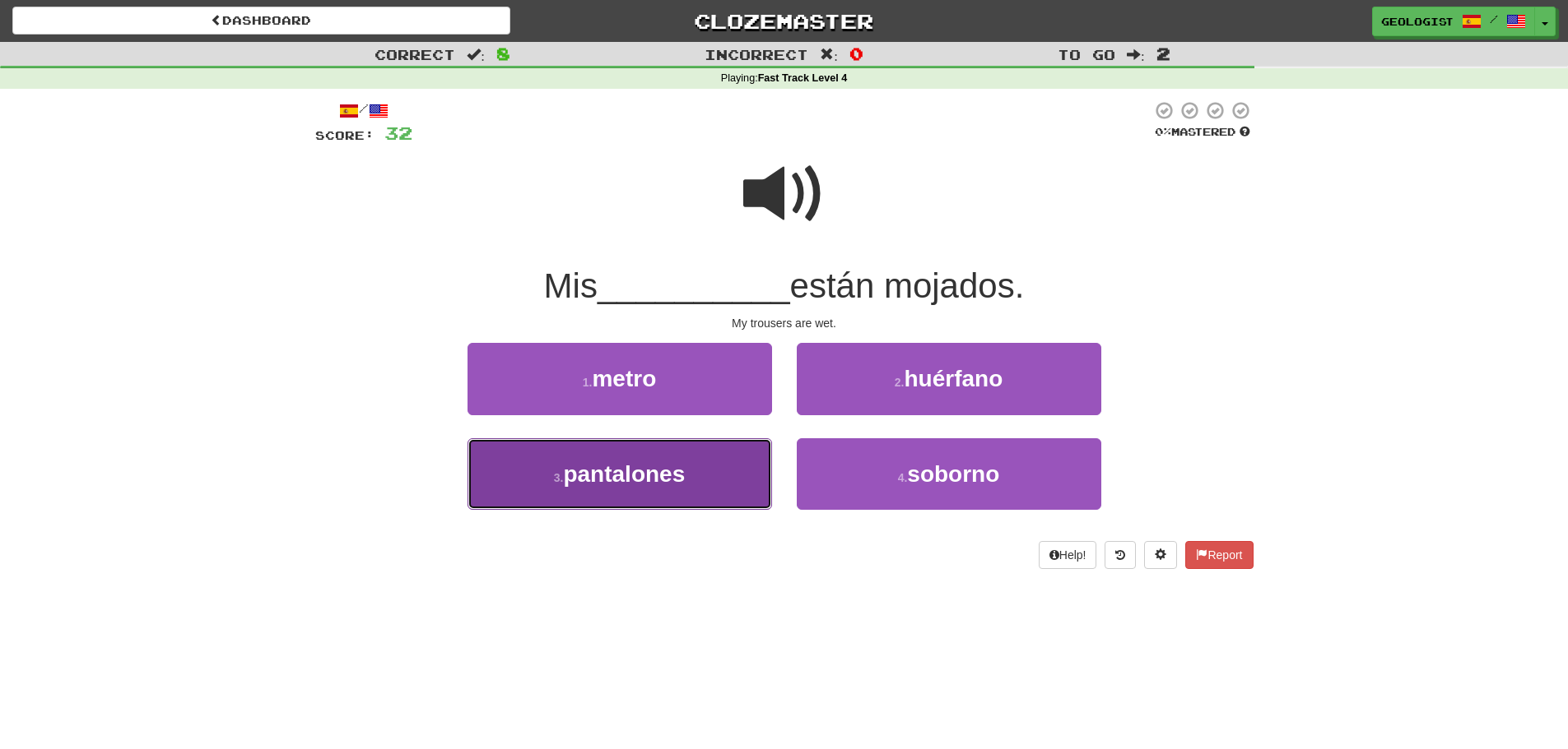
click at [572, 466] on span "pantalones" at bounding box center [623, 474] width 122 height 26
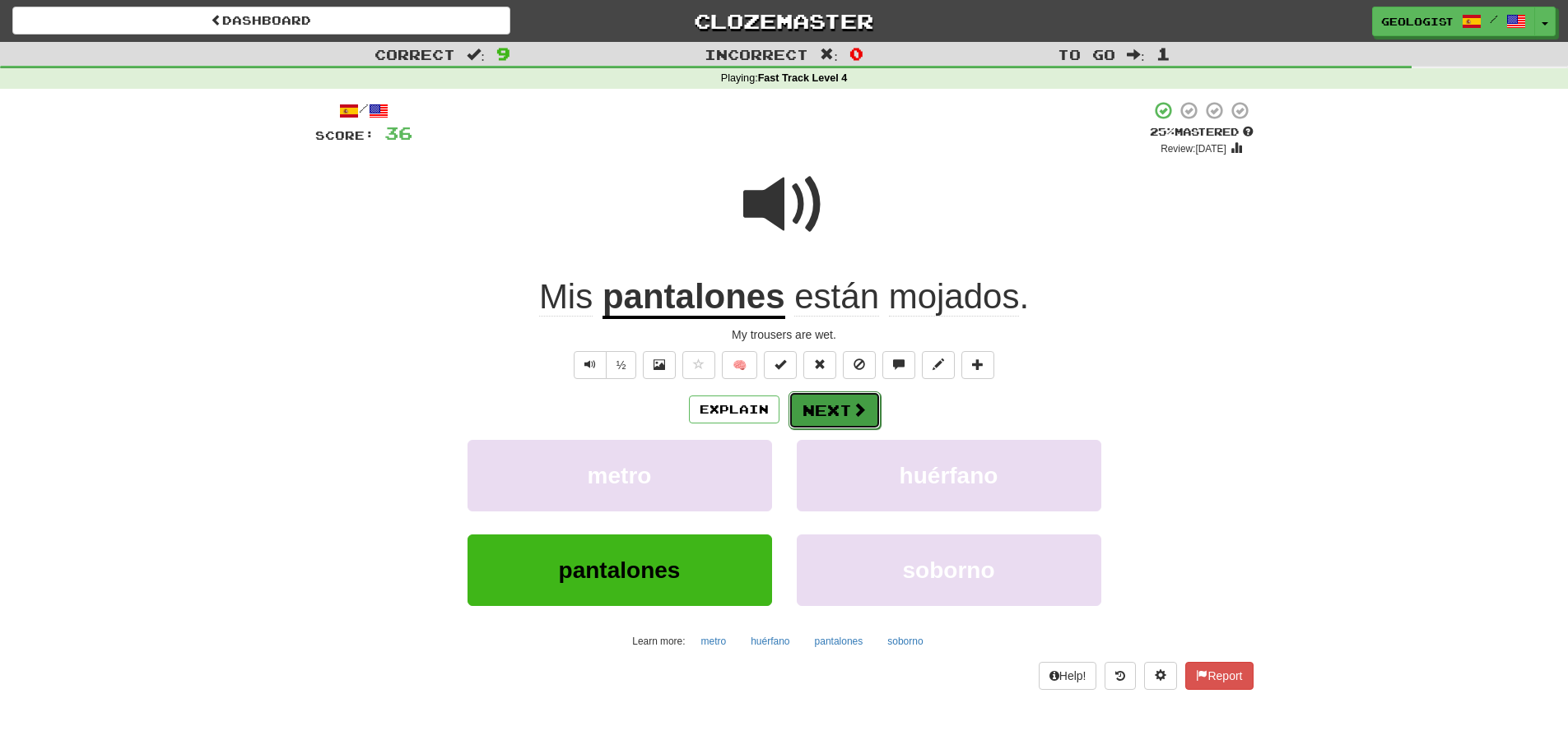
click at [827, 402] on button "Next" at bounding box center [835, 410] width 92 height 37
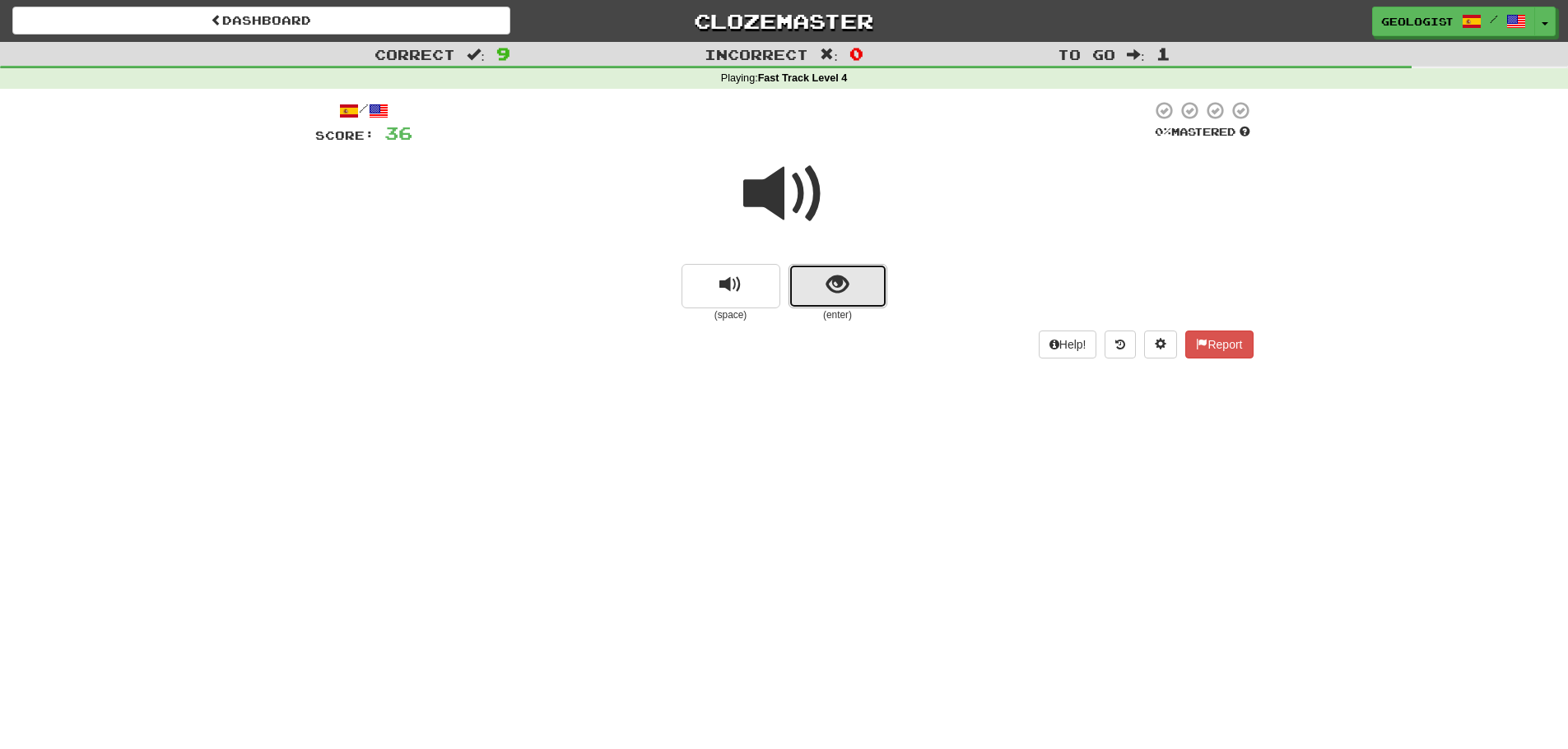
click at [846, 275] on span "show sentence" at bounding box center [837, 284] width 22 height 22
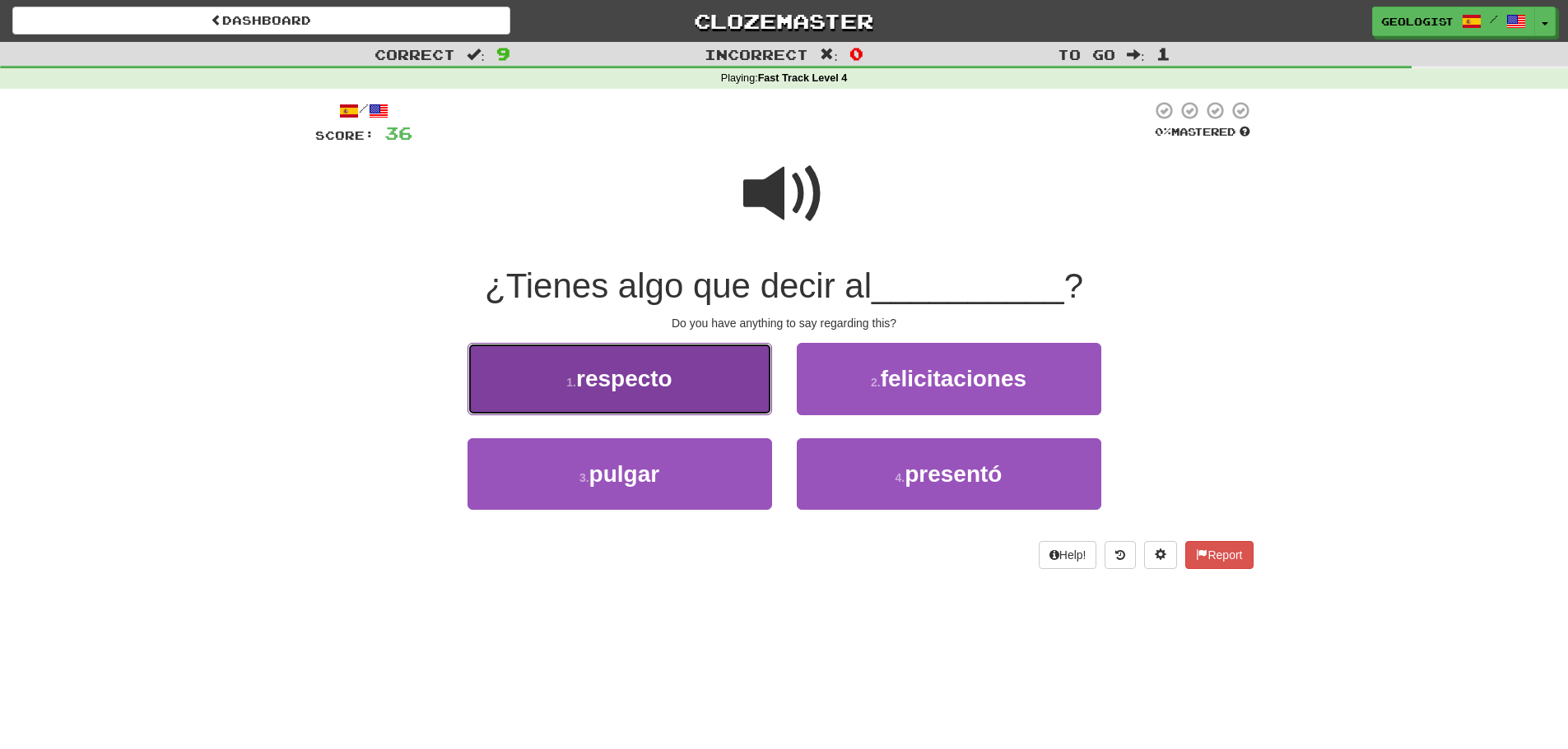
click at [585, 385] on span "respecto" at bounding box center [624, 378] width 96 height 26
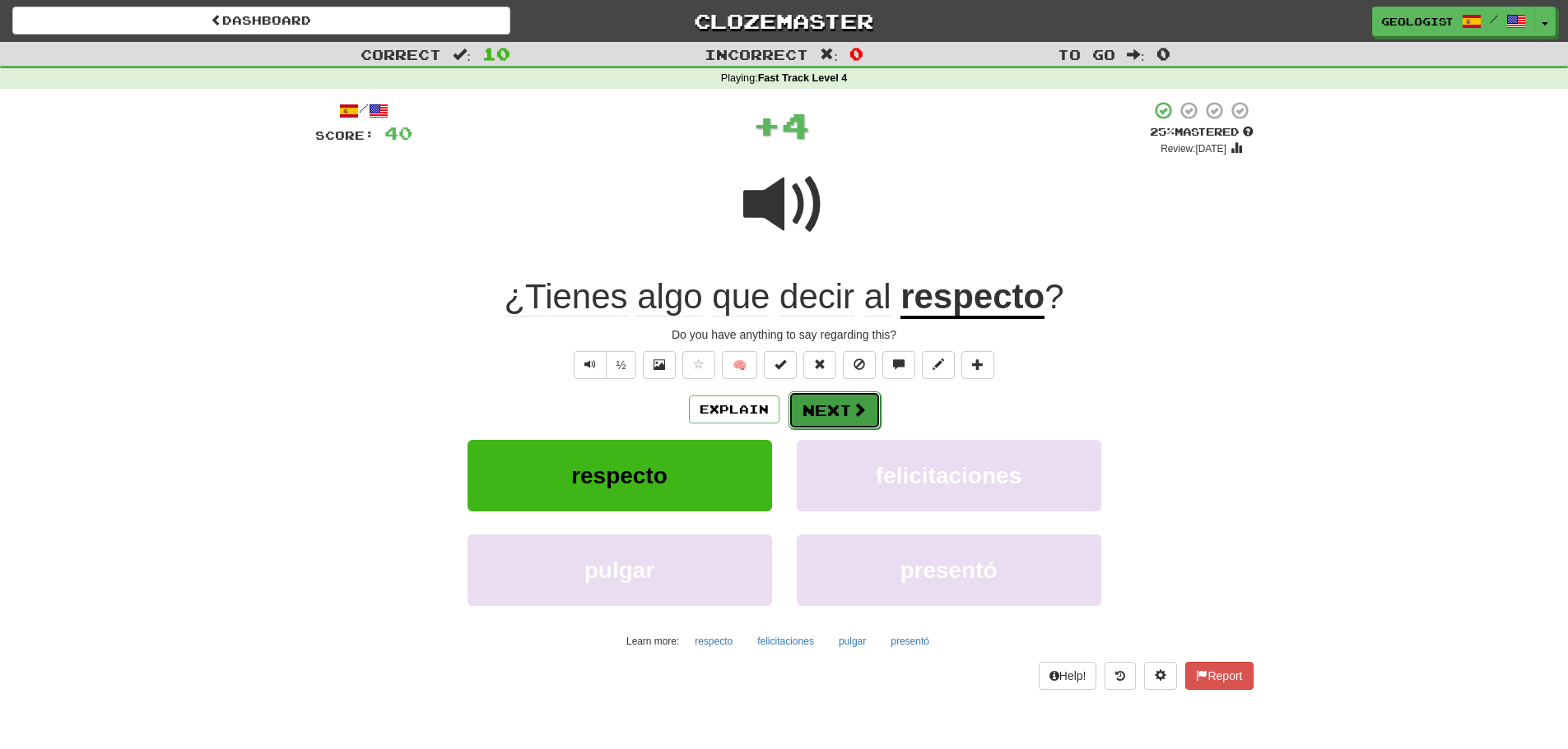
click at [833, 398] on button "Next" at bounding box center [835, 410] width 92 height 37
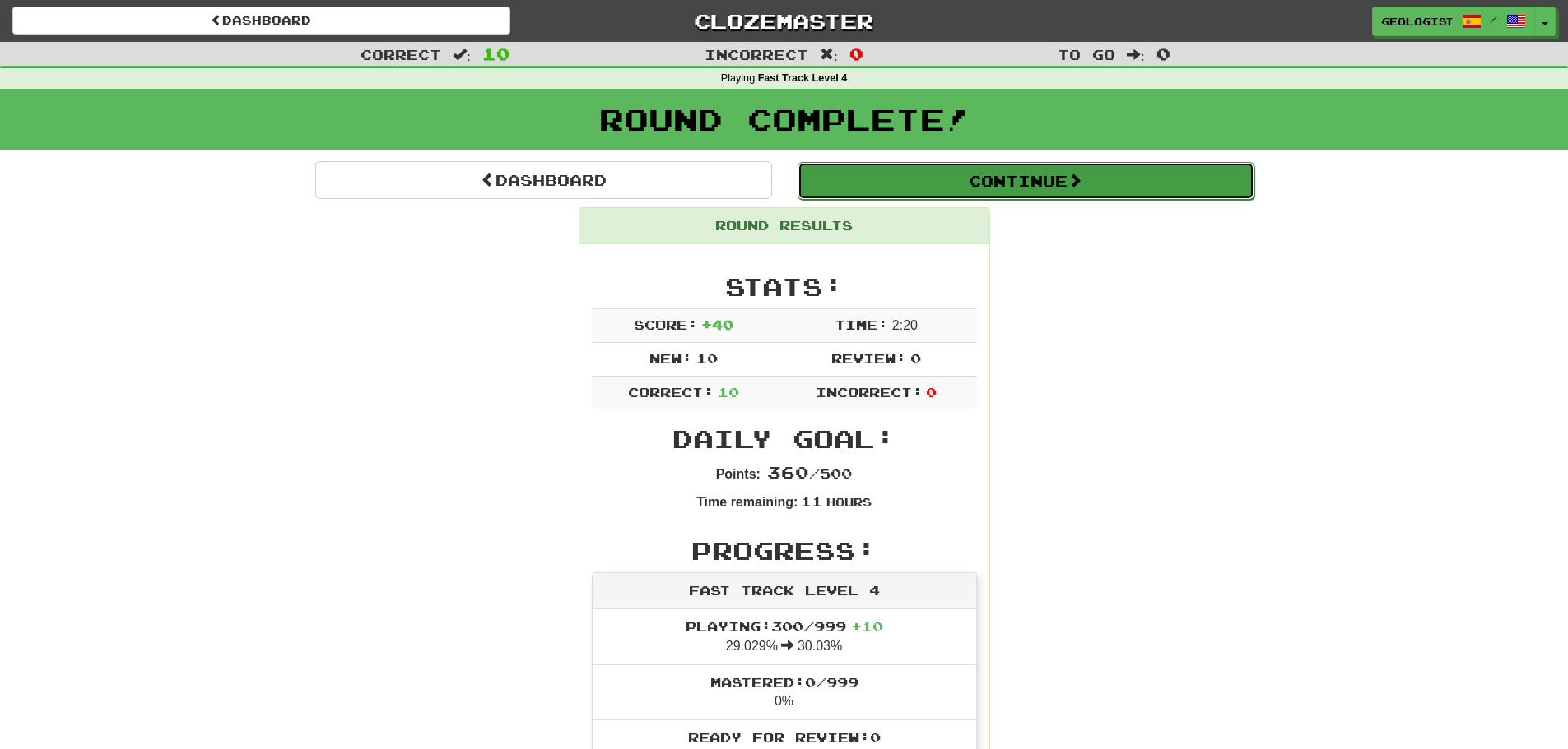
click at [1001, 181] on button "Continue" at bounding box center [1026, 180] width 457 height 37
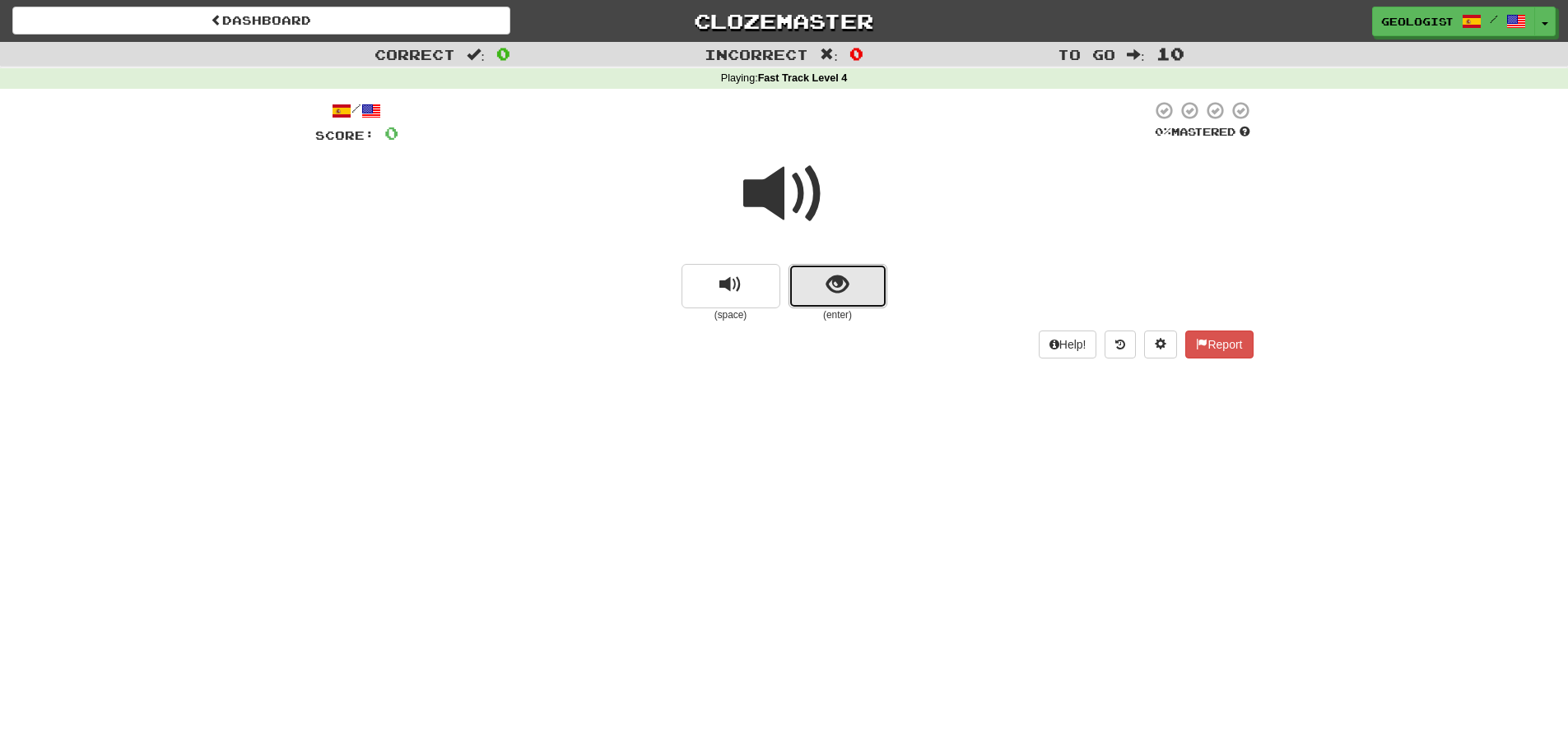
click at [840, 276] on span "show sentence" at bounding box center [837, 284] width 22 height 22
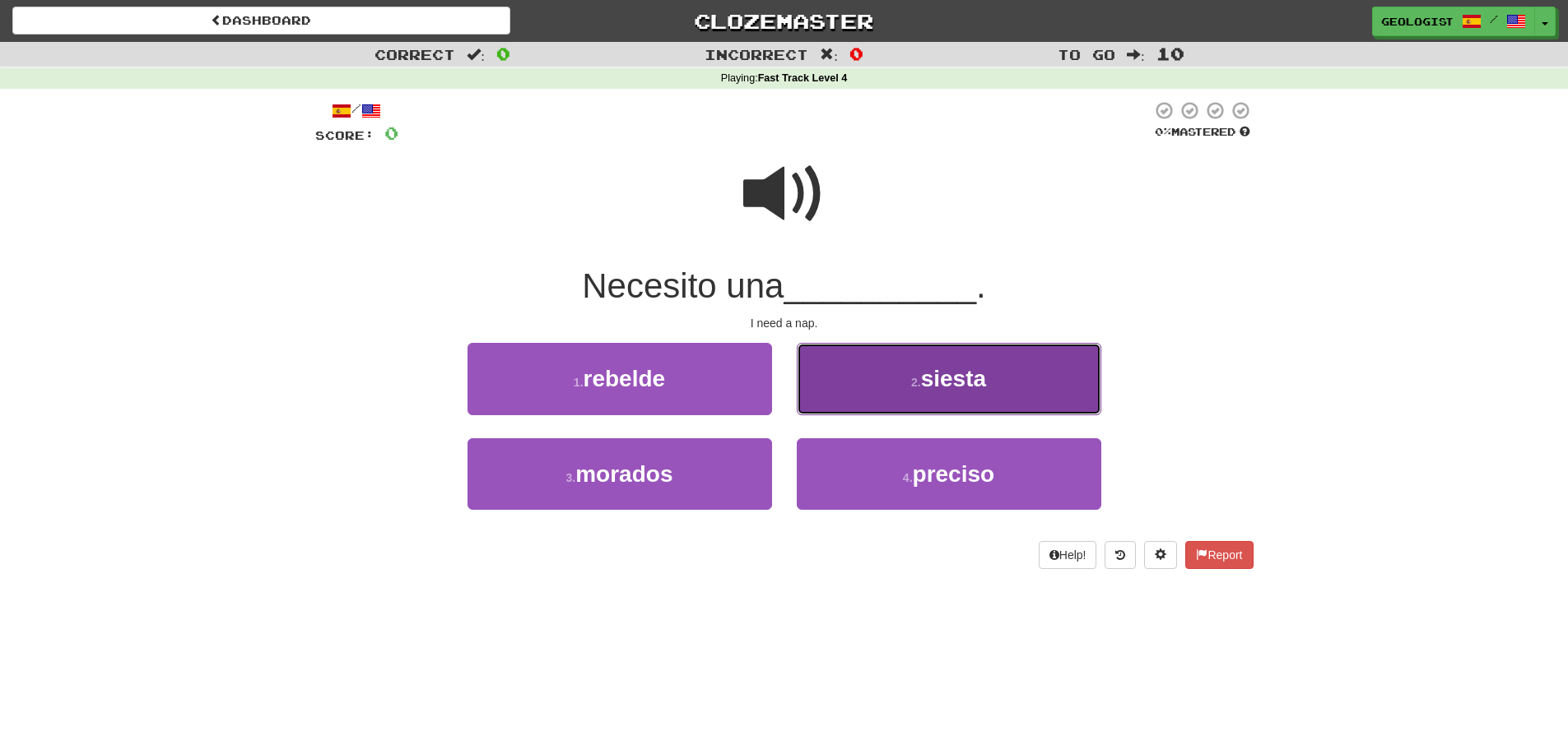
click at [945, 381] on span "siesta" at bounding box center [954, 378] width 65 height 26
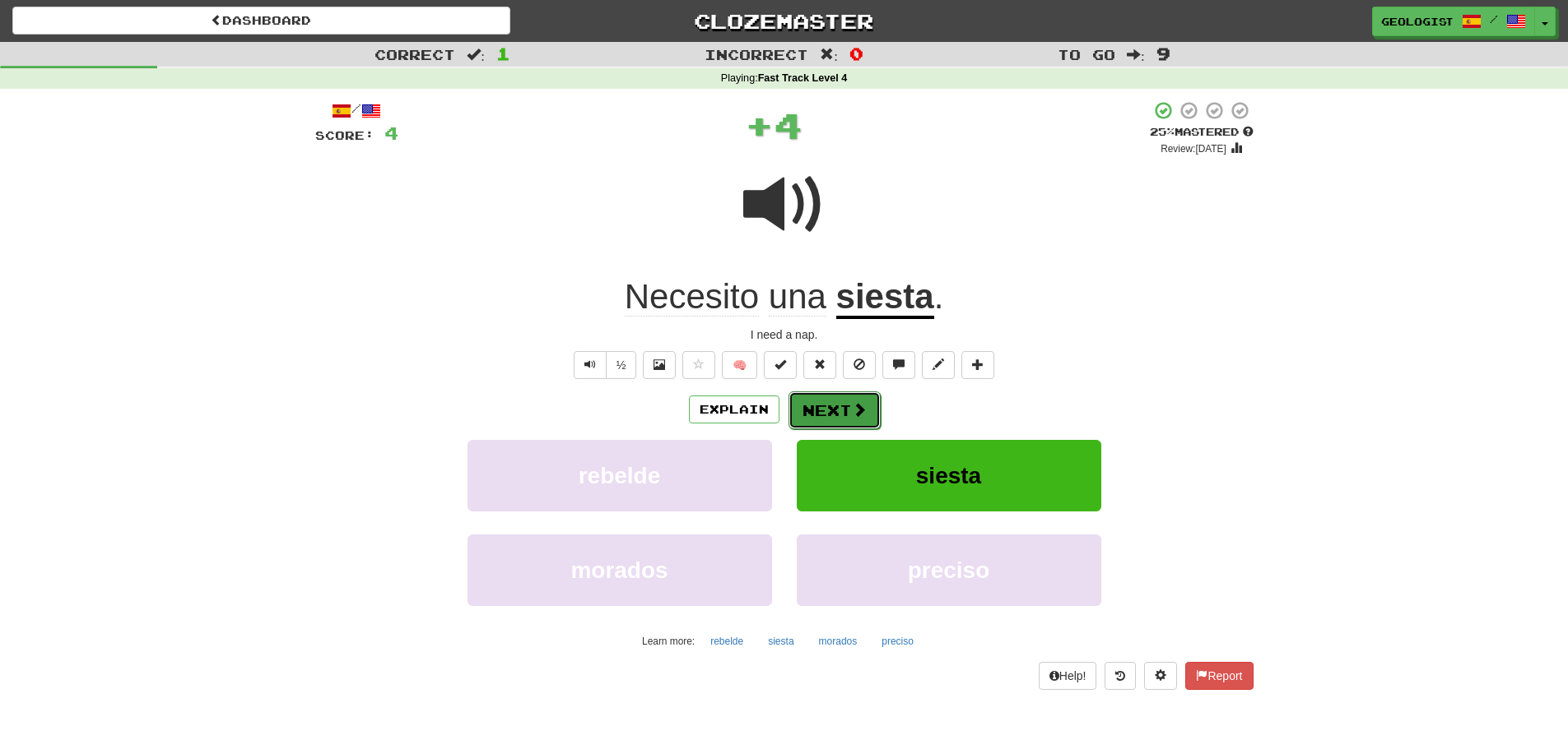
click at [838, 409] on button "Next" at bounding box center [835, 410] width 92 height 37
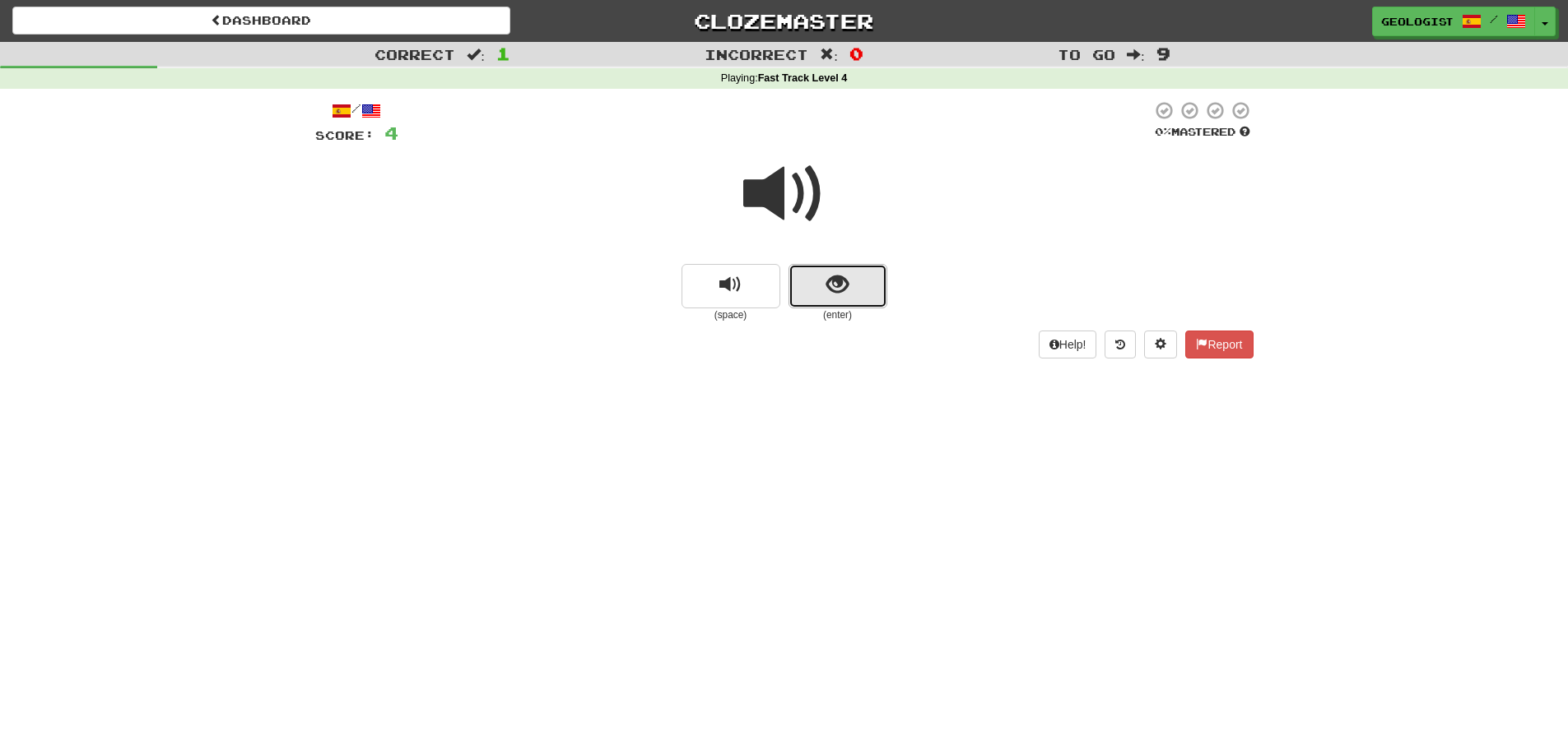
click at [848, 300] on button "show sentence" at bounding box center [838, 286] width 99 height 44
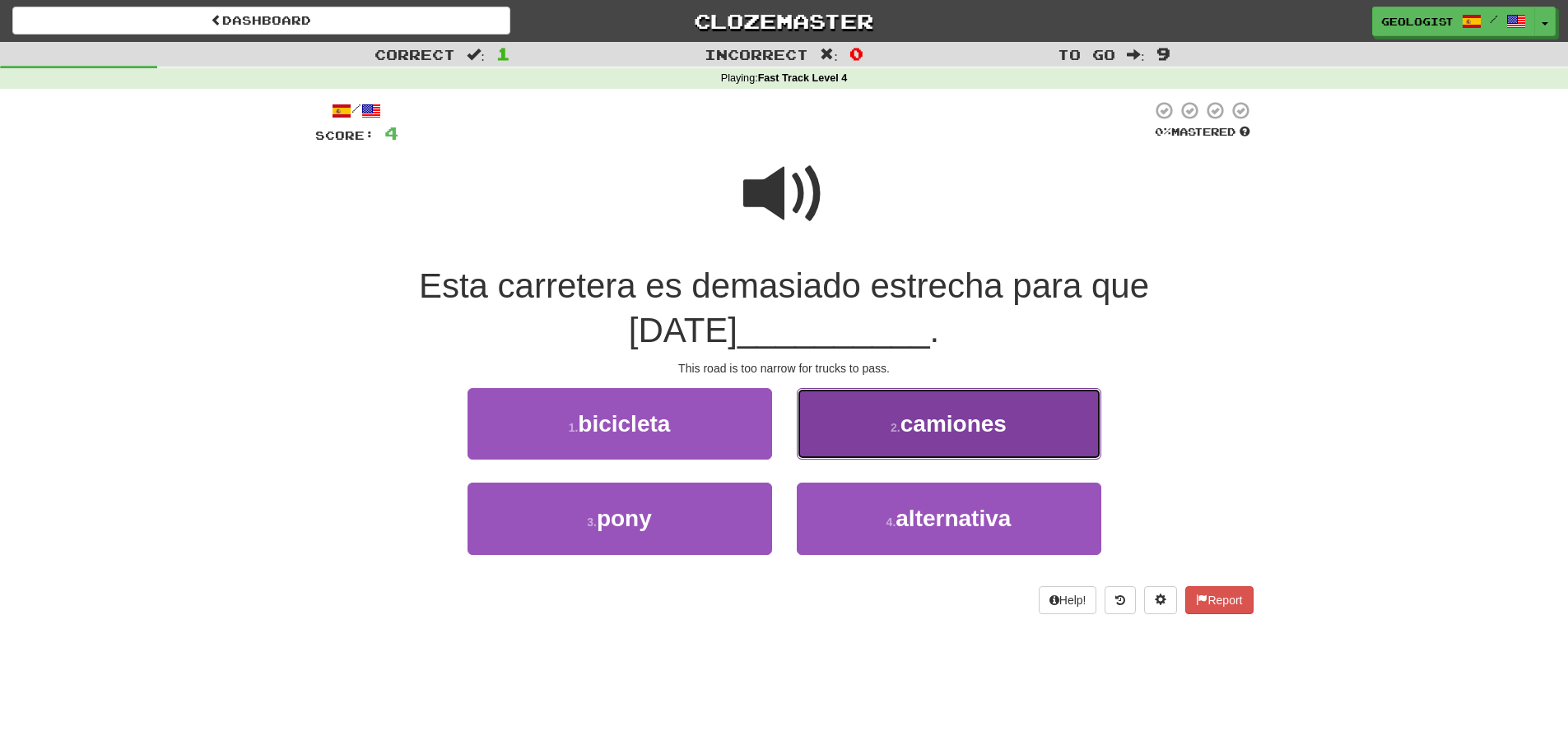
click at [946, 410] on button "2 . camiones" at bounding box center [949, 423] width 305 height 72
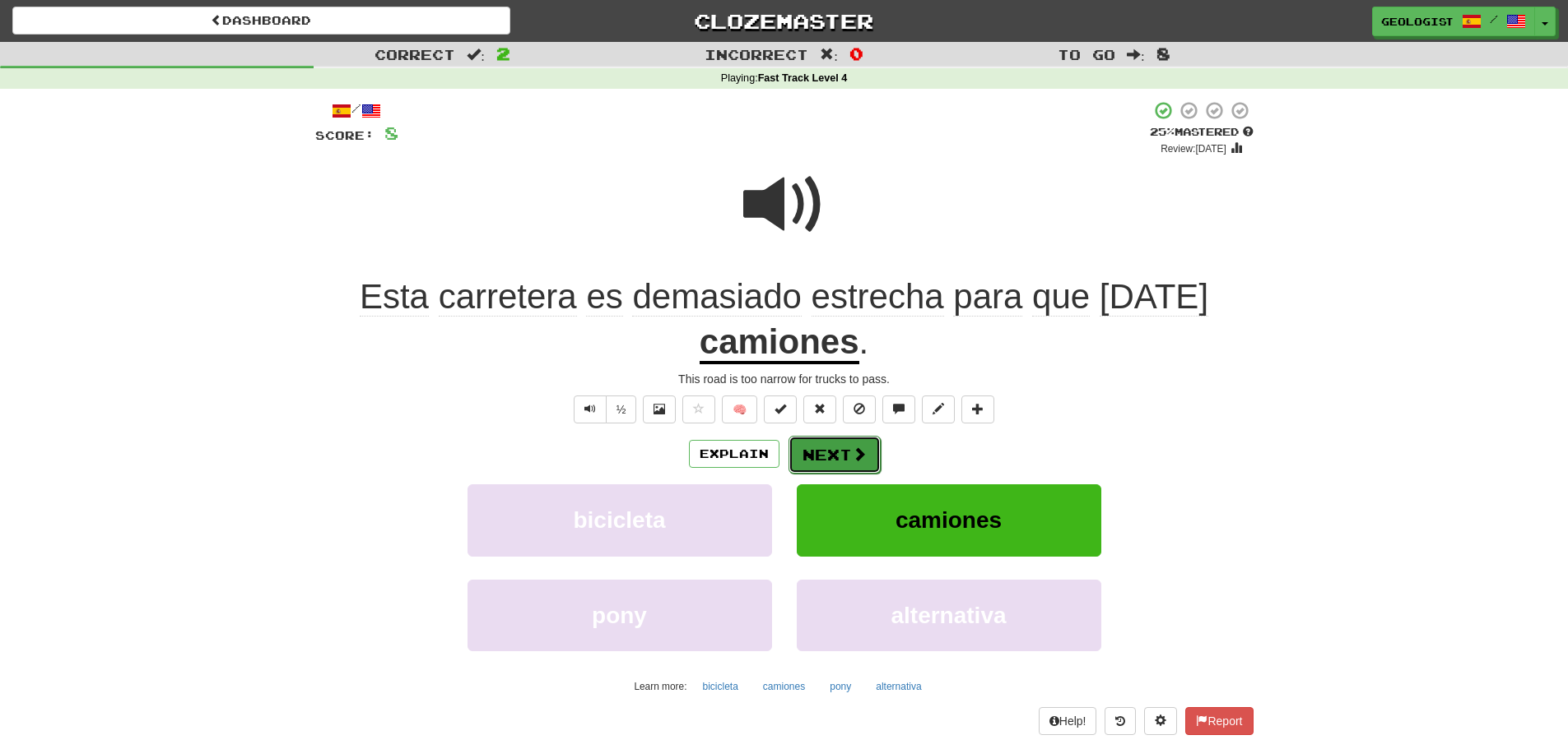
click at [846, 459] on button "Next" at bounding box center [835, 454] width 92 height 37
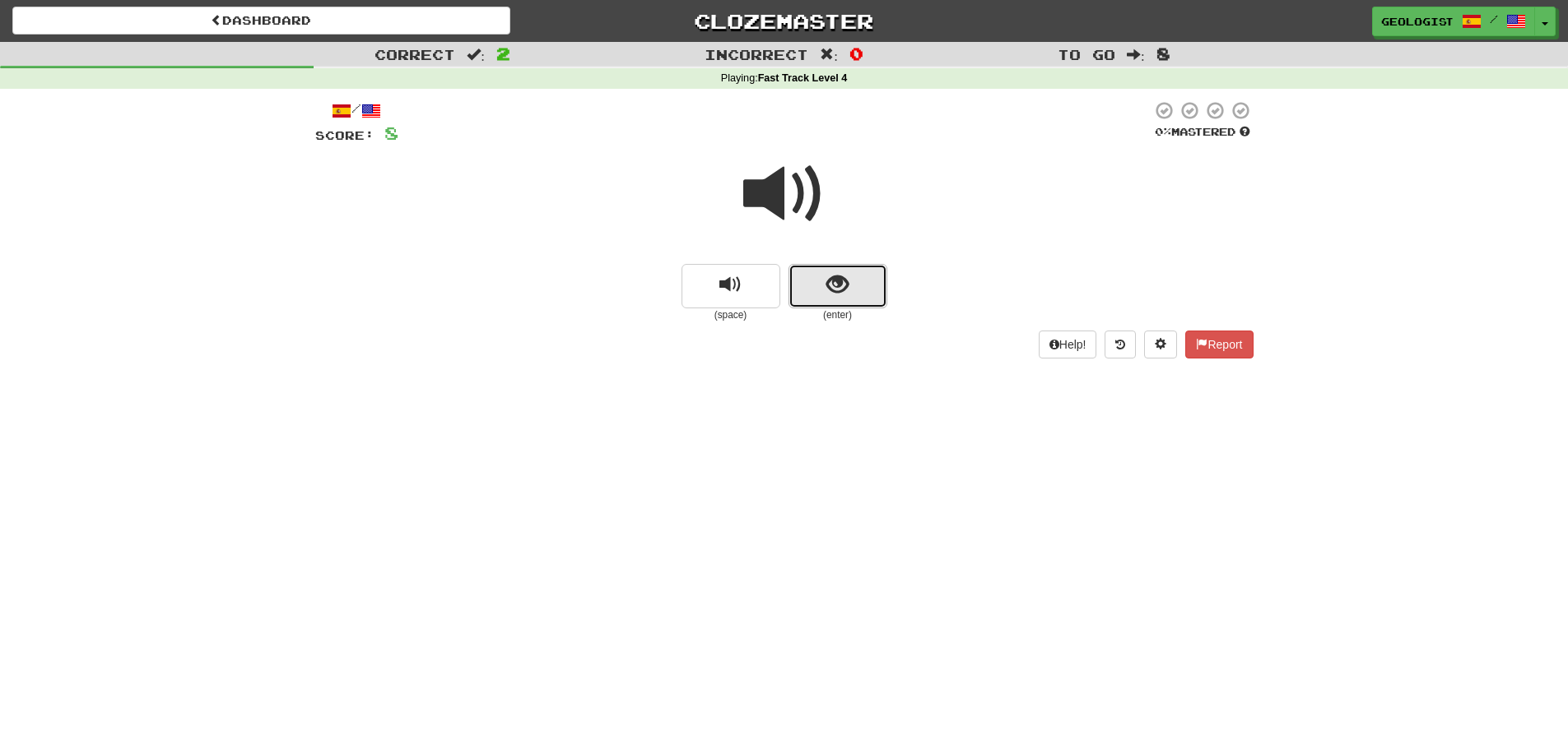
click at [851, 290] on button "show sentence" at bounding box center [838, 286] width 99 height 44
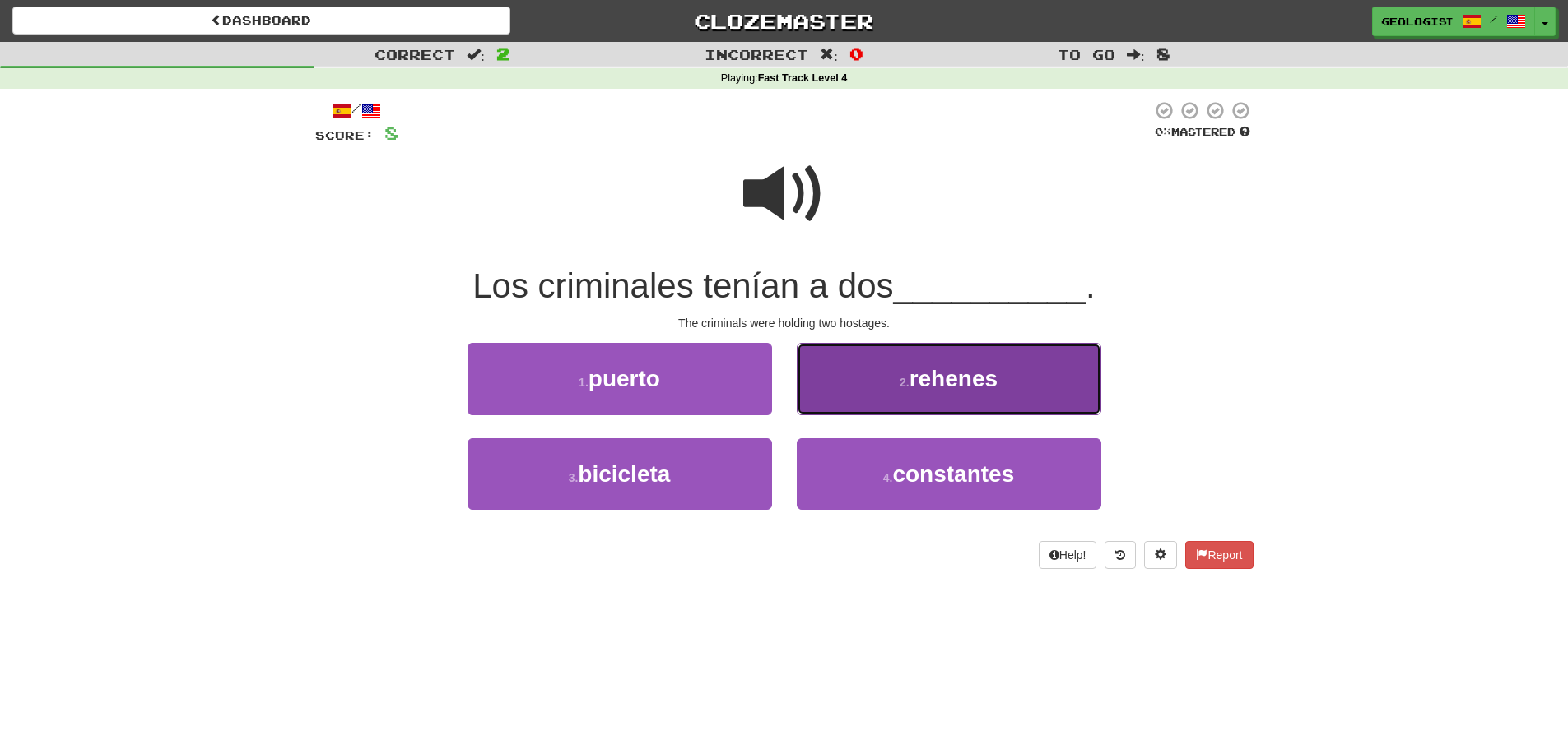
click at [1004, 375] on button "2 . rehenes" at bounding box center [949, 378] width 305 height 72
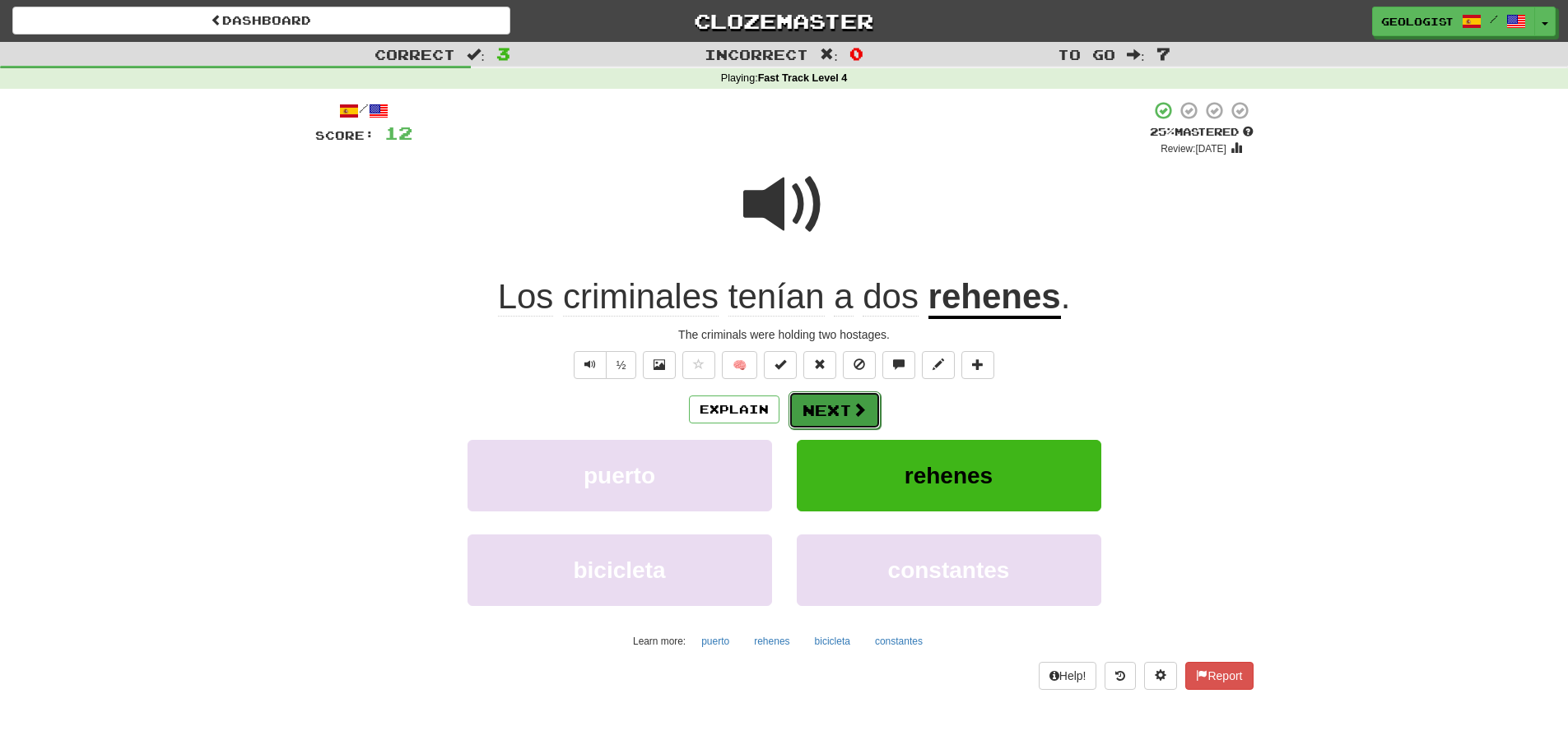
click at [831, 404] on button "Next" at bounding box center [835, 410] width 92 height 37
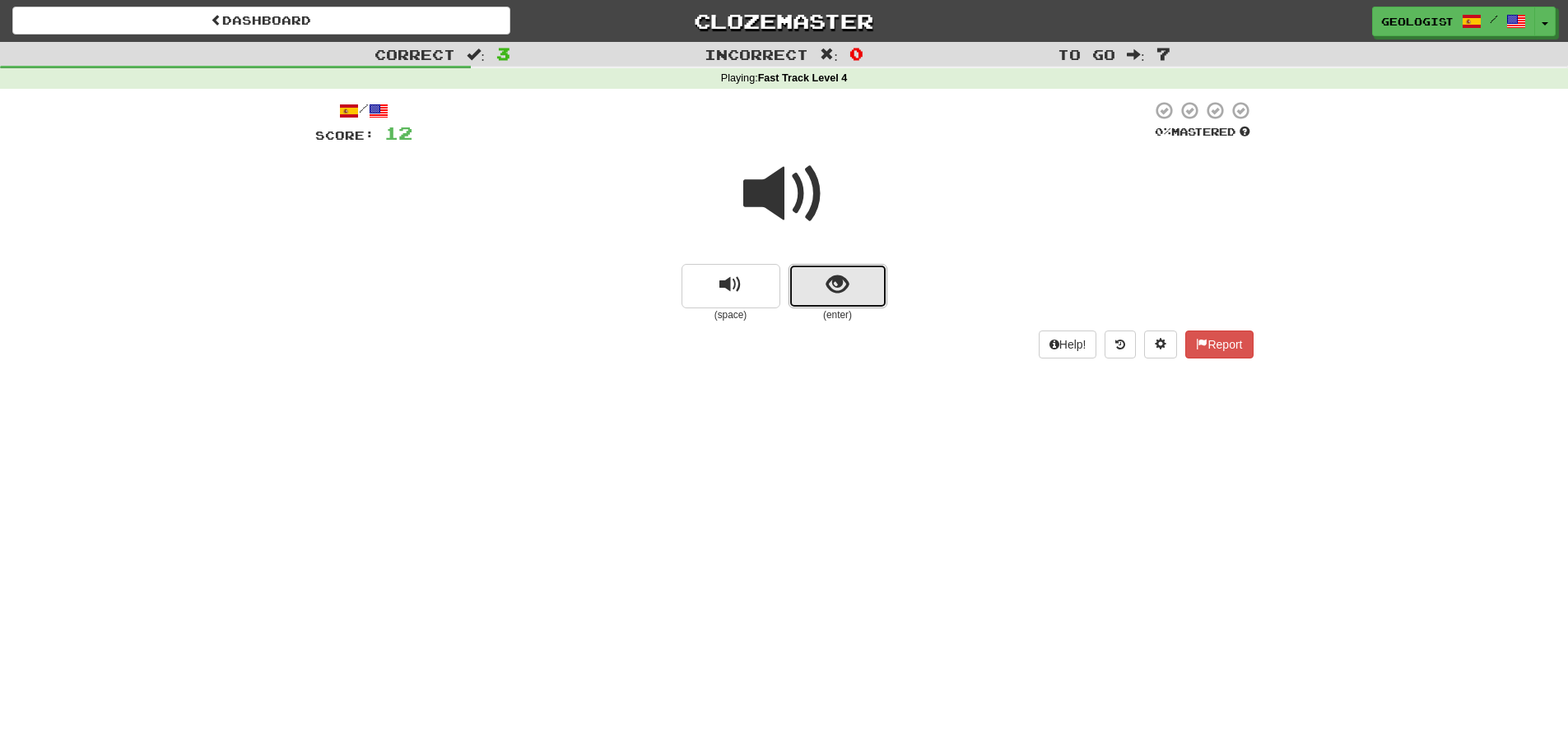
click at [836, 283] on span "show sentence" at bounding box center [837, 284] width 22 height 22
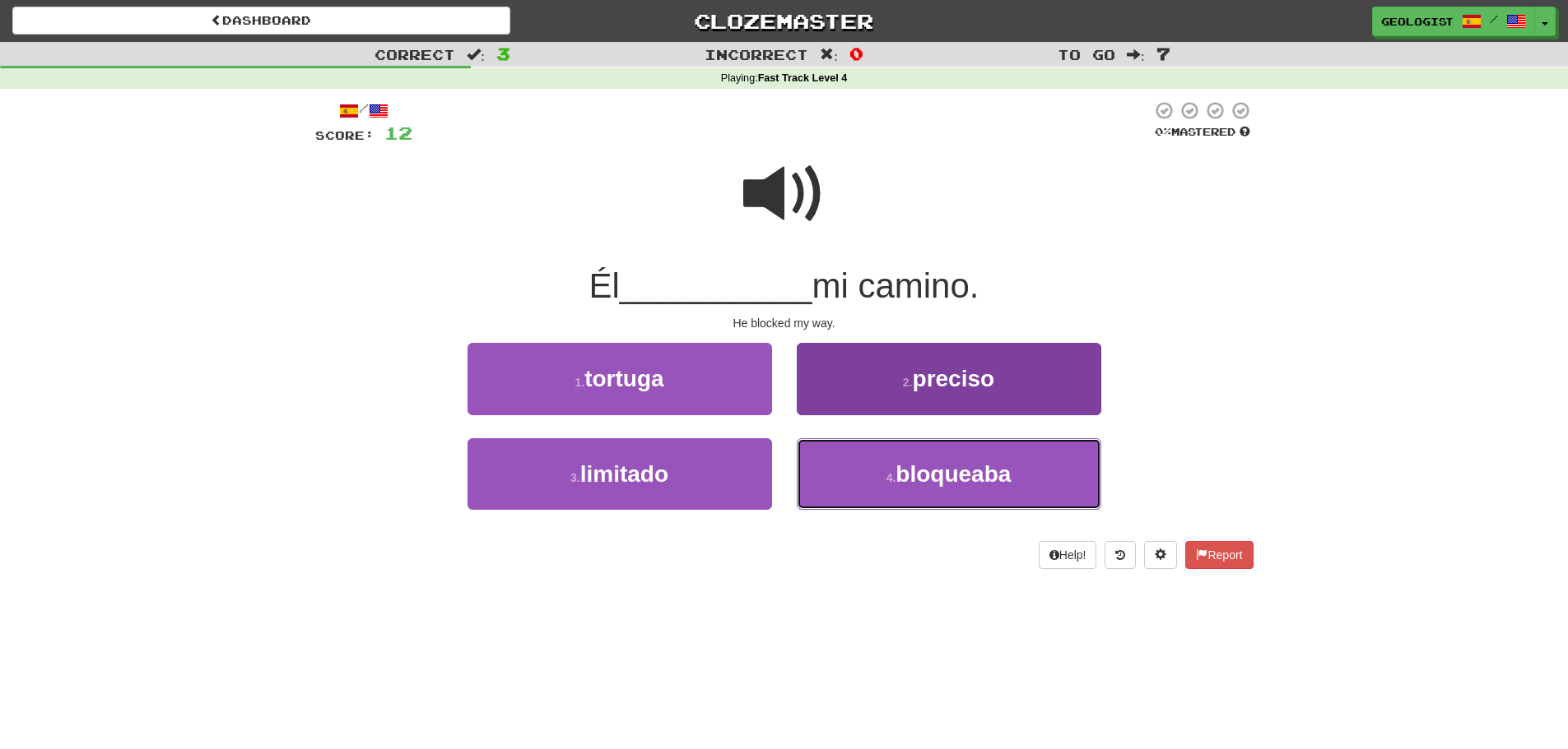
drag, startPoint x: 975, startPoint y: 459, endPoint x: 969, endPoint y: 451, distance: 10.0
click at [976, 459] on button "4 . bloqueaba" at bounding box center [949, 474] width 305 height 72
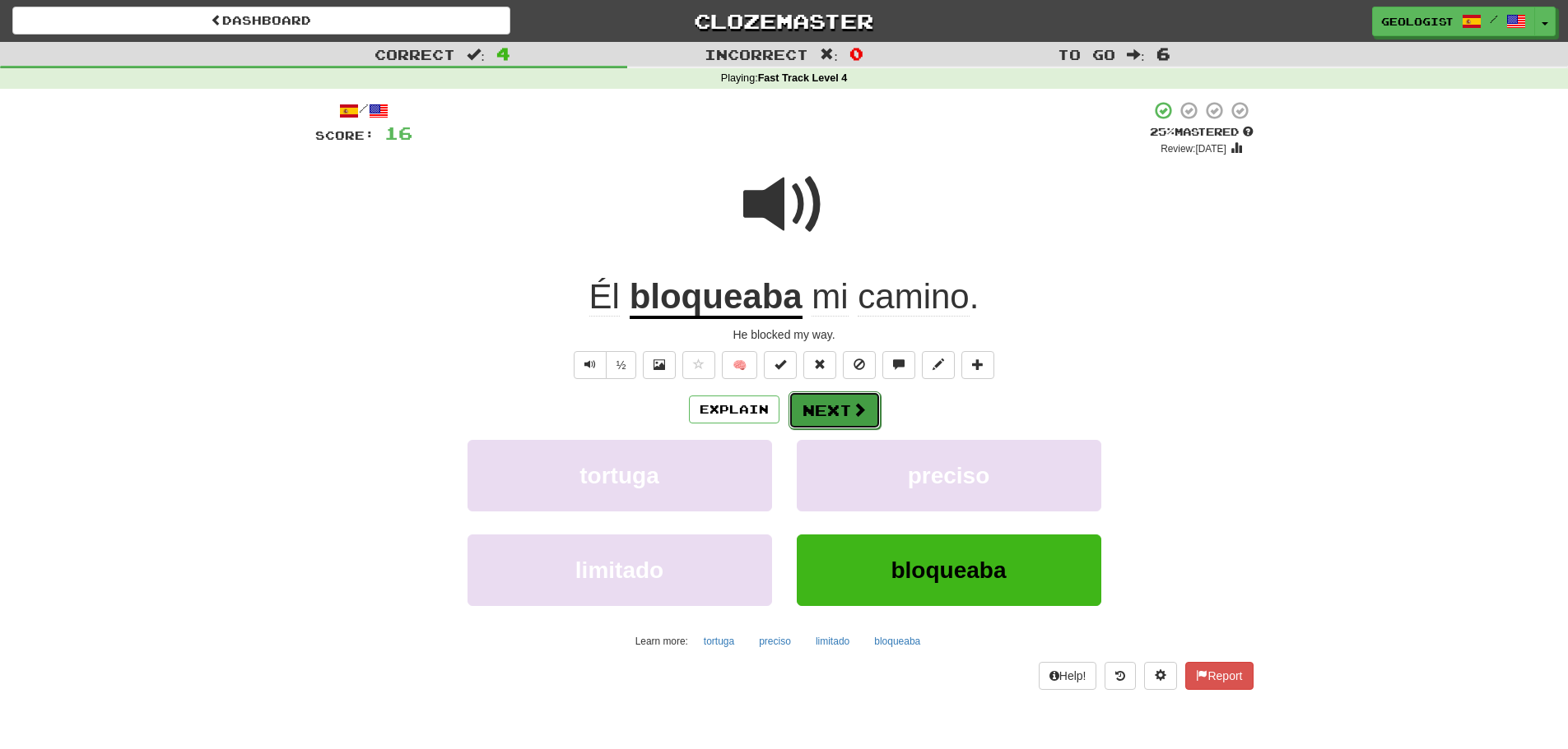
click at [826, 420] on button "Next" at bounding box center [835, 410] width 92 height 37
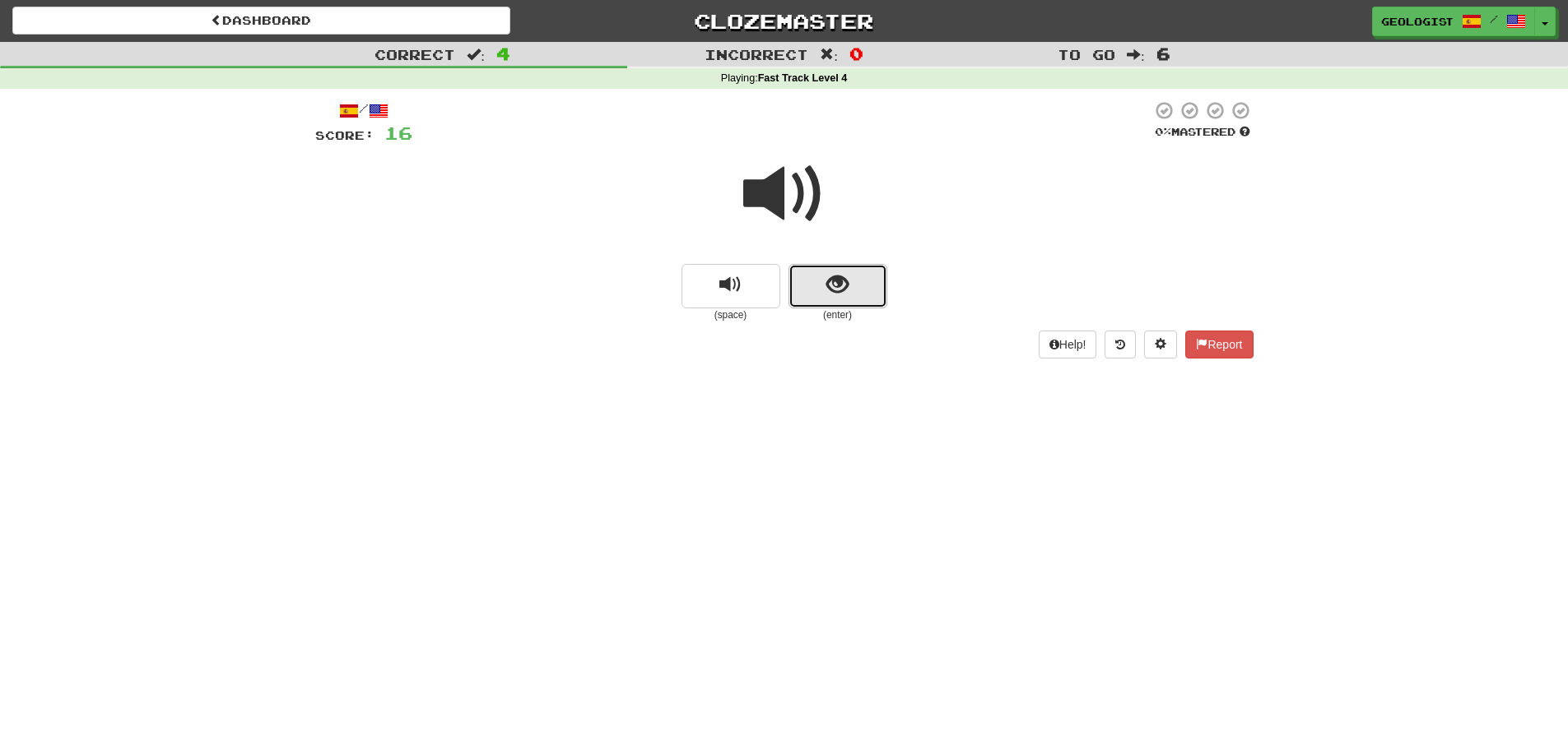
click at [847, 270] on button "show sentence" at bounding box center [838, 286] width 99 height 44
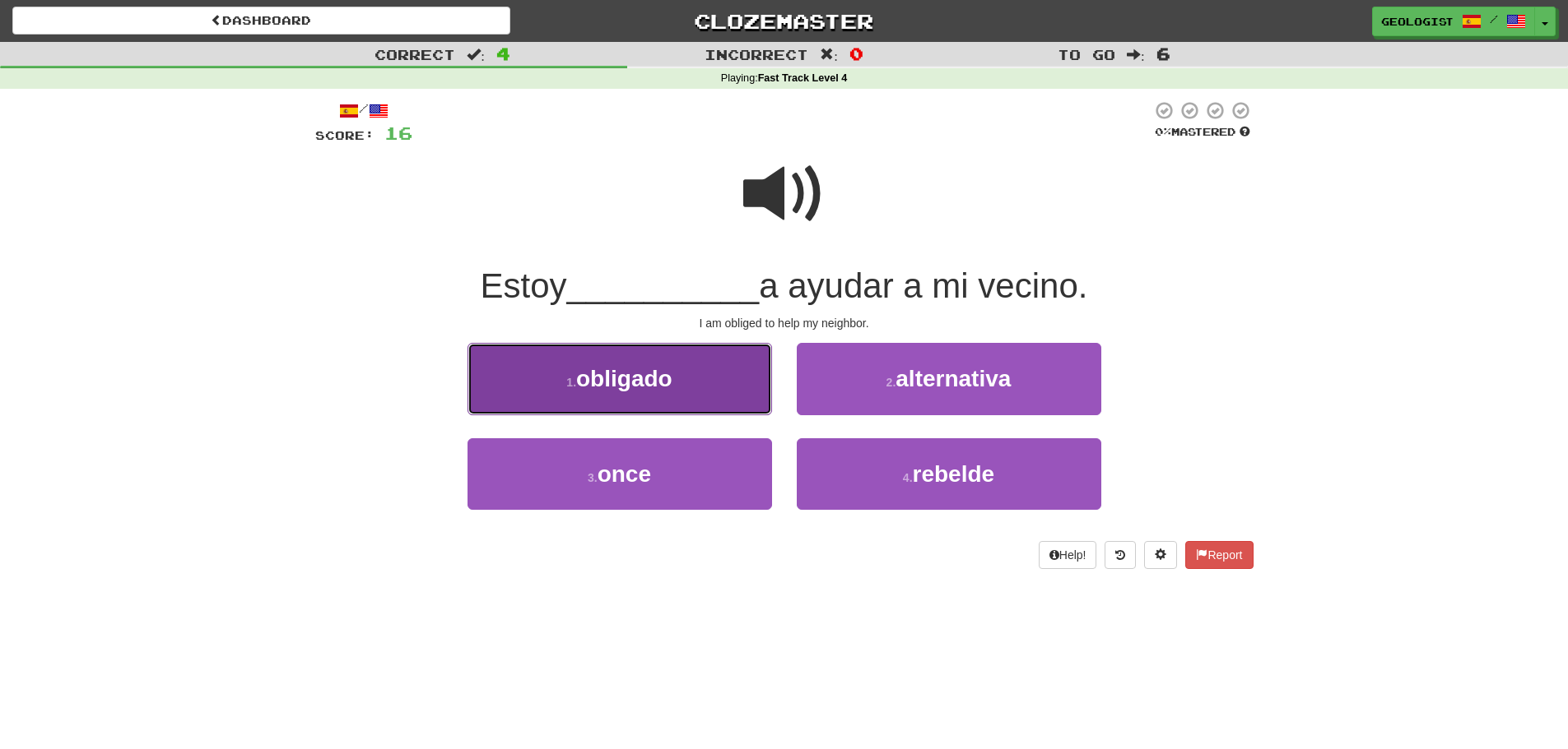
click at [672, 365] on button "1 . obligado" at bounding box center [620, 378] width 305 height 72
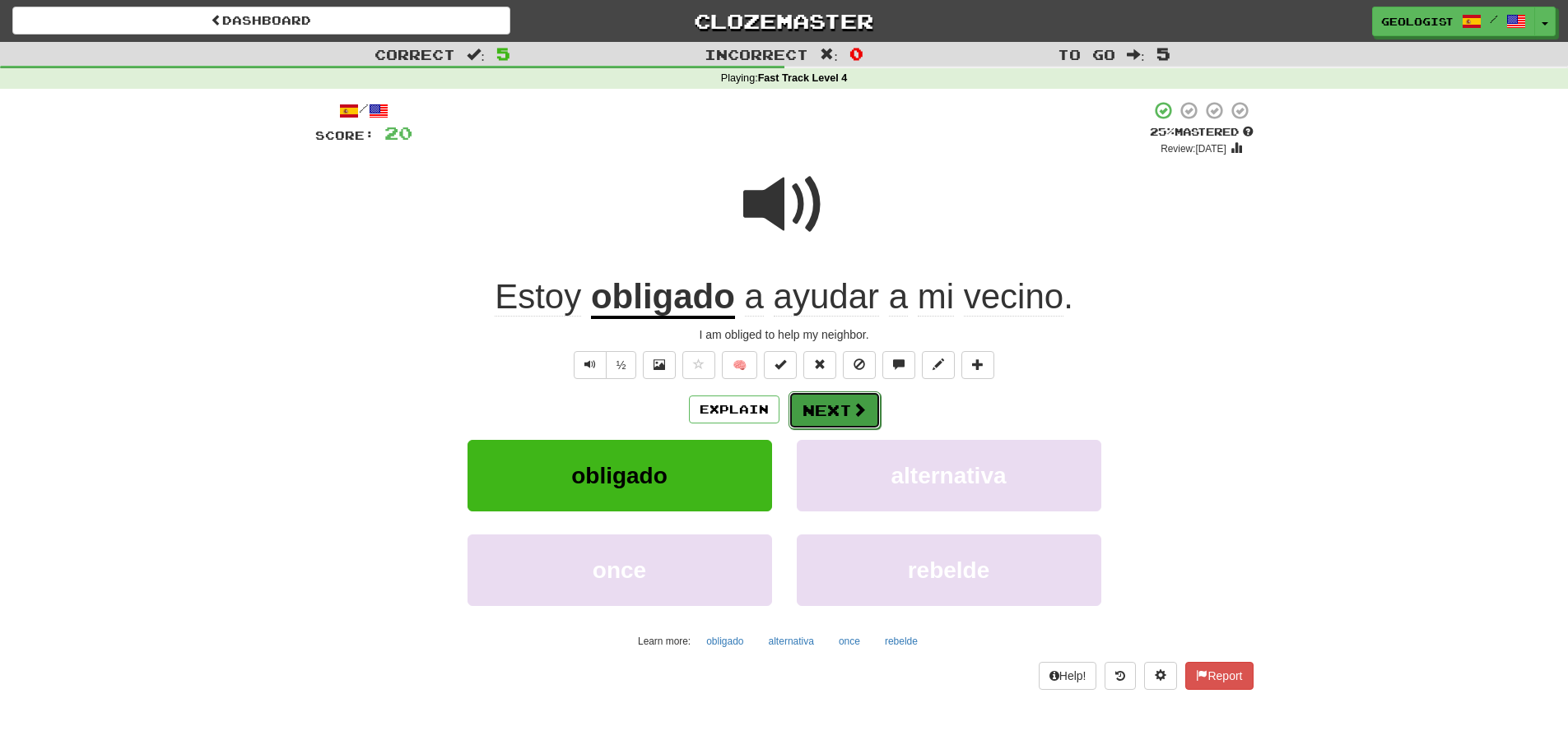
click at [846, 405] on button "Next" at bounding box center [835, 410] width 92 height 37
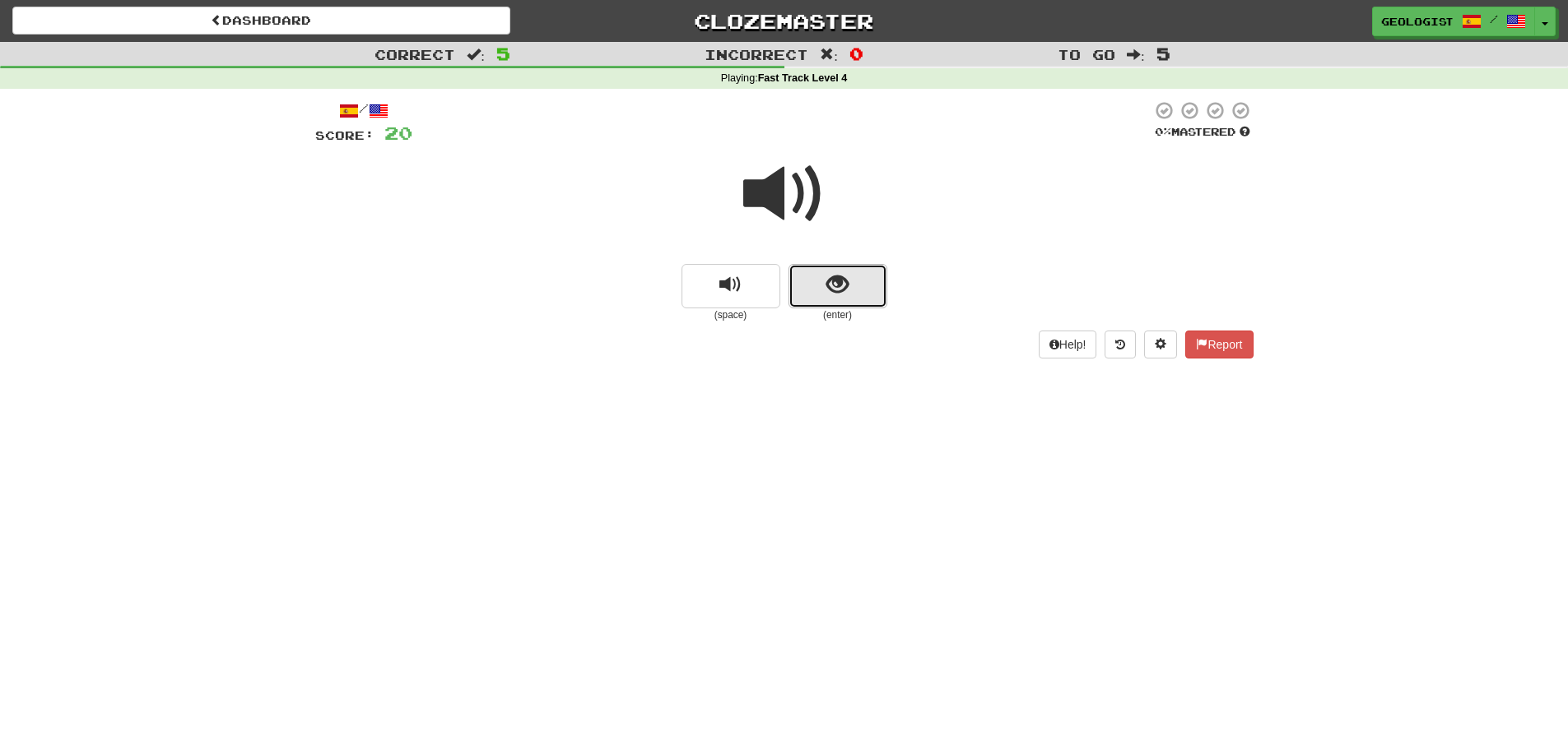
click at [877, 278] on button "show sentence" at bounding box center [838, 286] width 99 height 44
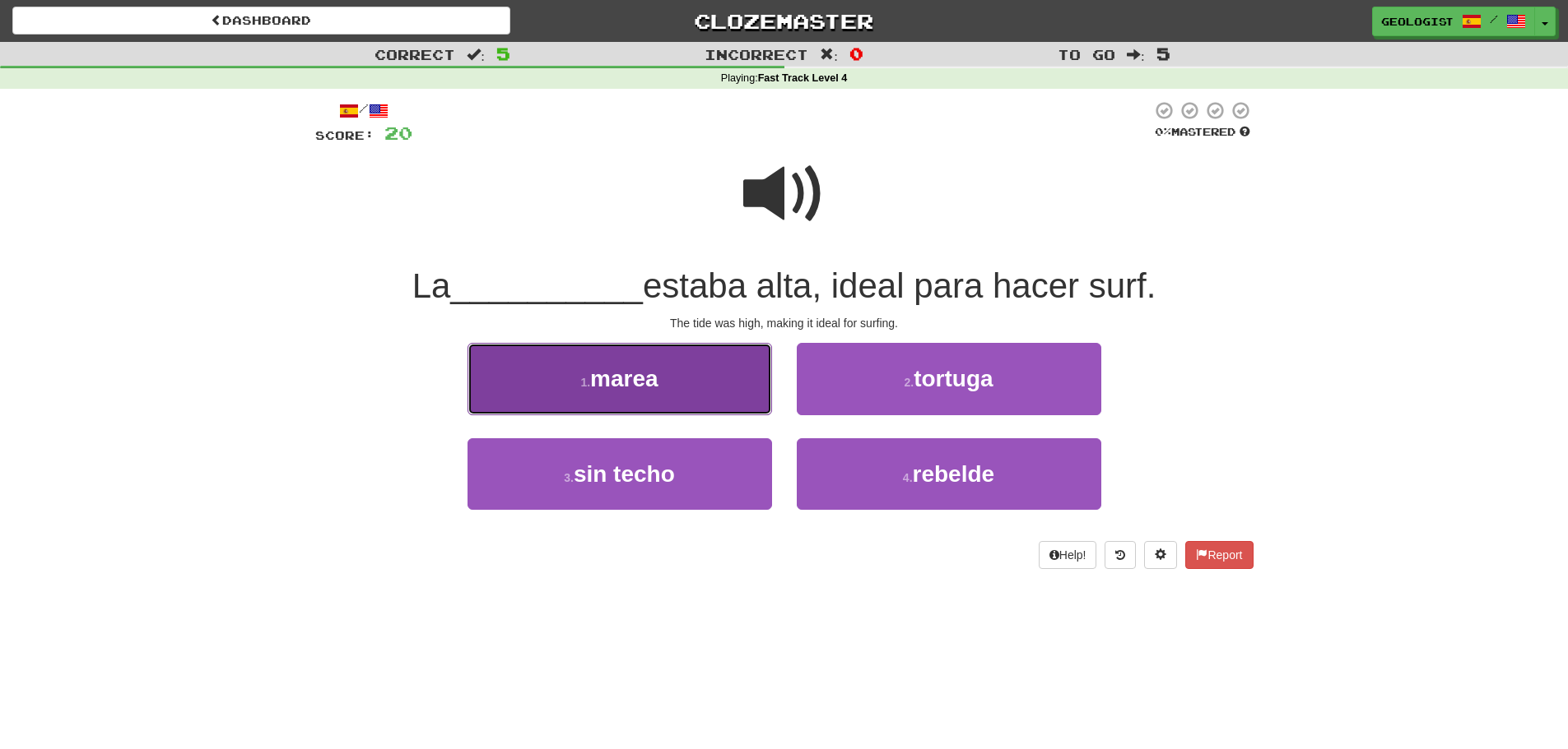
click at [568, 387] on button "1 . marea" at bounding box center [620, 378] width 305 height 72
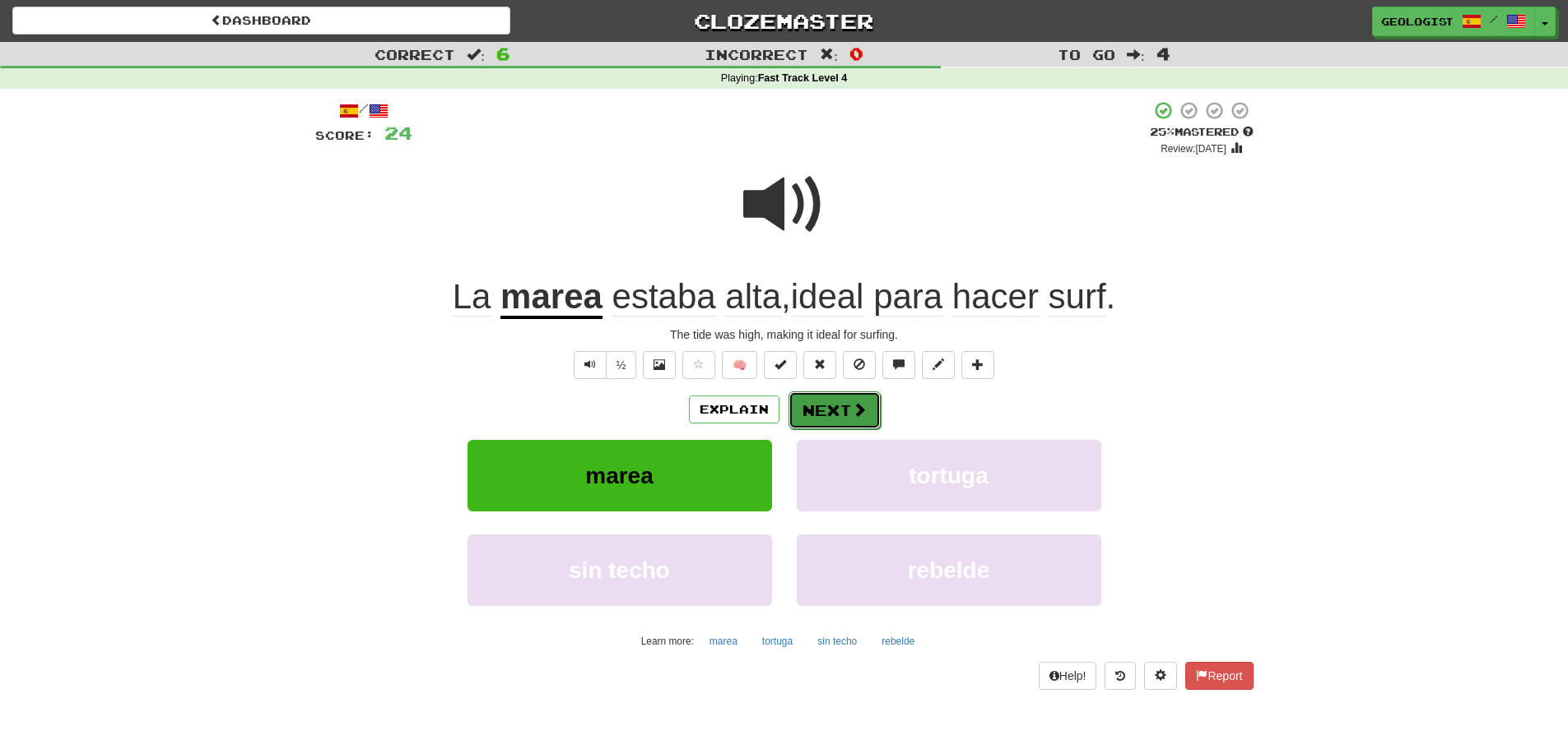
click at [834, 405] on button "Next" at bounding box center [835, 410] width 92 height 37
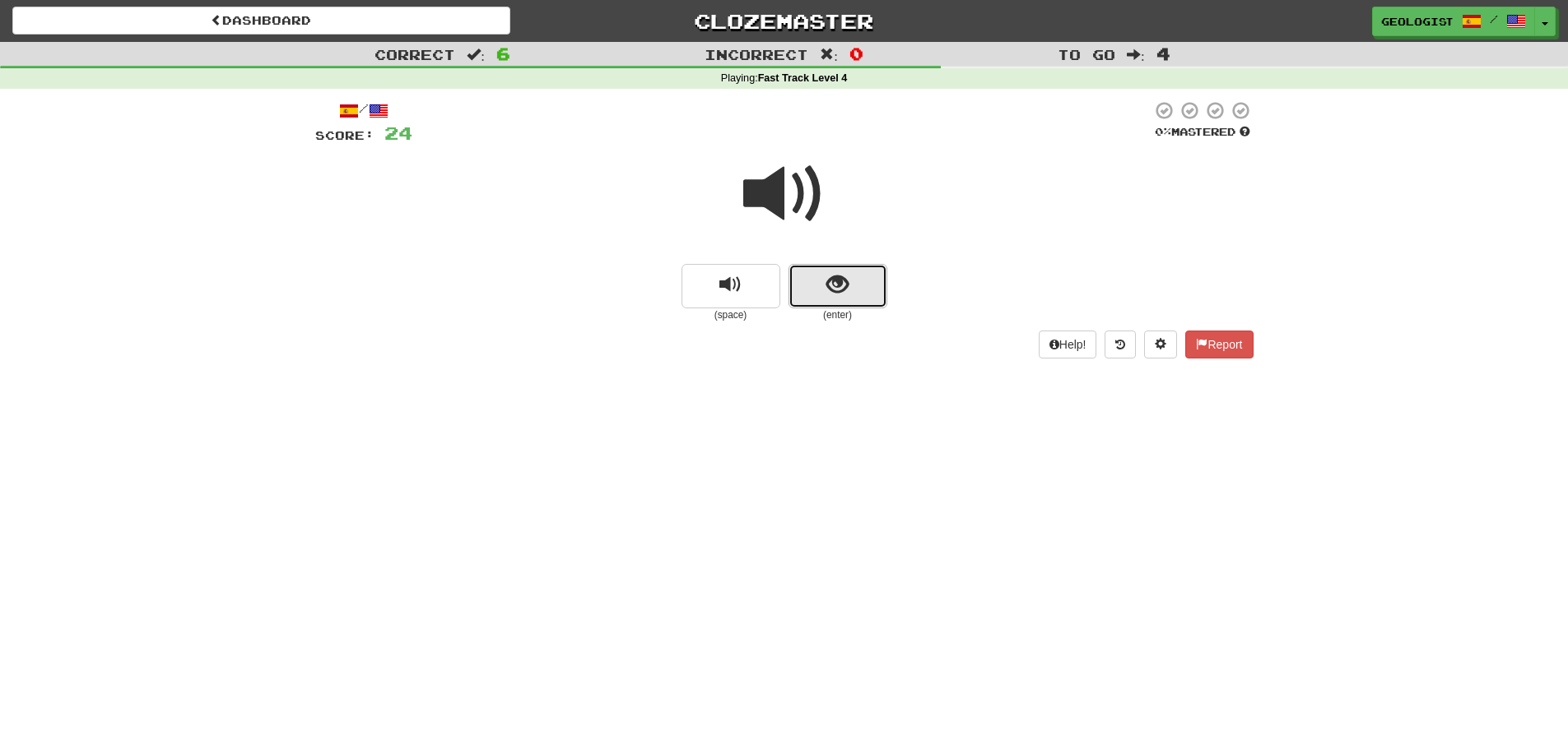
click at [807, 291] on button "show sentence" at bounding box center [838, 286] width 99 height 44
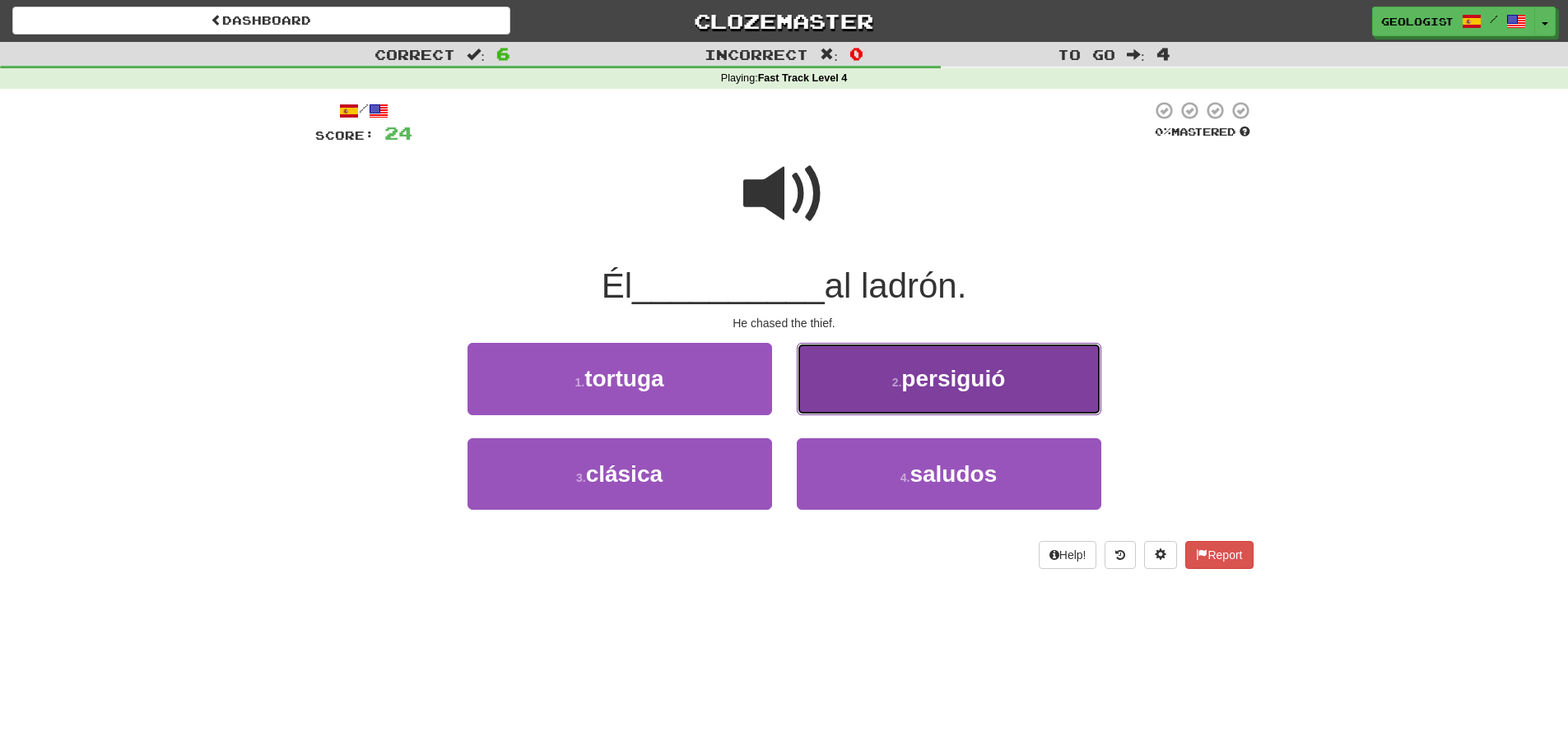
click at [839, 397] on button "2 . persiguió" at bounding box center [949, 378] width 305 height 72
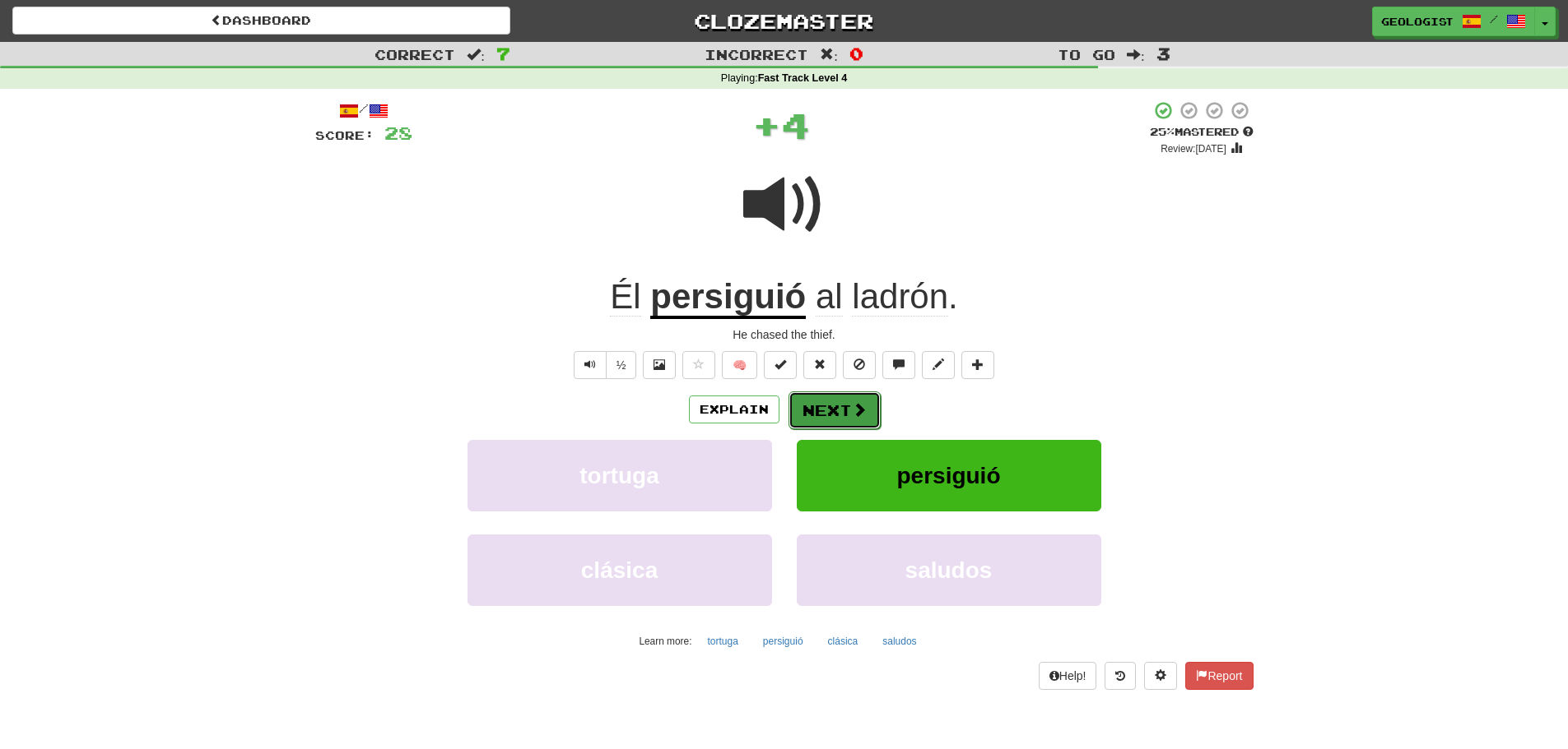
click at [842, 404] on button "Next" at bounding box center [835, 410] width 92 height 37
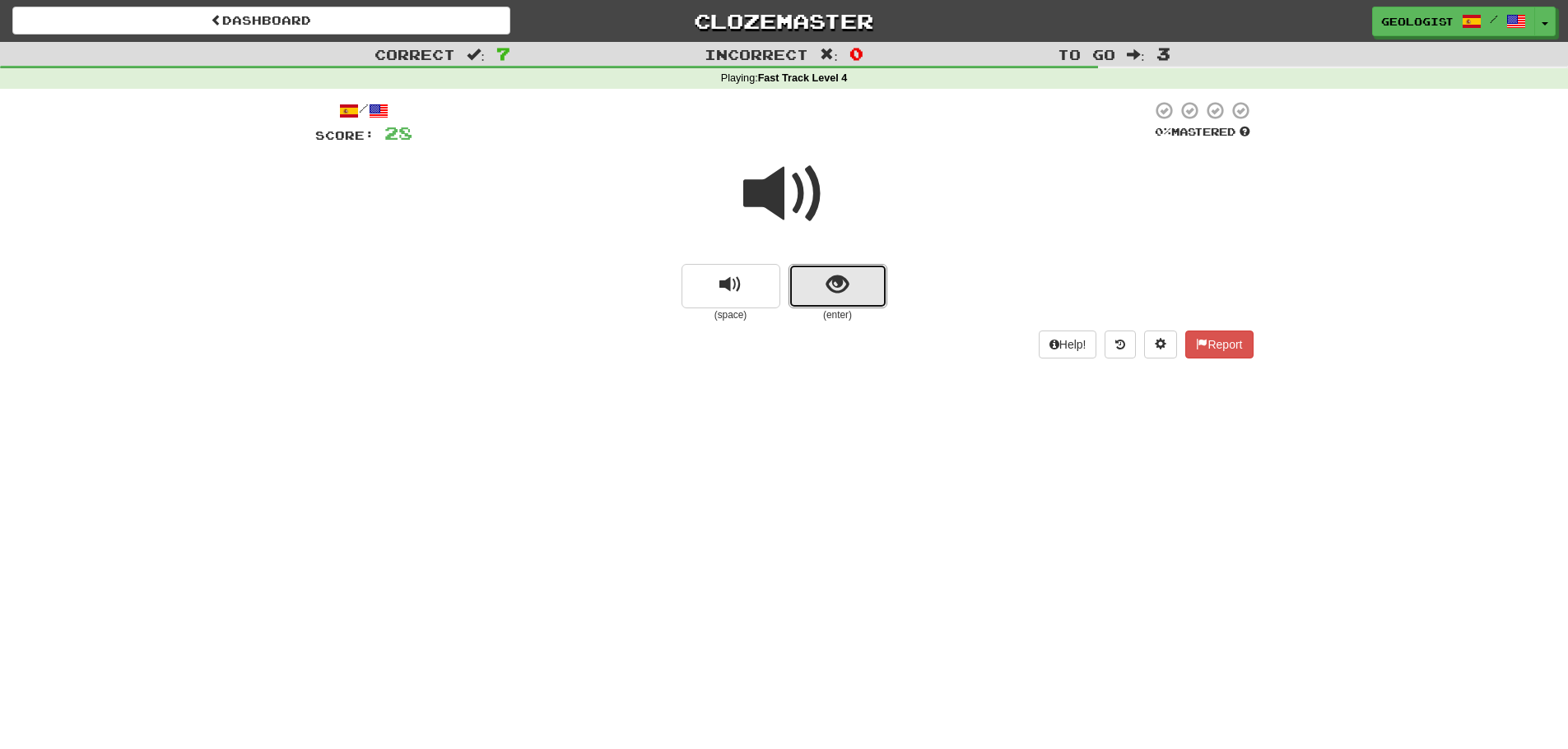
click at [841, 298] on button "show sentence" at bounding box center [838, 286] width 99 height 44
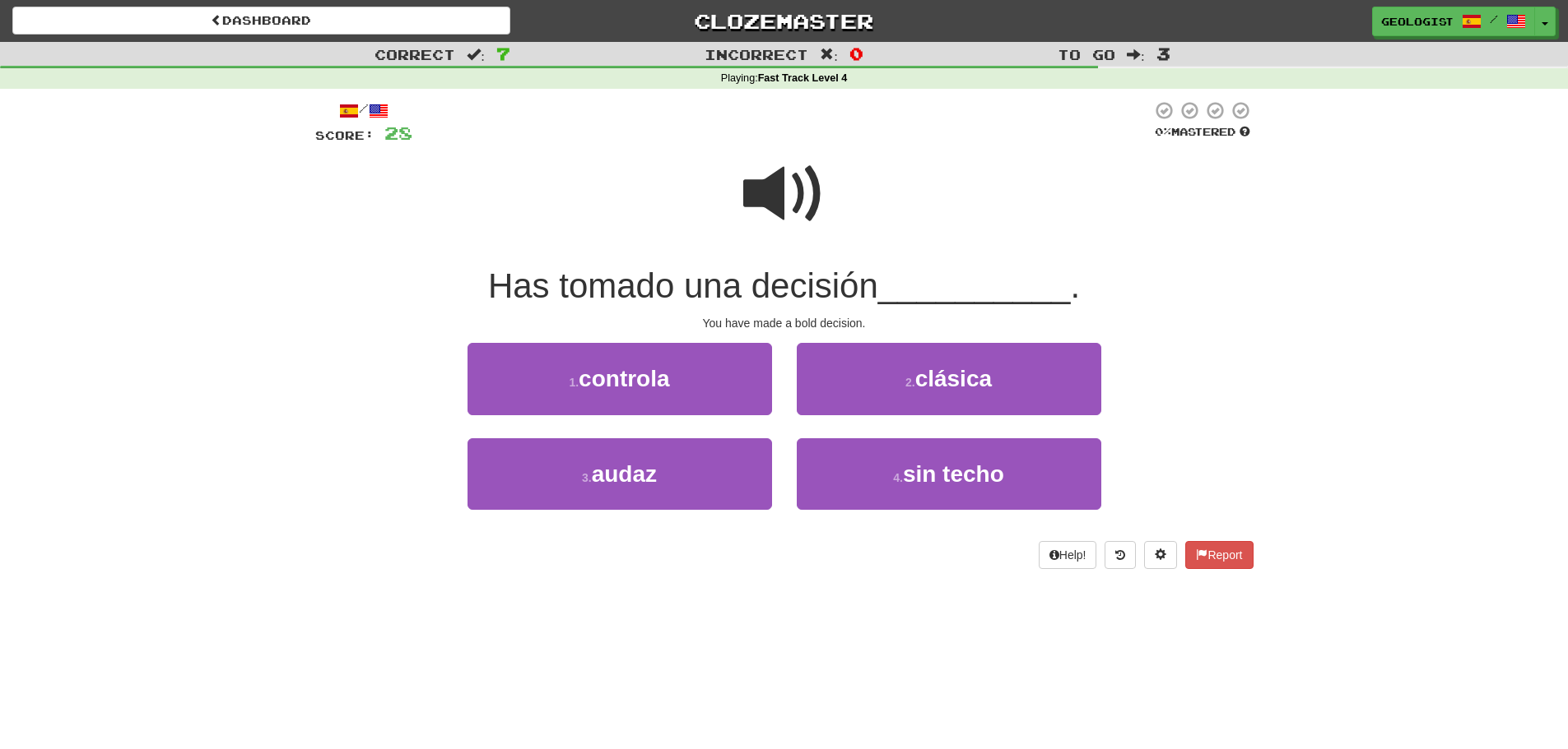
click at [794, 192] on span at bounding box center [784, 194] width 82 height 82
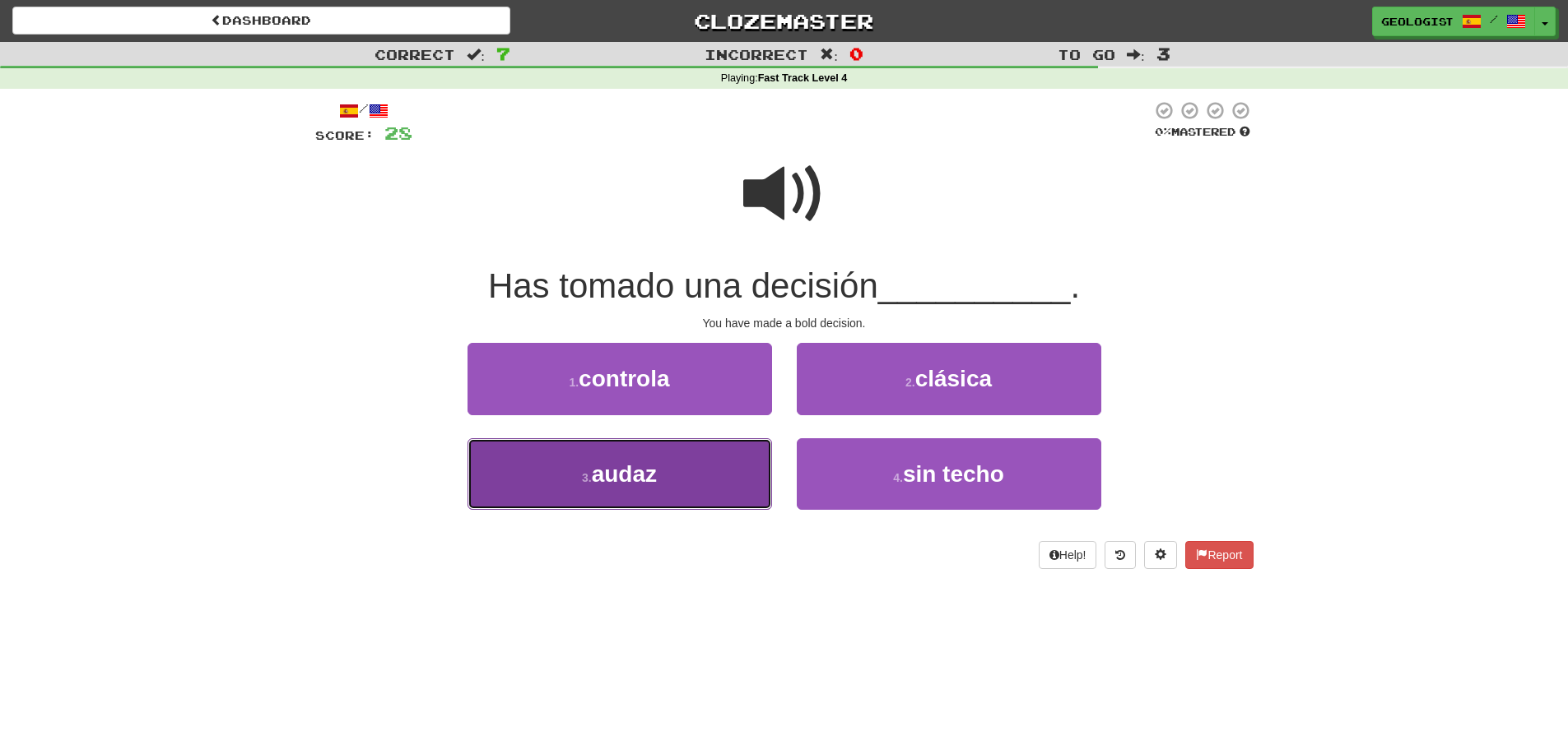
click at [537, 491] on button "3 . audaz" at bounding box center [620, 474] width 305 height 72
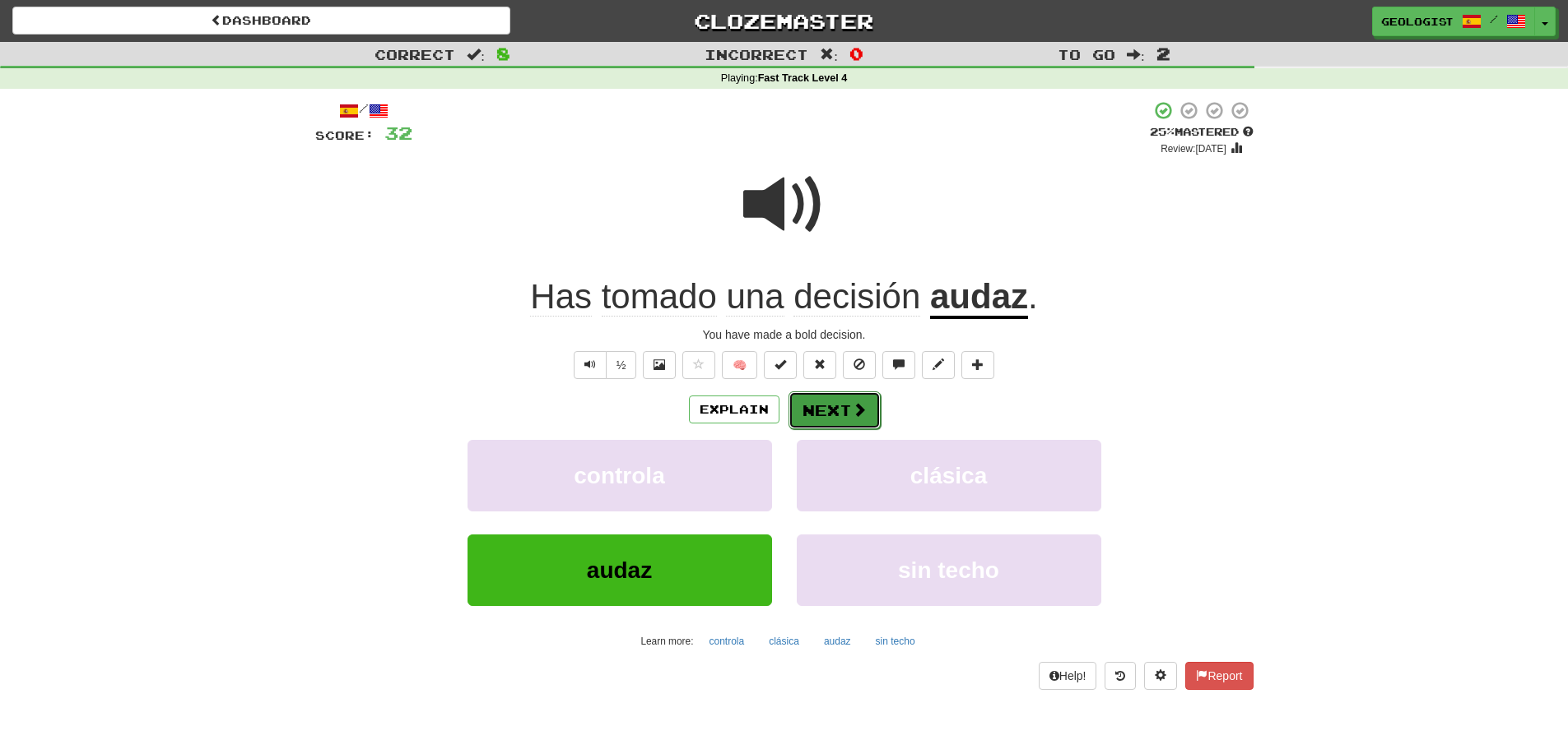
click at [828, 402] on button "Next" at bounding box center [835, 410] width 92 height 37
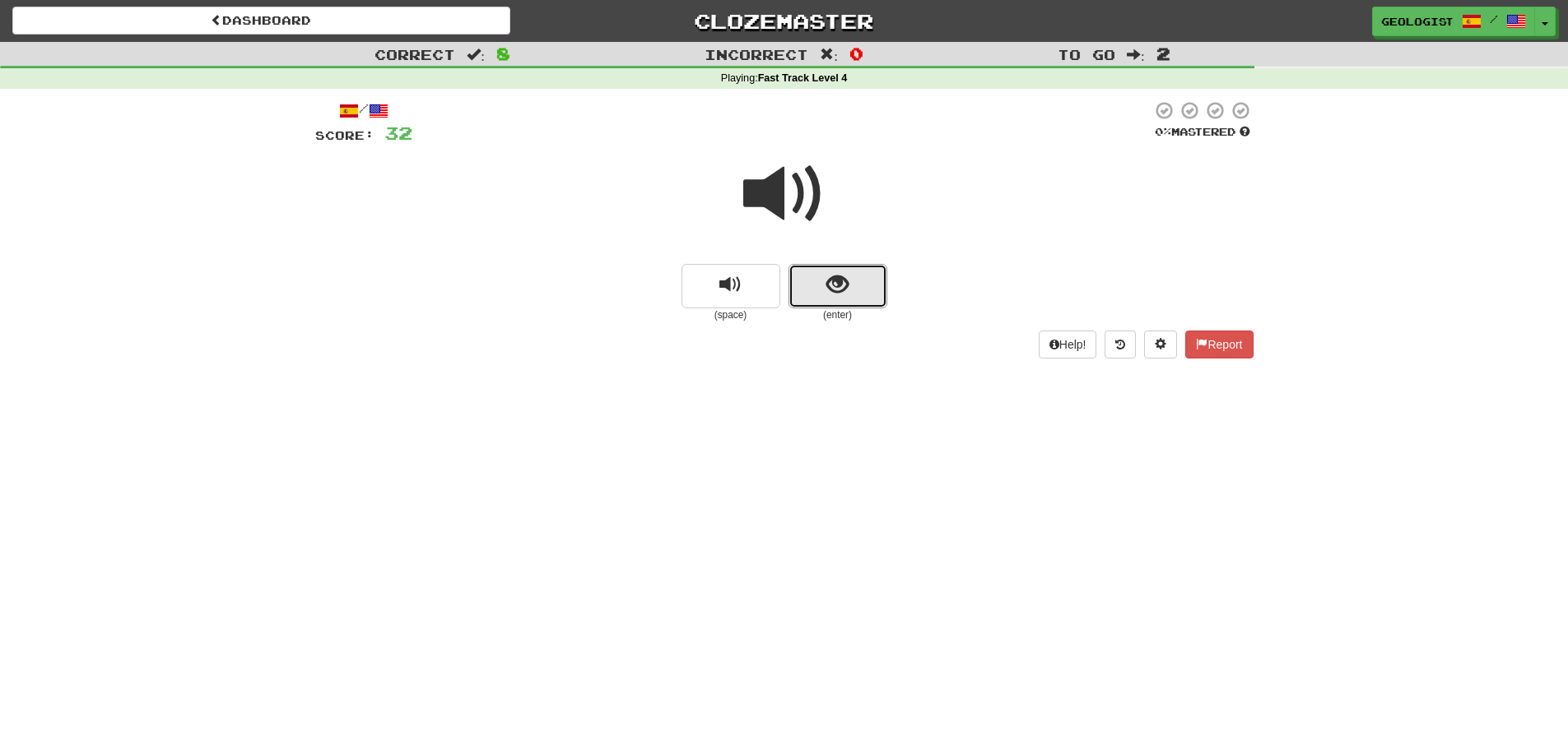
drag, startPoint x: 776, startPoint y: 296, endPoint x: 303, endPoint y: 258, distance: 474.5
click at [819, 272] on button "show sentence" at bounding box center [838, 286] width 99 height 44
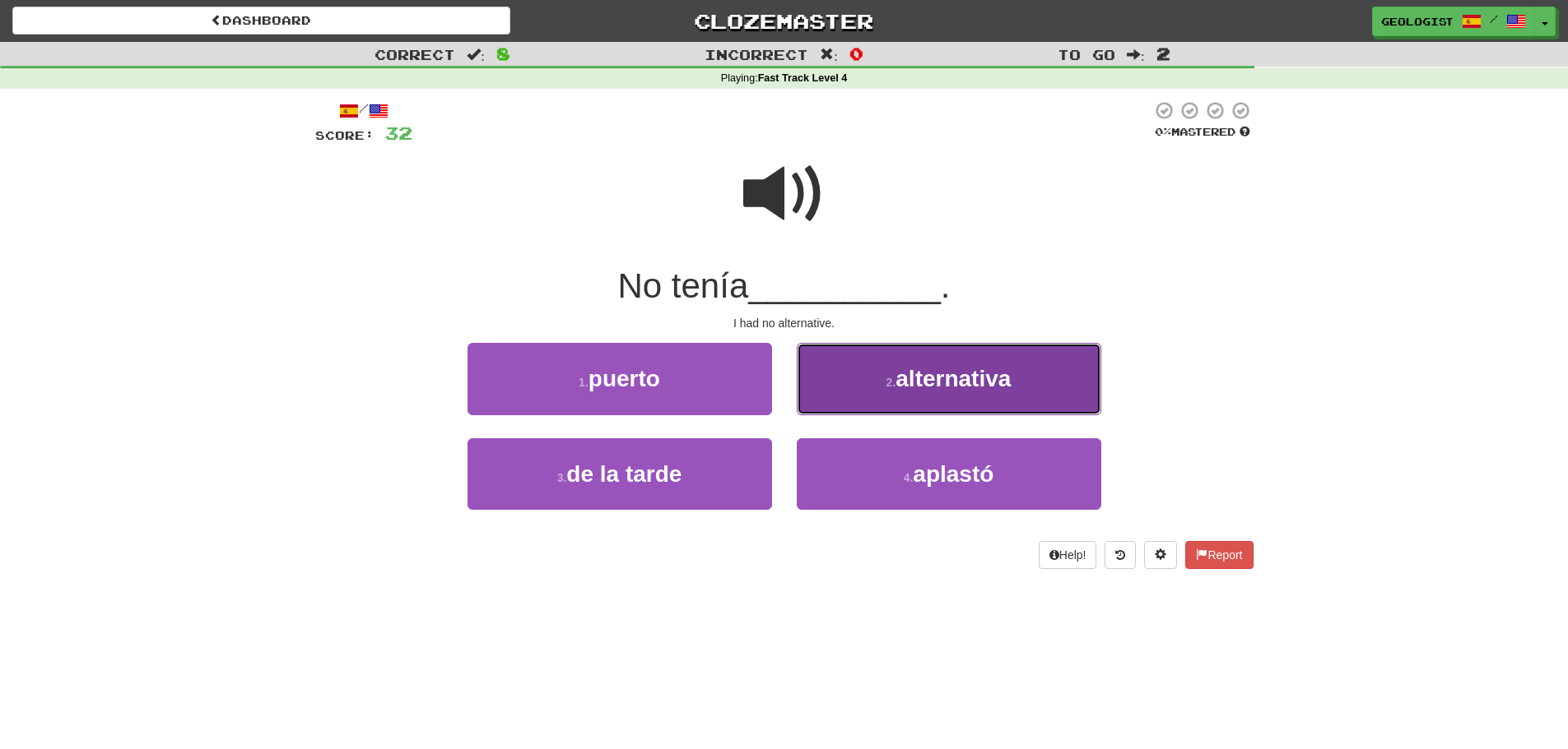
click at [970, 352] on button "2 . alternativa" at bounding box center [949, 378] width 305 height 72
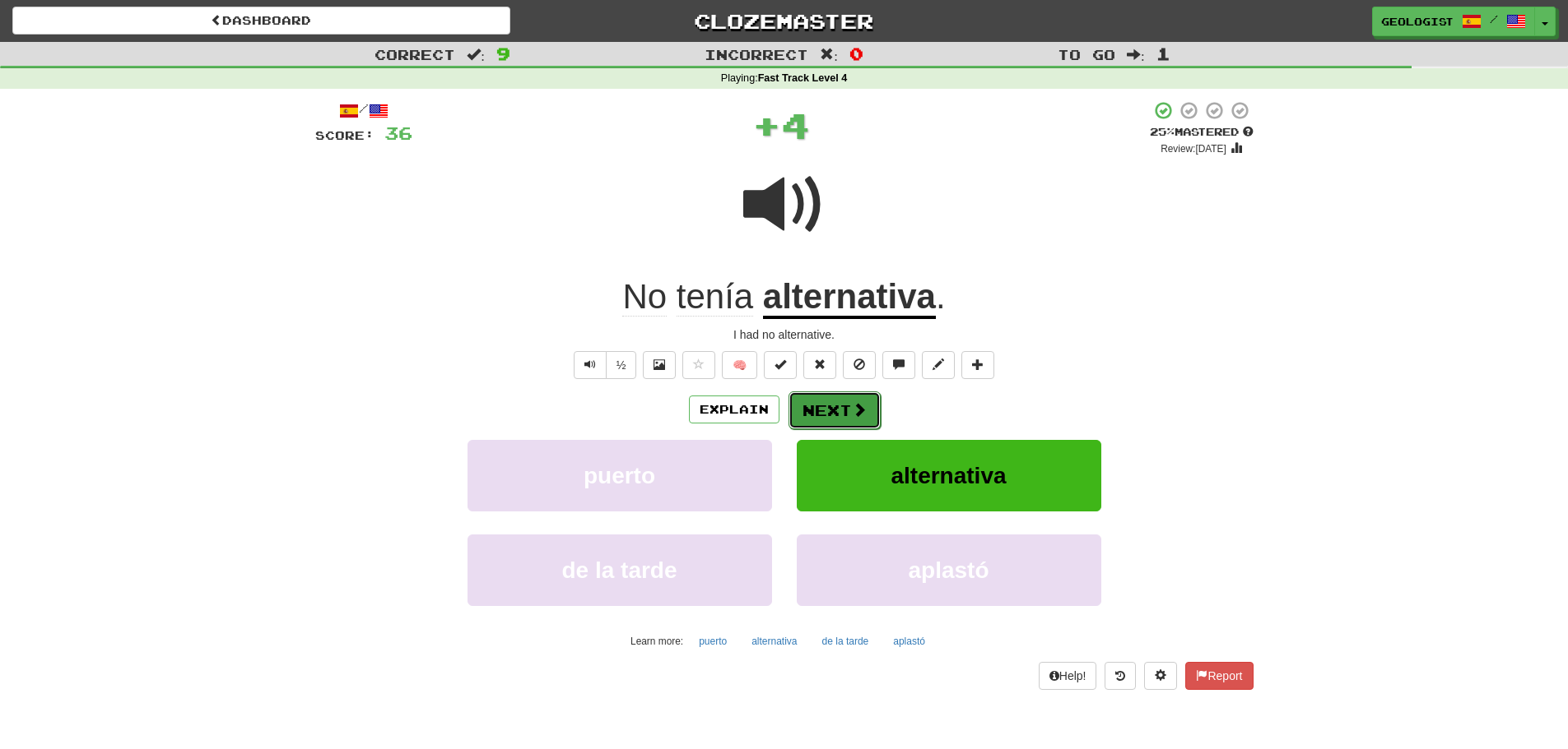
click at [818, 408] on button "Next" at bounding box center [835, 410] width 92 height 37
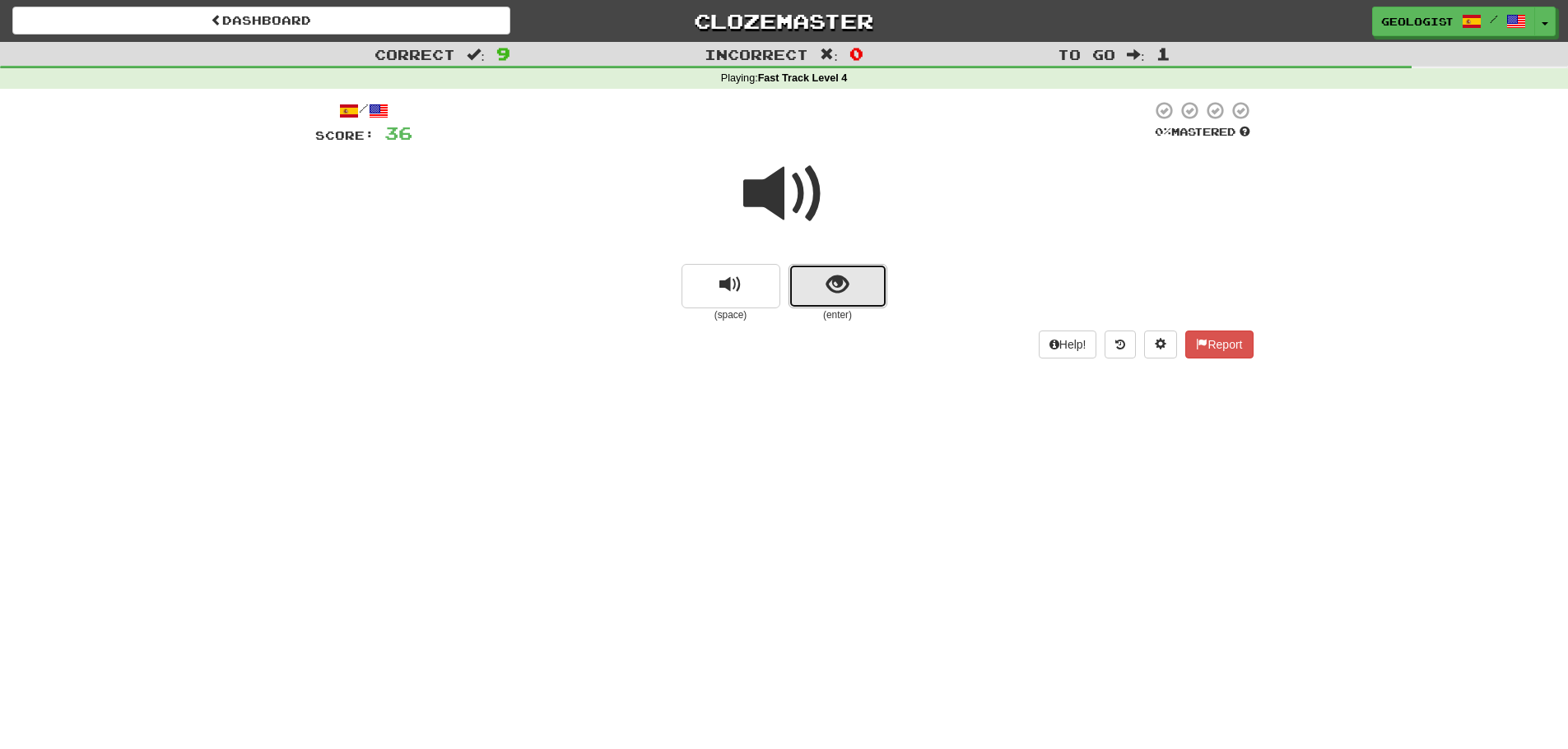
click at [859, 289] on button "show sentence" at bounding box center [838, 286] width 99 height 44
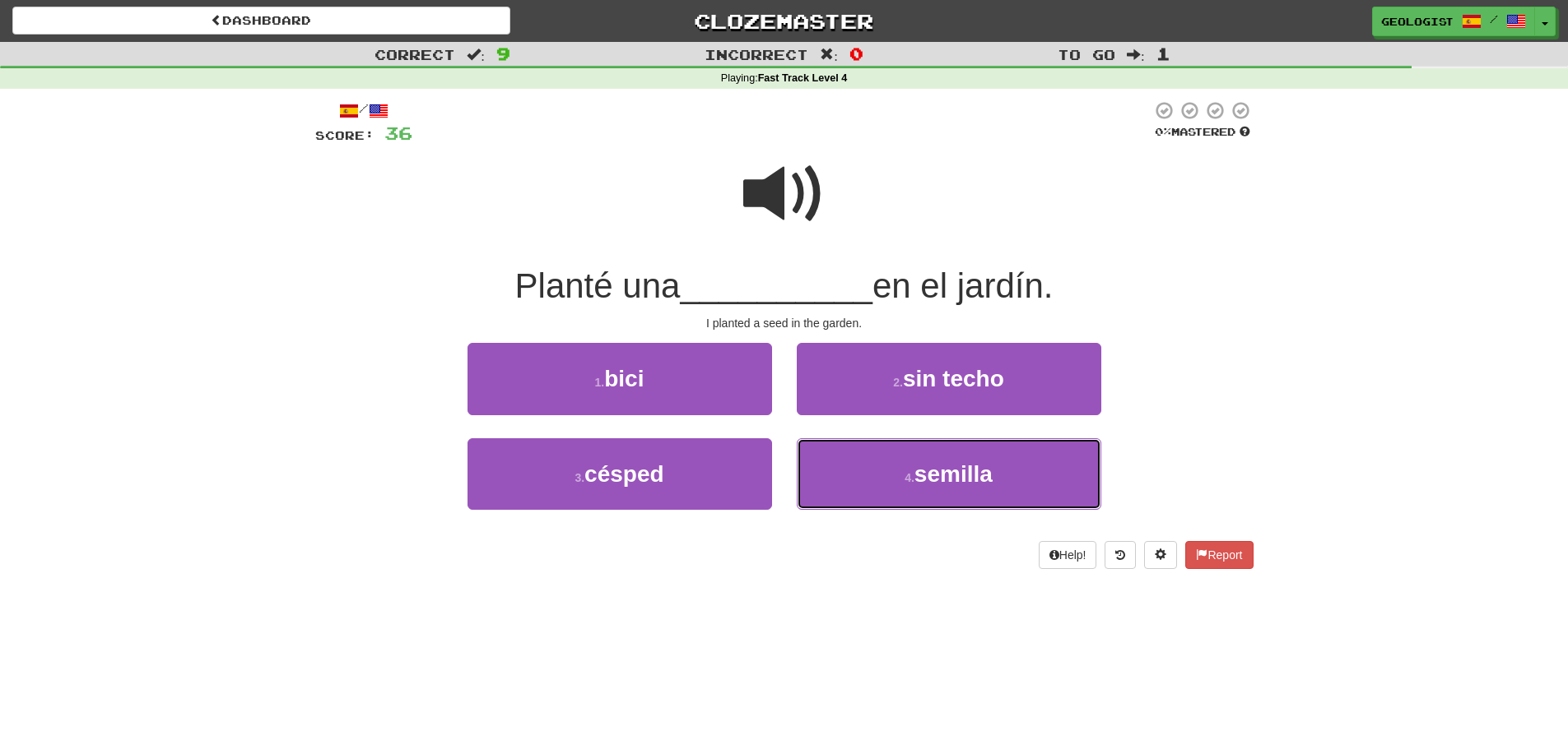
drag, startPoint x: 1037, startPoint y: 465, endPoint x: 410, endPoint y: 377, distance: 633.1
click at [1034, 465] on button "4 . semilla" at bounding box center [949, 474] width 305 height 72
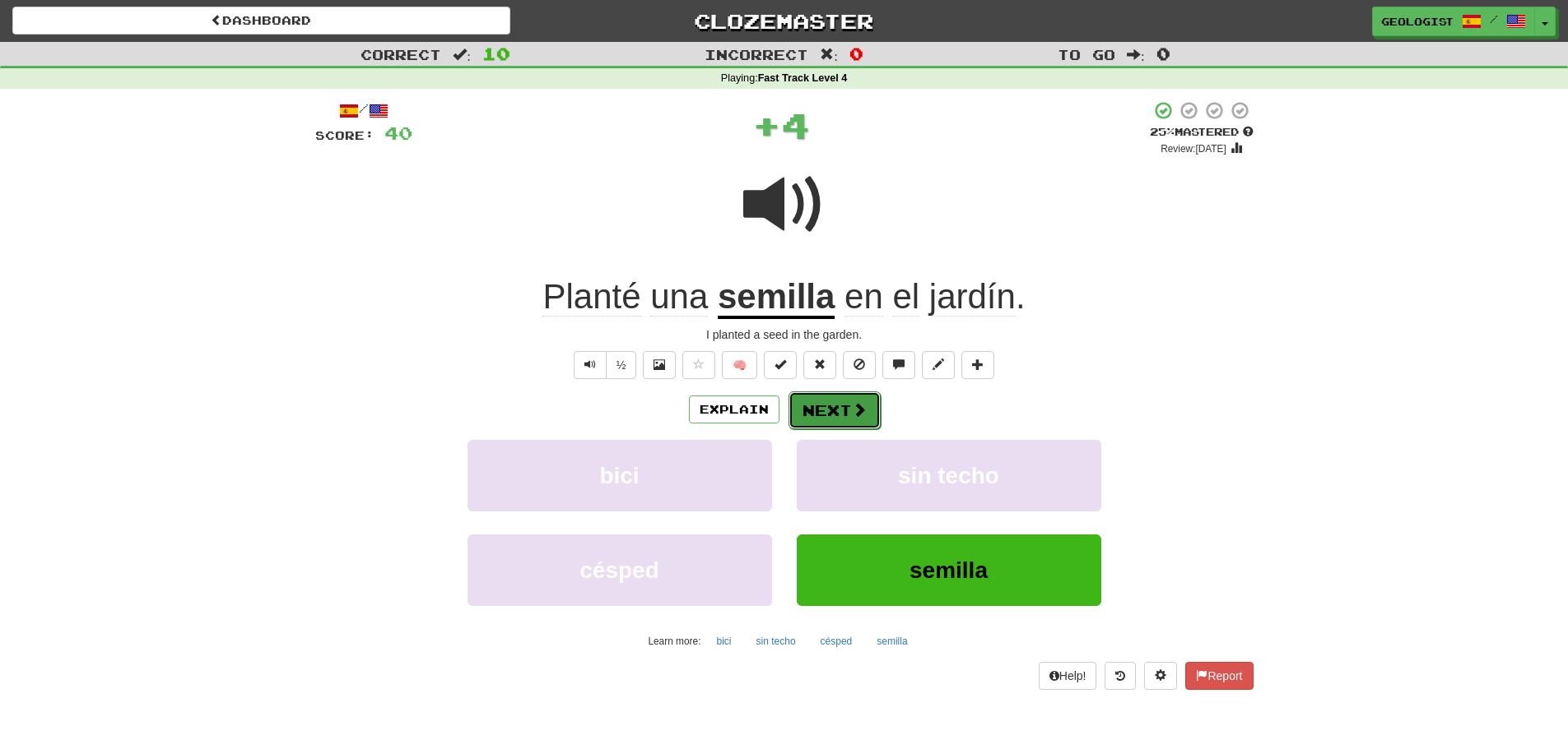
click at [859, 404] on span at bounding box center [859, 409] width 14 height 14
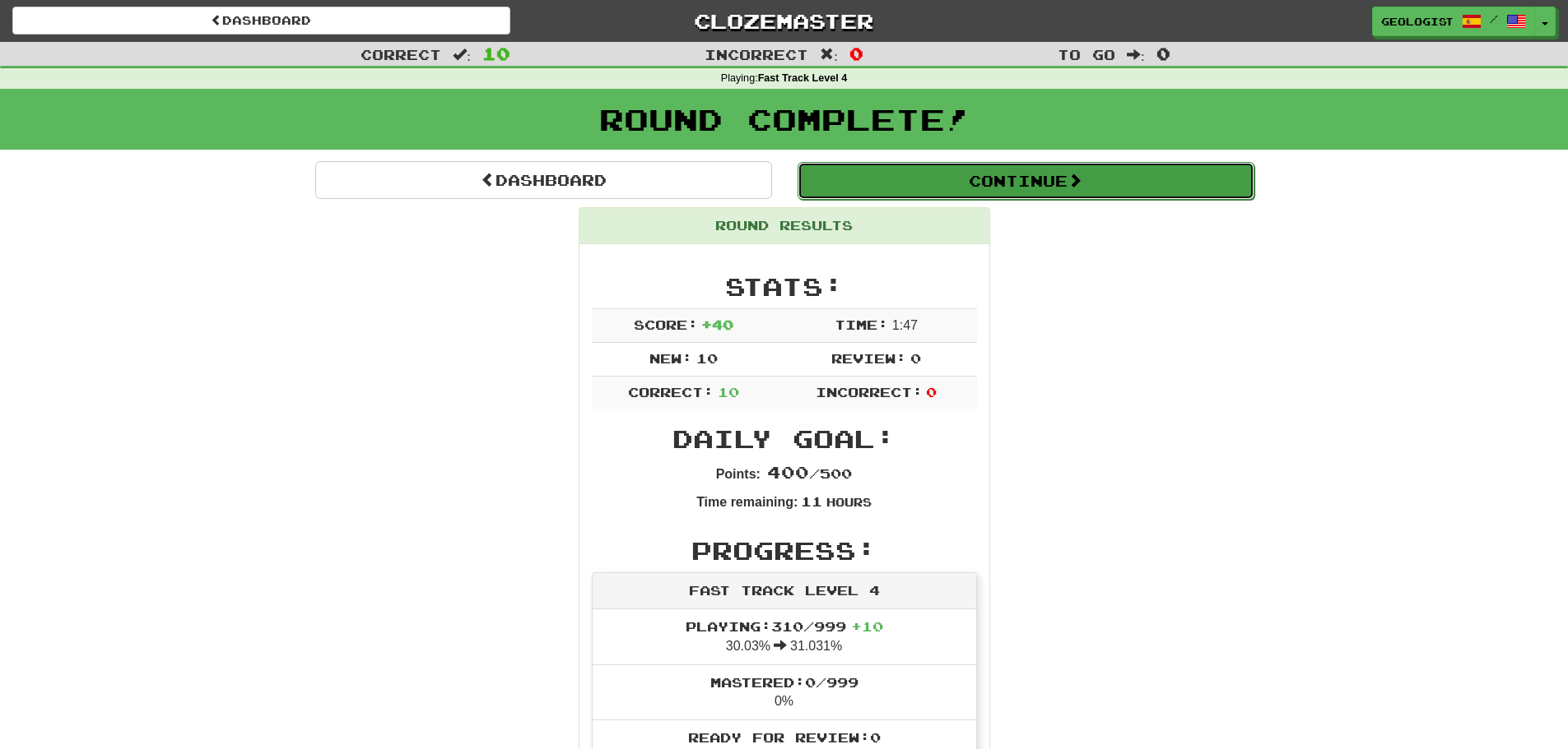
click at [948, 187] on button "Continue" at bounding box center [1026, 180] width 457 height 37
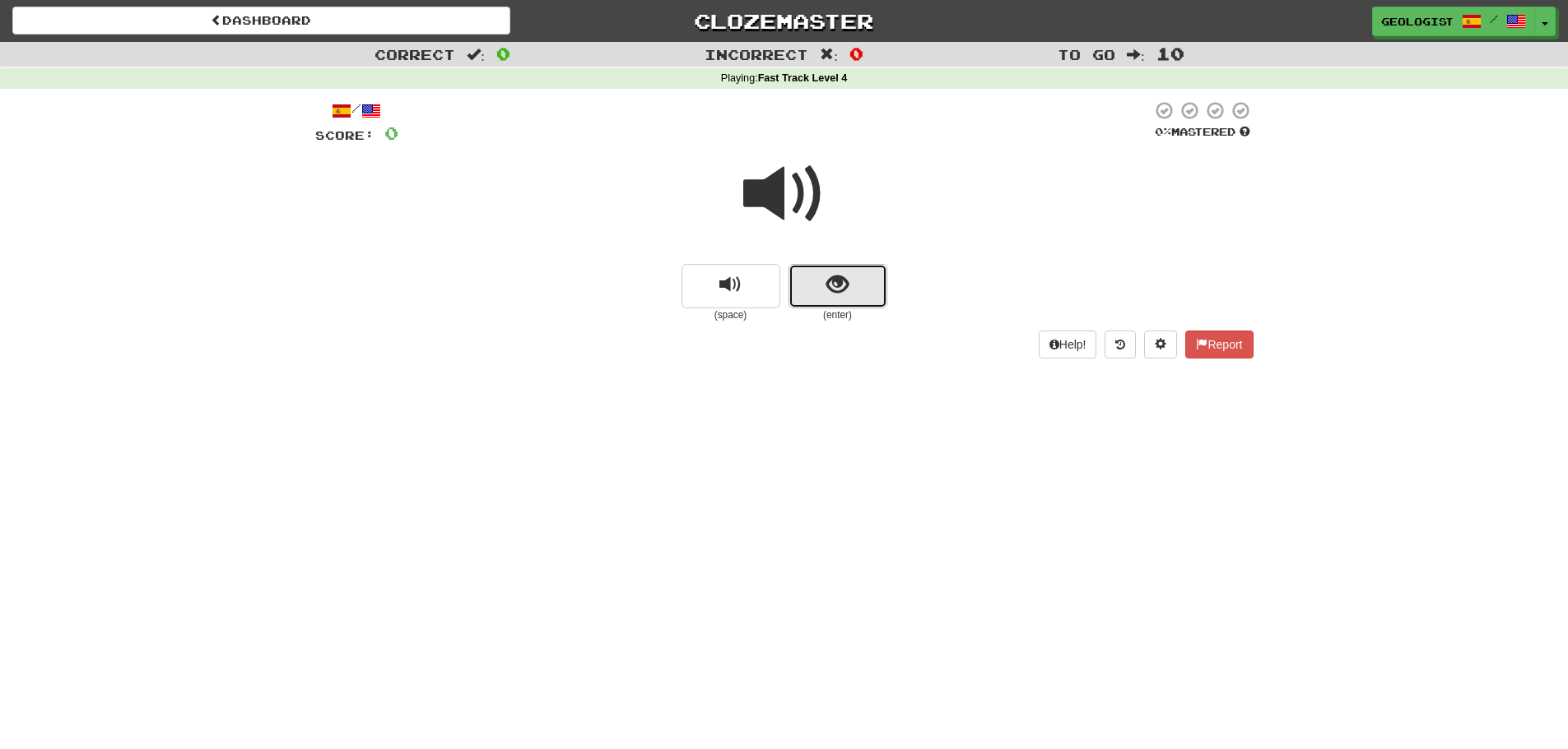
click at [841, 299] on button "show sentence" at bounding box center [838, 286] width 99 height 44
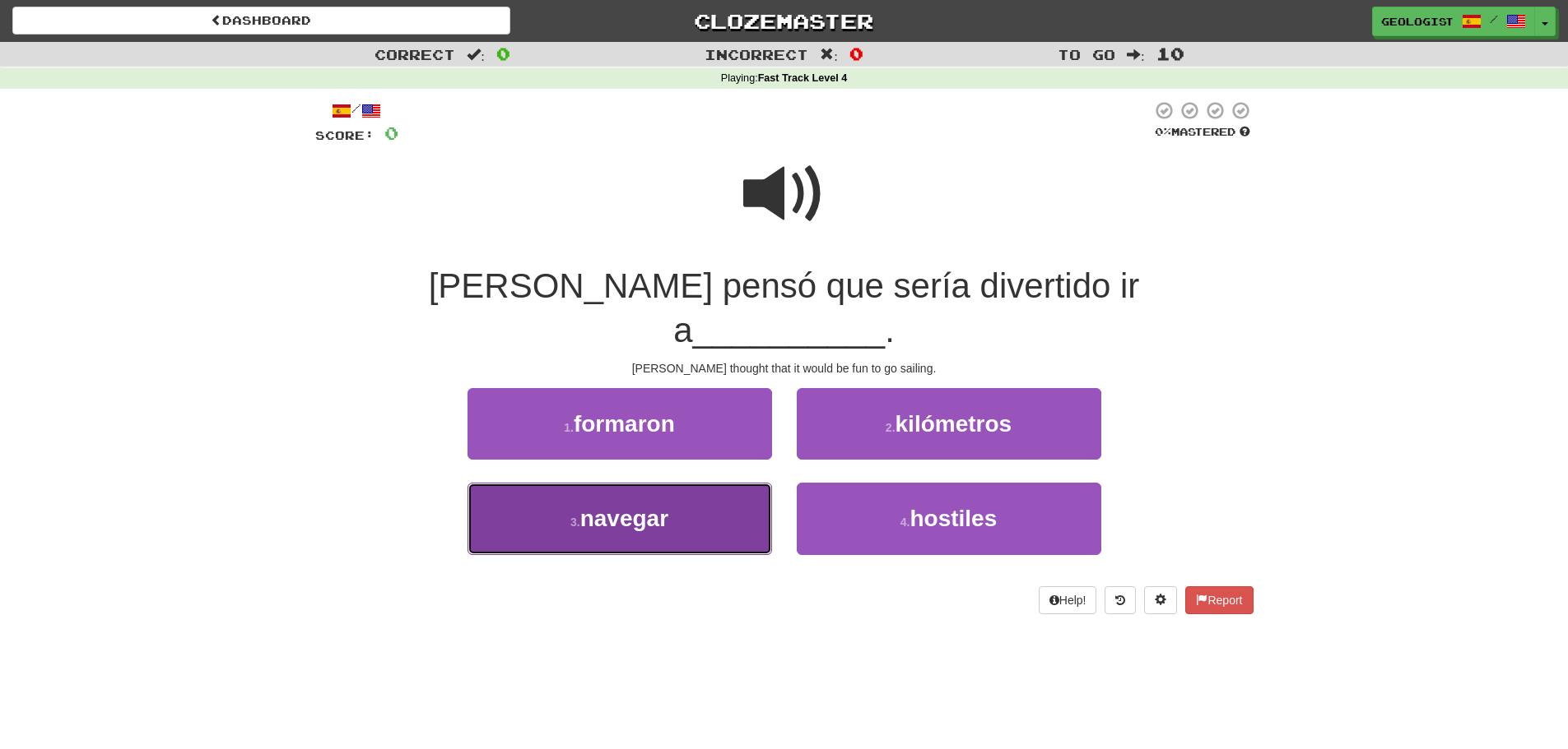
drag, startPoint x: 567, startPoint y: 460, endPoint x: 469, endPoint y: 433, distance: 101.7
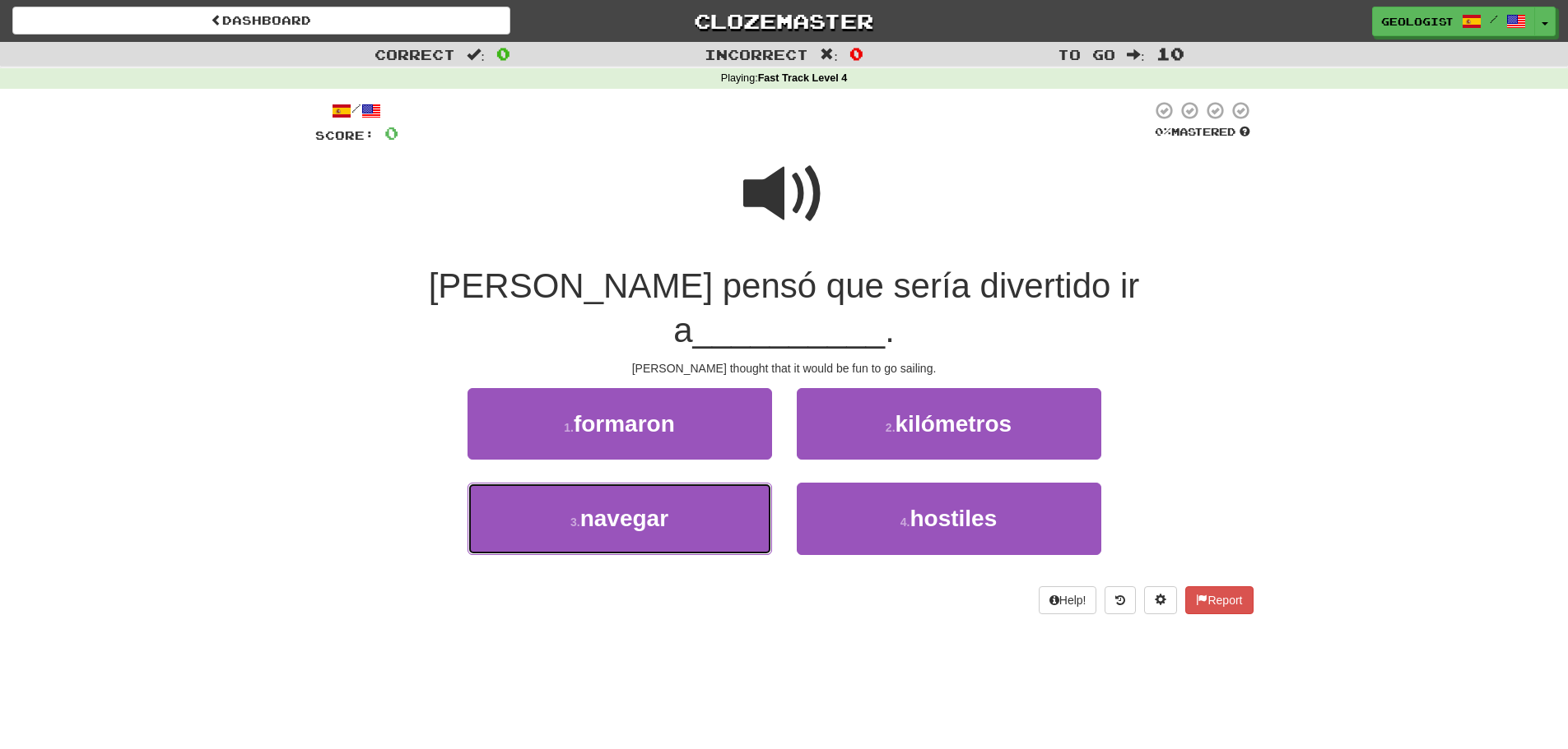
click at [562, 483] on button "3 . [GEOGRAPHIC_DATA]" at bounding box center [620, 518] width 305 height 72
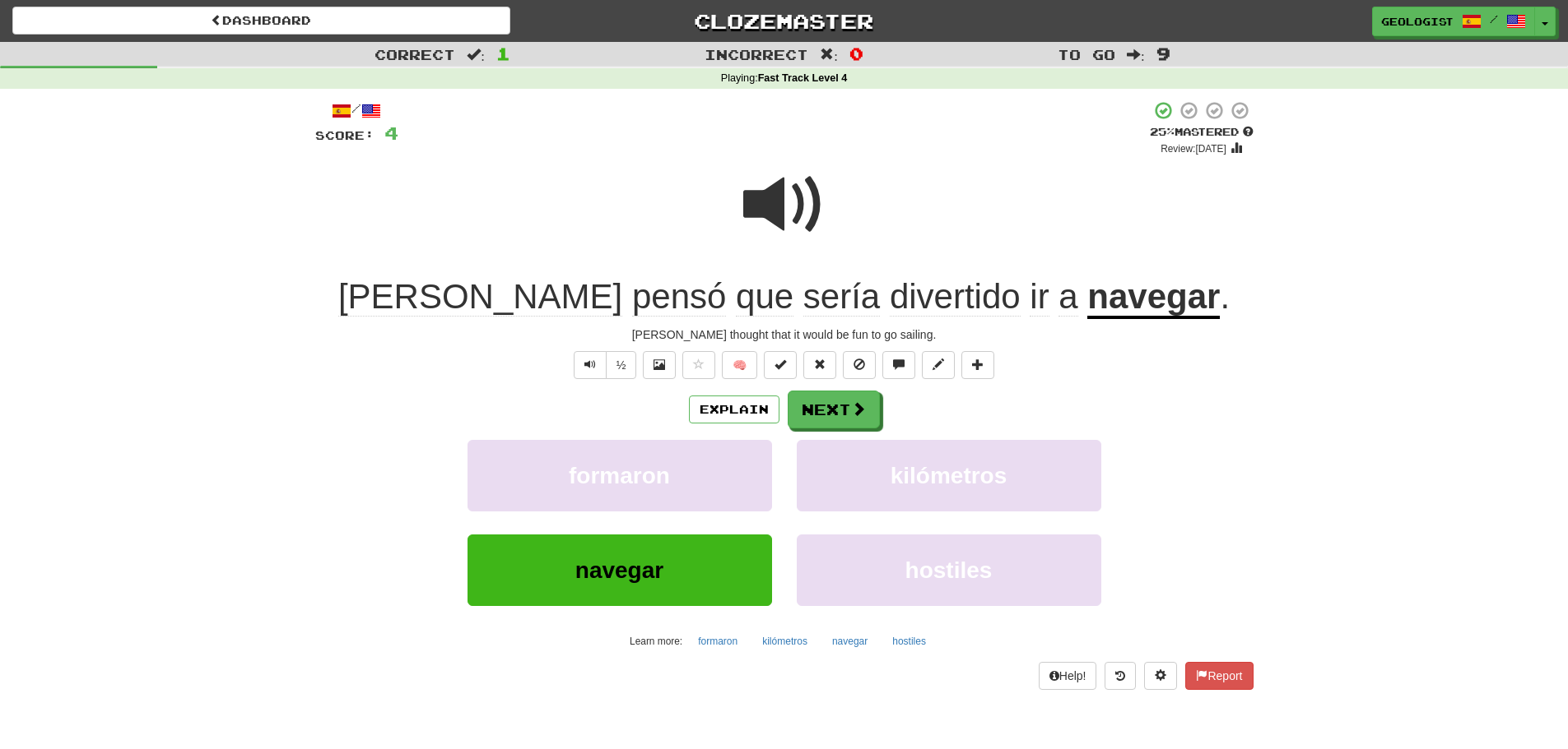
click at [839, 428] on div "Explain Next formaron kilómetros navegar hostiles Learn more: formaron kilómetr…" at bounding box center [784, 523] width 938 height 264
click at [831, 395] on button "Next" at bounding box center [835, 410] width 92 height 37
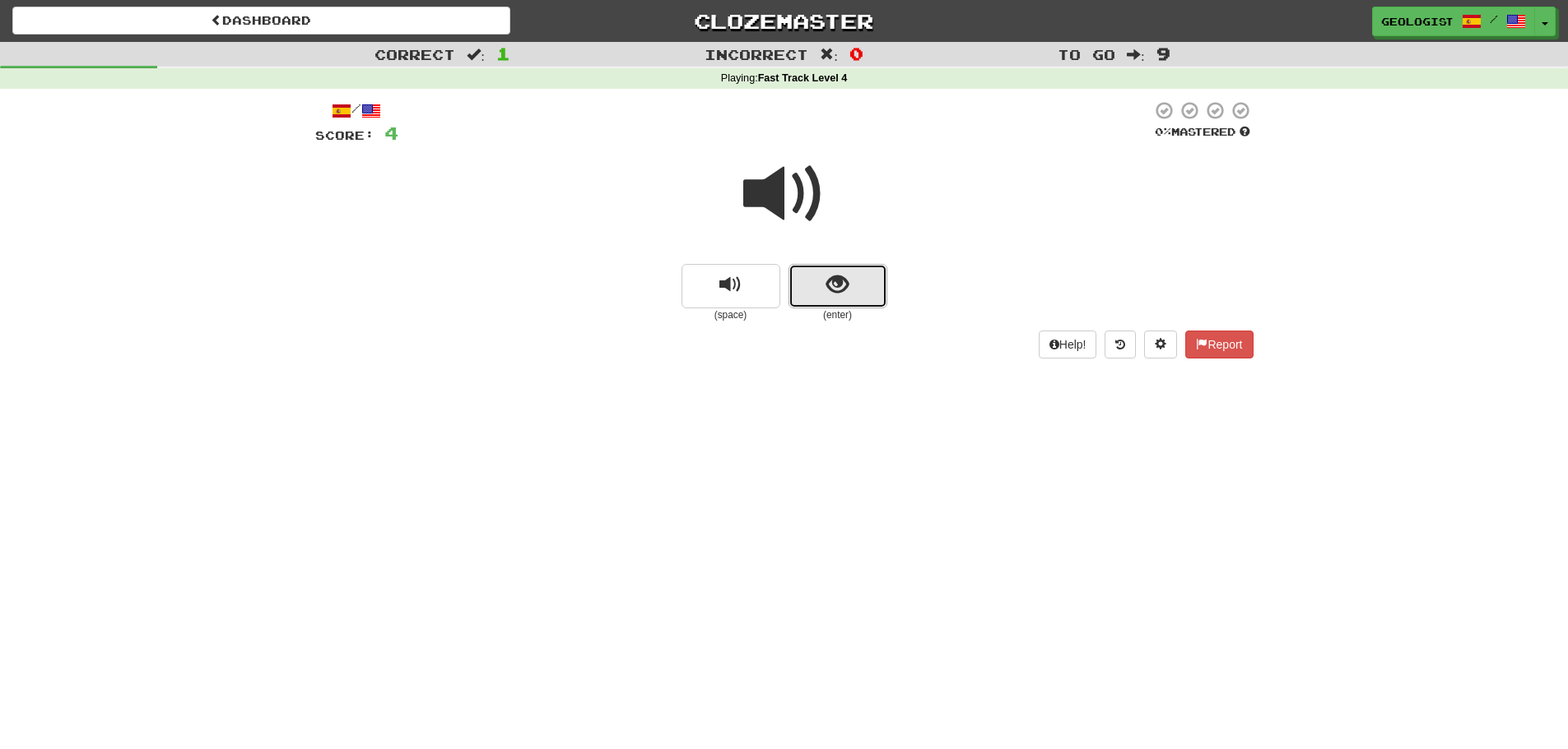
click at [853, 293] on button "show sentence" at bounding box center [838, 286] width 99 height 44
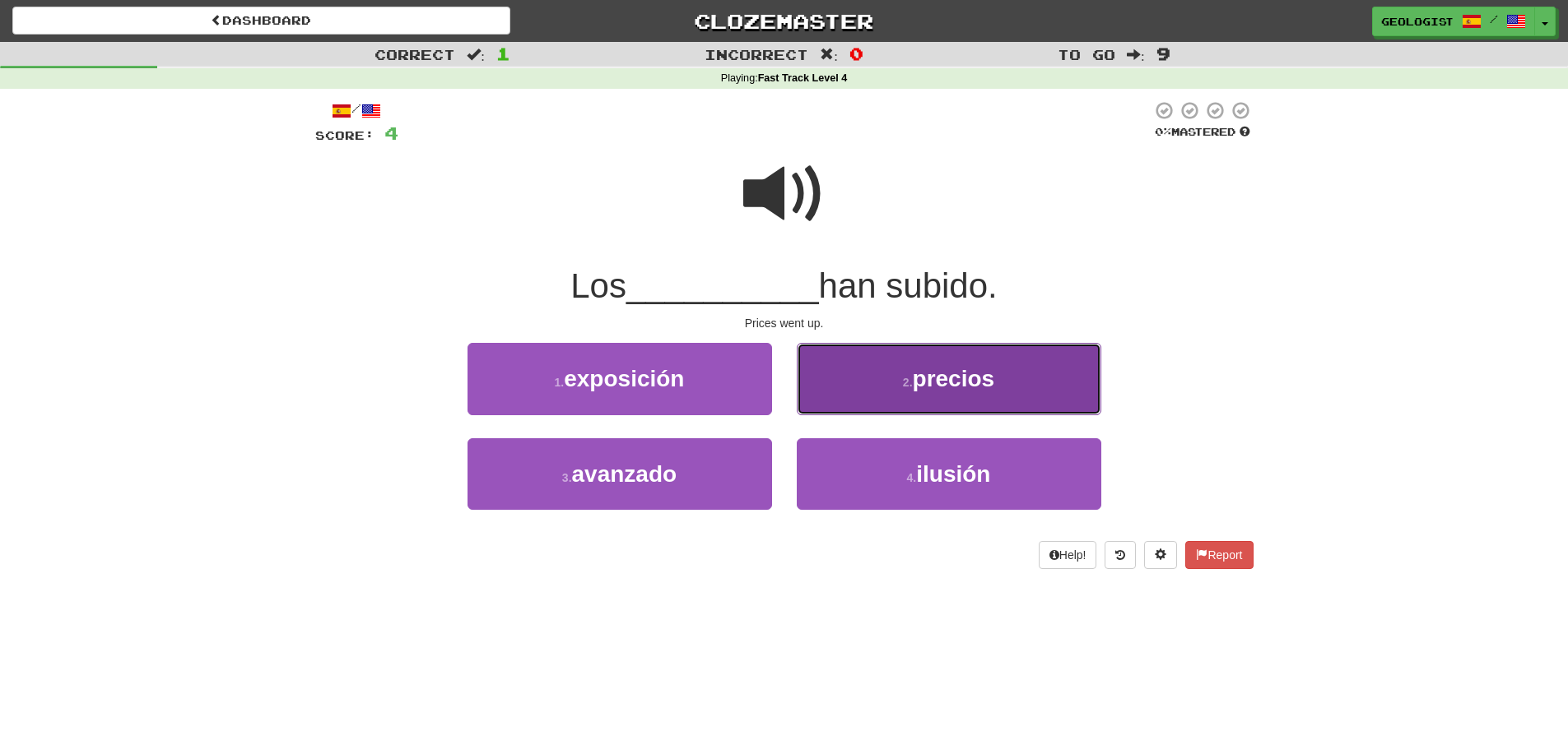
click at [959, 378] on span "precios" at bounding box center [954, 378] width 82 height 26
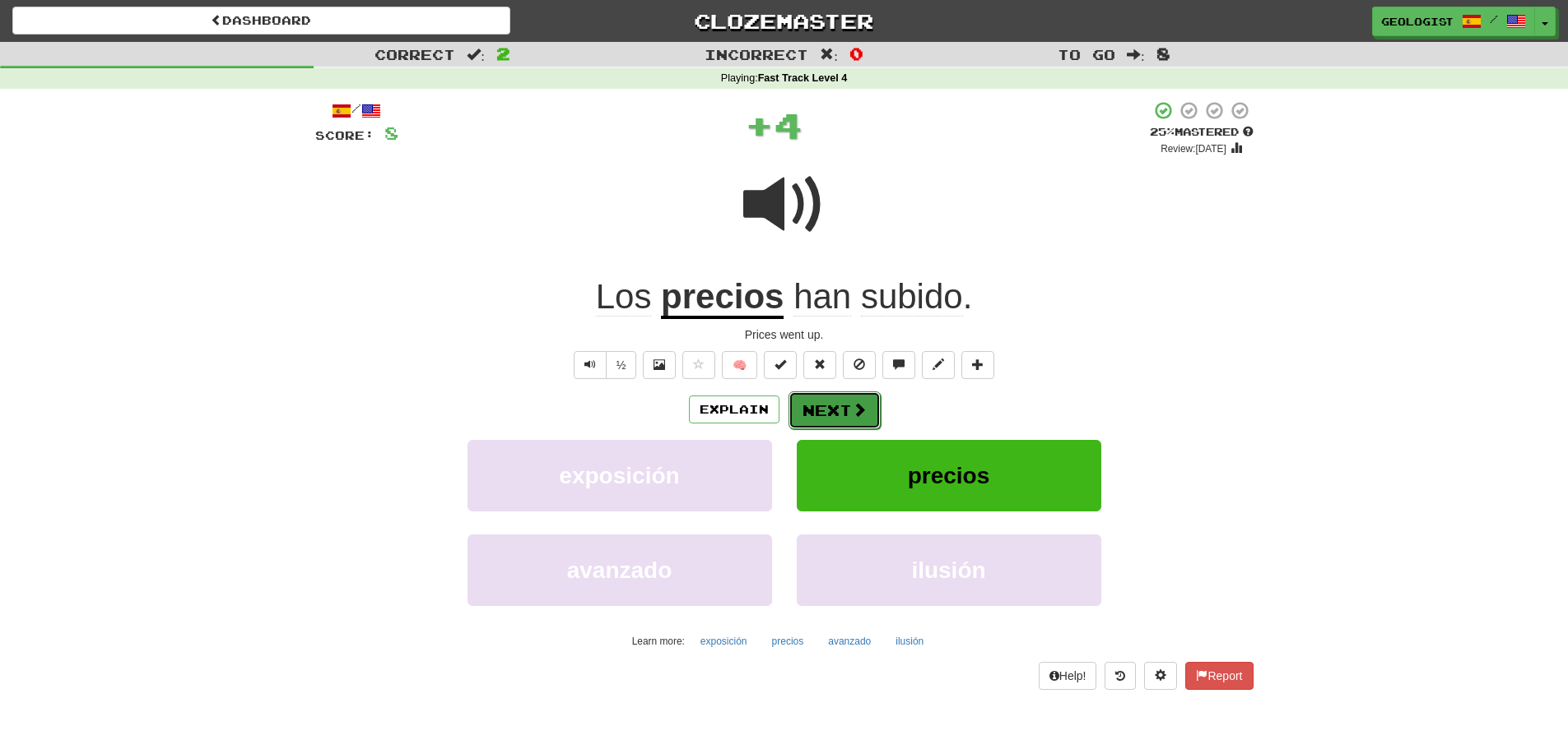
click at [846, 399] on button "Next" at bounding box center [835, 410] width 92 height 37
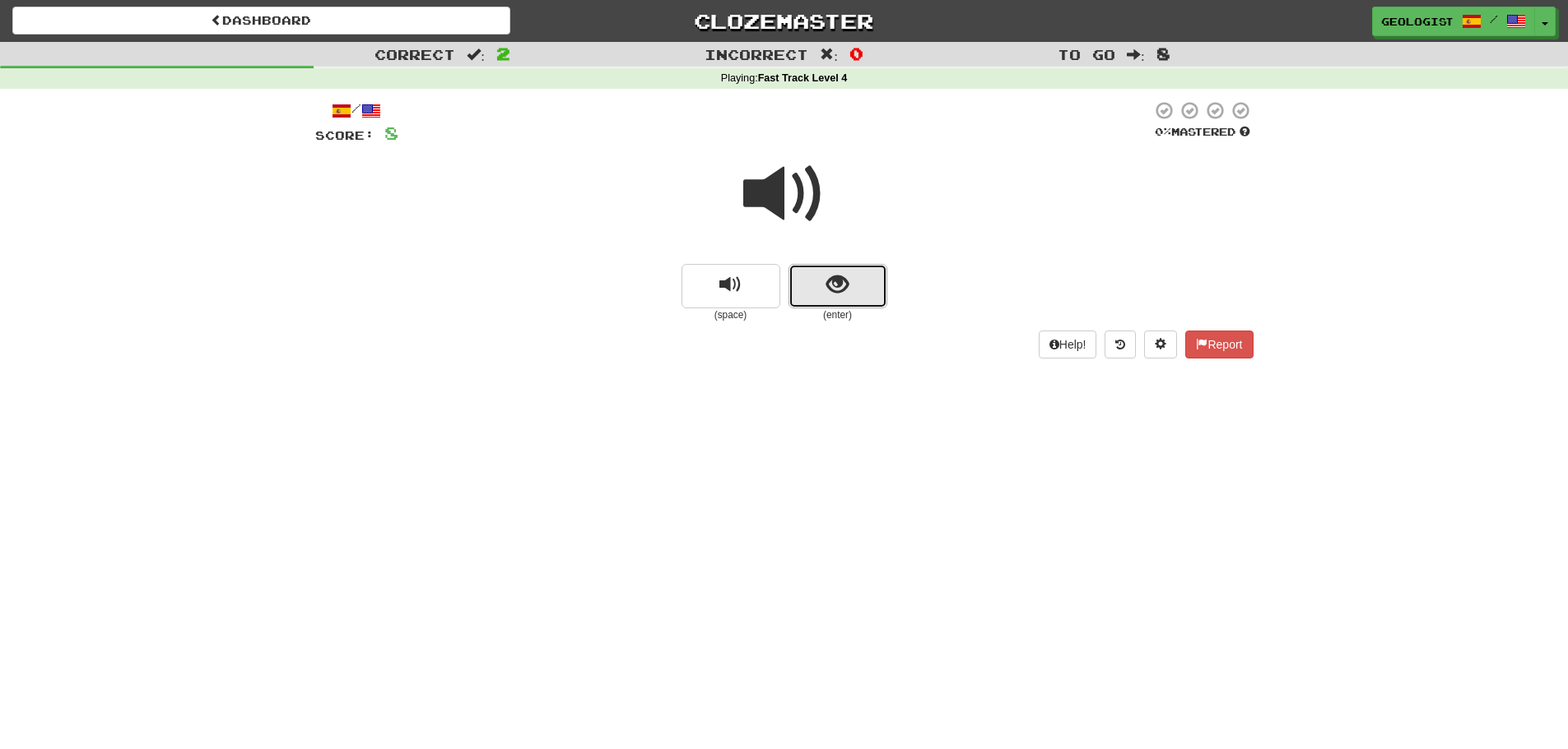
click at [827, 283] on span "show sentence" at bounding box center [837, 284] width 22 height 22
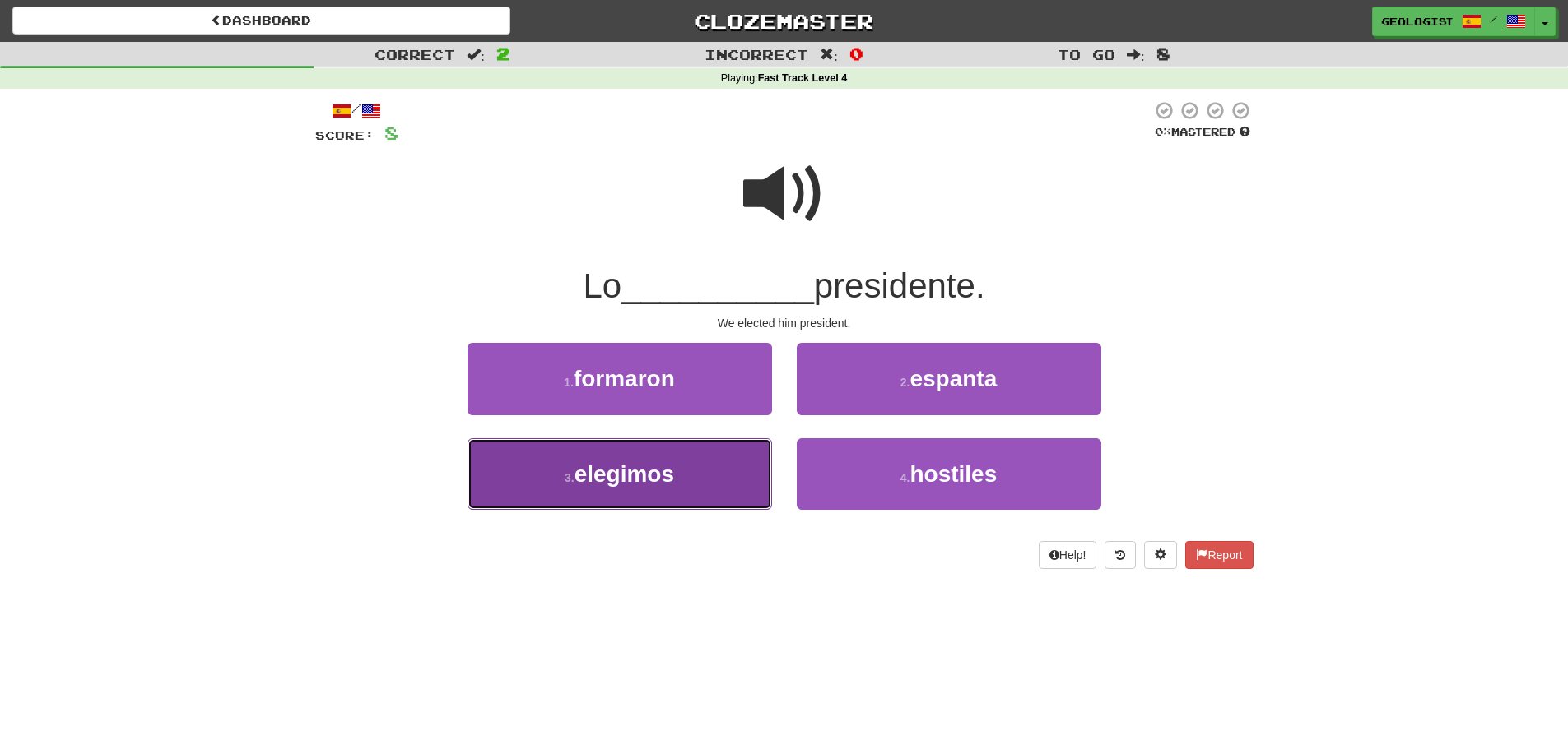
click at [567, 474] on small "3 ." at bounding box center [569, 478] width 10 height 13
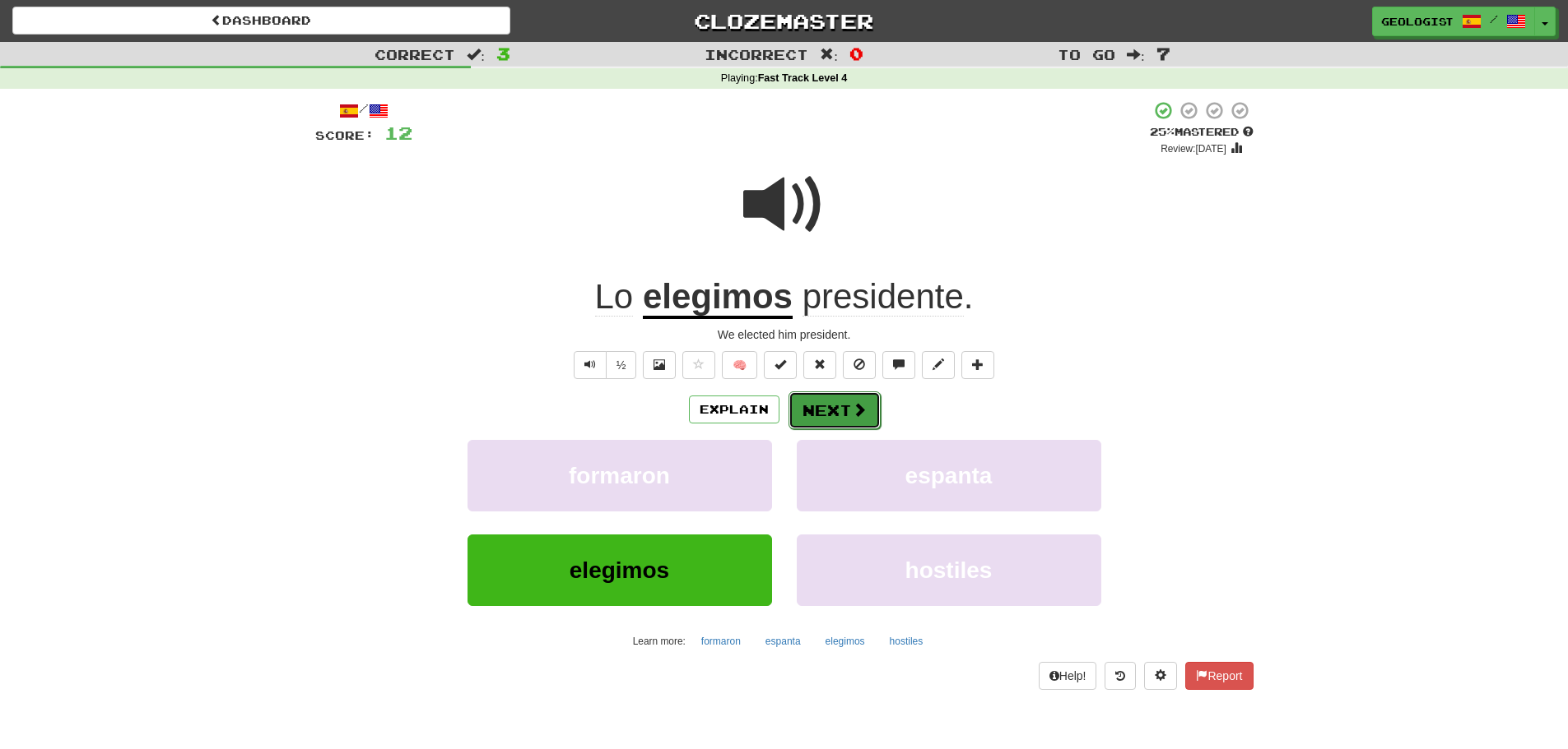
click at [839, 405] on button "Next" at bounding box center [835, 410] width 92 height 37
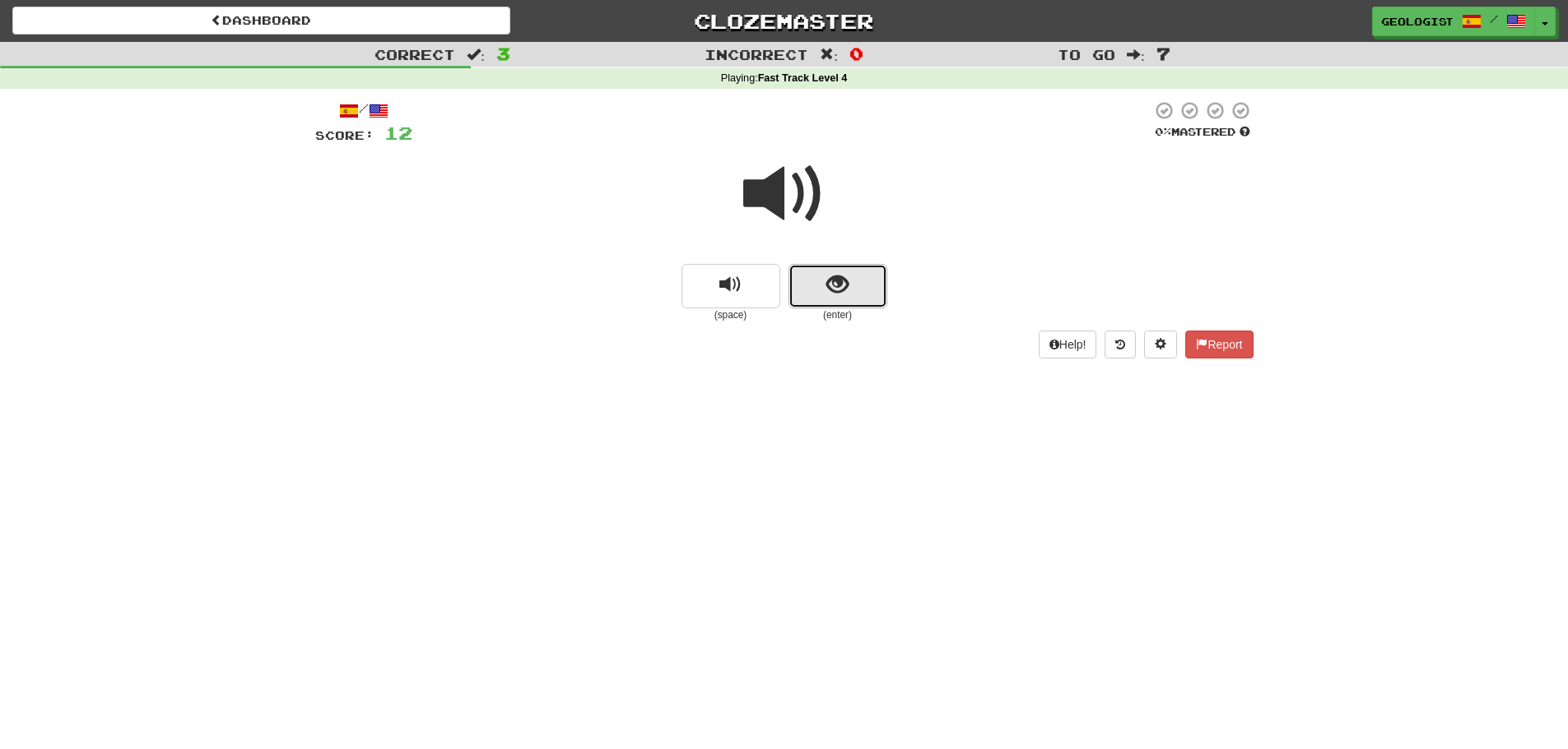
click at [818, 306] on button "show sentence" at bounding box center [838, 286] width 99 height 44
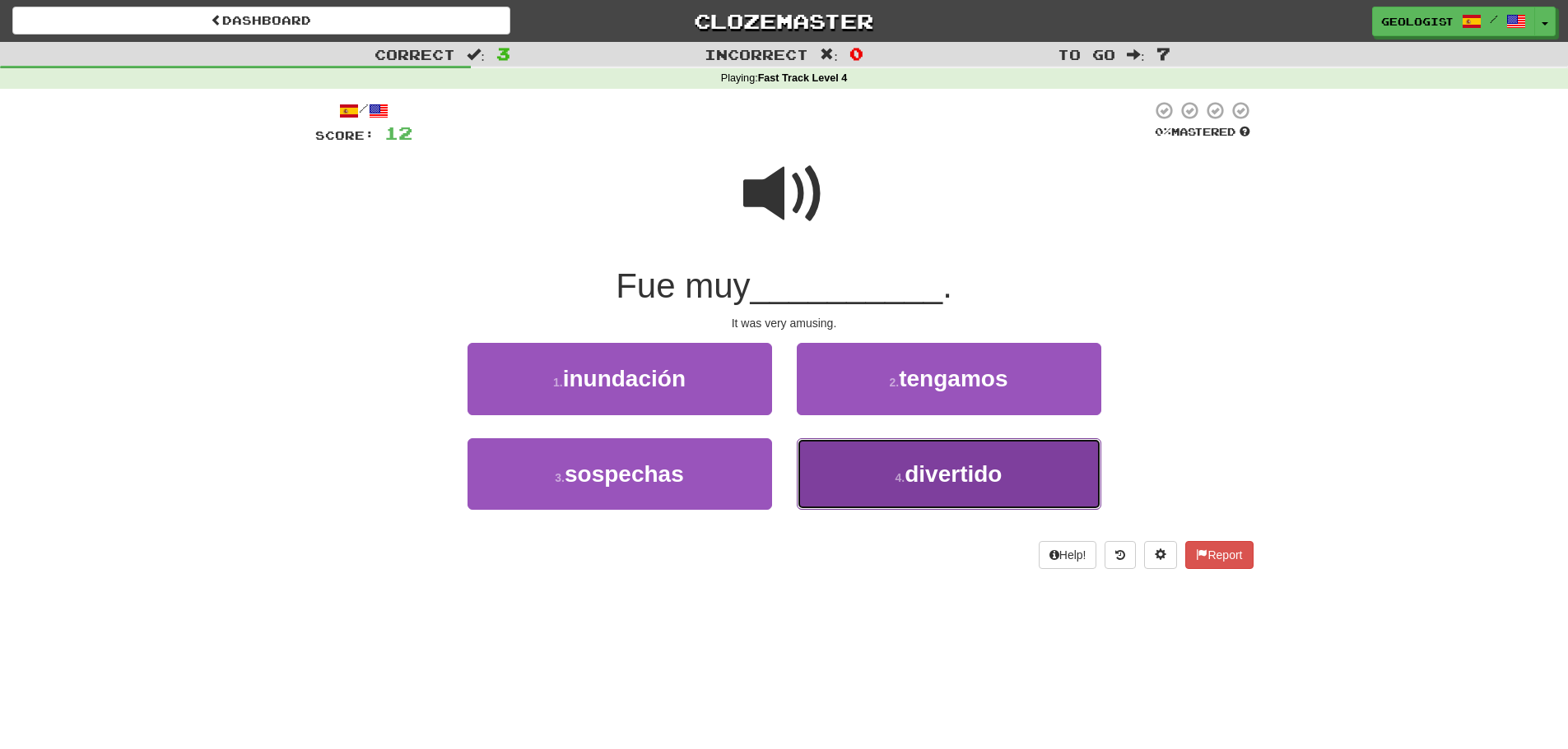
click at [1018, 476] on button "4 . divertido" at bounding box center [949, 474] width 305 height 72
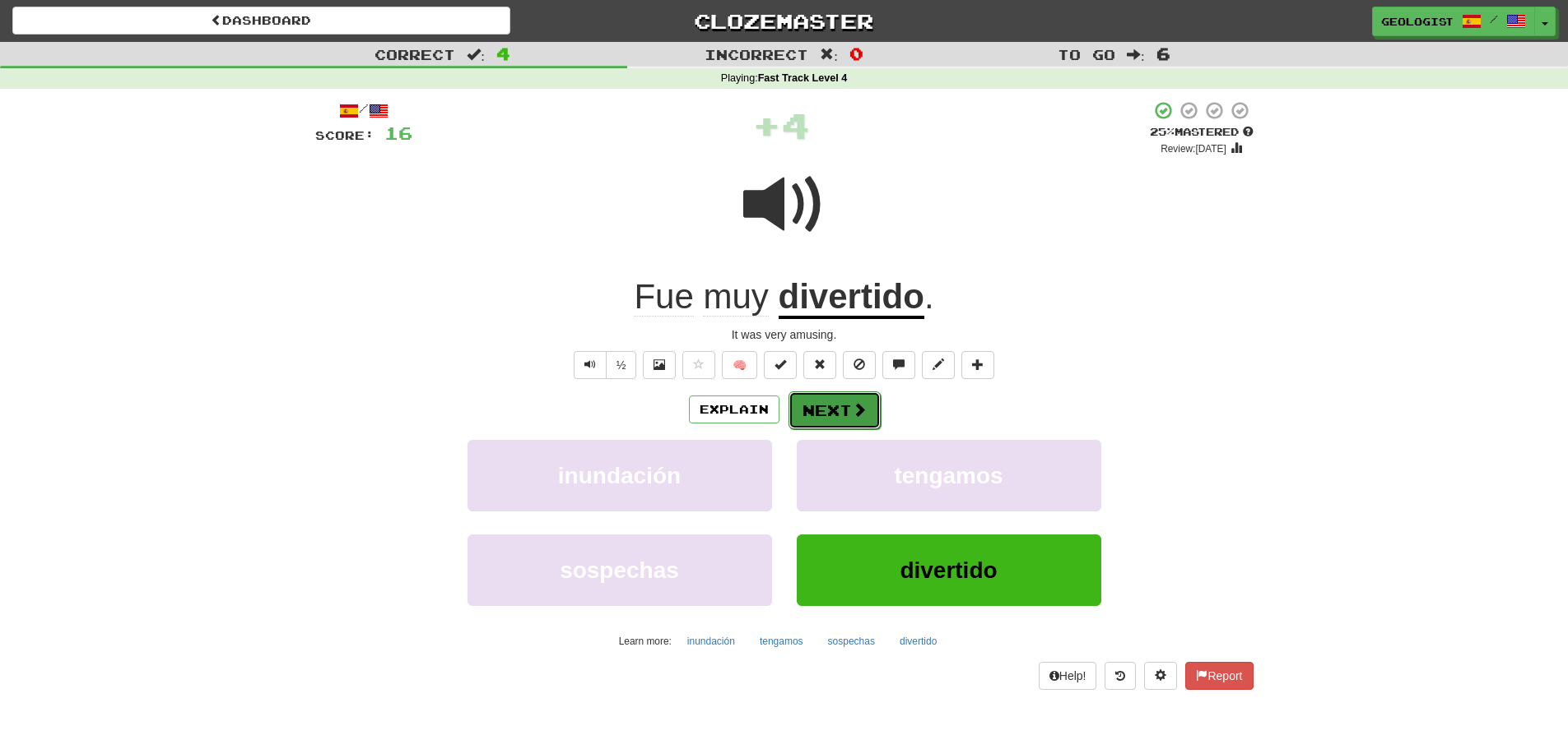
click at [847, 421] on button "Next" at bounding box center [835, 410] width 92 height 37
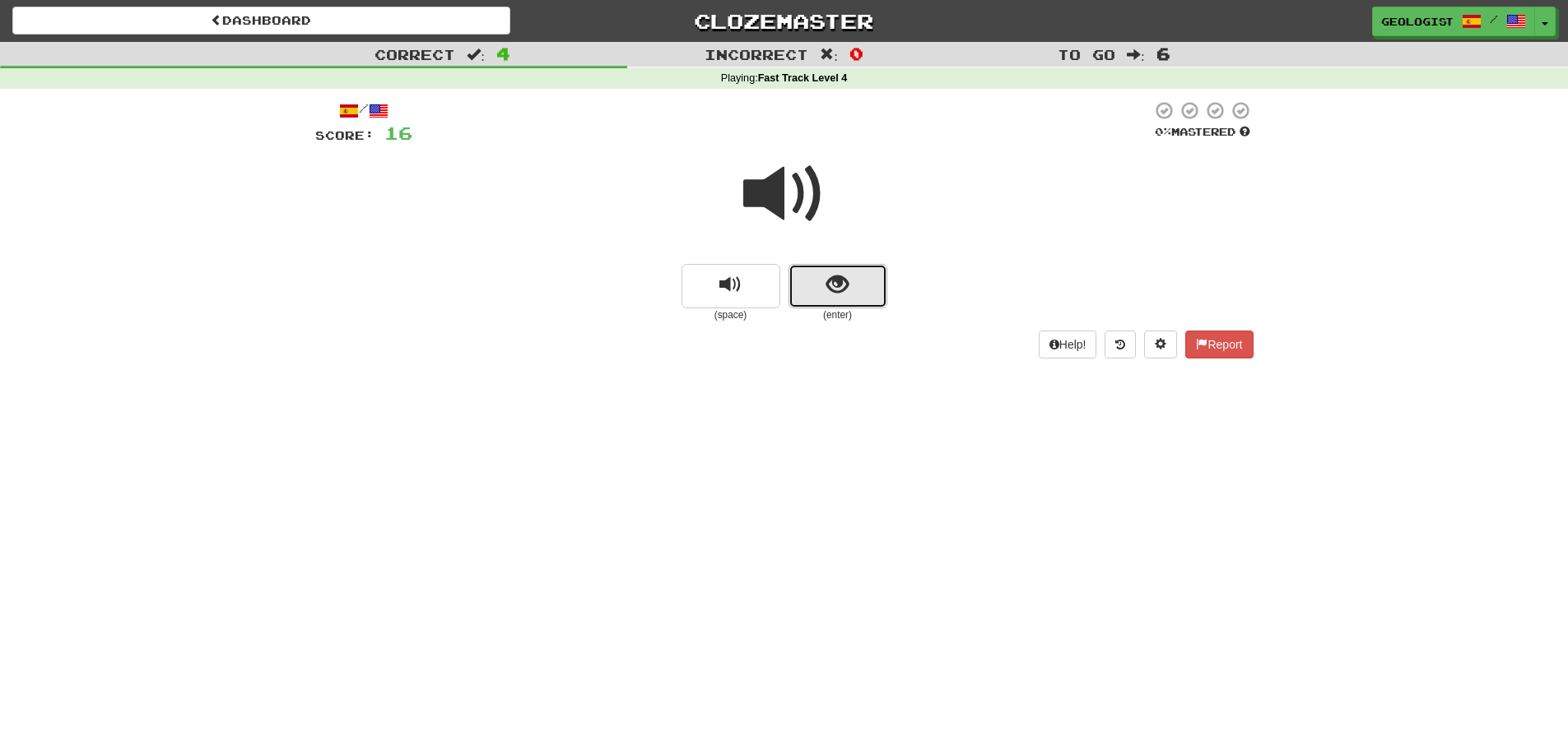
click at [869, 280] on button "show sentence" at bounding box center [838, 286] width 99 height 44
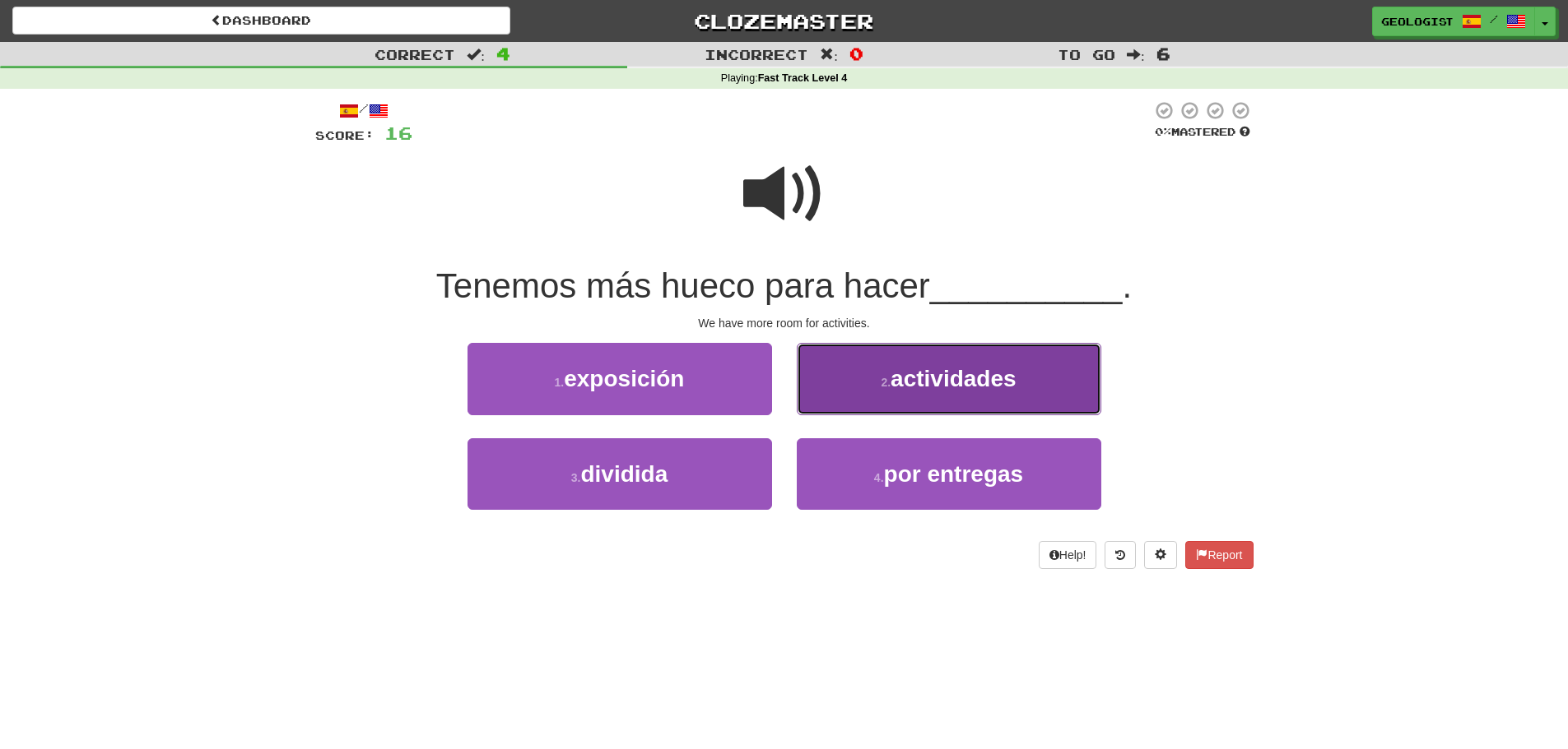
click at [940, 381] on span "actividades" at bounding box center [953, 378] width 126 height 26
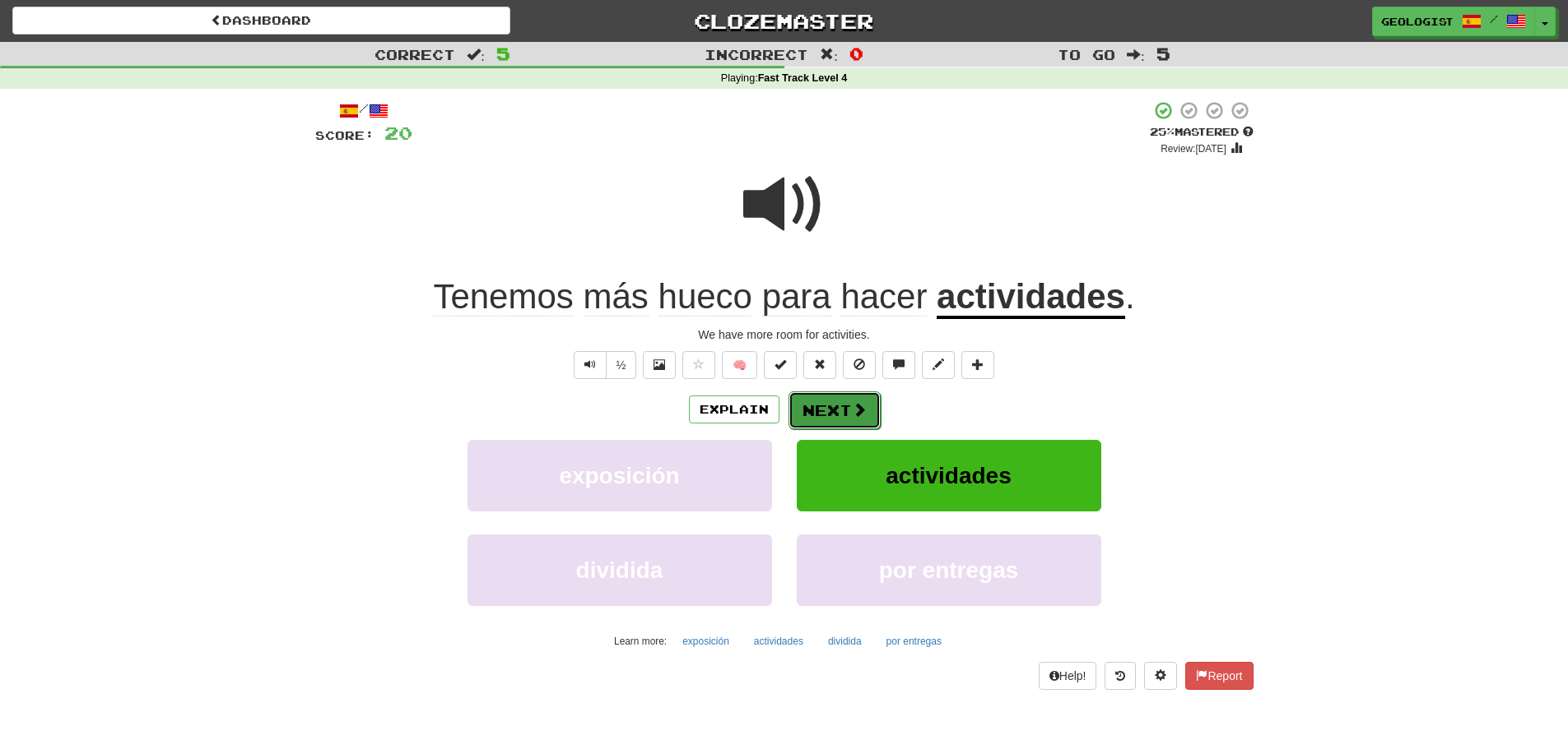
click at [823, 411] on button "Next" at bounding box center [835, 410] width 92 height 37
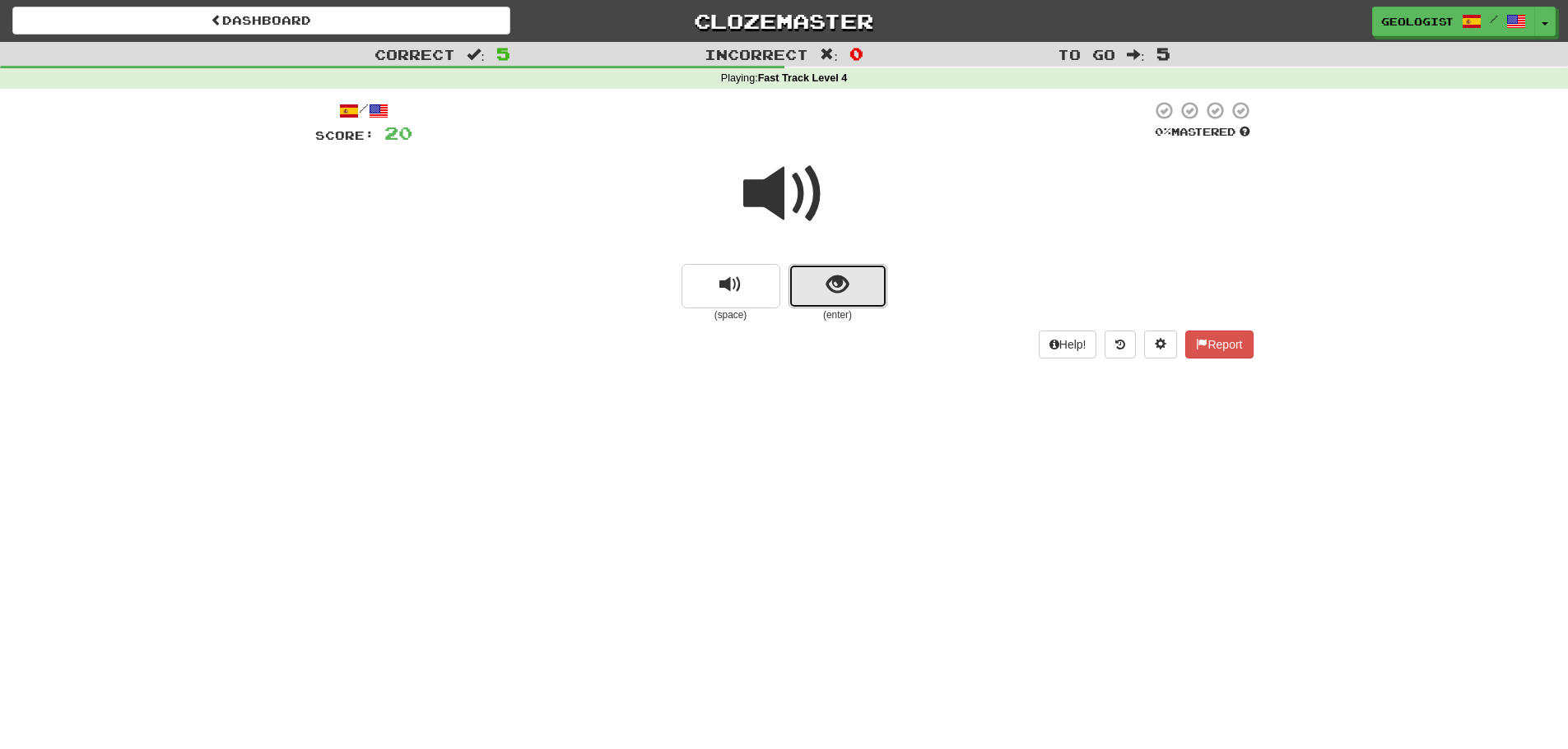
click at [849, 282] on button "show sentence" at bounding box center [838, 286] width 99 height 44
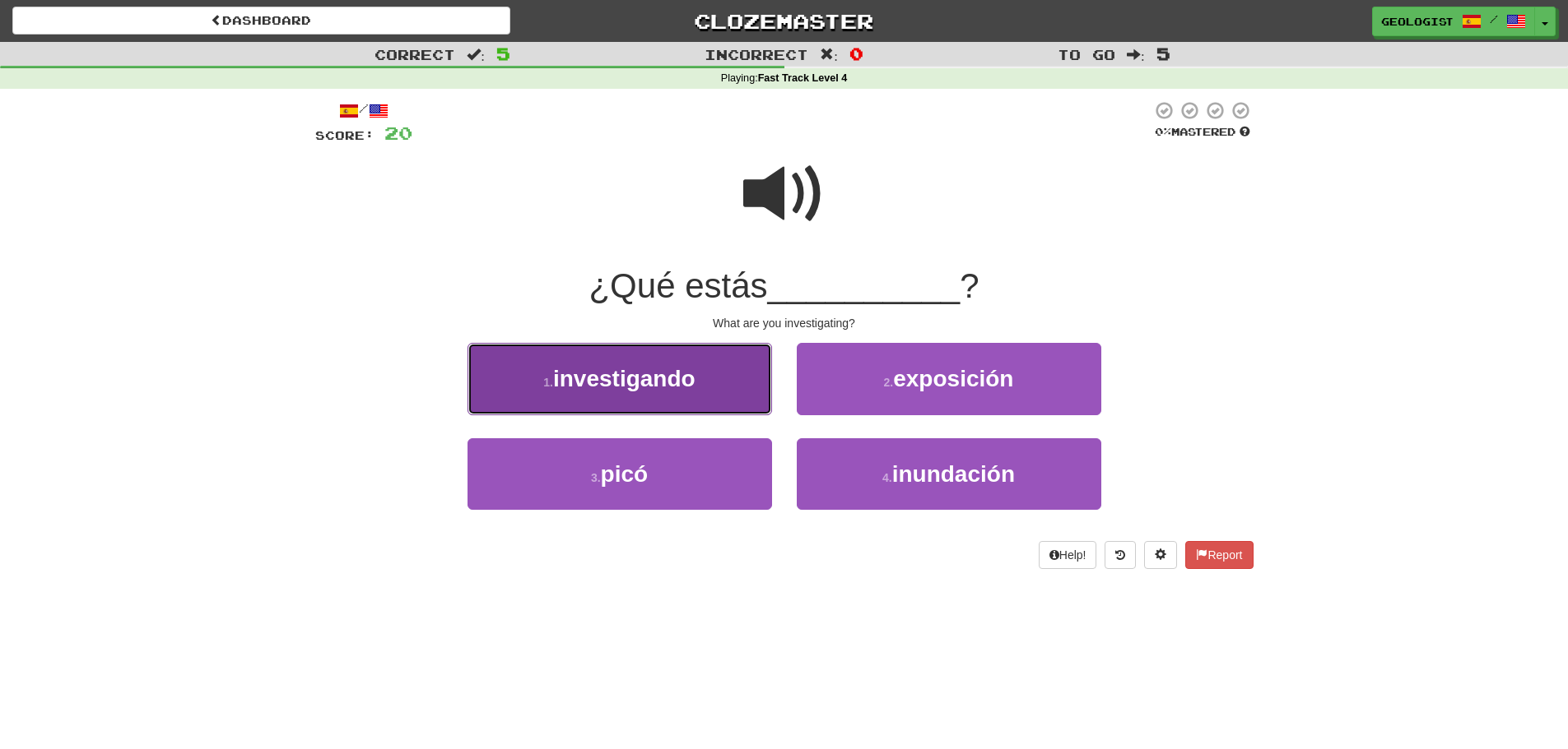
click at [610, 374] on span "investigando" at bounding box center [624, 378] width 143 height 26
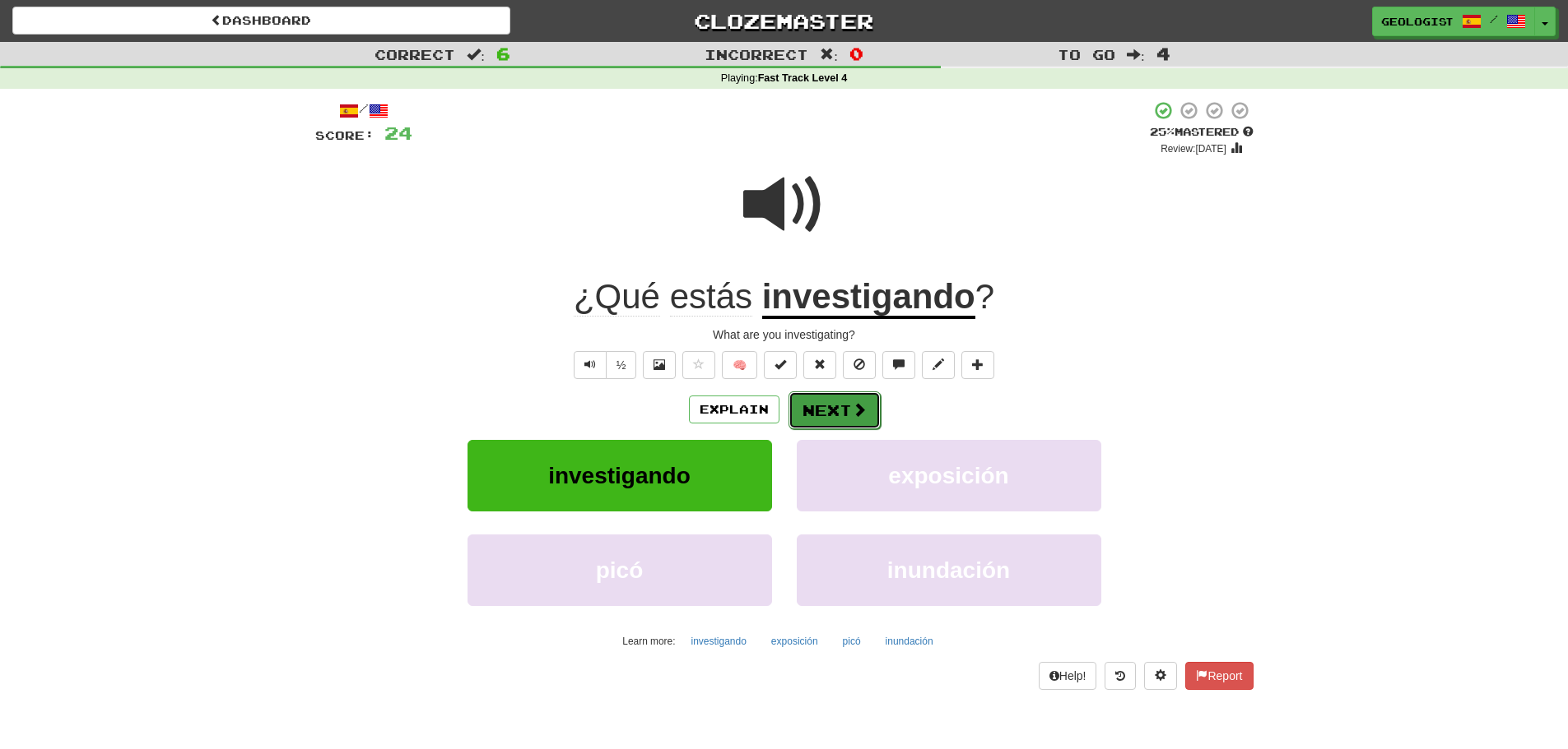
click at [831, 422] on button "Next" at bounding box center [835, 410] width 92 height 37
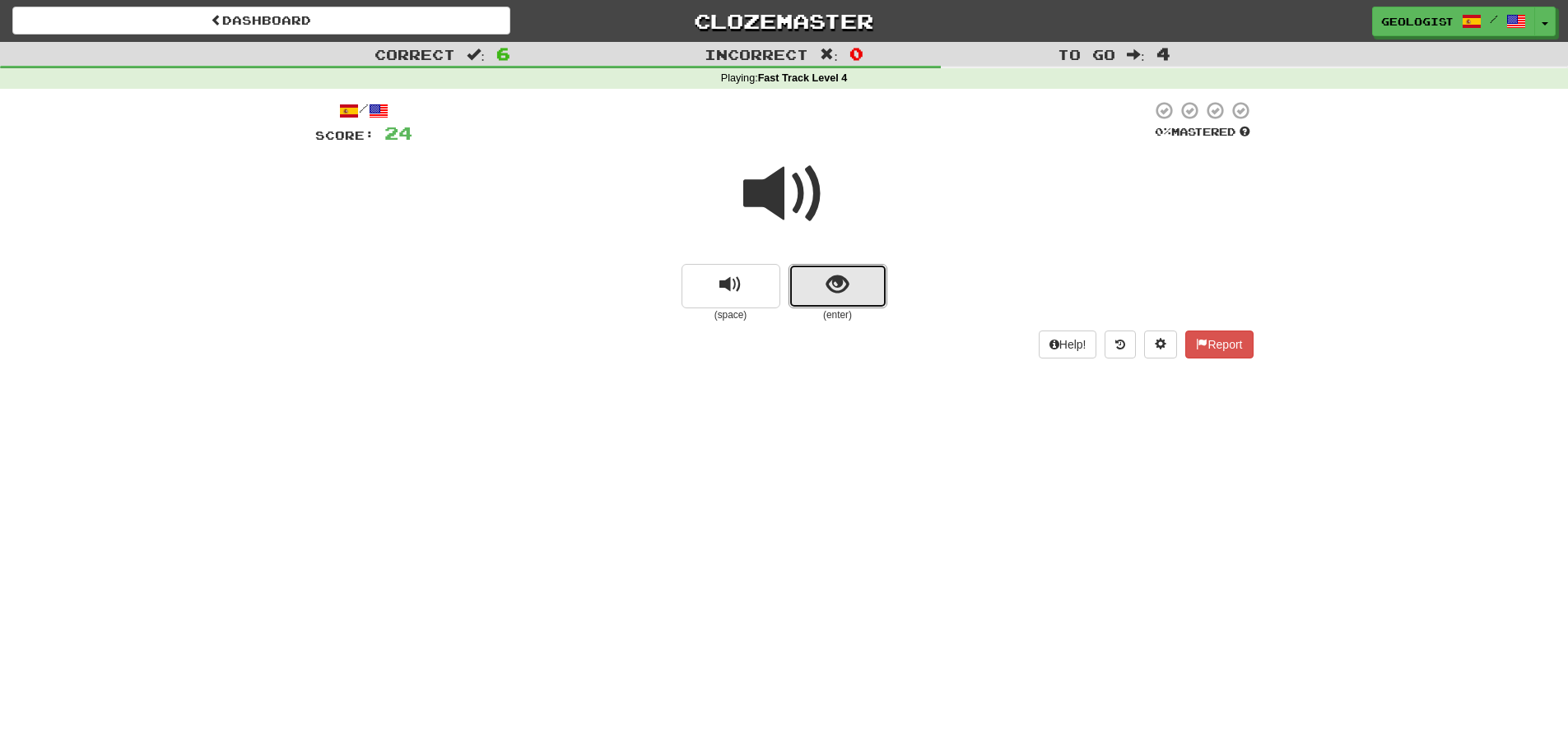
drag, startPoint x: 869, startPoint y: 268, endPoint x: 335, endPoint y: 234, distance: 535.1
click at [844, 264] on button "show sentence" at bounding box center [838, 286] width 99 height 44
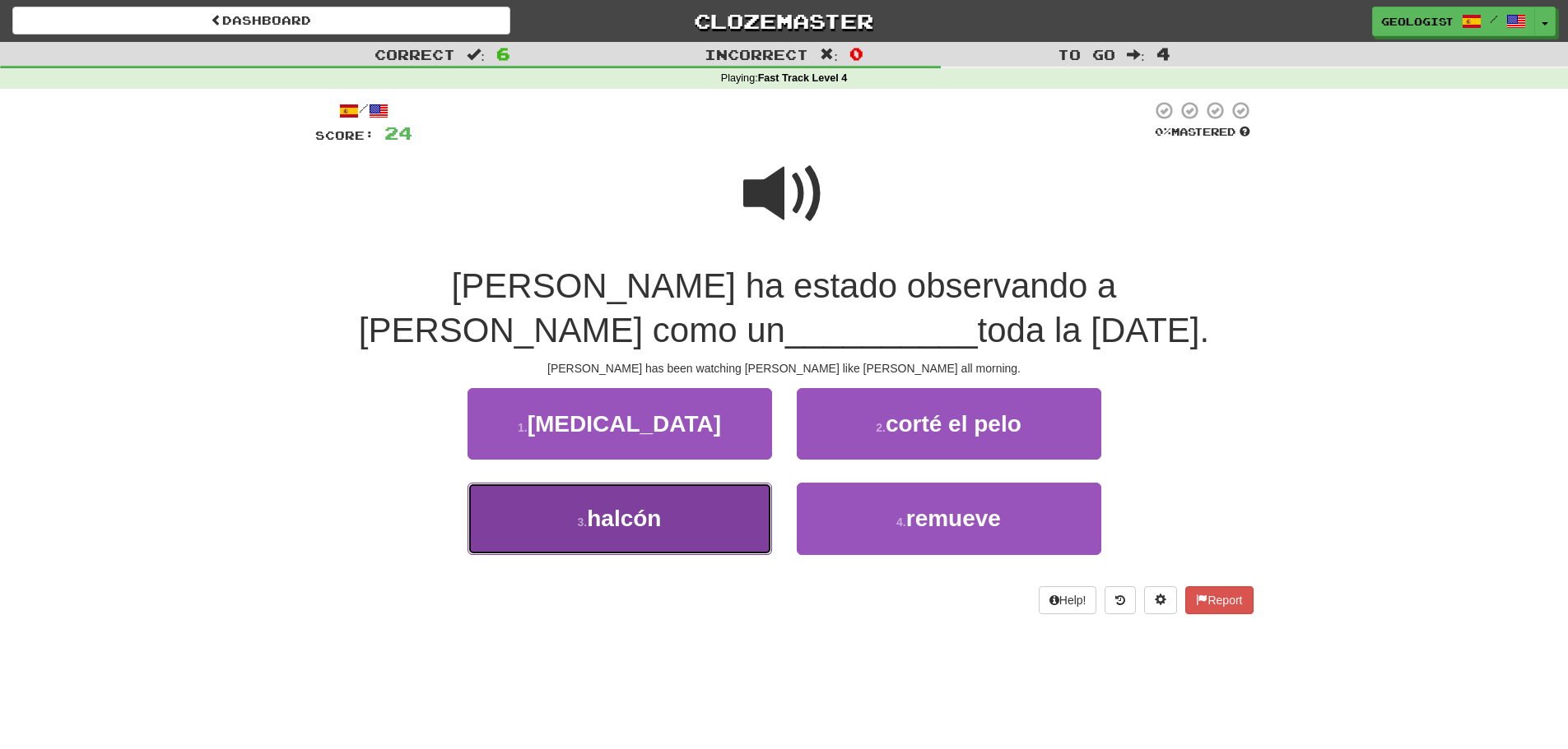
click at [556, 536] on button "3 . [GEOGRAPHIC_DATA]" at bounding box center [620, 518] width 305 height 72
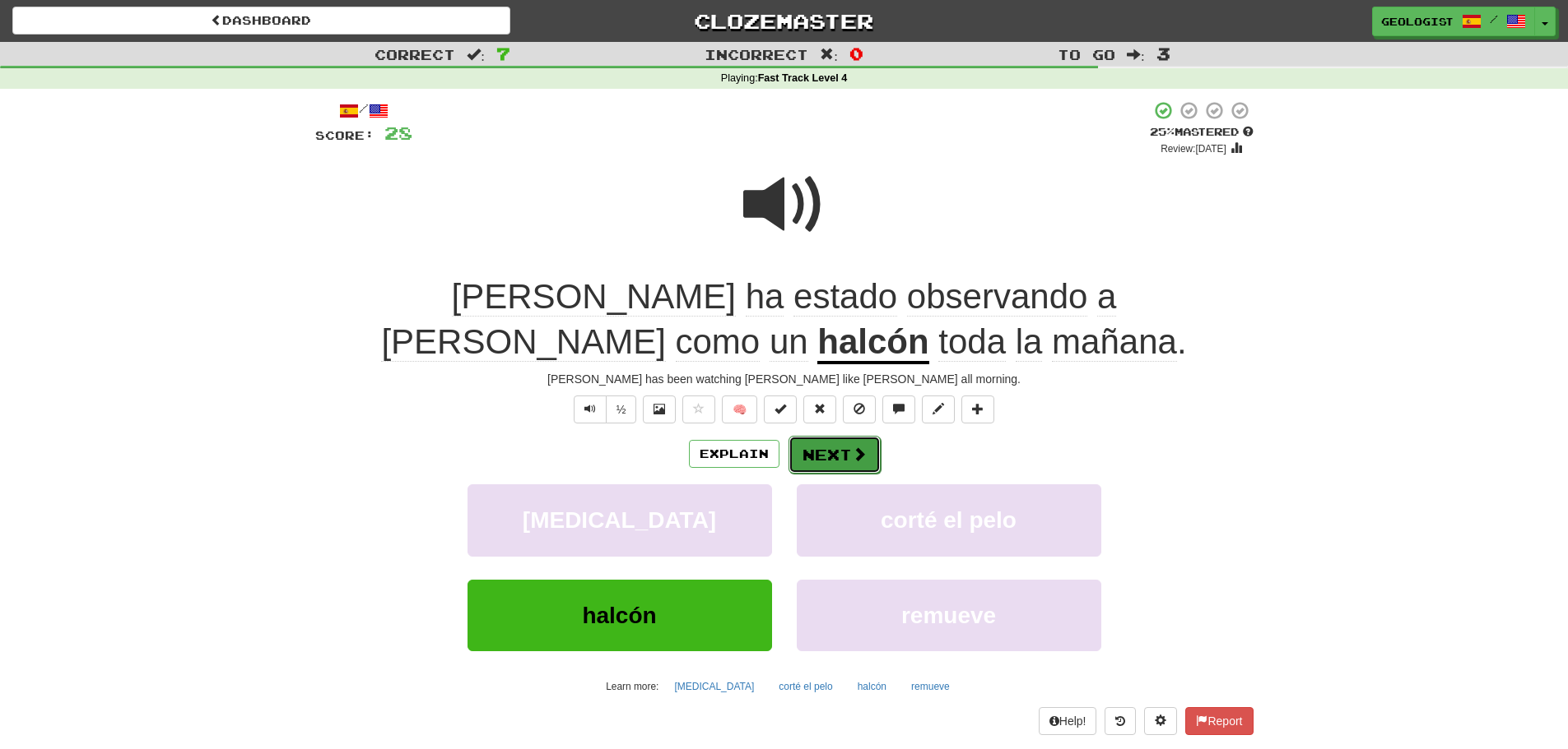
click at [831, 462] on button "Next" at bounding box center [835, 454] width 92 height 37
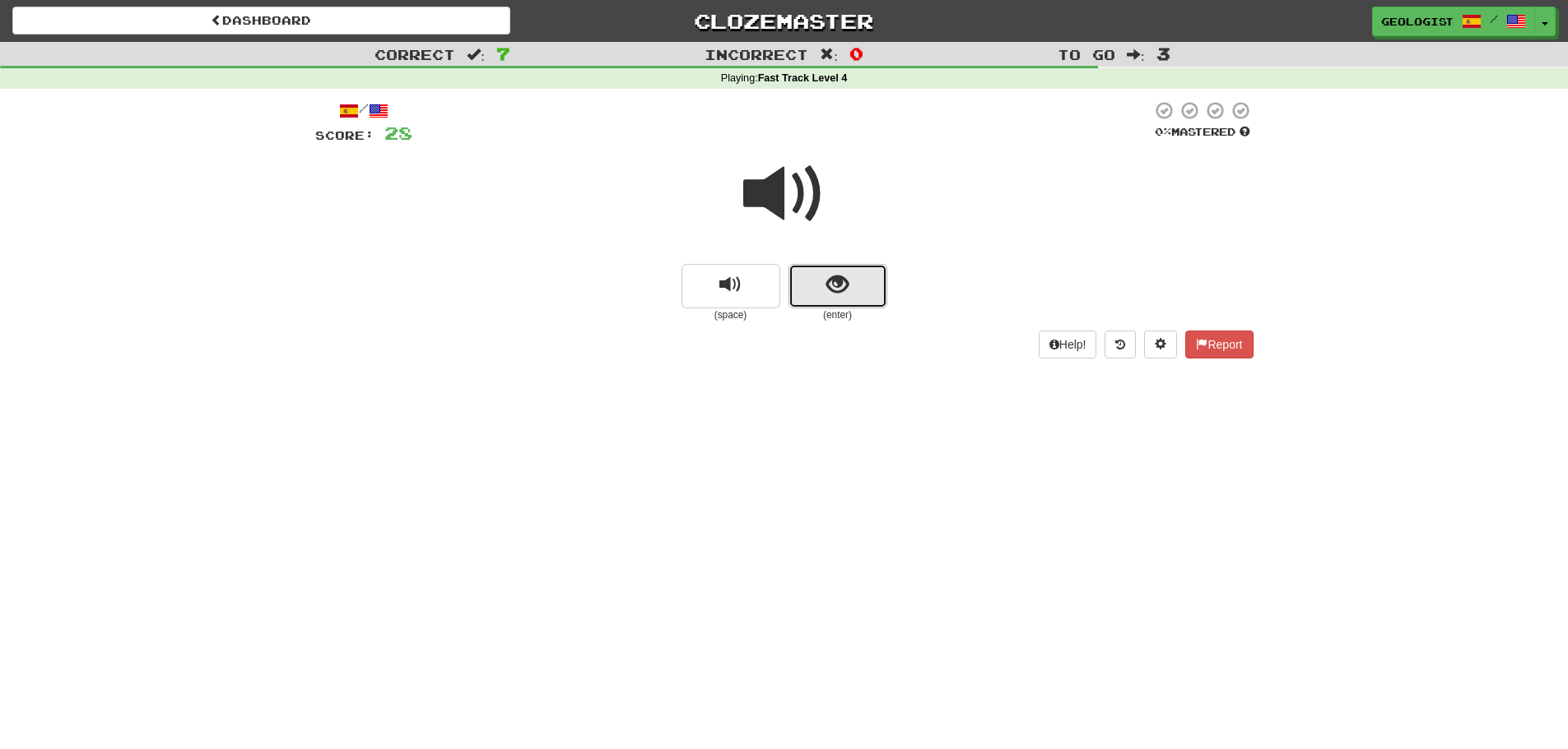
click at [868, 296] on button "show sentence" at bounding box center [838, 286] width 99 height 44
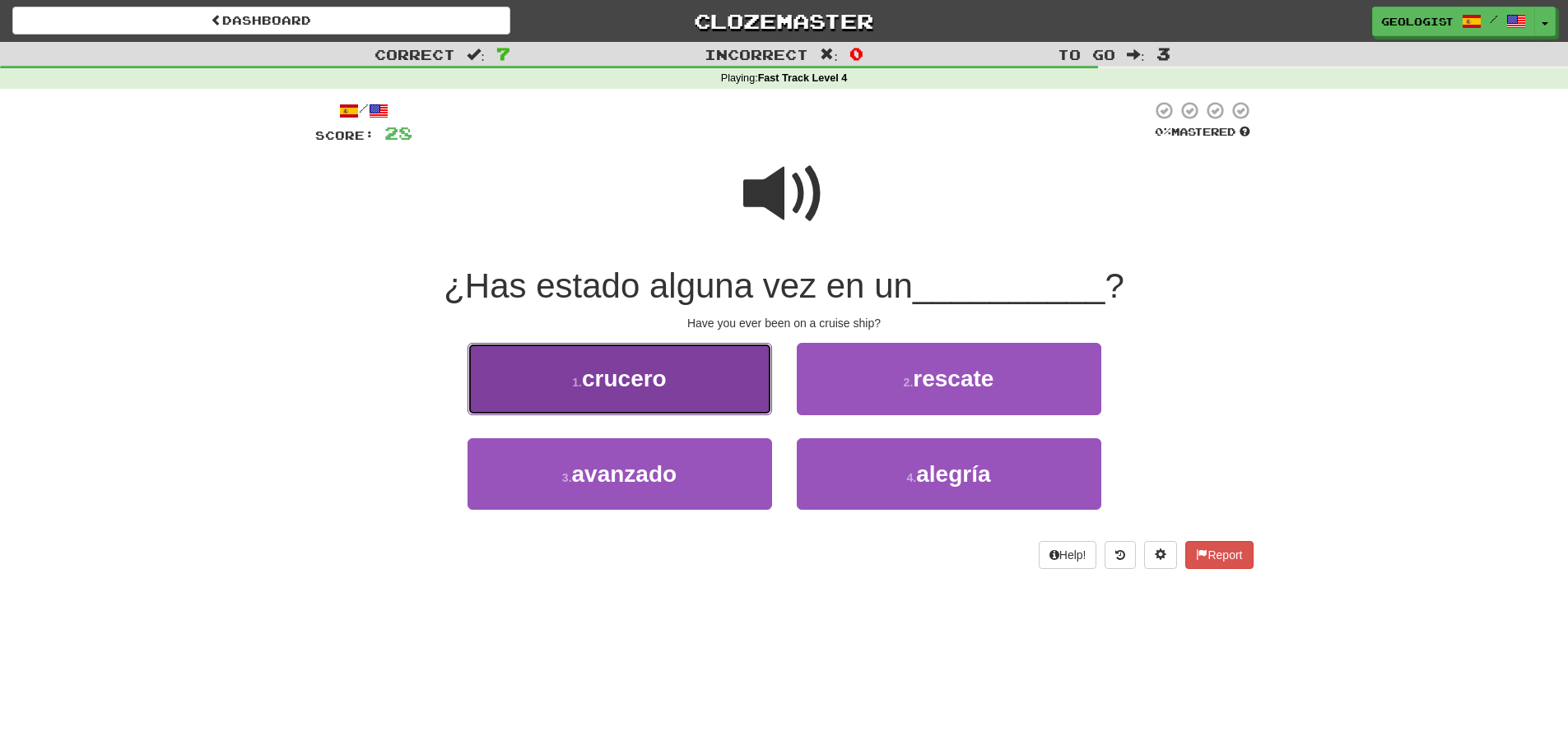
click at [529, 371] on button "1 . crucero" at bounding box center [620, 378] width 305 height 72
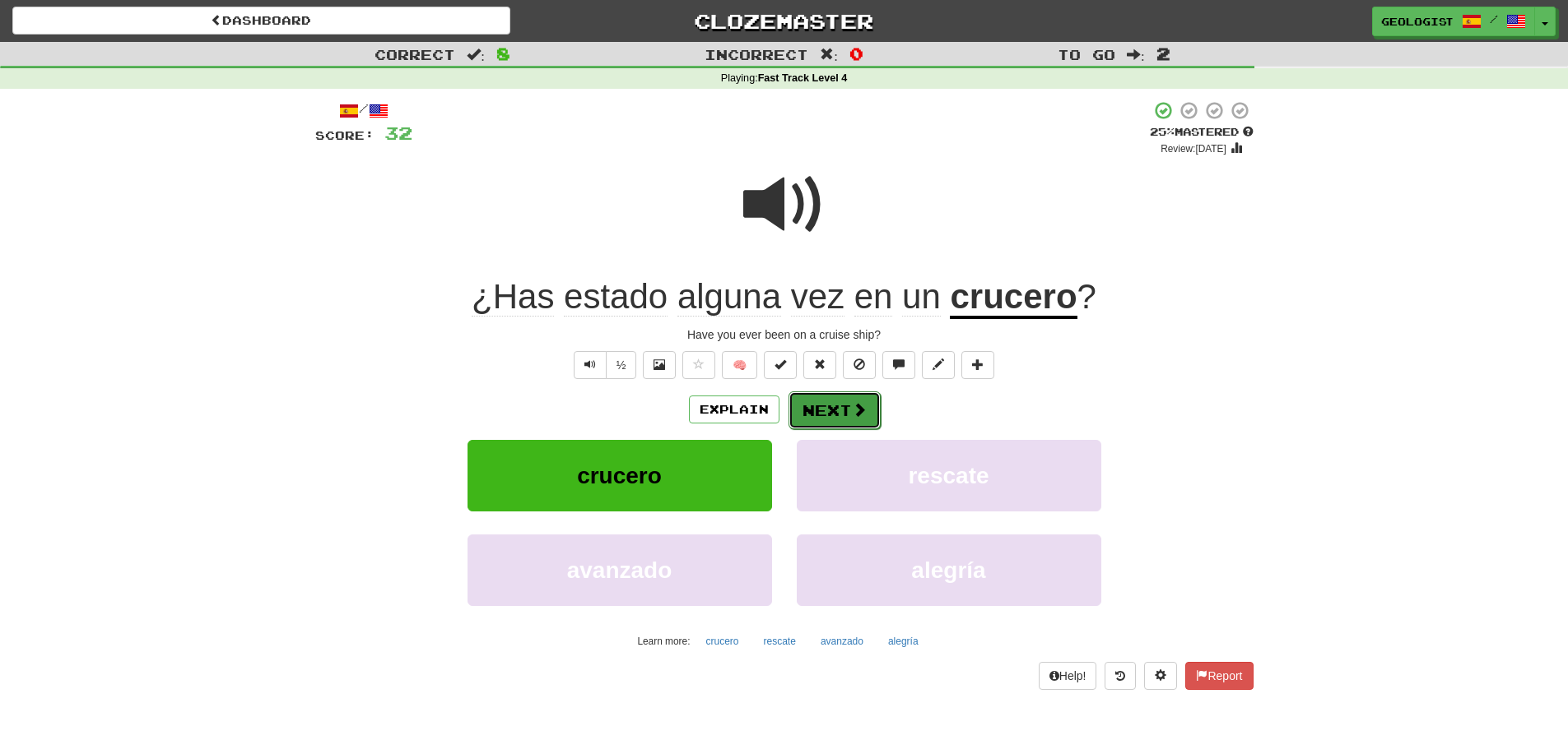
click at [853, 404] on span at bounding box center [859, 409] width 14 height 14
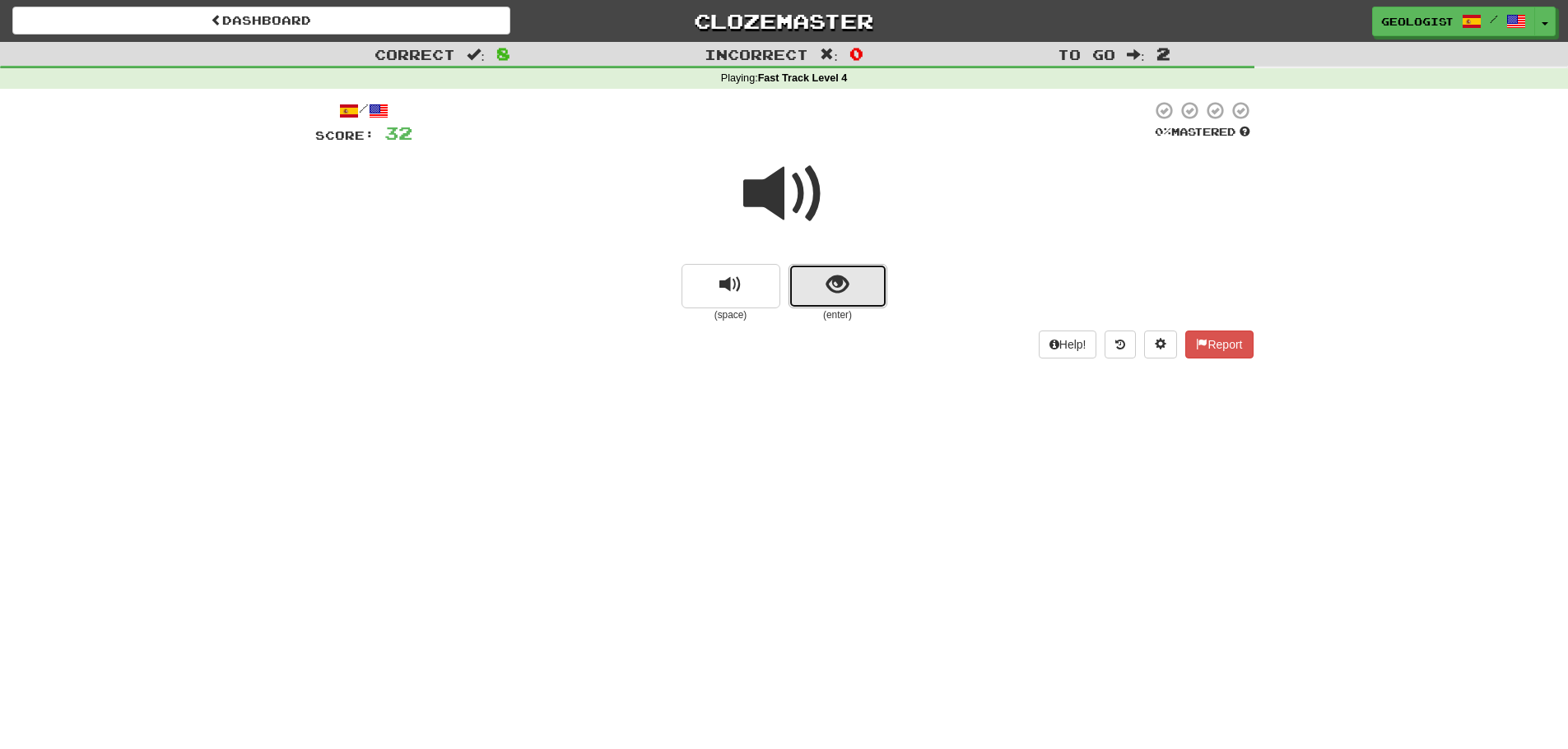
click at [843, 270] on button "show sentence" at bounding box center [838, 286] width 99 height 44
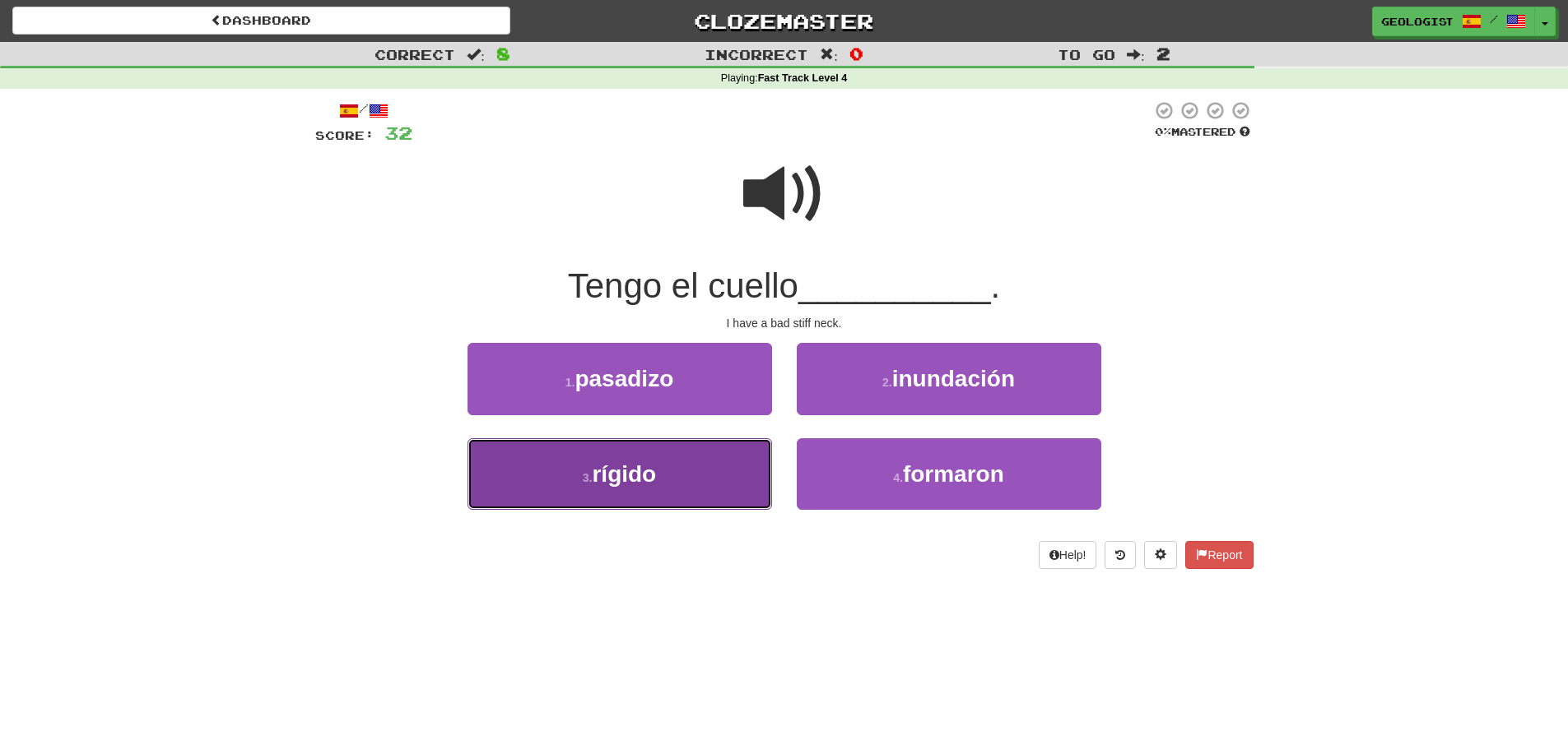
click at [614, 478] on span "rígido" at bounding box center [623, 474] width 64 height 26
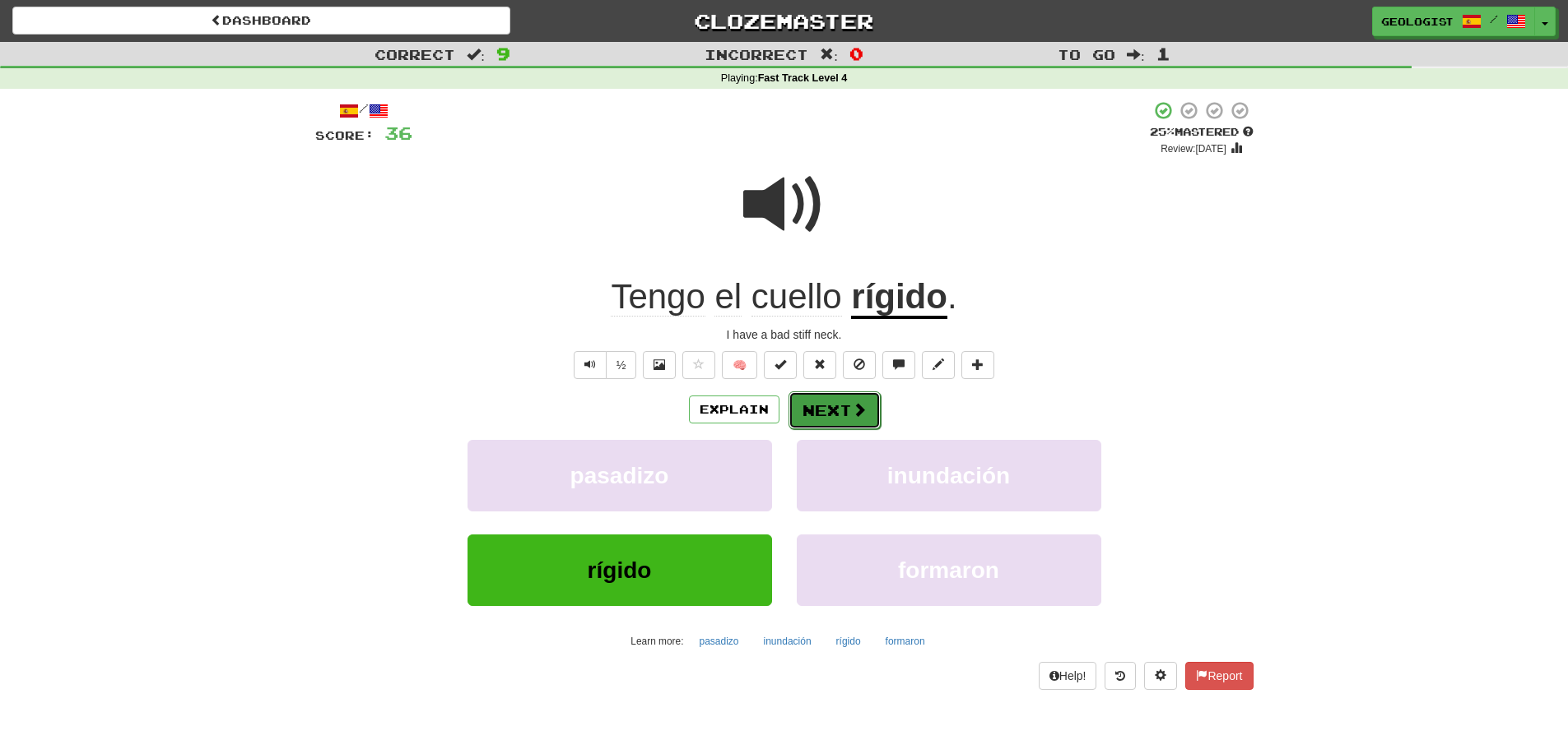
click at [827, 404] on button "Next" at bounding box center [835, 410] width 92 height 37
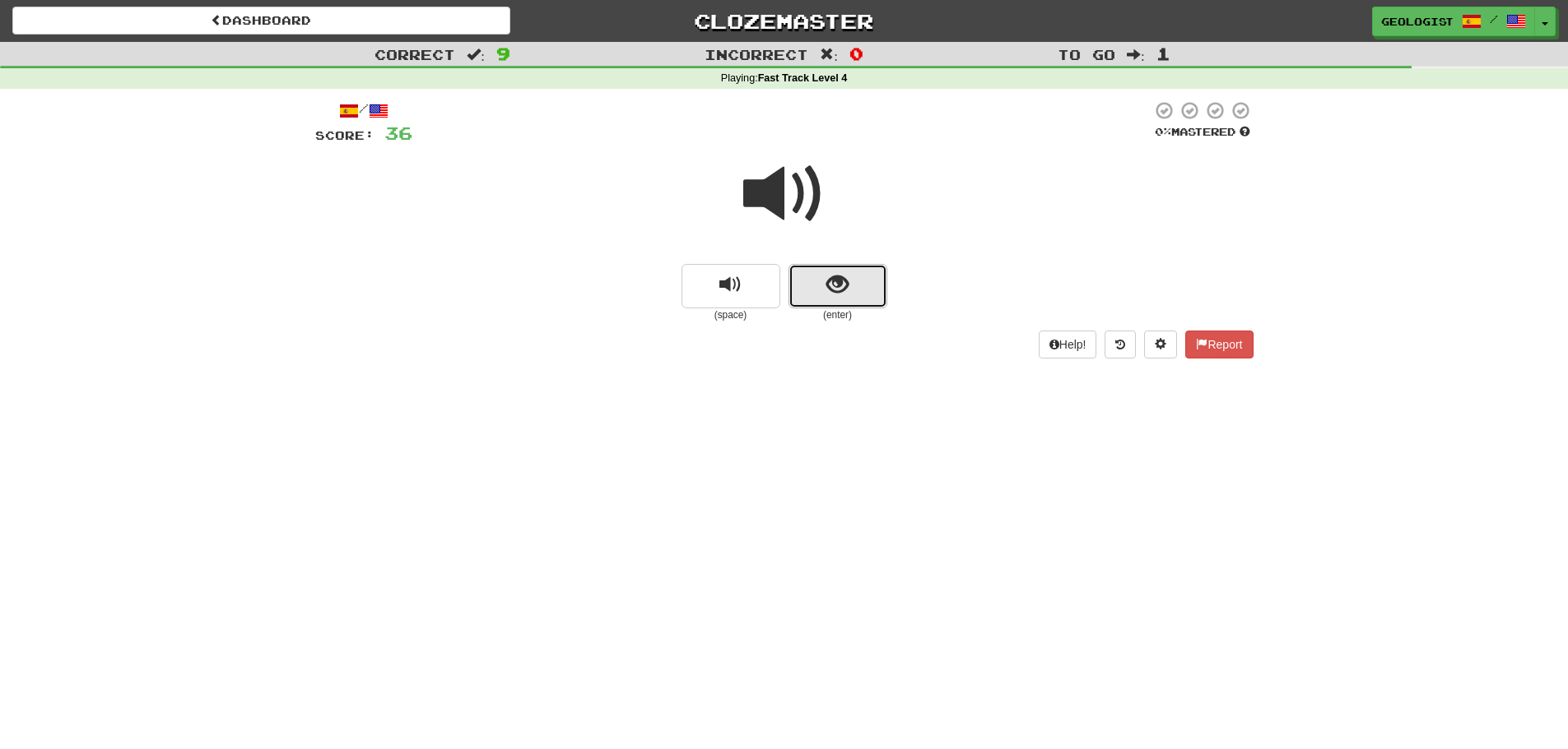
click at [817, 294] on button "show sentence" at bounding box center [838, 286] width 99 height 44
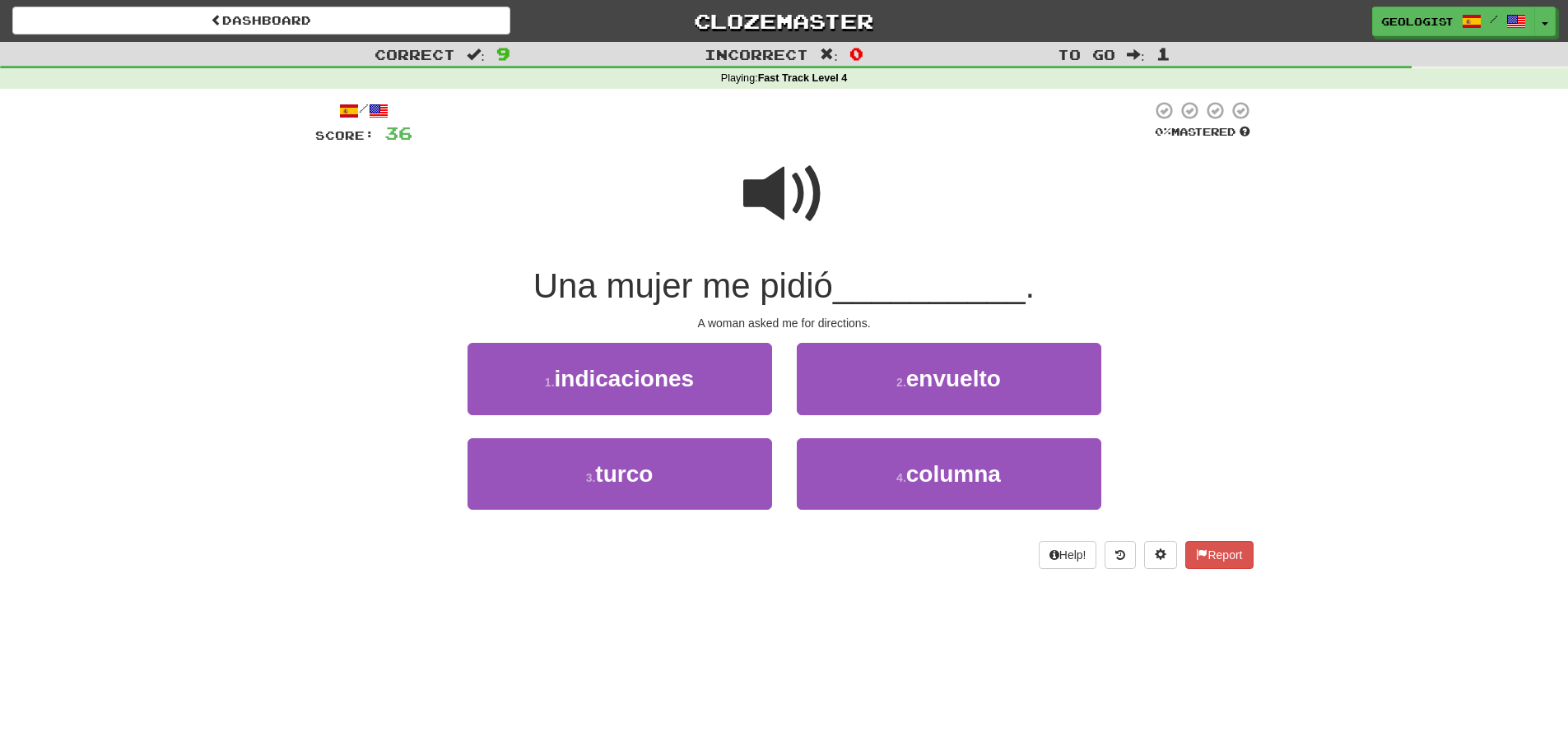
click at [778, 186] on span at bounding box center [784, 194] width 82 height 82
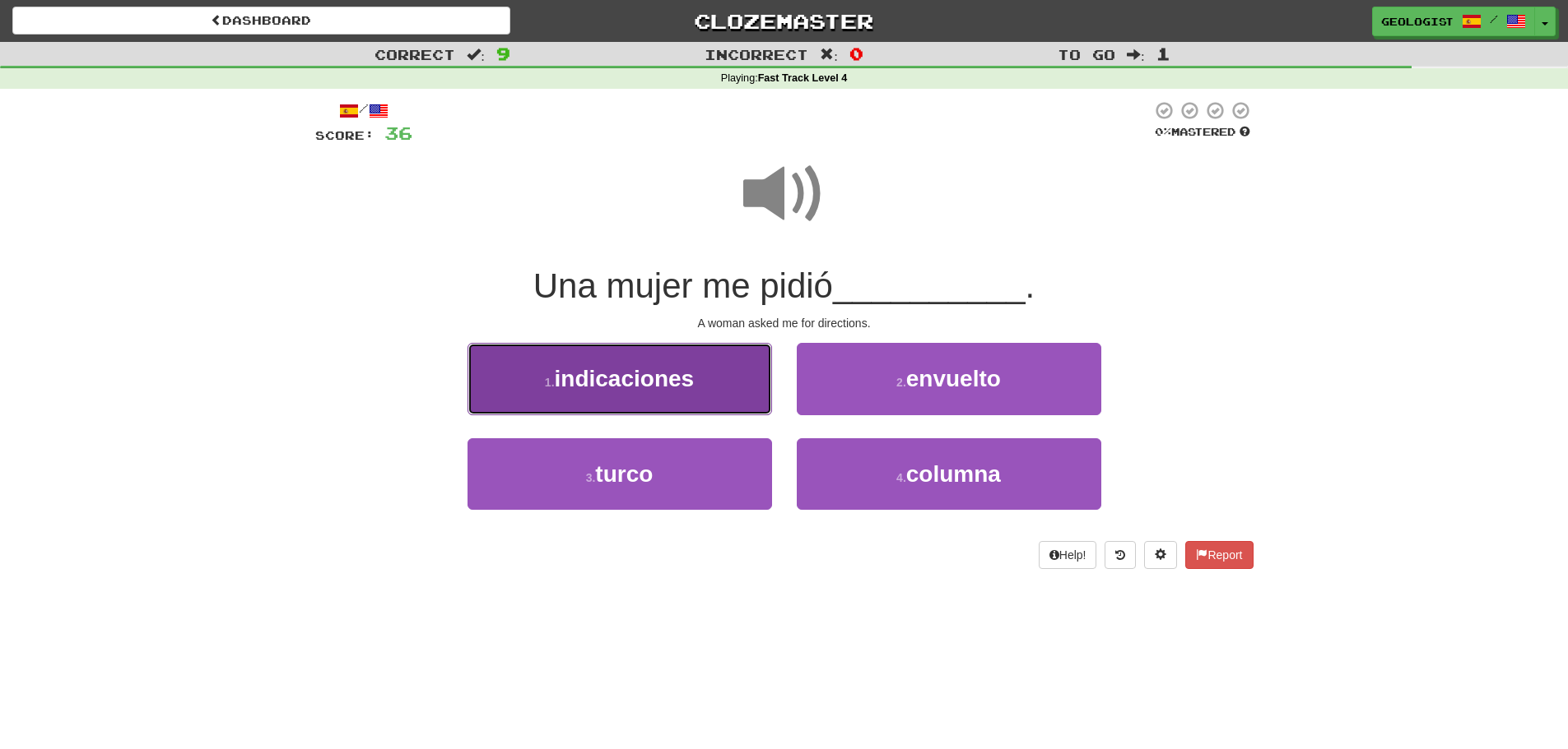
click at [517, 395] on button "1 . indicaciones" at bounding box center [620, 378] width 305 height 72
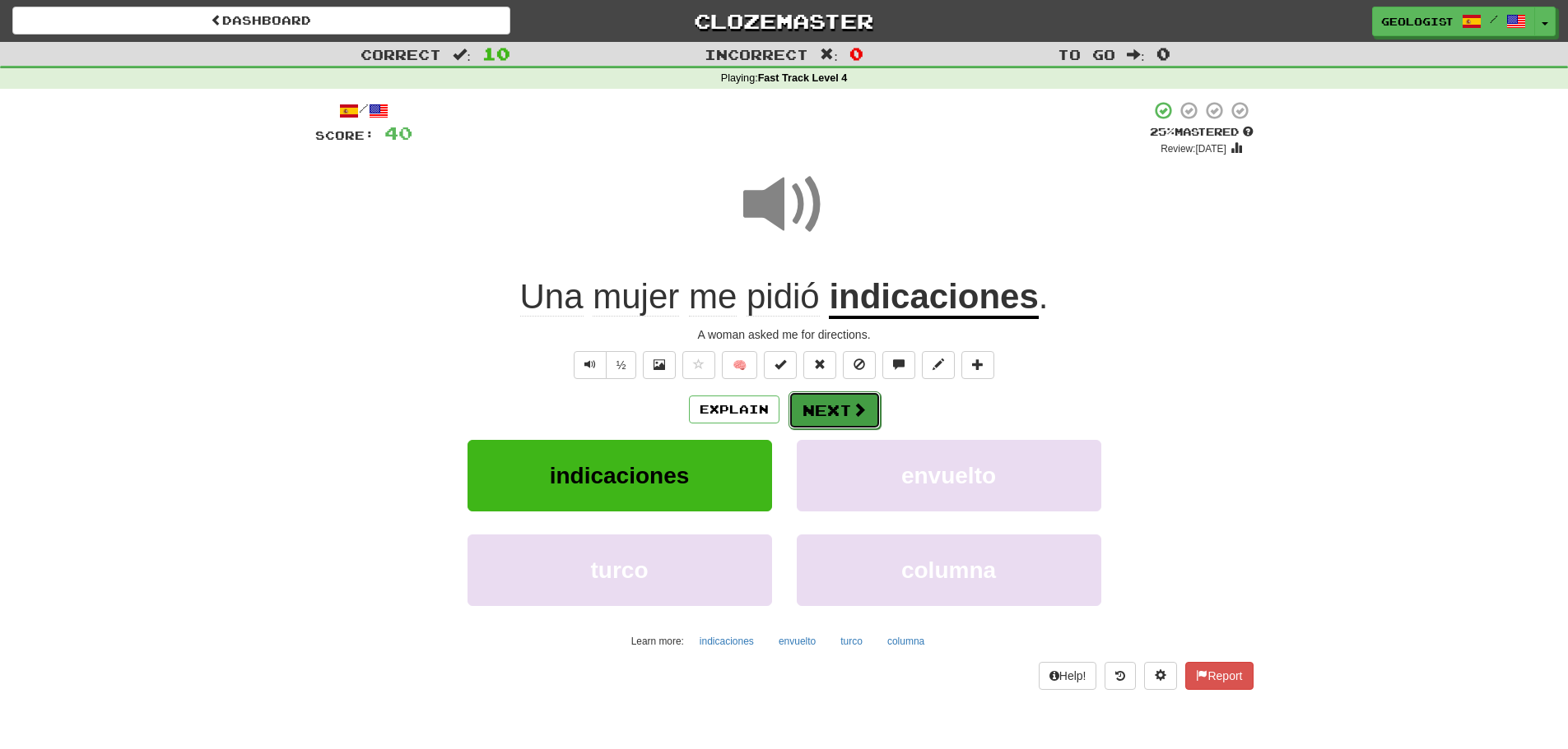
click at [831, 417] on button "Next" at bounding box center [835, 410] width 92 height 37
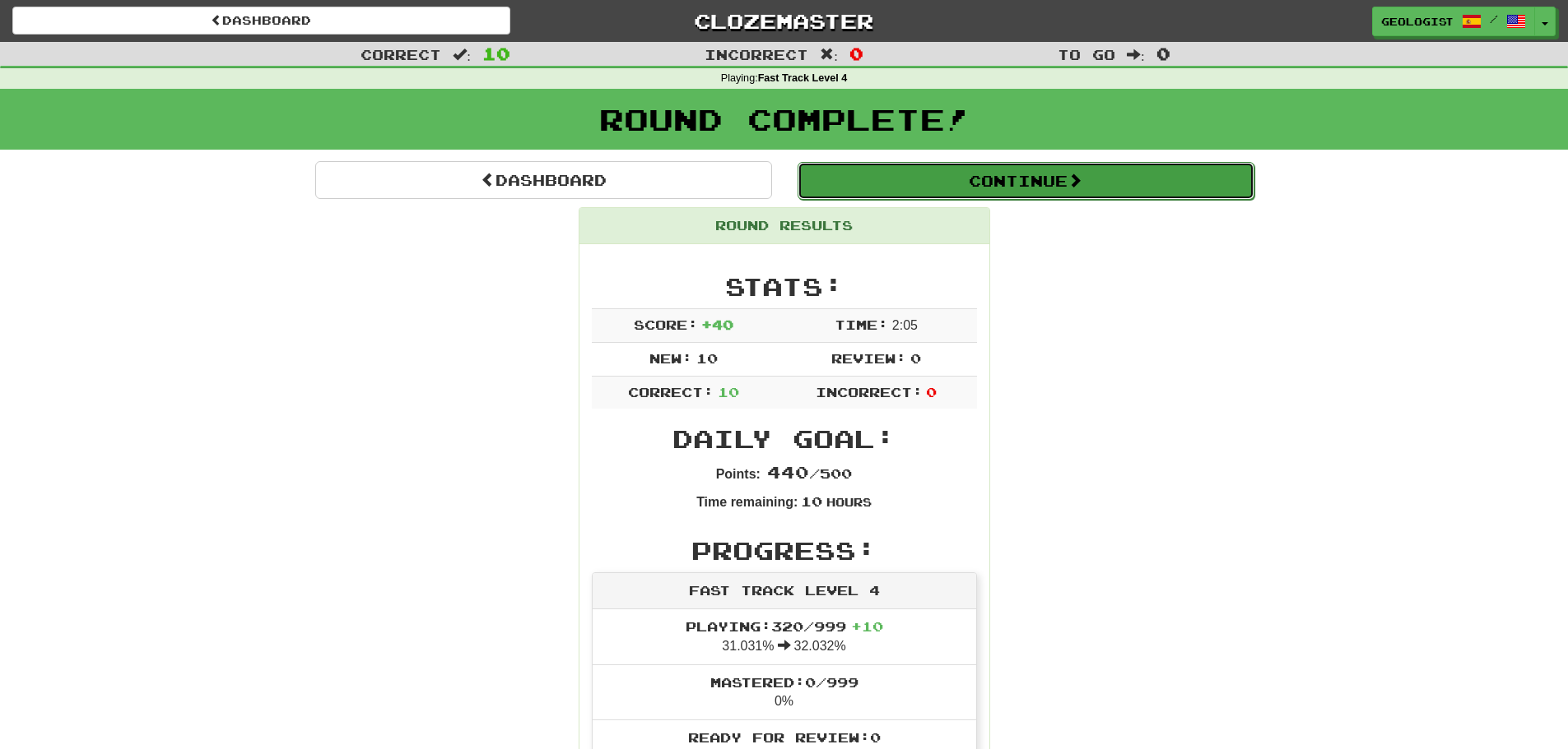
click at [1062, 183] on button "Continue" at bounding box center [1026, 180] width 457 height 37
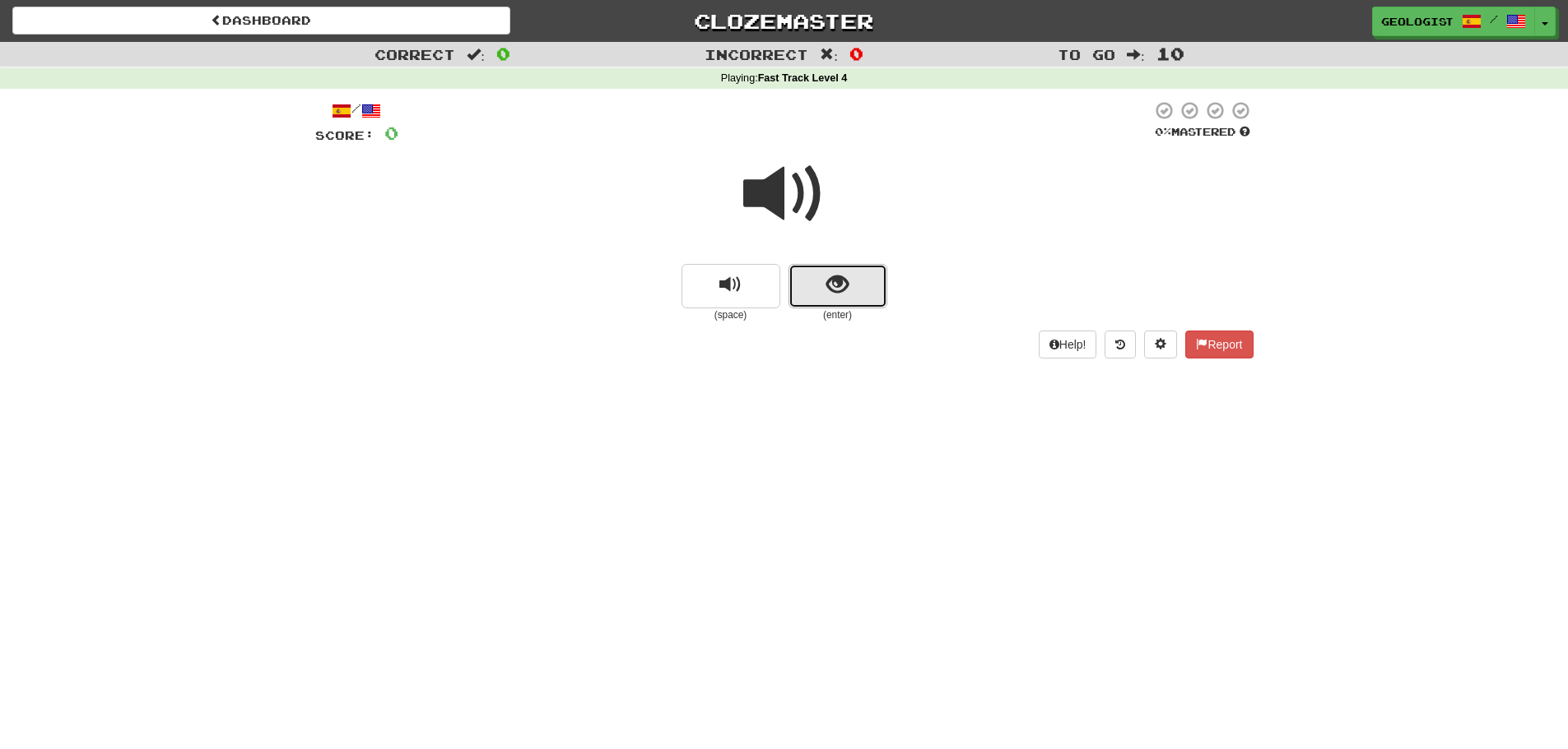
click at [842, 290] on span "show sentence" at bounding box center [837, 284] width 22 height 22
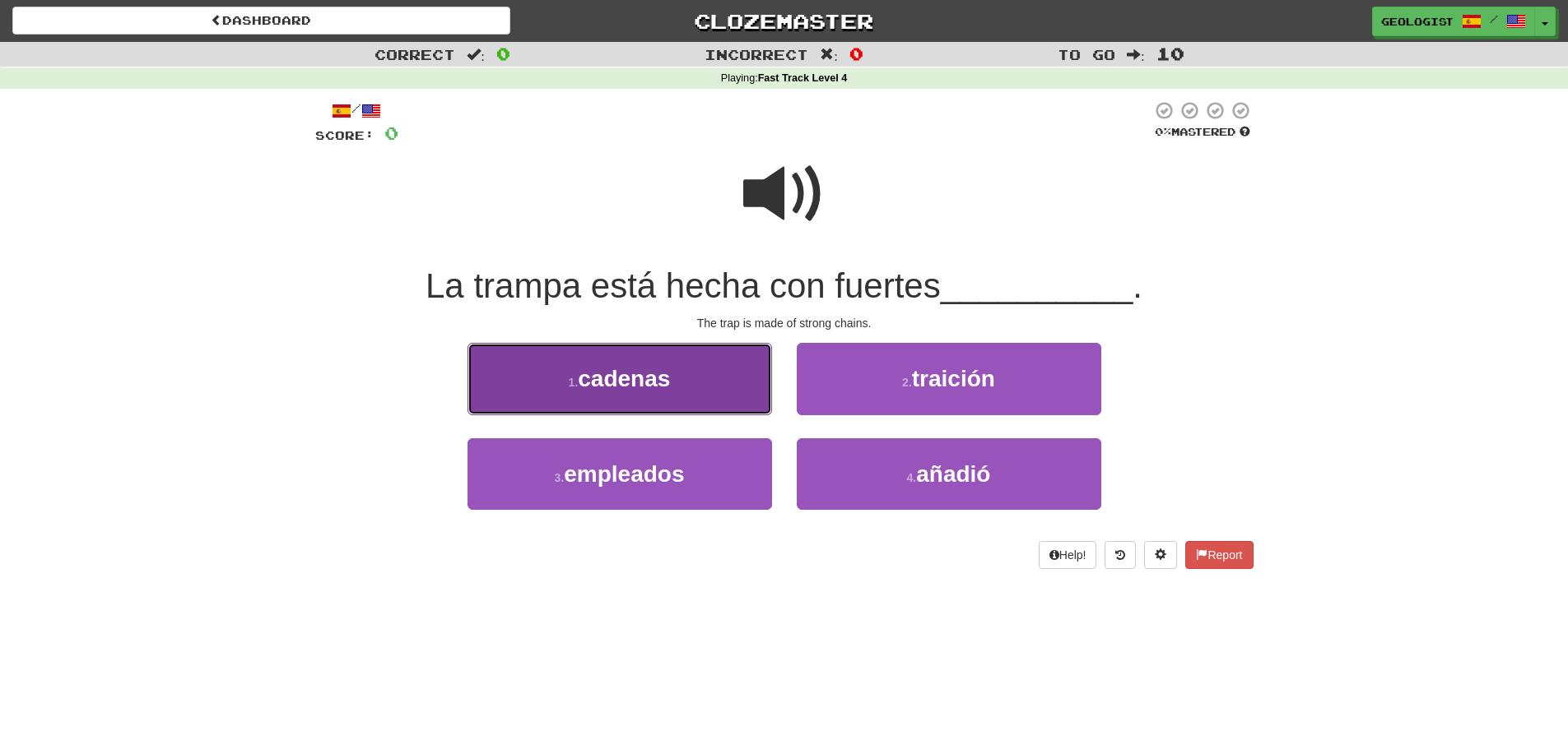
click at [636, 387] on span "cadenas" at bounding box center [624, 378] width 92 height 26
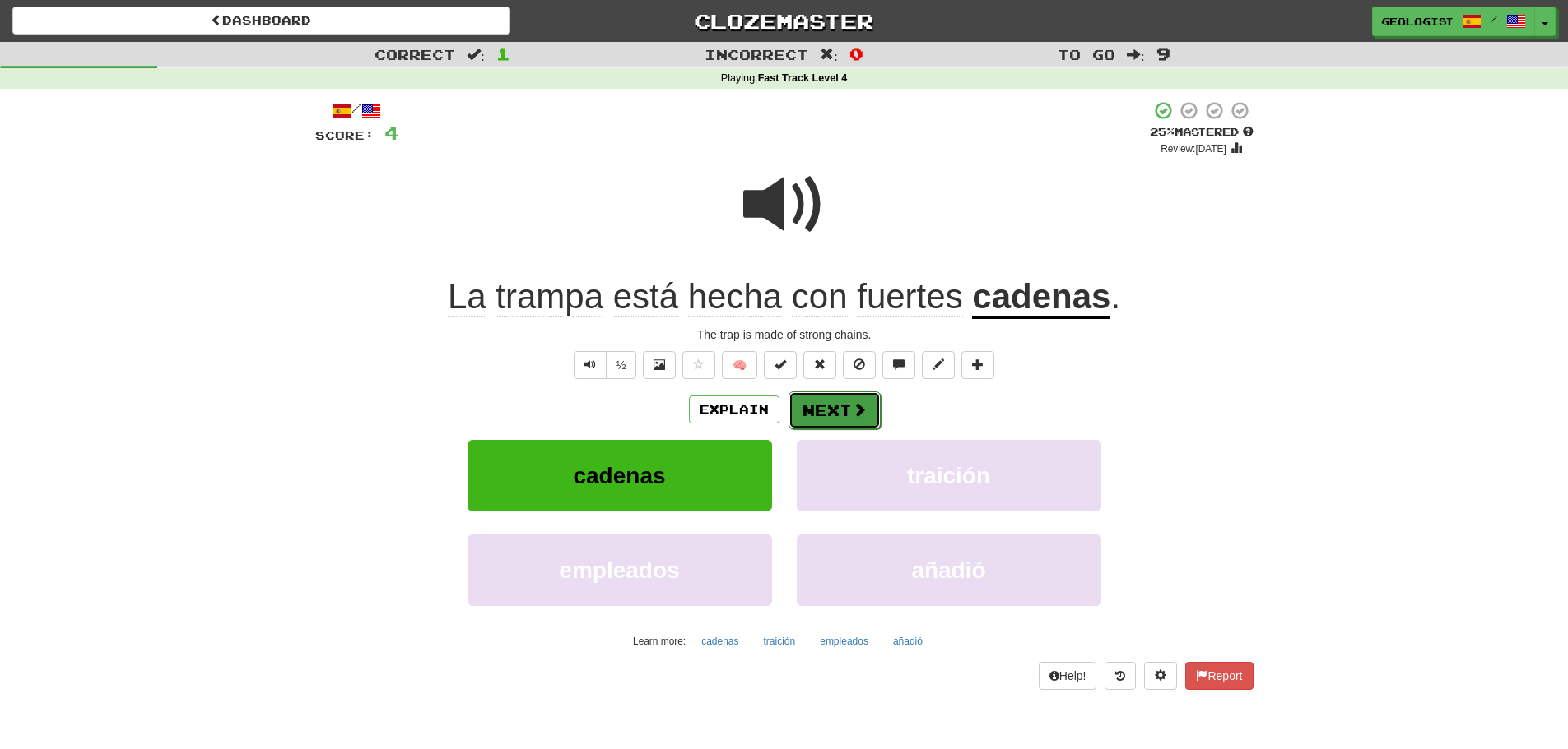
click at [835, 403] on button "Next" at bounding box center [835, 410] width 92 height 37
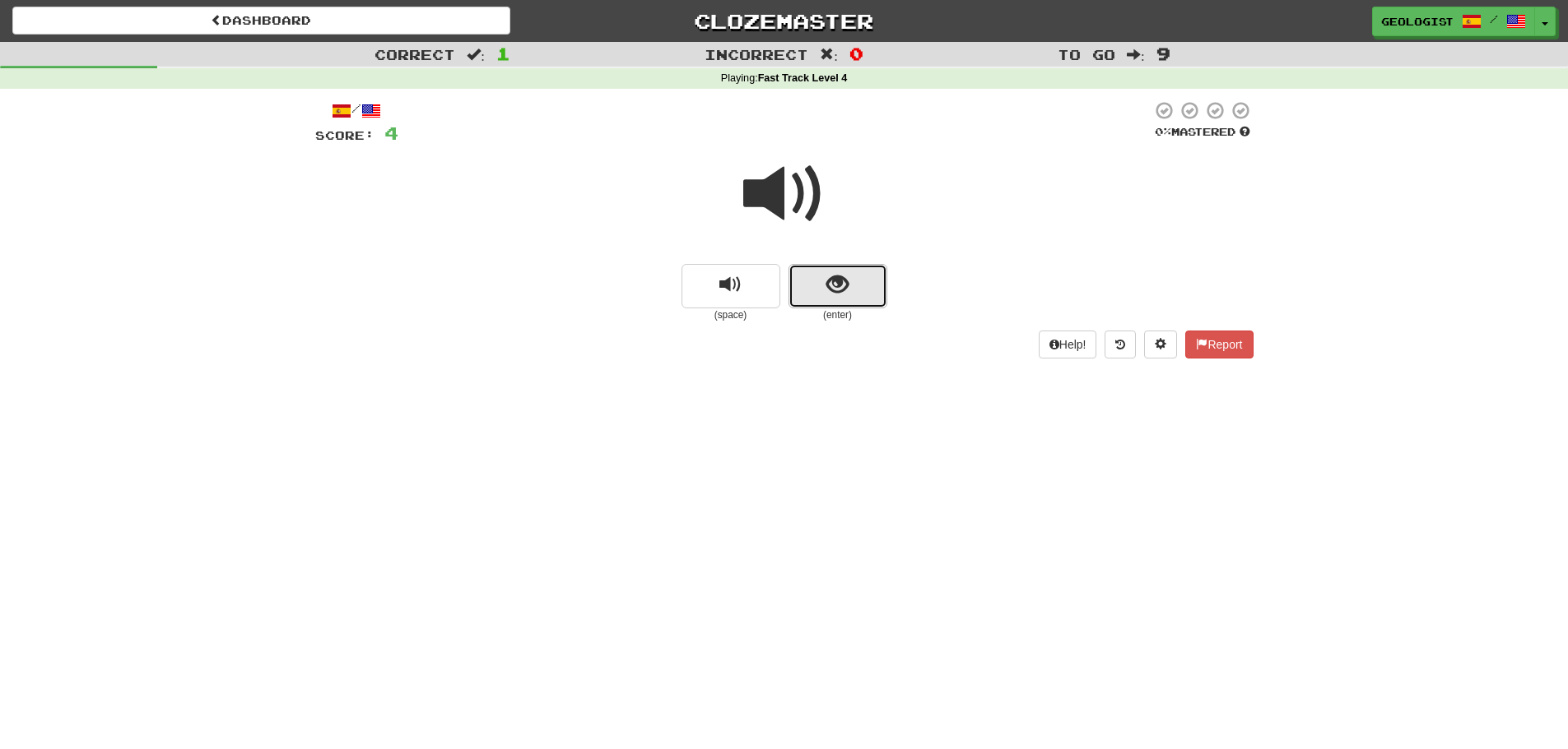
click at [860, 297] on button "show sentence" at bounding box center [838, 286] width 99 height 44
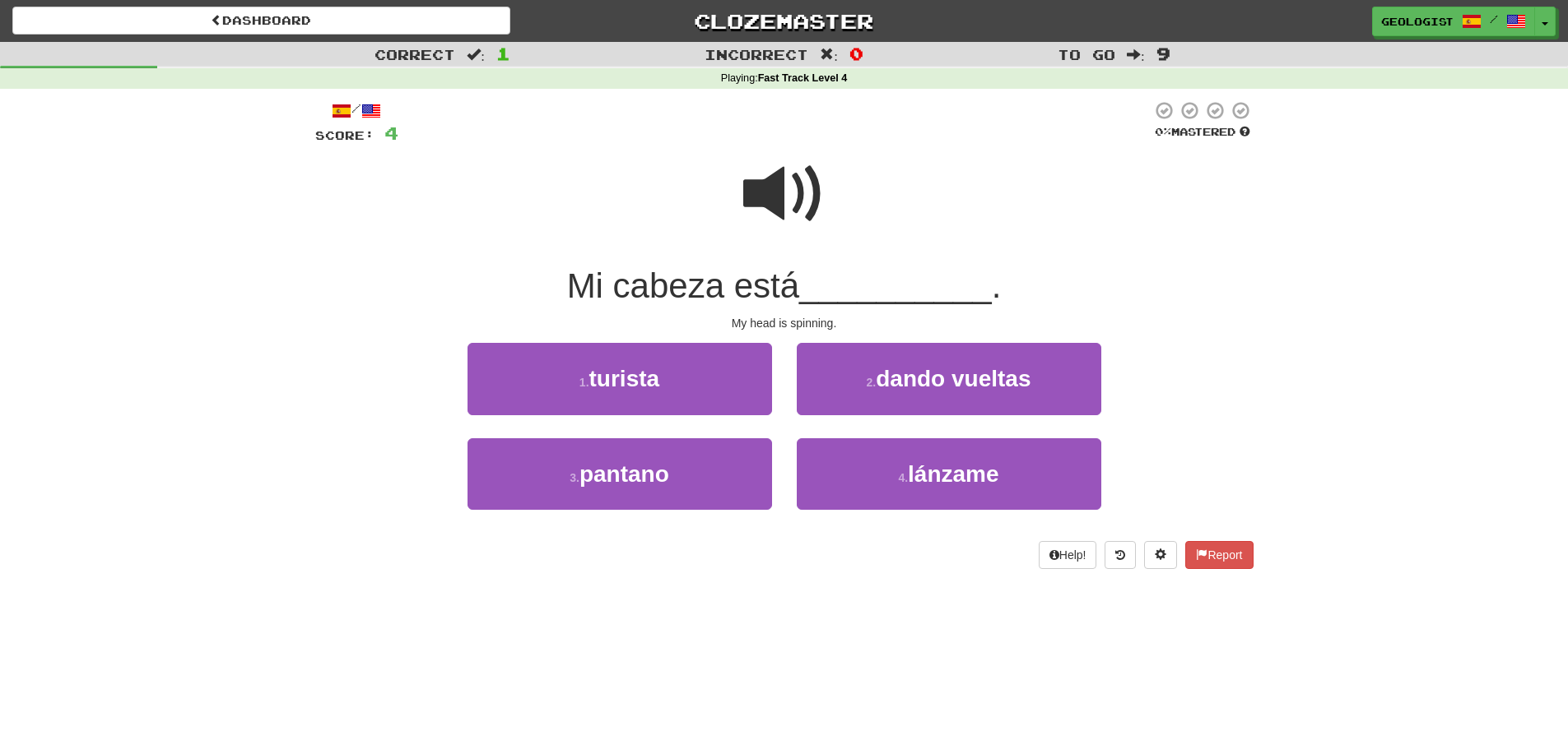
click at [744, 182] on span at bounding box center [784, 194] width 82 height 82
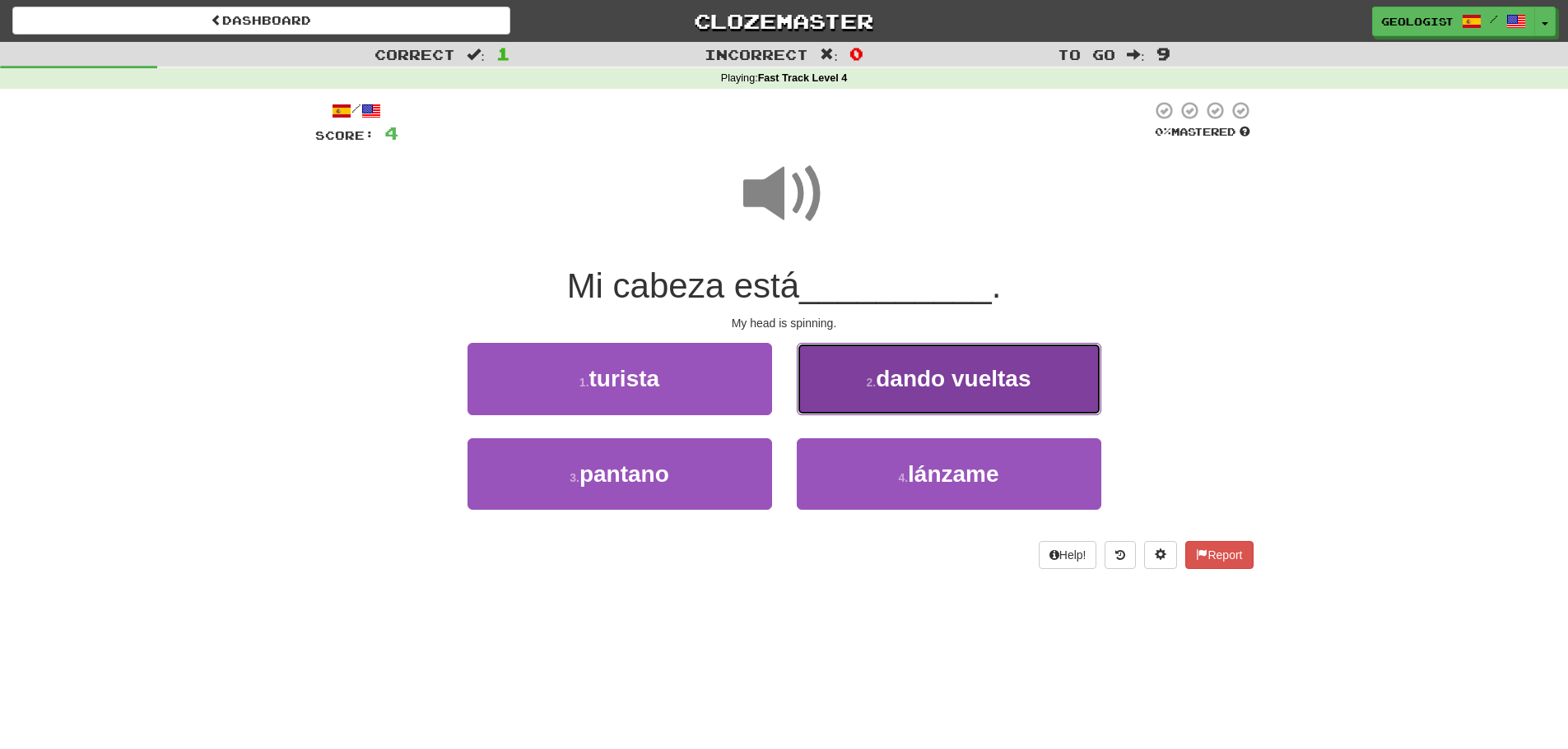
click at [1007, 397] on button "2 . dando vueltas" at bounding box center [949, 378] width 305 height 72
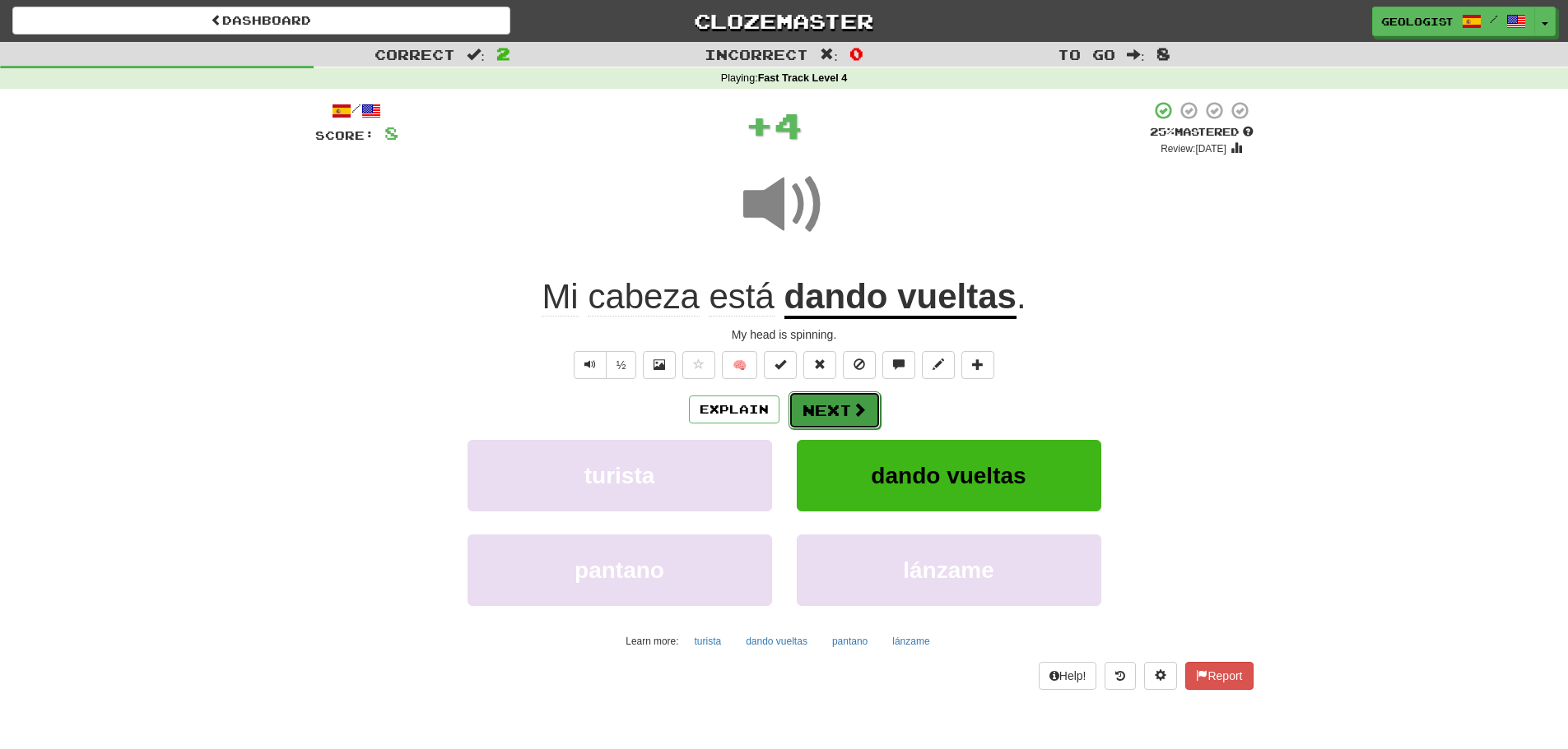
click at [847, 403] on button "Next" at bounding box center [835, 410] width 92 height 37
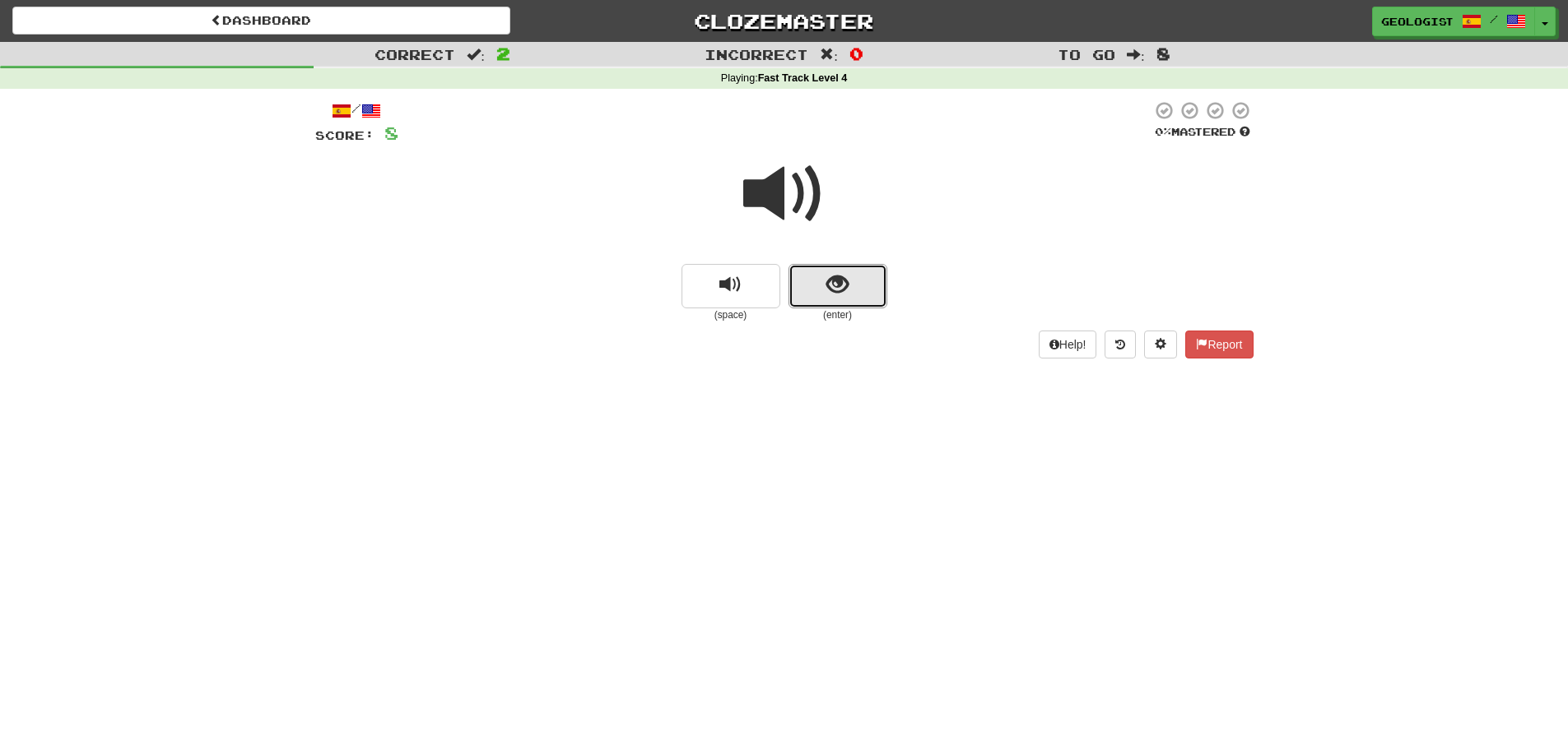
drag, startPoint x: 866, startPoint y: 299, endPoint x: 753, endPoint y: 312, distance: 113.7
click at [866, 297] on button "show sentence" at bounding box center [838, 286] width 99 height 44
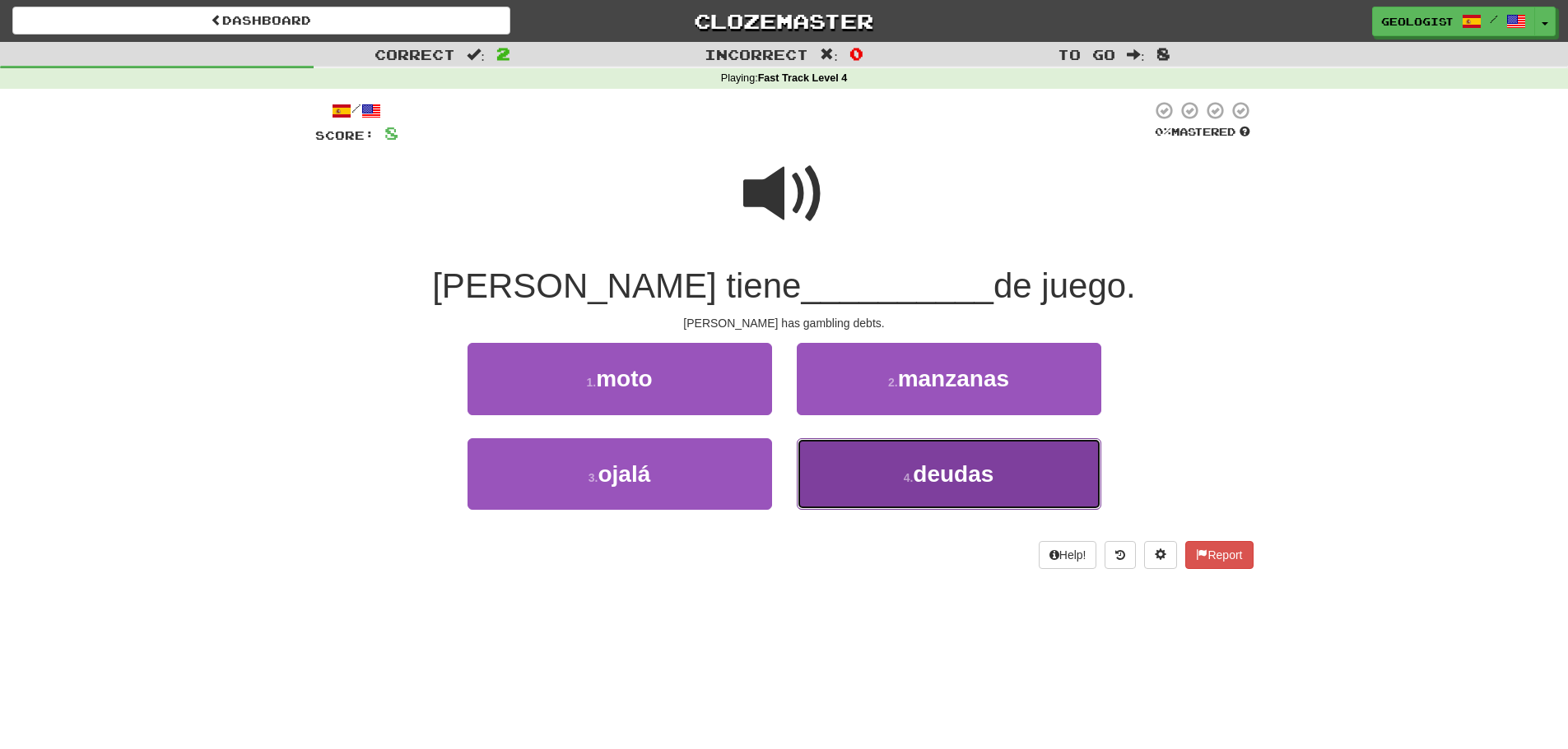
click at [1041, 466] on button "4 . deudas" at bounding box center [949, 474] width 305 height 72
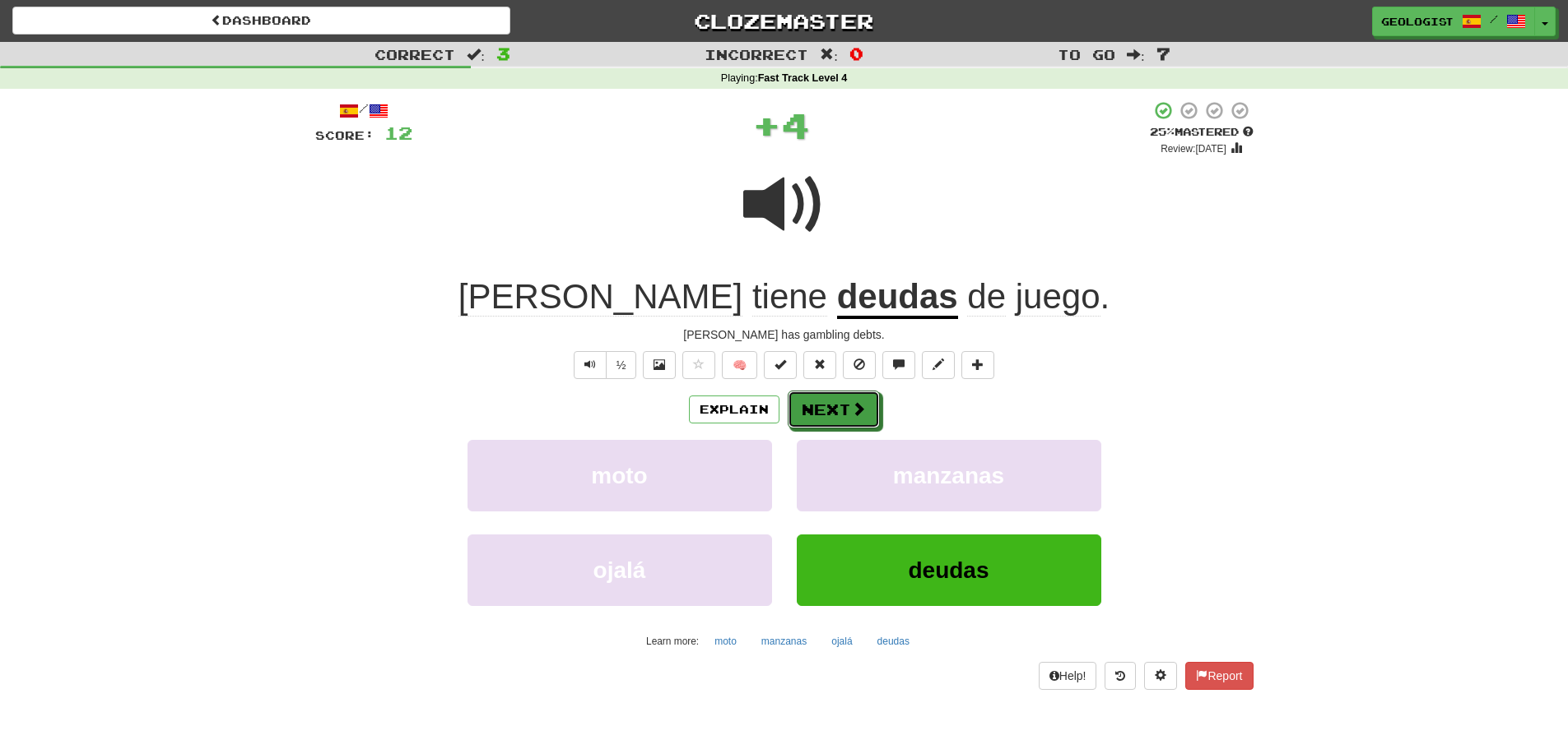
click at [844, 414] on button "Next" at bounding box center [834, 409] width 92 height 37
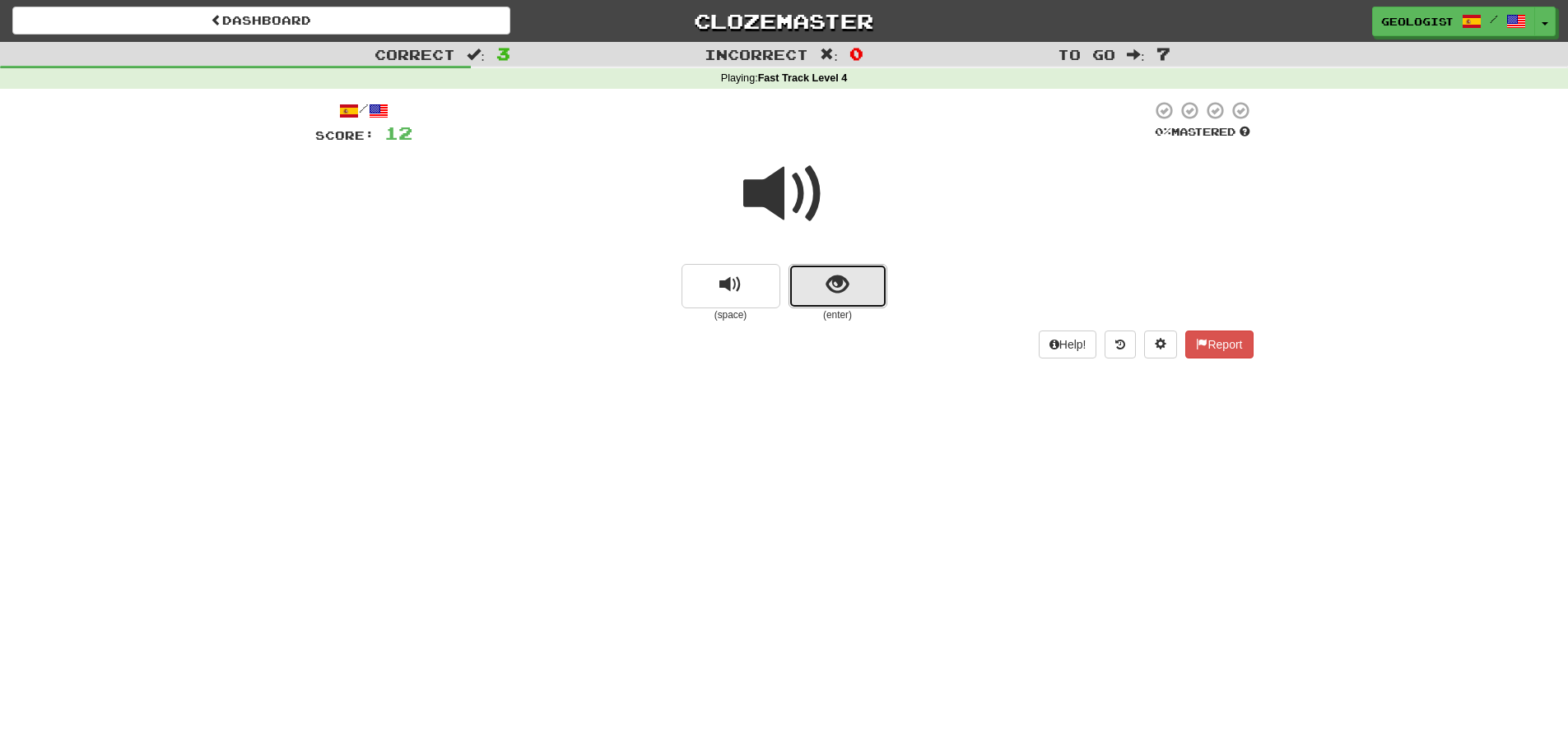
click at [841, 279] on span "show sentence" at bounding box center [837, 284] width 22 height 22
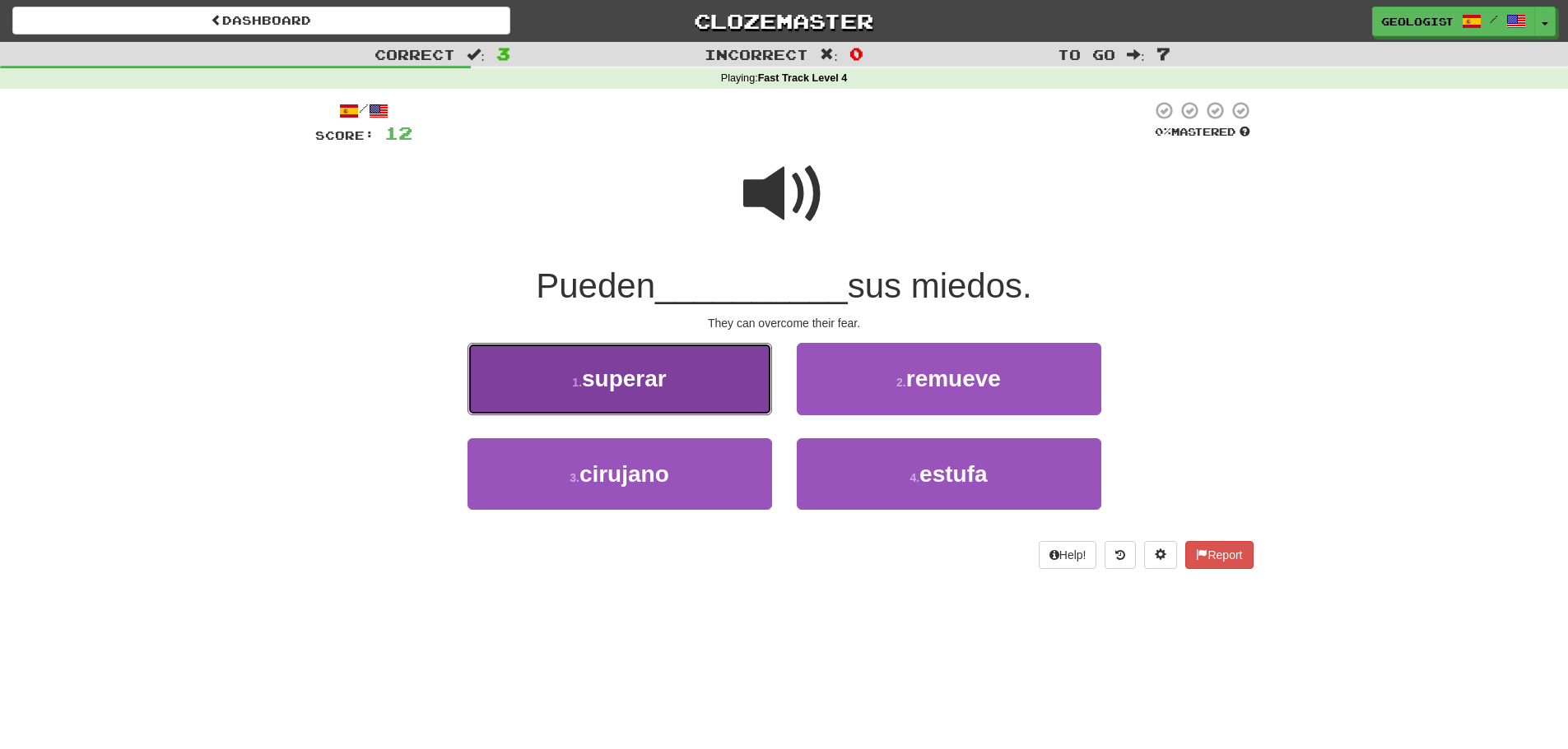
click at [619, 375] on span "superar" at bounding box center [624, 378] width 84 height 26
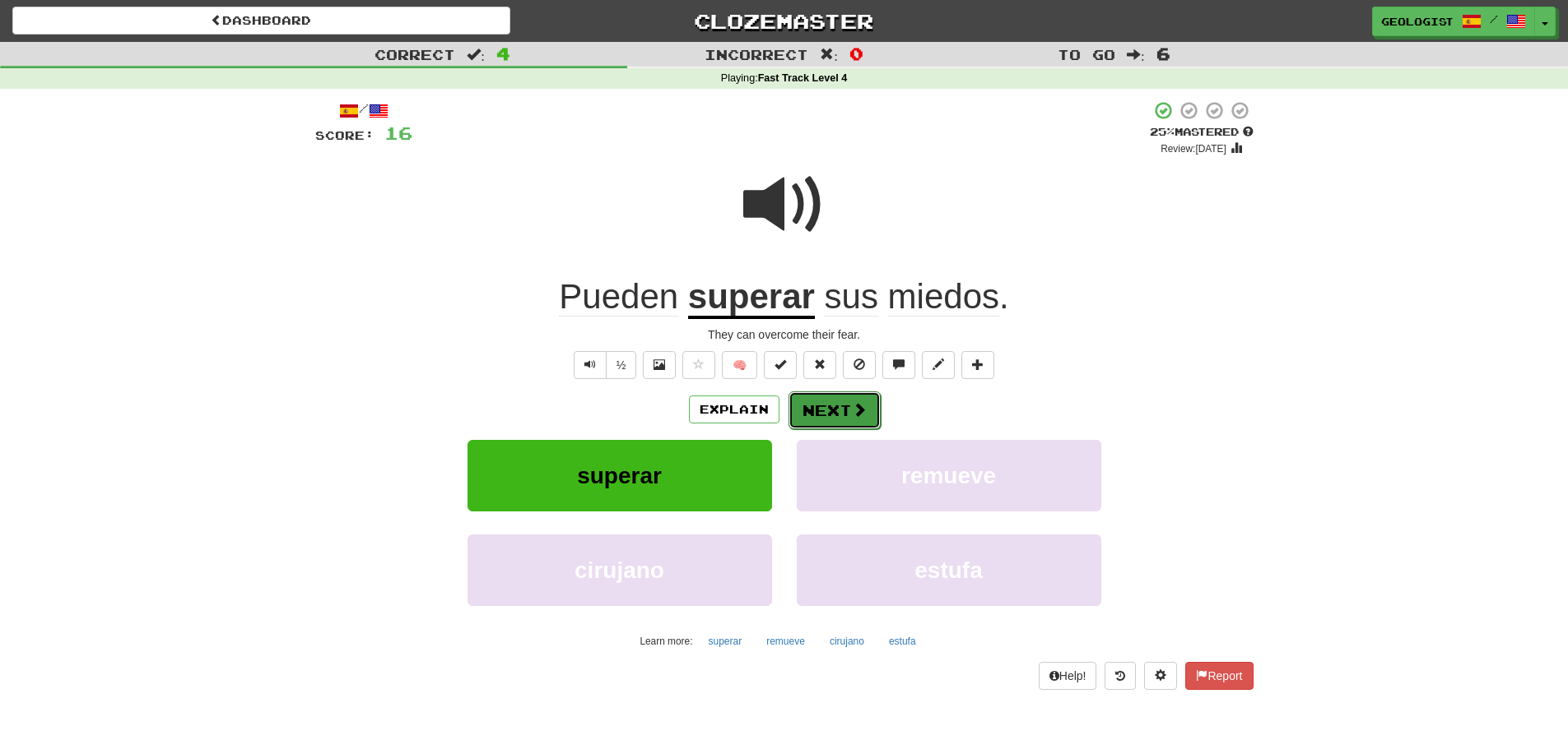
click at [835, 413] on button "Next" at bounding box center [835, 410] width 92 height 37
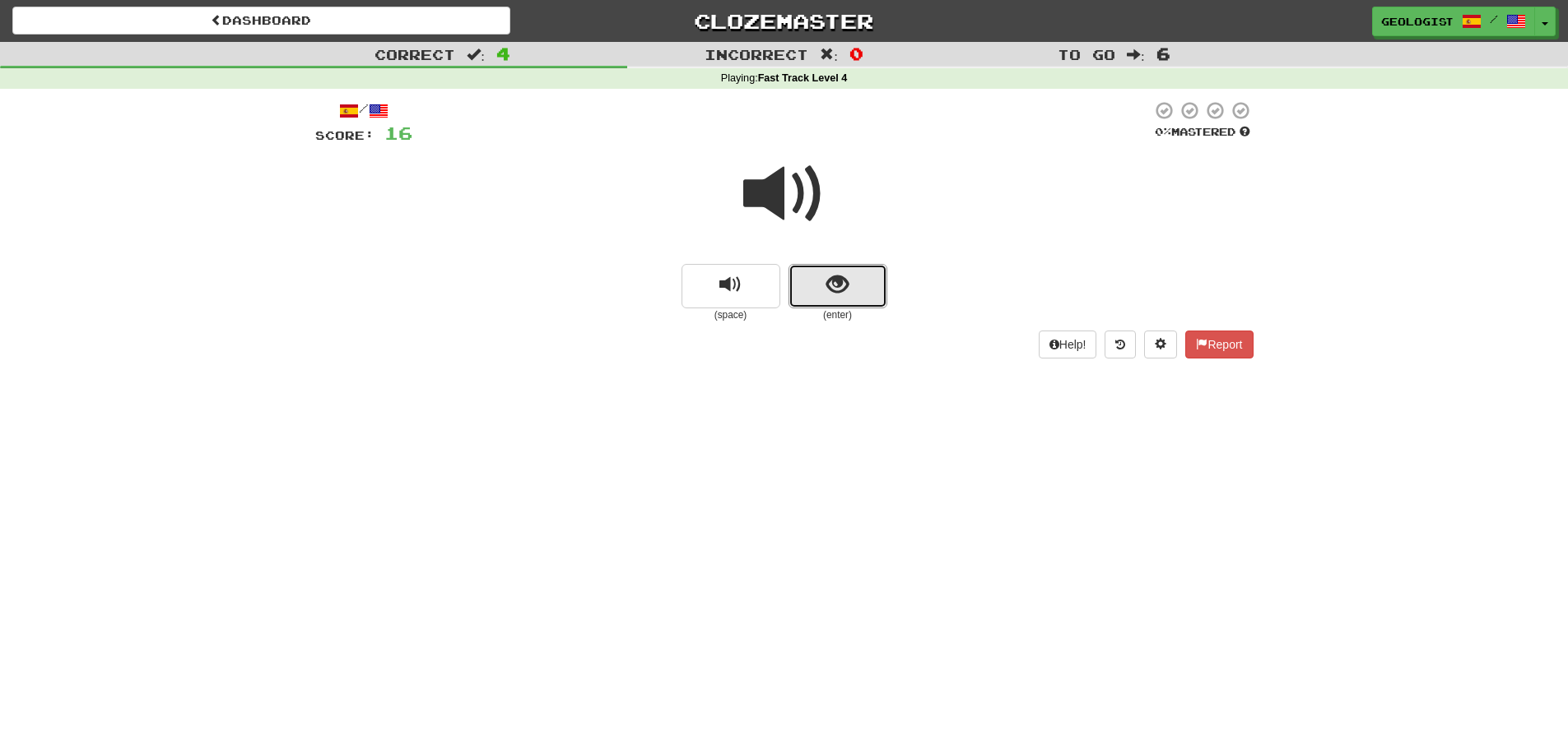
drag, startPoint x: 835, startPoint y: 289, endPoint x: 643, endPoint y: 258, distance: 194.5
click at [831, 281] on span "show sentence" at bounding box center [837, 284] width 22 height 22
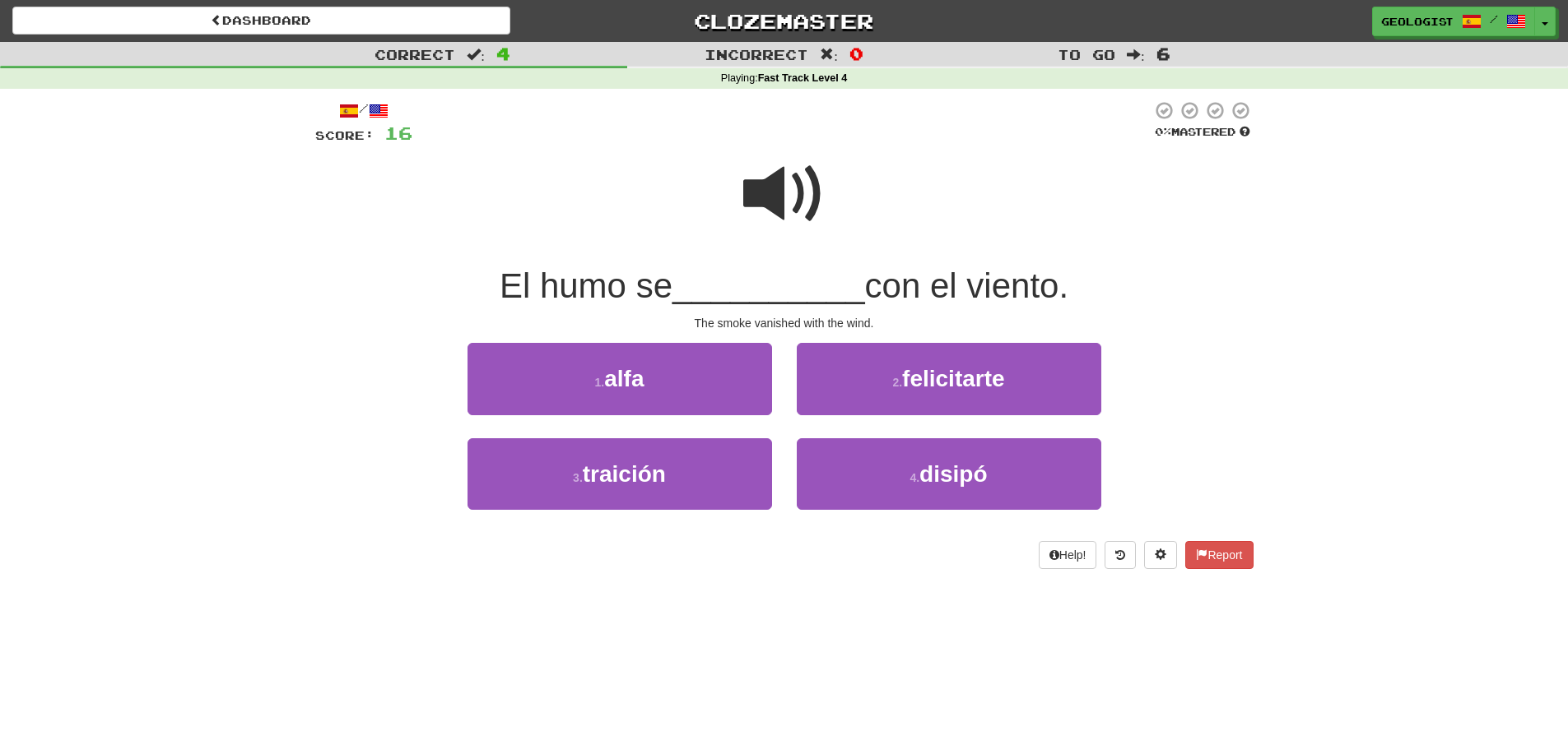
click at [767, 181] on span at bounding box center [784, 194] width 82 height 82
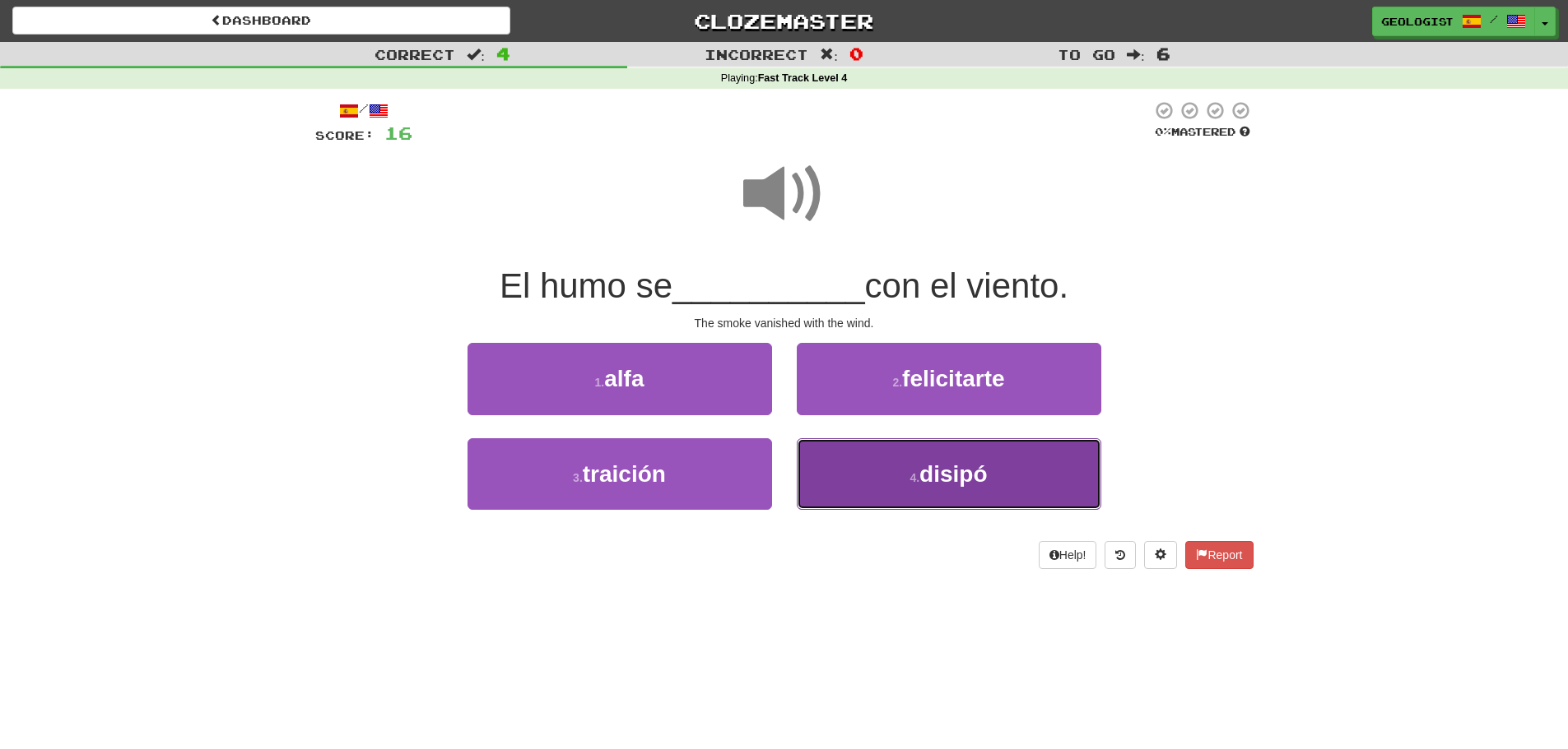
click at [993, 459] on button "4 . disipó" at bounding box center [949, 474] width 305 height 72
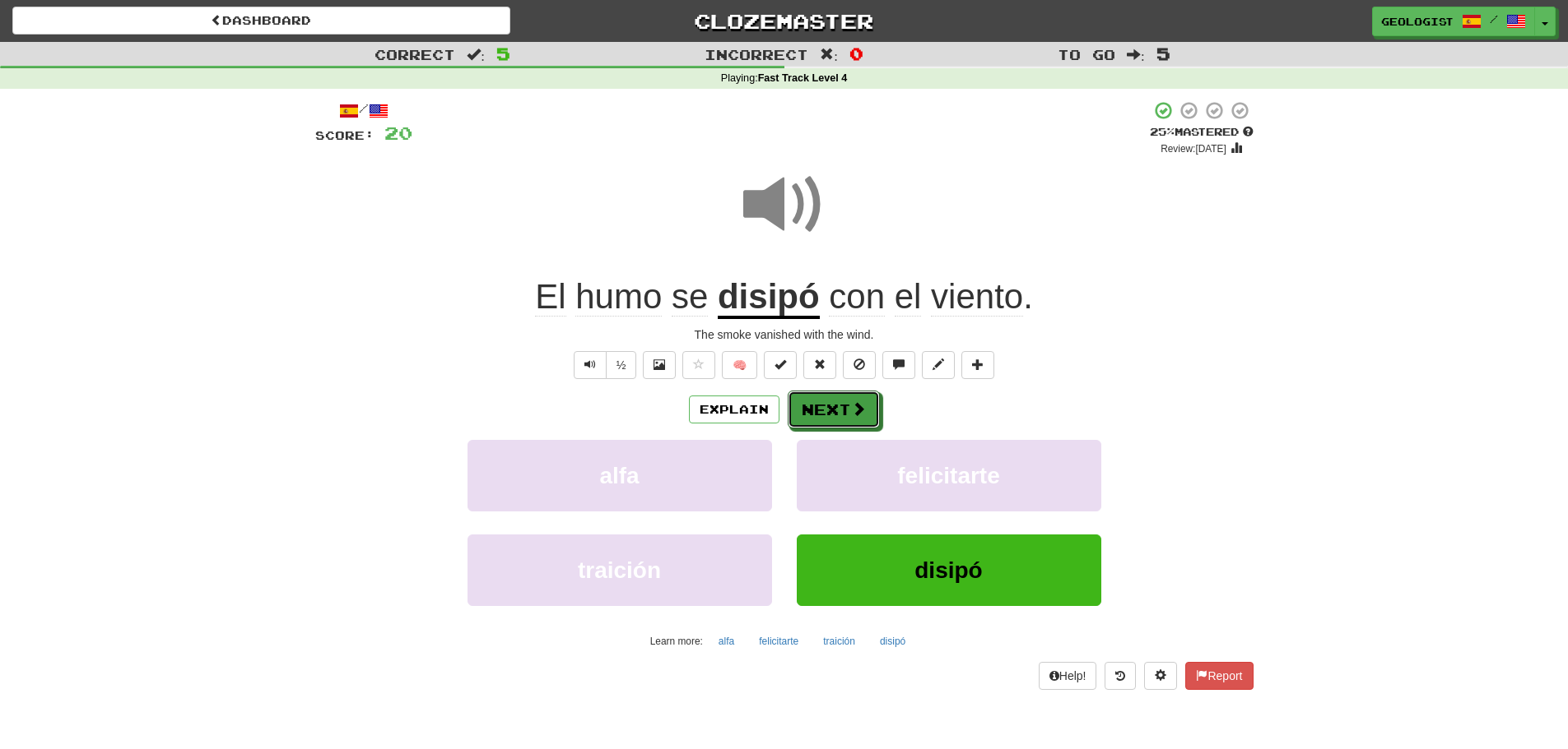
click at [844, 418] on button "Next" at bounding box center [834, 409] width 92 height 37
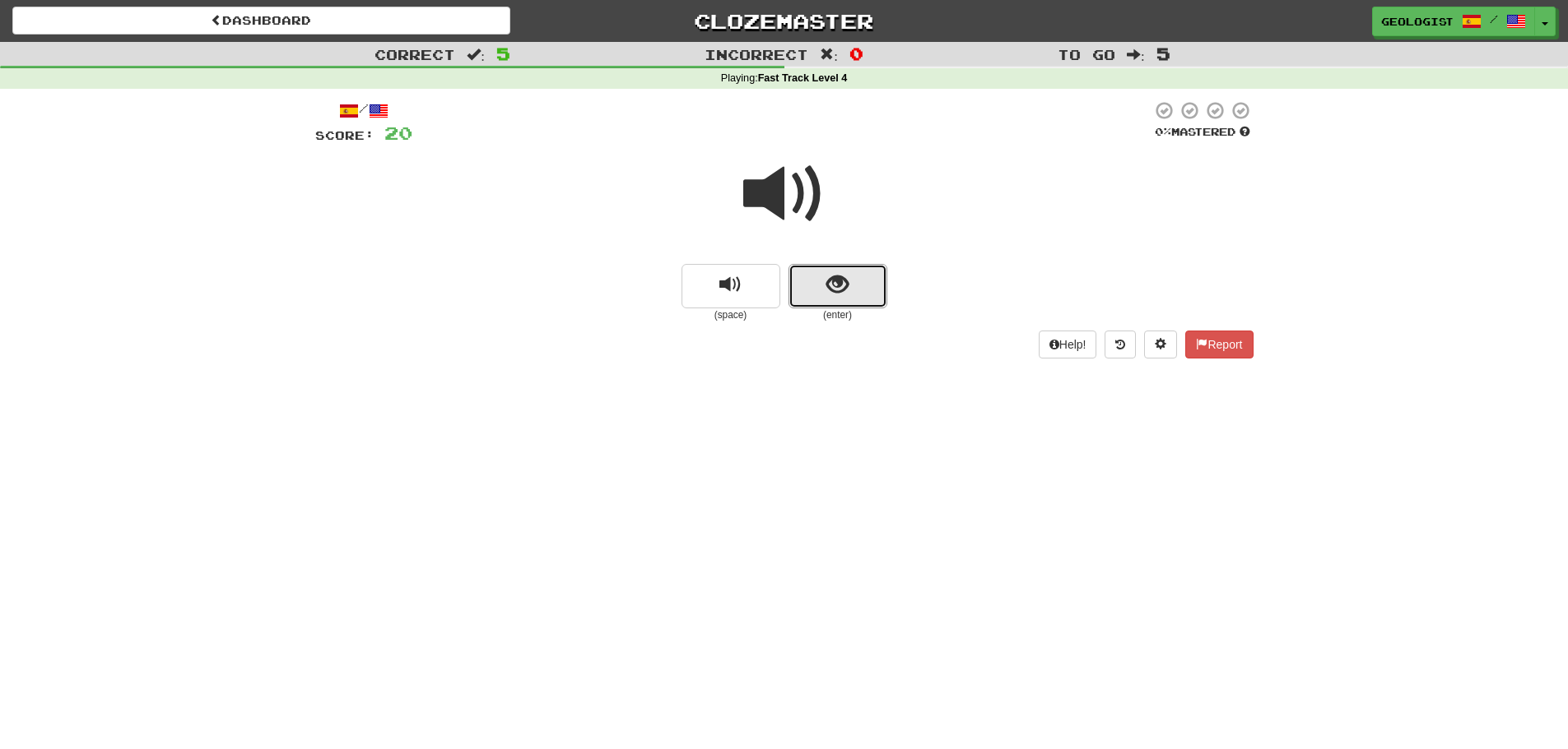
drag, startPoint x: 812, startPoint y: 293, endPoint x: 242, endPoint y: 240, distance: 572.5
click at [810, 293] on button "show sentence" at bounding box center [838, 286] width 99 height 44
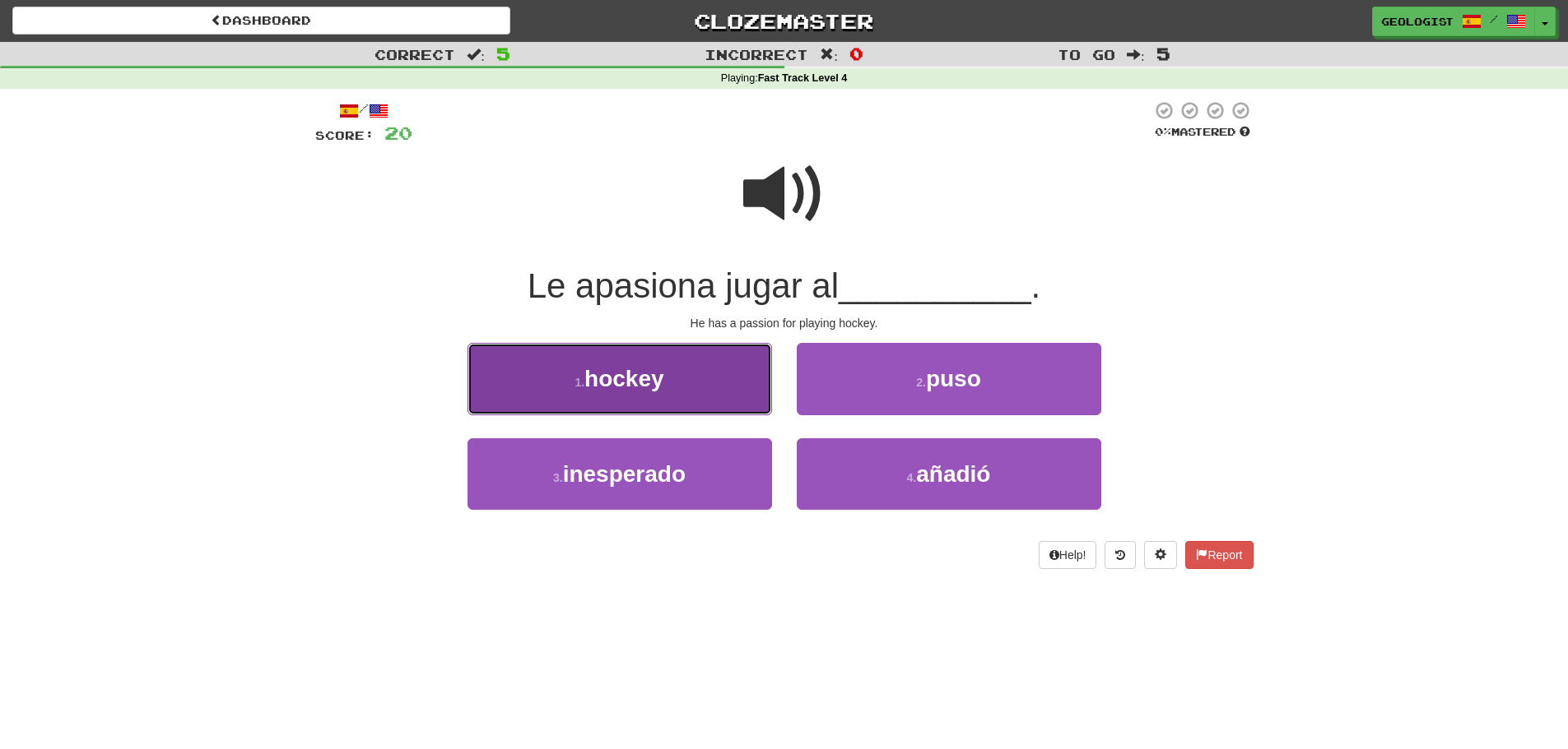
drag, startPoint x: 497, startPoint y: 390, endPoint x: 490, endPoint y: 387, distance: 7.6
click at [497, 390] on button "1 . hockey" at bounding box center [620, 378] width 305 height 72
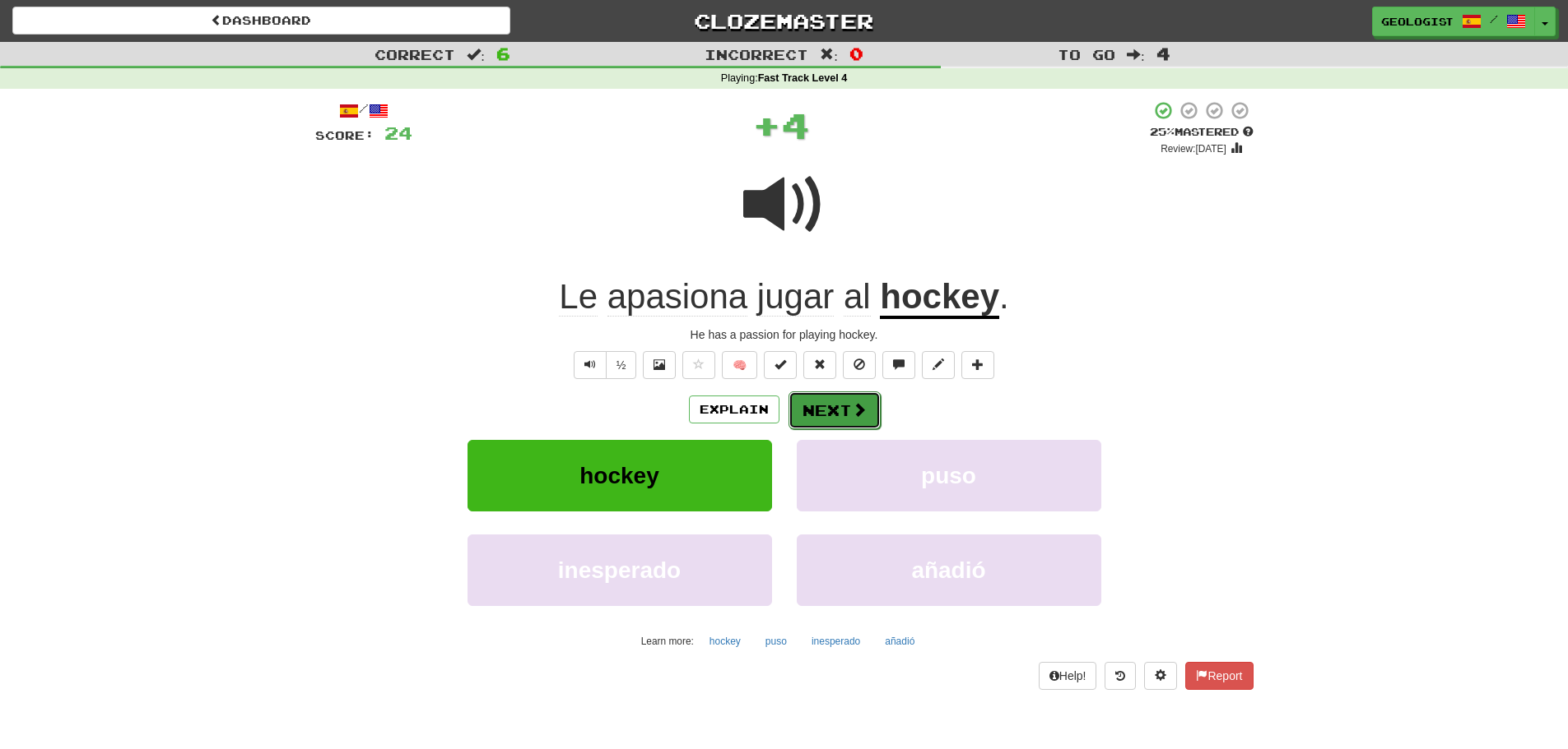
click at [818, 417] on button "Next" at bounding box center [835, 410] width 92 height 37
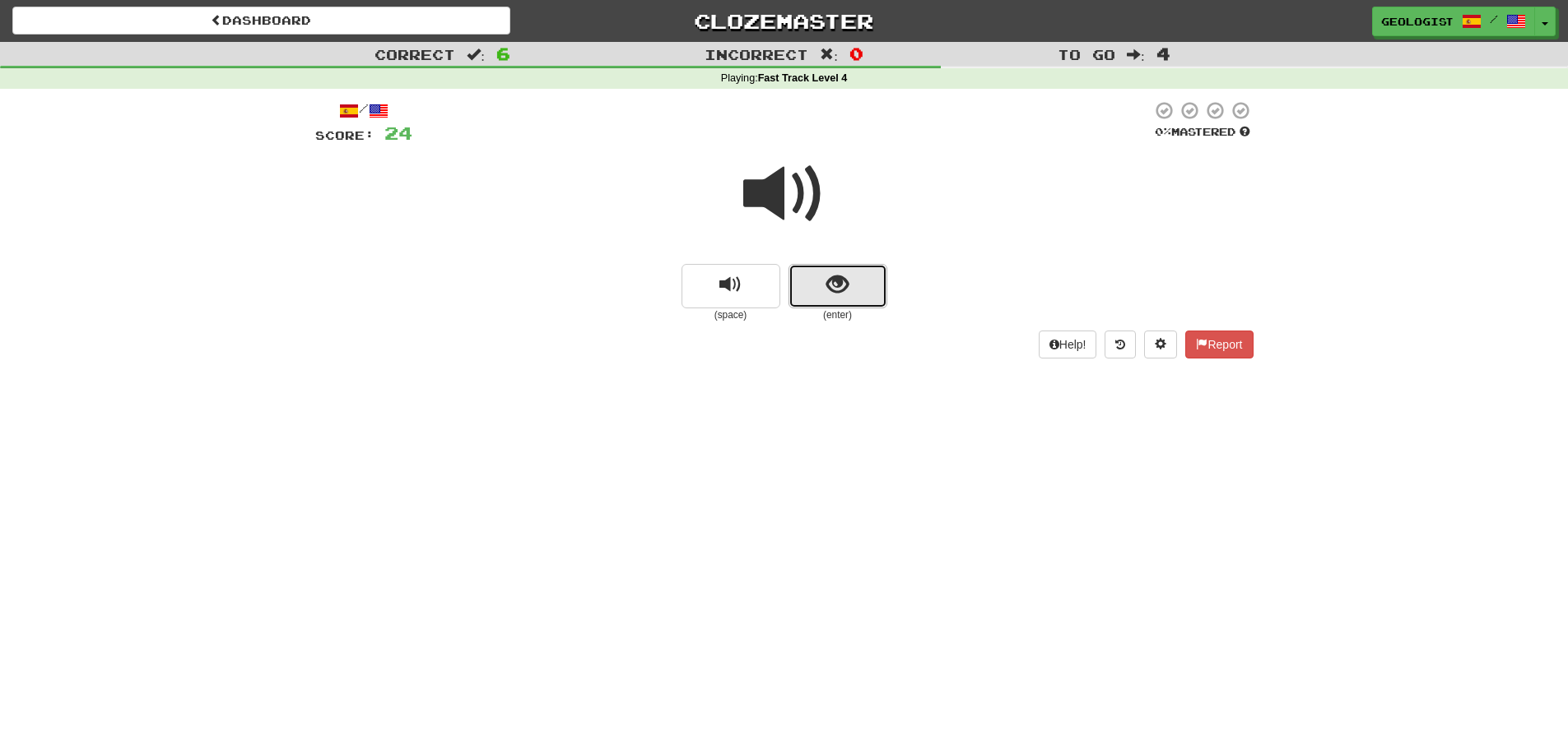
click at [867, 278] on button "show sentence" at bounding box center [838, 286] width 99 height 44
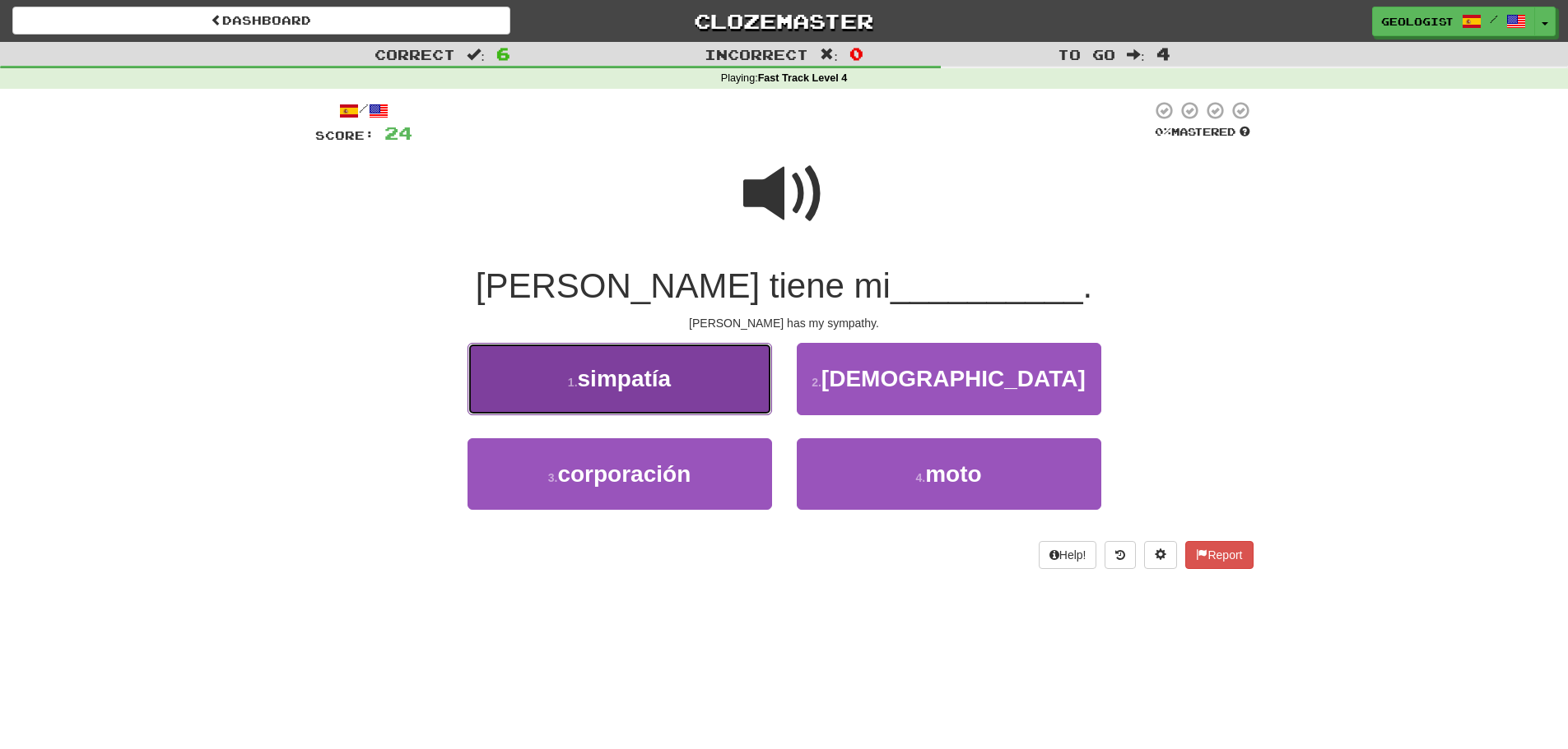
click at [561, 396] on button "1 . simpatía" at bounding box center [620, 378] width 305 height 72
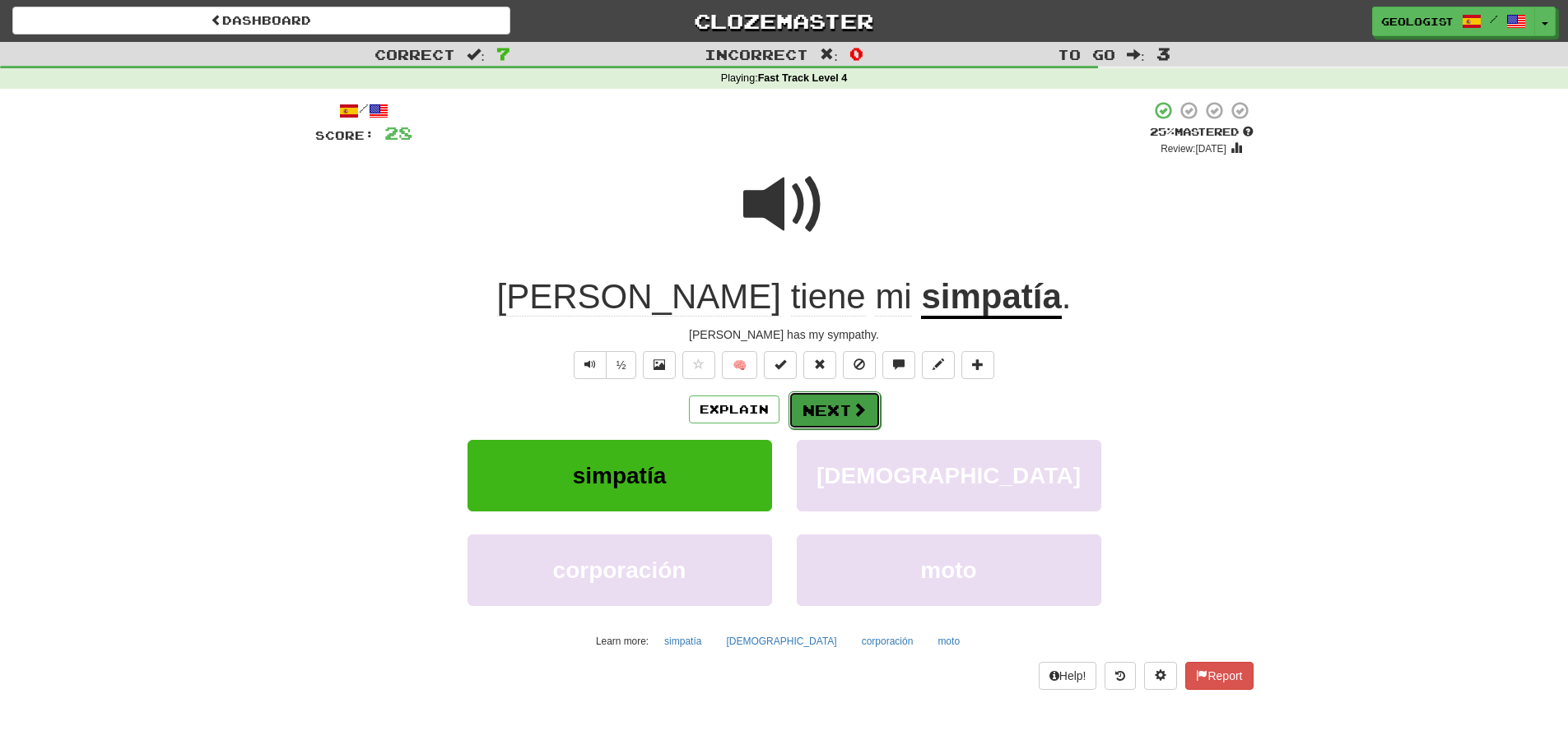
click at [852, 415] on span at bounding box center [859, 409] width 14 height 14
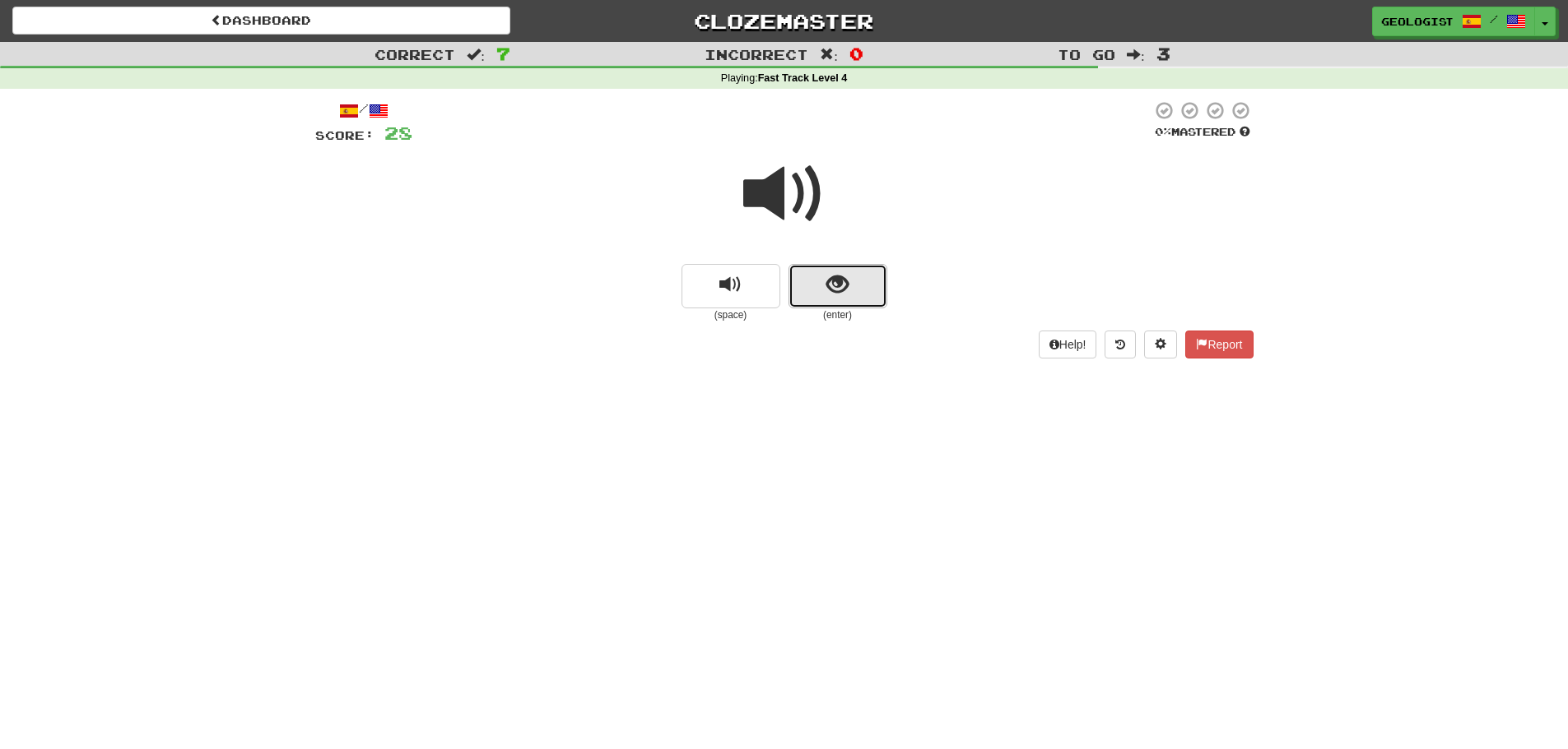
click at [837, 275] on span "show sentence" at bounding box center [837, 284] width 22 height 22
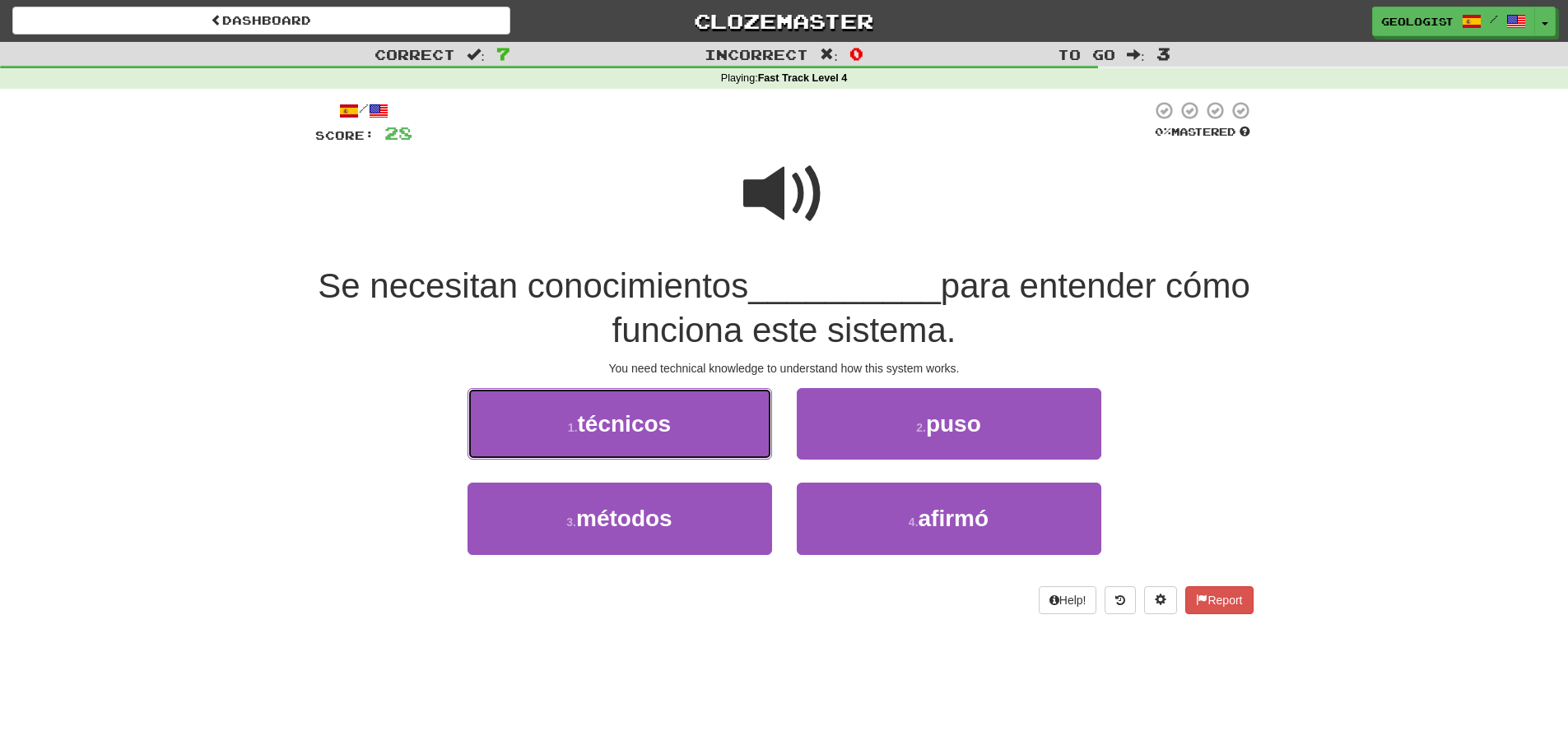
click at [558, 432] on button "1 . técnicos" at bounding box center [620, 423] width 305 height 72
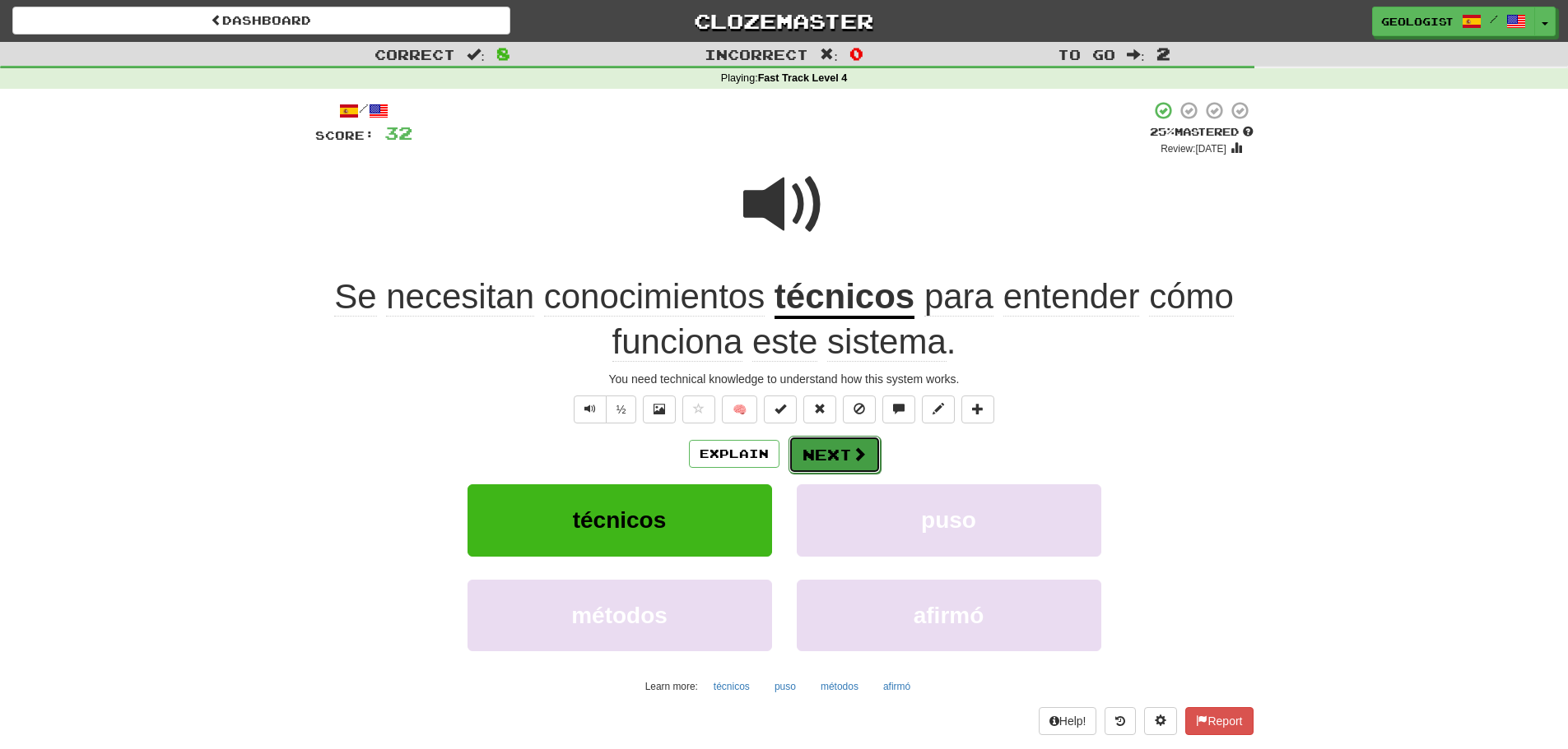
click at [841, 447] on button "Next" at bounding box center [835, 454] width 92 height 37
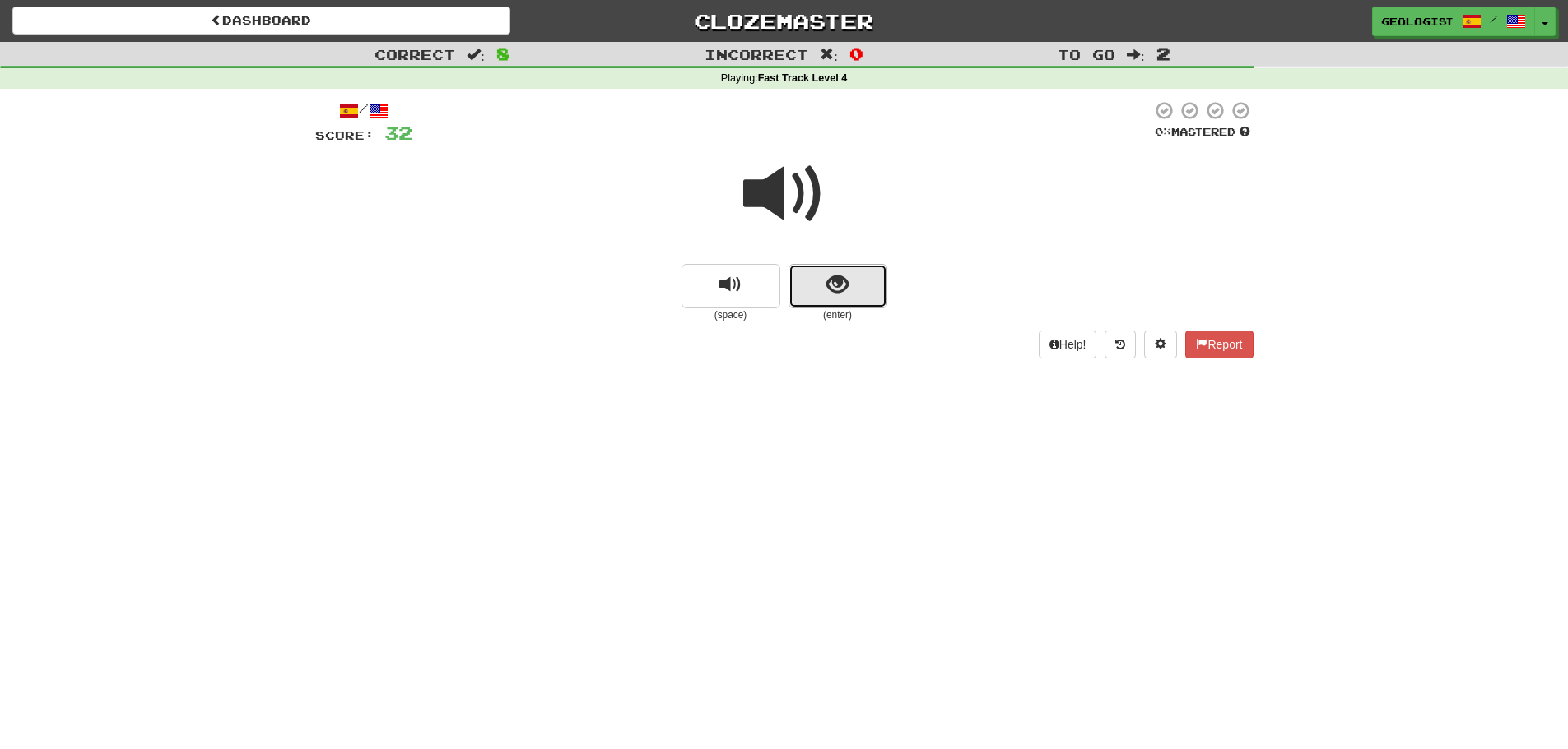
drag, startPoint x: 834, startPoint y: 294, endPoint x: 813, endPoint y: 273, distance: 29.7
click at [813, 273] on button "show sentence" at bounding box center [838, 286] width 99 height 44
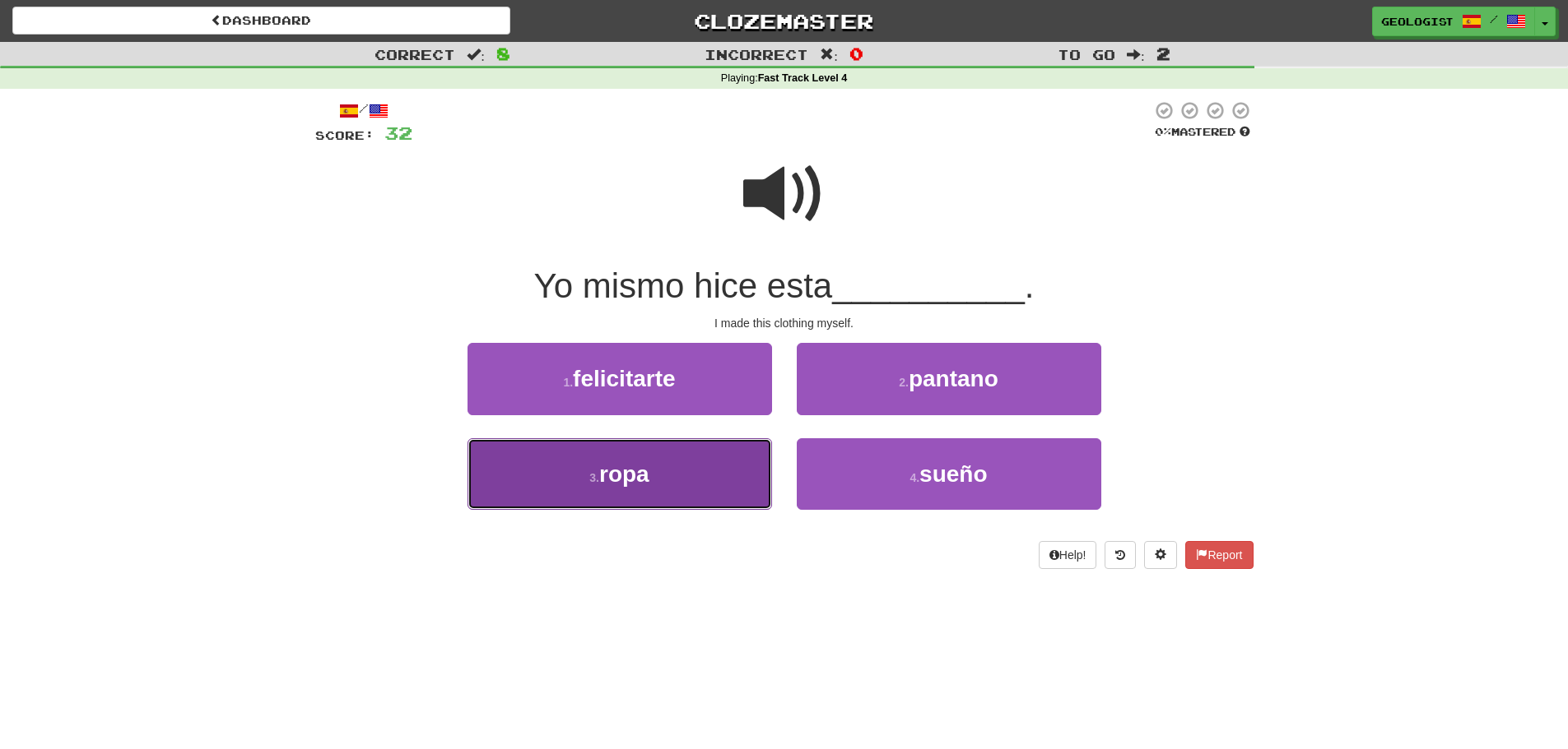
click at [592, 484] on small "3 ." at bounding box center [594, 478] width 10 height 13
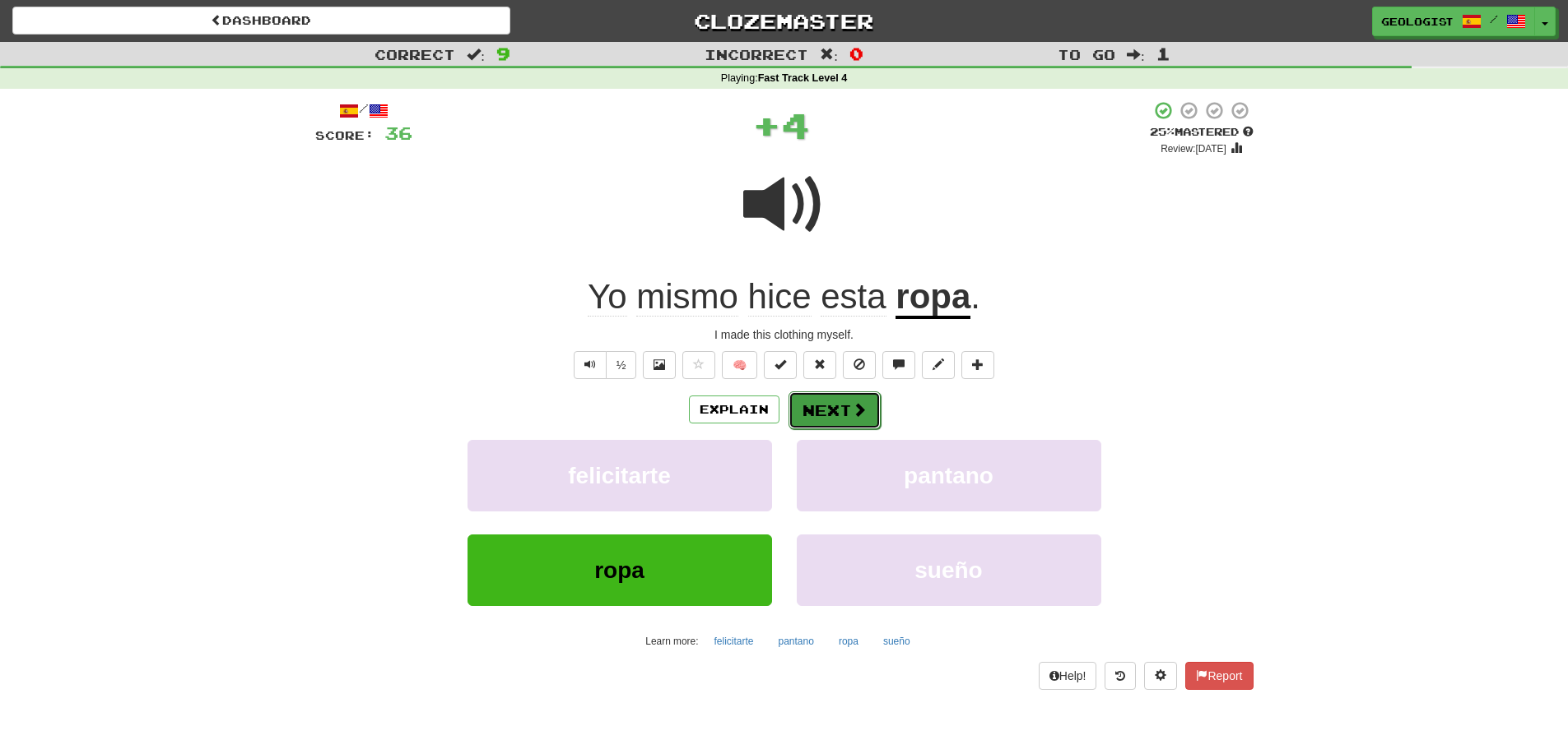
click at [813, 406] on button "Next" at bounding box center [835, 410] width 92 height 37
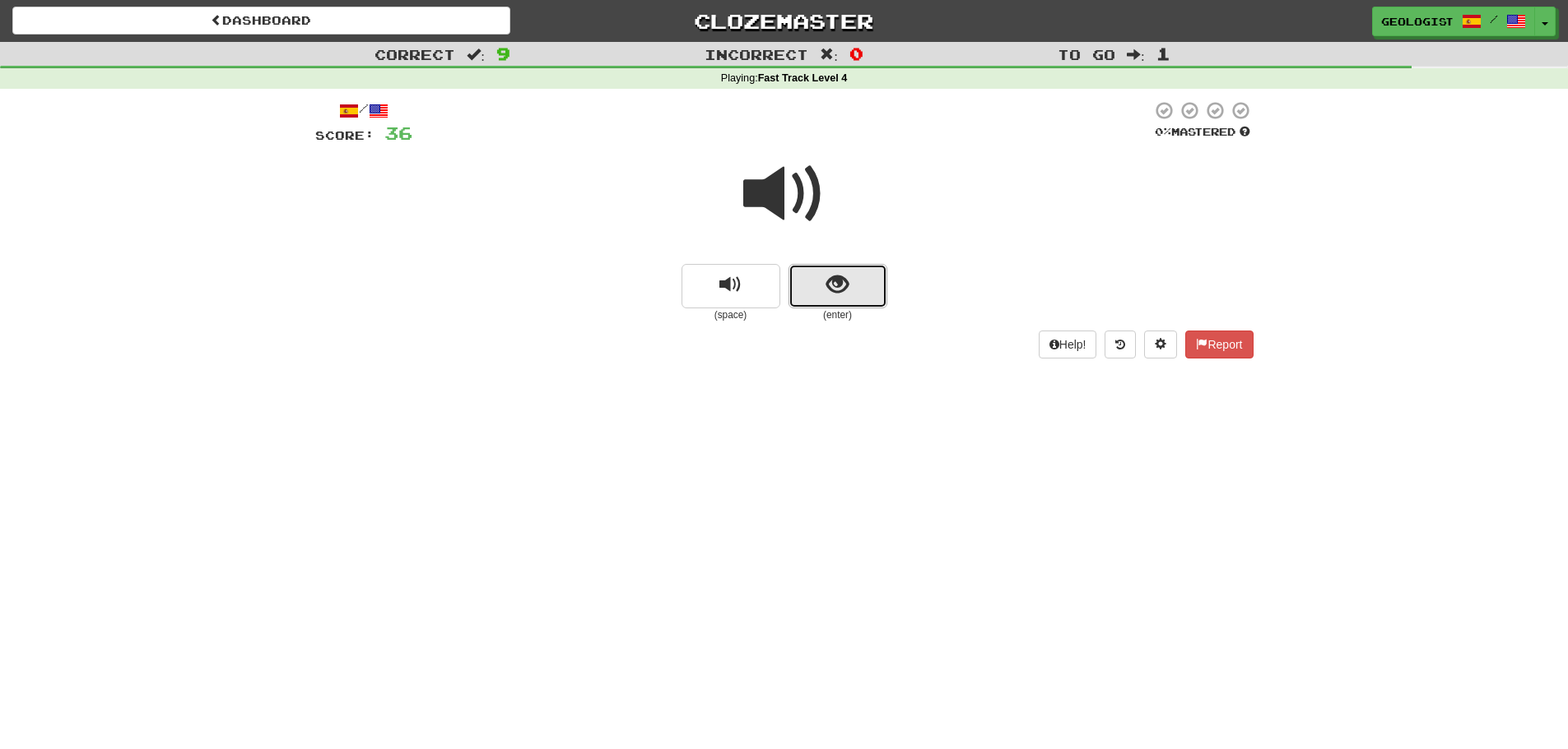
click at [870, 295] on button "show sentence" at bounding box center [838, 286] width 99 height 44
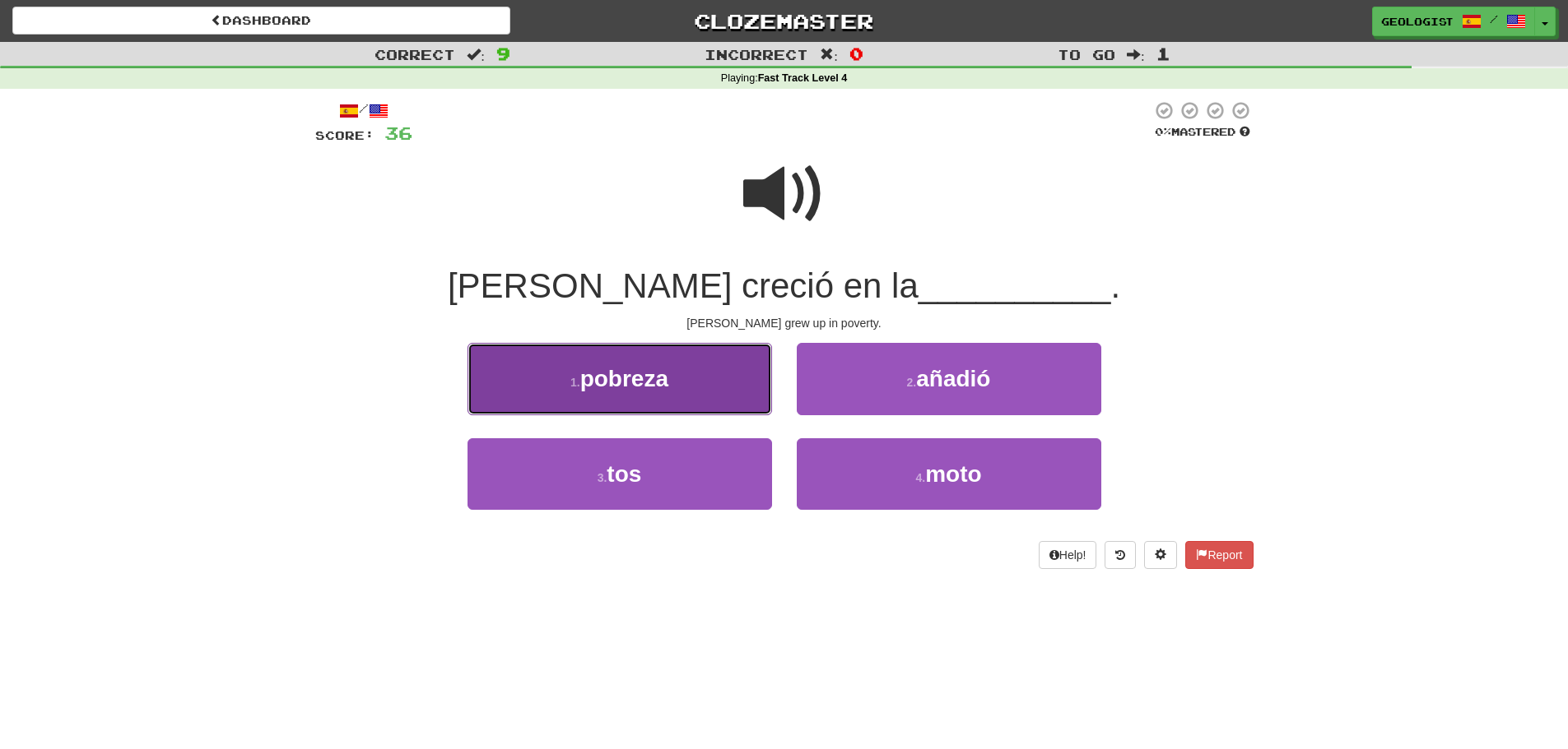
click at [596, 387] on span "pobreza" at bounding box center [624, 378] width 88 height 26
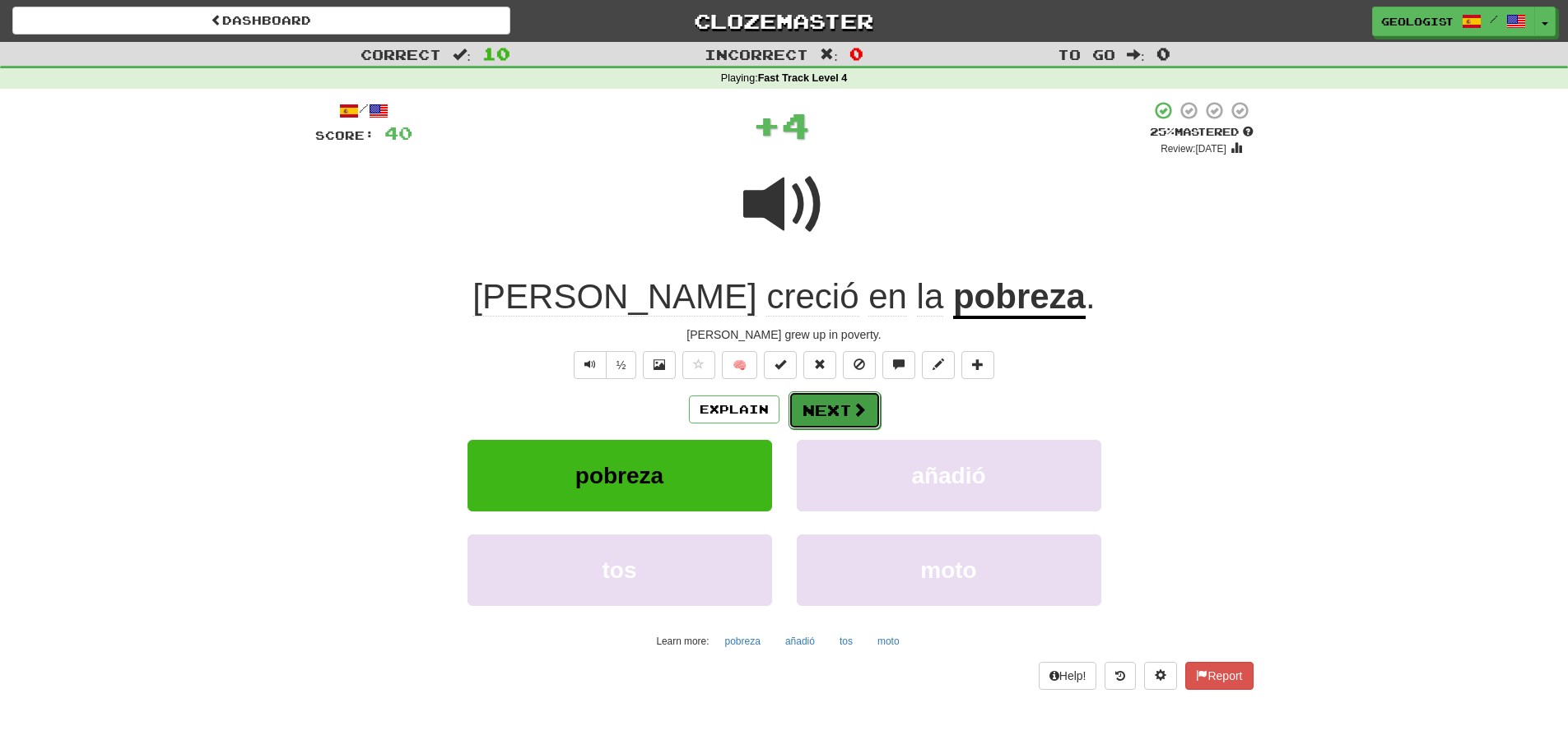
click at [823, 403] on button "Next" at bounding box center [835, 410] width 92 height 37
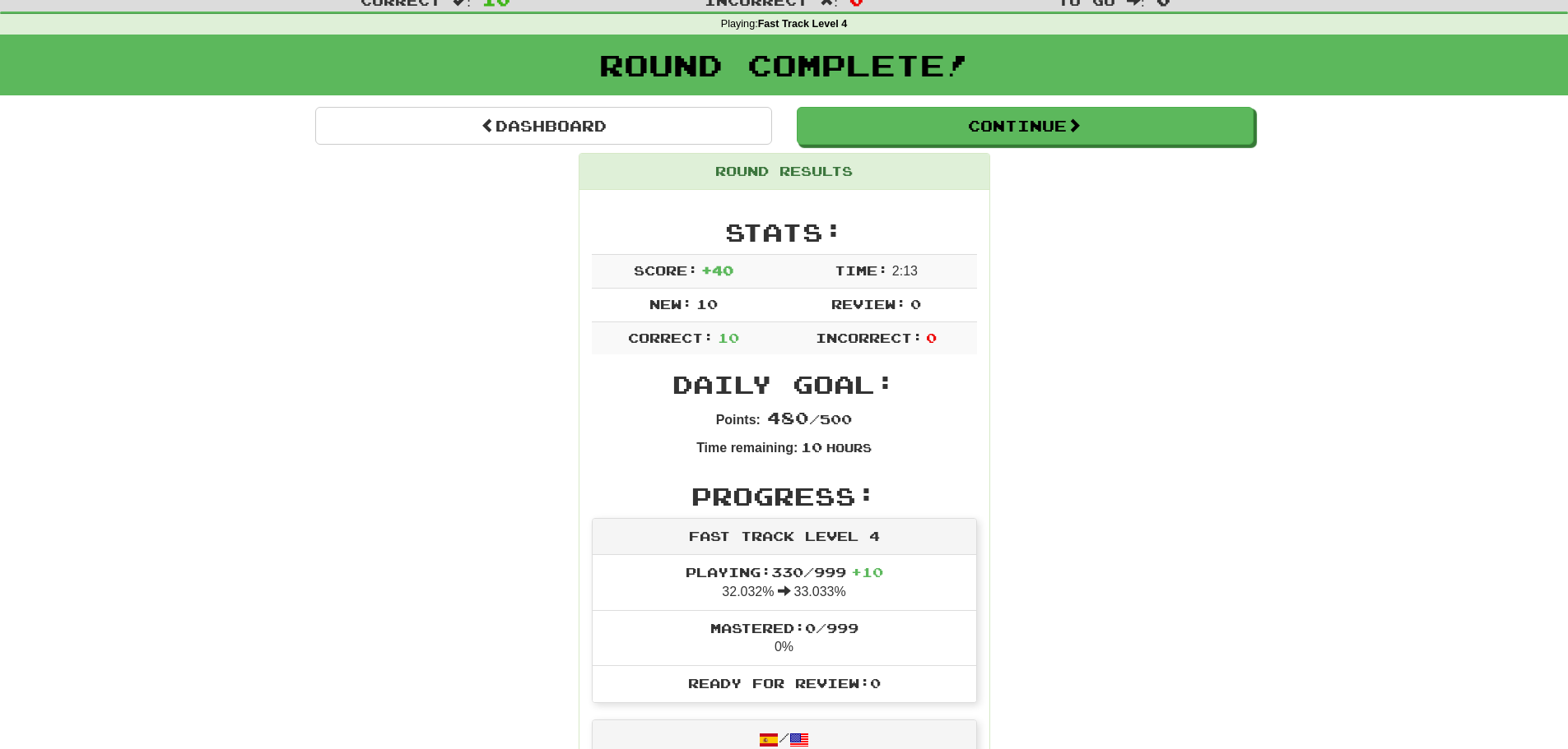
scroll to position [82, 0]
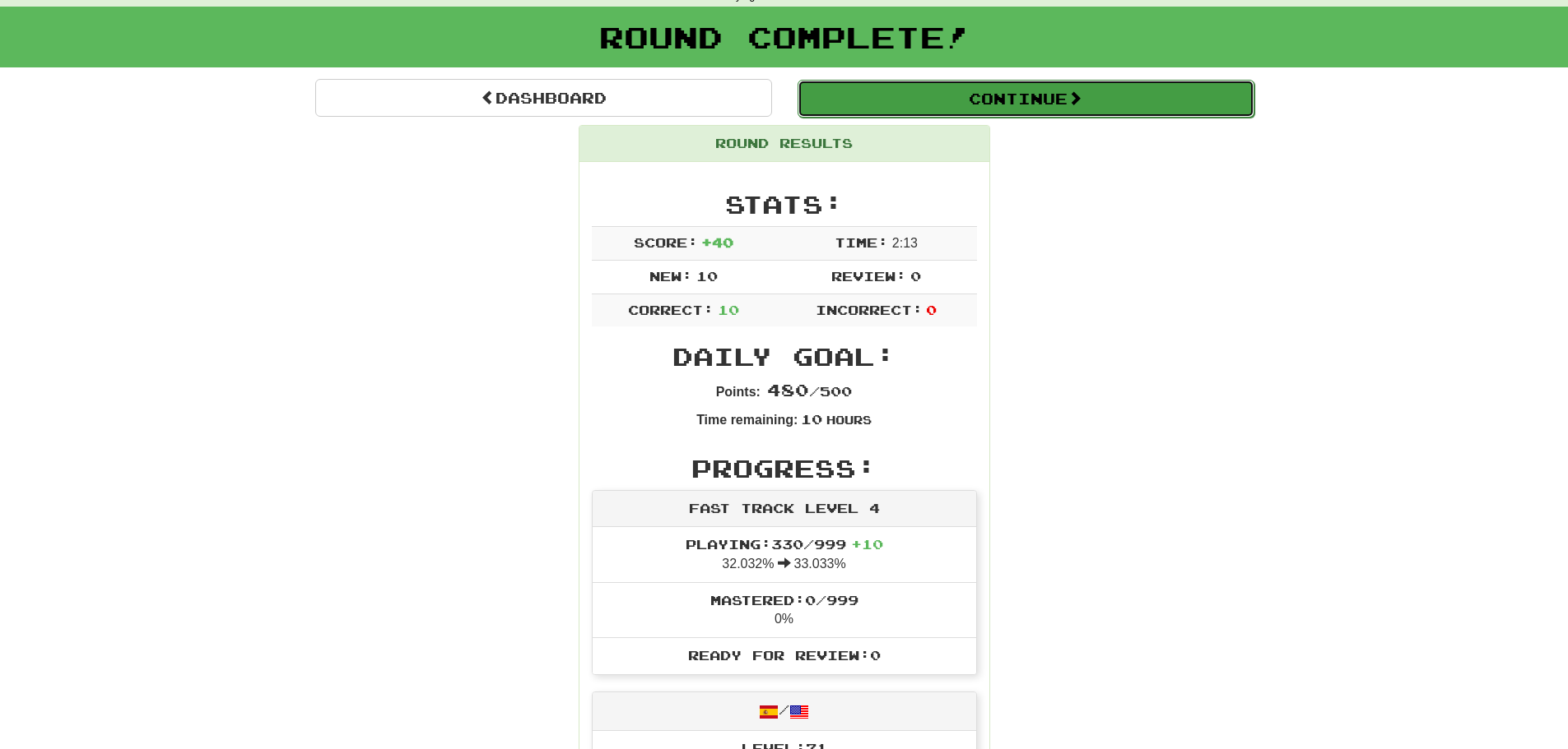
click at [1039, 96] on button "Continue" at bounding box center [1026, 98] width 457 height 37
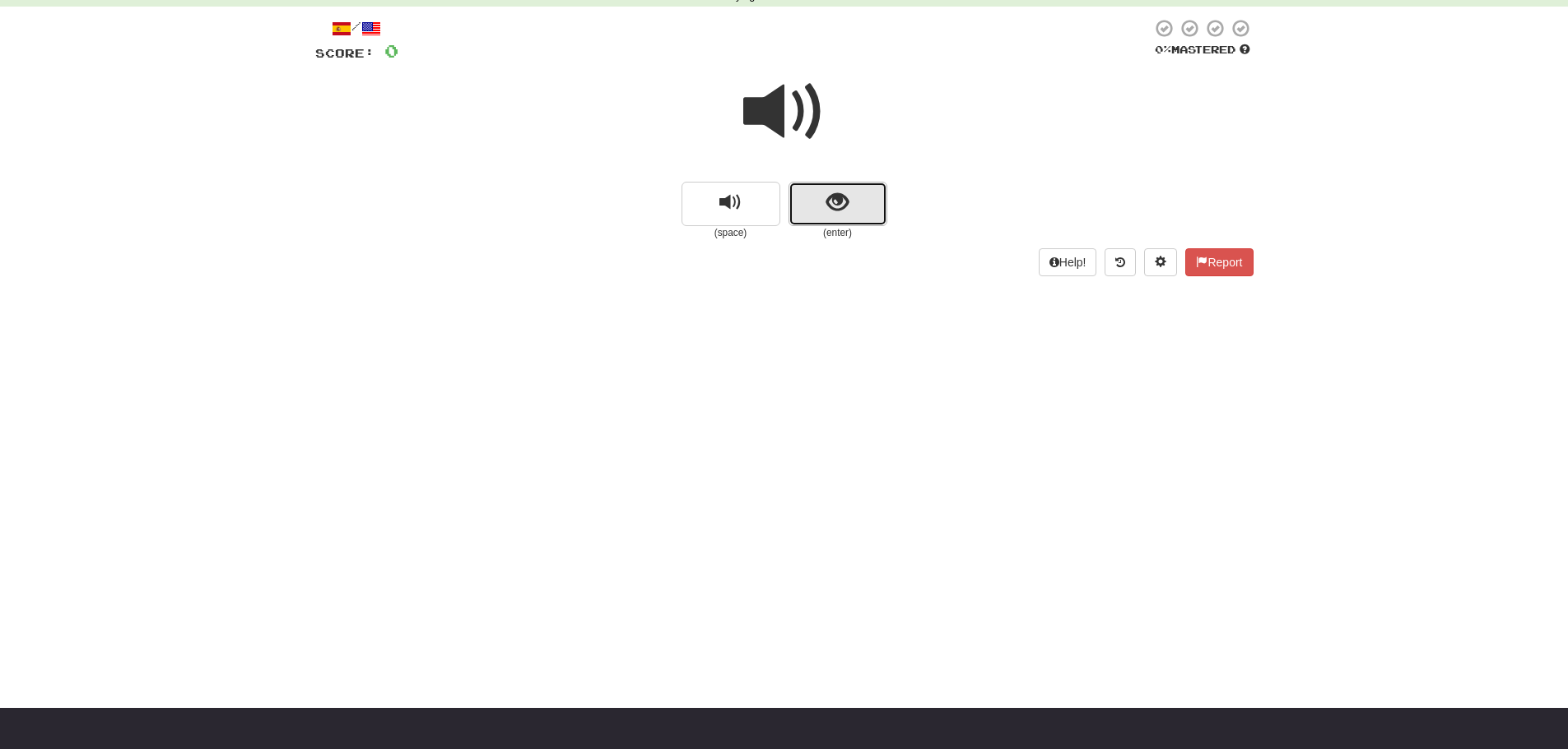
click at [836, 207] on span "show sentence" at bounding box center [837, 202] width 22 height 22
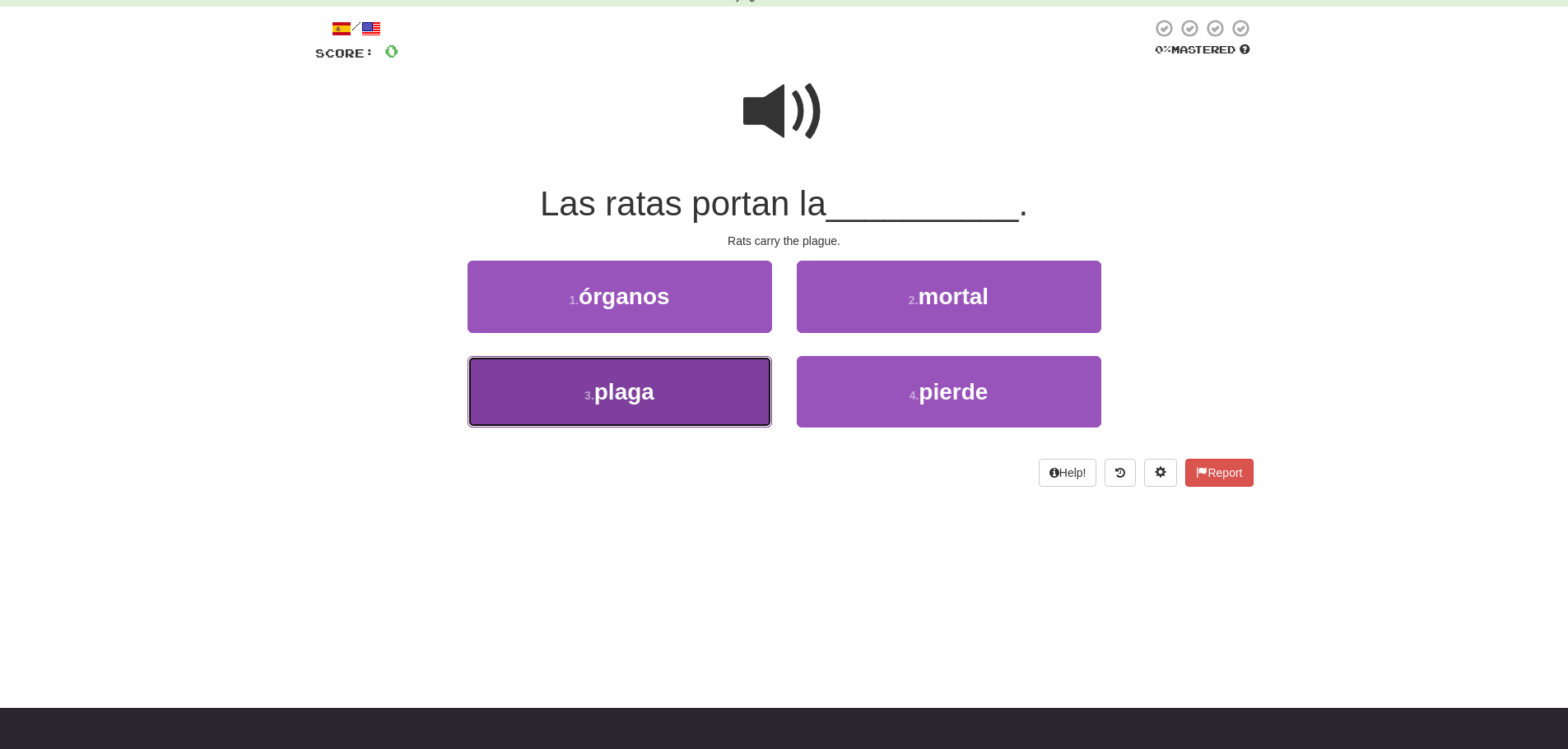
drag, startPoint x: 553, startPoint y: 405, endPoint x: 533, endPoint y: 408, distance: 20.2
click at [551, 405] on button "3 . [GEOGRAPHIC_DATA]" at bounding box center [620, 392] width 305 height 72
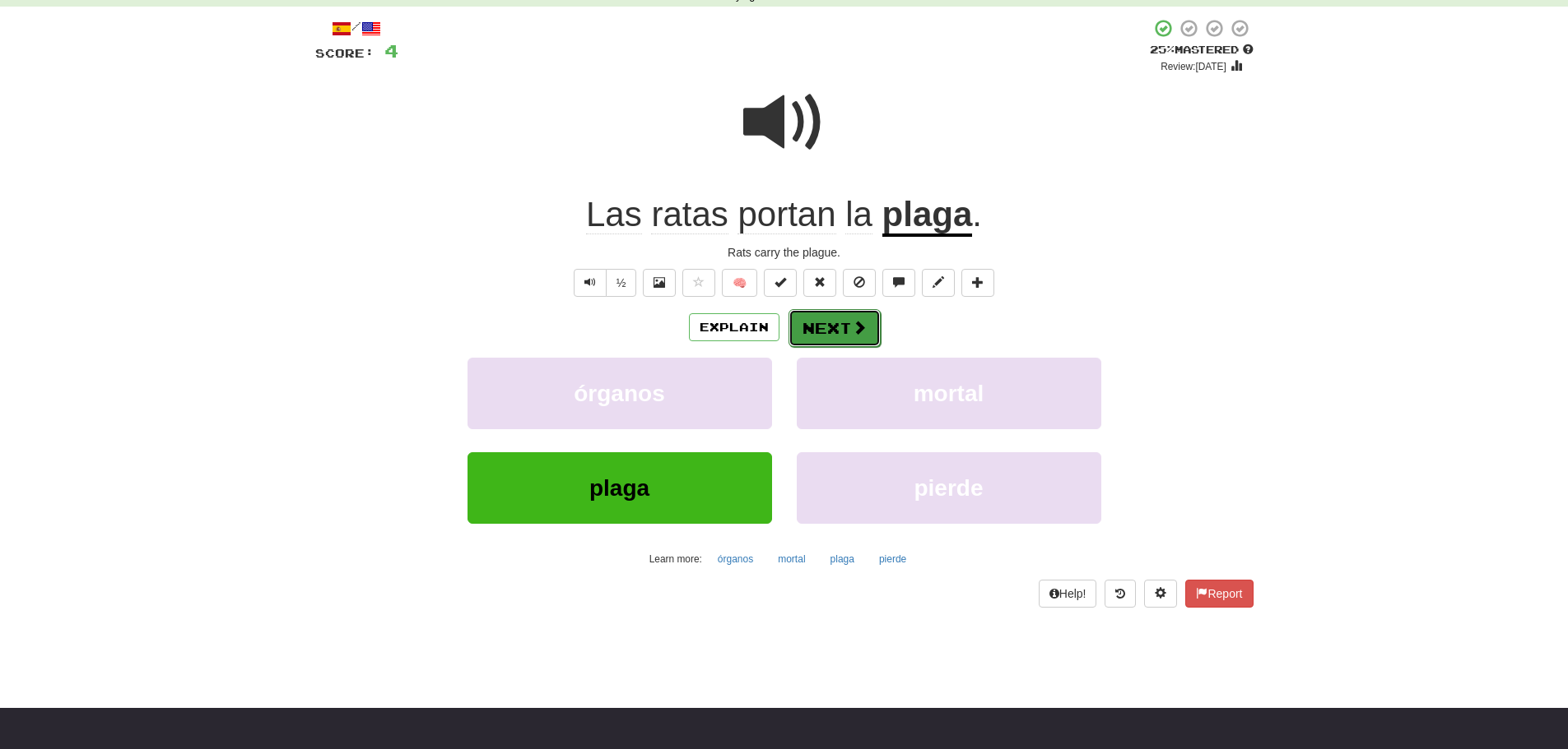
click at [841, 334] on button "Next" at bounding box center [835, 328] width 92 height 37
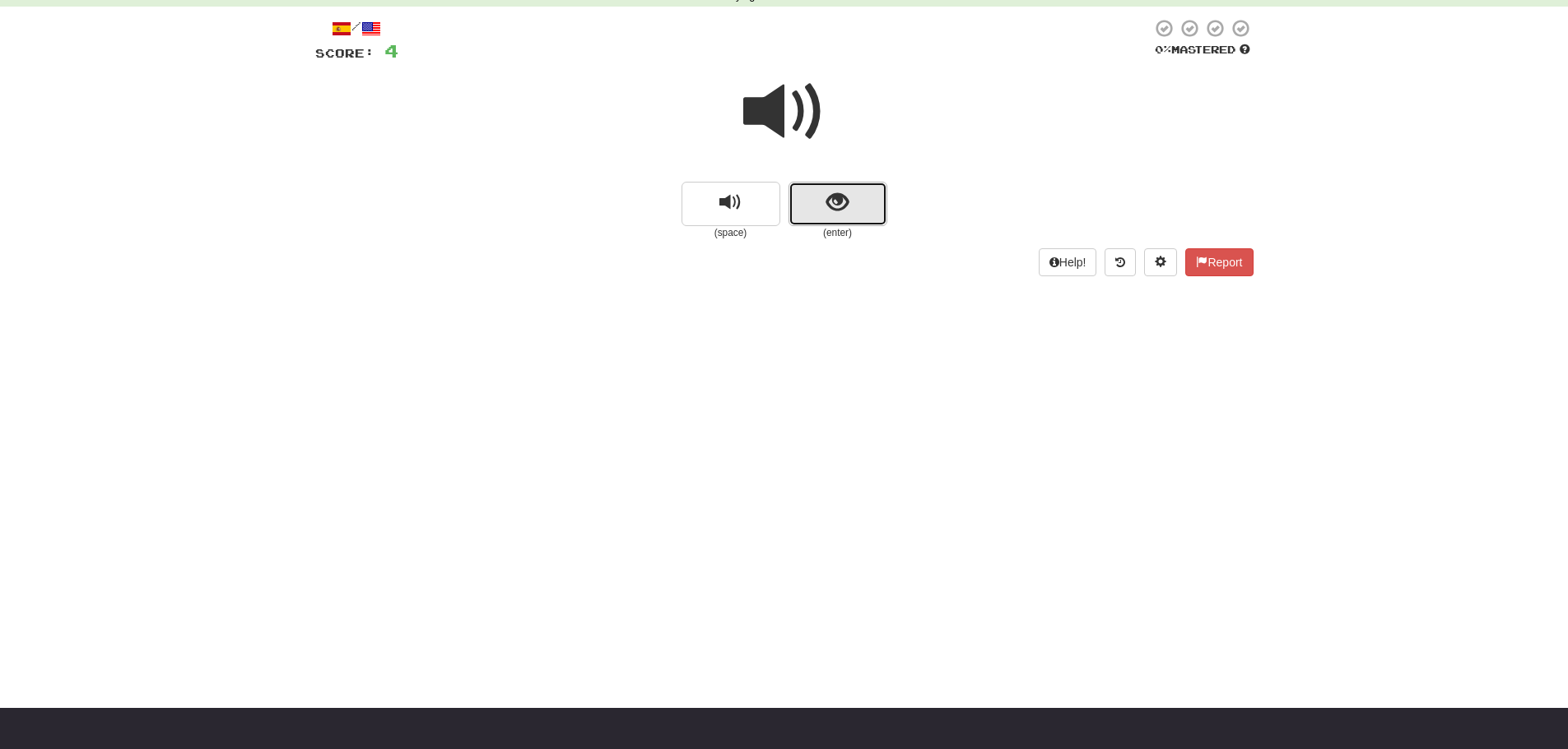
drag, startPoint x: 846, startPoint y: 203, endPoint x: 839, endPoint y: 199, distance: 8.1
click at [839, 199] on span "show sentence" at bounding box center [837, 202] width 22 height 22
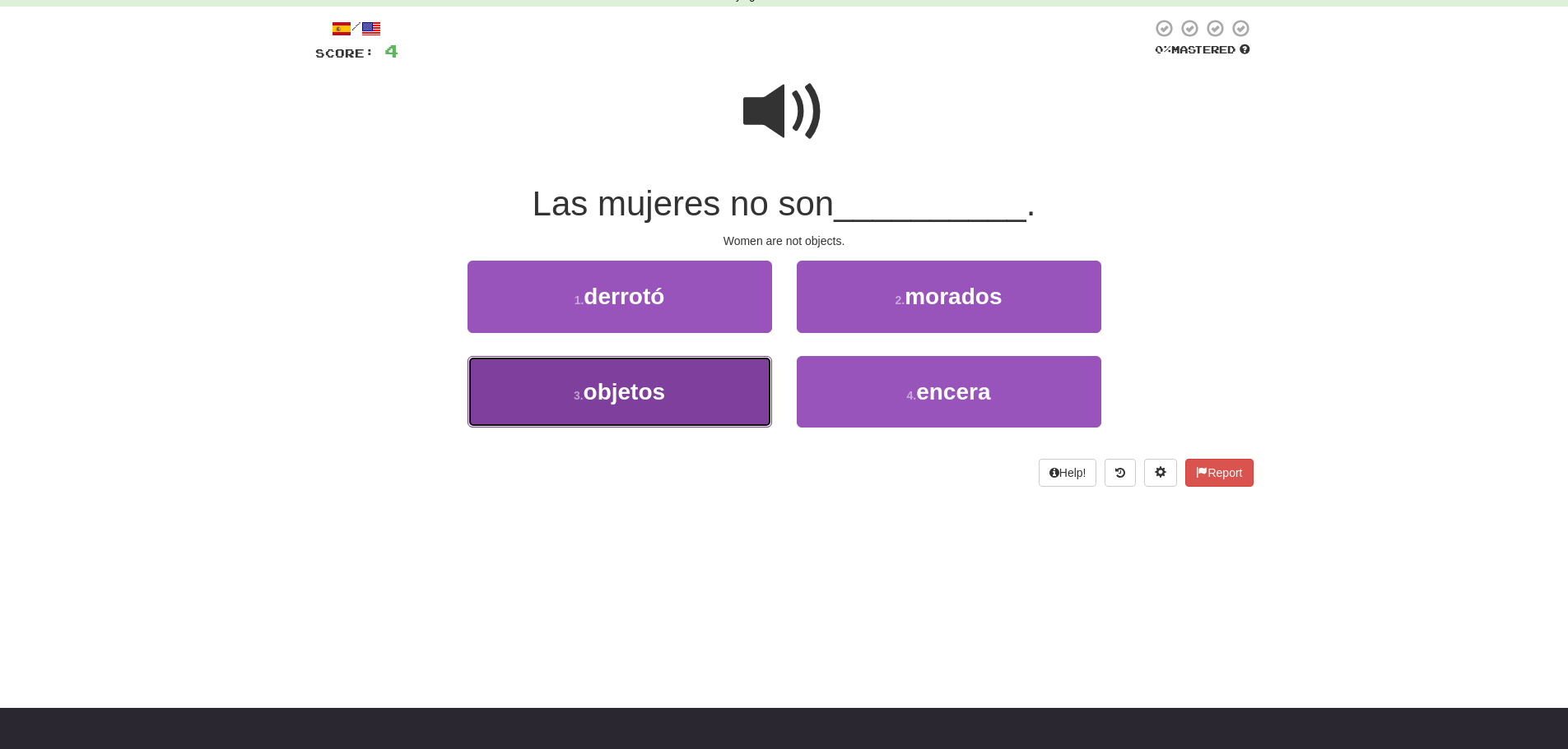
click at [551, 381] on button "3 . objetos" at bounding box center [620, 392] width 305 height 72
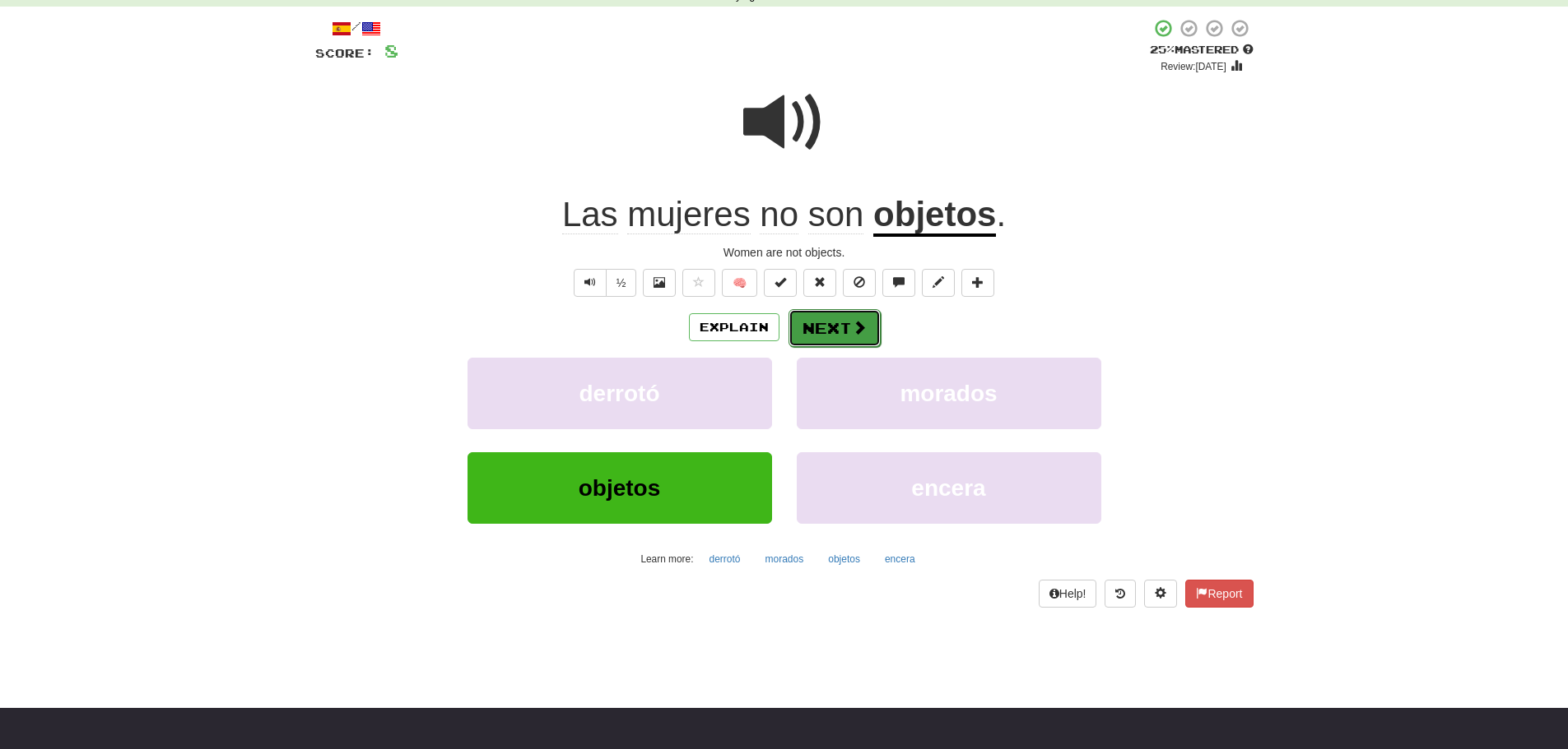
click at [802, 332] on button "Next" at bounding box center [835, 328] width 92 height 37
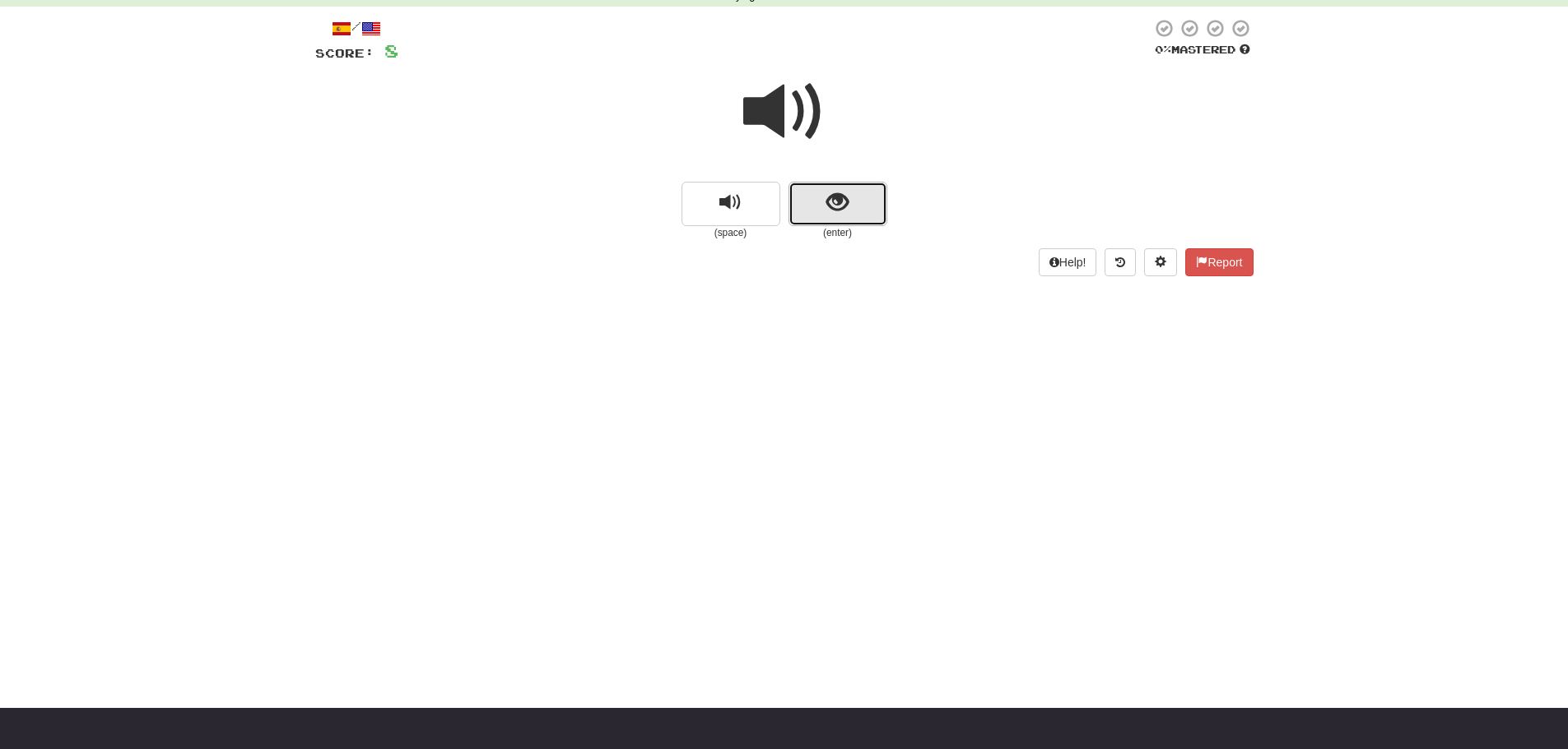
click at [825, 210] on button "show sentence" at bounding box center [838, 204] width 99 height 44
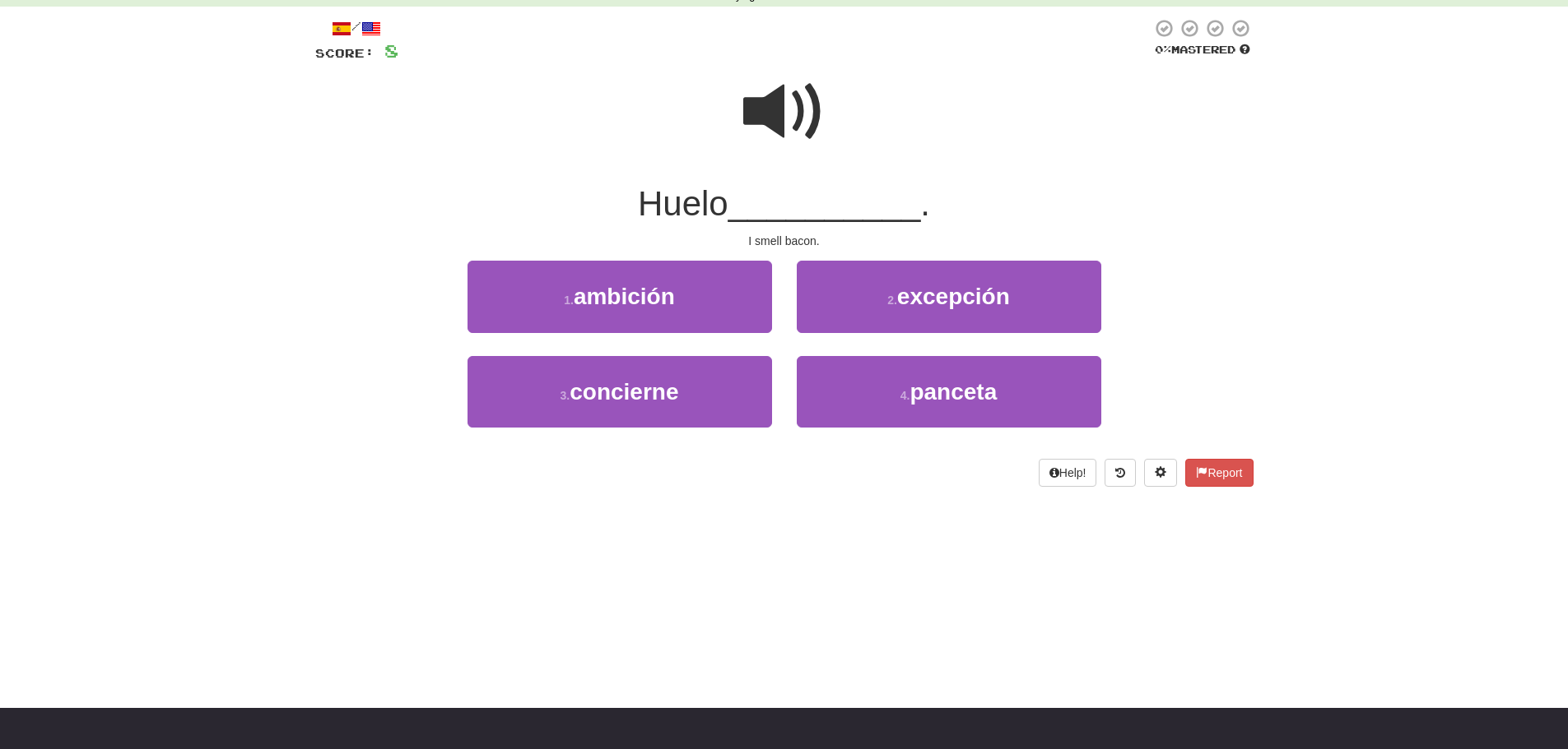
click at [766, 103] on span at bounding box center [784, 112] width 82 height 82
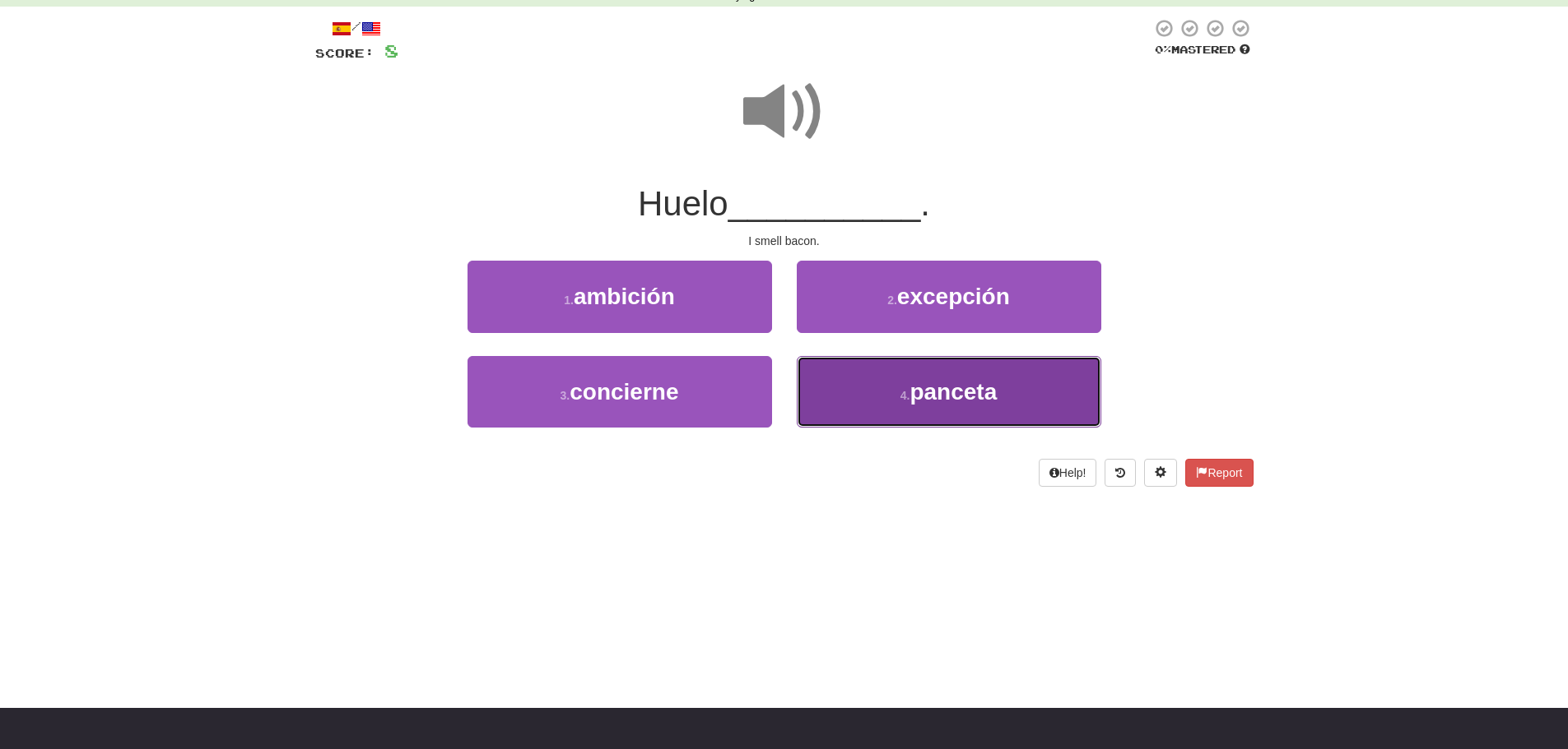
click at [1030, 376] on button "4 . panceta" at bounding box center [949, 392] width 305 height 72
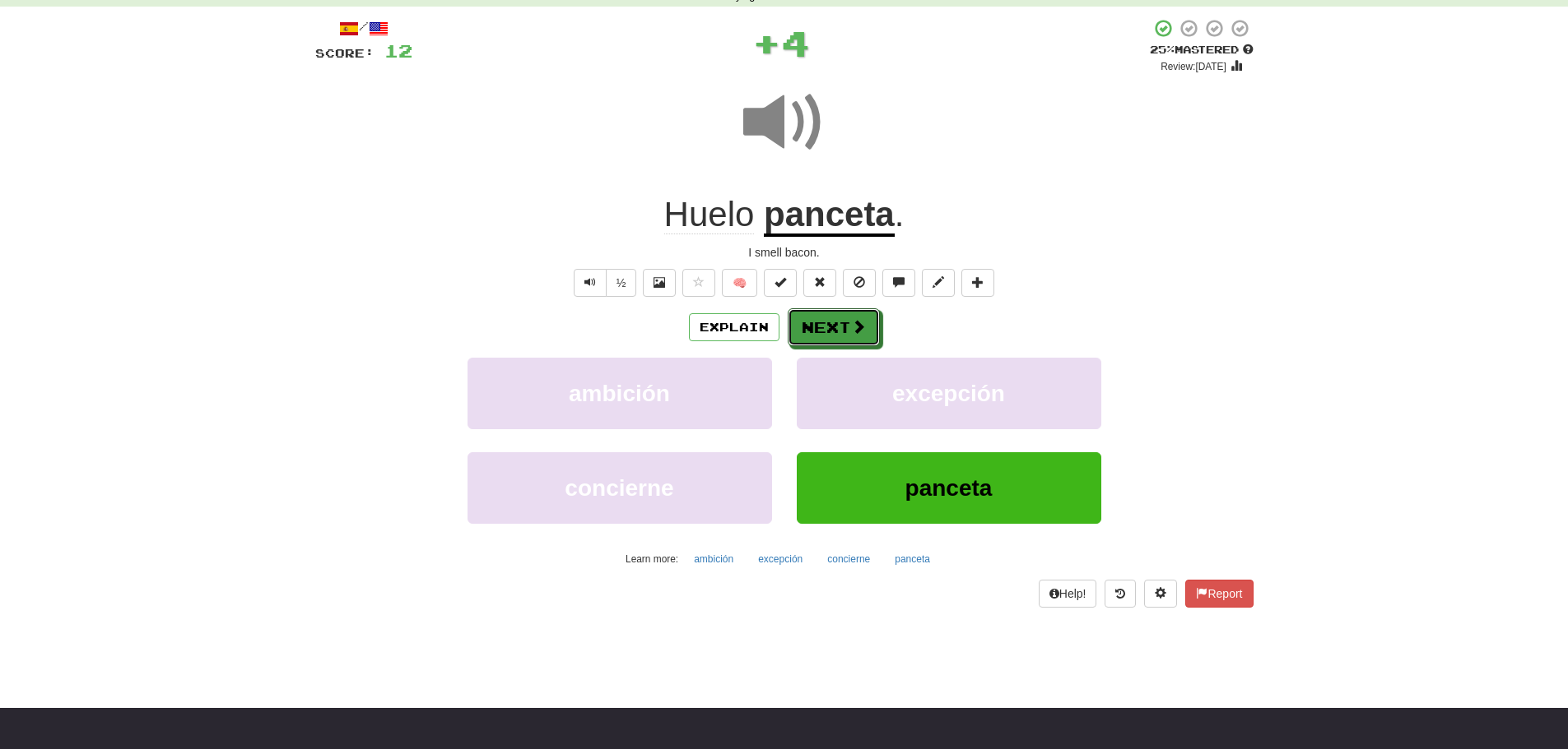
drag, startPoint x: 853, startPoint y: 319, endPoint x: 409, endPoint y: 264, distance: 447.4
click at [842, 313] on button "Next" at bounding box center [834, 327] width 92 height 37
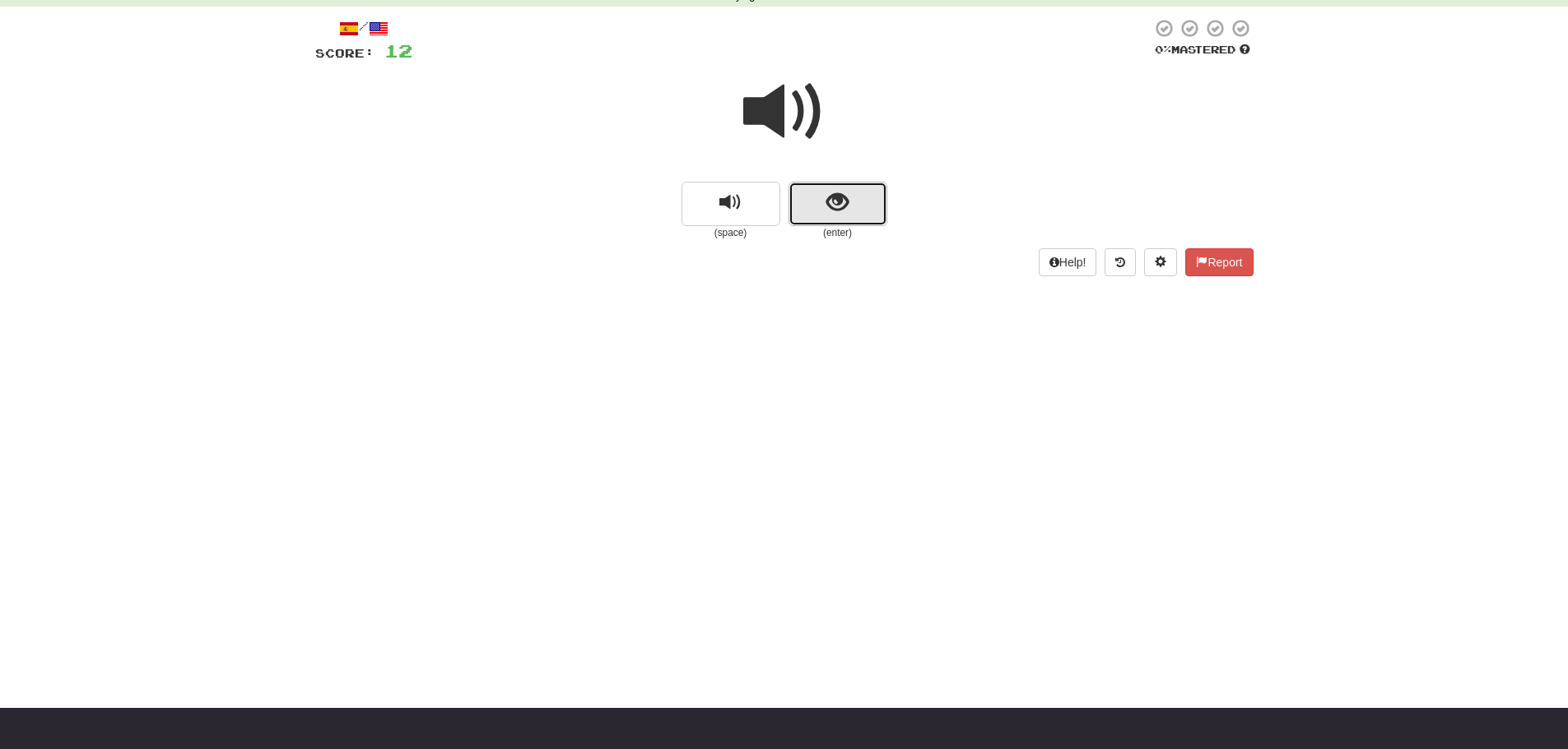
click at [825, 189] on button "show sentence" at bounding box center [838, 204] width 99 height 44
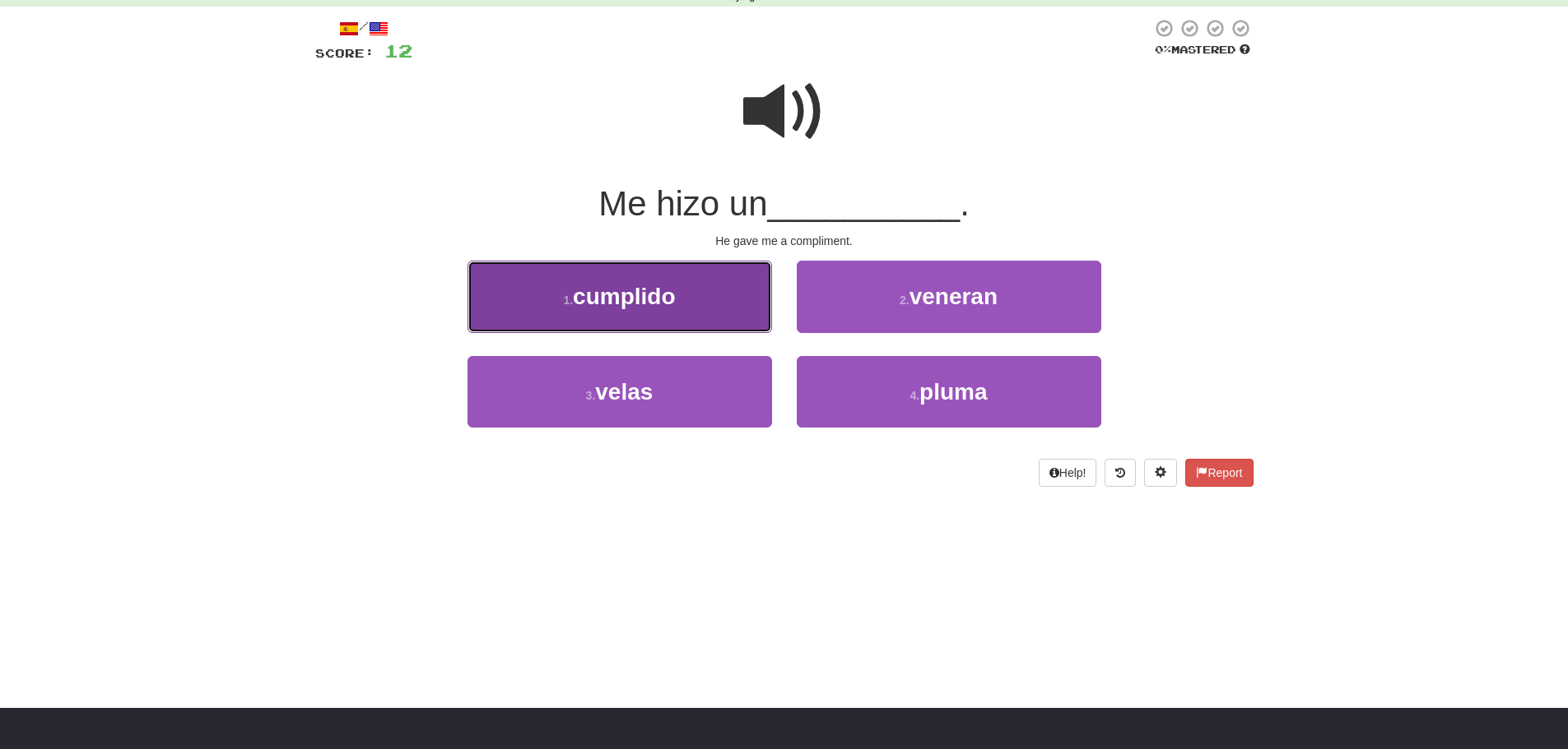
click at [644, 285] on span "cumplido" at bounding box center [624, 296] width 102 height 26
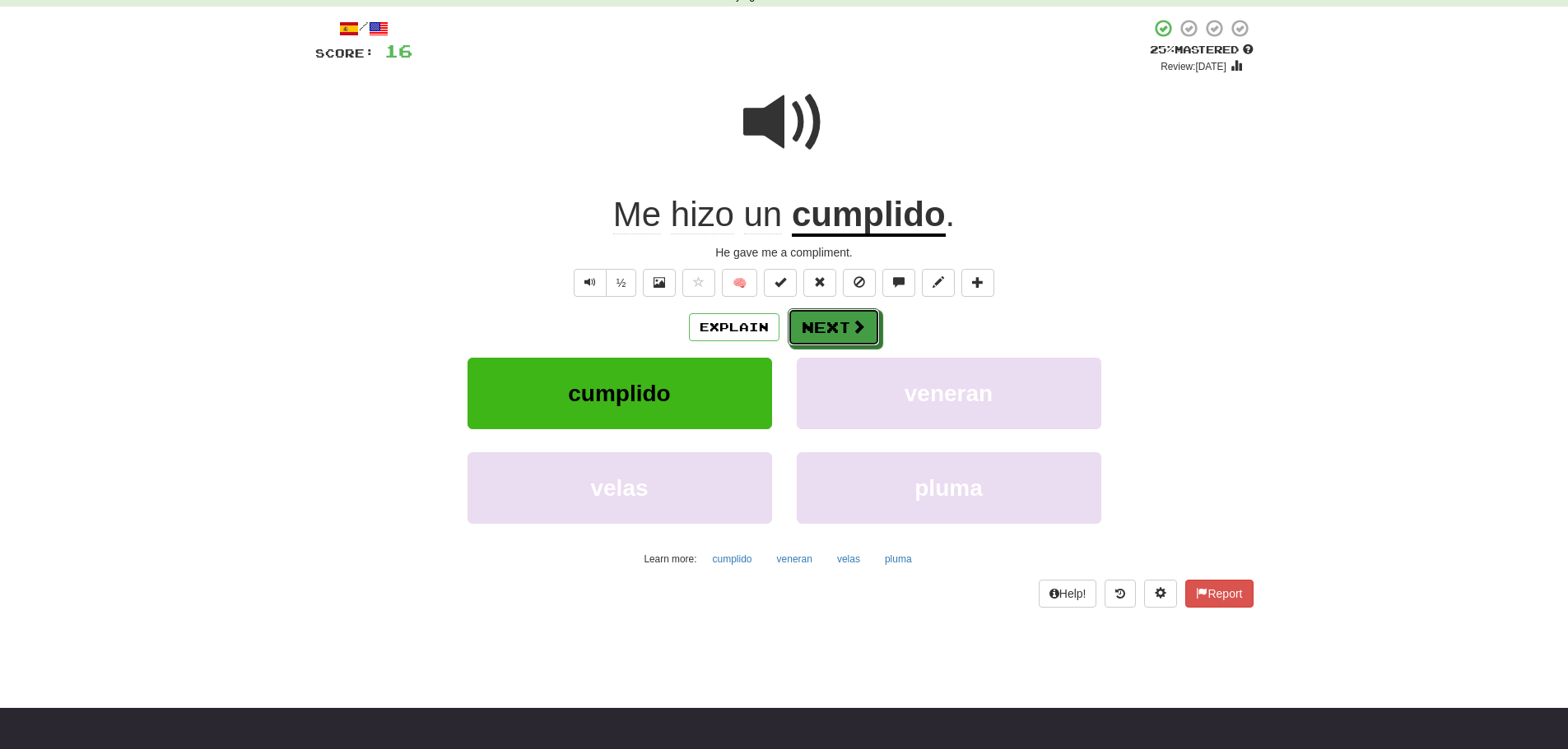
click at [832, 324] on button "Next" at bounding box center [834, 327] width 92 height 37
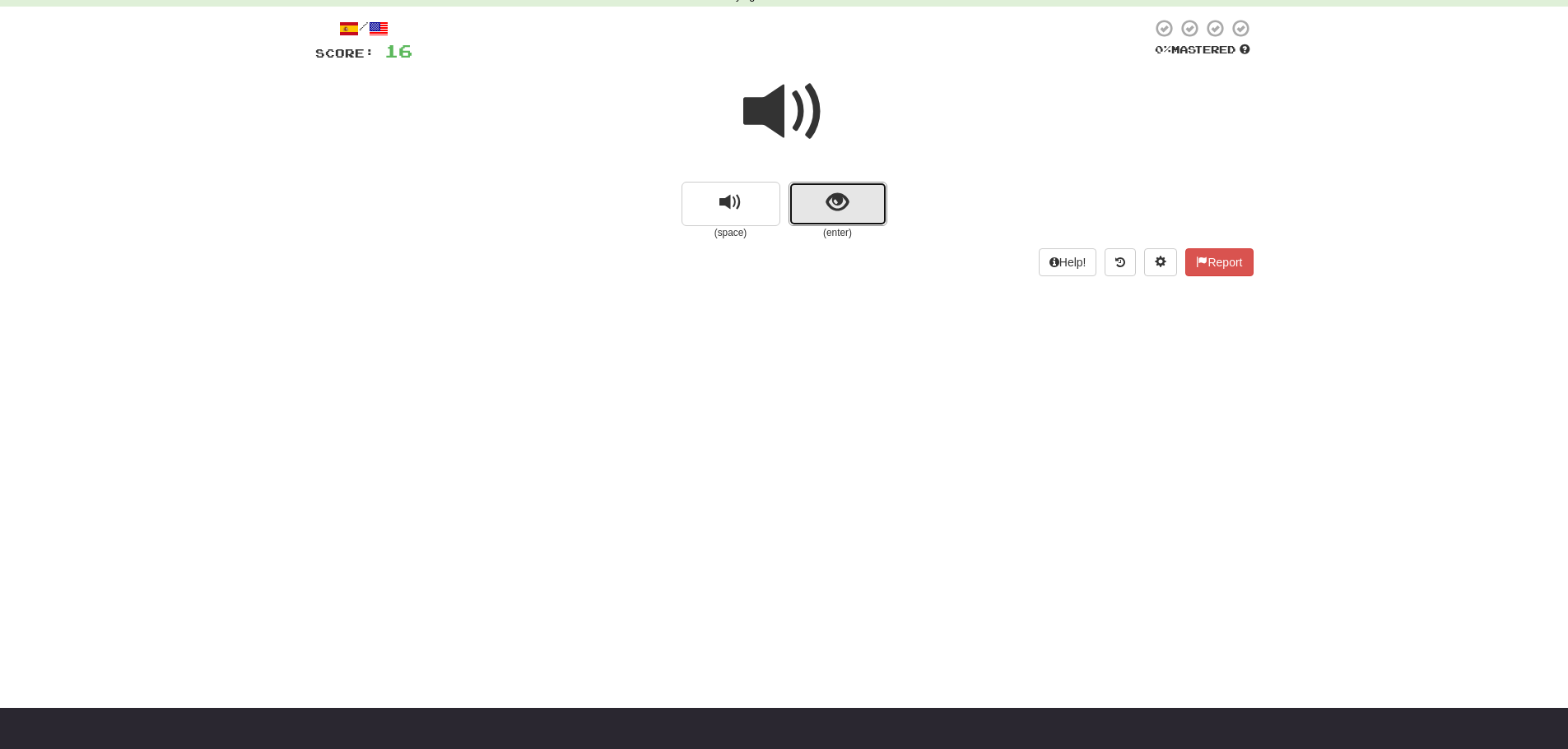
drag, startPoint x: 880, startPoint y: 194, endPoint x: 657, endPoint y: 83, distance: 249.1
click at [881, 191] on button "show sentence" at bounding box center [838, 204] width 99 height 44
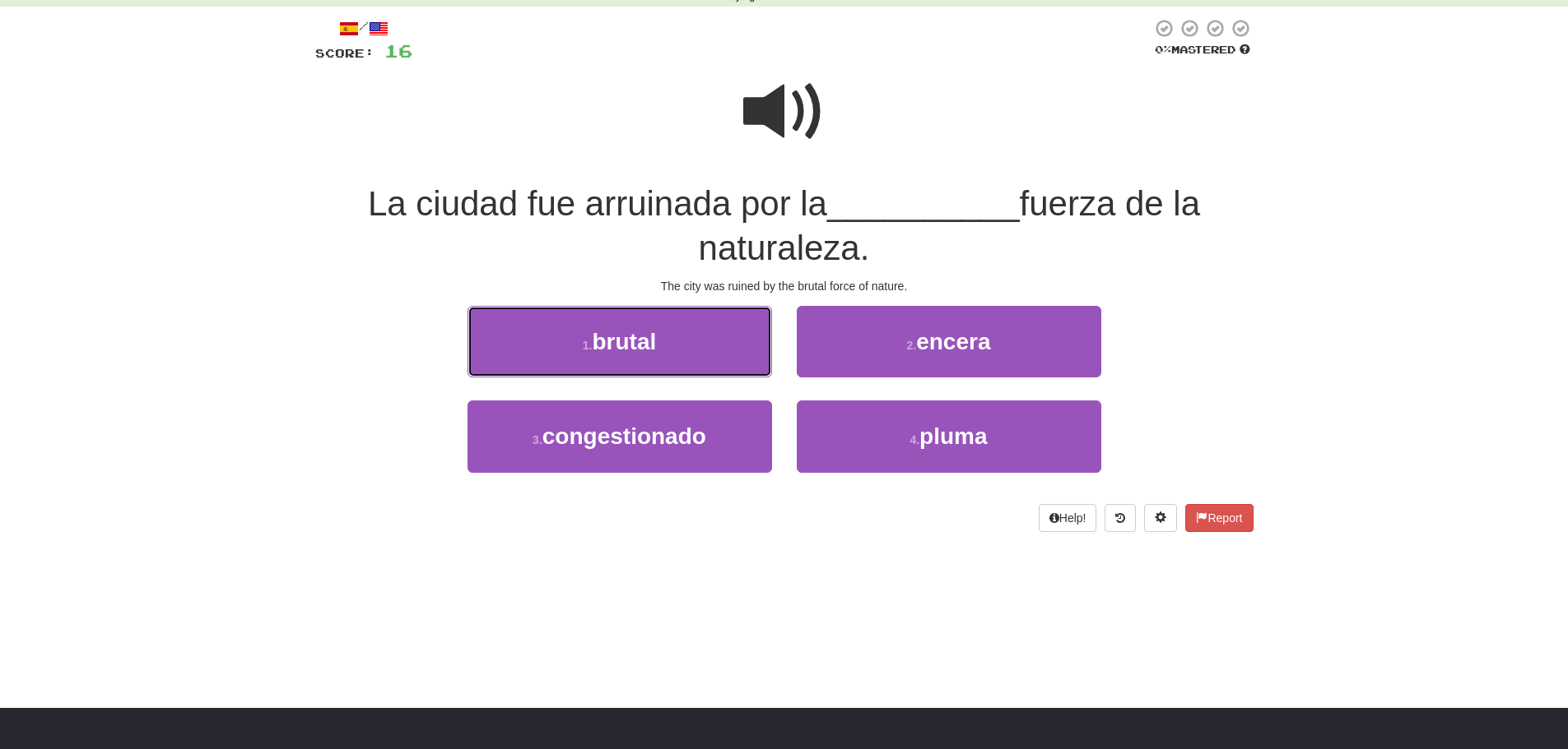
drag, startPoint x: 625, startPoint y: 328, endPoint x: 602, endPoint y: 302, distance: 34.7
click at [614, 315] on button "1 . brutal" at bounding box center [620, 341] width 305 height 72
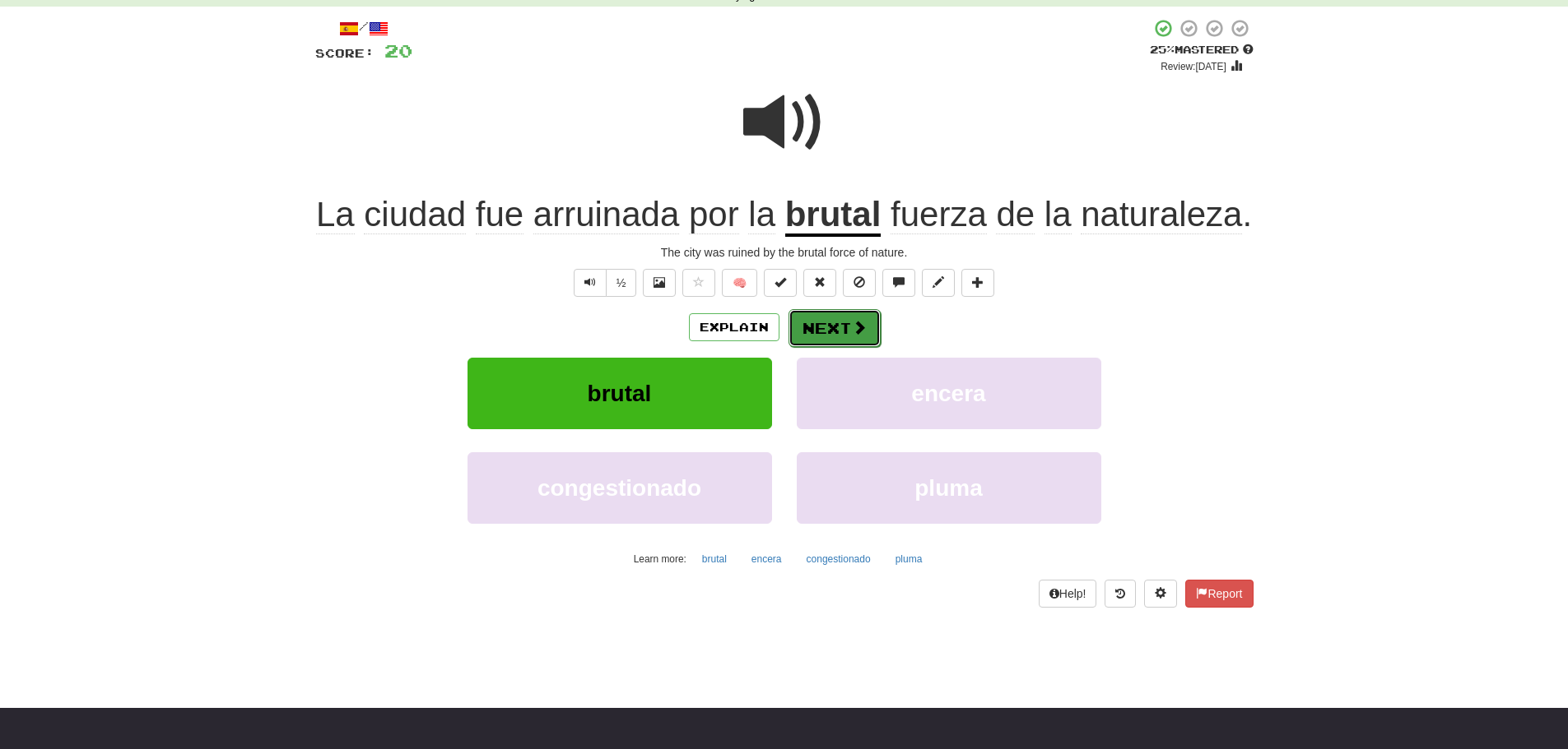
click at [839, 324] on button "Next" at bounding box center [835, 328] width 92 height 37
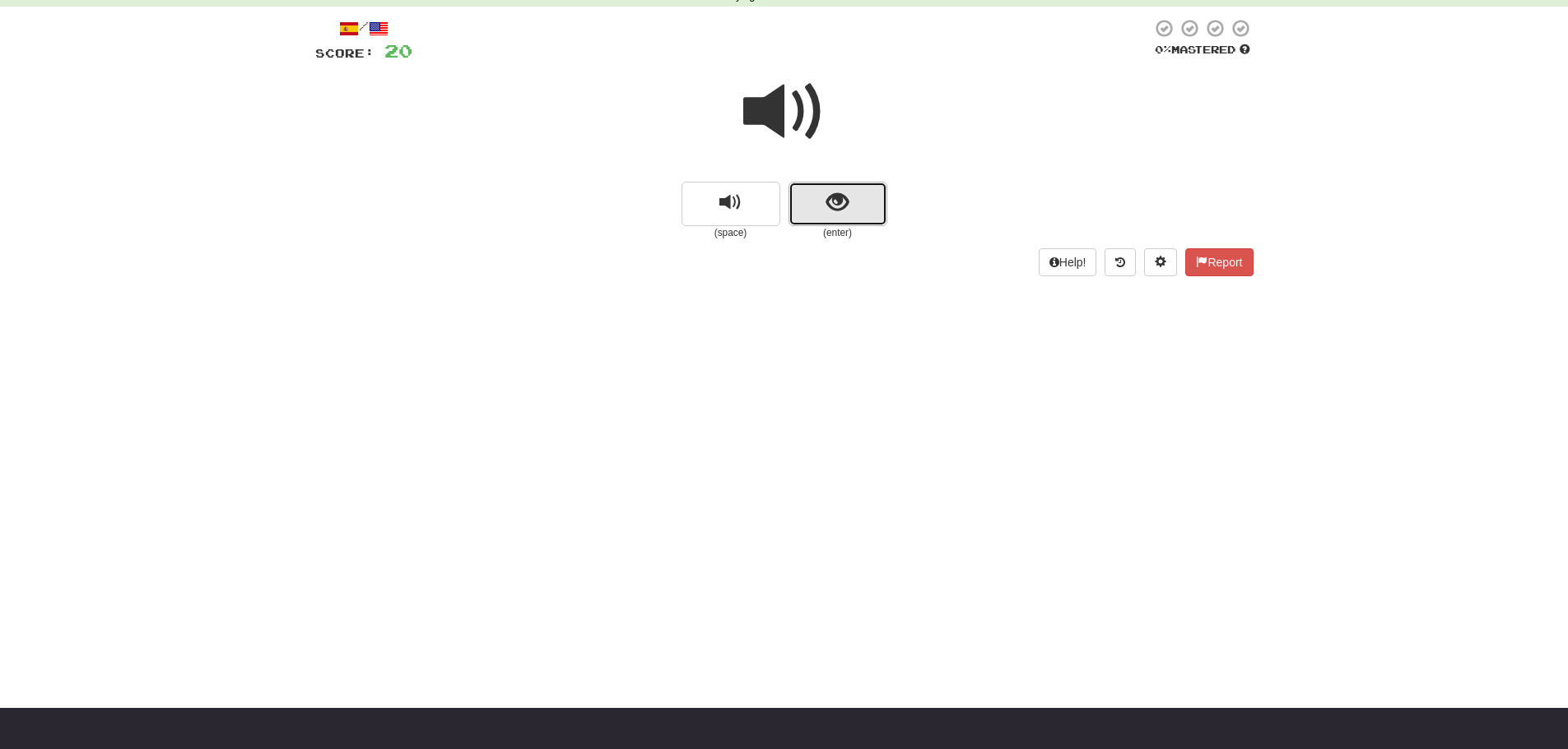
click at [884, 197] on button "show sentence" at bounding box center [838, 204] width 99 height 44
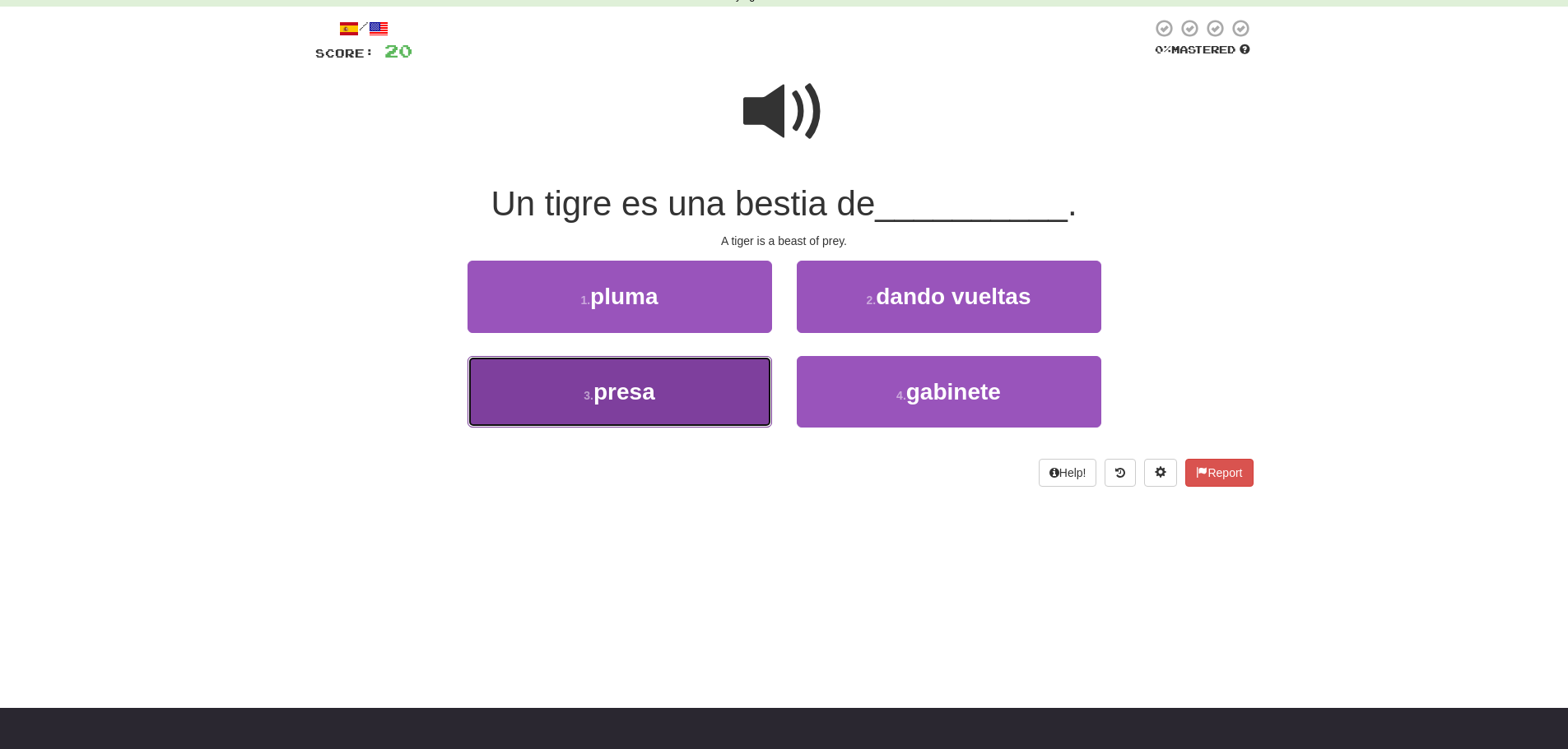
click at [575, 394] on button "3 . presa" at bounding box center [620, 392] width 305 height 72
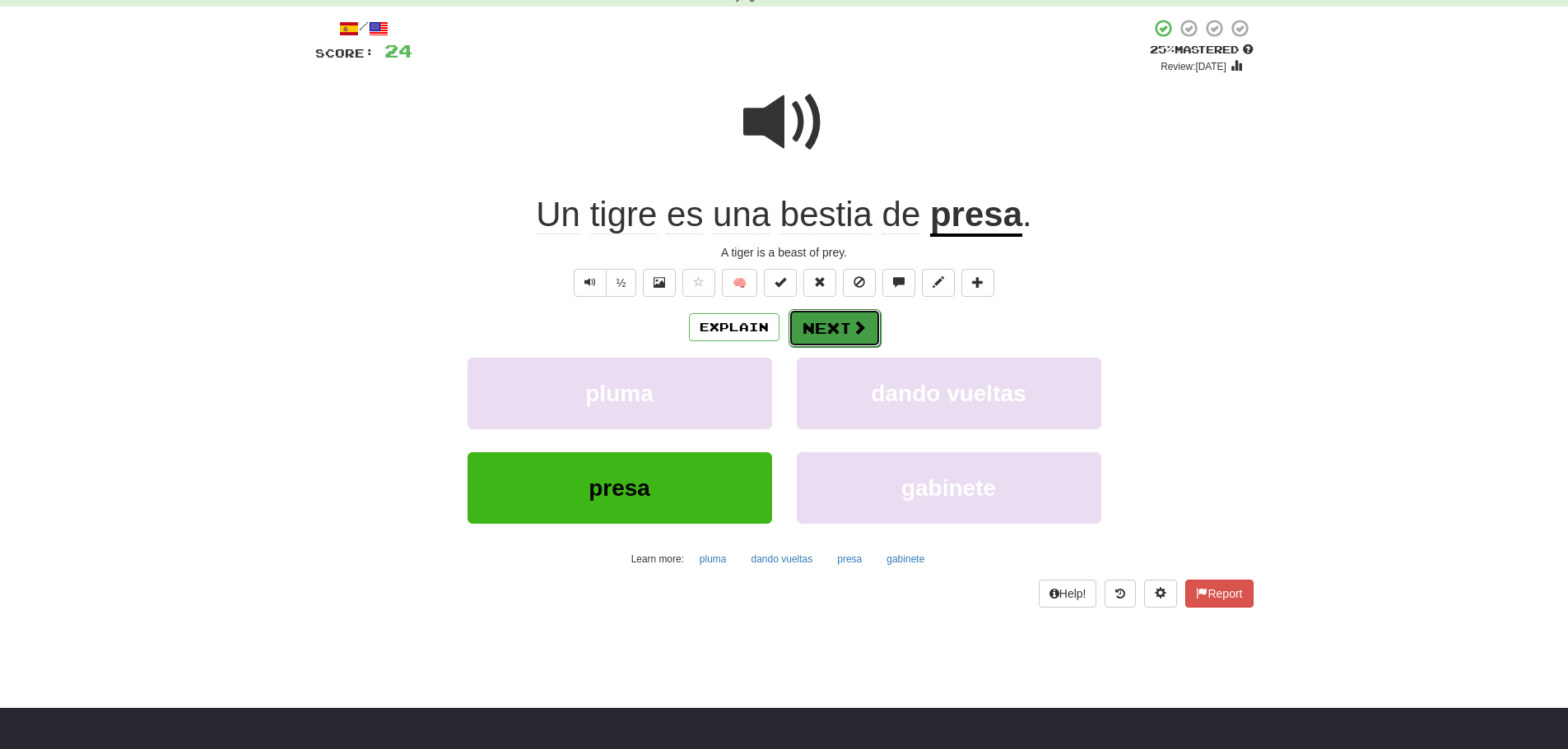
click at [854, 321] on span at bounding box center [859, 327] width 14 height 14
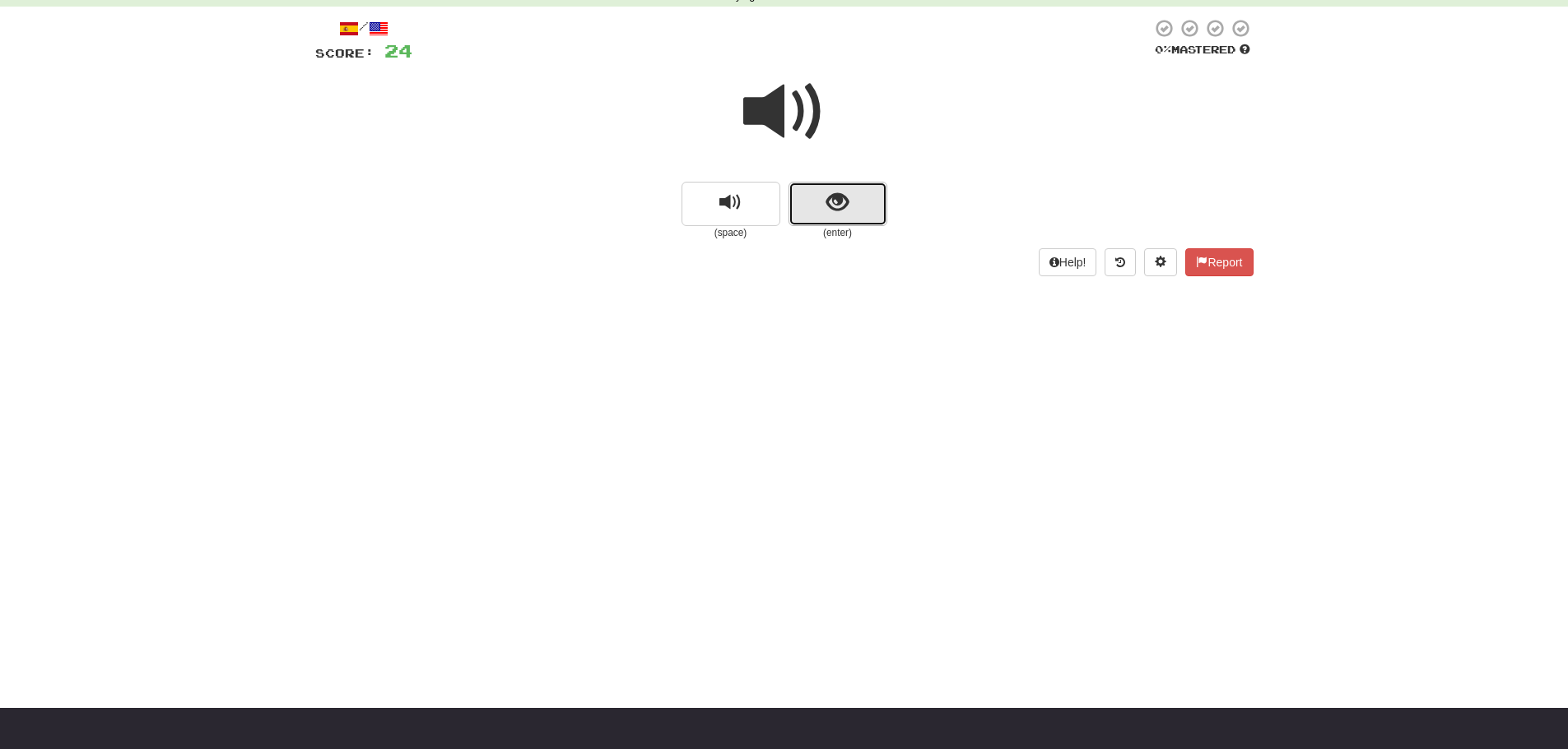
click at [835, 196] on span "show sentence" at bounding box center [837, 202] width 22 height 22
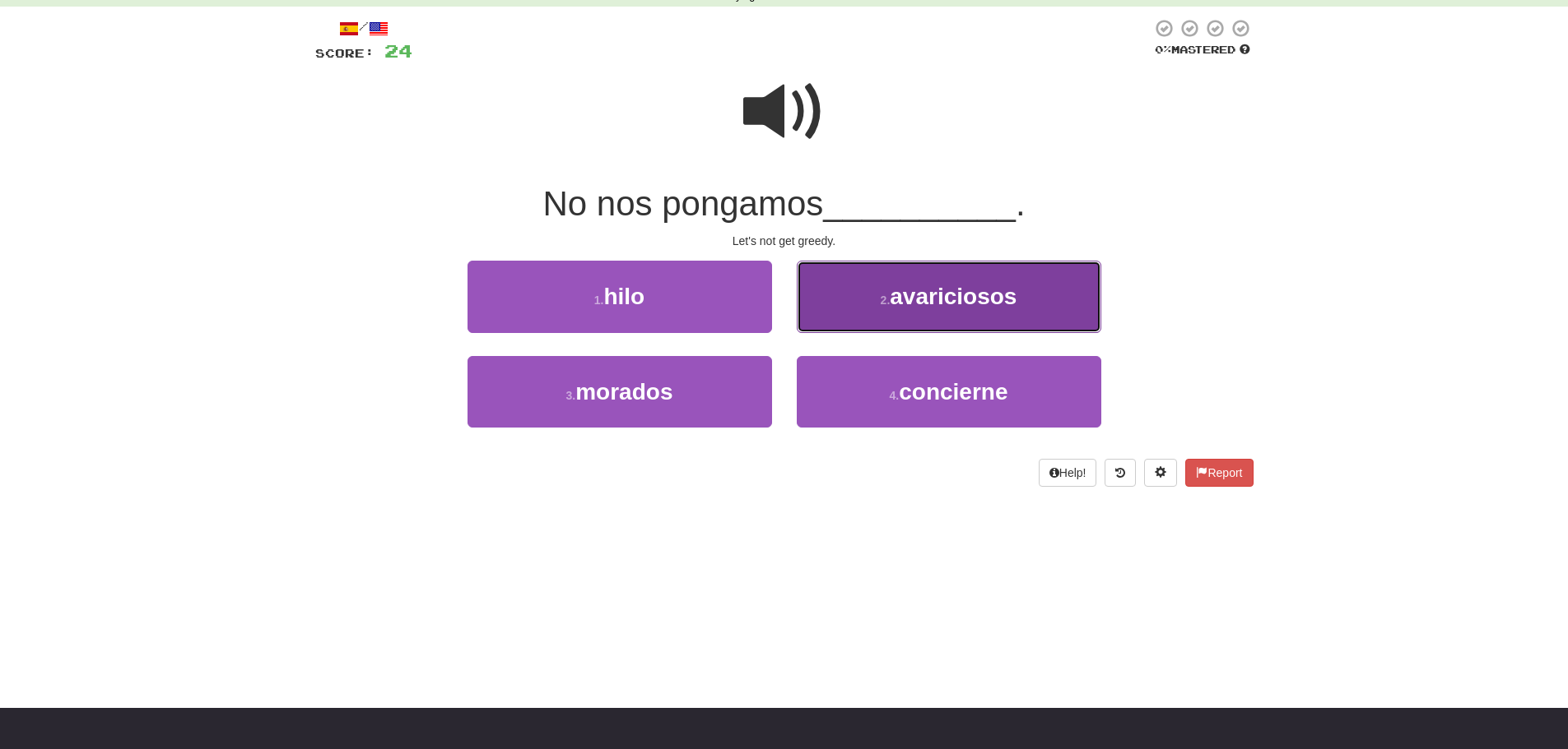
click at [939, 294] on span "avariciosos" at bounding box center [953, 296] width 127 height 26
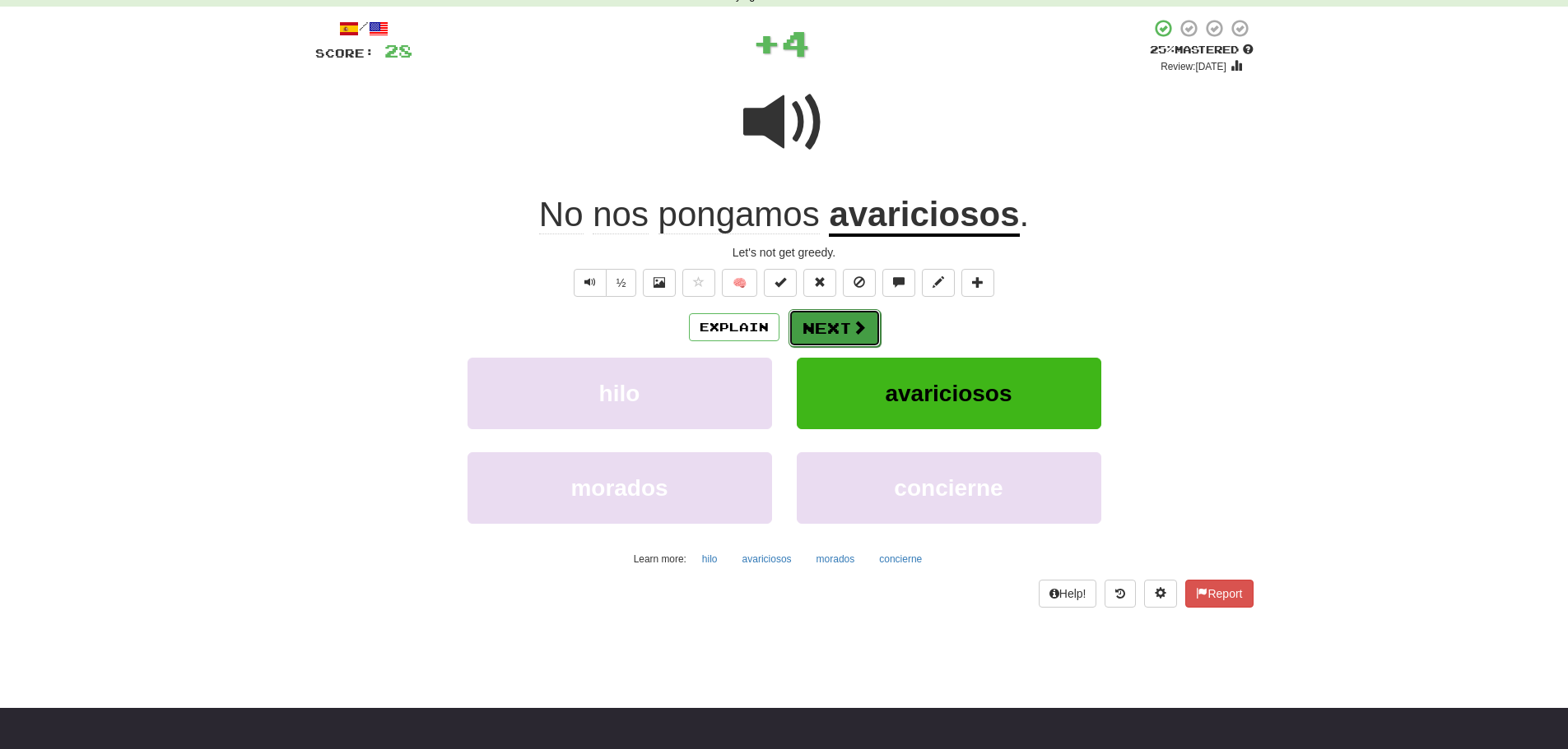
click at [861, 323] on span at bounding box center [859, 327] width 14 height 14
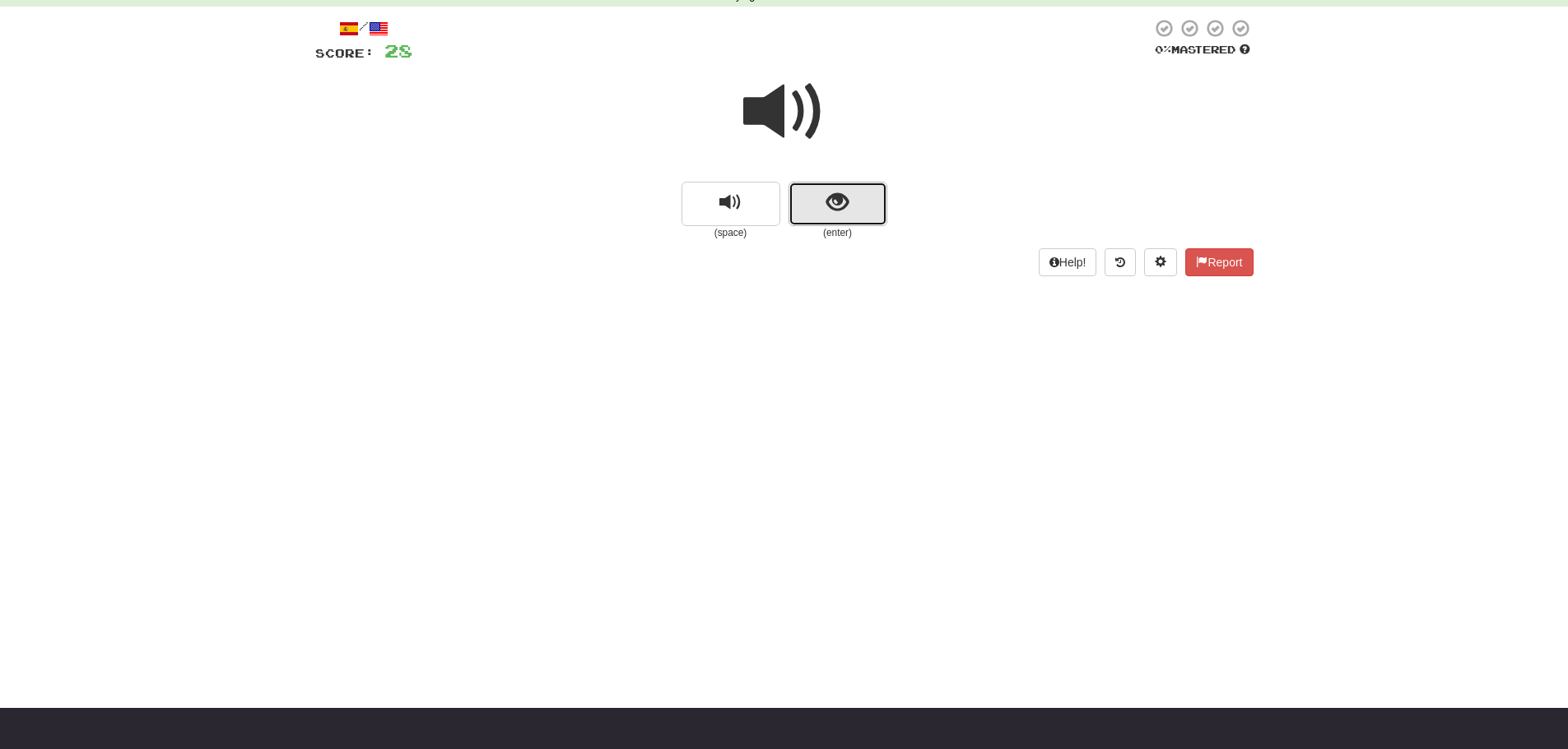
click at [854, 205] on button "show sentence" at bounding box center [838, 204] width 99 height 44
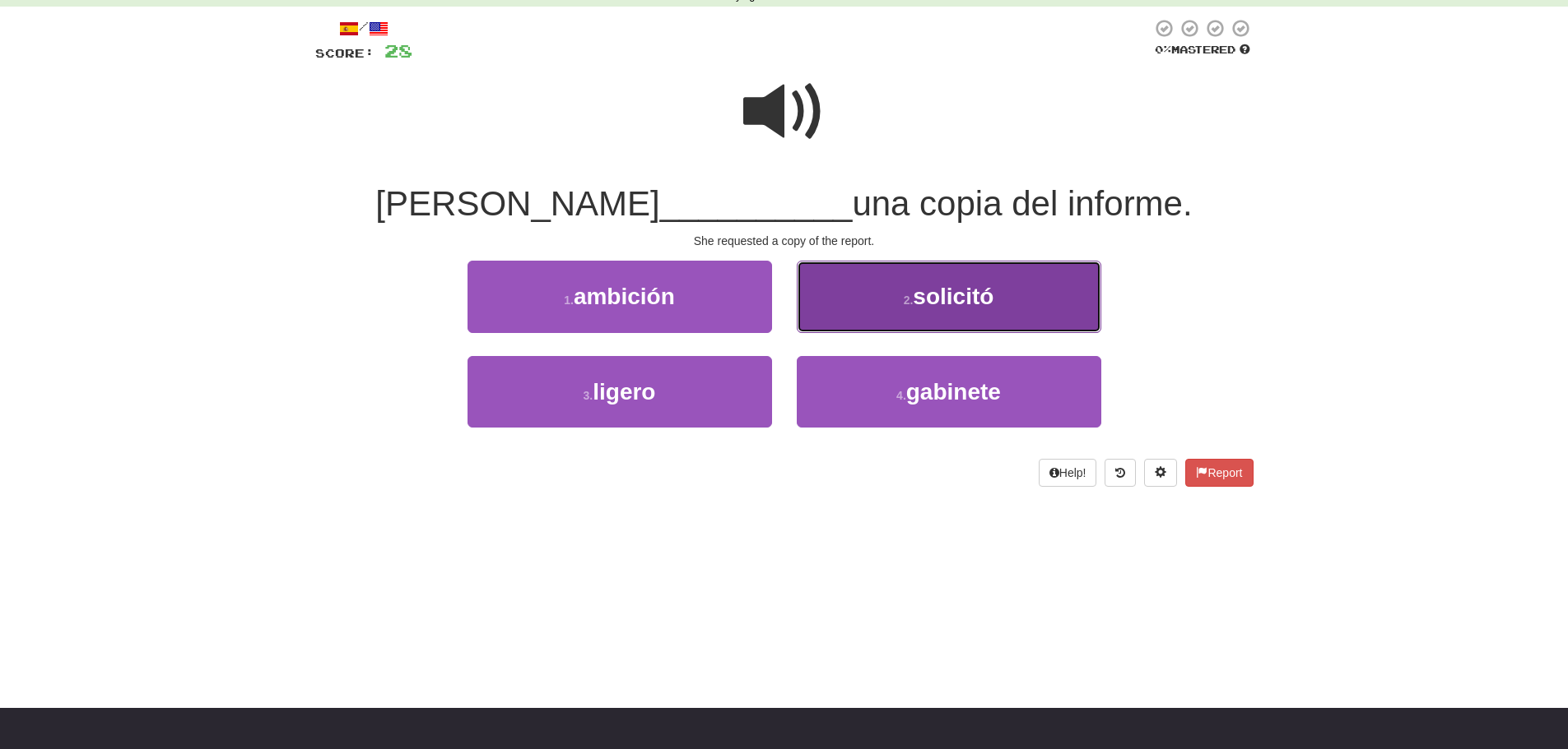
click at [905, 300] on small "2 ." at bounding box center [909, 301] width 10 height 13
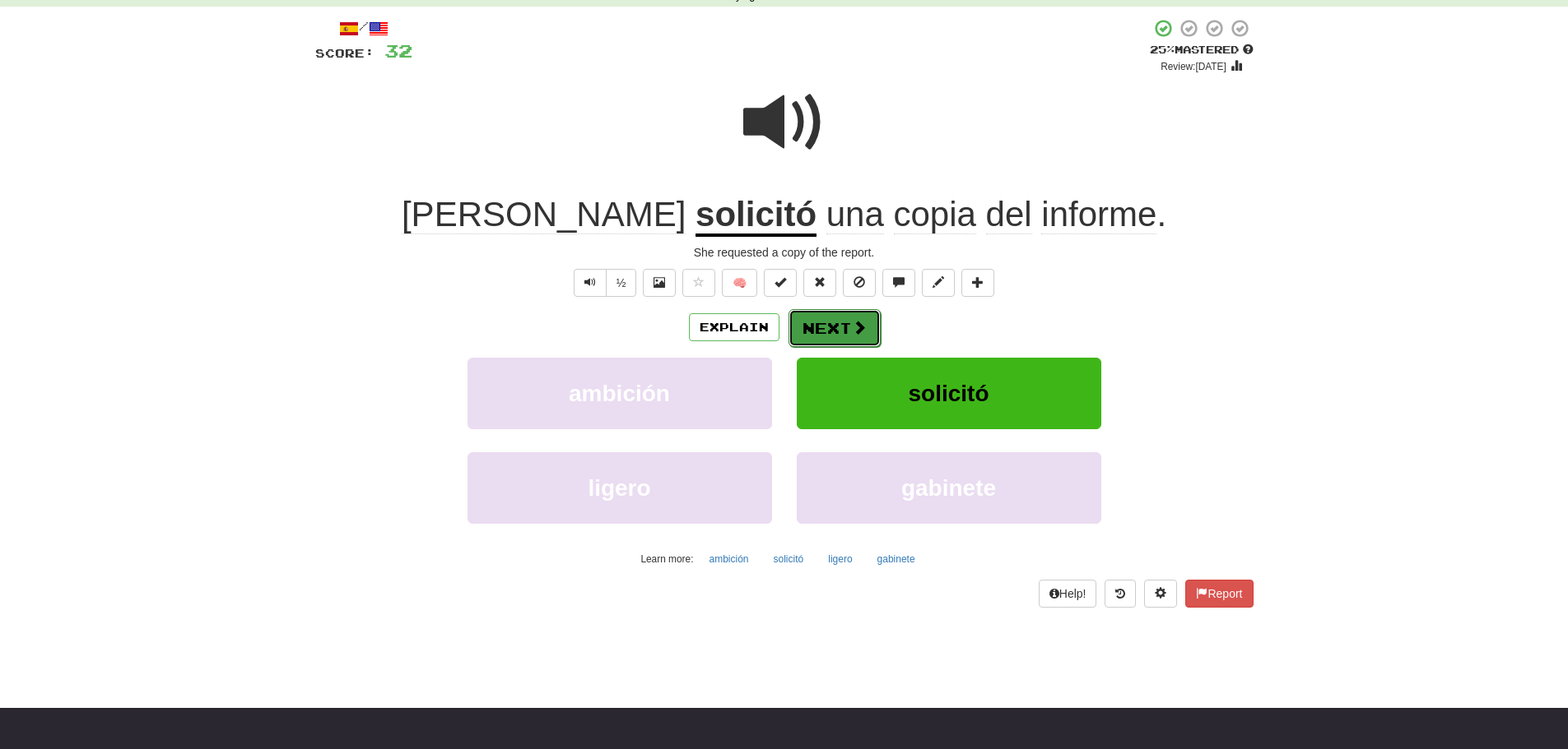
click at [863, 321] on span at bounding box center [859, 327] width 14 height 14
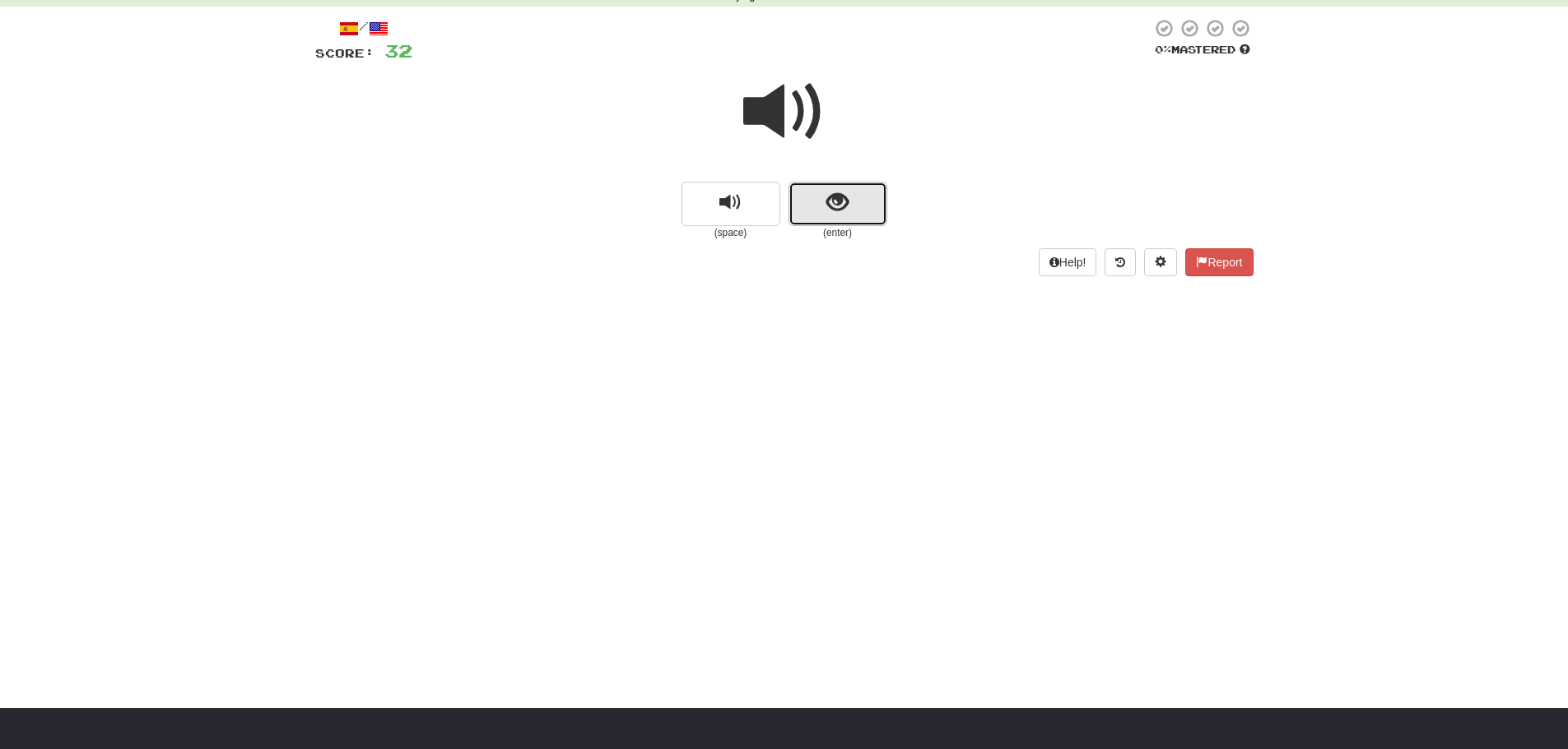
click at [850, 191] on button "show sentence" at bounding box center [838, 204] width 99 height 44
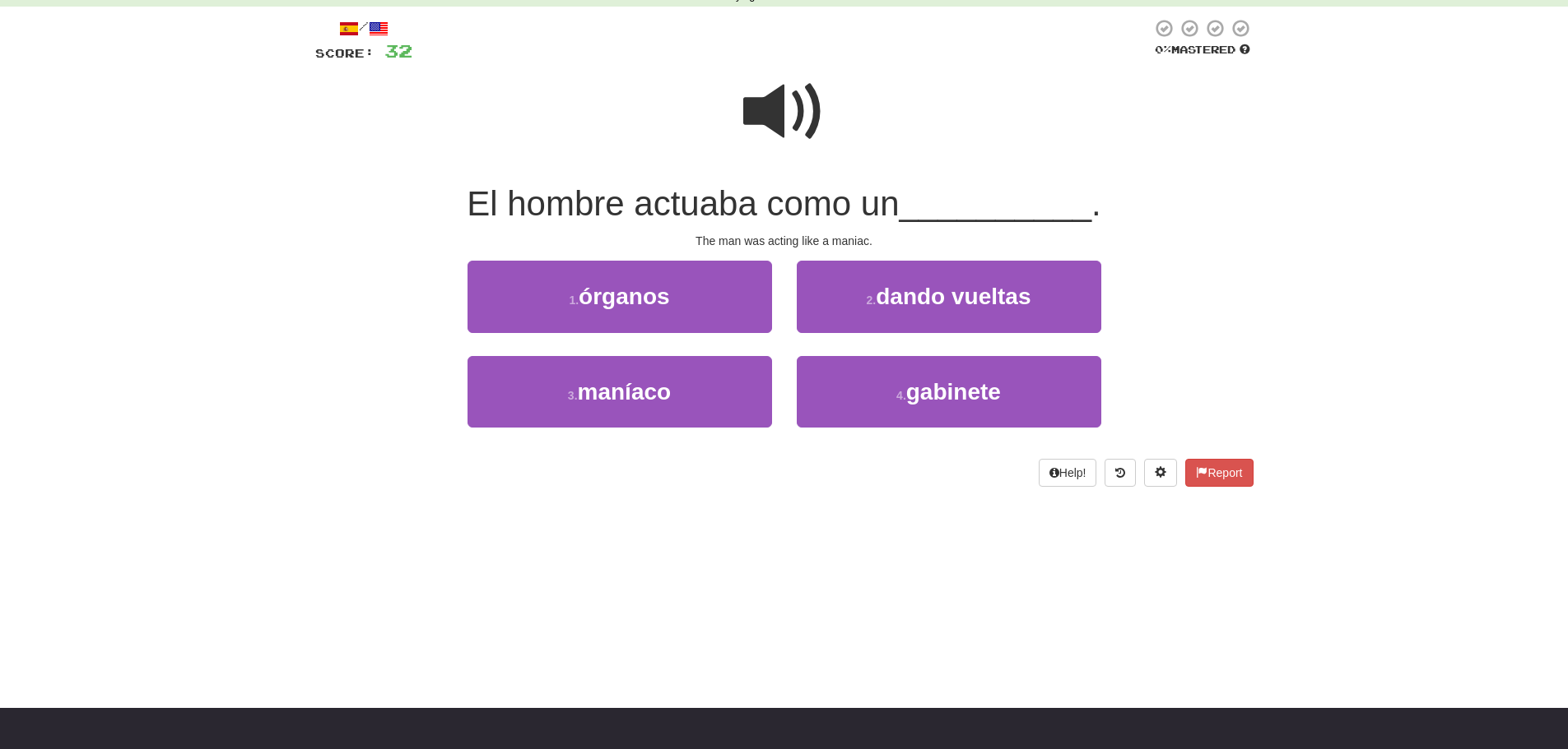
click at [760, 114] on span at bounding box center [784, 112] width 82 height 82
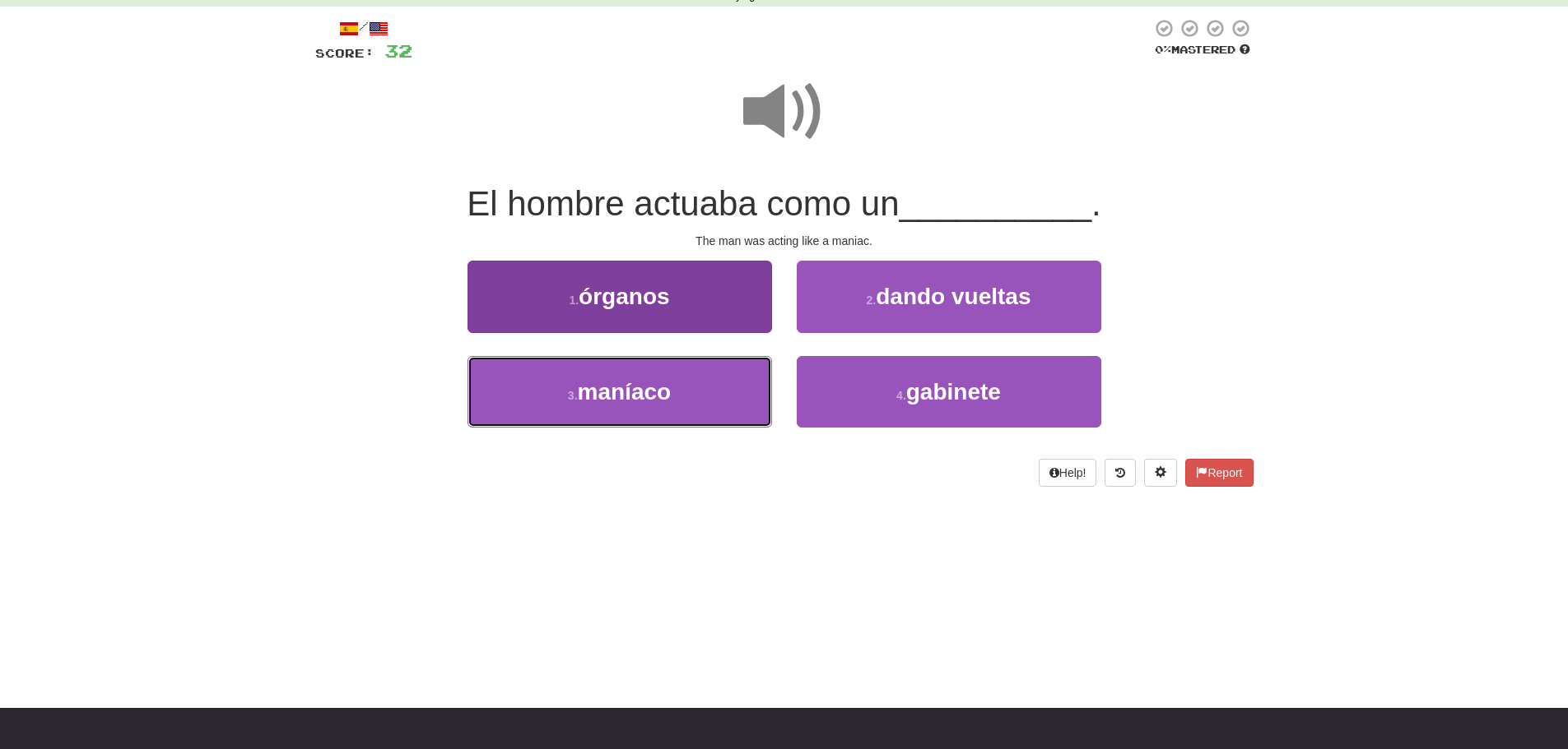
click at [687, 414] on button "3 . maníaco" at bounding box center [620, 392] width 305 height 72
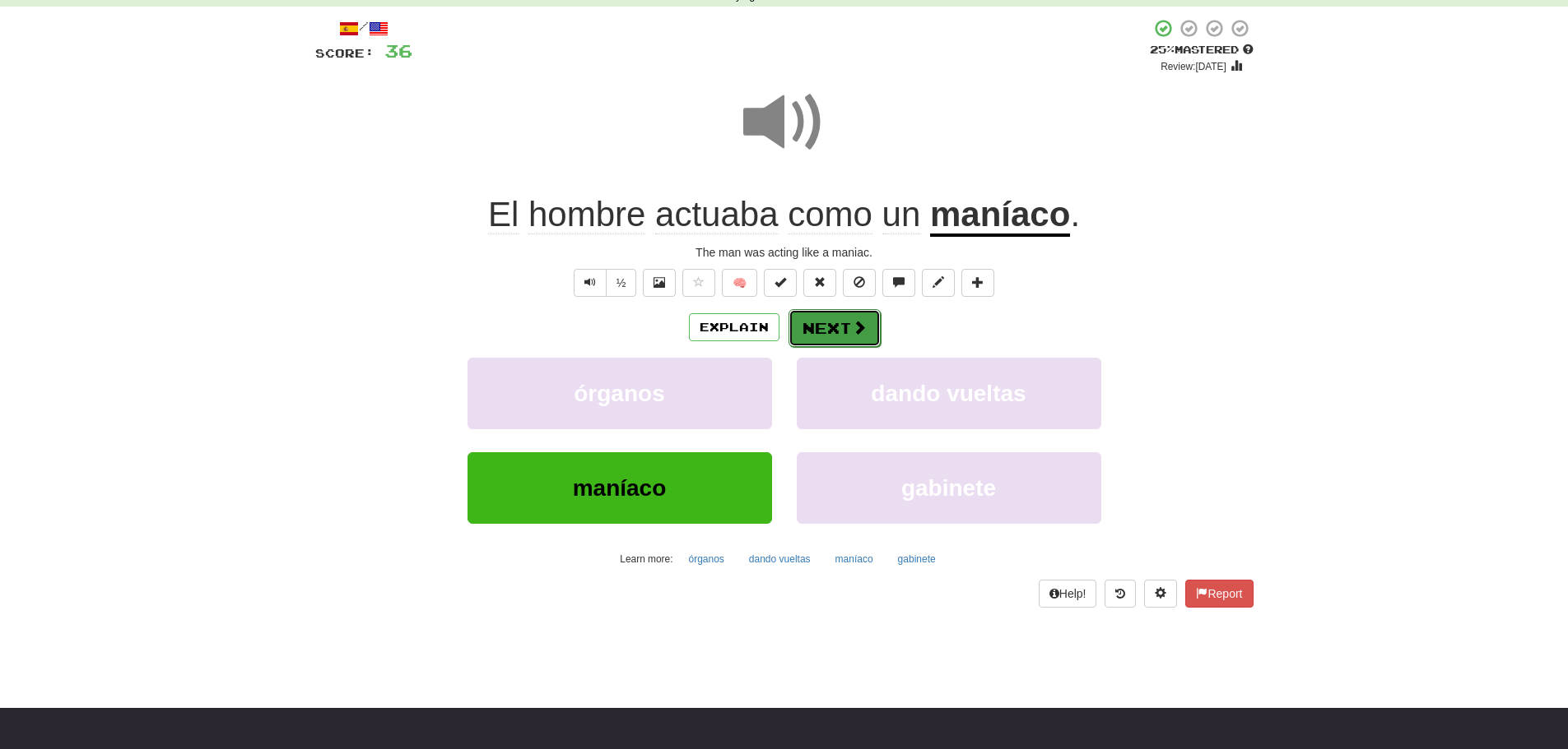
click at [848, 330] on button "Next" at bounding box center [835, 328] width 92 height 37
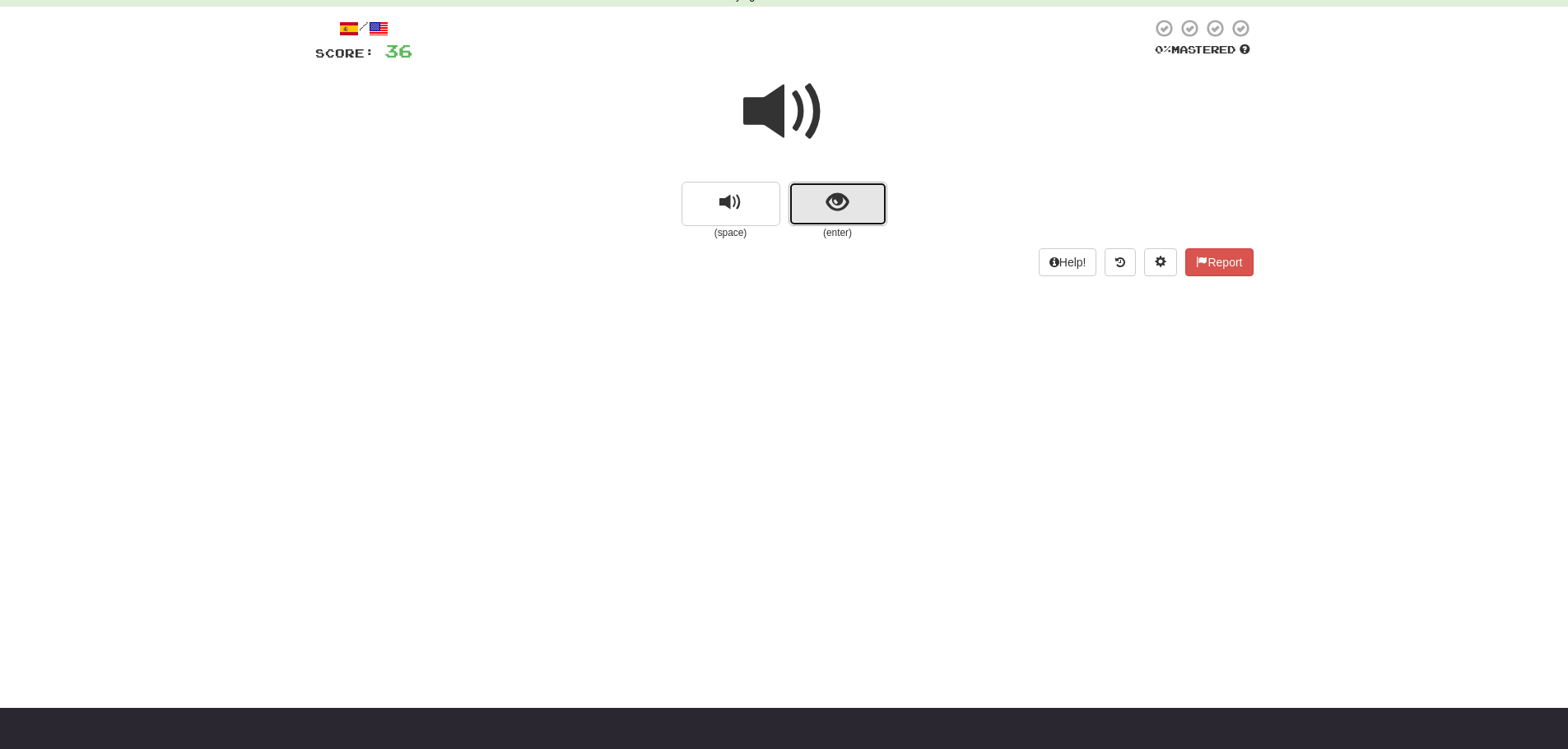
click at [844, 194] on span "show sentence" at bounding box center [837, 202] width 22 height 22
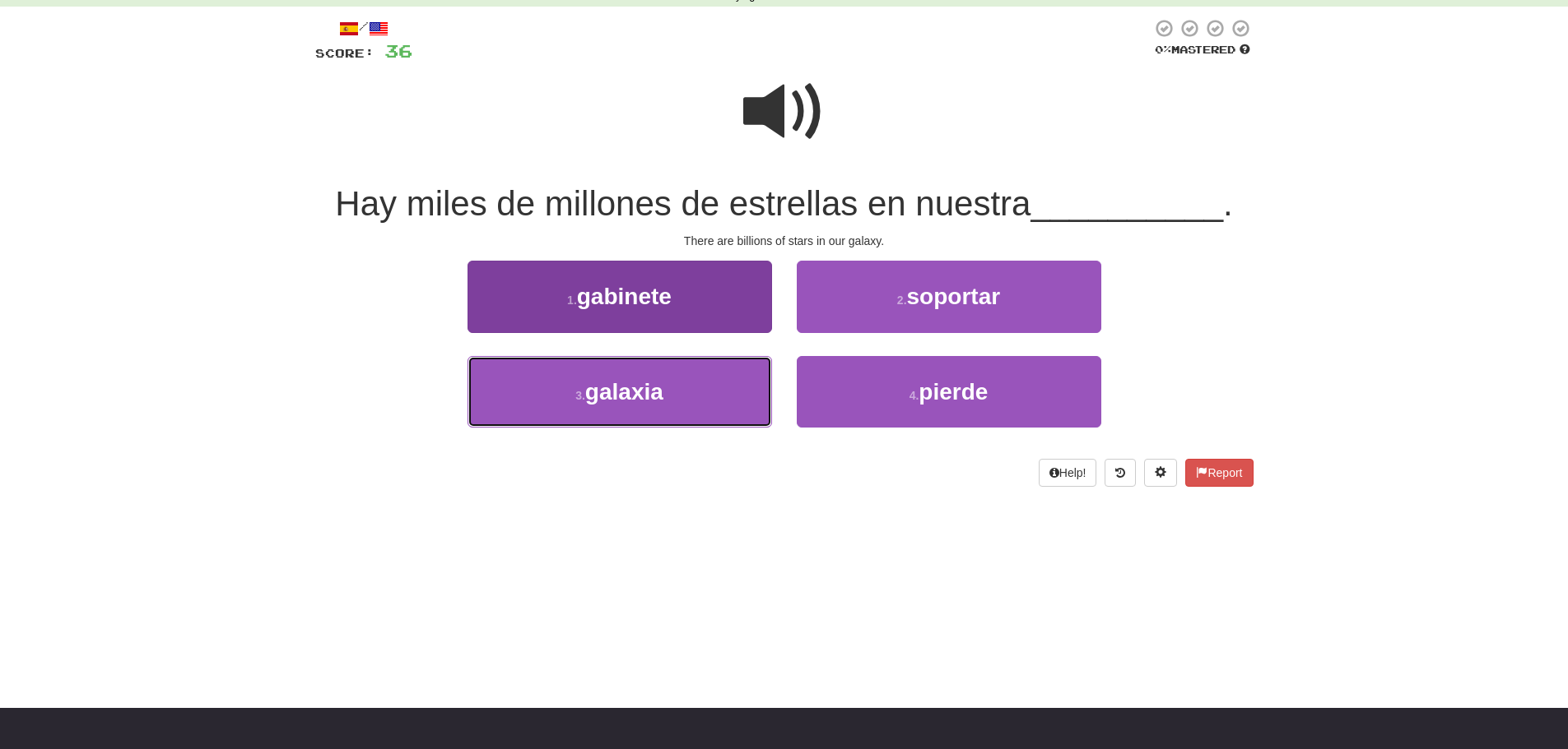
drag, startPoint x: 572, startPoint y: 414, endPoint x: 519, endPoint y: 407, distance: 53.5
click at [570, 413] on button "3 . galaxia" at bounding box center [620, 392] width 305 height 72
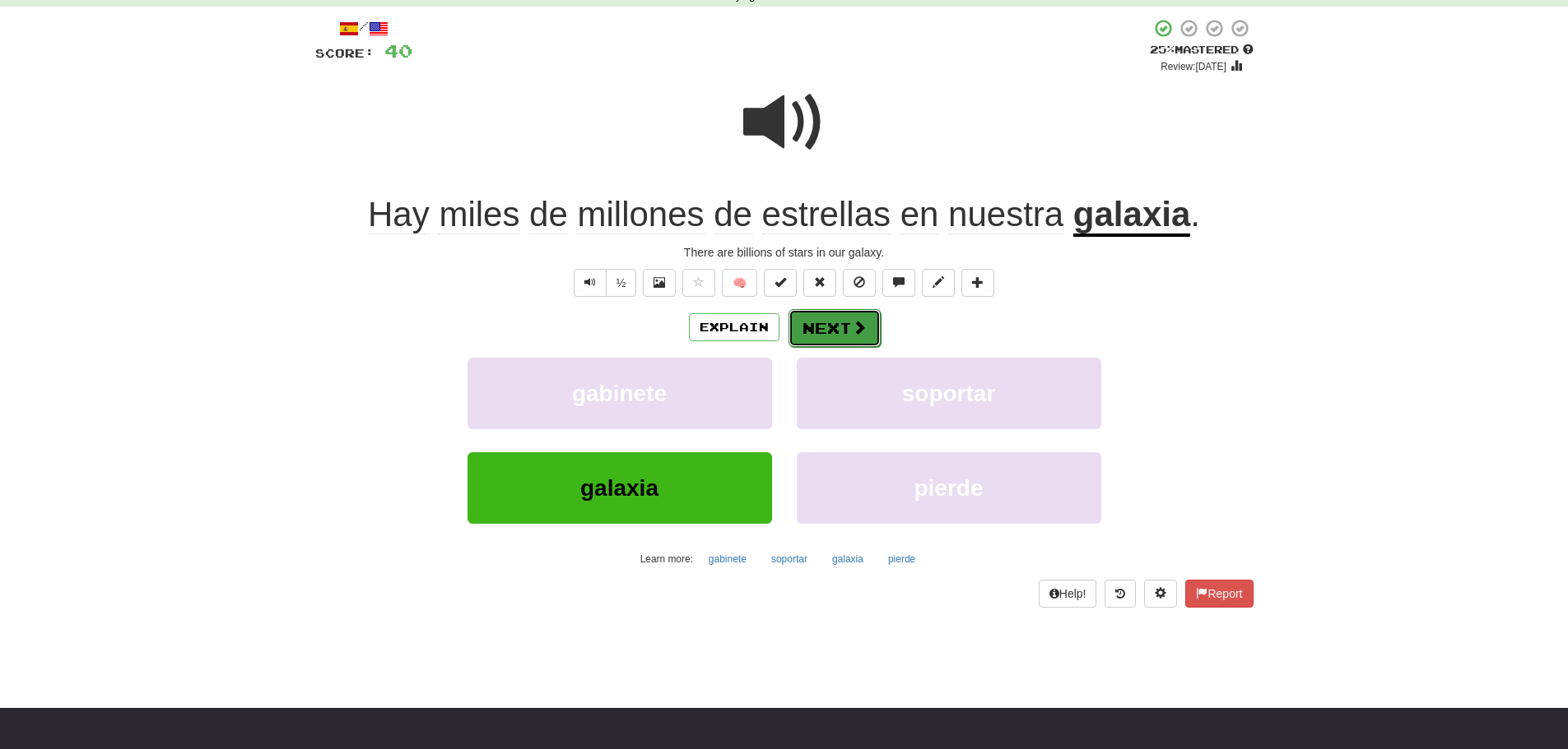
click at [828, 325] on button "Next" at bounding box center [835, 328] width 92 height 37
